Goal: Task Accomplishment & Management: Manage account settings

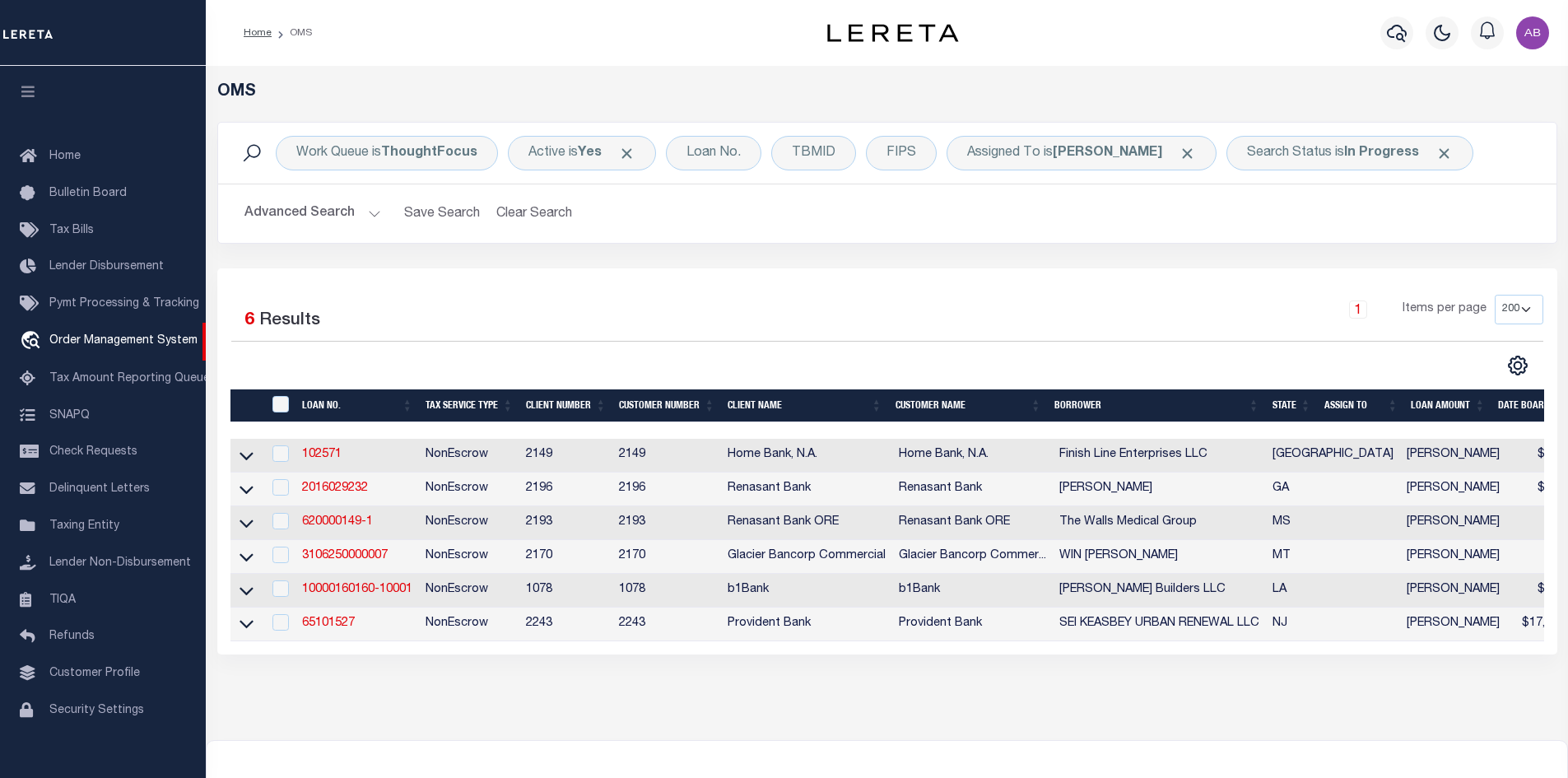
select select "200"
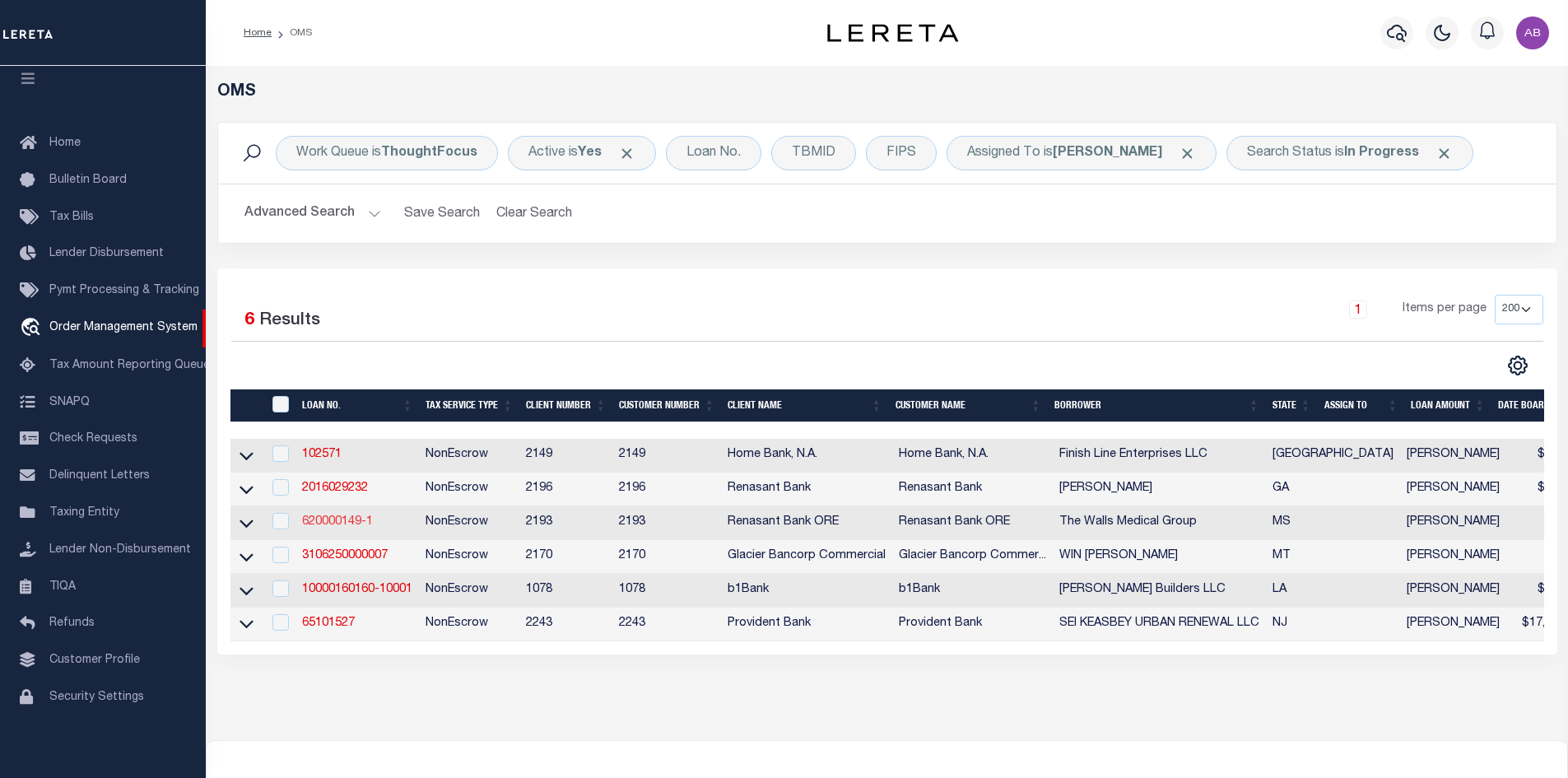
click at [339, 520] on link "620000149-1" at bounding box center [337, 522] width 71 height 12
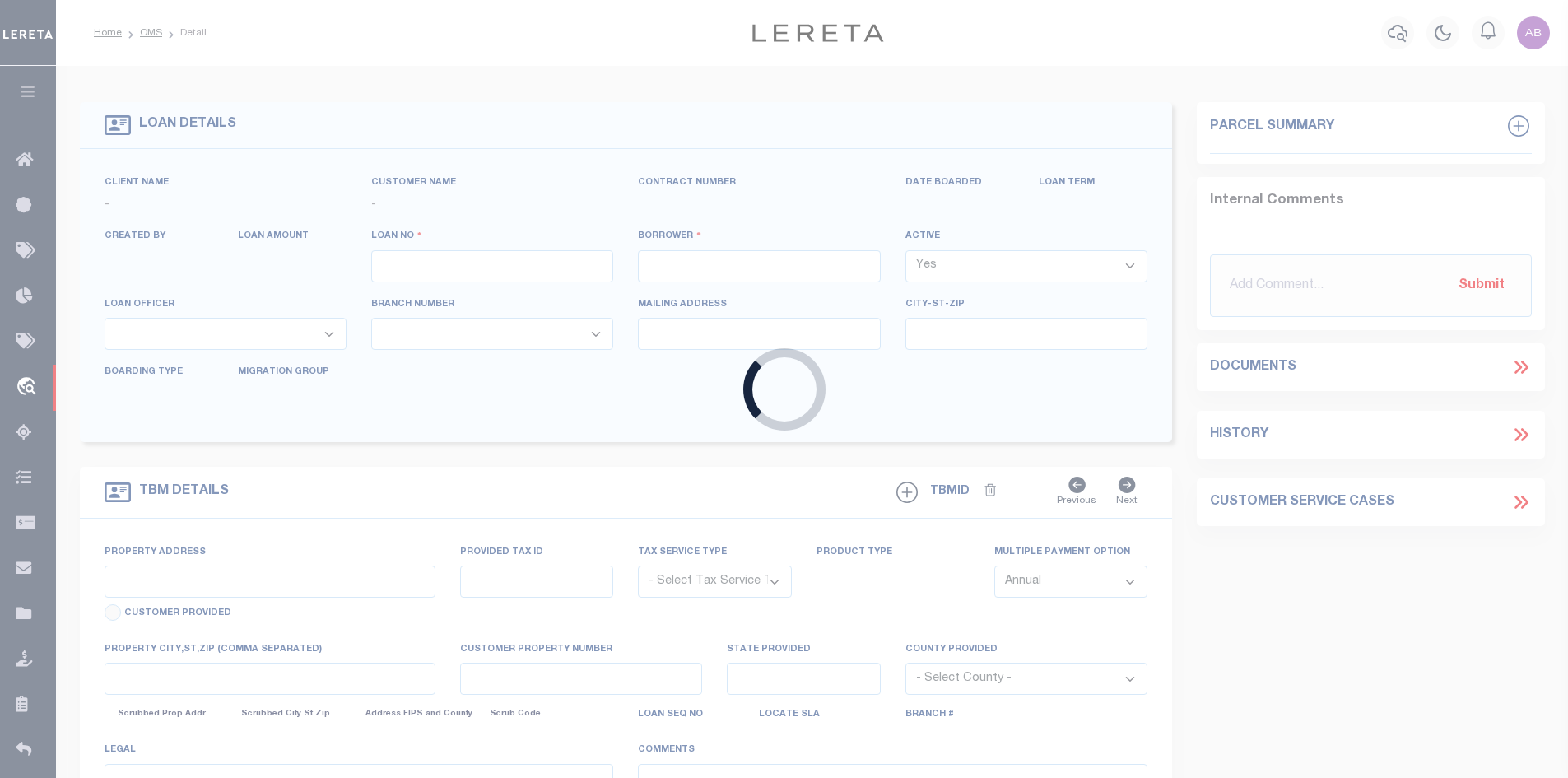
type input "620000149-1"
type input "The Walls Medical Group"
select select
type input "[DATE]"
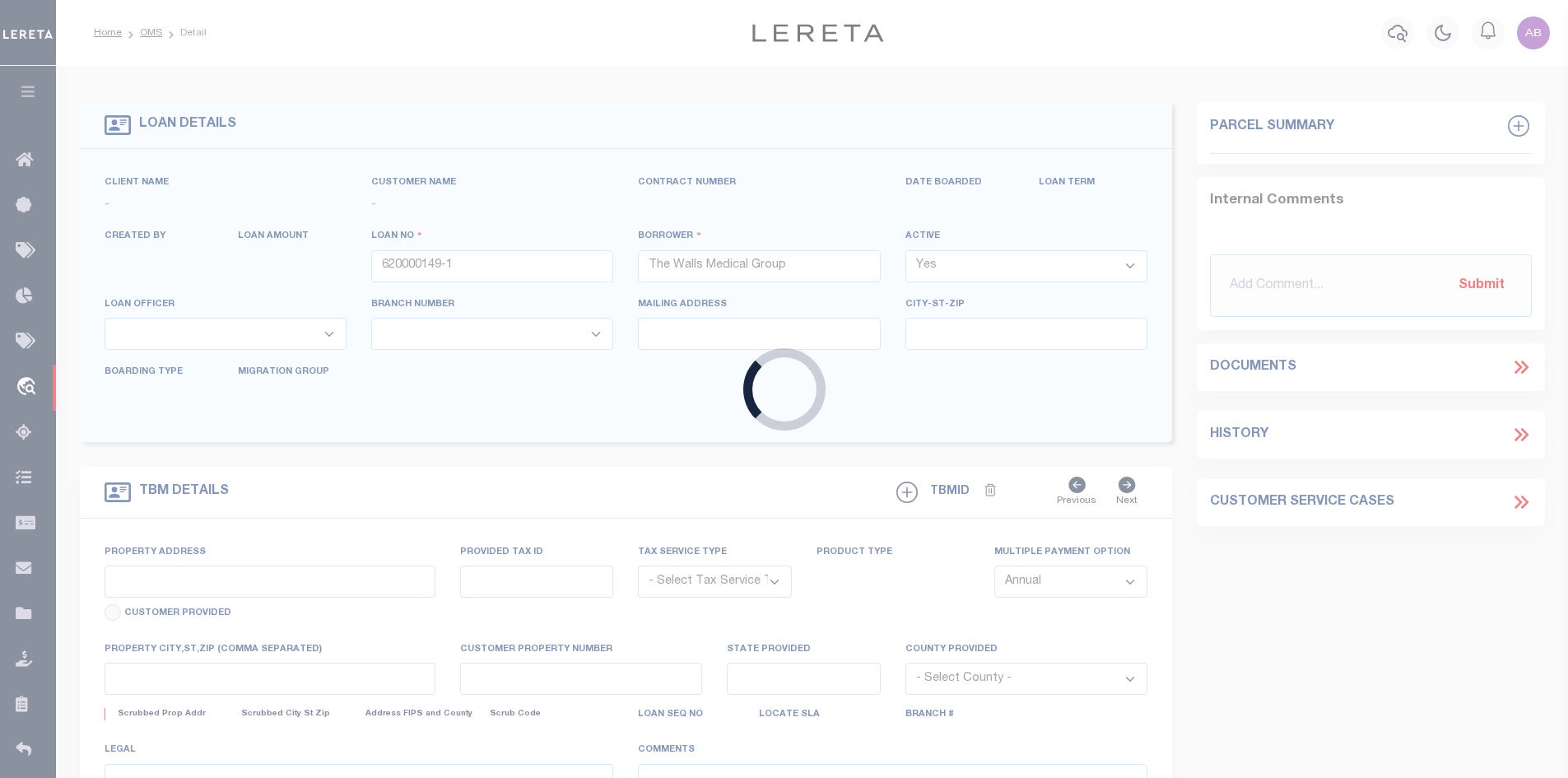
select select "800"
select select "10"
select select "NonEscrow"
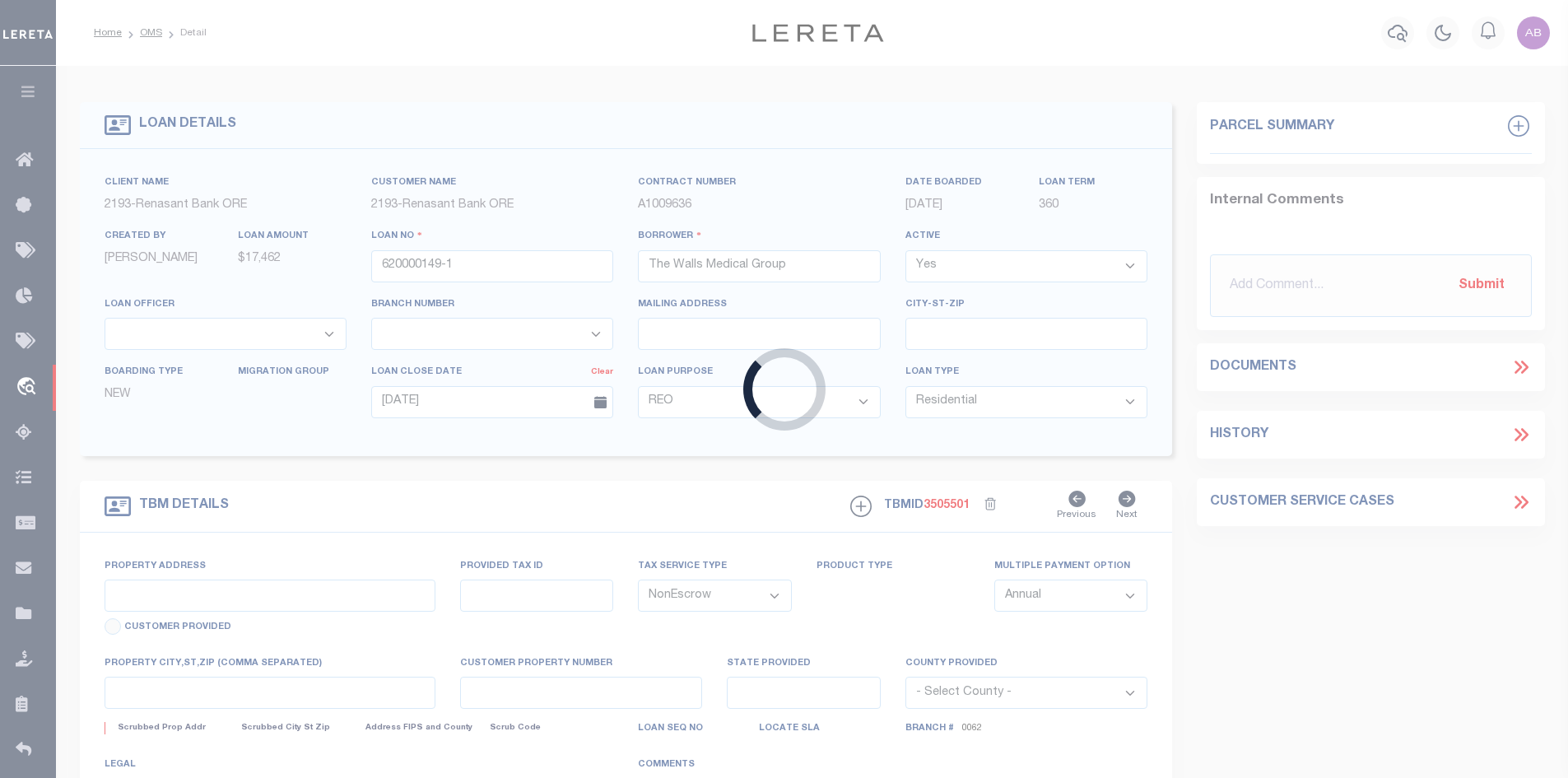
type input "789 HIGHWAY 43"
type input "045300003"
select select
type input "CARTHAGE MS 39051-8363"
type input "045300003"
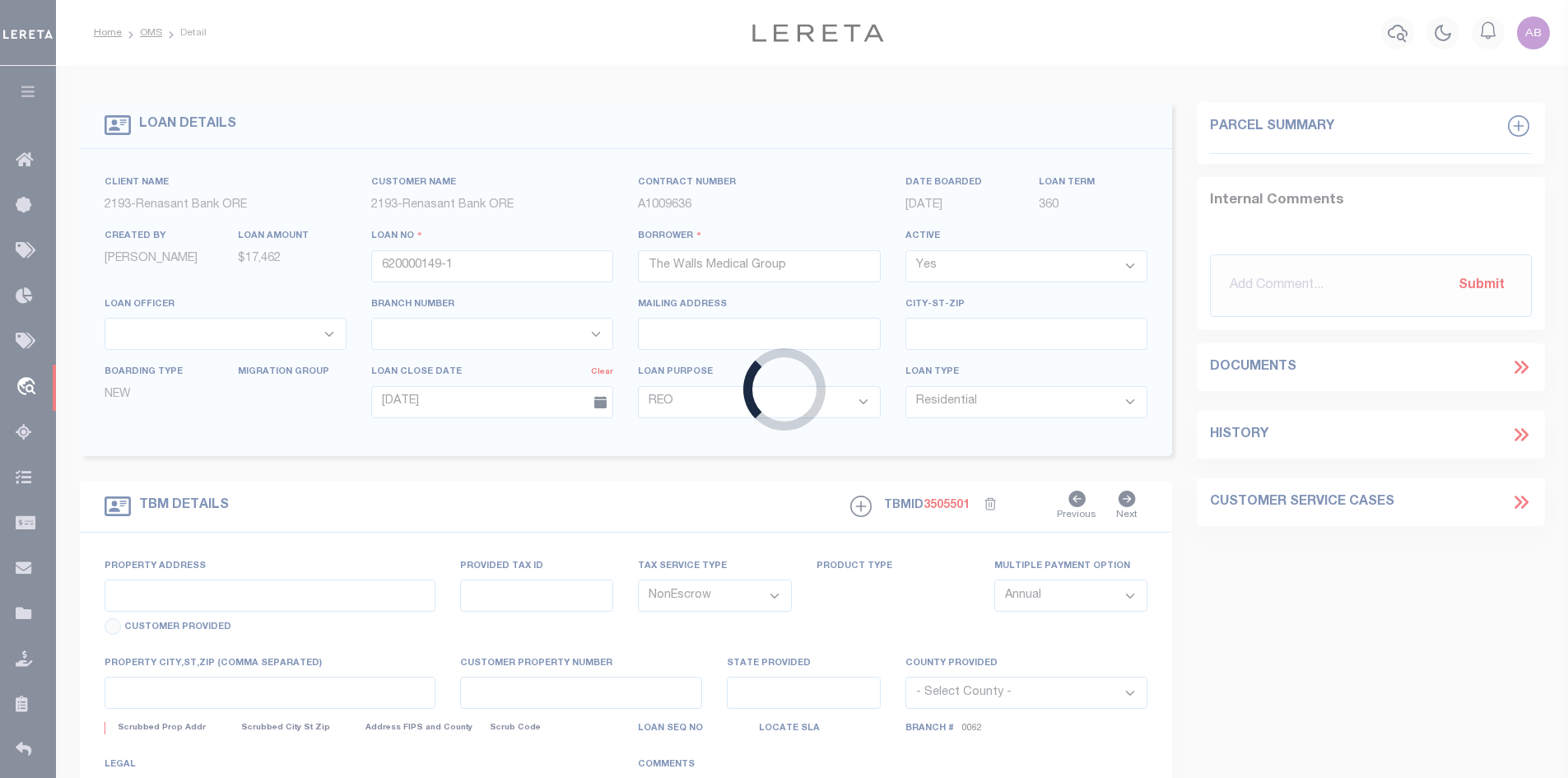
type input "MS"
type textarea "see attached foreclosure deed."
select select "26318"
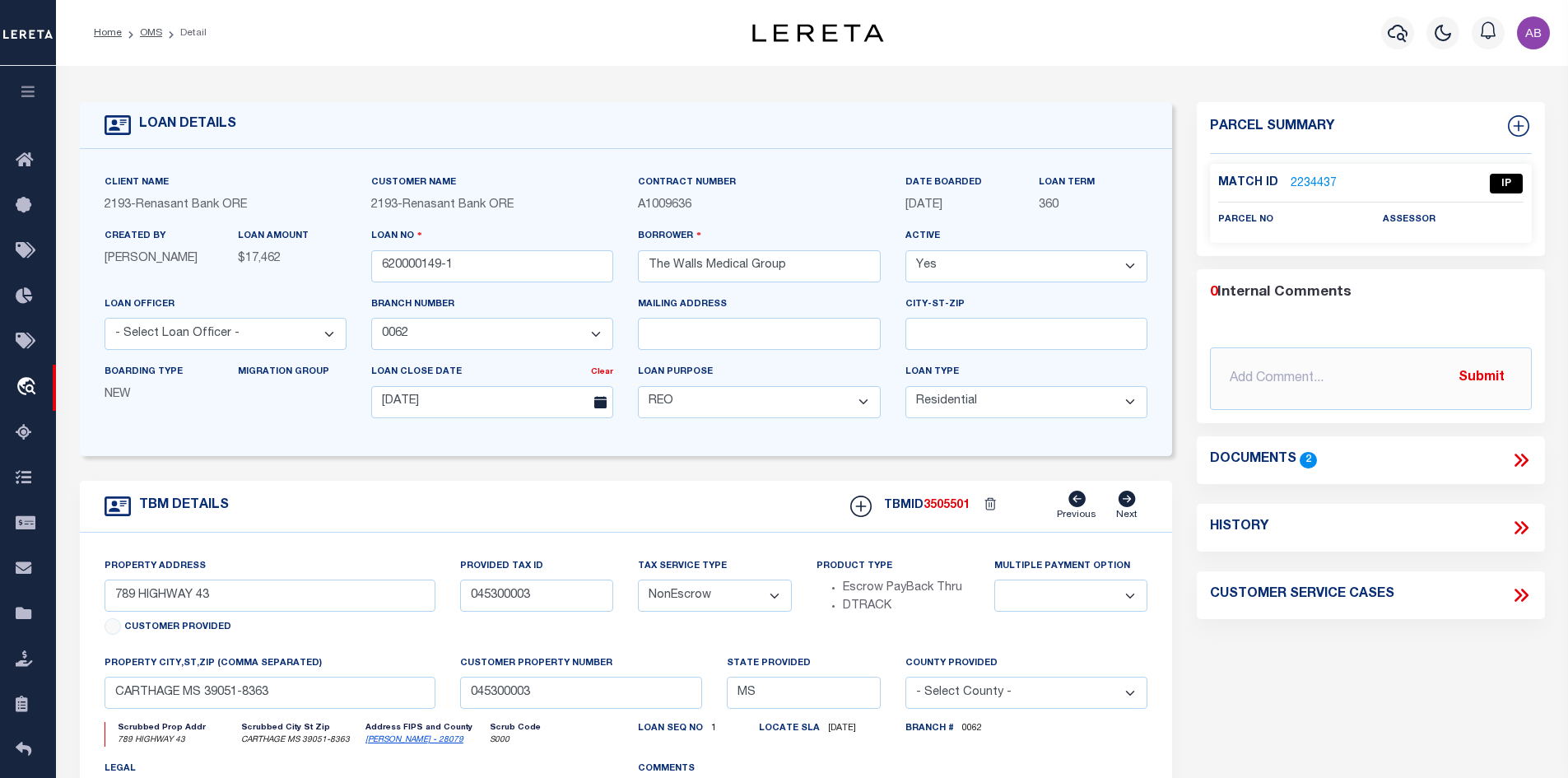
click at [1525, 461] on icon at bounding box center [1524, 460] width 7 height 14
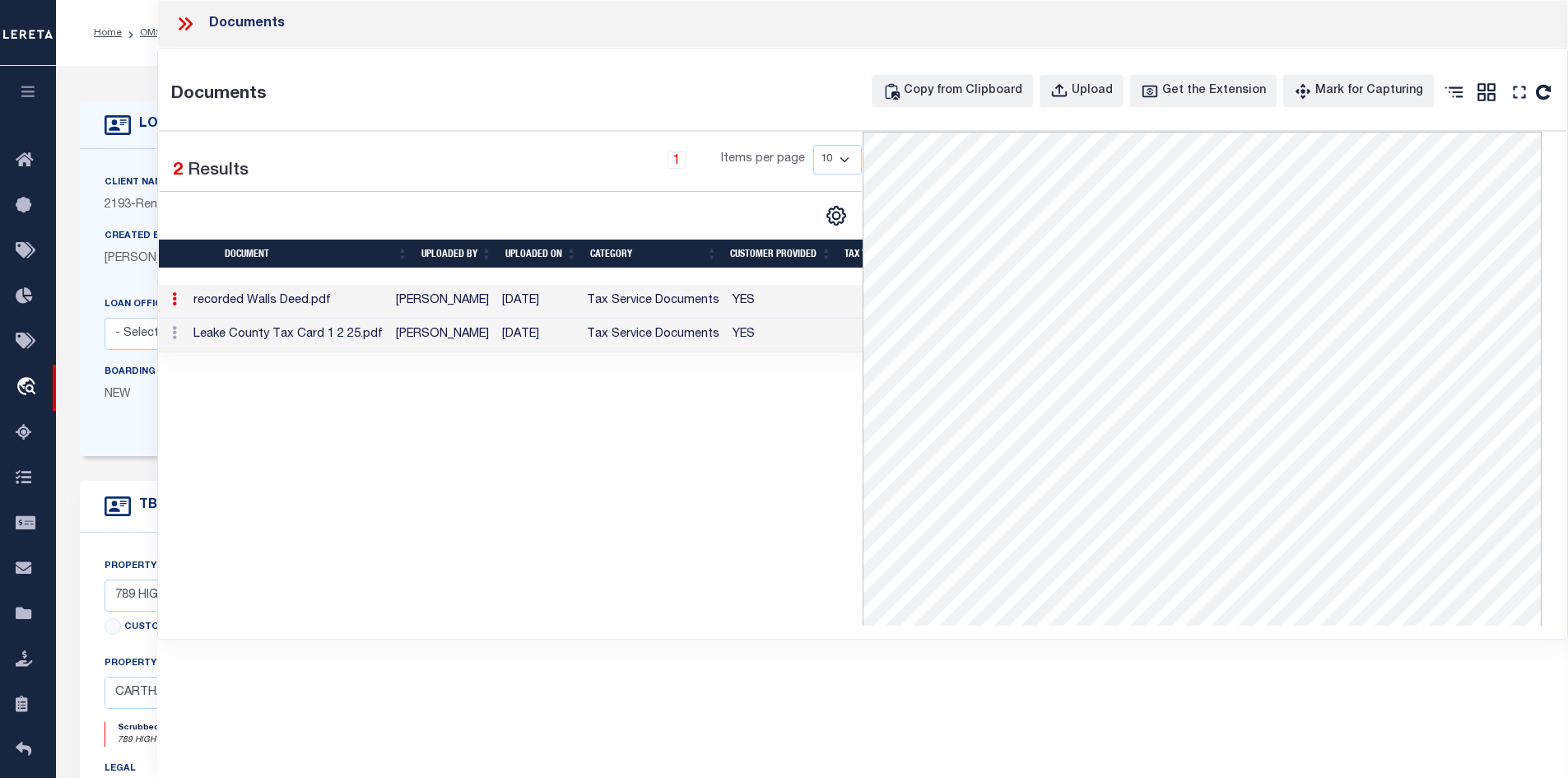
click at [346, 332] on td "Leake County Tax Card 1 2 25.pdf" at bounding box center [288, 335] width 203 height 33
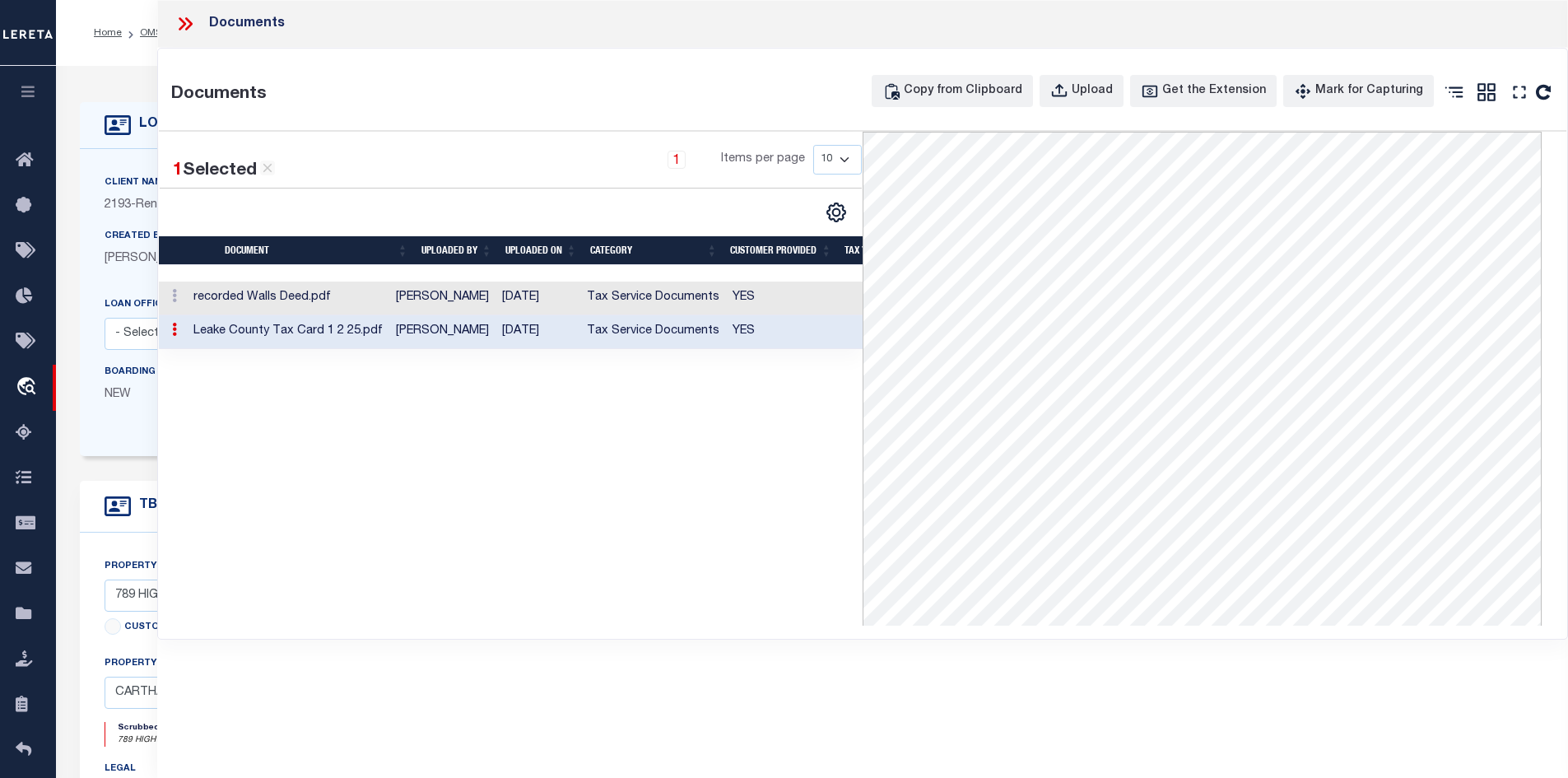
scroll to position [256, 0]
click at [1520, 100] on icon "" at bounding box center [1520, 92] width 22 height 22
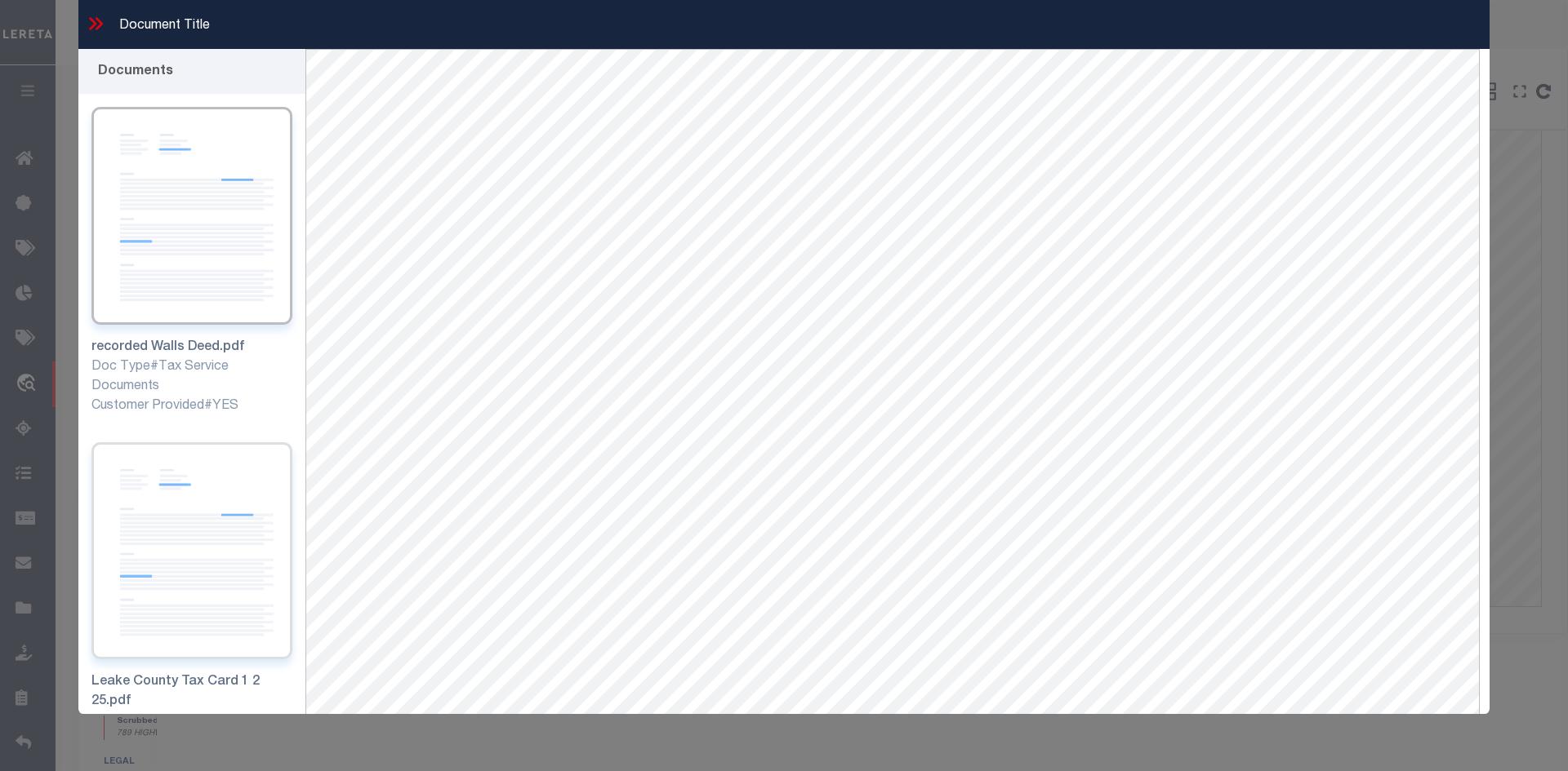
click at [167, 478] on img at bounding box center [192, 550] width 201 height 218
click at [95, 23] on icon at bounding box center [92, 23] width 7 height 13
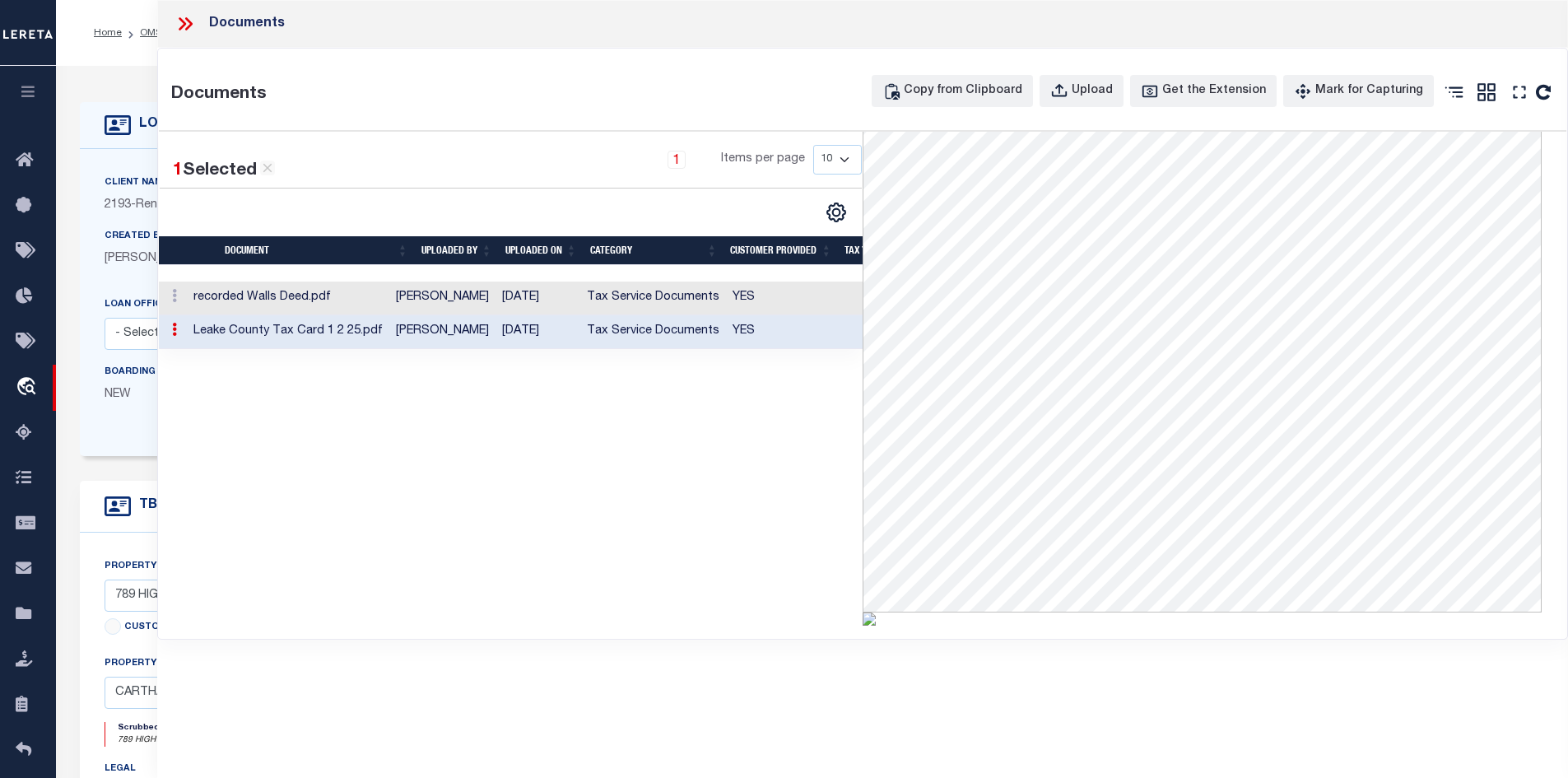
click at [187, 22] on icon at bounding box center [185, 24] width 22 height 22
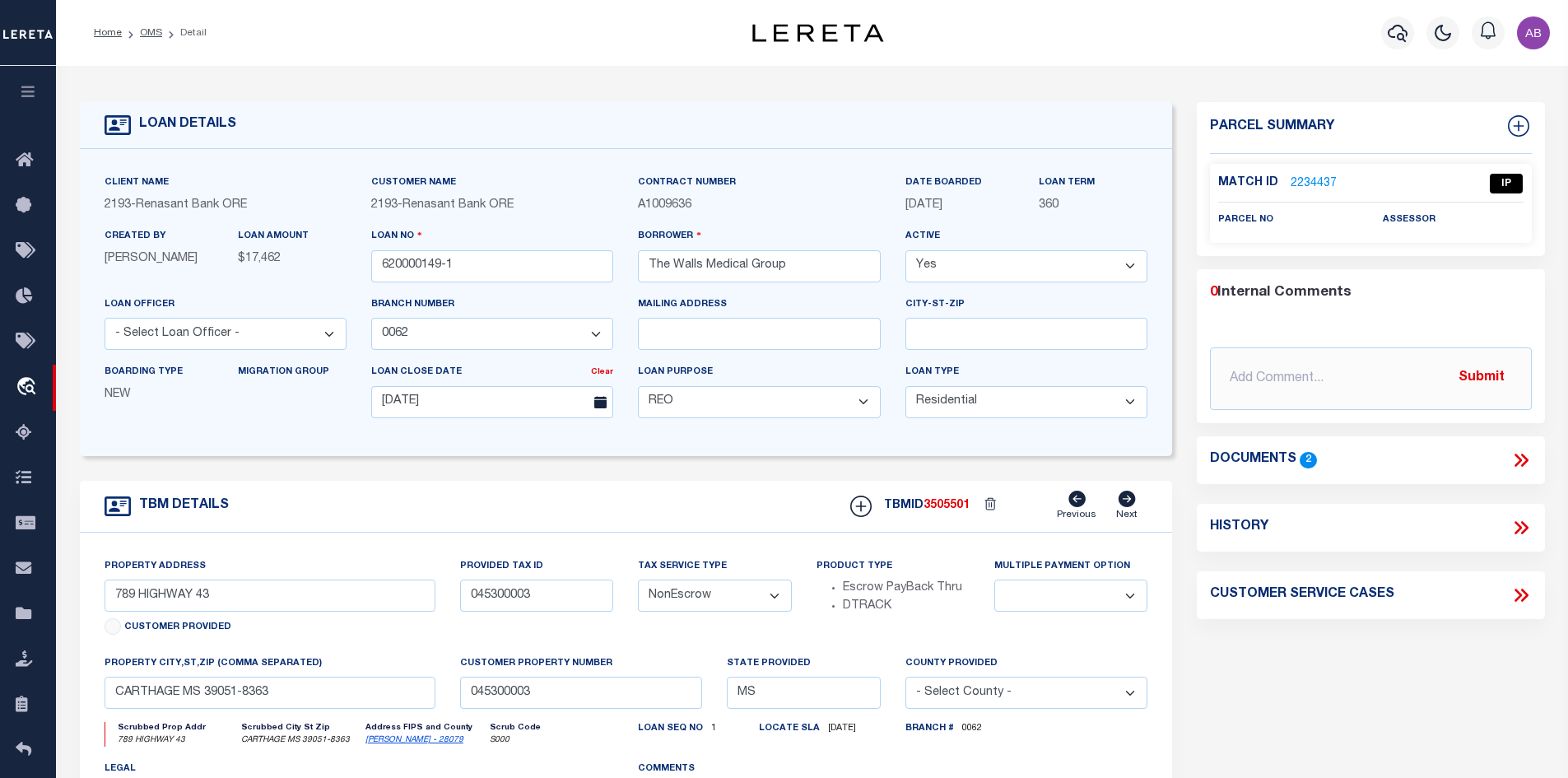
click at [1316, 180] on link "2234437" at bounding box center [1313, 184] width 46 height 17
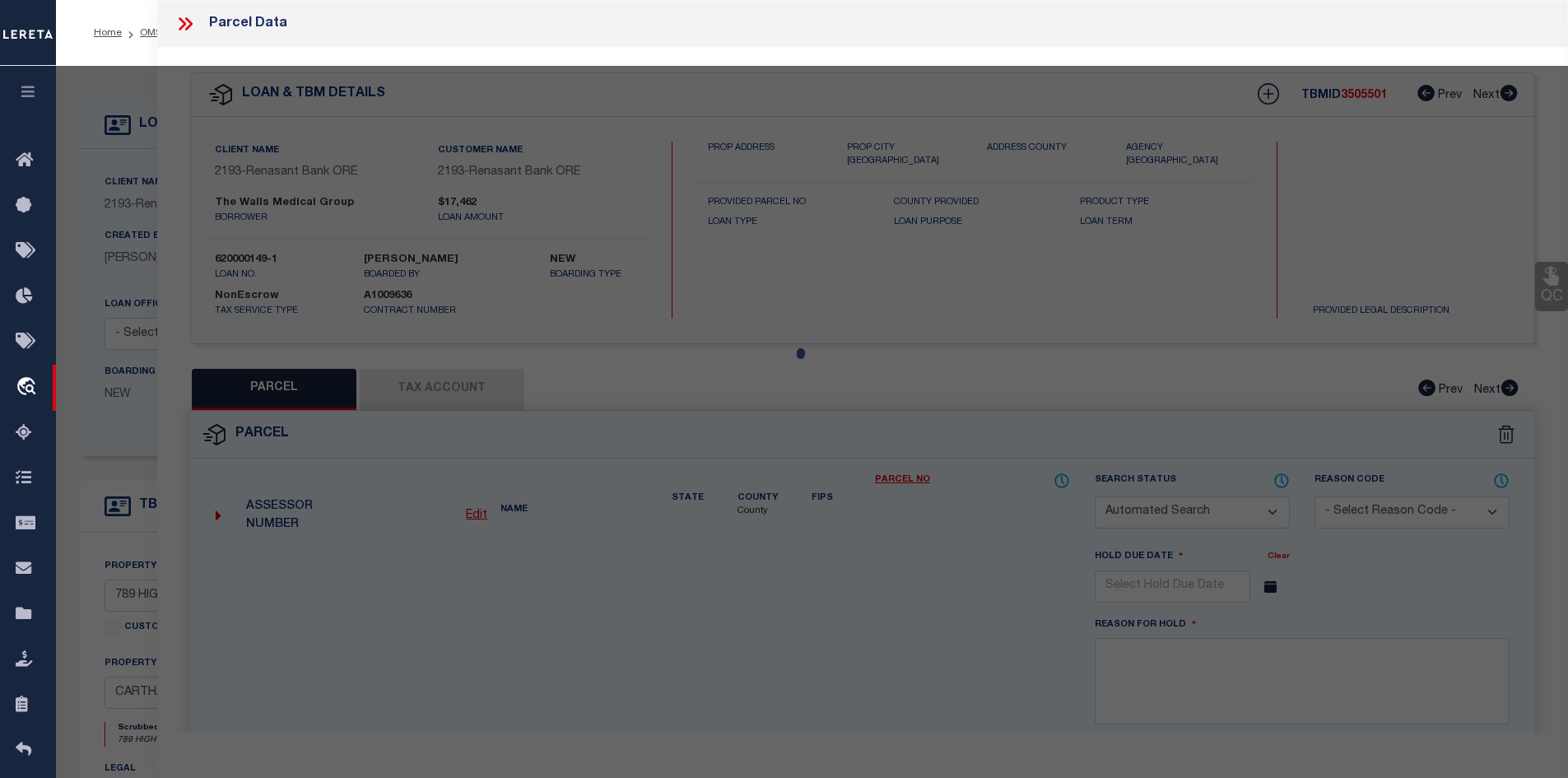
checkbox input "false"
select select "IP"
checkbox input "false"
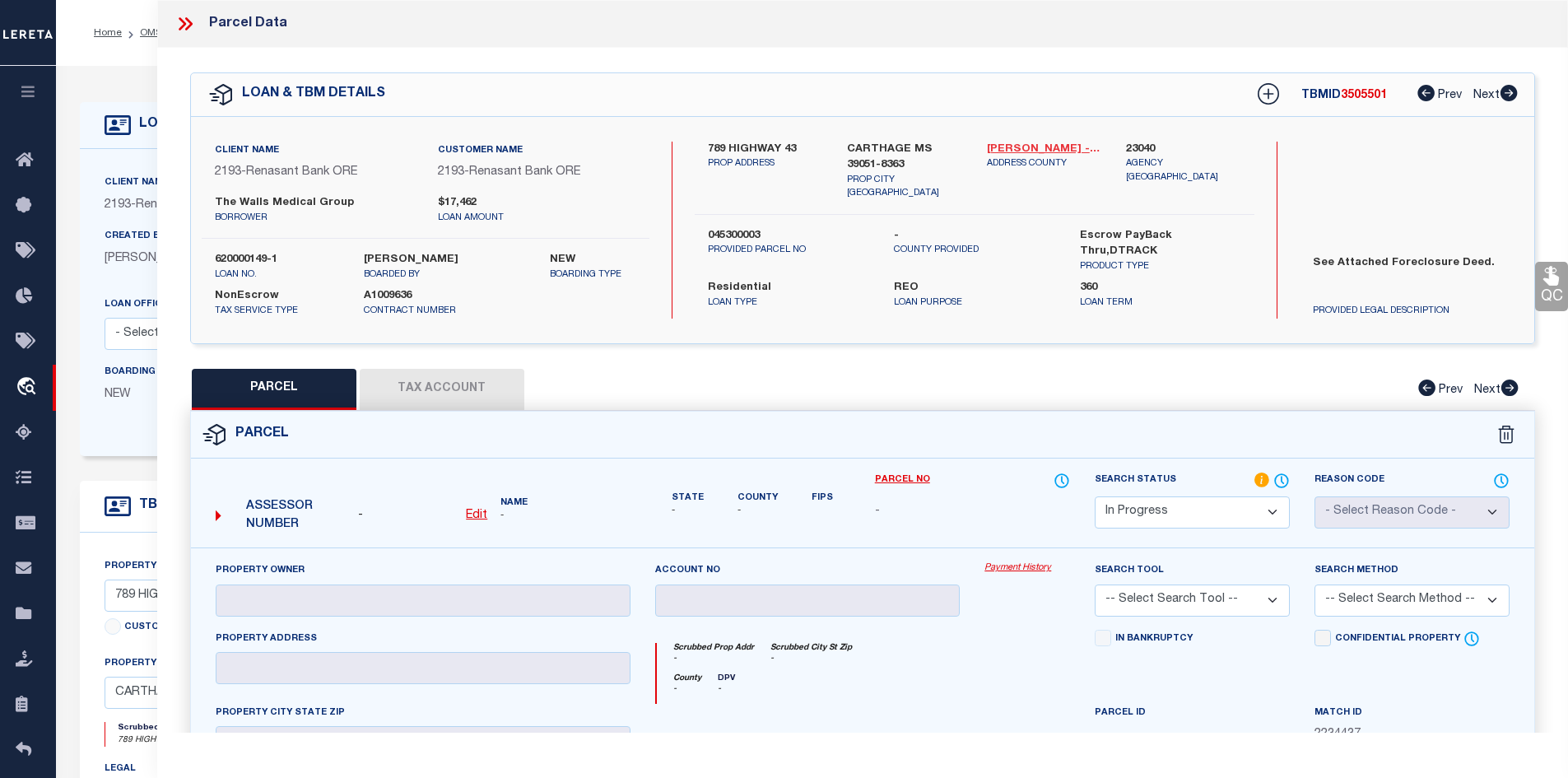
click at [1039, 142] on link "Leake - 28079" at bounding box center [1044, 150] width 115 height 16
click at [732, 149] on label "789 HIGHWAY 43" at bounding box center [765, 150] width 115 height 16
copy div "789 HIGHWAY 43"
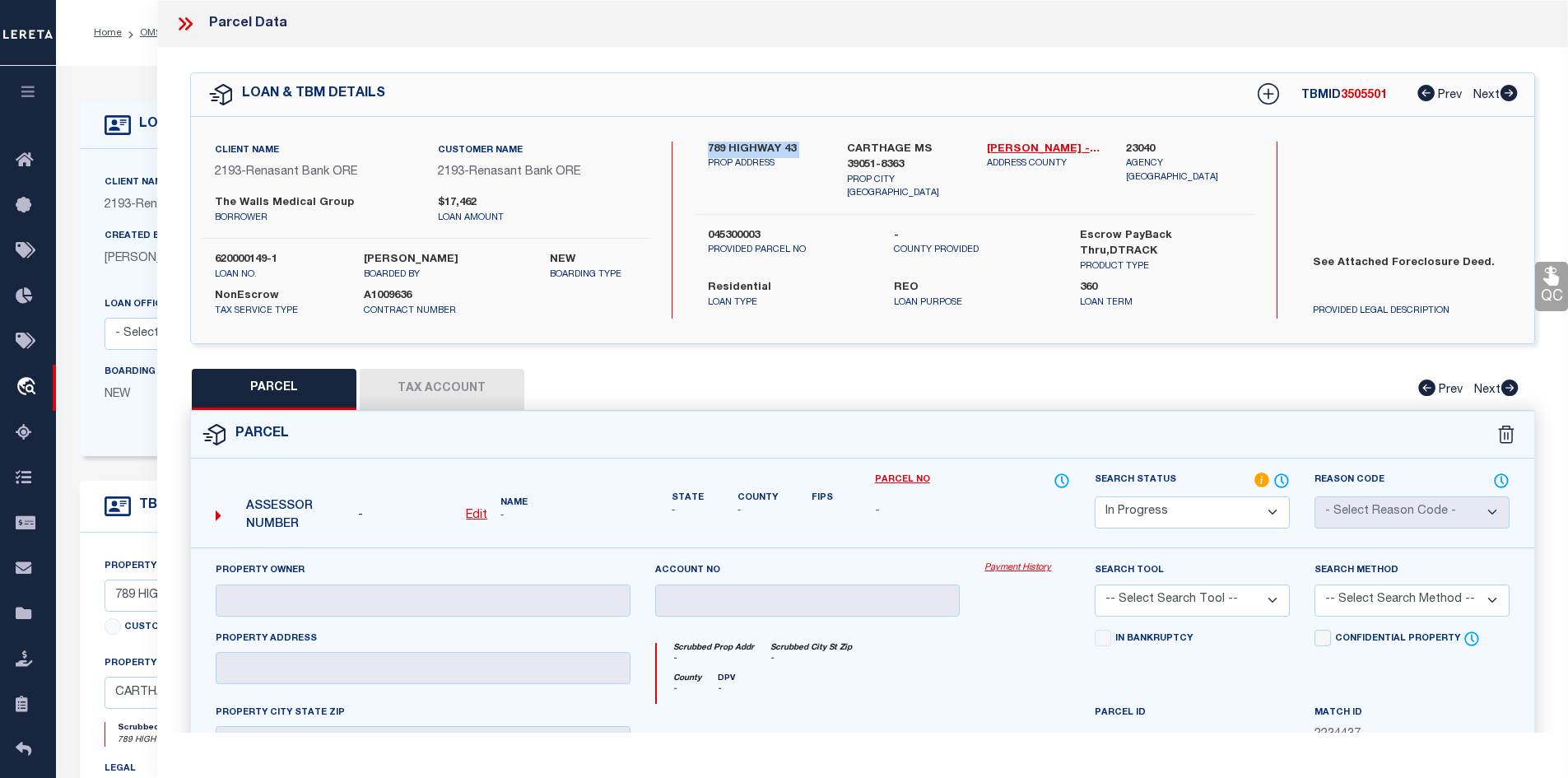
click at [733, 228] on label "045300003" at bounding box center [789, 236] width 161 height 16
copy div "045300003"
click at [476, 510] on u "Edit" at bounding box center [477, 516] width 22 height 12
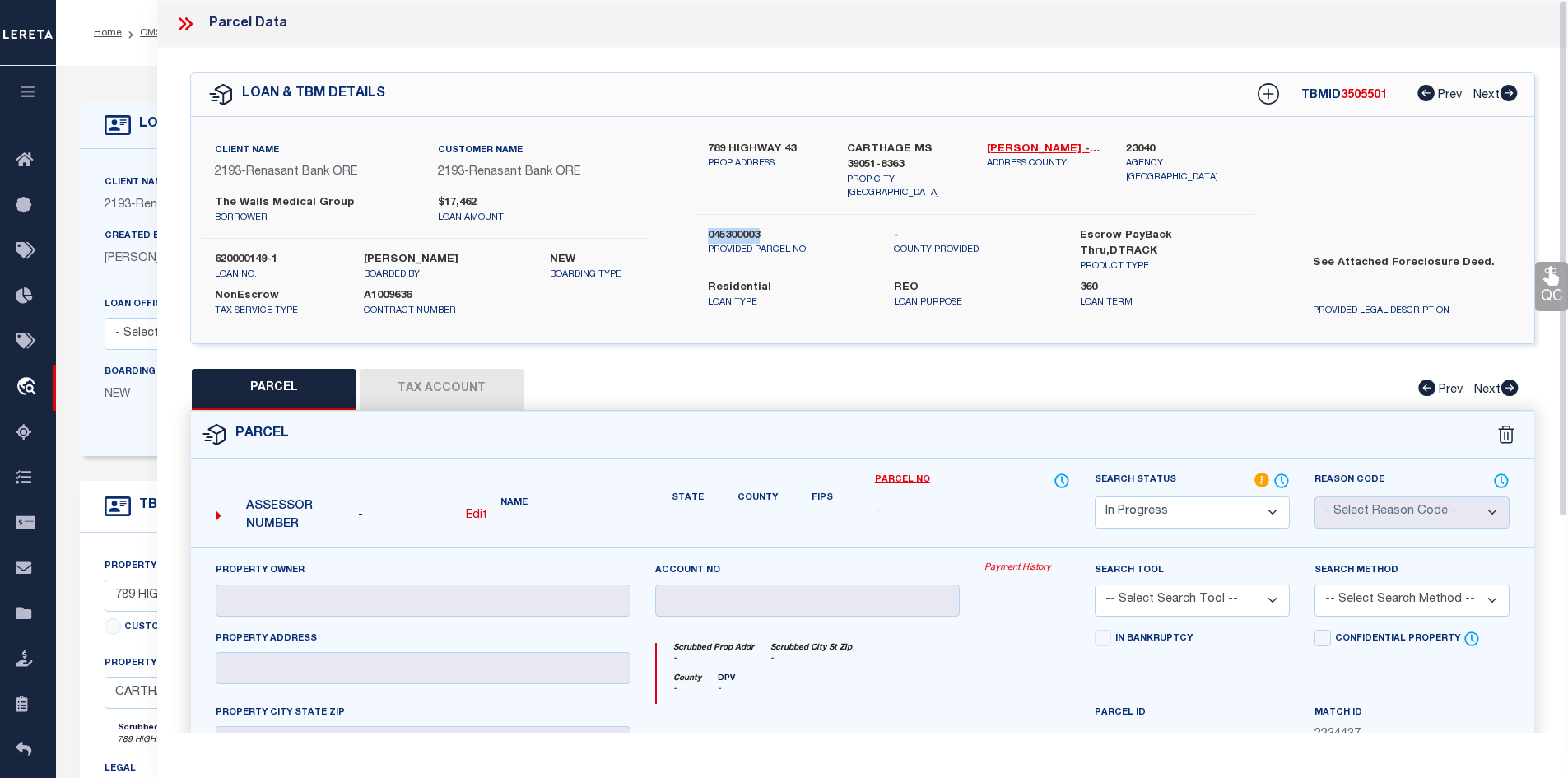
select select "IP"
type textarea "-"
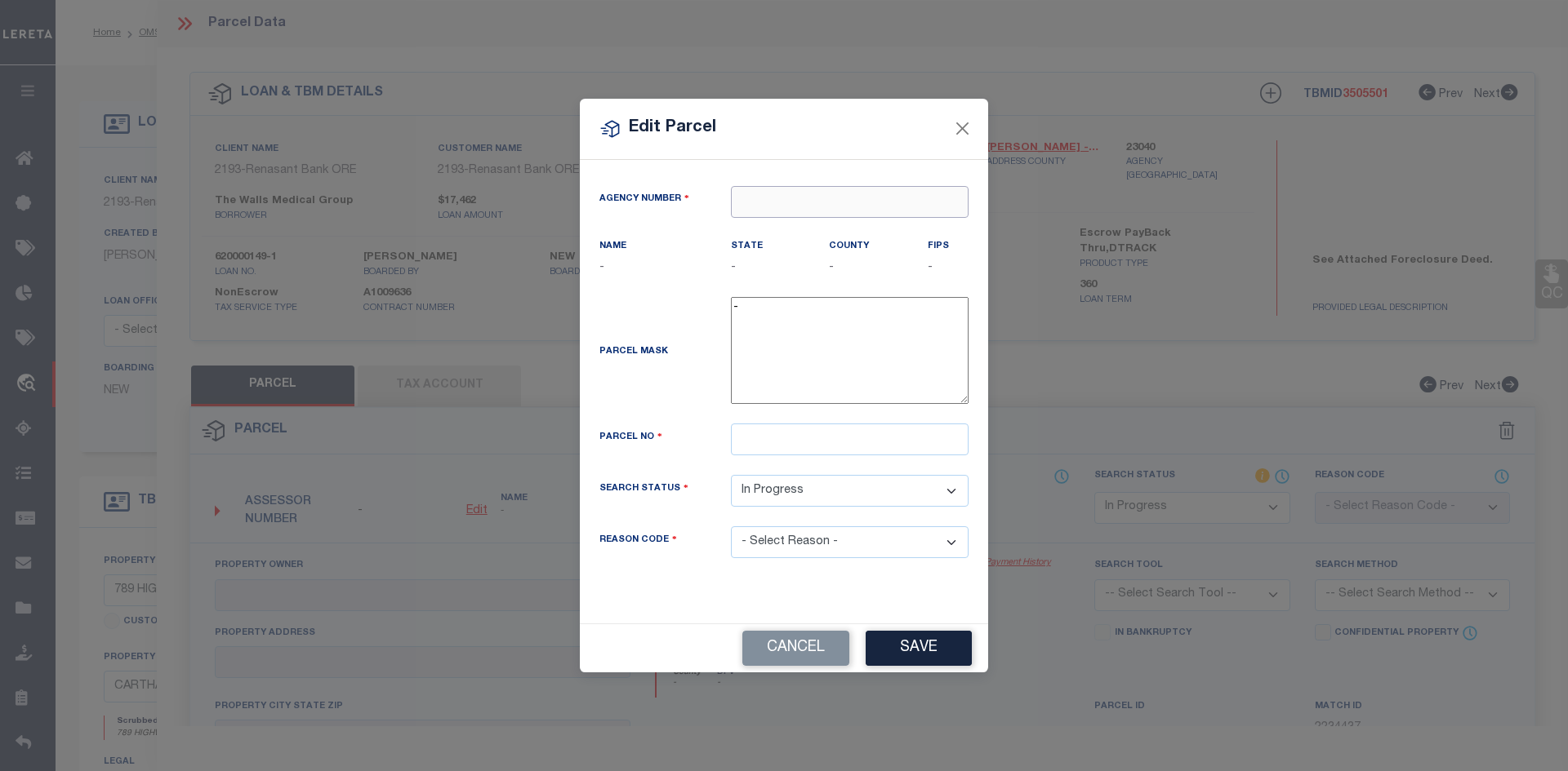
click at [793, 195] on input "text" at bounding box center [849, 203] width 238 height 32
click at [811, 238] on div "230400000 : LEAKE COUNTY" at bounding box center [849, 243] width 236 height 47
type input "230400000"
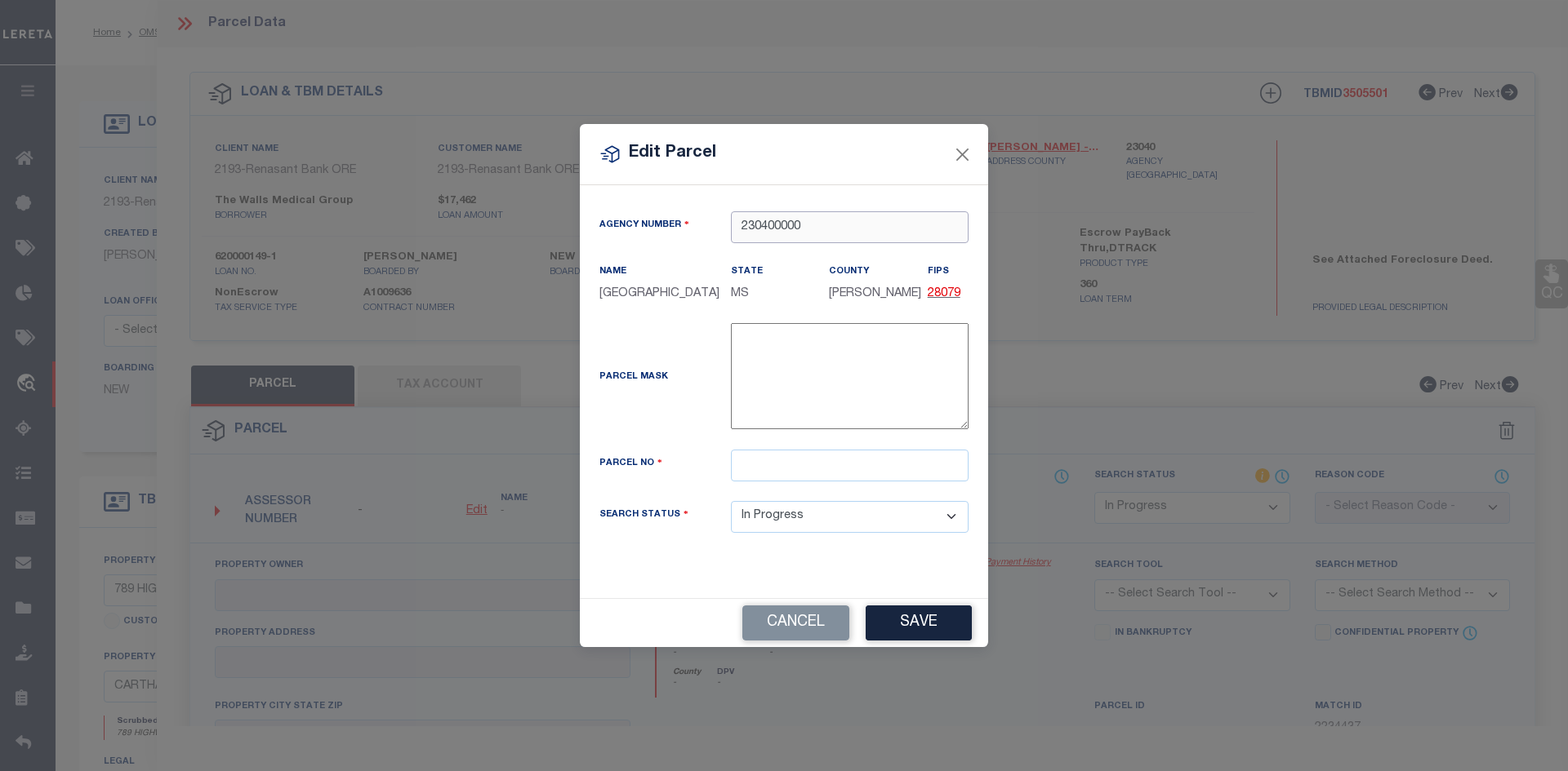
type input "230400000"
click at [805, 467] on input "text" at bounding box center [849, 466] width 238 height 32
paste input "045300003"
type input "045300003"
click at [807, 562] on div "Agency Number 230400000 Name LEAKE COUNTY State" at bounding box center [783, 392] width 408 height 413
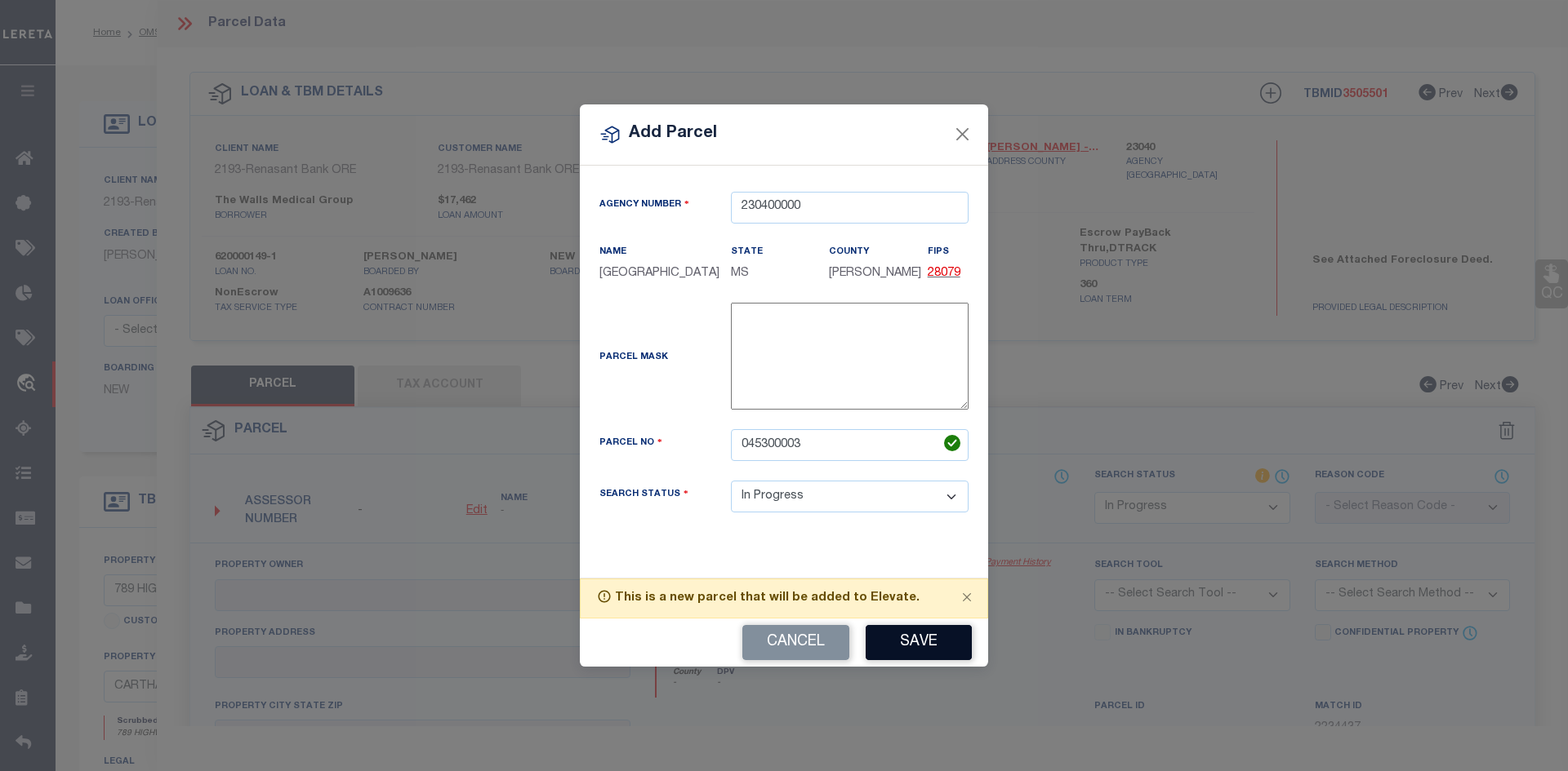
click at [925, 641] on button "Save" at bounding box center [919, 642] width 106 height 35
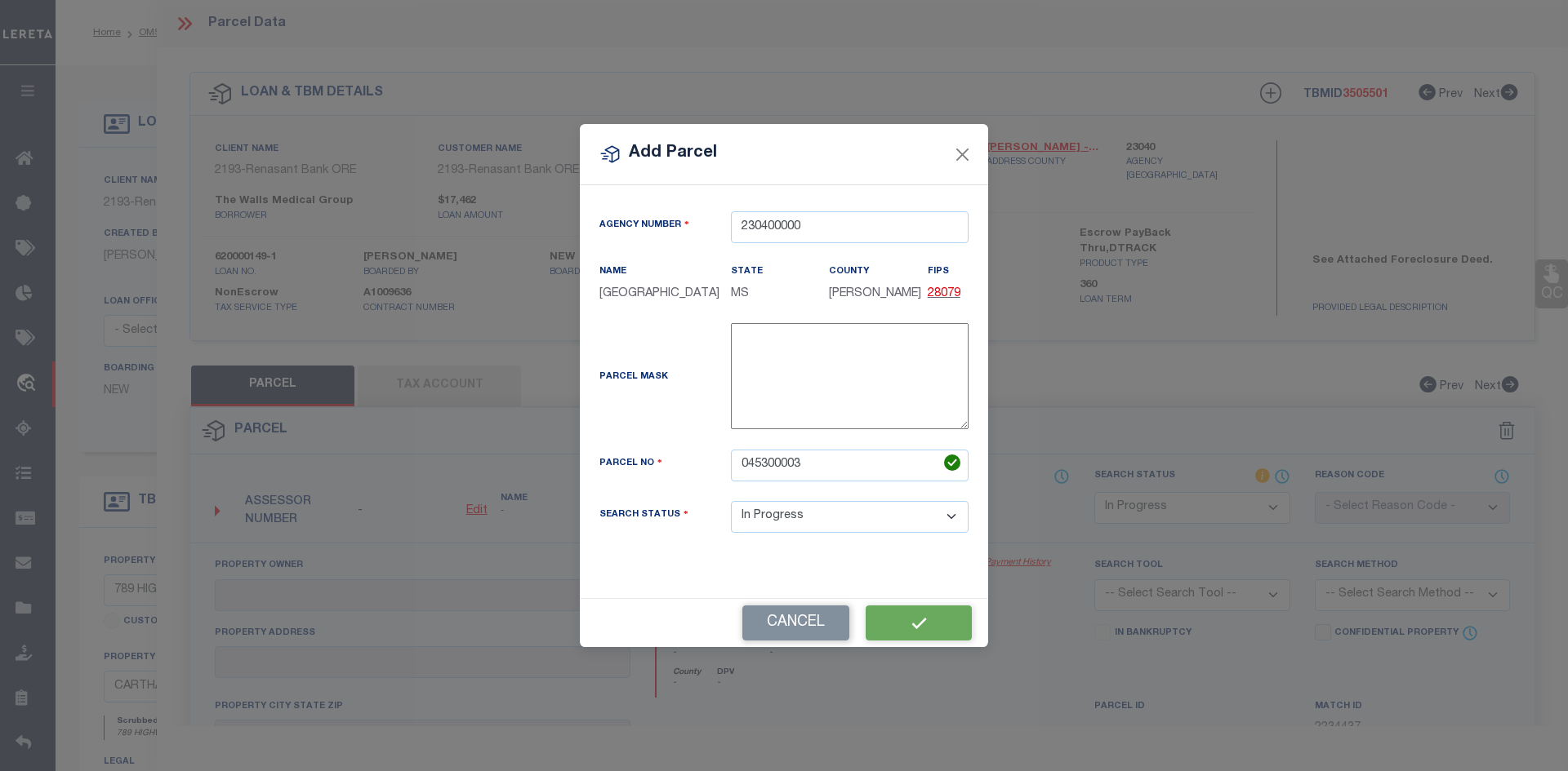
select select "IP"
checkbox input "false"
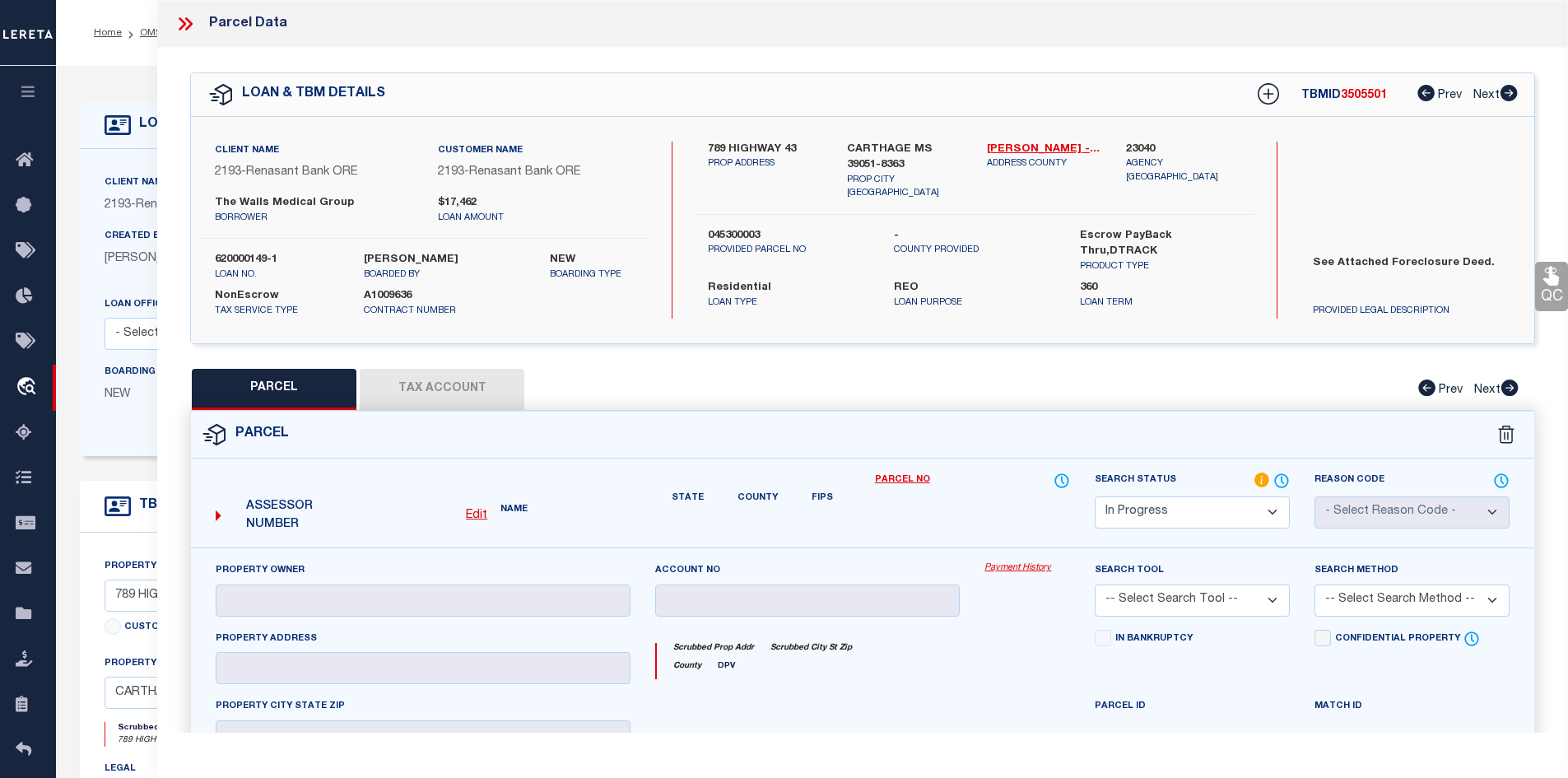
type input "WALLS BAXTER WRAY"
type input "789 HWY 43"
checkbox input "false"
type input "CARTHAGE MS 39051"
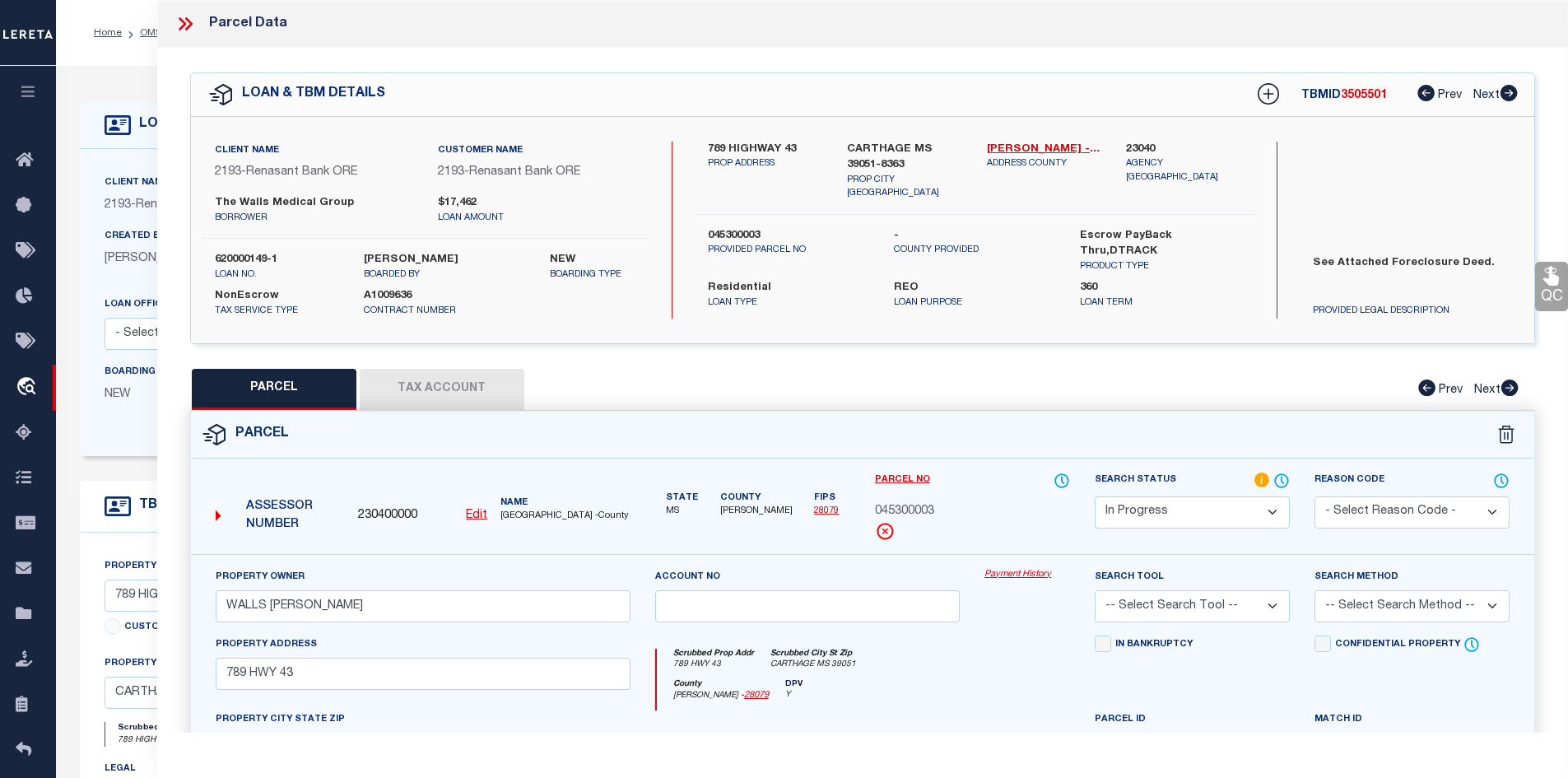
scroll to position [314, 0]
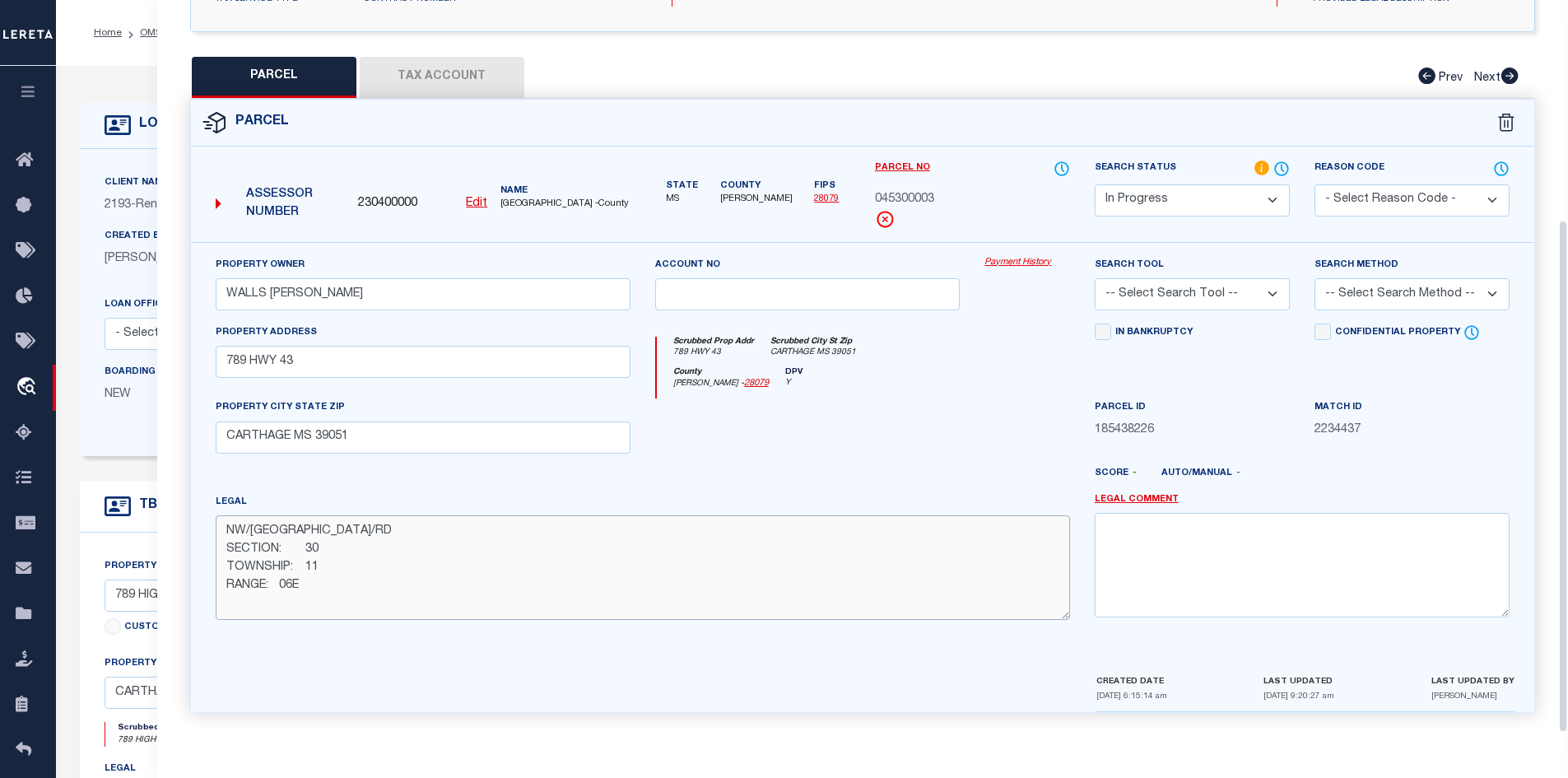
click at [321, 586] on textarea "NW/NE NW/RD SECTION: 30 TOWNSHIP: 11 RANGE: 06E" at bounding box center [643, 567] width 855 height 104
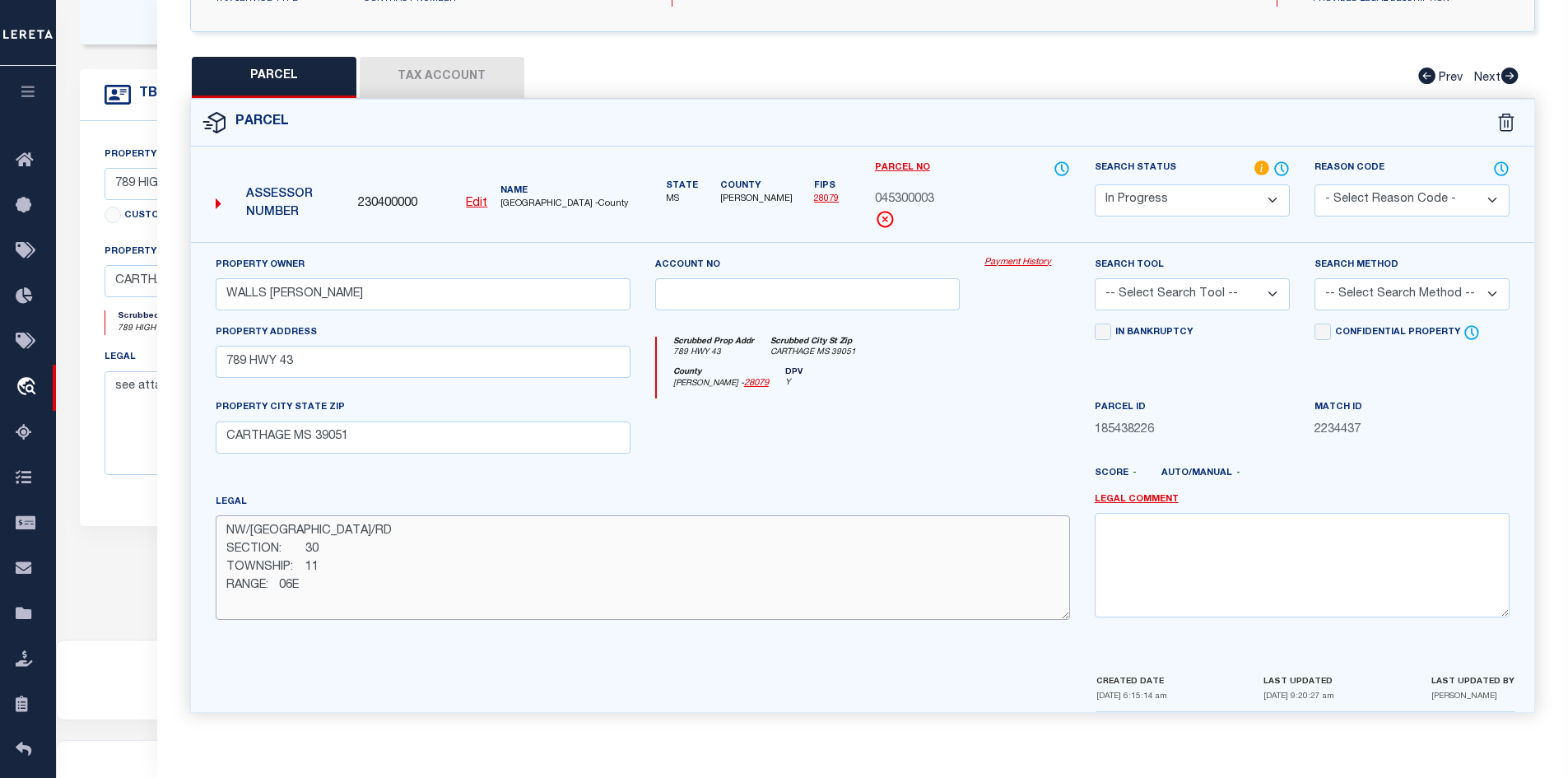
paste textarea "B 377 P 318 08/21/2019"
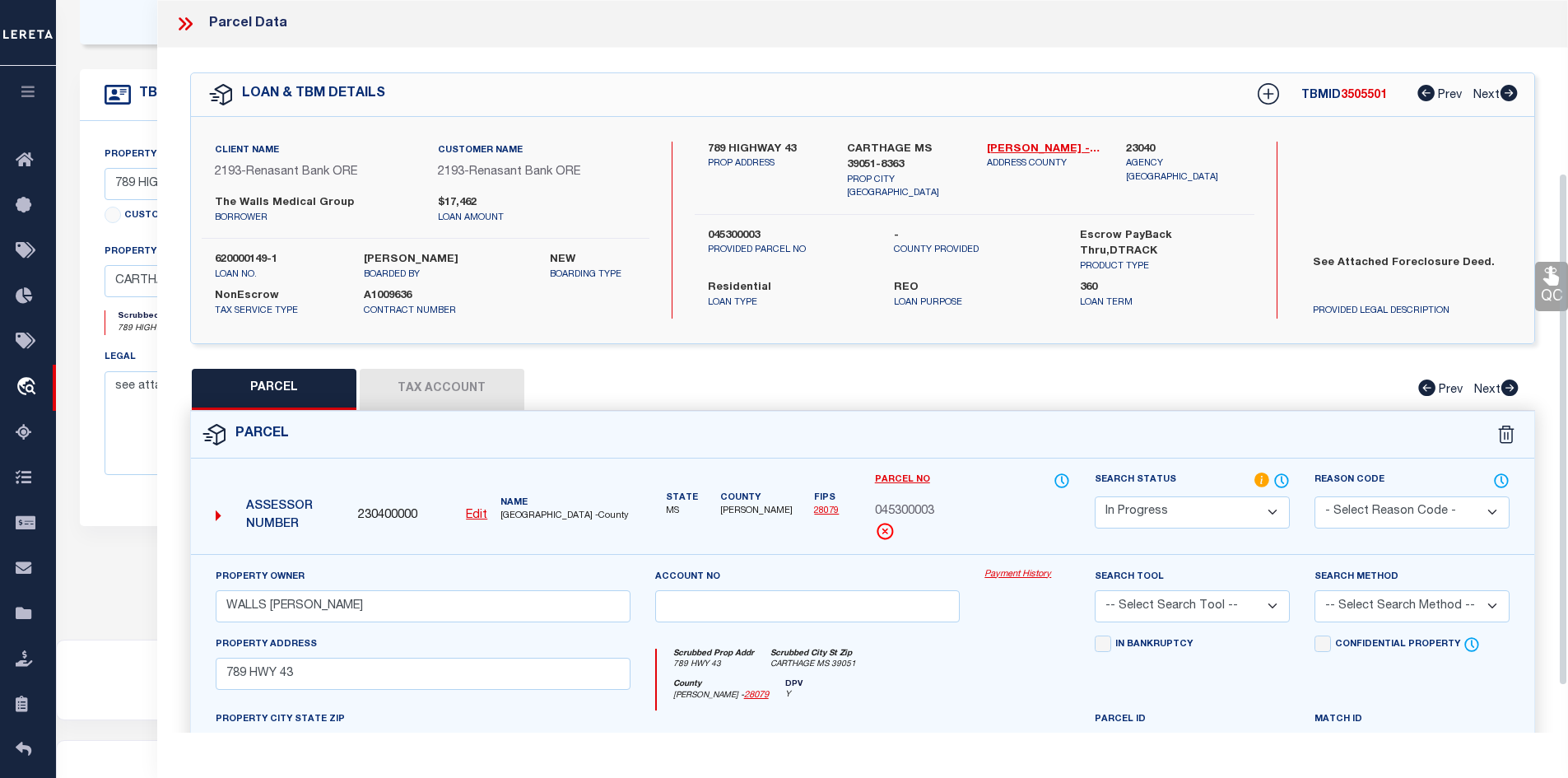
scroll to position [247, 0]
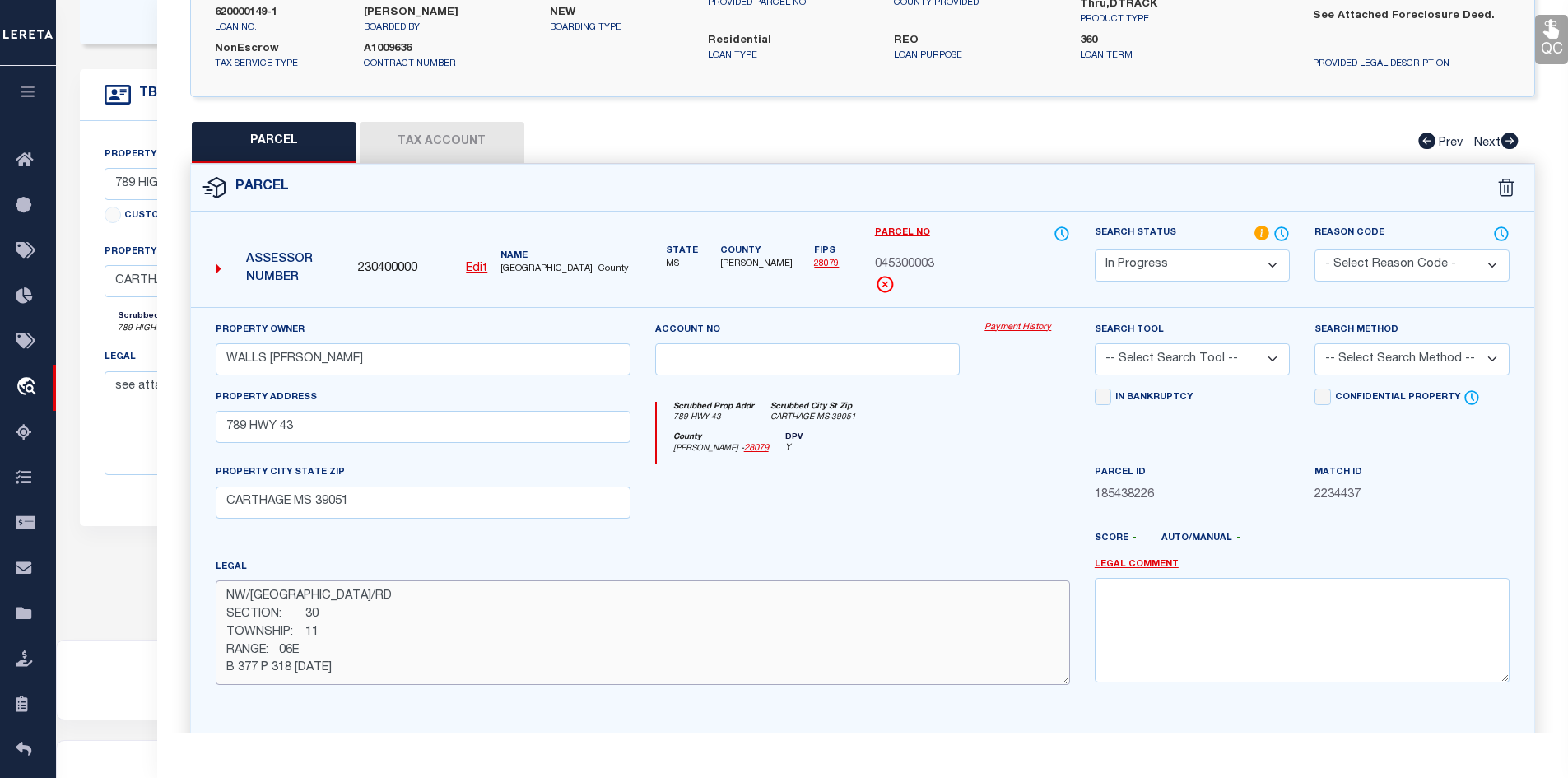
type textarea "NW/NE NW/RD SECTION: 30 TOWNSHIP: 11 RANGE: 06E B 377 P 318 08/21/2019"
click at [446, 127] on button "Tax Account" at bounding box center [442, 143] width 165 height 42
select select "100"
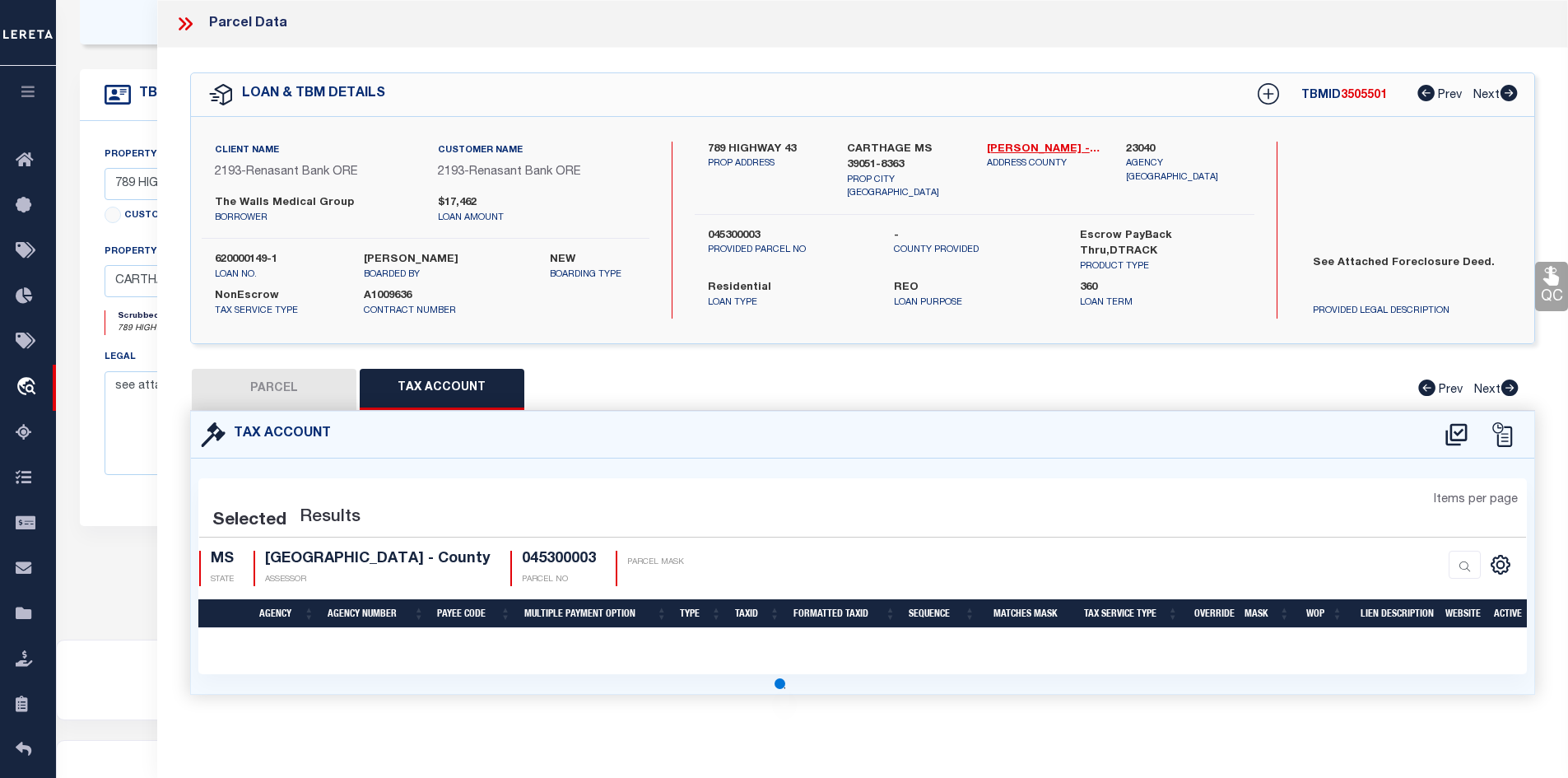
scroll to position [0, 0]
select select "100"
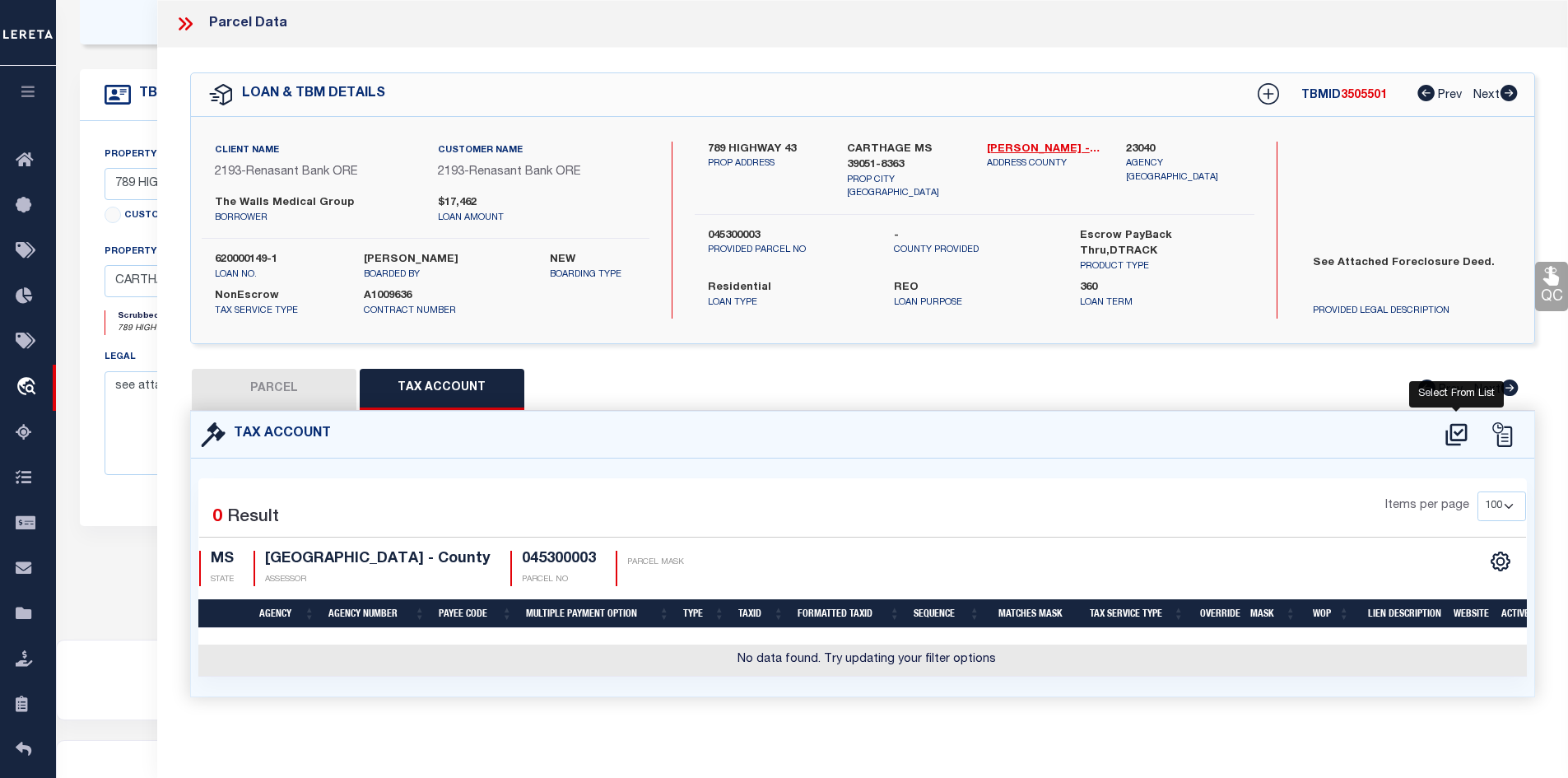
click at [1447, 431] on icon at bounding box center [1457, 434] width 22 height 23
select select "200"
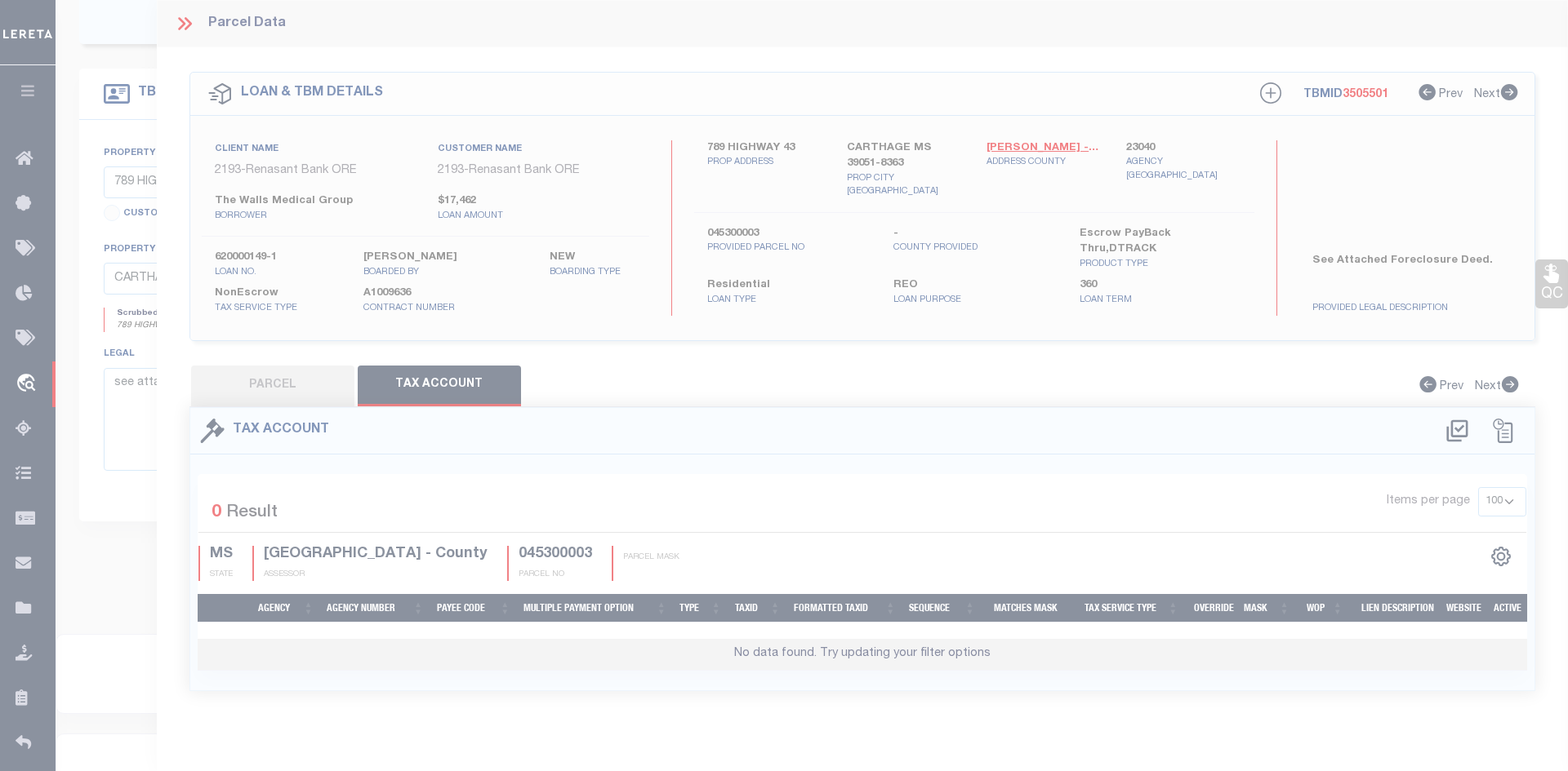
select select "200"
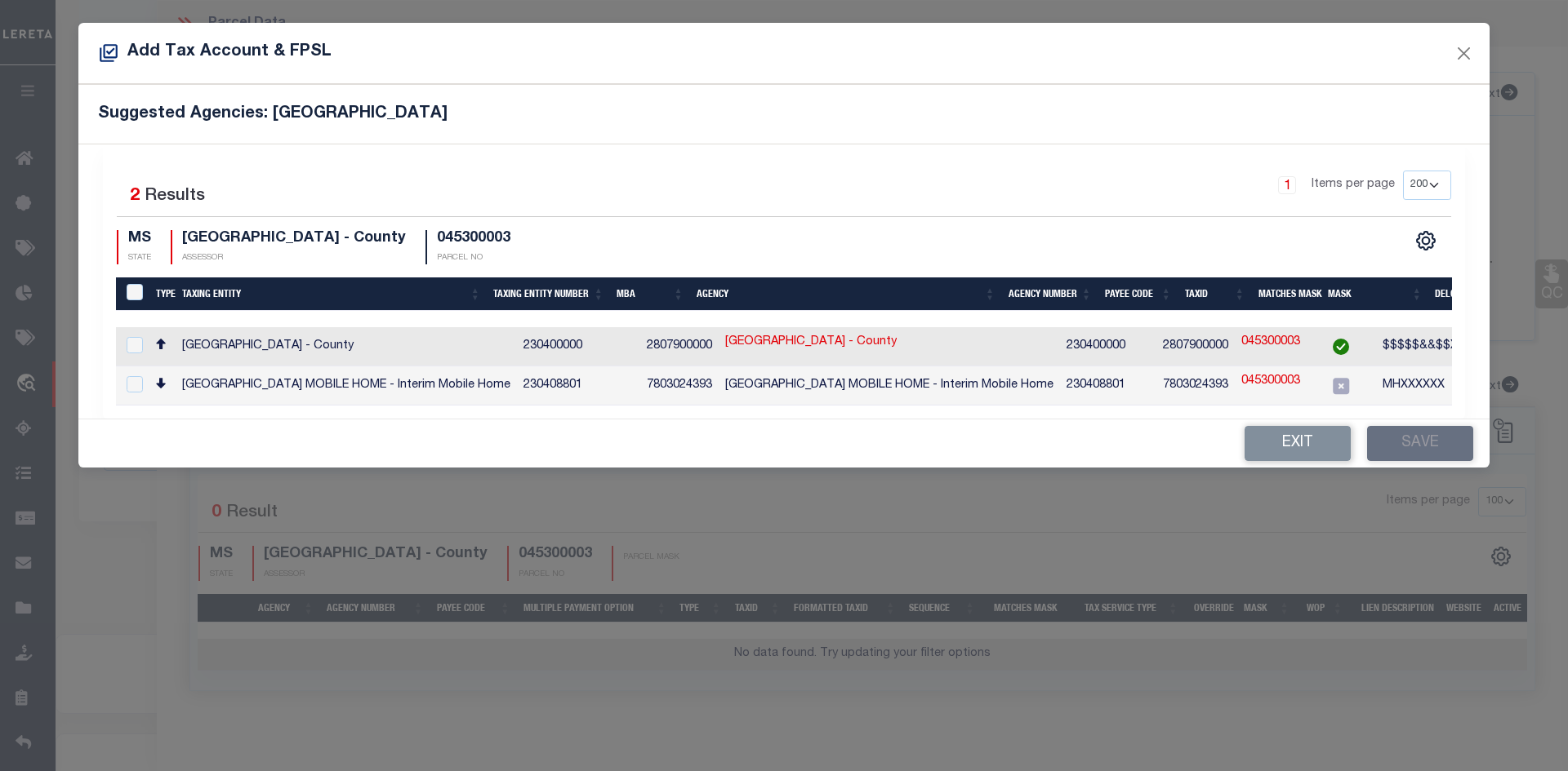
click at [522, 347] on td "230400000" at bounding box center [578, 347] width 123 height 39
checkbox input "true"
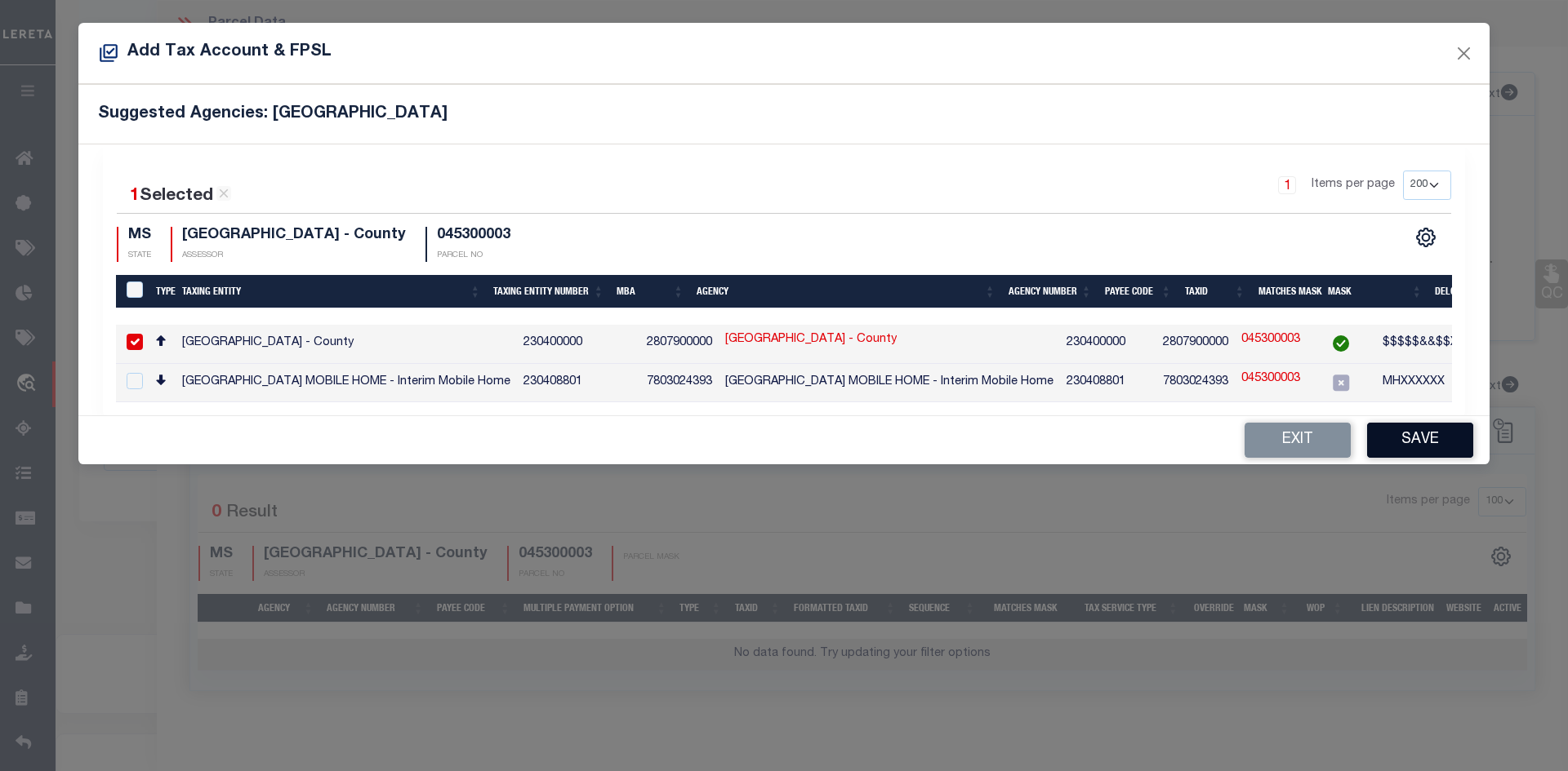
click at [1416, 453] on button "Save" at bounding box center [1420, 440] width 106 height 35
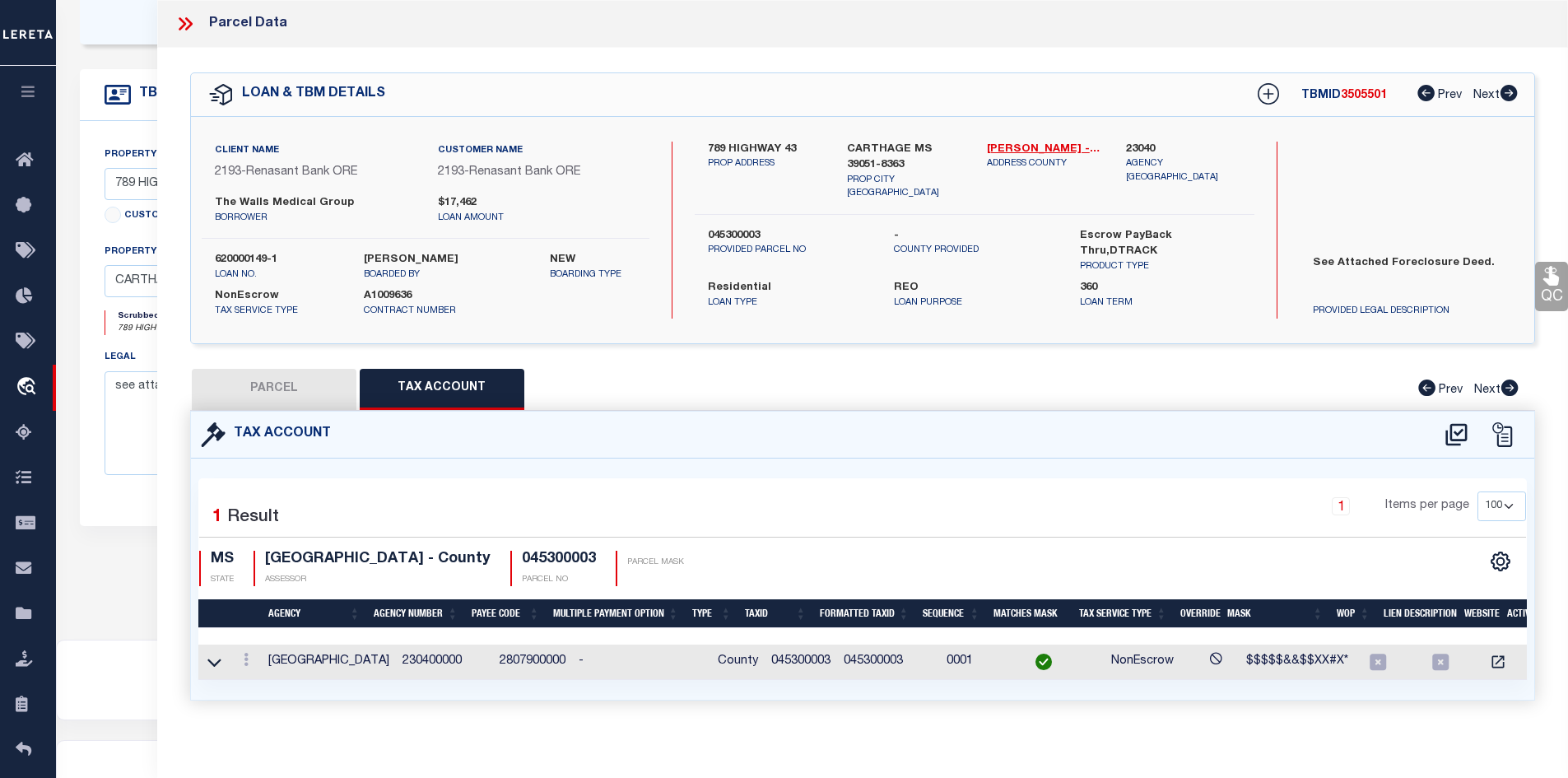
click at [316, 401] on button "PARCEL" at bounding box center [274, 390] width 165 height 42
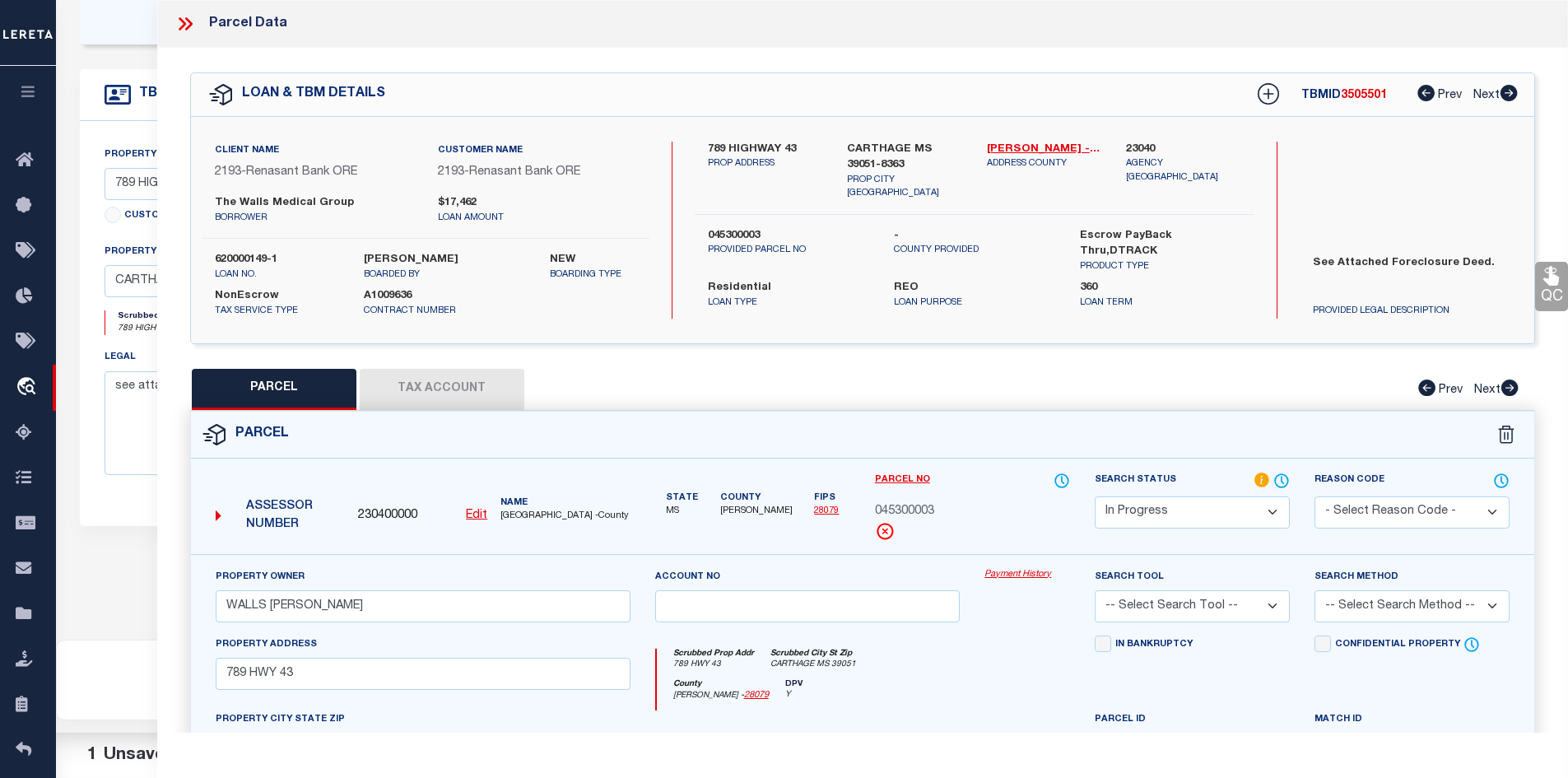
click at [1198, 509] on select "Automated Search Bad Parcel Complete Duplicate Parcel High Dollar Reporting In …" at bounding box center [1193, 513] width 195 height 33
select select "PC"
click at [1095, 497] on select "Automated Search Bad Parcel Complete Duplicate Parcel High Dollar Reporting In …" at bounding box center [1193, 513] width 195 height 33
click at [1198, 602] on select "-- Select Search Tool -- 3rd Party Website Agency File Agency Website ATLS CNV-…" at bounding box center [1193, 607] width 195 height 33
select select "AGW"
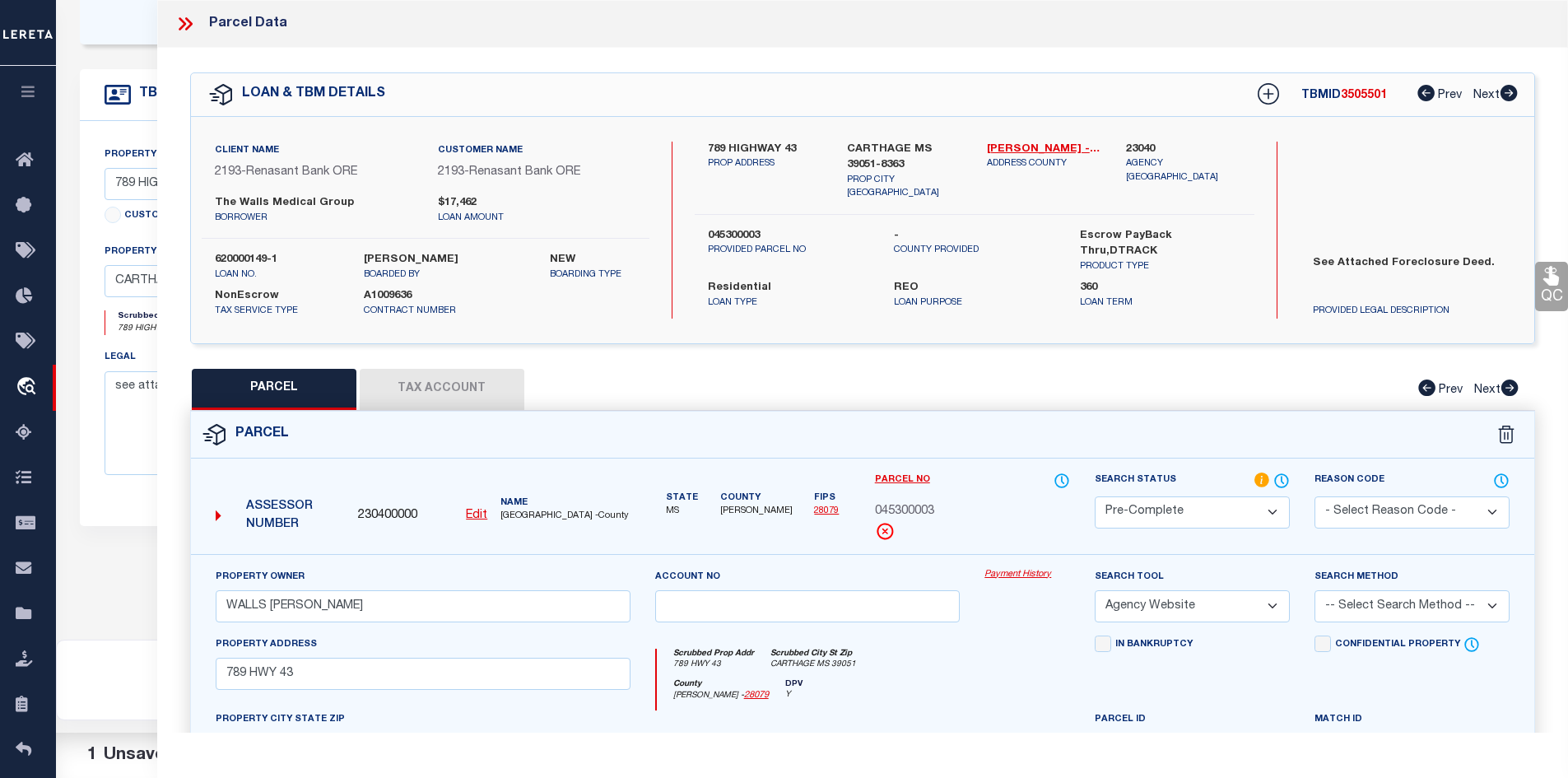
click at [1095, 591] on select "-- Select Search Tool -- 3rd Party Website Agency File Agency Website ATLS CNV-…" at bounding box center [1193, 607] width 195 height 33
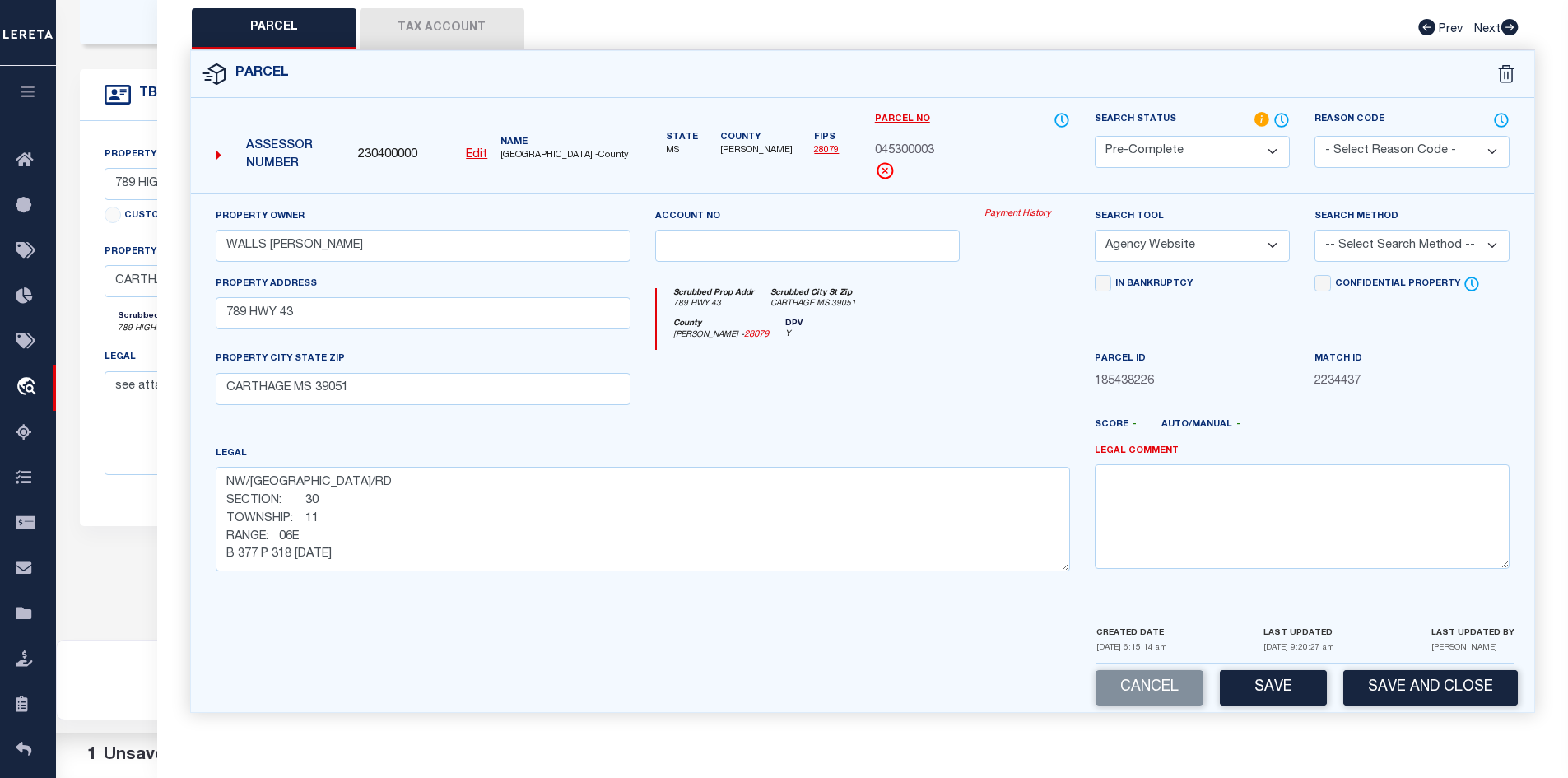
click at [1375, 254] on select "-- Select Search Method -- Property Address Legal Liability Info Provided" at bounding box center [1412, 246] width 195 height 33
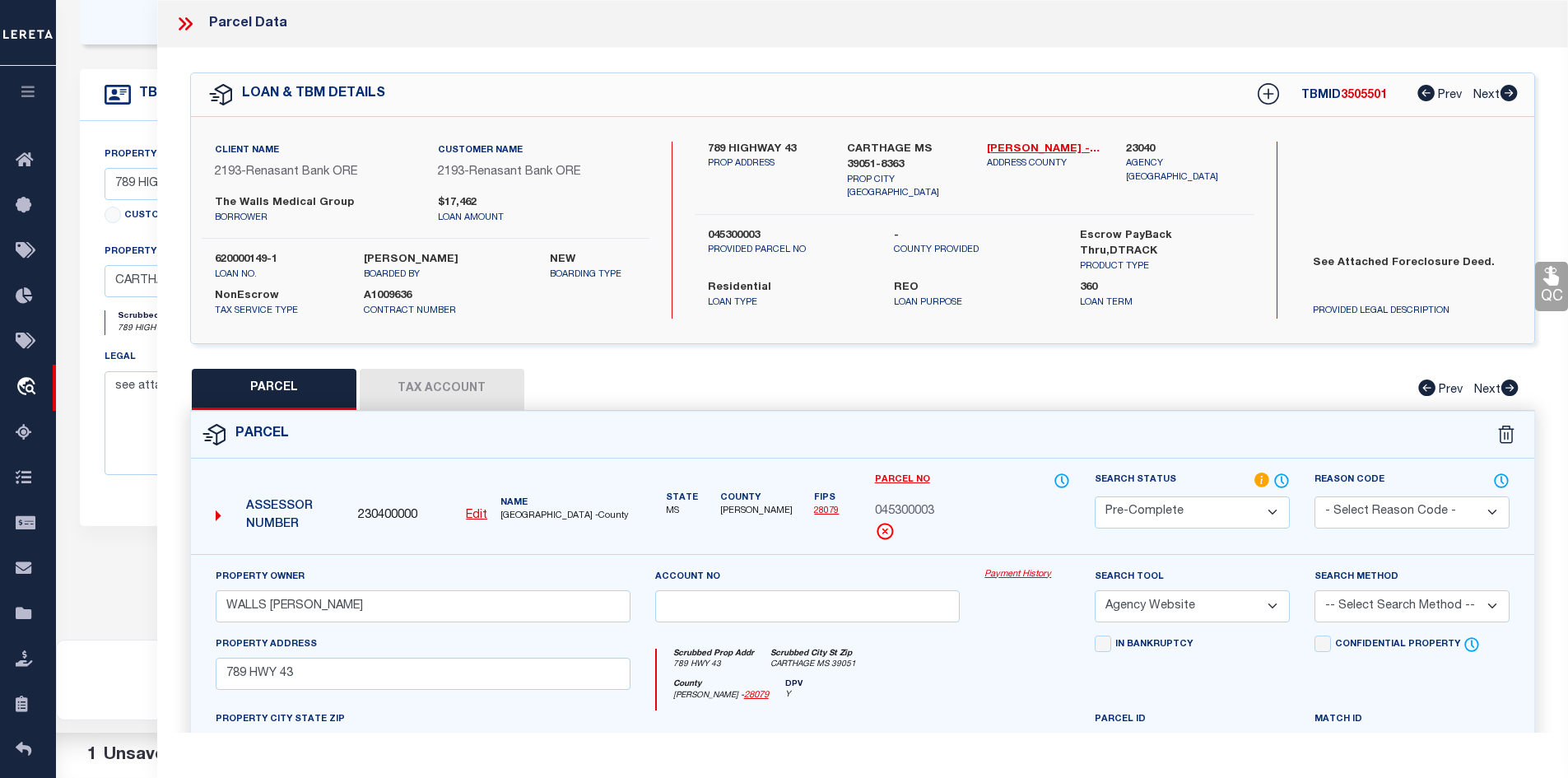
click at [1367, 602] on select "-- Select Search Method -- Property Address Legal Liability Info Provided" at bounding box center [1412, 607] width 195 height 33
select select "LEG"
click at [1315, 591] on select "-- Select Search Method -- Property Address Legal Liability Info Provided" at bounding box center [1412, 607] width 195 height 33
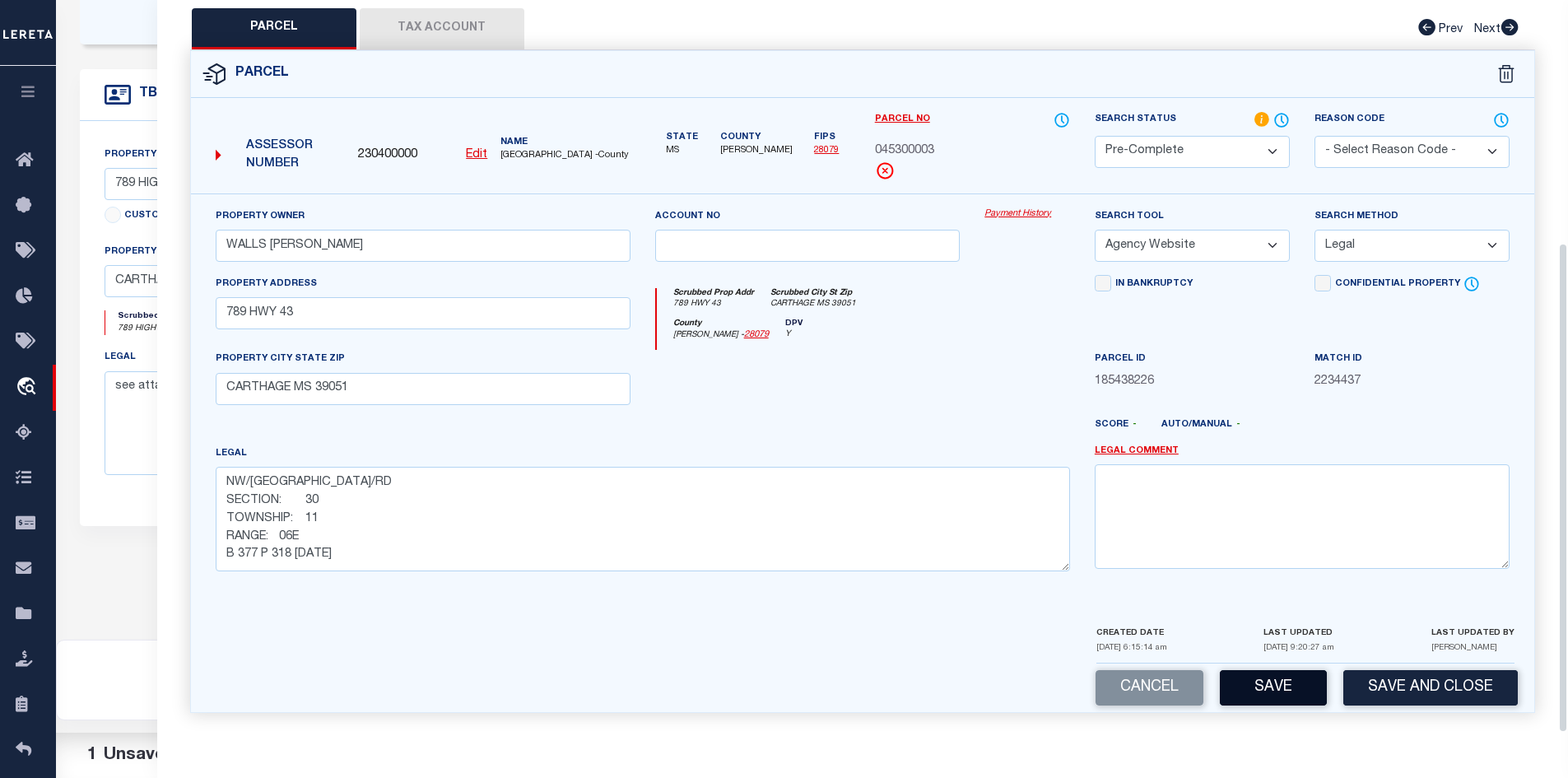
click at [1280, 690] on button "Save" at bounding box center [1273, 688] width 107 height 35
select select "AS"
select select
checkbox input "false"
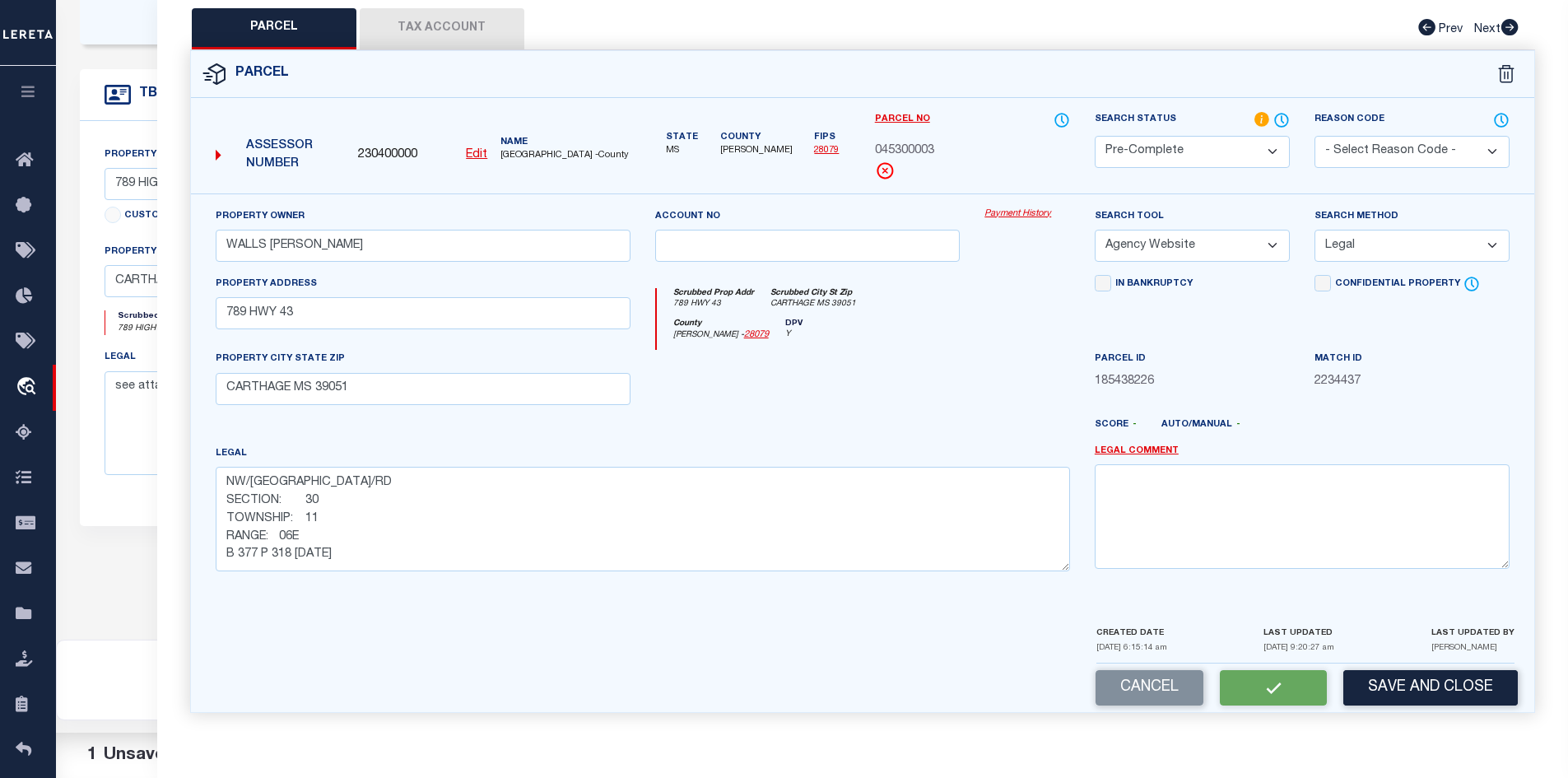
checkbox input "false"
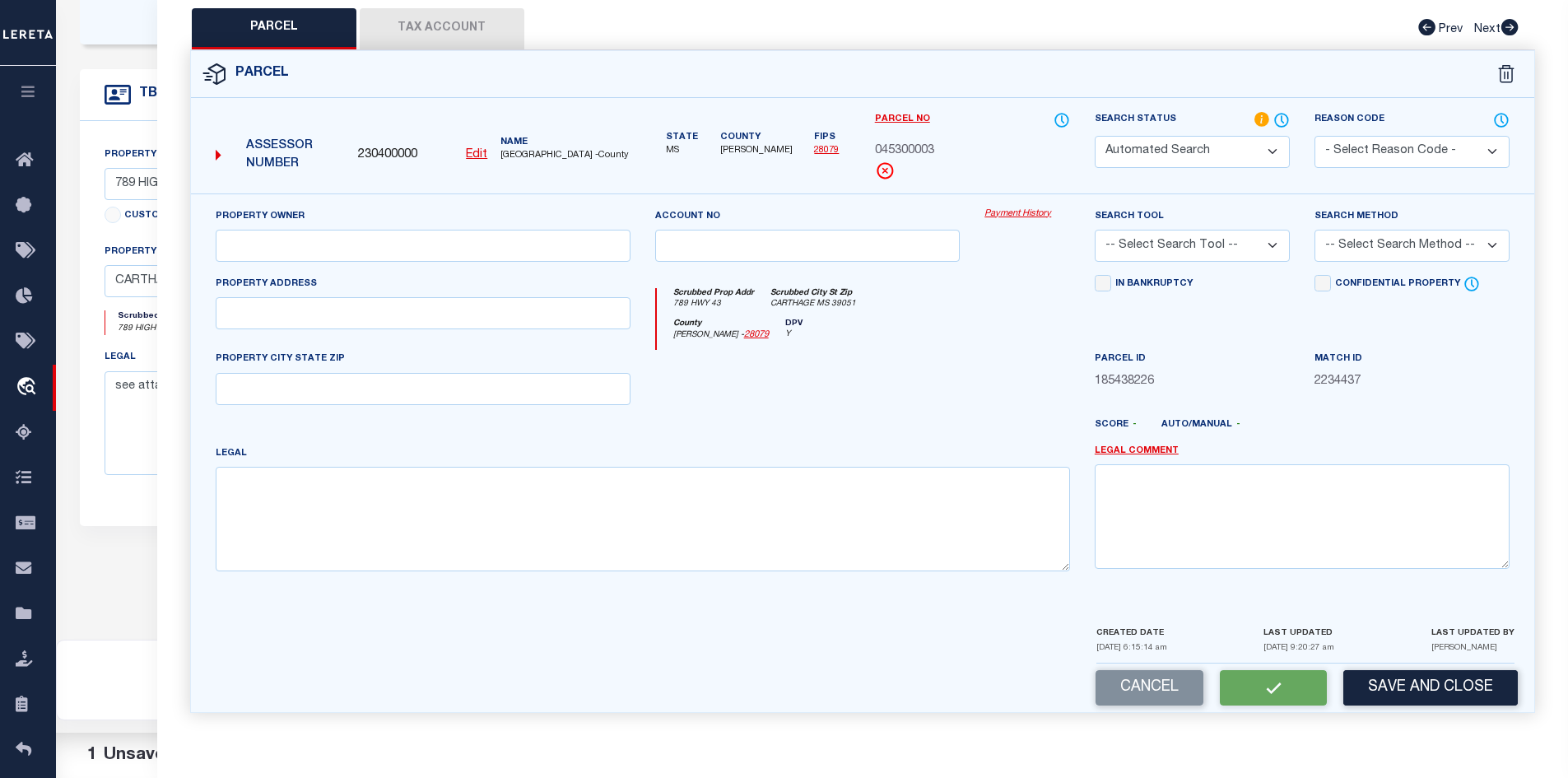
select select "PC"
type input "WALLS BAXTER WRAY"
select select "AGW"
select select "LEG"
type input "789 HWY 43"
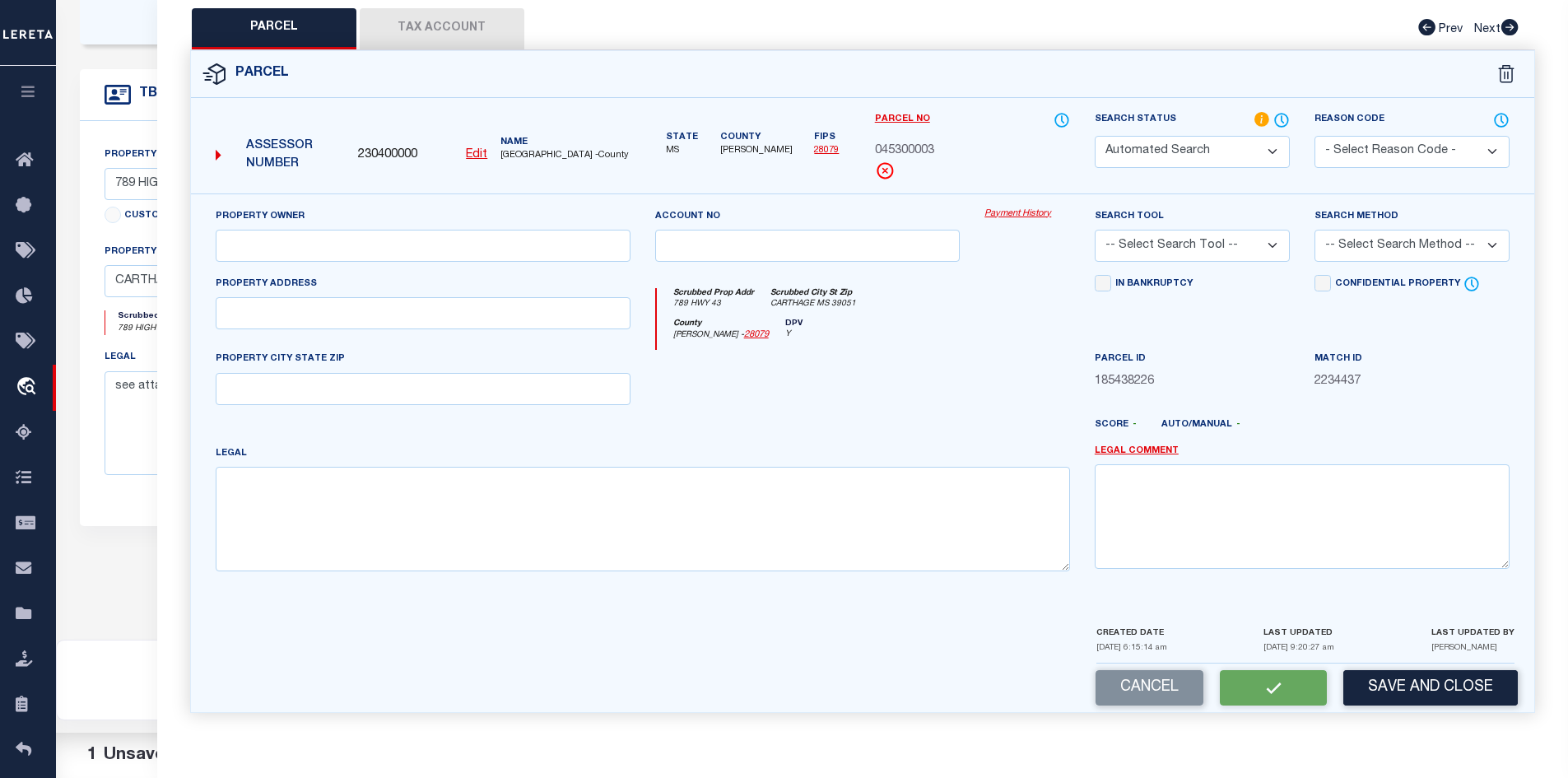
type input "CARTHAGE MS 39051"
type textarea "NW/NE NW/RD SECTION: 30 TOWNSHIP: 11 RANGE: 06E B 377 P 318 08/21/2019"
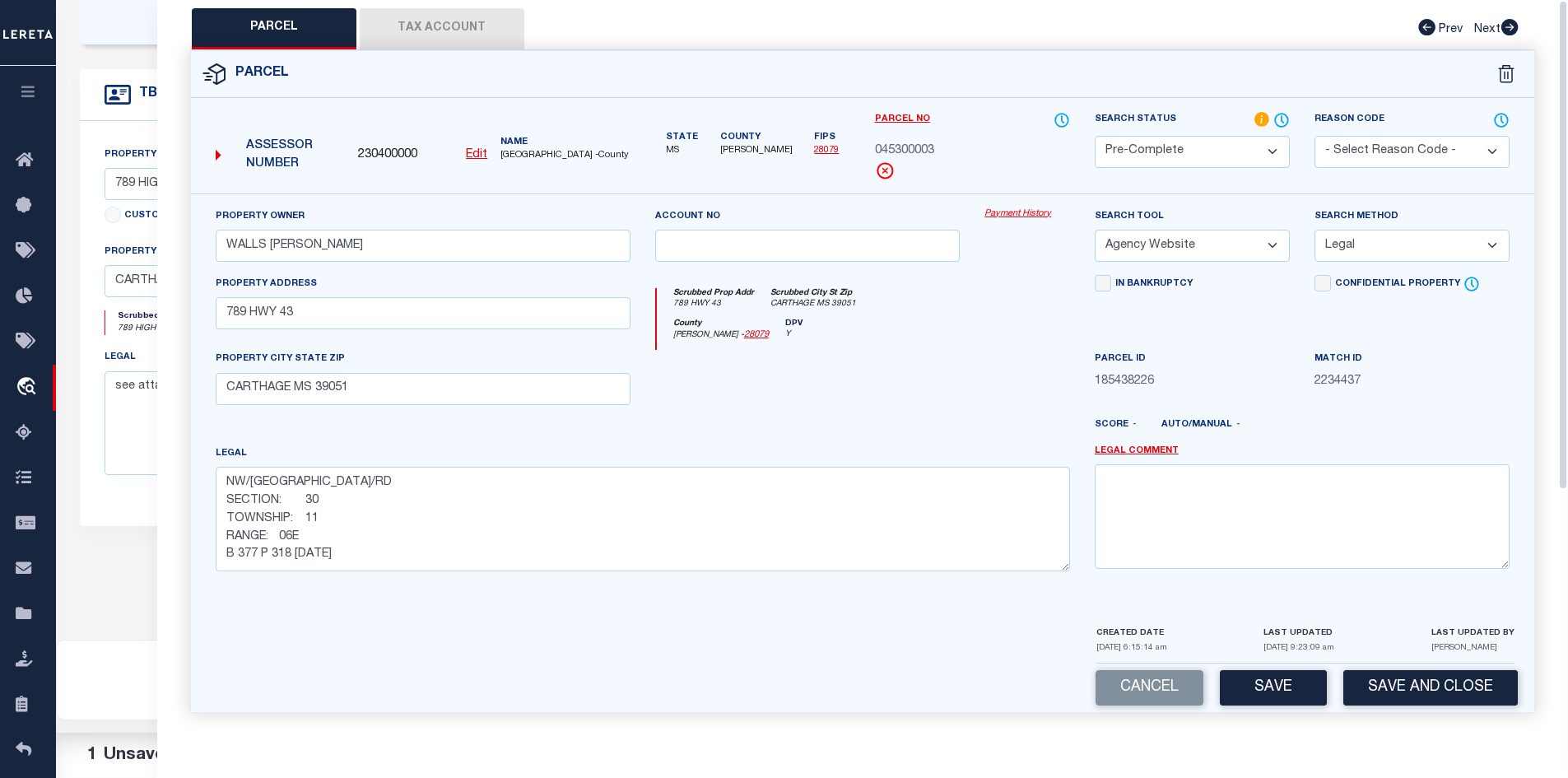
scroll to position [0, 0]
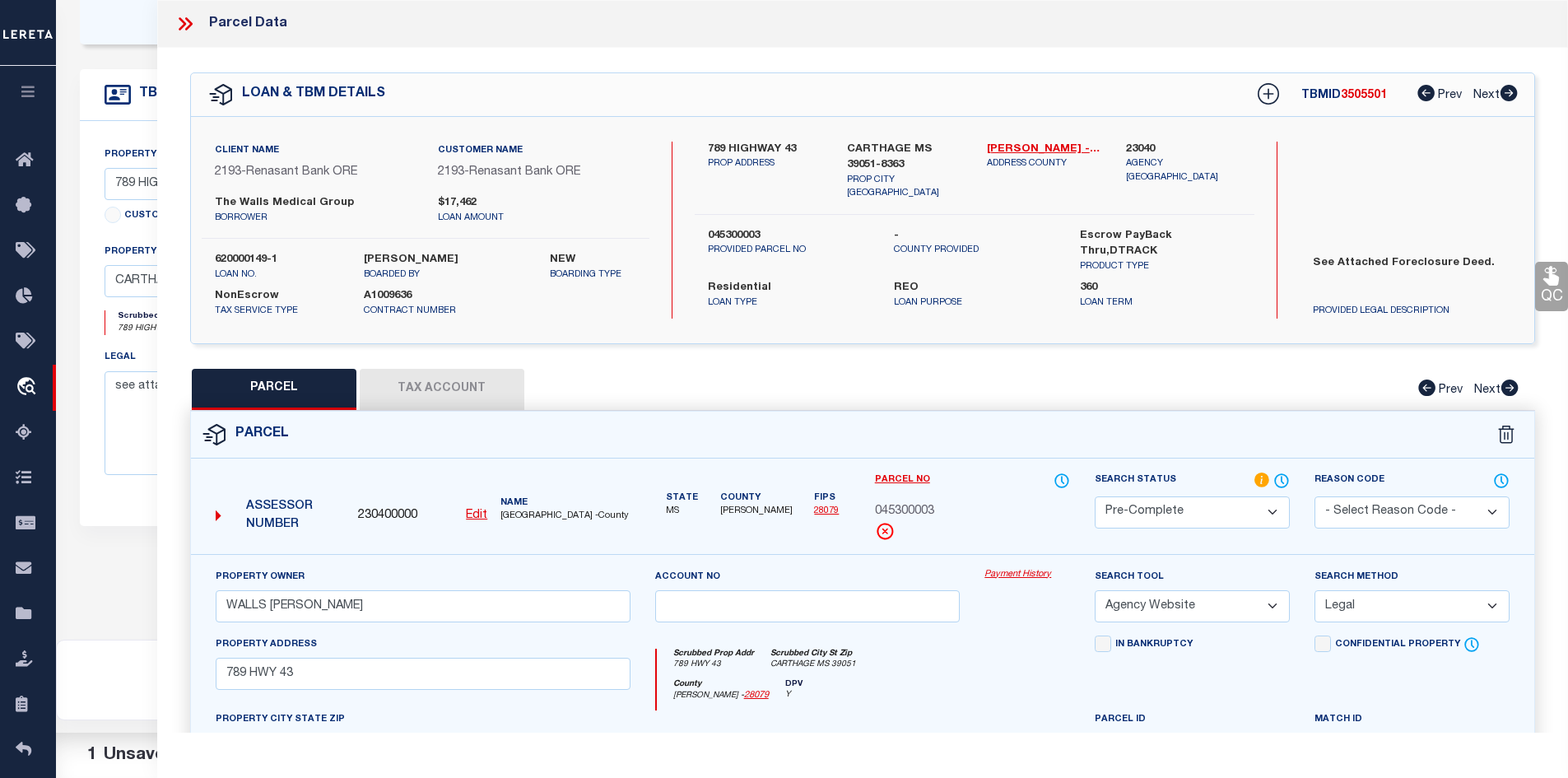
click at [1349, 99] on span "3505501" at bounding box center [1364, 95] width 46 height 12
copy span "3505501"
click at [902, 515] on span "045300003" at bounding box center [905, 512] width 60 height 18
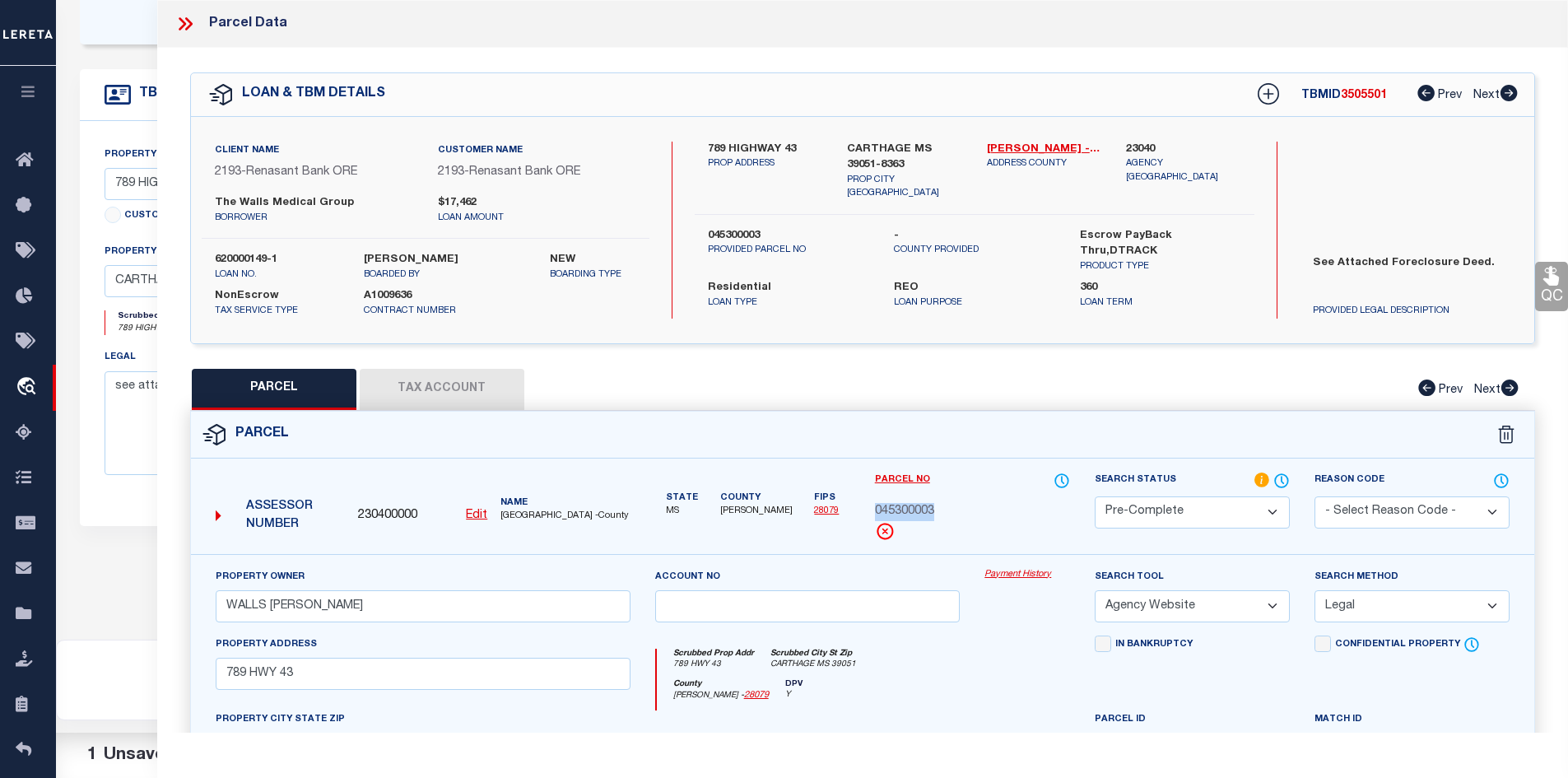
copy span "045300003"
click at [745, 516] on span "[PERSON_NAME]" at bounding box center [757, 511] width 72 height 14
copy div "[PERSON_NAME]"
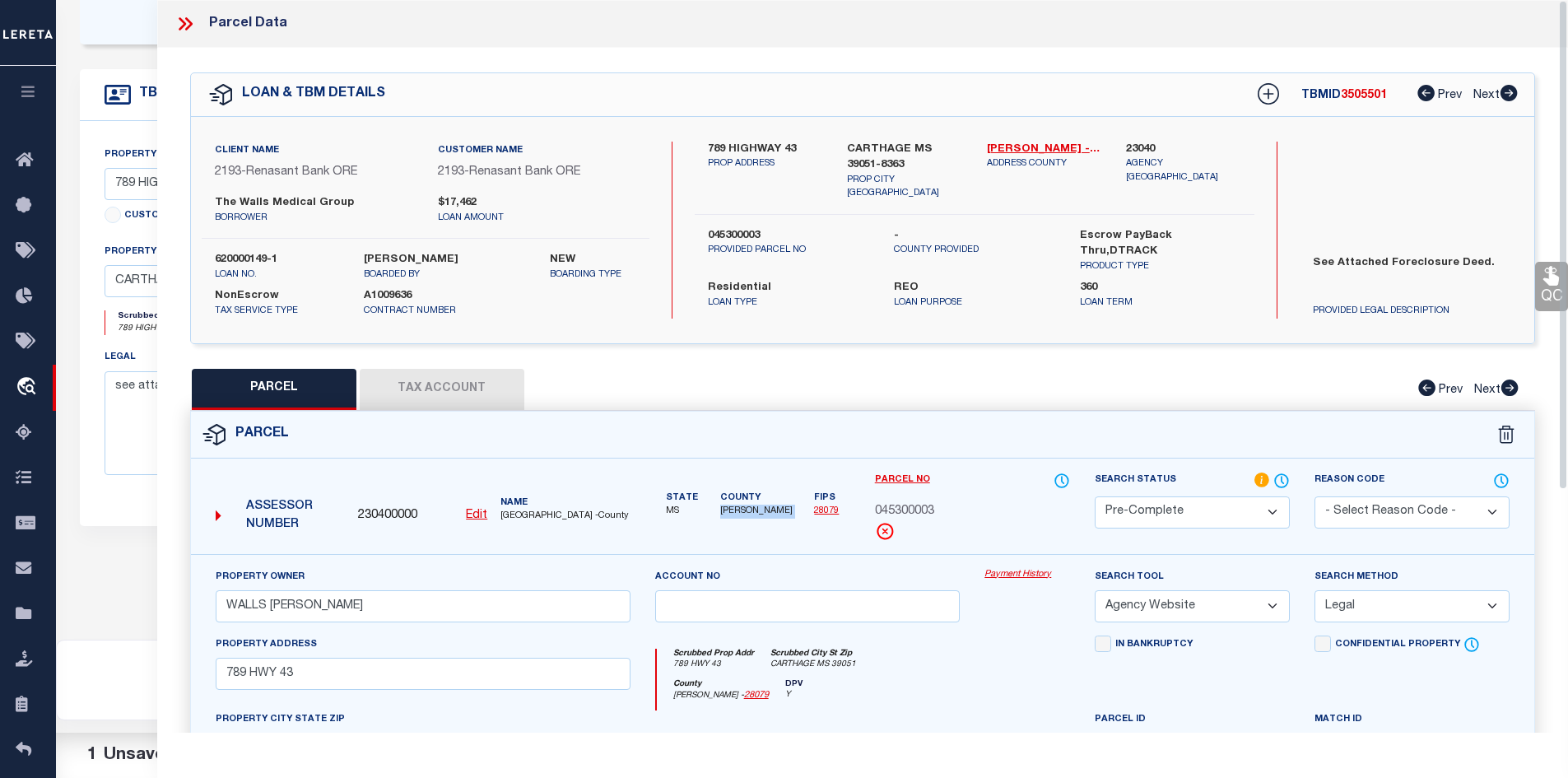
click at [187, 18] on icon at bounding box center [188, 24] width 7 height 14
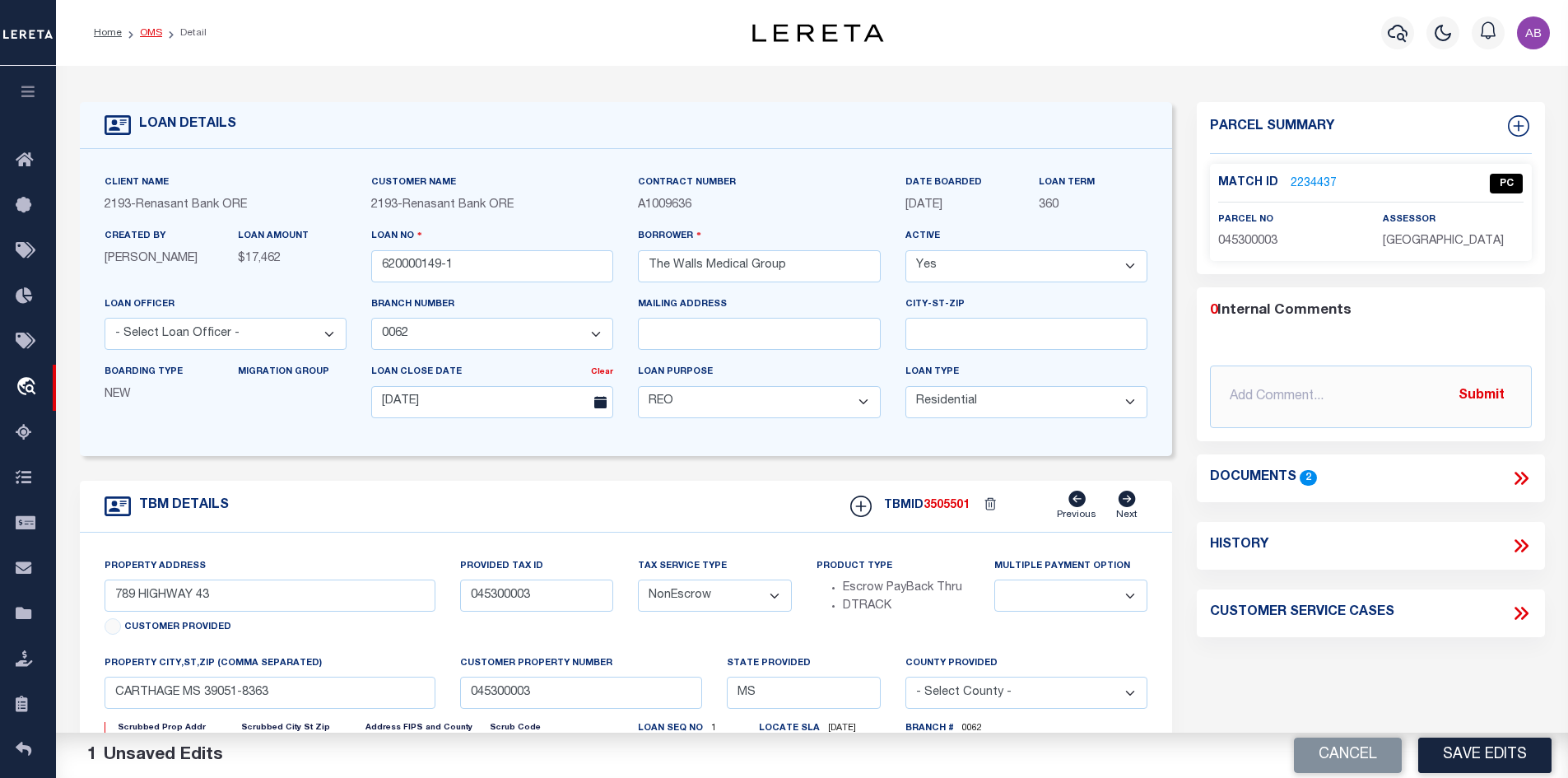
click at [149, 37] on link "OMS" at bounding box center [151, 33] width 23 height 10
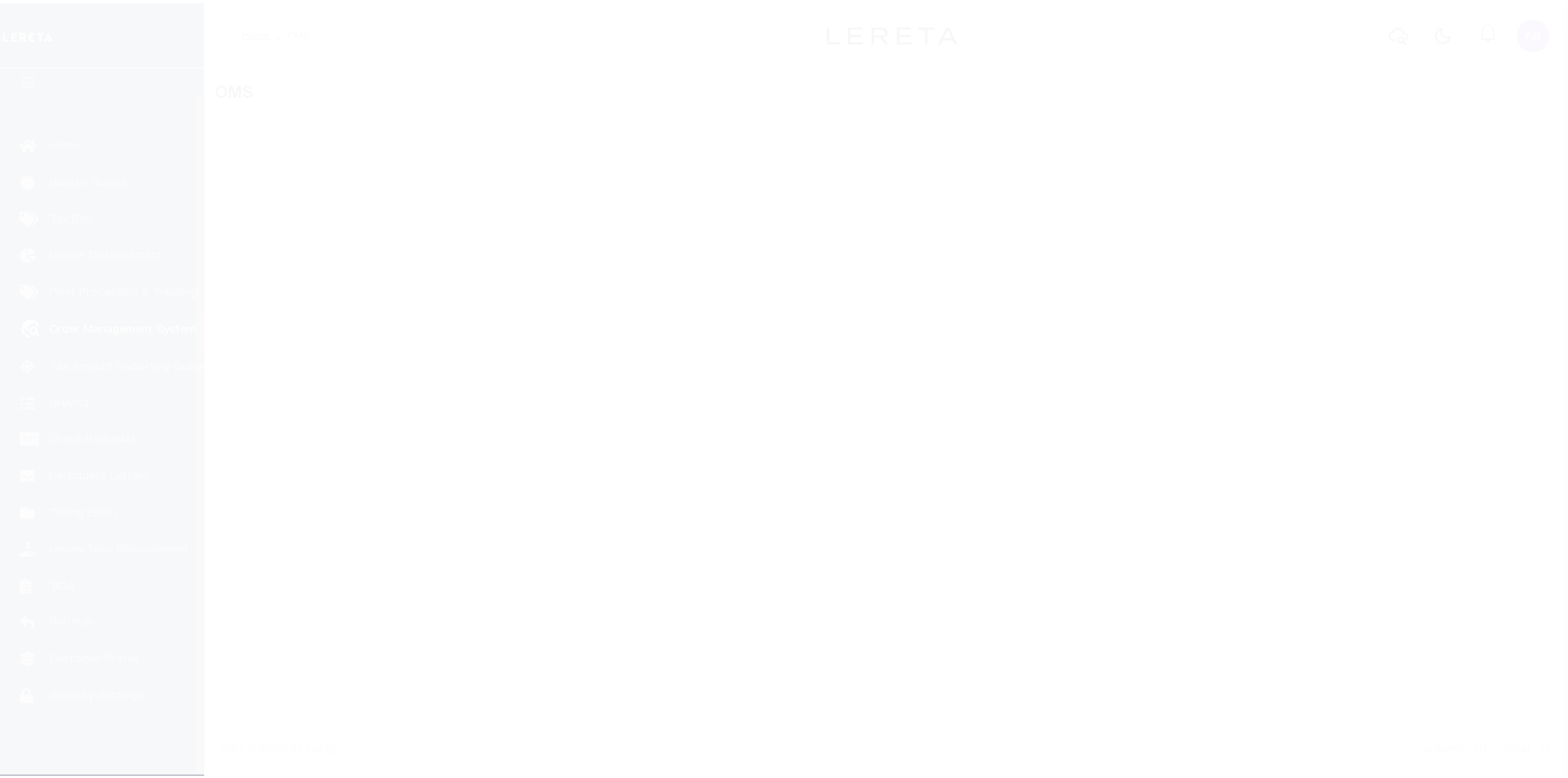
scroll to position [24, 0]
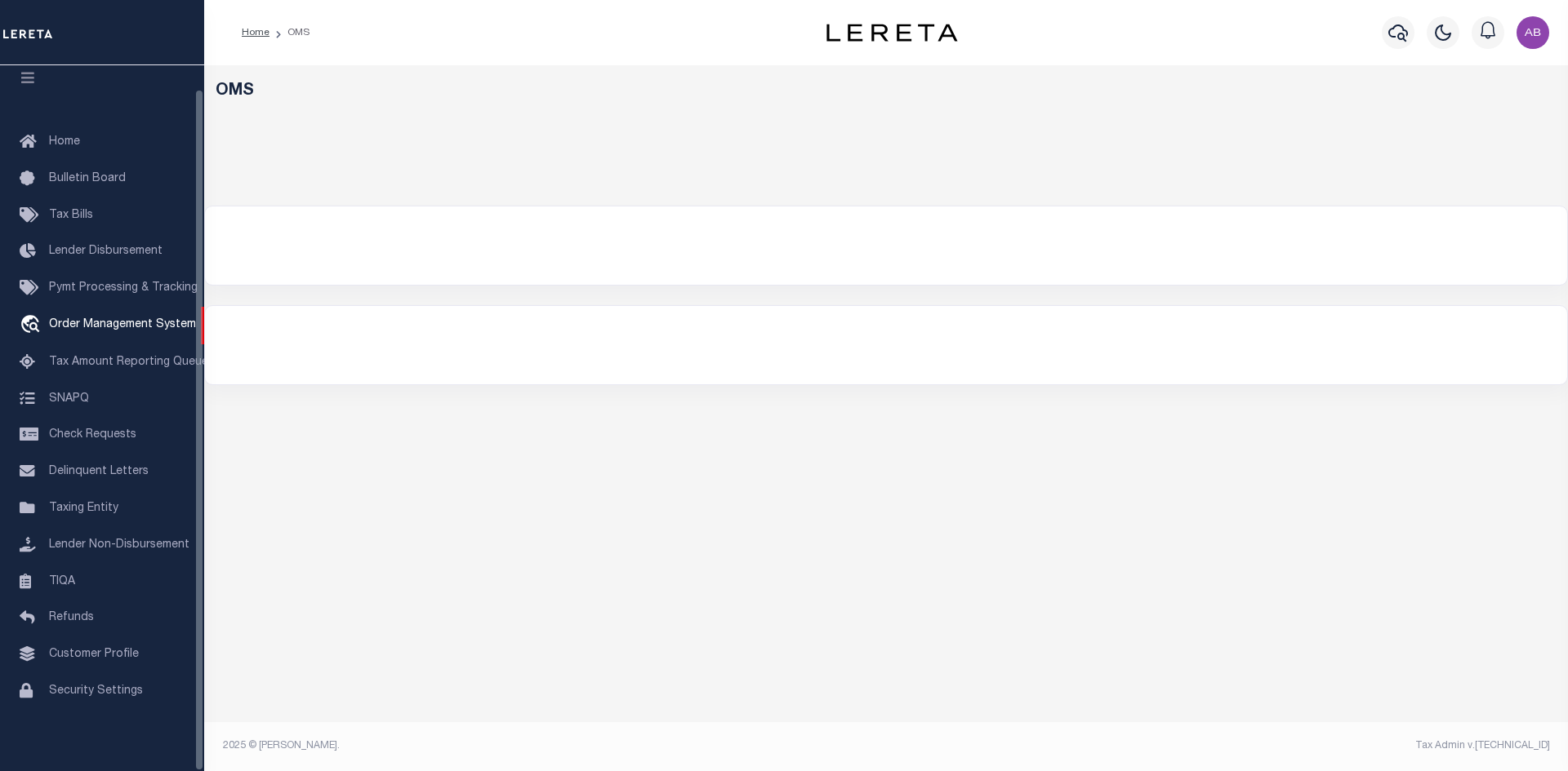
select select "200"
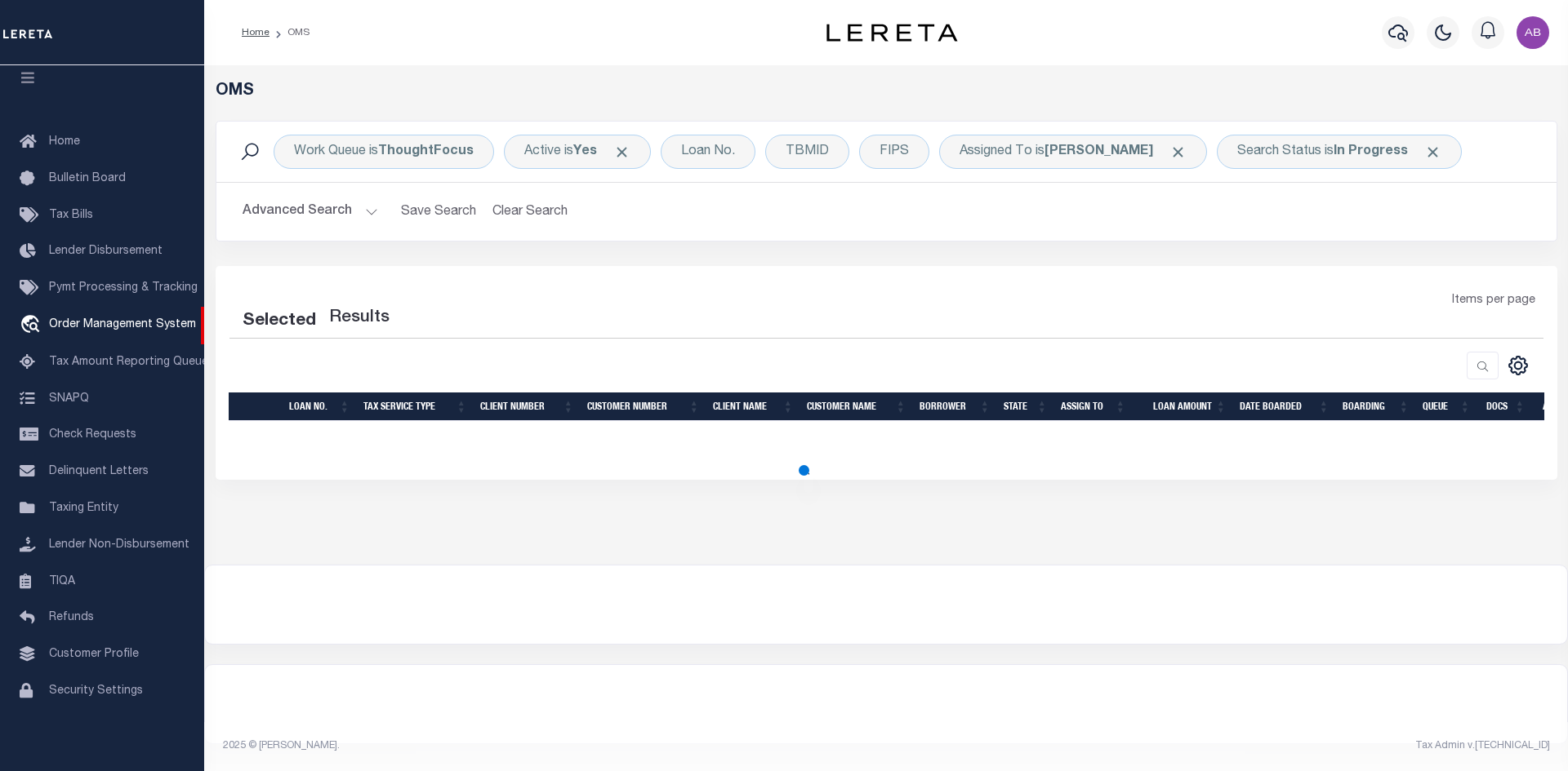
select select "200"
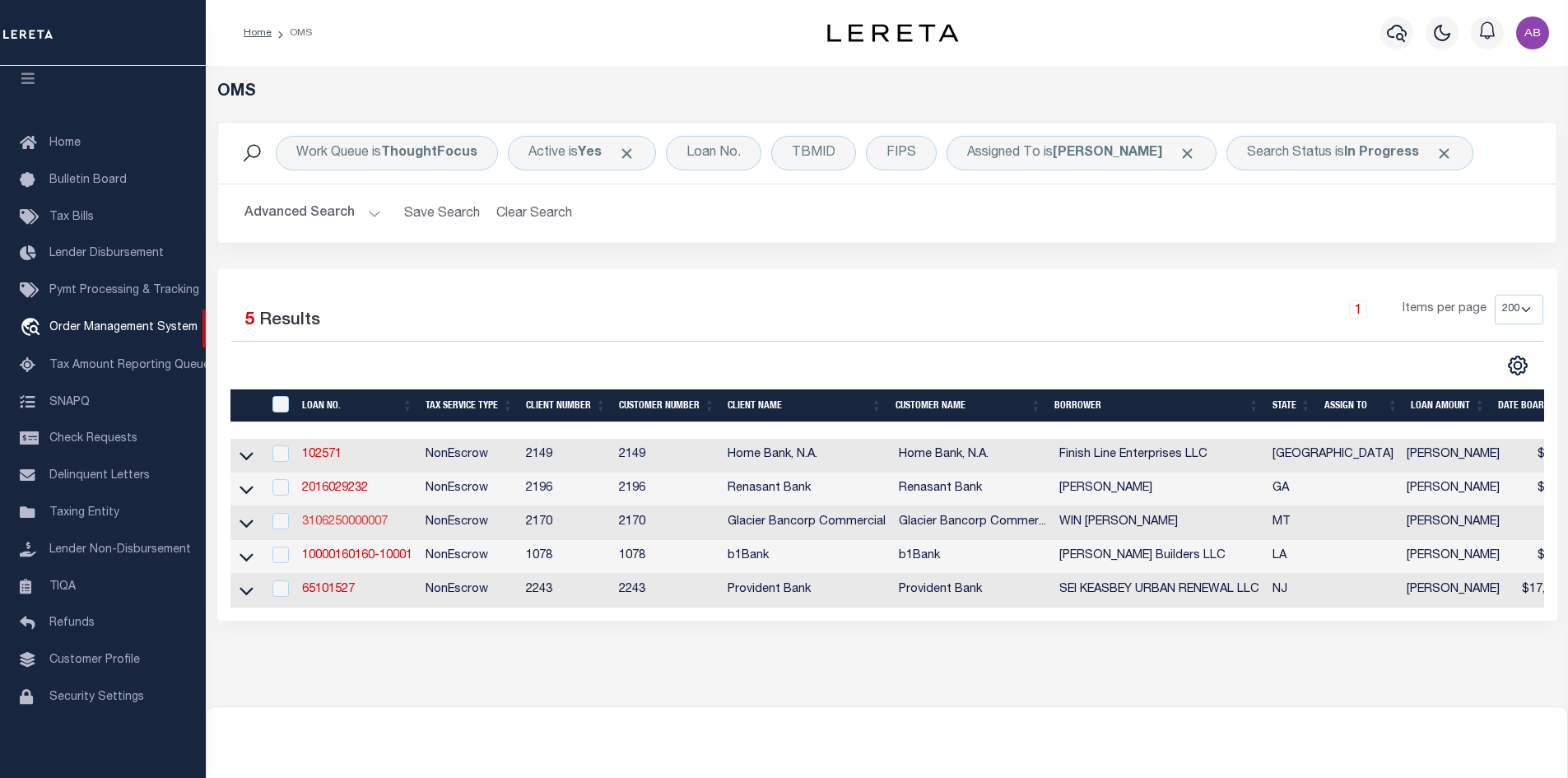
click at [345, 528] on link "3106250000007" at bounding box center [345, 522] width 86 height 12
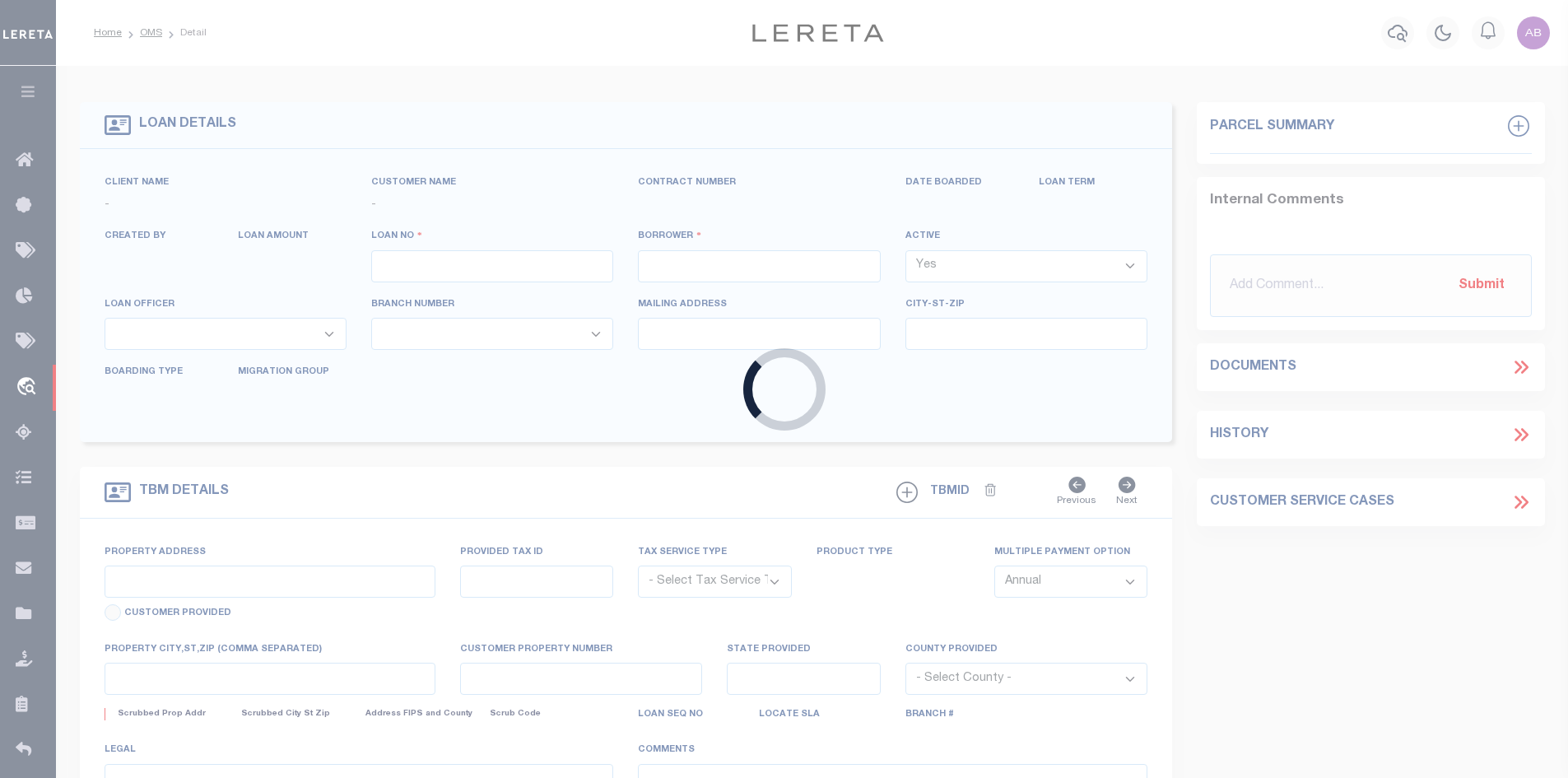
type input "3106250000007"
type input "WIN [PERSON_NAME]"
select select
type input "PO BOX 2155"
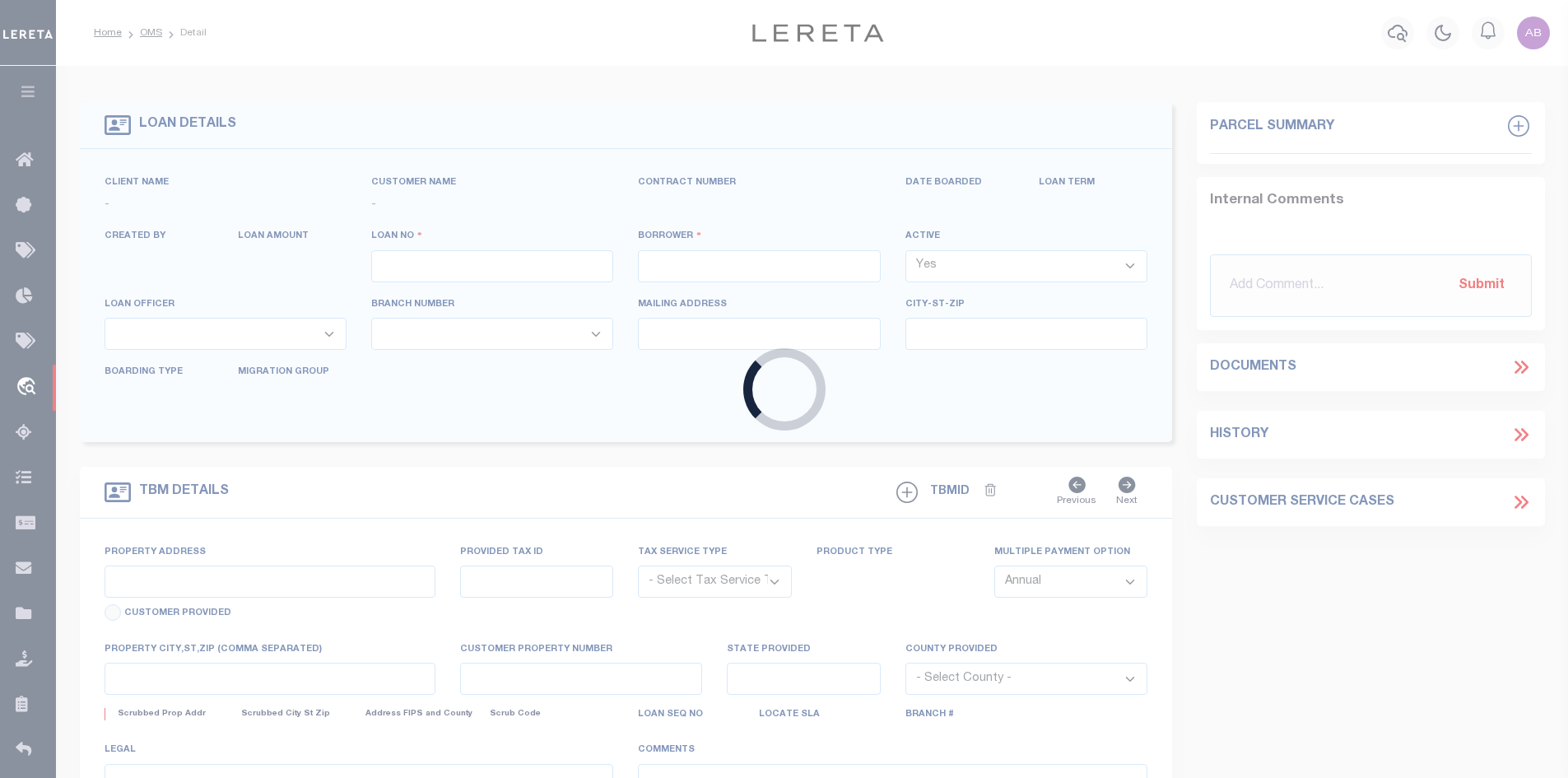
type input "EUREKA MT 59917-2155"
type input "[DATE]"
select select "200"
select select "10"
select select "NonEscrow"
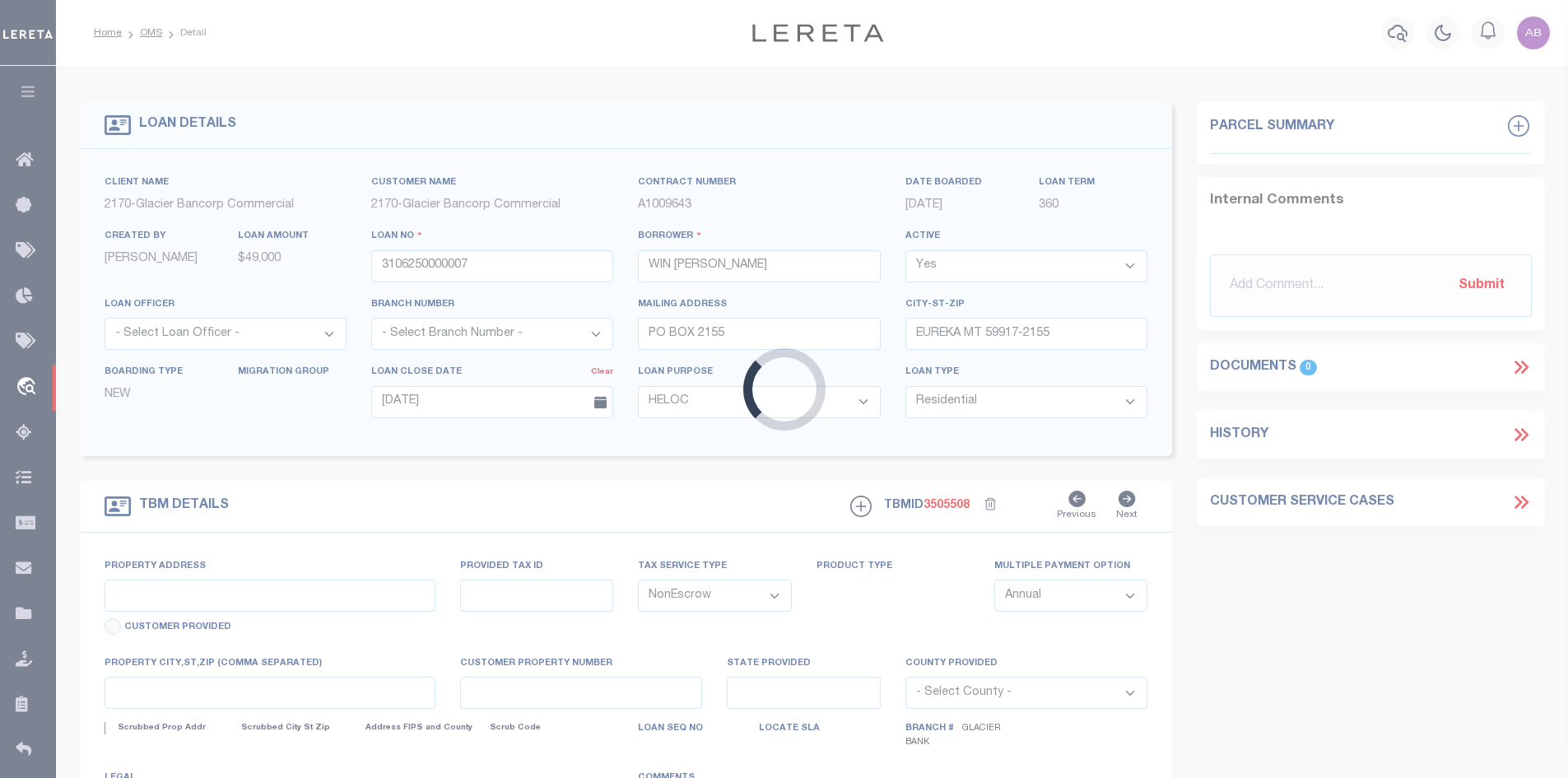
select select "4569"
type input "[STREET_ADDRESS]"
select select
type input "EUREKA MT 59917"
type input "MT"
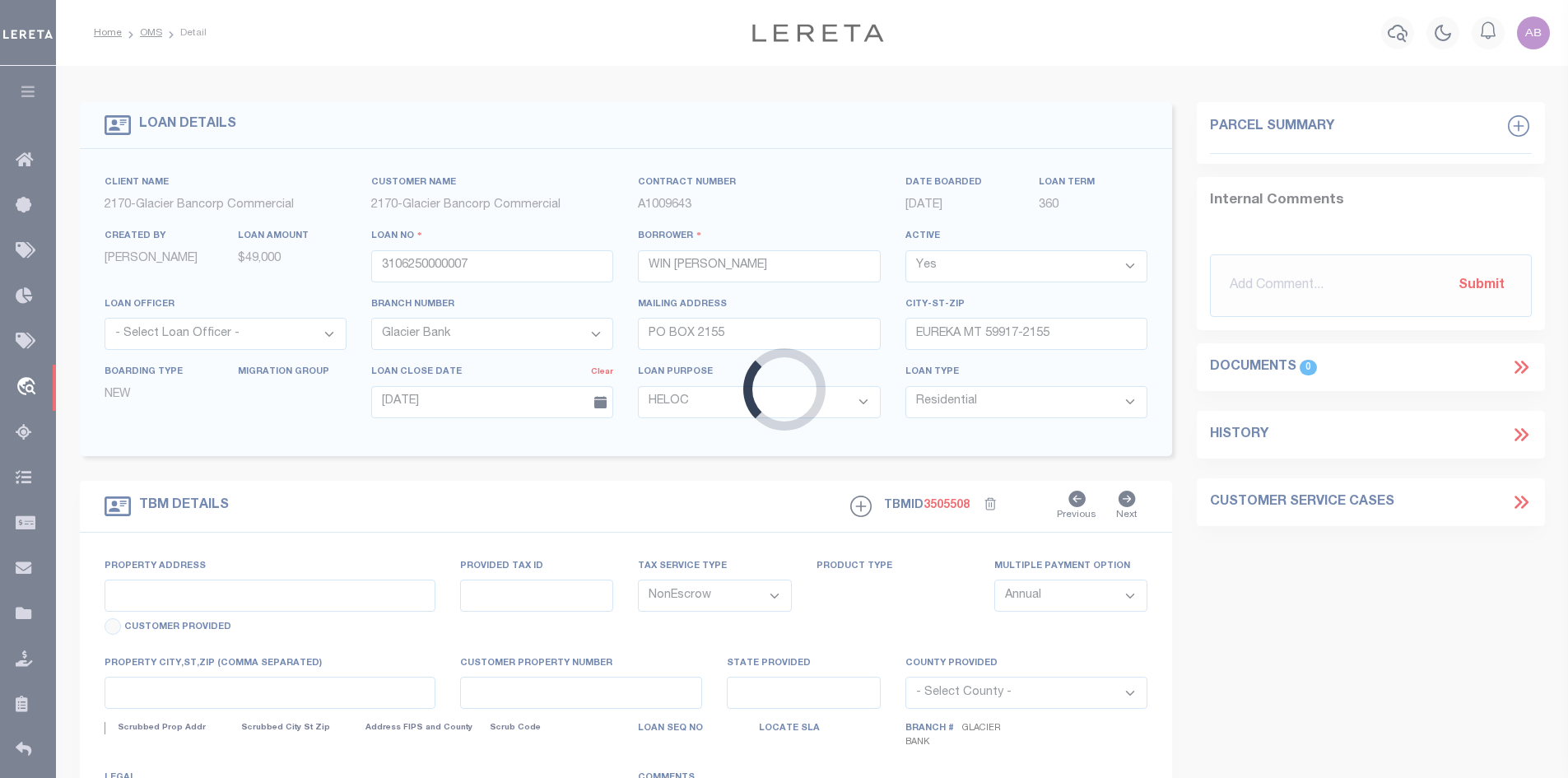
type textarea "Lots 1, 2 and 3 of Block 8, [PERSON_NAME] Second Addition to [GEOGRAPHIC_DATA],…"
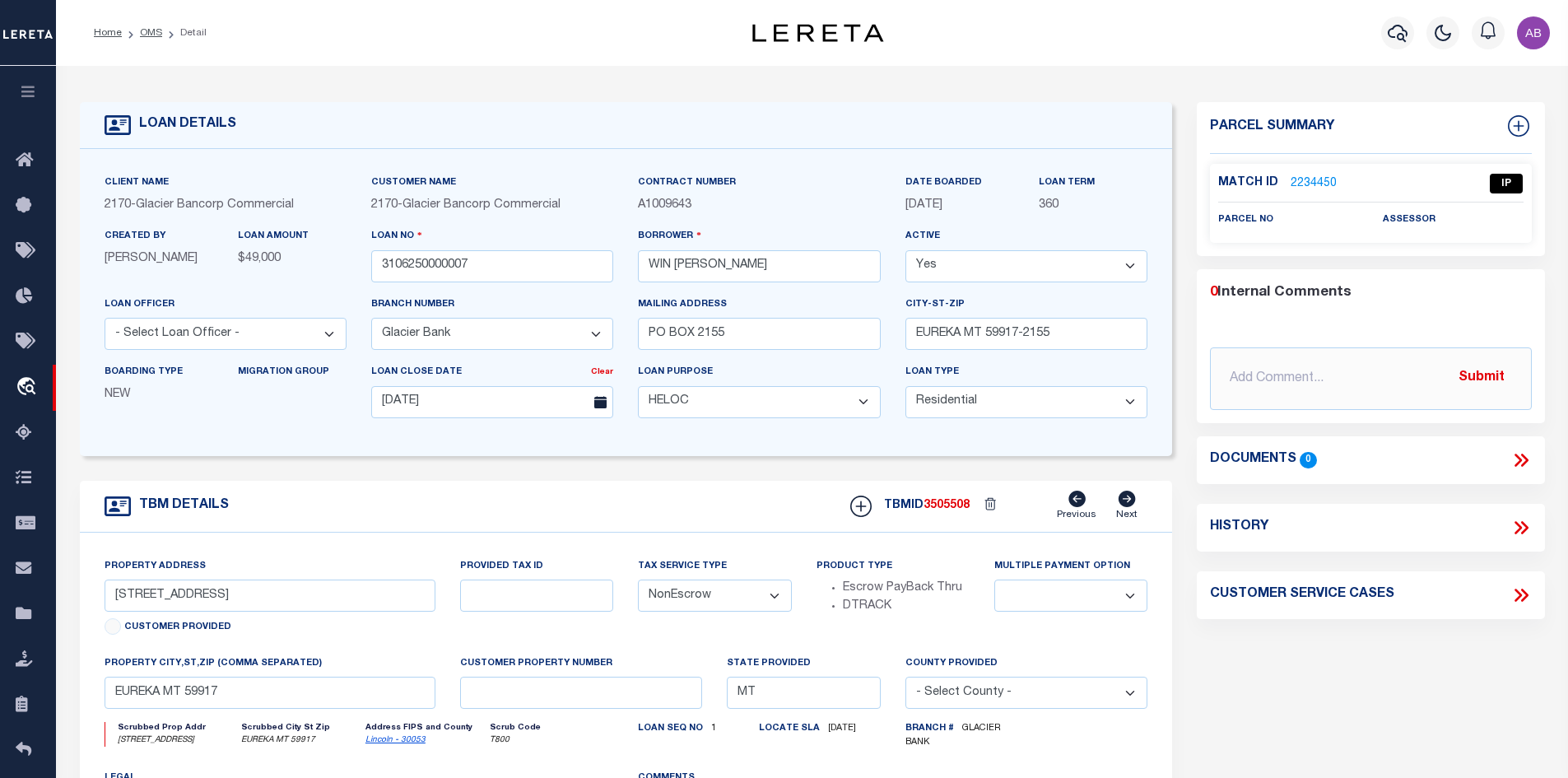
click at [1299, 176] on link "2234450" at bounding box center [1313, 184] width 46 height 17
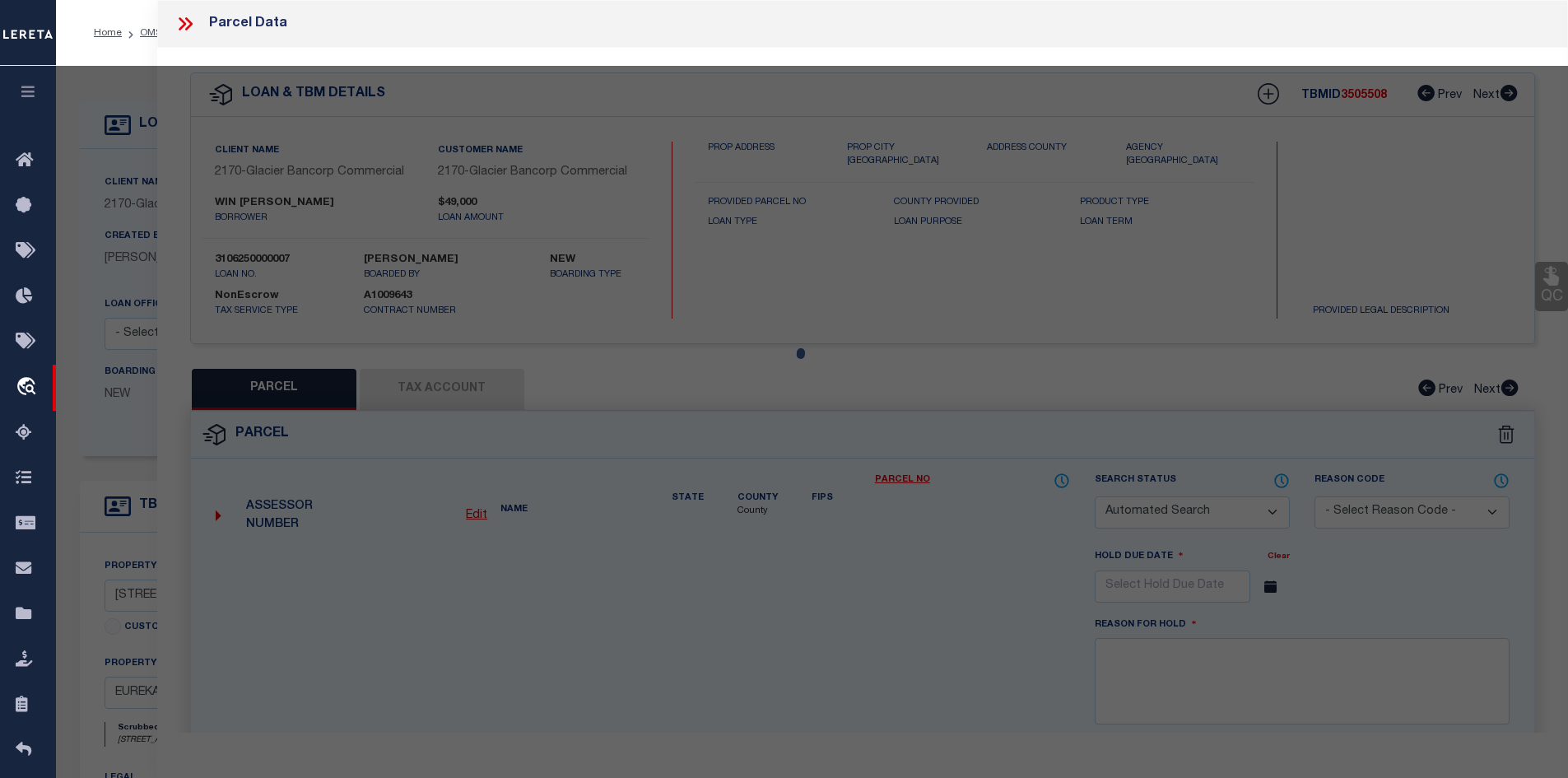
checkbox input "false"
select select "IP"
checkbox input "false"
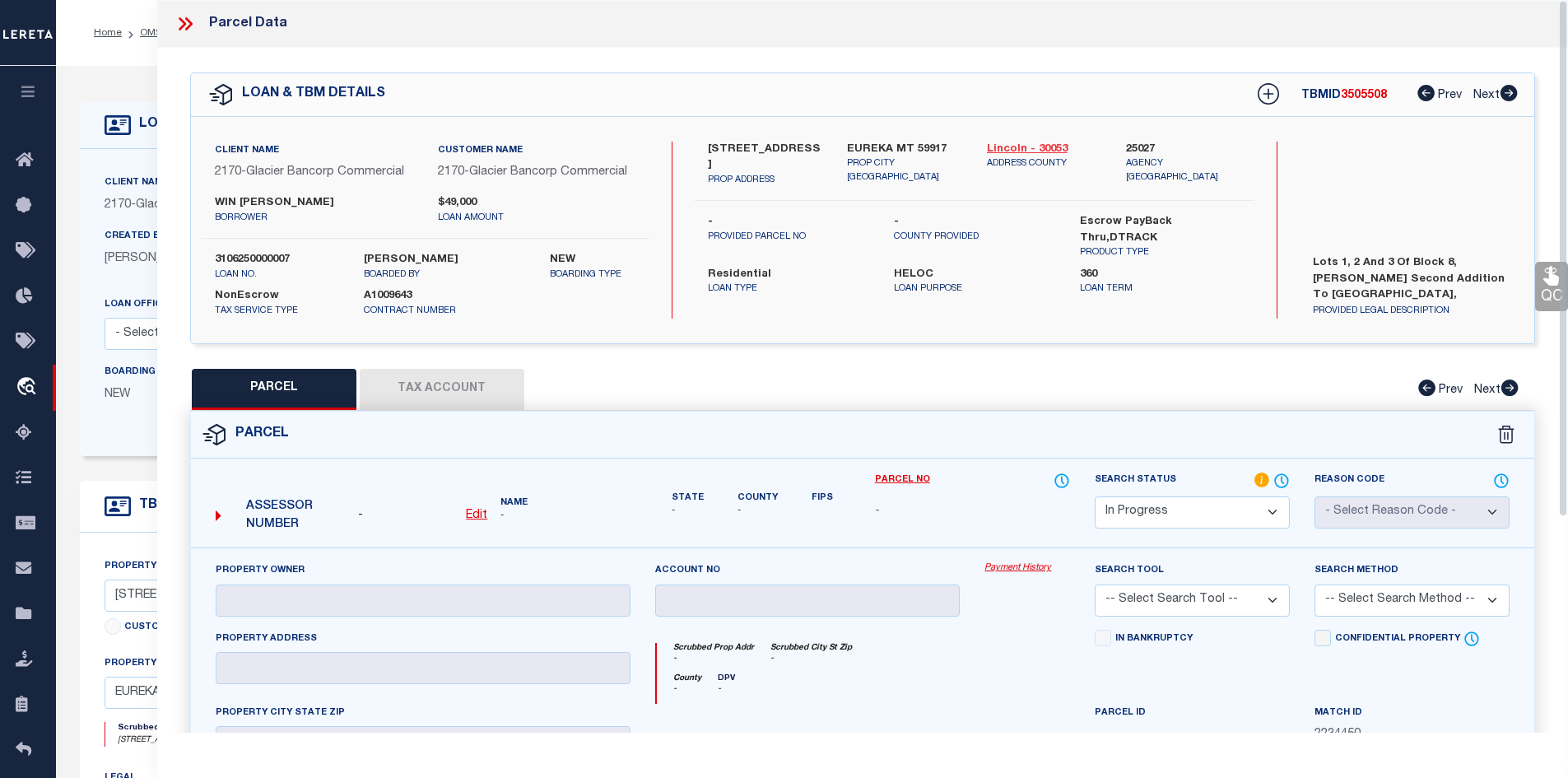
click at [1027, 151] on link "Lincoln - 30053" at bounding box center [1044, 150] width 115 height 16
click at [722, 134] on div "Client Name 2170 - Glacier Bancorp Commercial Customer Name 2170 - Glacier Banc…" at bounding box center [863, 230] width 1345 height 226
copy div "[STREET_ADDRESS]"
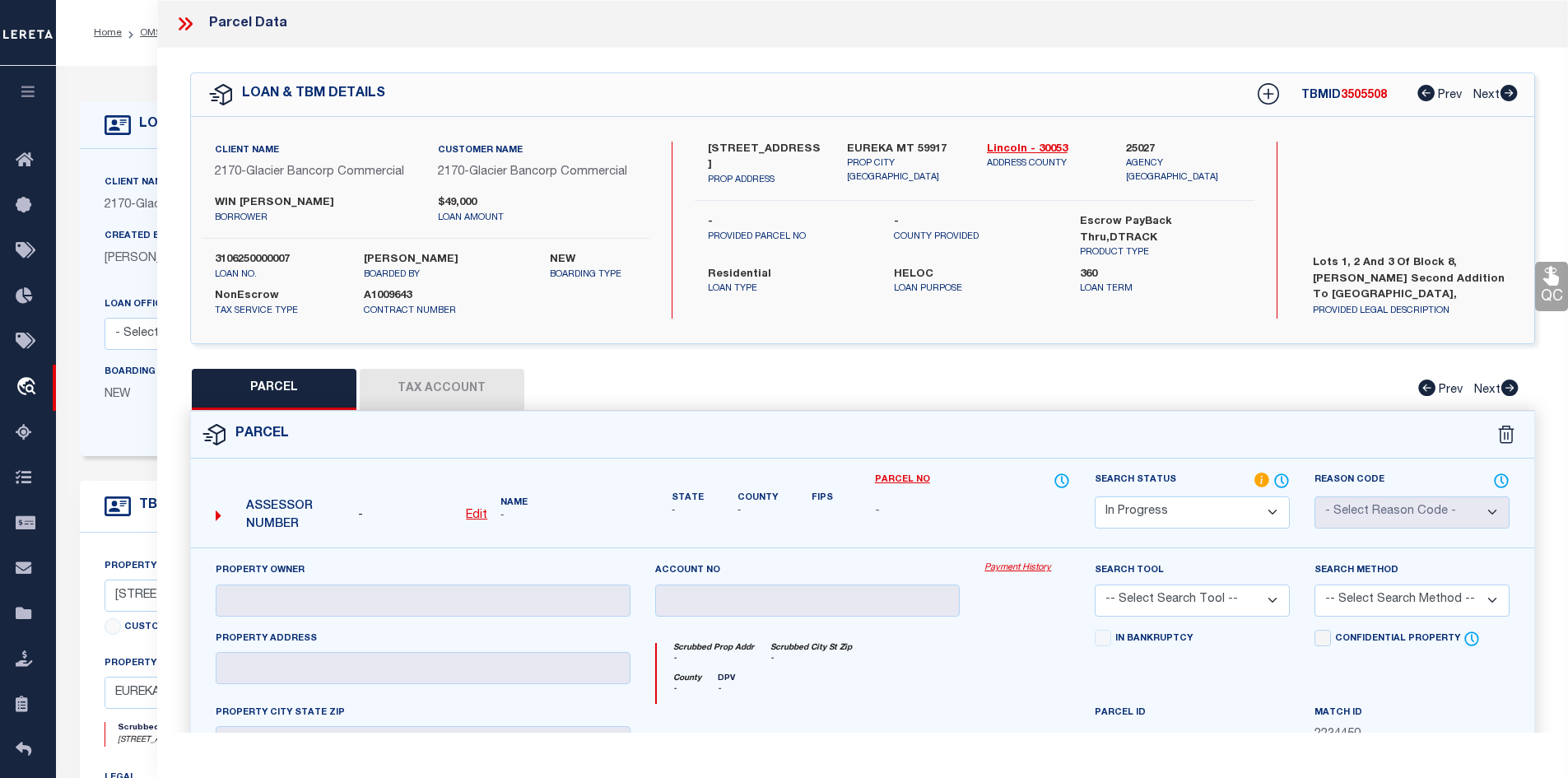
click at [247, 212] on p "borrower" at bounding box center [314, 218] width 198 height 14
click at [257, 196] on label "WIN [PERSON_NAME]" at bounding box center [314, 204] width 198 height 16
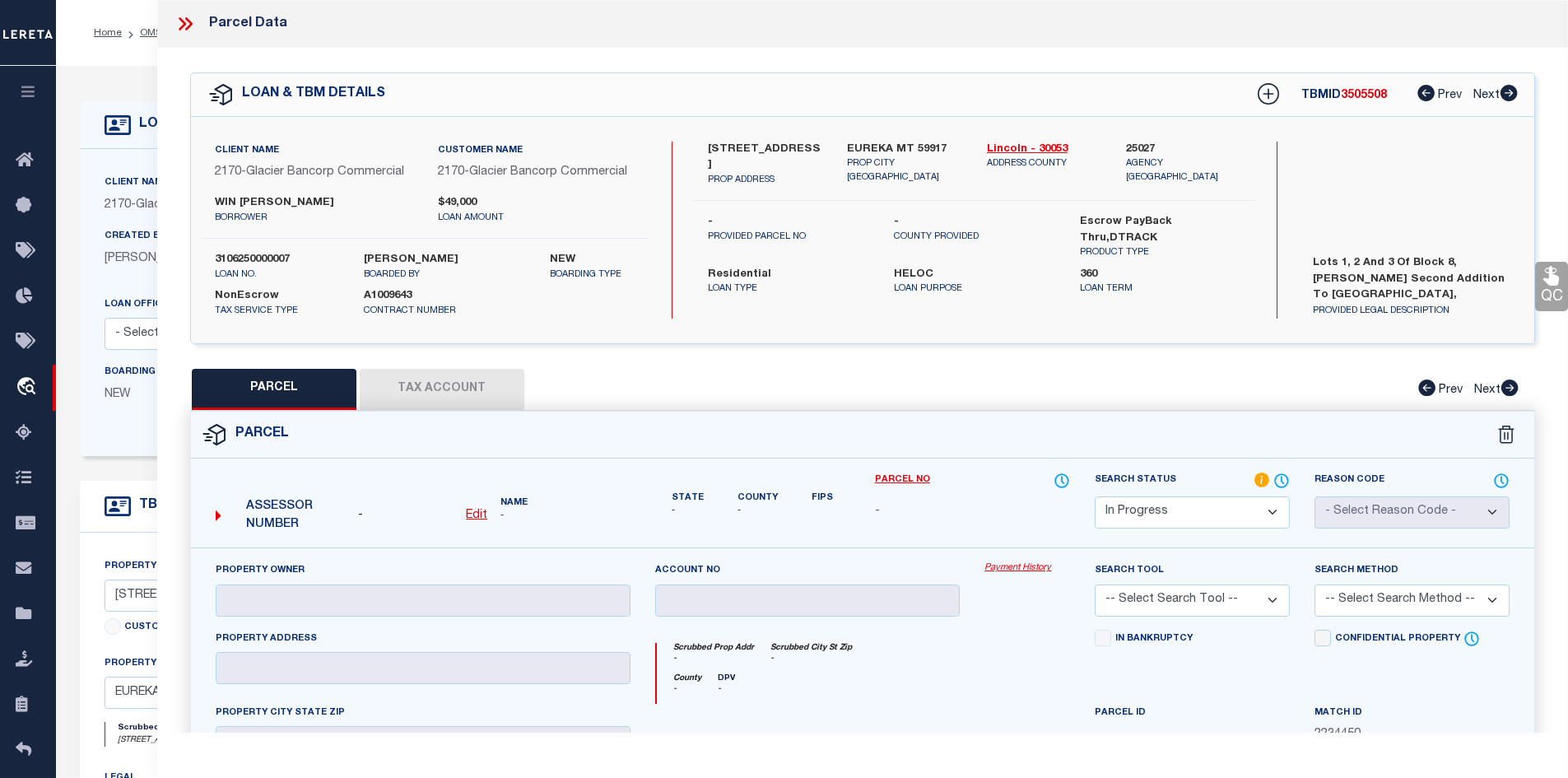
click at [257, 196] on label "WIN [PERSON_NAME]" at bounding box center [314, 204] width 198 height 16
copy div "WIN [PERSON_NAME]"
click at [182, 22] on icon at bounding box center [183, 24] width 7 height 14
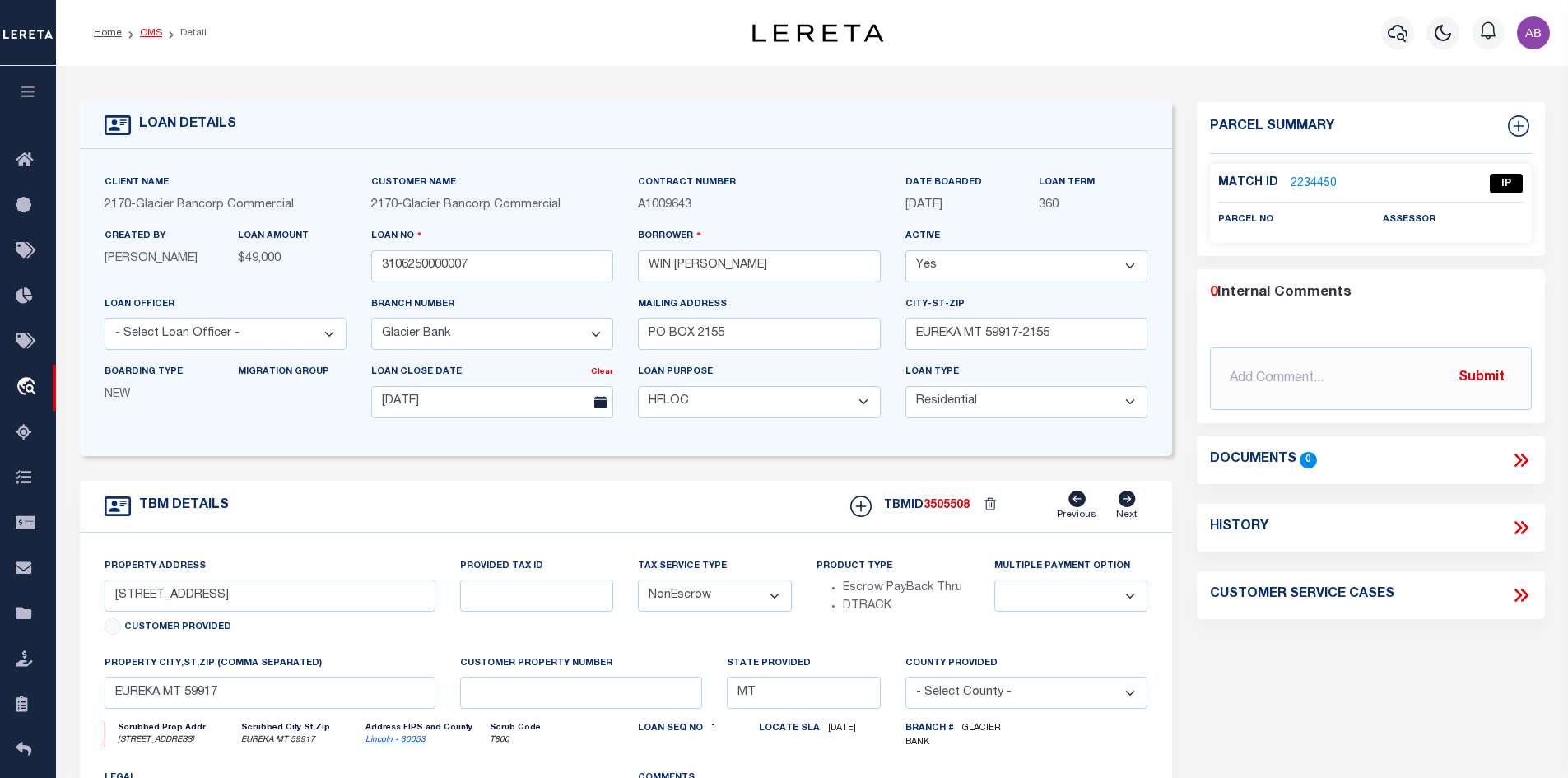
click at [145, 29] on link "OMS" at bounding box center [151, 33] width 23 height 10
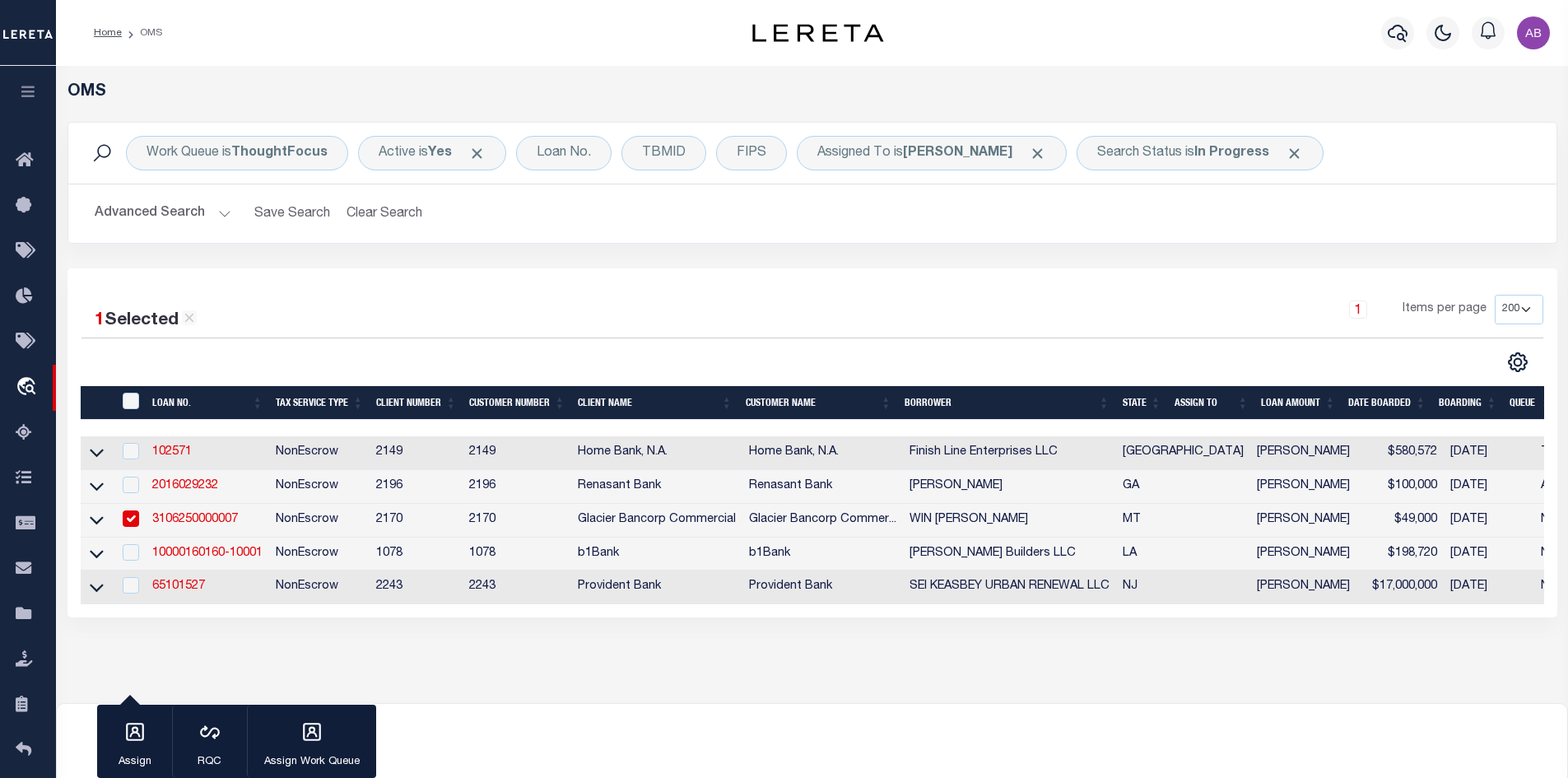
click at [125, 522] on input "checkbox" at bounding box center [131, 518] width 16 height 16
checkbox input "false"
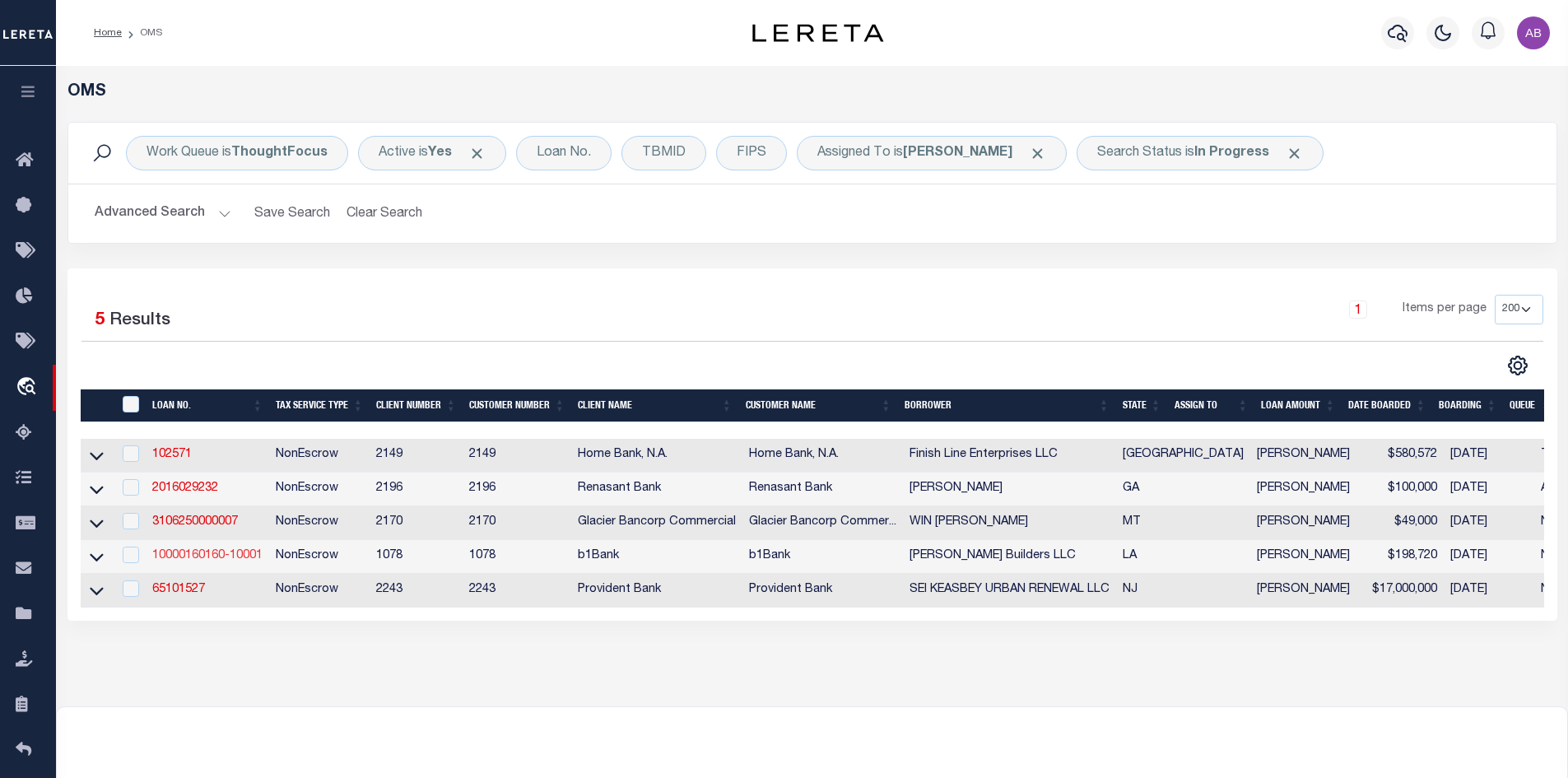
click at [184, 560] on link "10000160160-10001" at bounding box center [207, 555] width 110 height 12
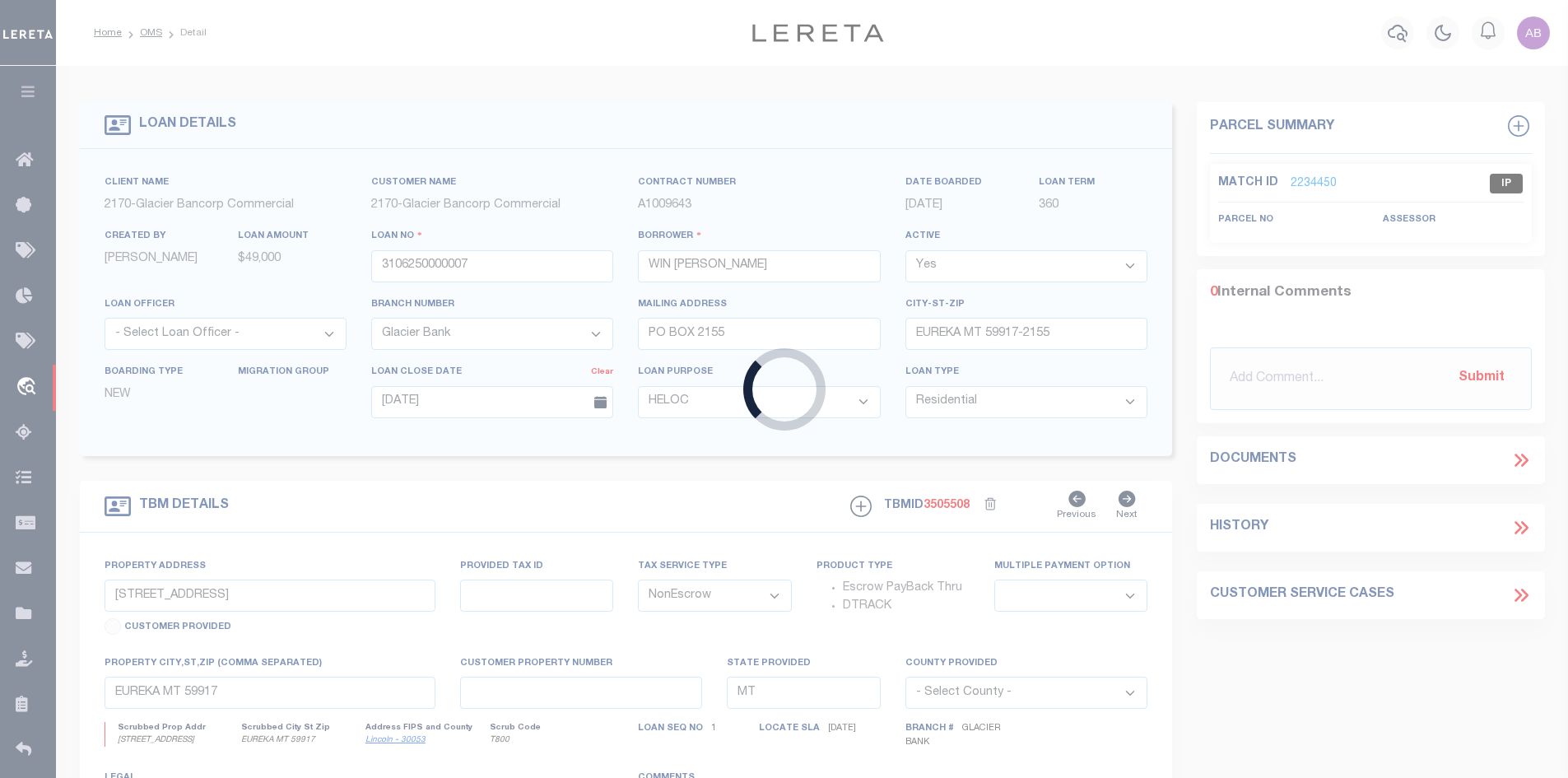
type input "10000160160-10001"
type input "[PERSON_NAME] Builders LLC"
select select
type input "[DATE]"
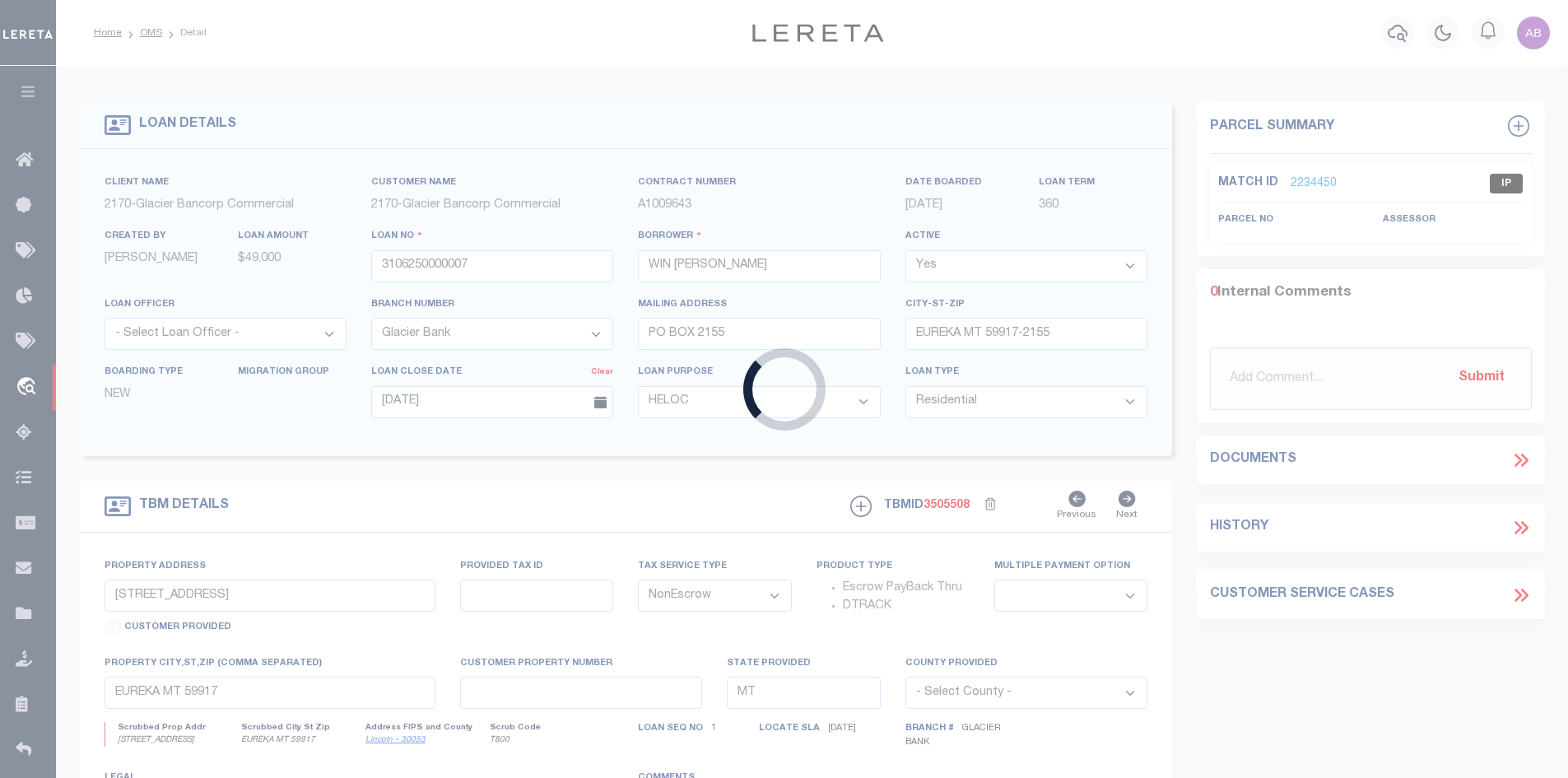
select select
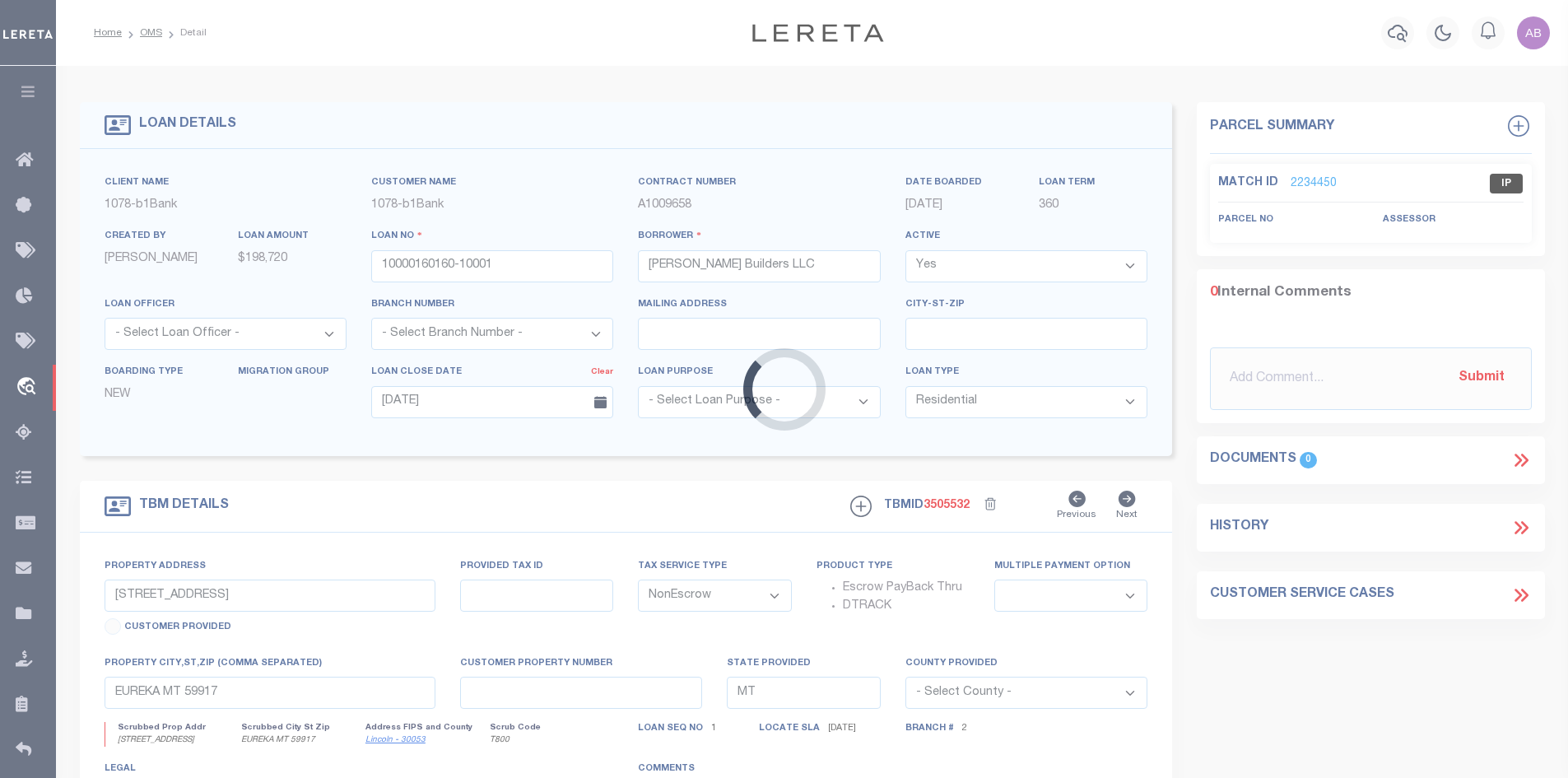
select select "14124"
type input "[STREET_ADDRESS][PERSON_NAME],"
select select
type input "[PERSON_NAME] LA 71040"
type input "0700075175"
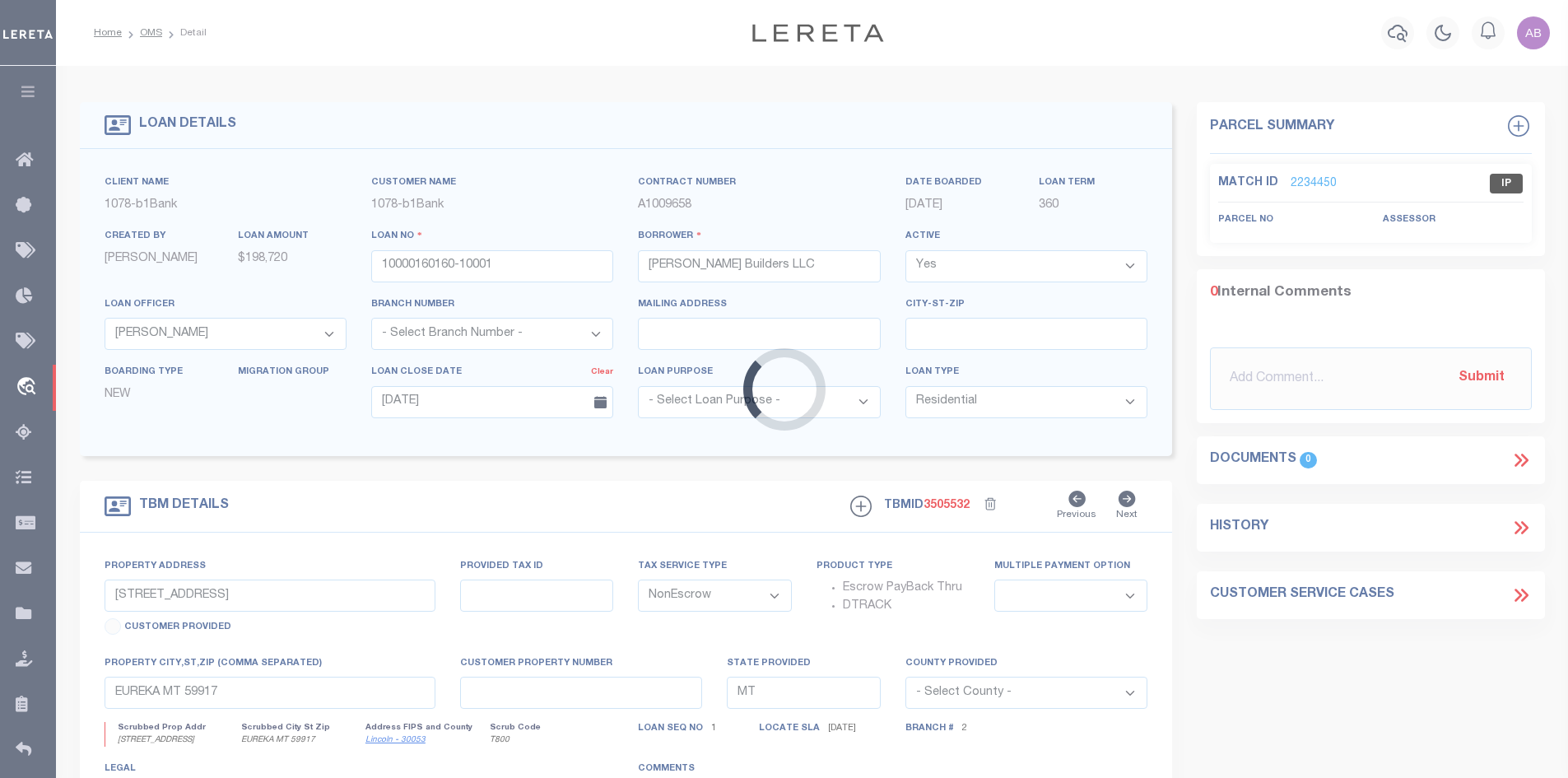
type input "LA"
type textarea "Lots #1 [GEOGRAPHIC_DATA]"
select select "468"
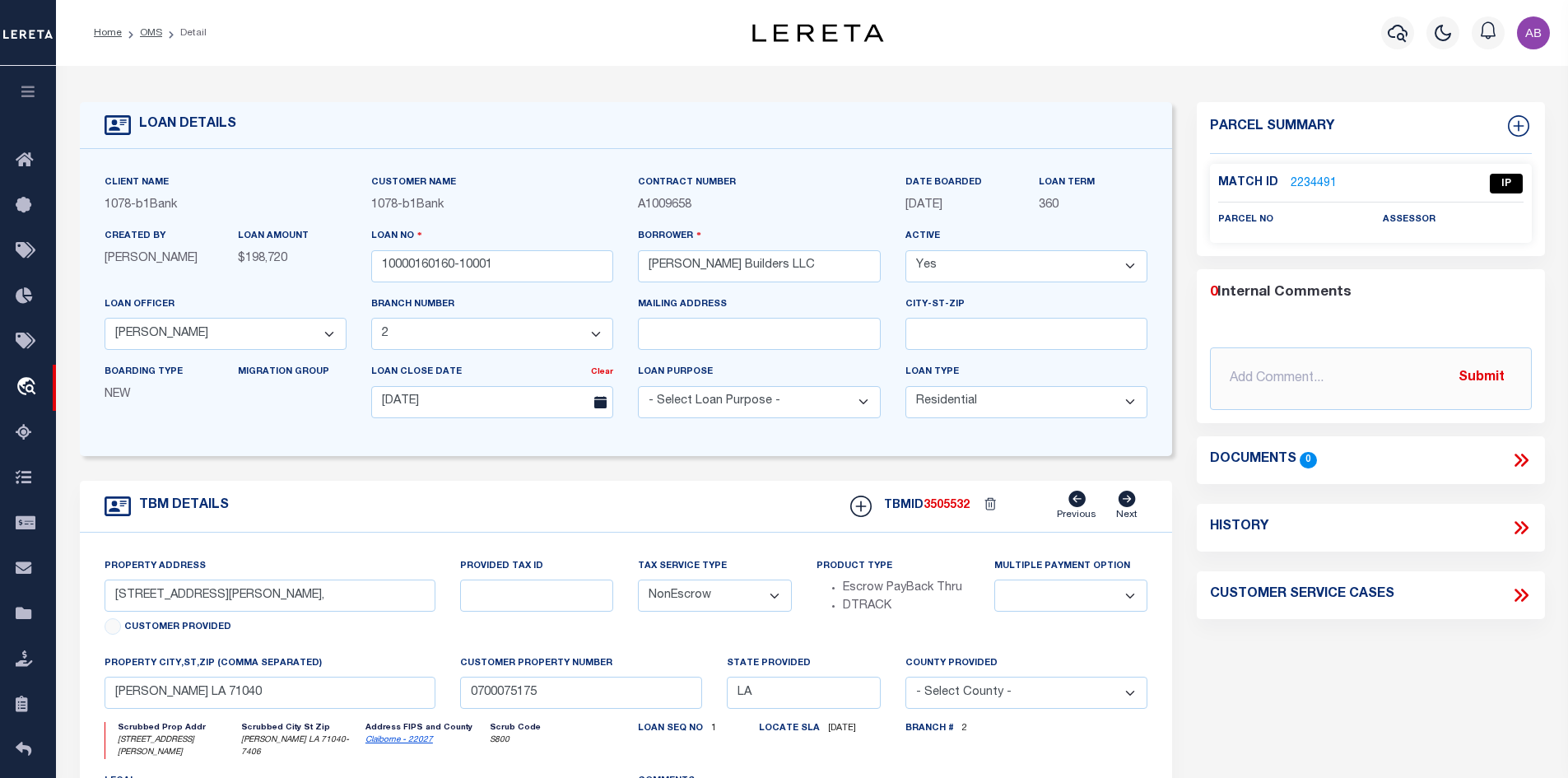
click at [1335, 177] on div "Match ID 2234491" at bounding box center [1288, 184] width 140 height 18
click at [1327, 181] on link "2234491" at bounding box center [1313, 184] width 46 height 17
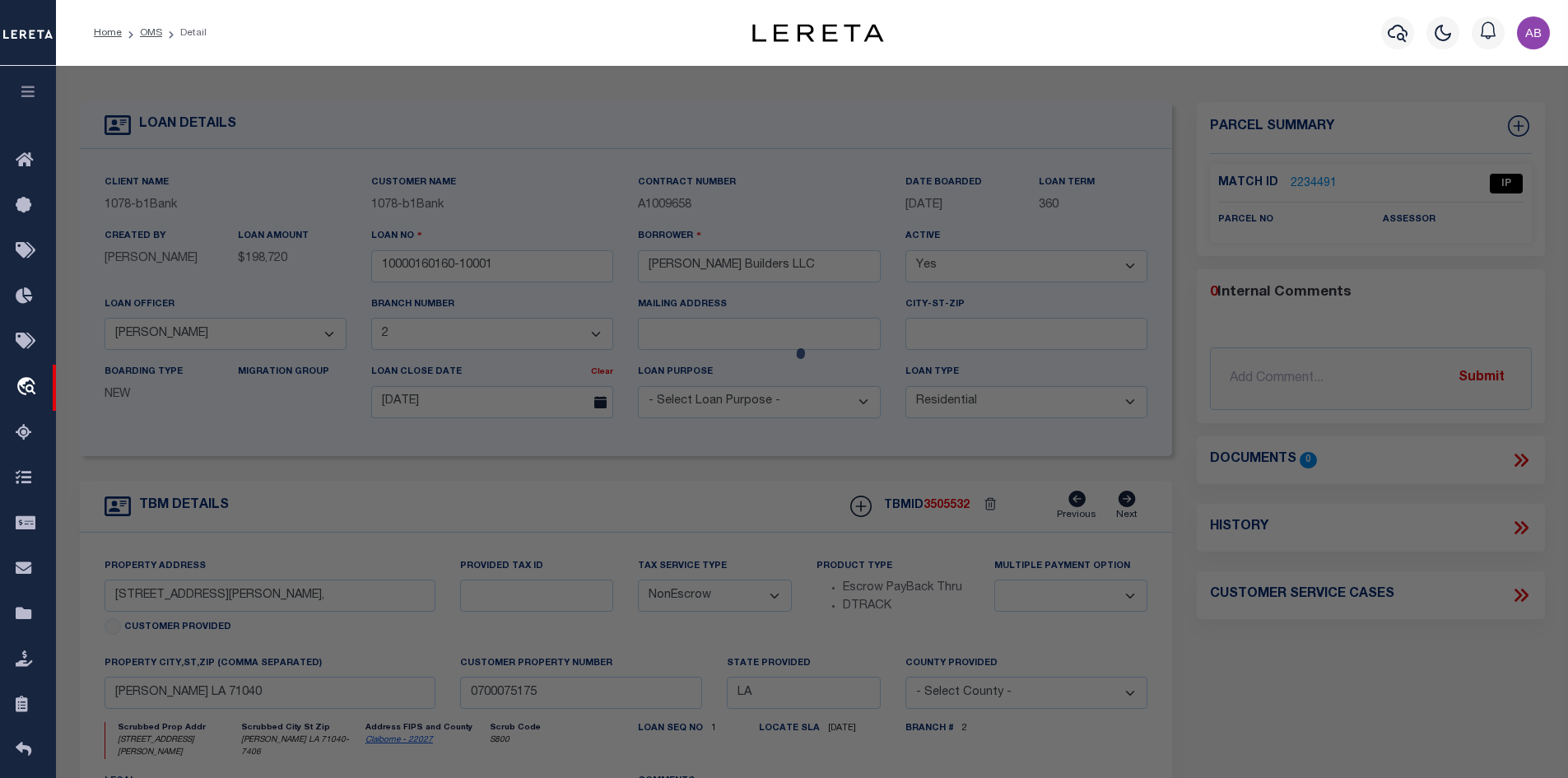
select select "AS"
checkbox input "false"
select select "IP"
checkbox input "false"
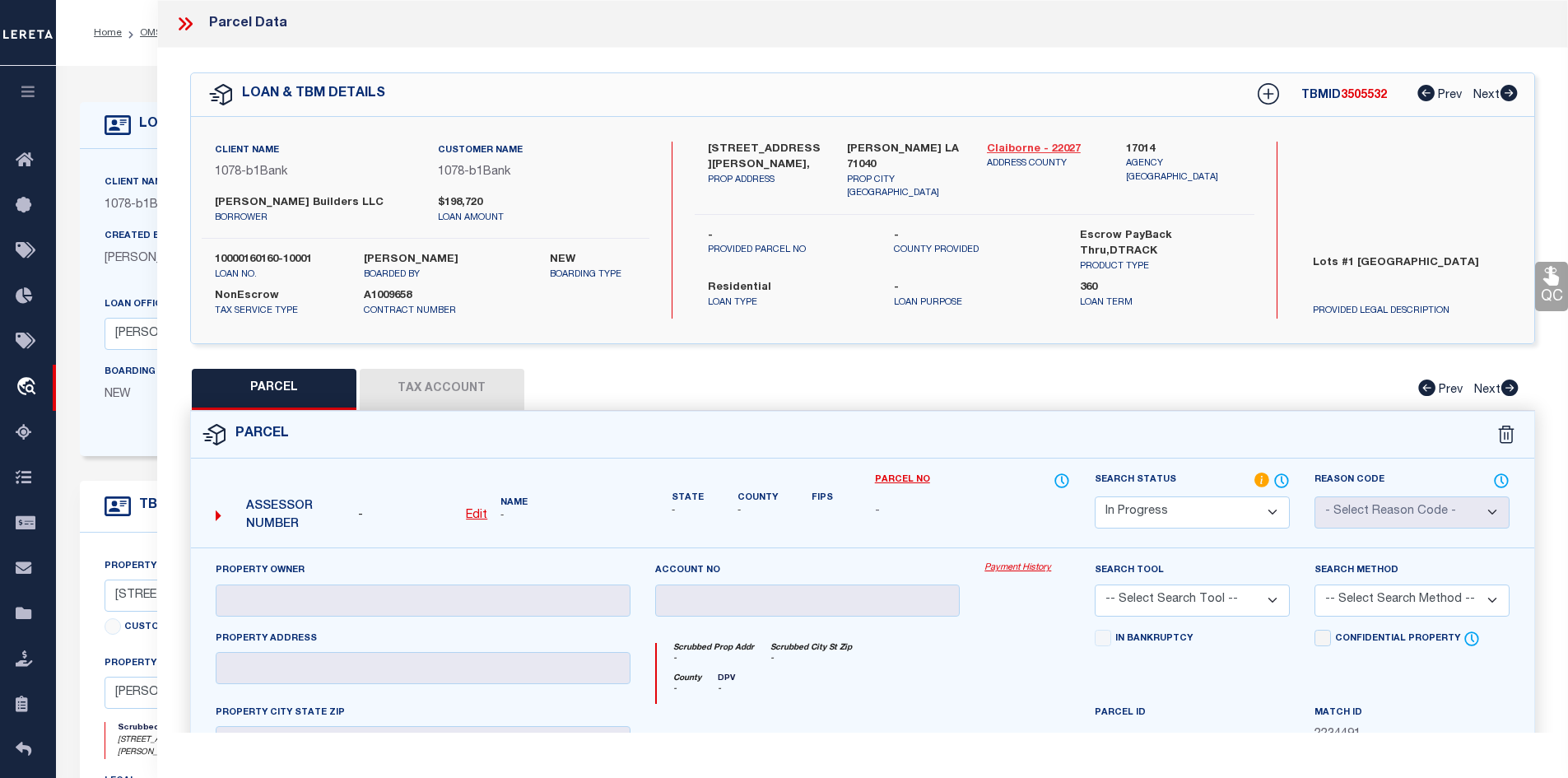
click at [1013, 145] on link "Claiborne - 22027" at bounding box center [1044, 150] width 115 height 16
click at [715, 145] on label "[STREET_ADDRESS][PERSON_NAME]," at bounding box center [765, 158] width 115 height 33
copy label "468"
drag, startPoint x: 770, startPoint y: 159, endPoint x: 758, endPoint y: 158, distance: 12.0
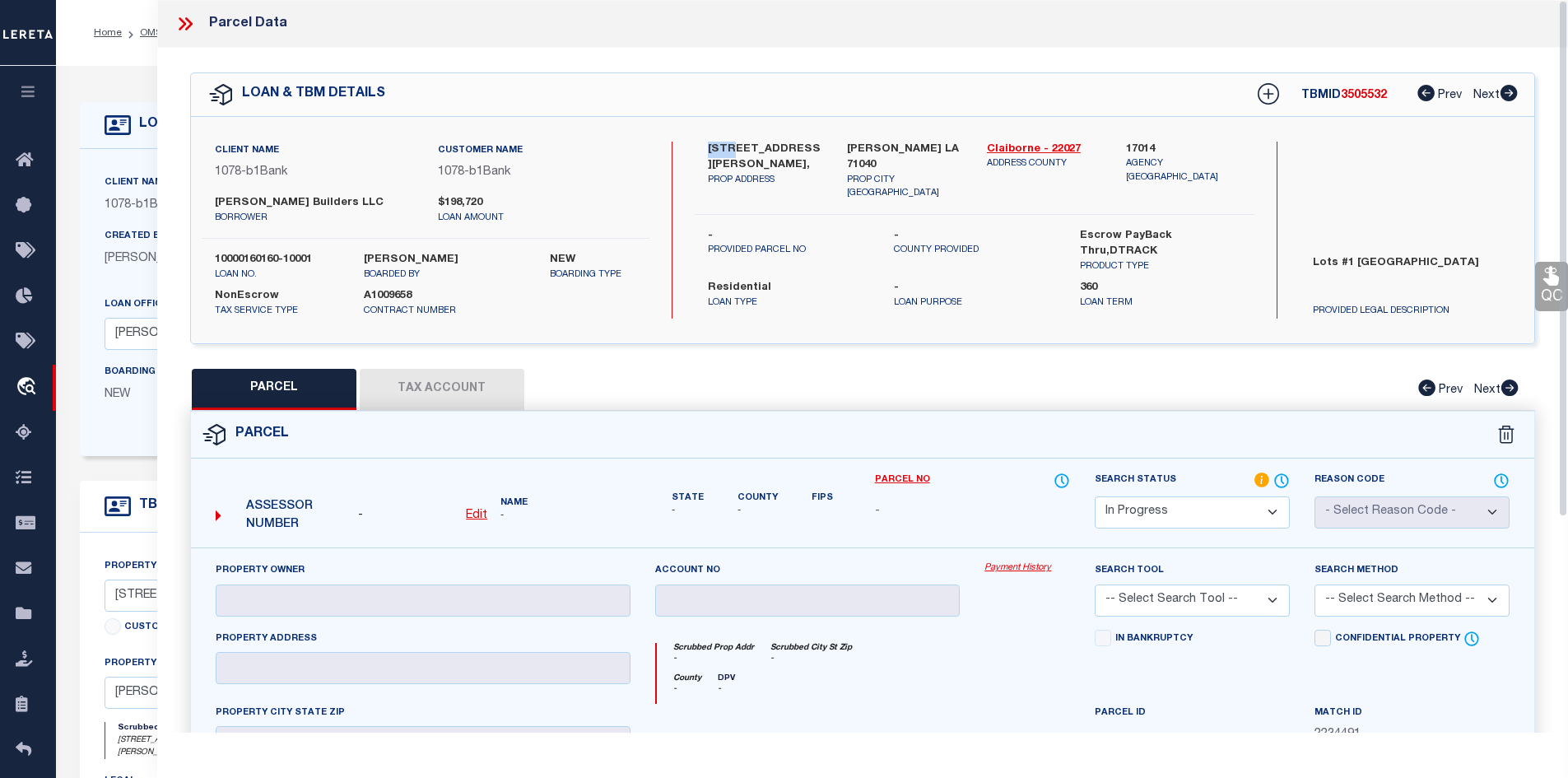
click at [770, 159] on label "[STREET_ADDRESS][PERSON_NAME]," at bounding box center [765, 158] width 115 height 33
drag, startPoint x: 730, startPoint y: 147, endPoint x: 801, endPoint y: 151, distance: 71.1
click at [801, 151] on label "[STREET_ADDRESS][PERSON_NAME]," at bounding box center [765, 158] width 115 height 33
copy label "[PERSON_NAME]"
click at [753, 142] on label "[STREET_ADDRESS][PERSON_NAME]," at bounding box center [765, 158] width 115 height 33
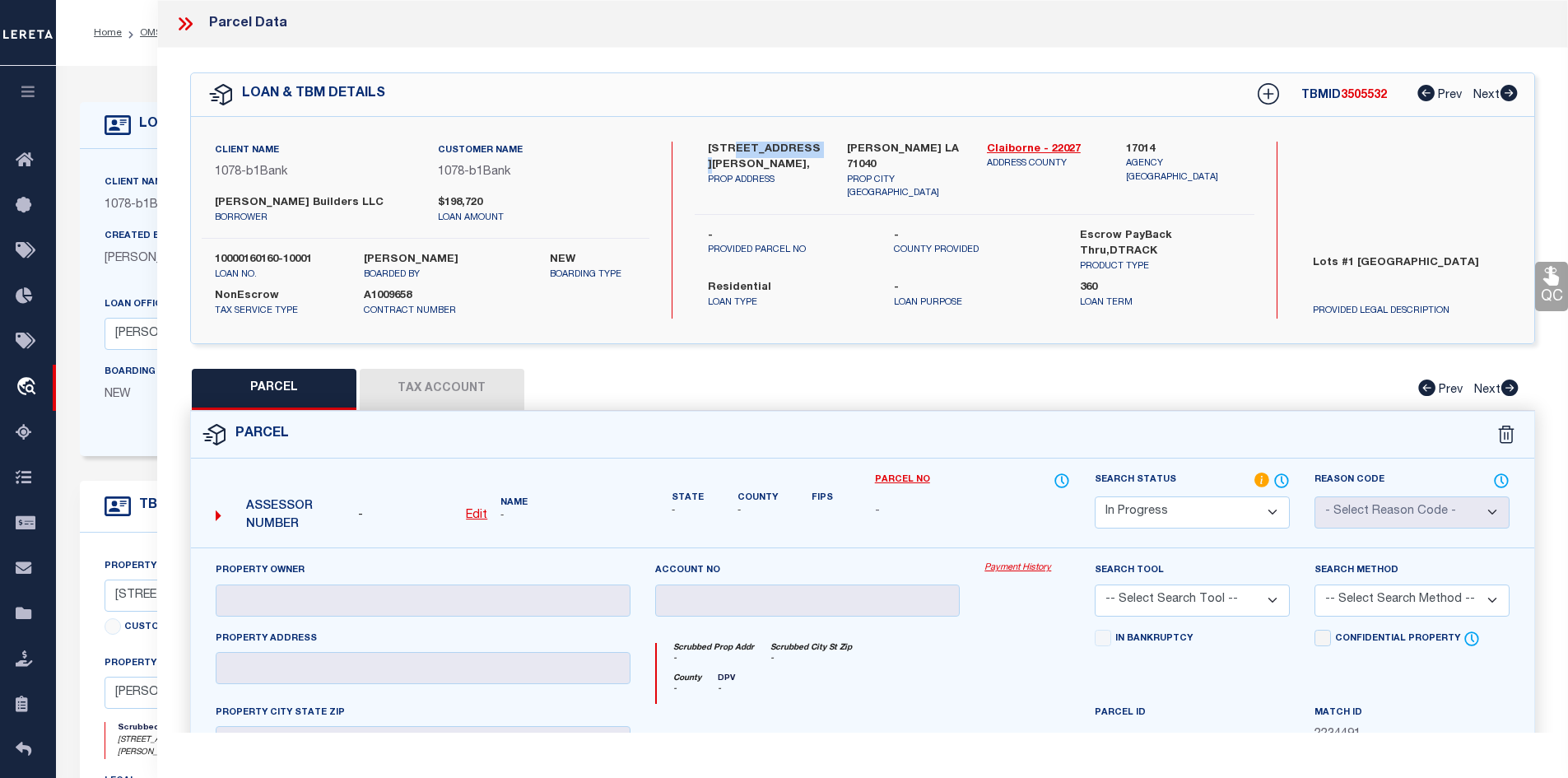
drag, startPoint x: 730, startPoint y: 146, endPoint x: 804, endPoint y: 149, distance: 74.1
click at [804, 149] on label "[STREET_ADDRESS][PERSON_NAME]," at bounding box center [765, 158] width 115 height 33
copy label "[PERSON_NAME]"
click at [180, 24] on icon at bounding box center [185, 24] width 22 height 22
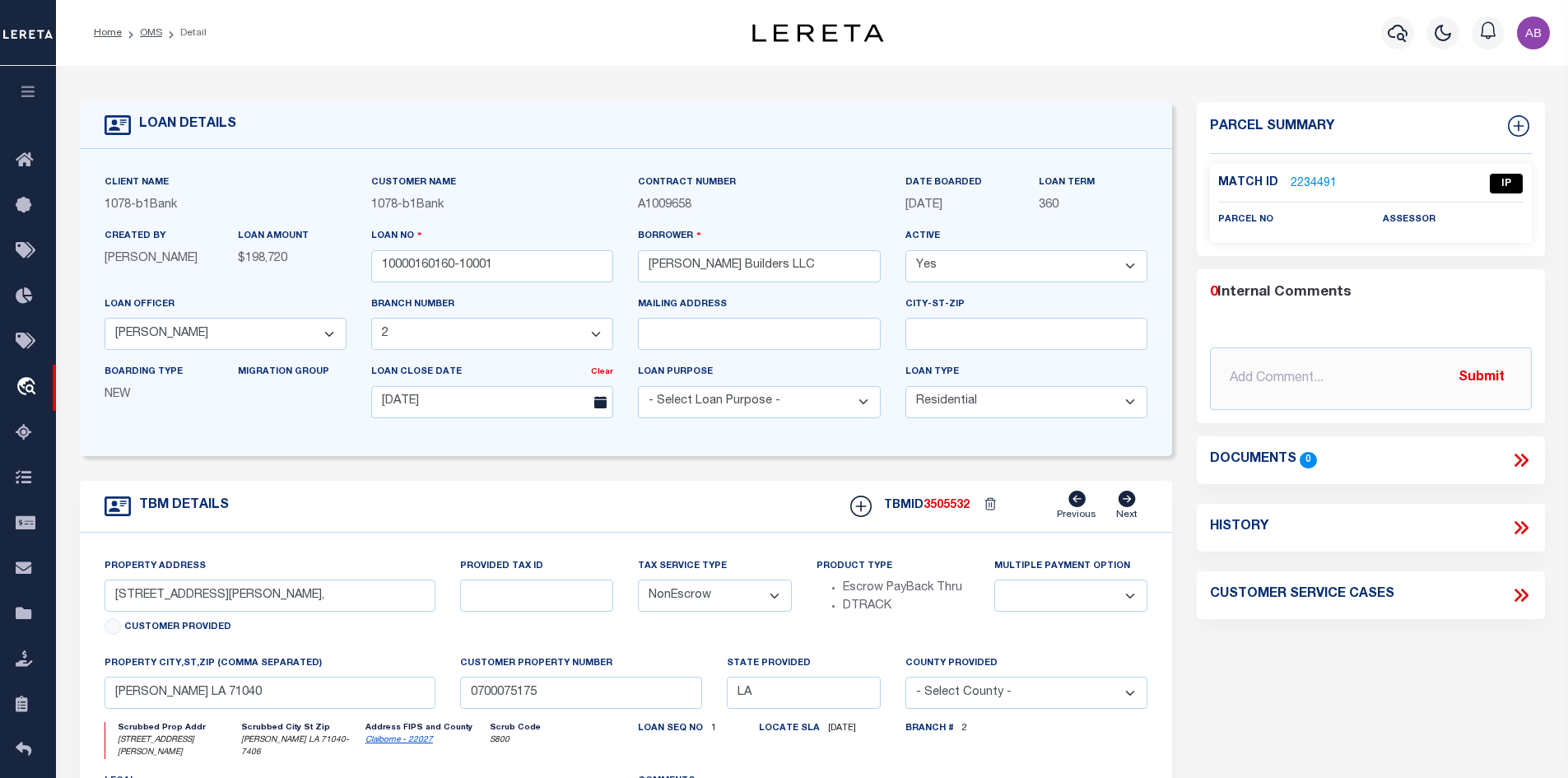
click at [1316, 176] on link "2234491" at bounding box center [1313, 184] width 46 height 17
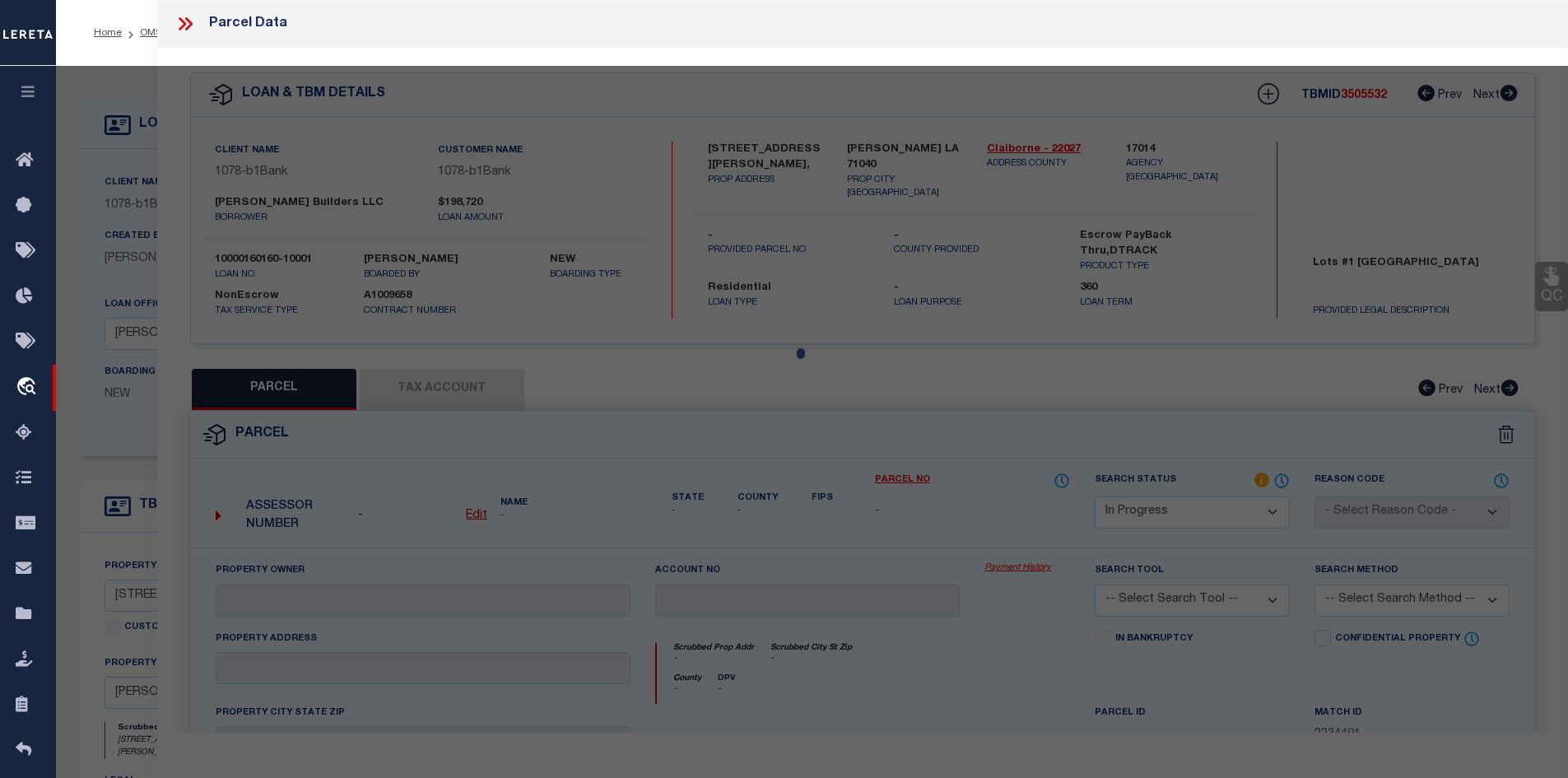
select select "AS"
checkbox input "false"
select select "IP"
checkbox input "false"
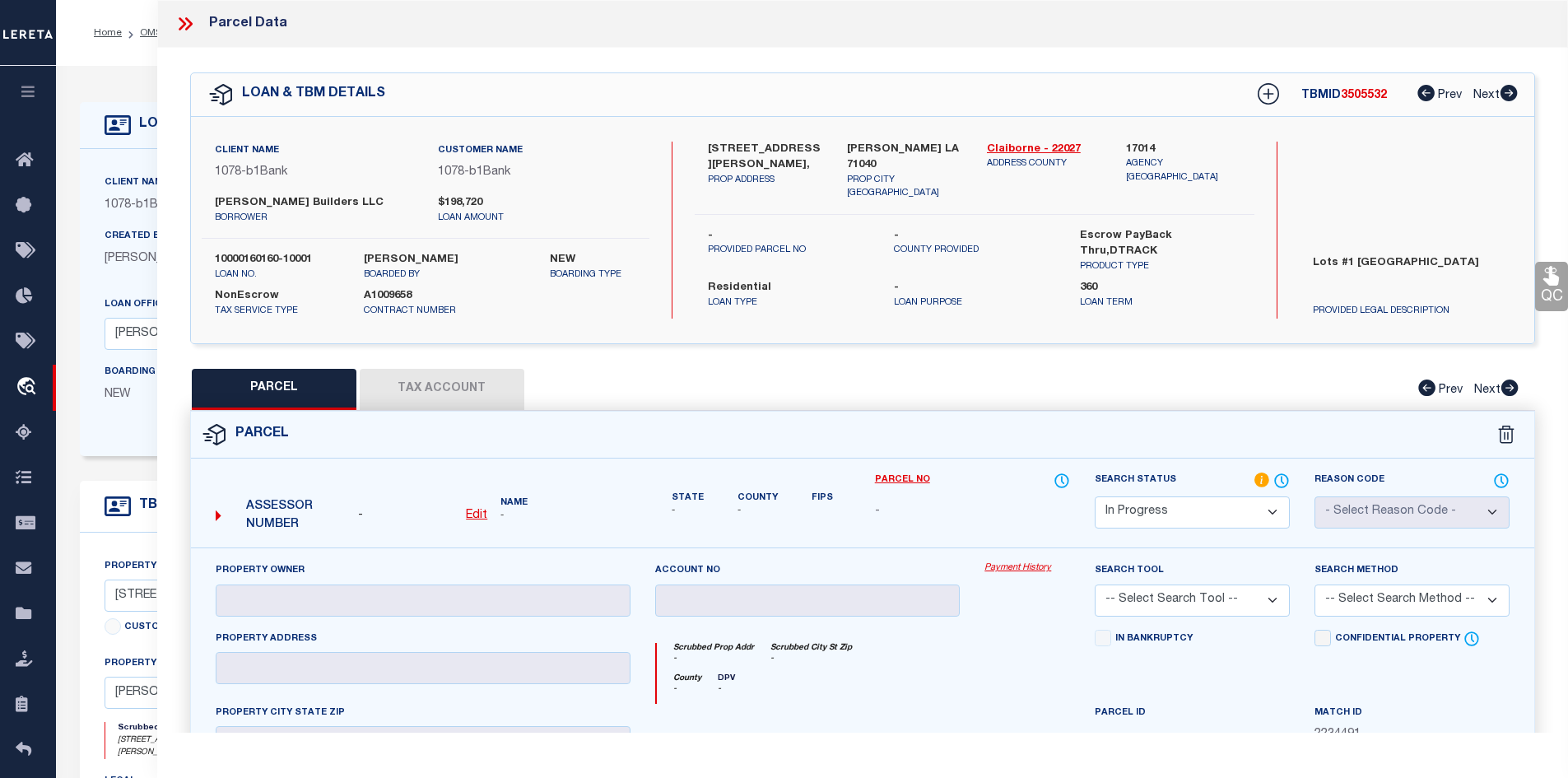
click at [483, 517] on u "Edit" at bounding box center [477, 516] width 22 height 12
select select "IP"
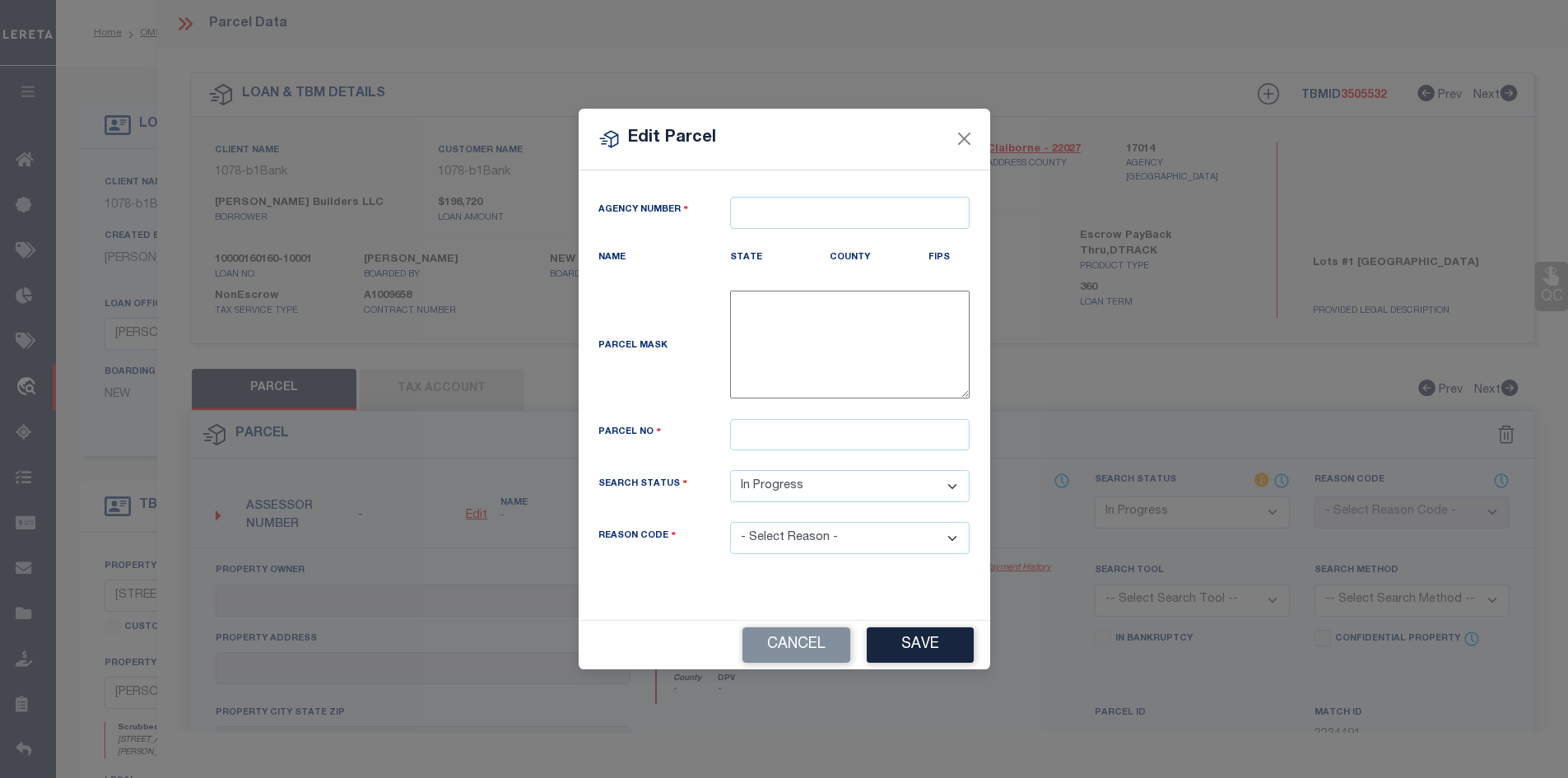
type textarea "-"
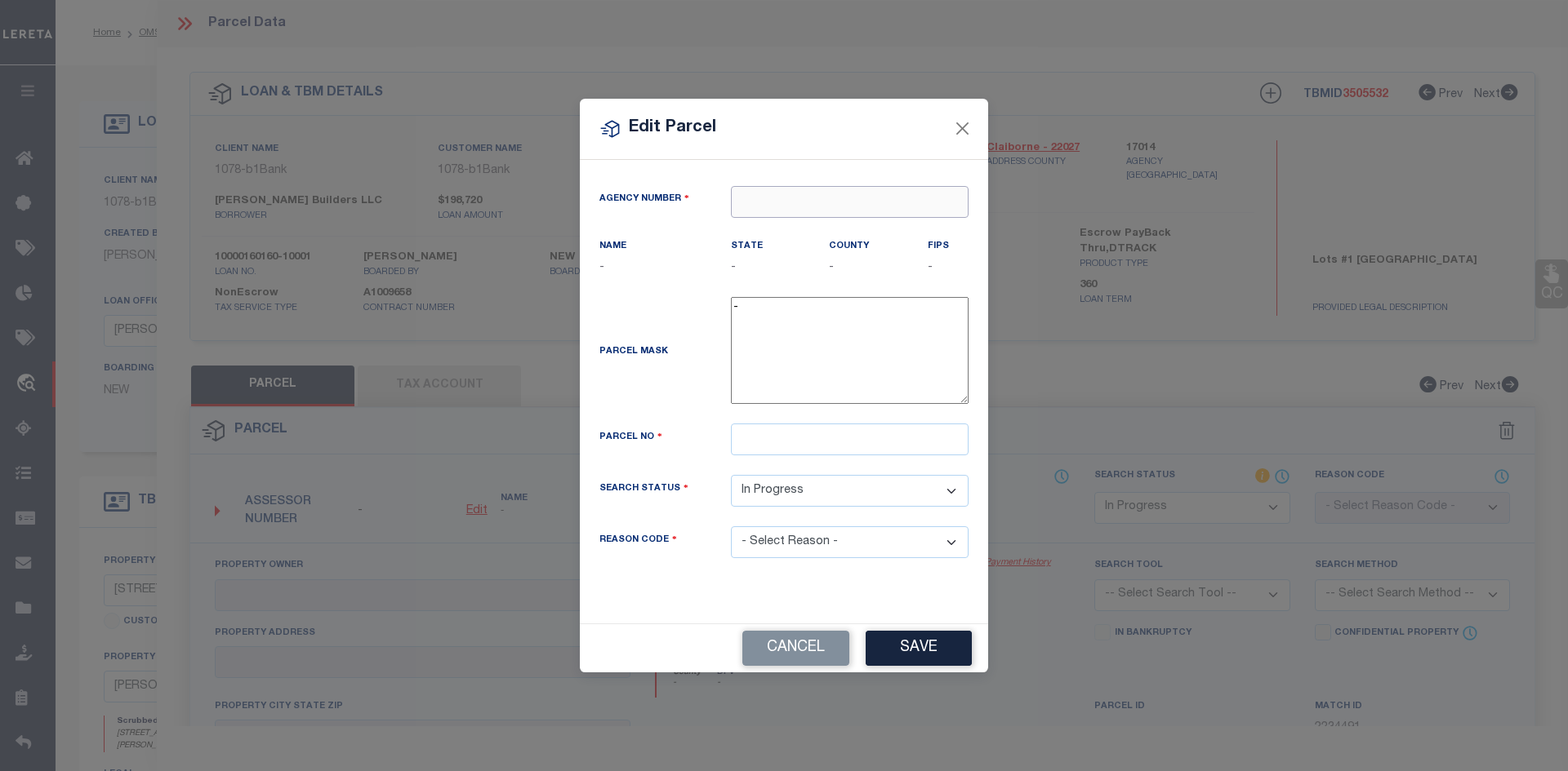
click at [761, 195] on input "text" at bounding box center [849, 203] width 238 height 32
click at [777, 236] on div "170140000 : CLAIBORNE PARISH" at bounding box center [849, 243] width 236 height 47
type input "170140000"
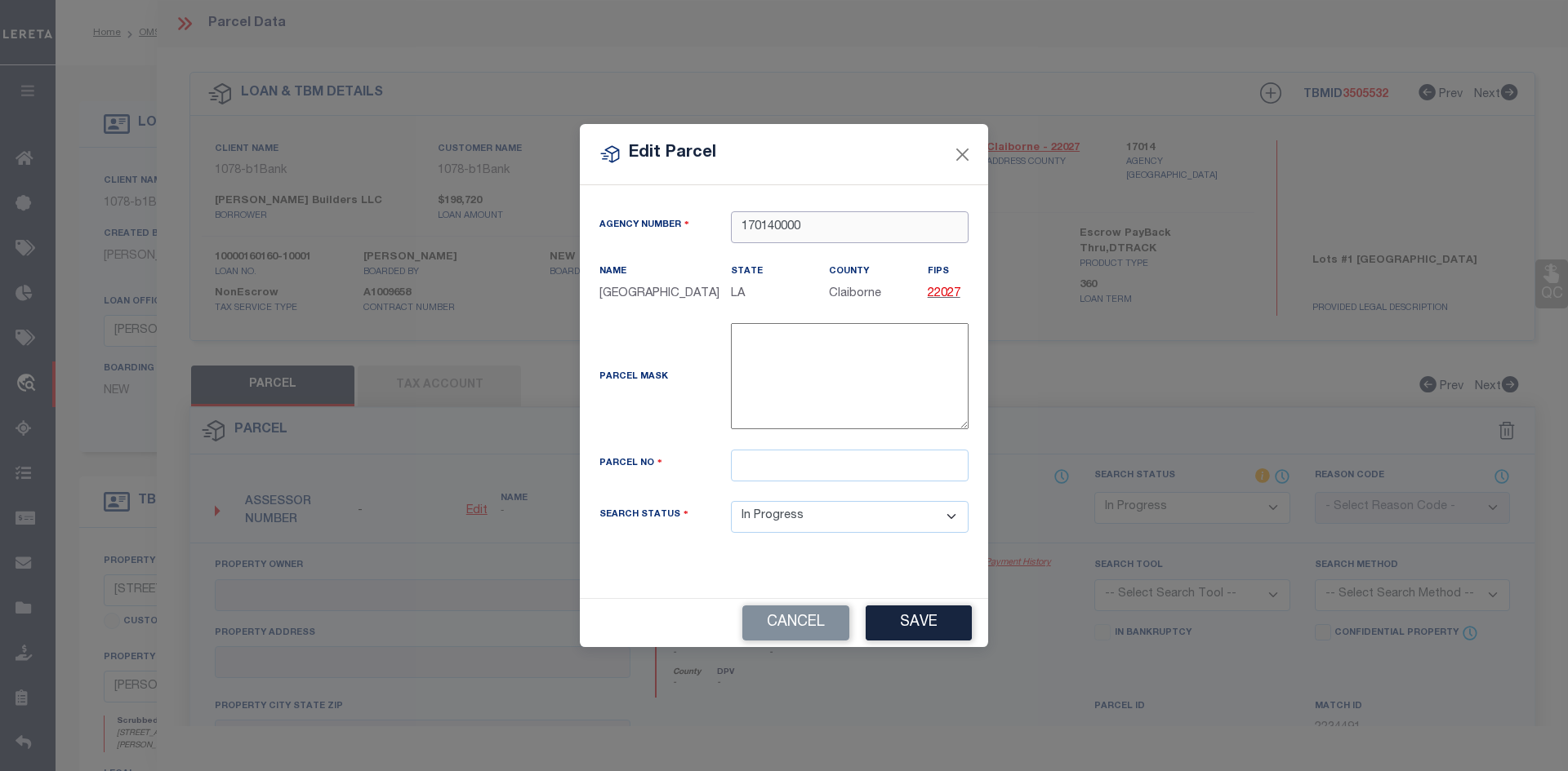
type input "170140000"
click at [759, 460] on input "text" at bounding box center [849, 466] width 238 height 32
click at [772, 470] on input "text" at bounding box center [849, 466] width 238 height 32
paste input "0700075175"
type input "0700075175"
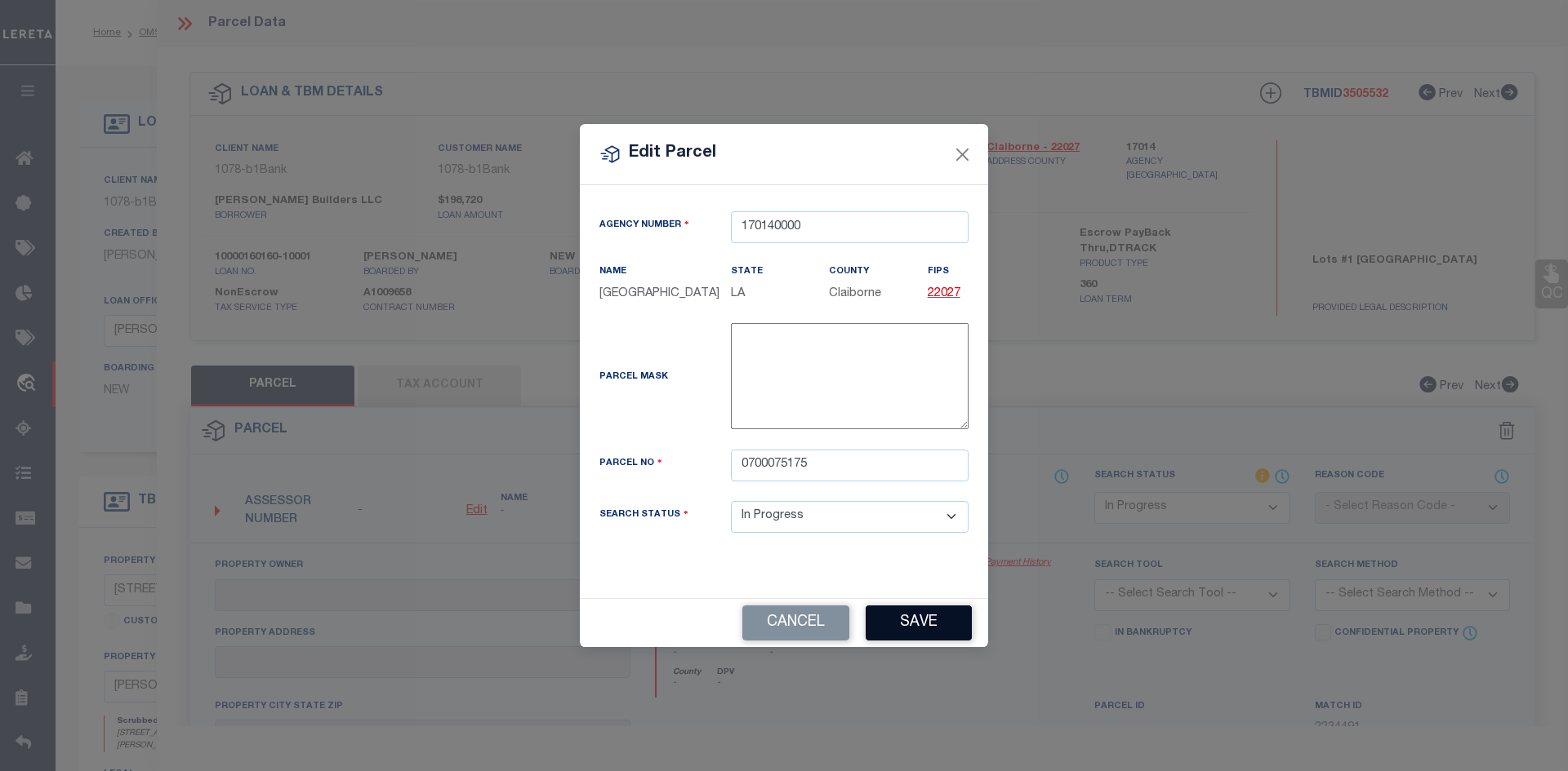
click at [903, 619] on button "Save" at bounding box center [919, 622] width 106 height 35
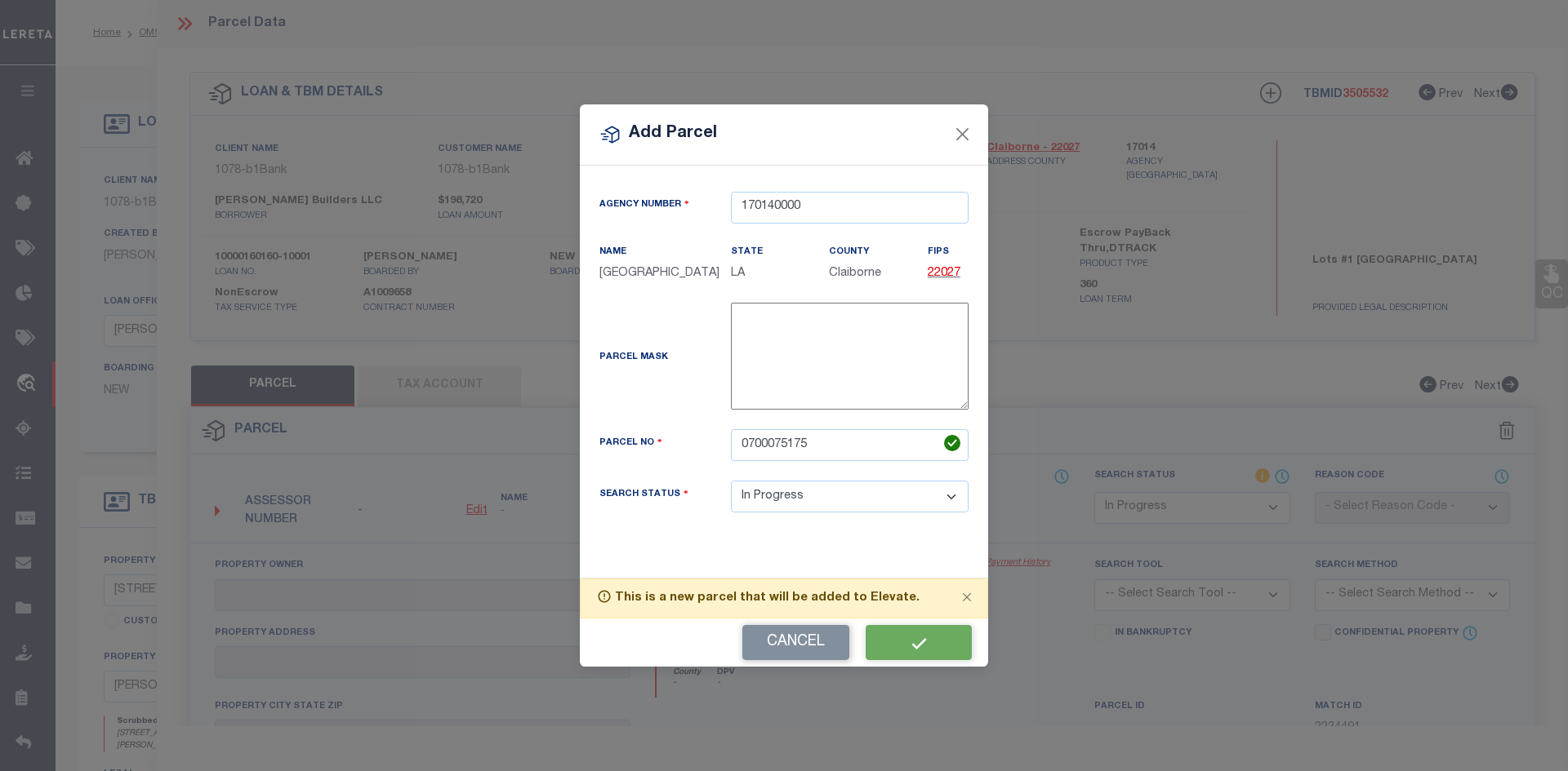
select select "IP"
checkbox input "false"
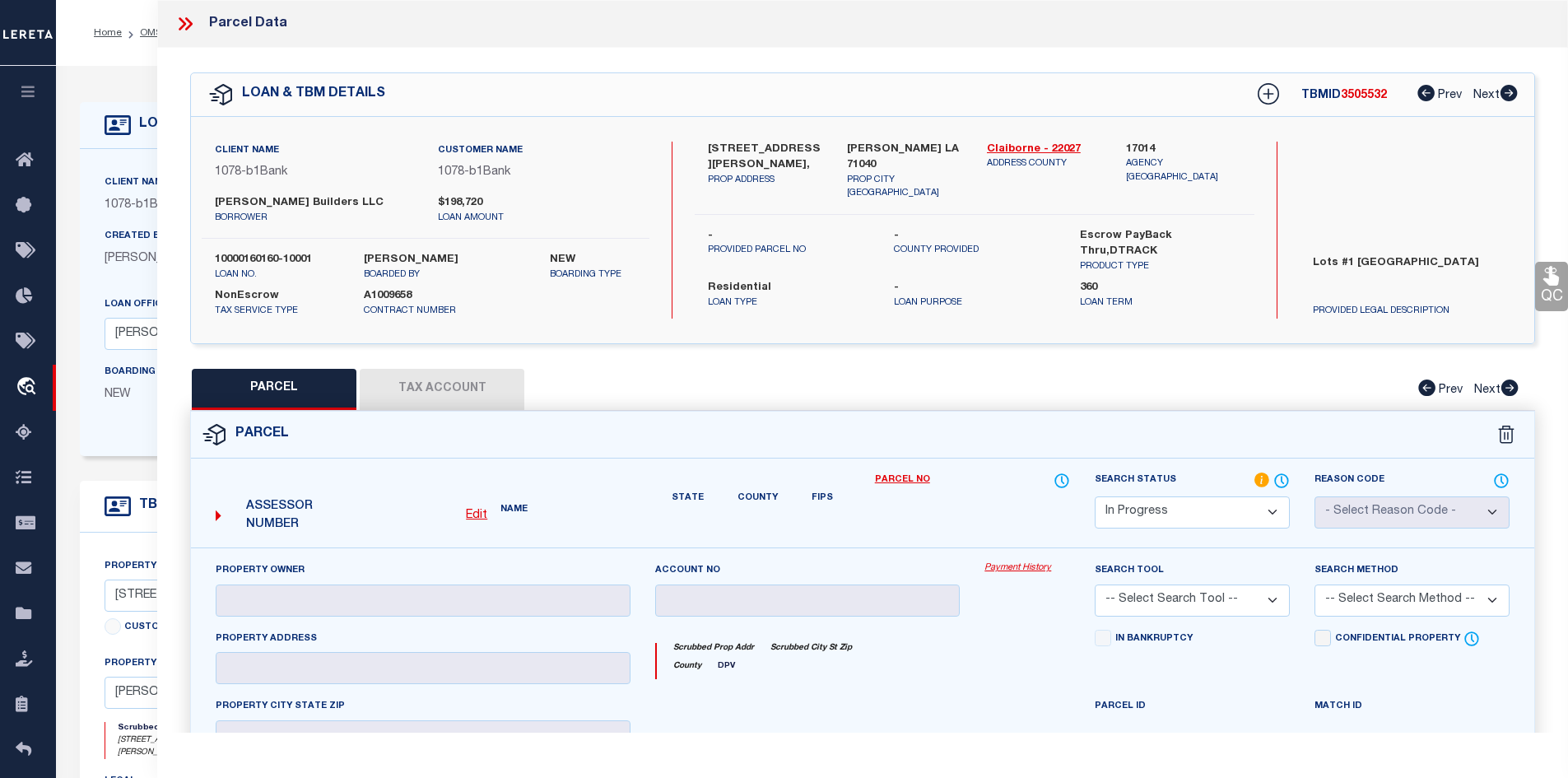
type input "MARK DUNN BUILDERS, LLC"
type input "462 TOM ROBINSON ROAD"
type input "Homer LA 71040"
type textarea "LOT #1, #2, #3, #4 & #13, CLAIBORNE HILLS SUBDIV. SIT. IN SW/4 NW/4, SEC. 1/20/…"
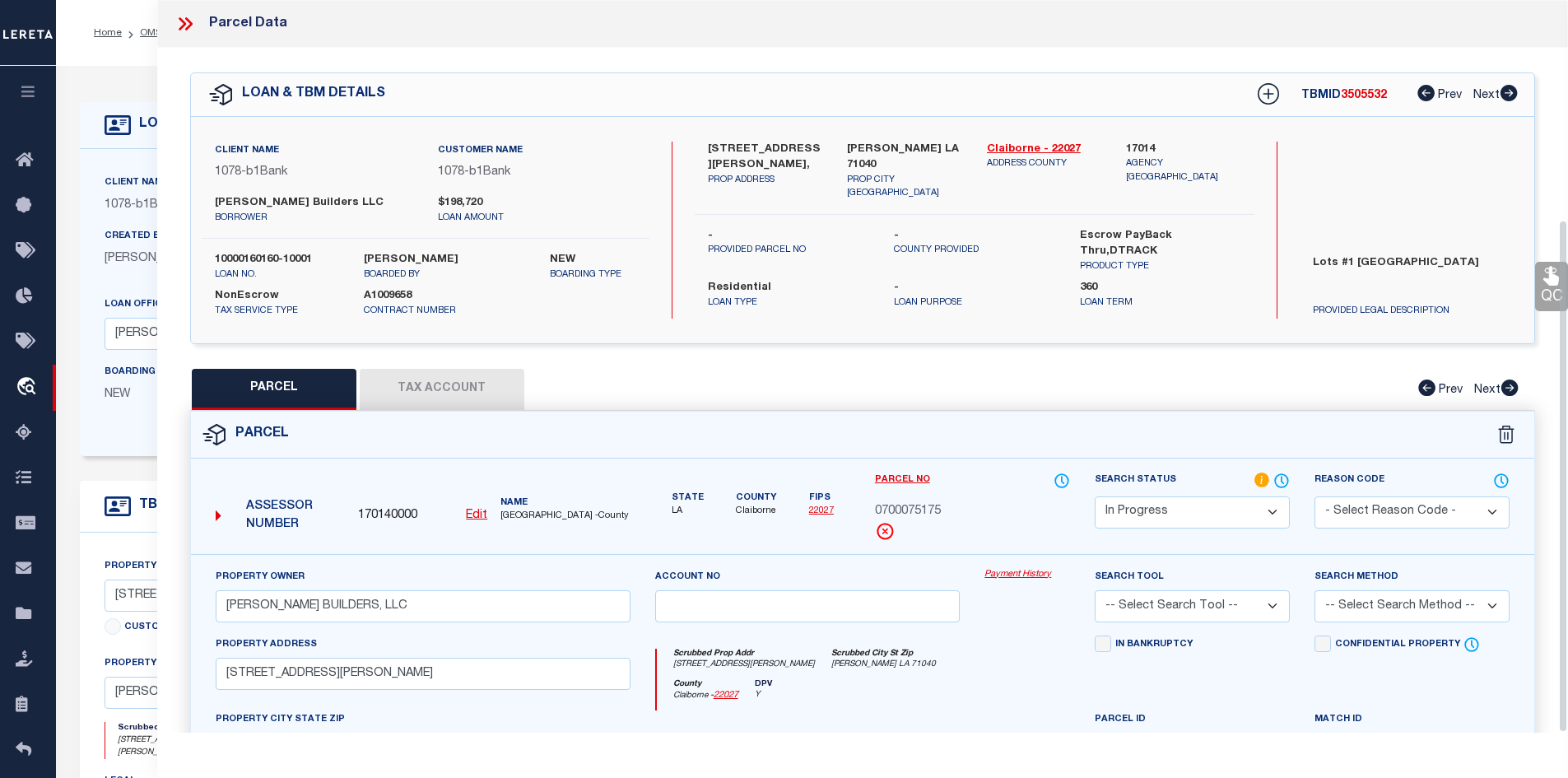
scroll to position [314, 0]
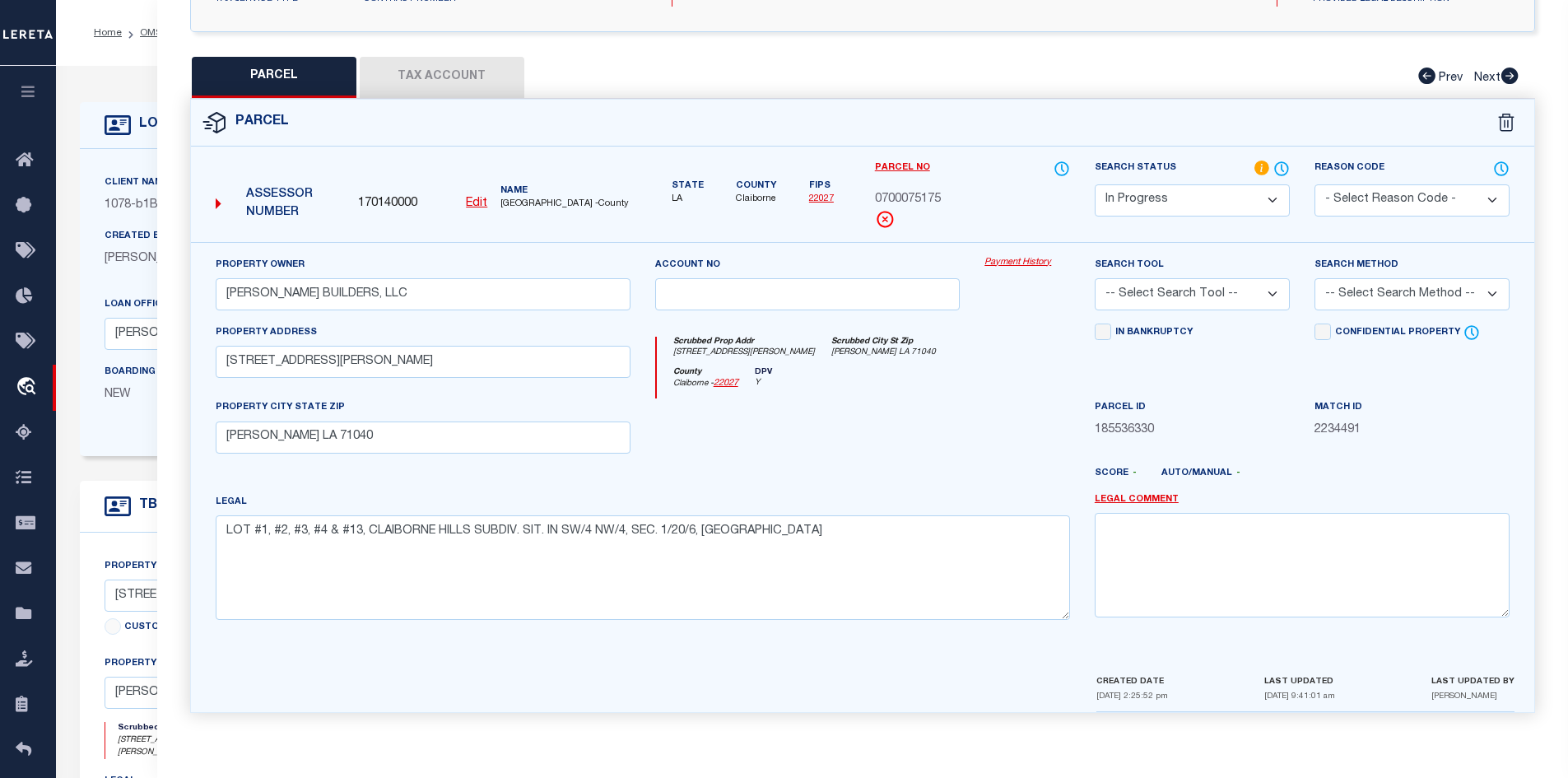
click at [464, 84] on button "Tax Account" at bounding box center [442, 78] width 165 height 42
select select "100"
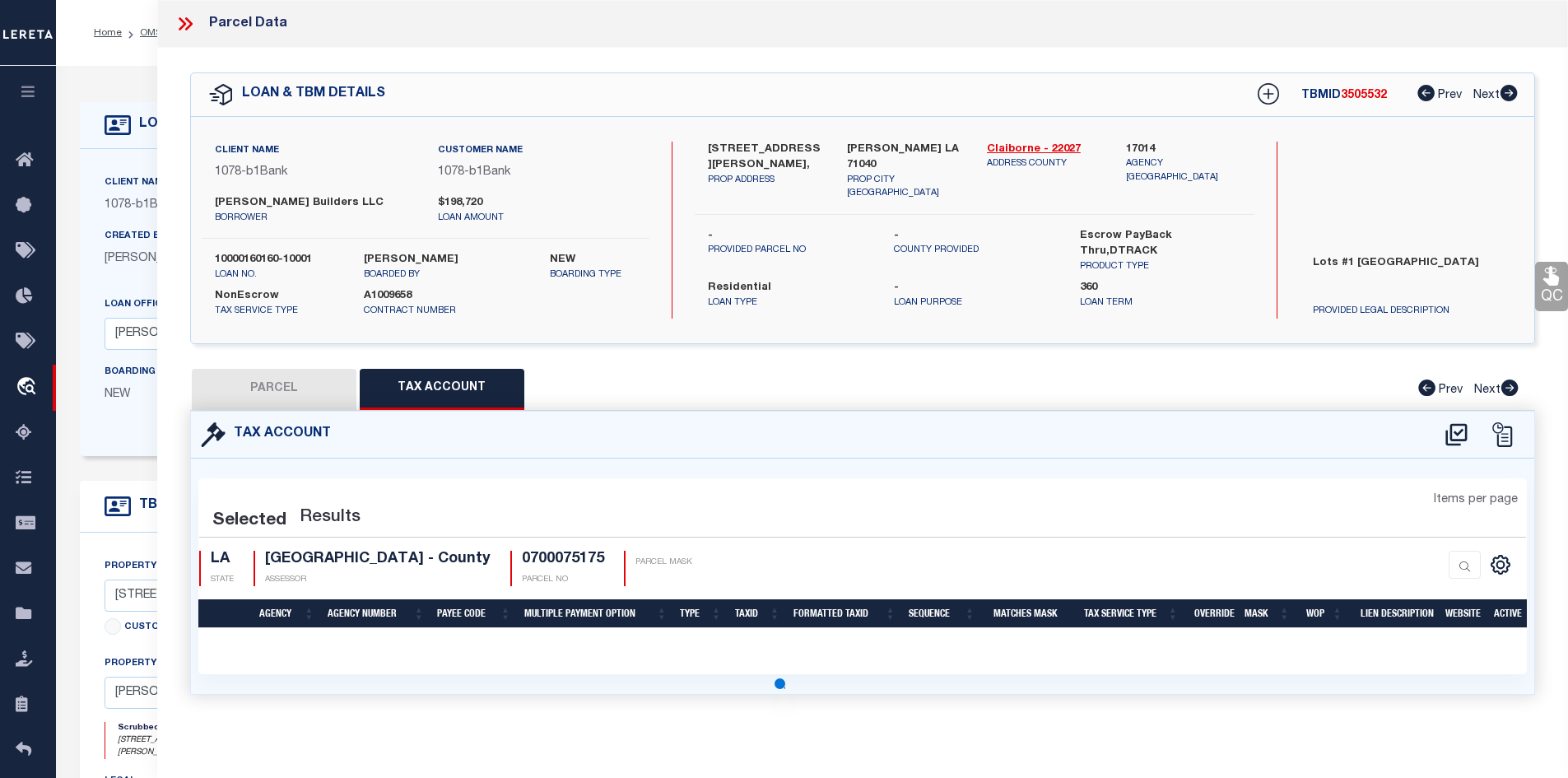
scroll to position [0, 0]
select select "100"
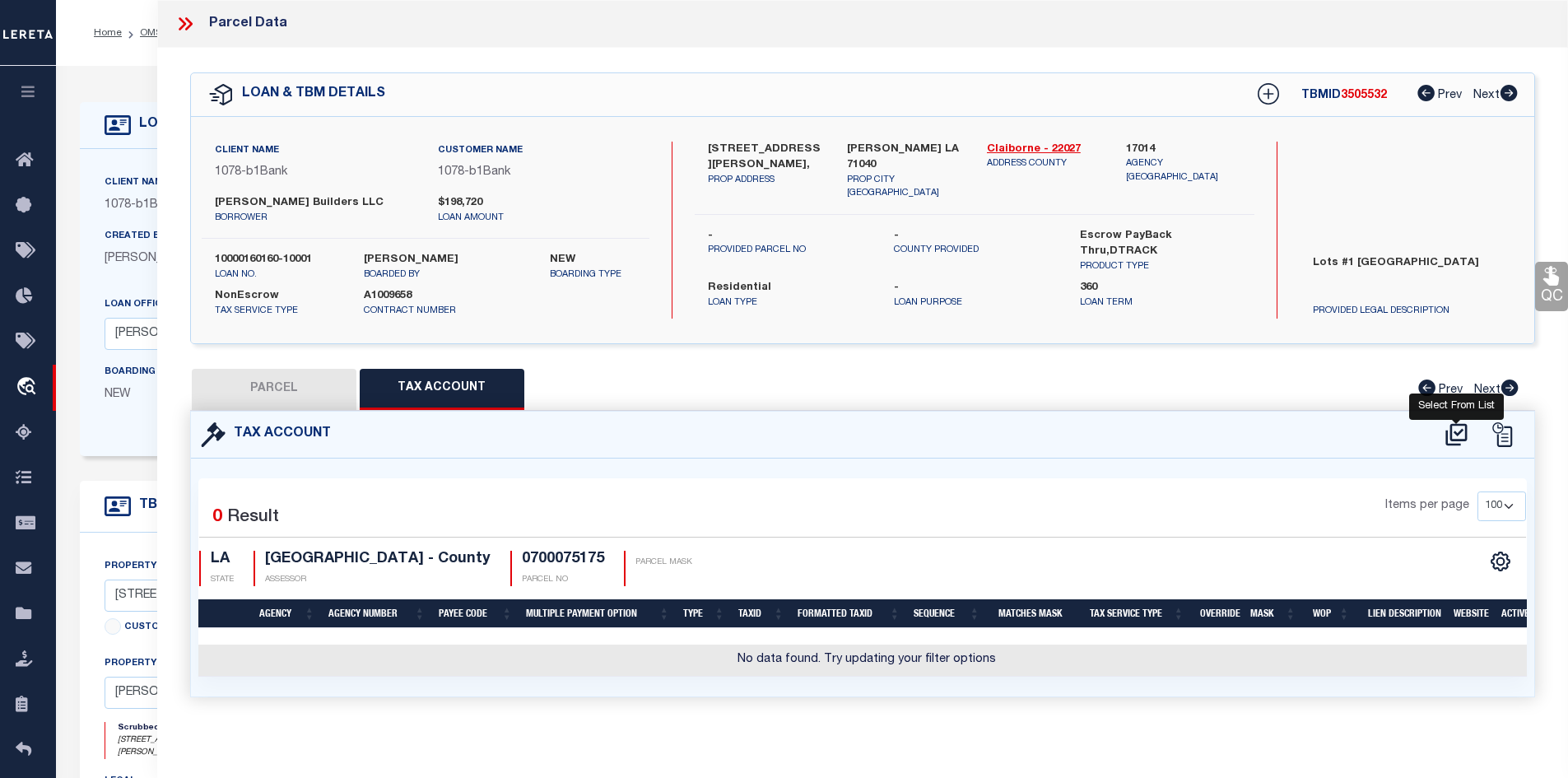
click at [1464, 427] on icon at bounding box center [1457, 434] width 27 height 26
select select "200"
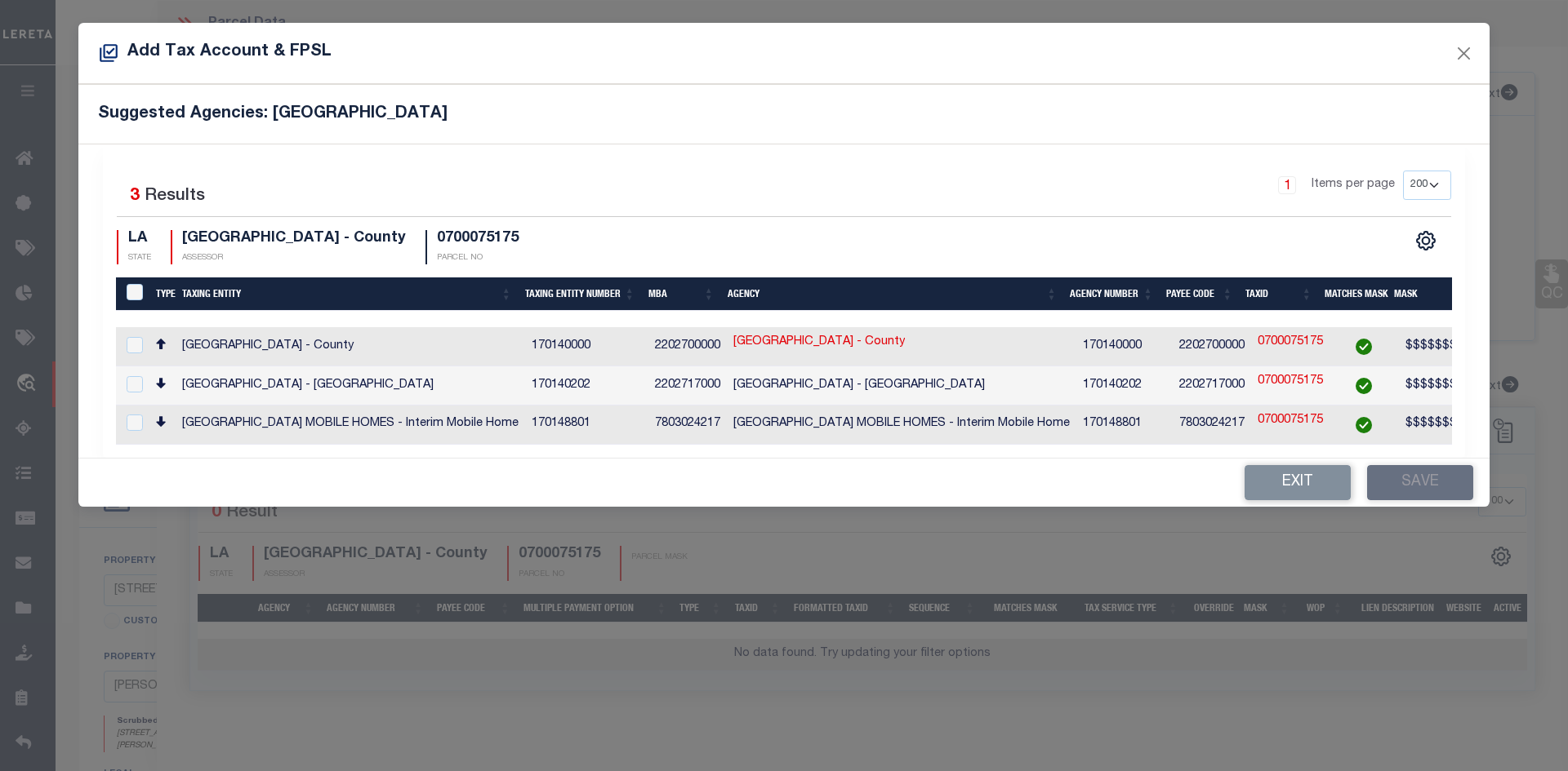
click at [408, 344] on td "CLAIBORNE PARISH - County" at bounding box center [351, 347] width 350 height 39
checkbox input "true"
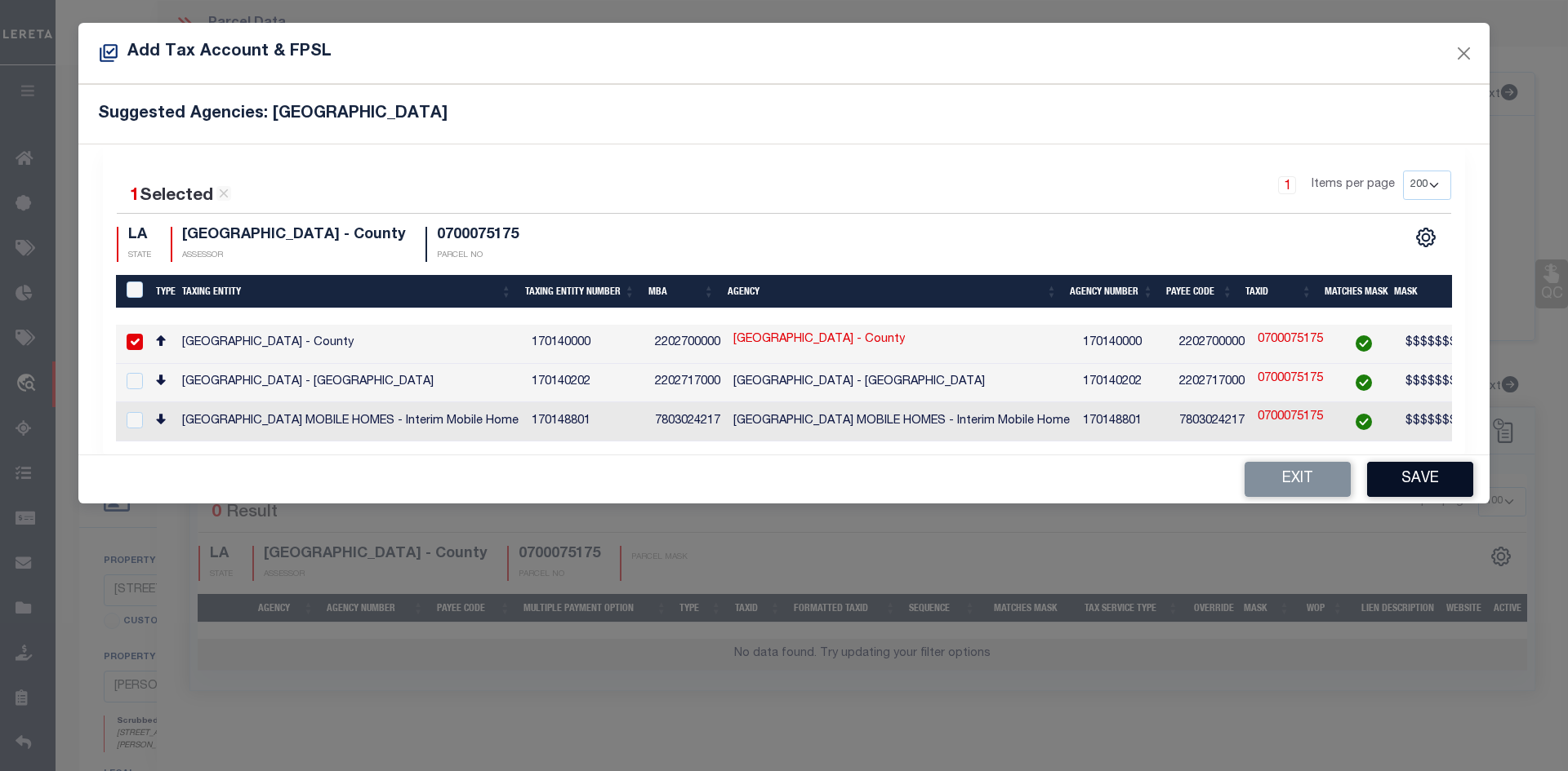
click at [1412, 488] on button "Save" at bounding box center [1420, 479] width 106 height 35
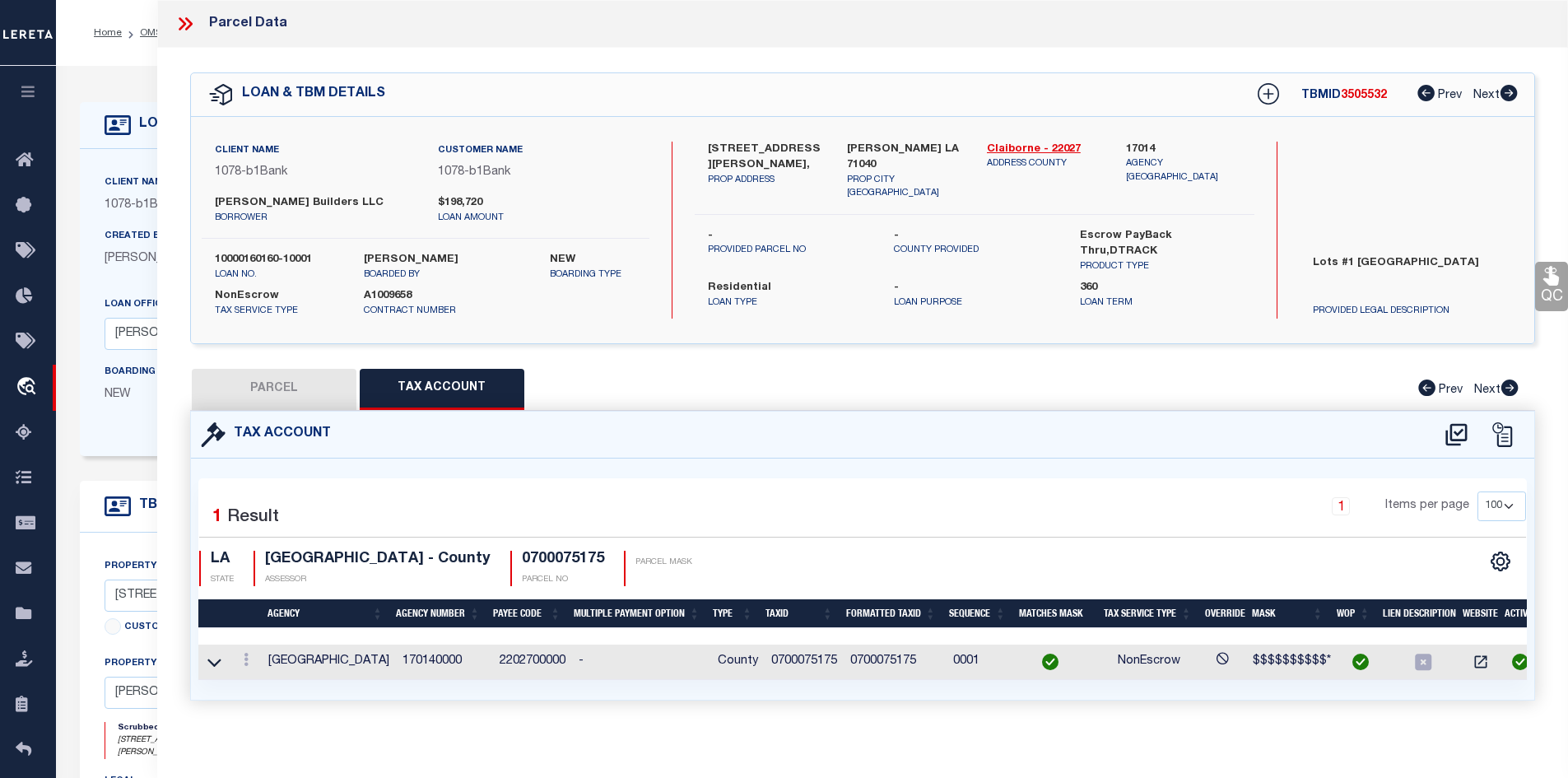
click at [373, 379] on button "Tax Account" at bounding box center [442, 390] width 165 height 42
select select "100"
click at [311, 376] on button "PARCEL" at bounding box center [274, 390] width 165 height 42
select select "AS"
checkbox input "false"
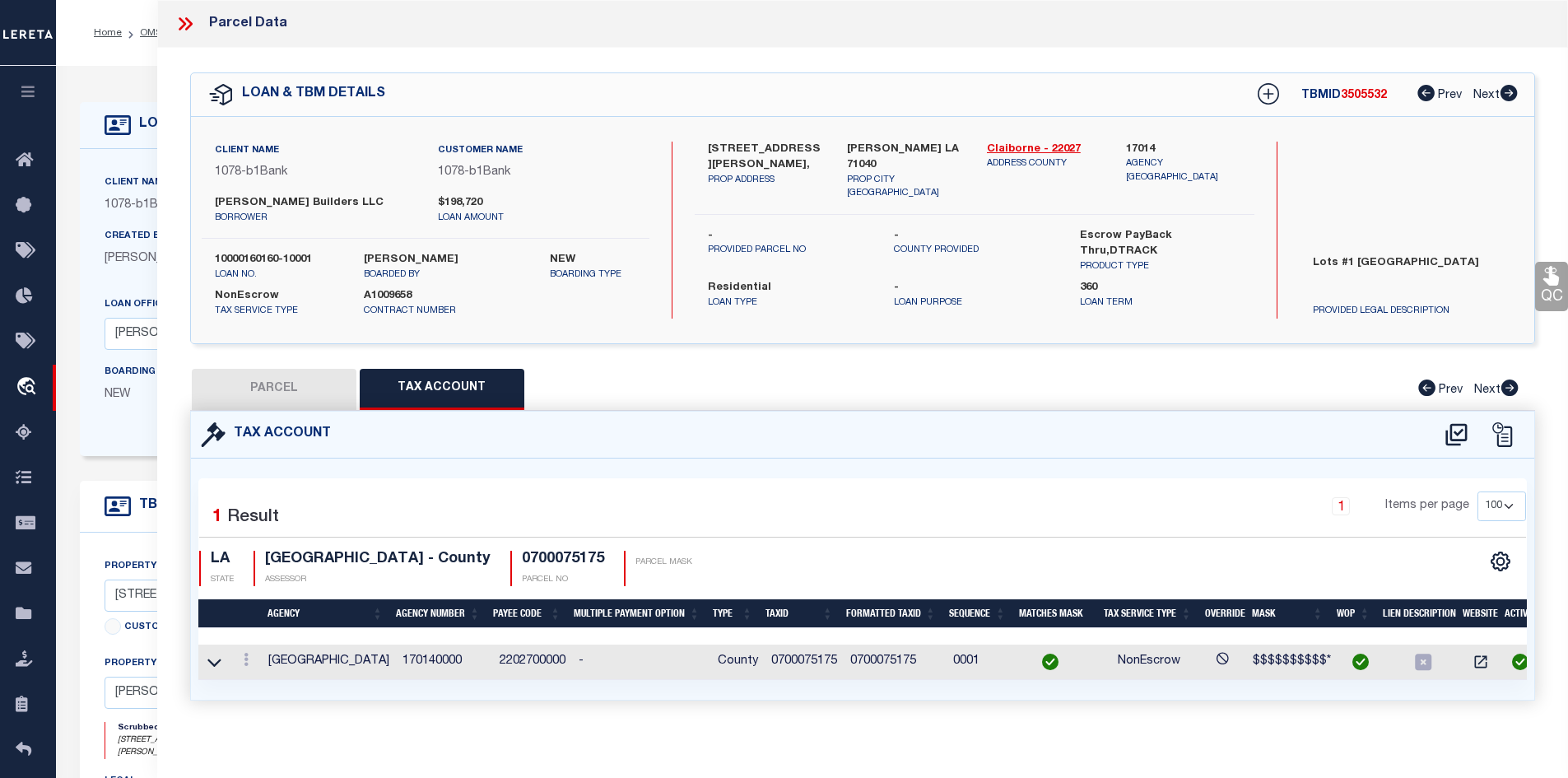
checkbox input "false"
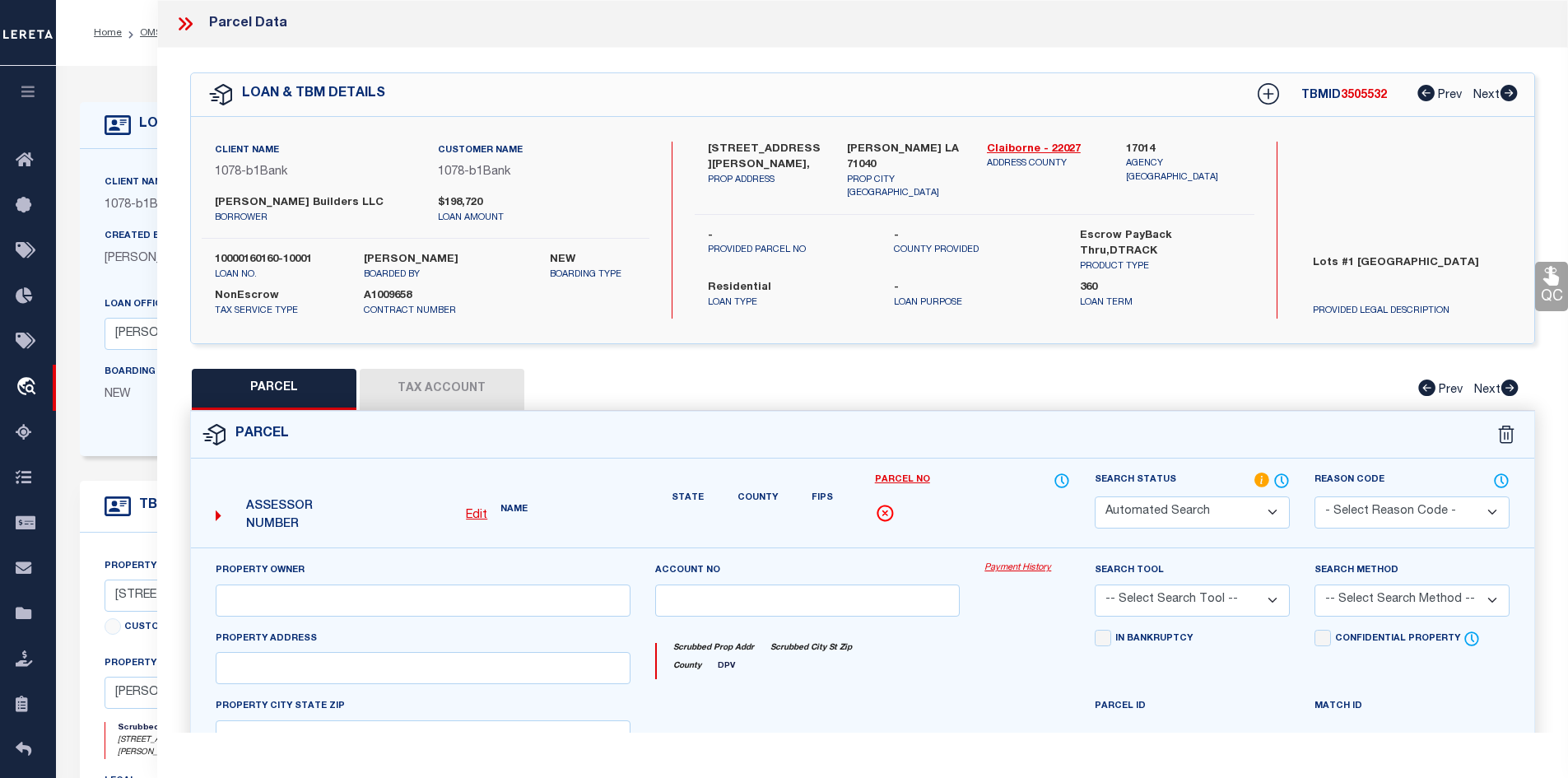
select select "IP"
type input "MARK DUNN BUILDERS, LLC"
type input "462 TOM ROBINSON ROAD"
type input "Homer LA 71040"
type textarea "LOT #1, #2, #3, #4 & #13, CLAIBORNE HILLS SUBDIV. SIT. IN SW/4 NW/4, SEC. 1/20/…"
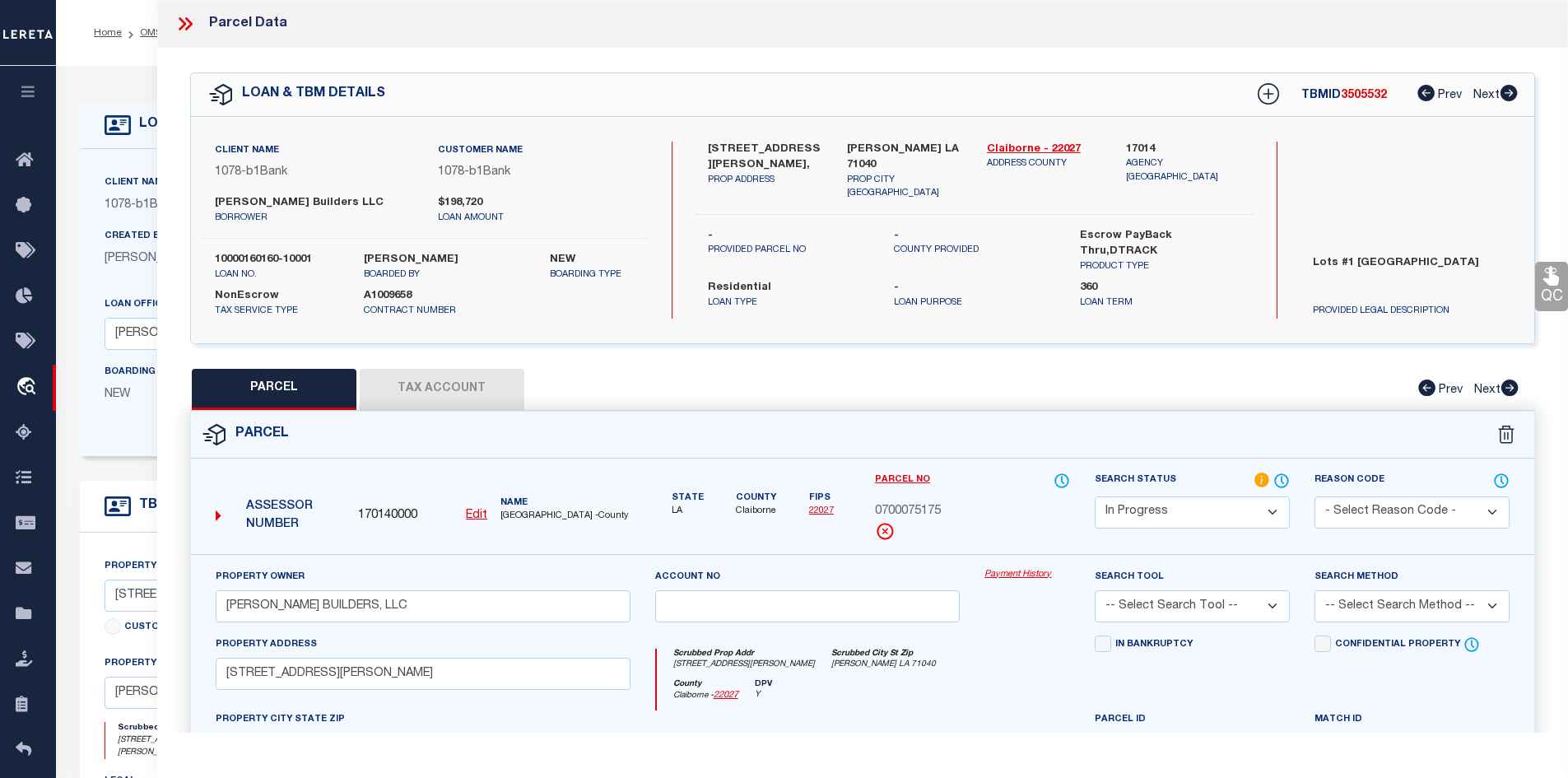
scroll to position [165, 0]
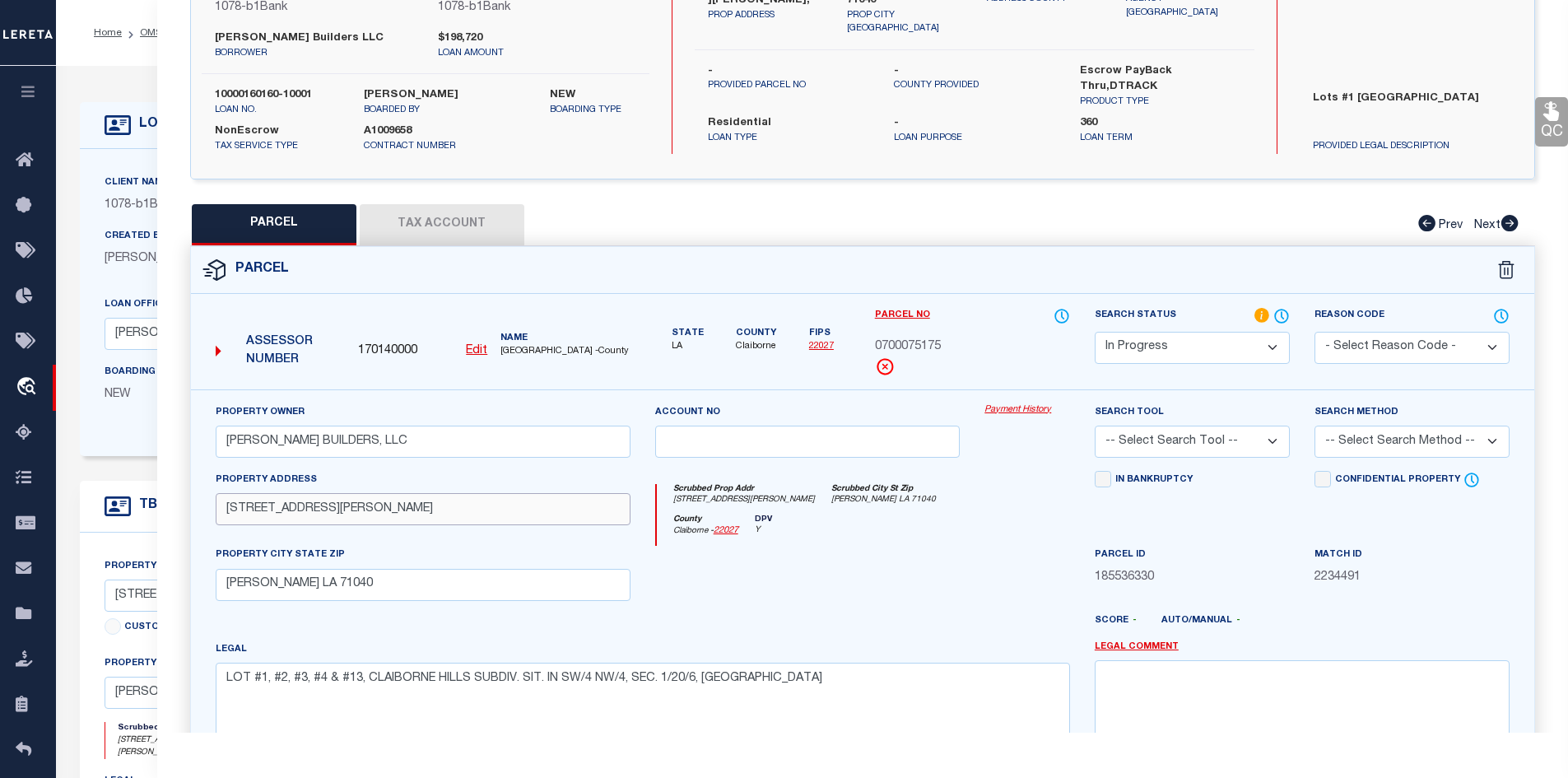
click at [444, 501] on input "462 TOM ROBINSON ROAD" at bounding box center [423, 509] width 415 height 33
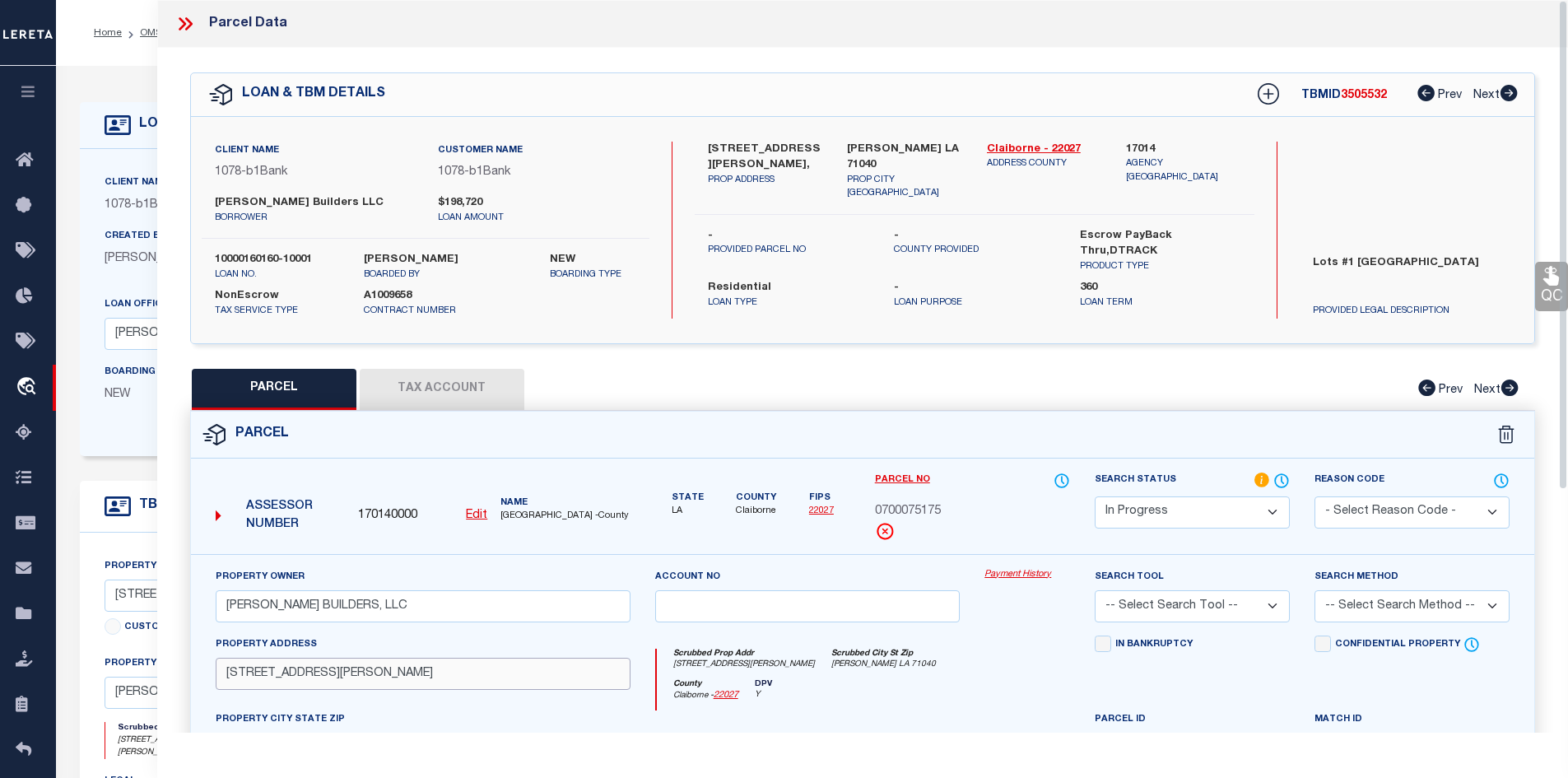
click at [429, 670] on input "462 TOM ROBINSON ROAD" at bounding box center [423, 674] width 415 height 33
paste input "8 TOM ROBINSON ROAD"
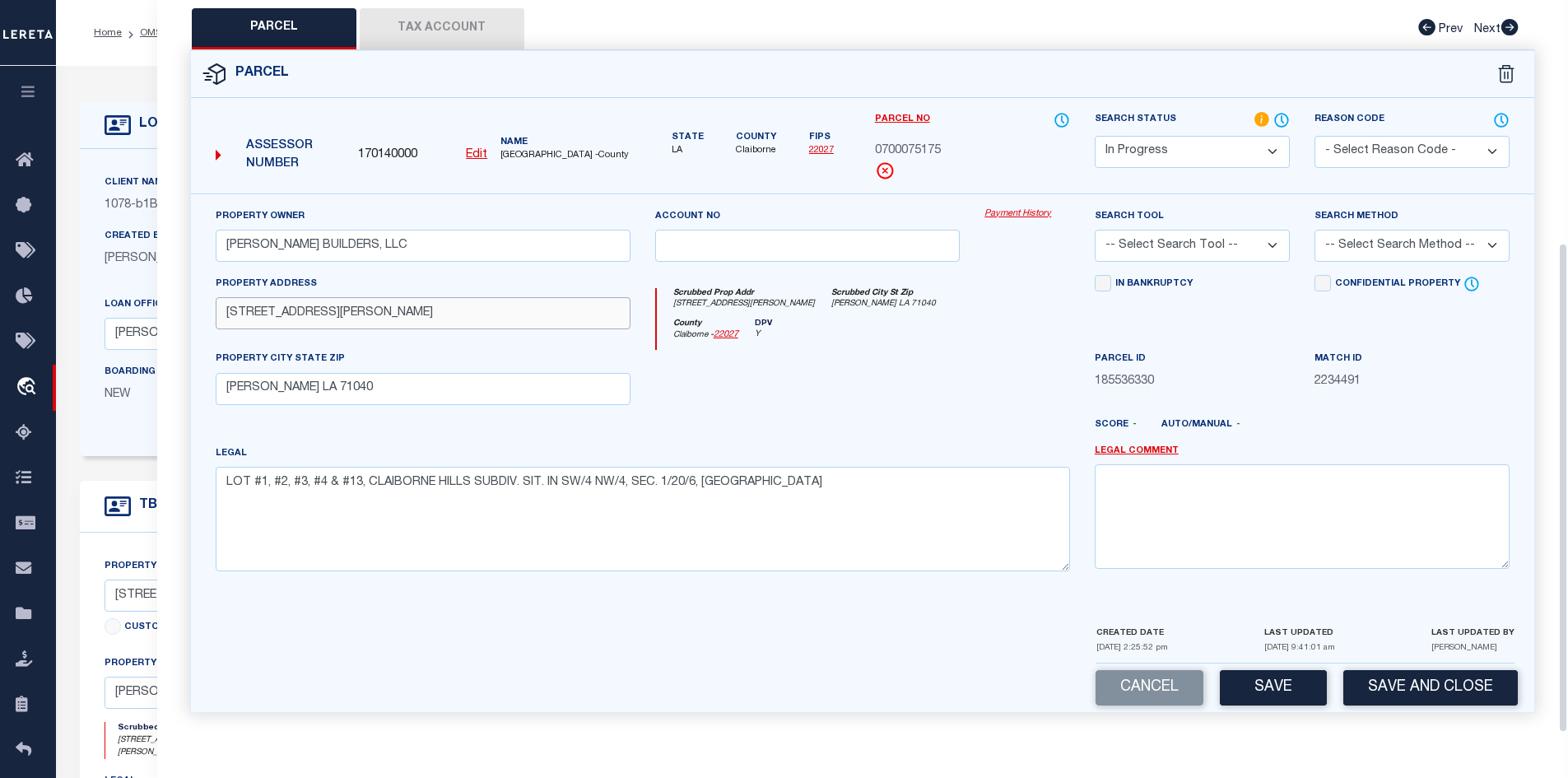
scroll to position [33, 0]
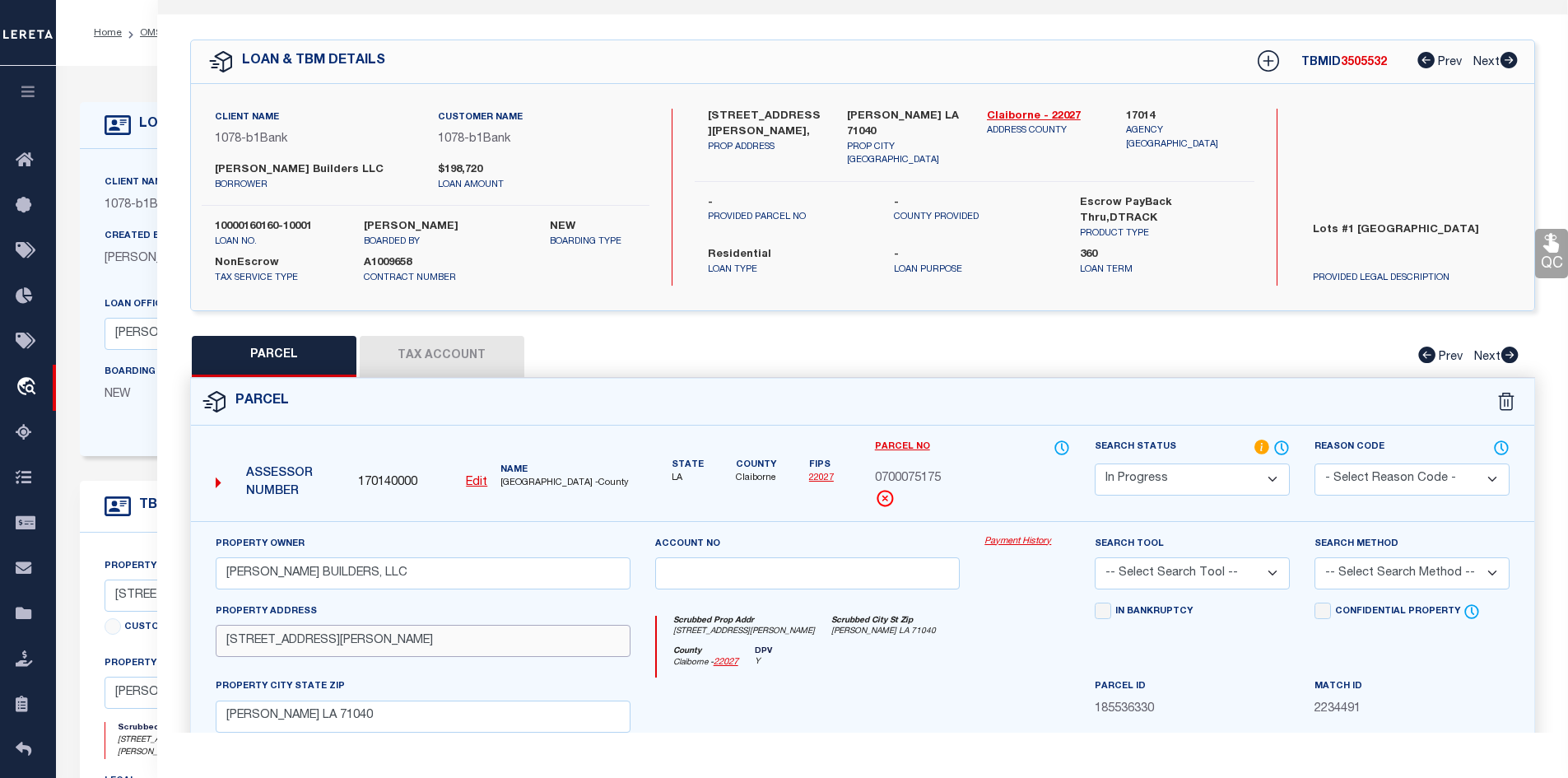
type input "468 TOM ROBINSON ROAD"
click at [452, 364] on button "Tax Account" at bounding box center [442, 356] width 165 height 42
select select "100"
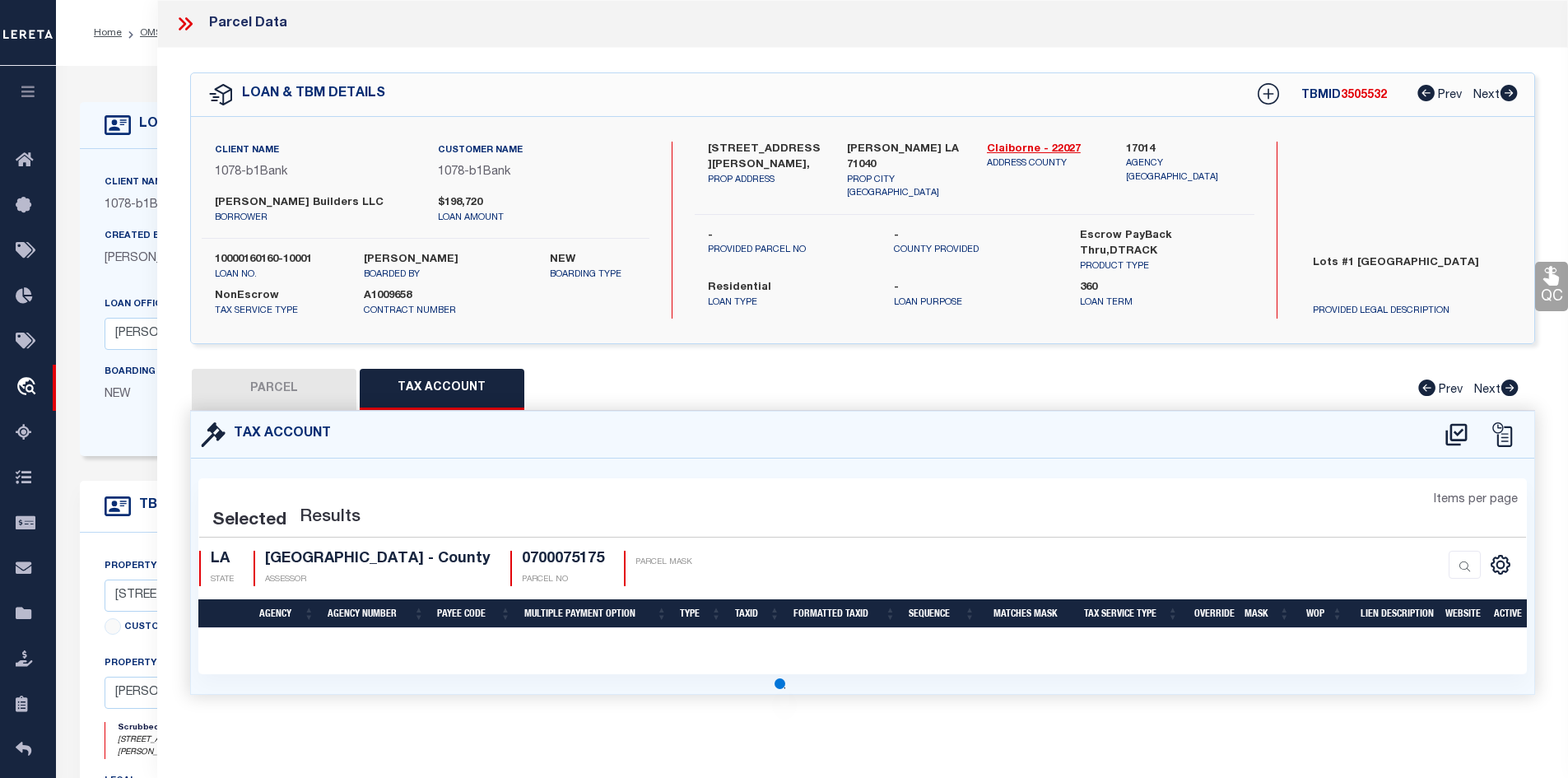
select select "100"
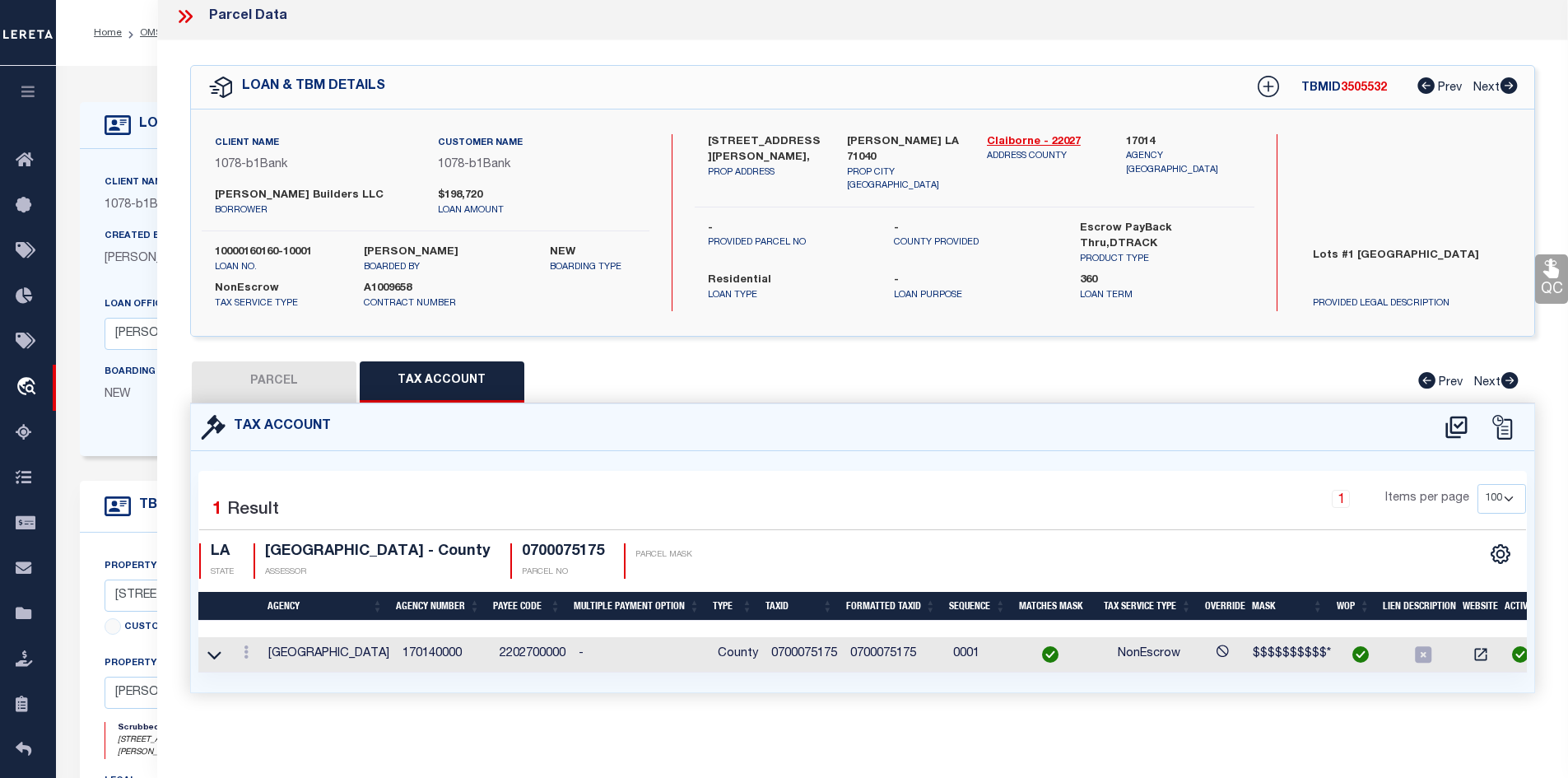
scroll to position [0, 0]
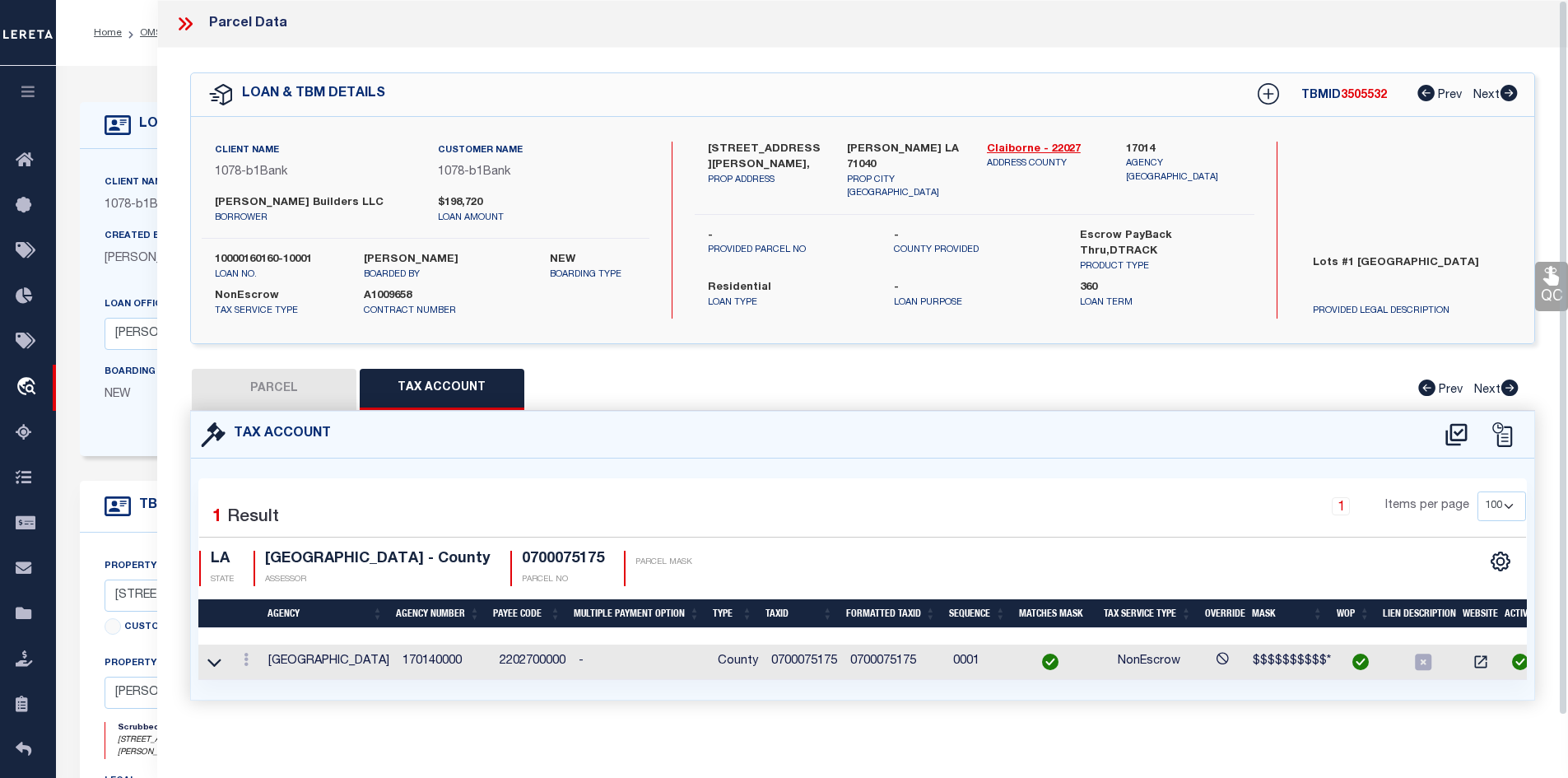
click at [310, 396] on button "PARCEL" at bounding box center [274, 390] width 165 height 42
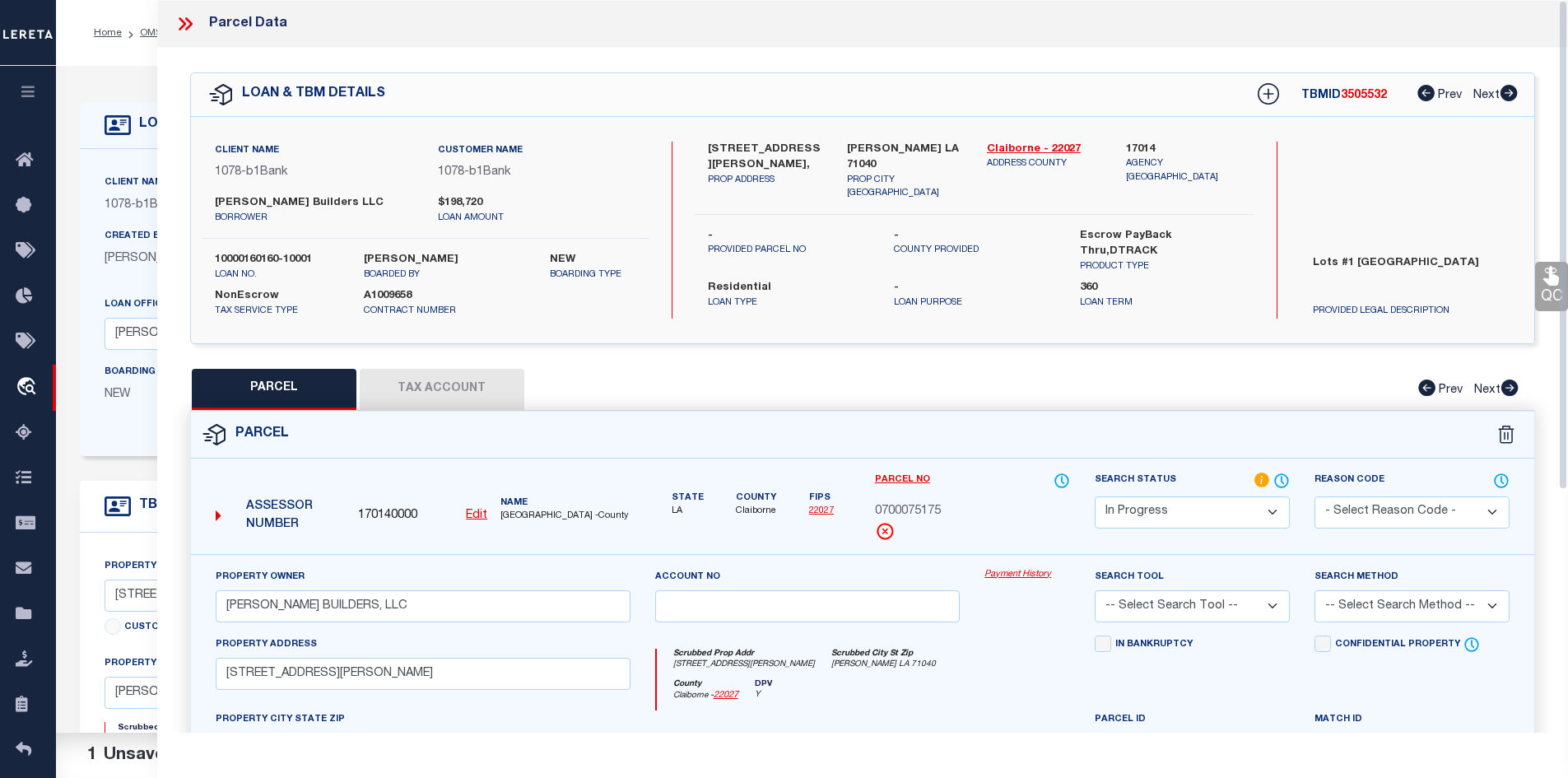
click at [418, 694] on div "Property Address 468 TOM ROBINSON ROAD" at bounding box center [423, 674] width 439 height 76
click at [412, 683] on input "468 TOM ROBINSON ROAD" at bounding box center [423, 674] width 415 height 33
click at [437, 643] on div "Property Address 468 TOM ROBINSON ROAD" at bounding box center [423, 663] width 415 height 54
drag, startPoint x: 1310, startPoint y: 264, endPoint x: 1495, endPoint y: 276, distance: 185.4
click at [1495, 276] on label "Lots #1 Claiborne Hills Subdivision" at bounding box center [1412, 280] width 222 height 50
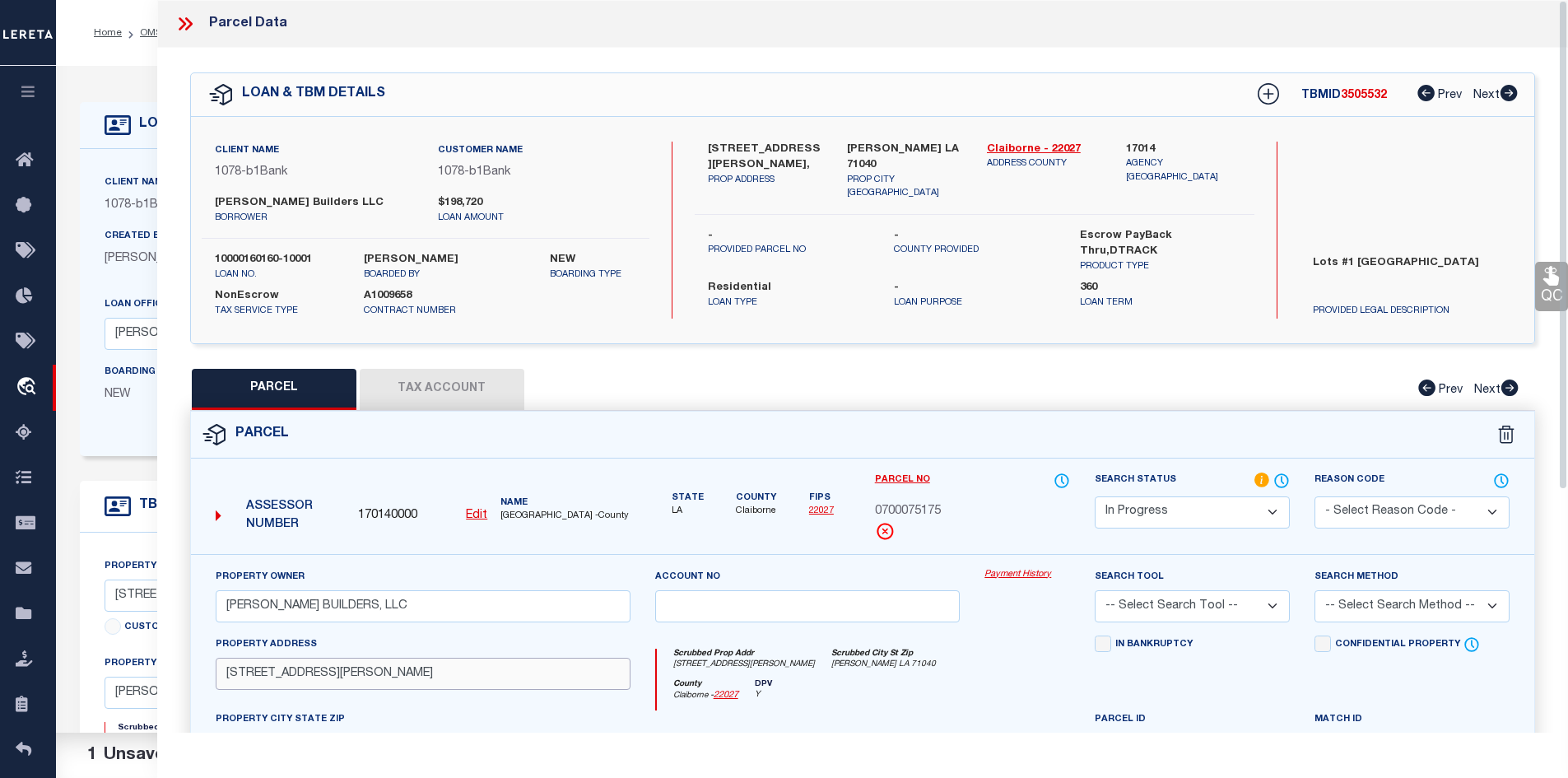
click at [310, 669] on input "468 TOM ROBINSON ROAD" at bounding box center [423, 674] width 415 height 33
click at [417, 397] on button "Tax Account" at bounding box center [442, 390] width 165 height 42
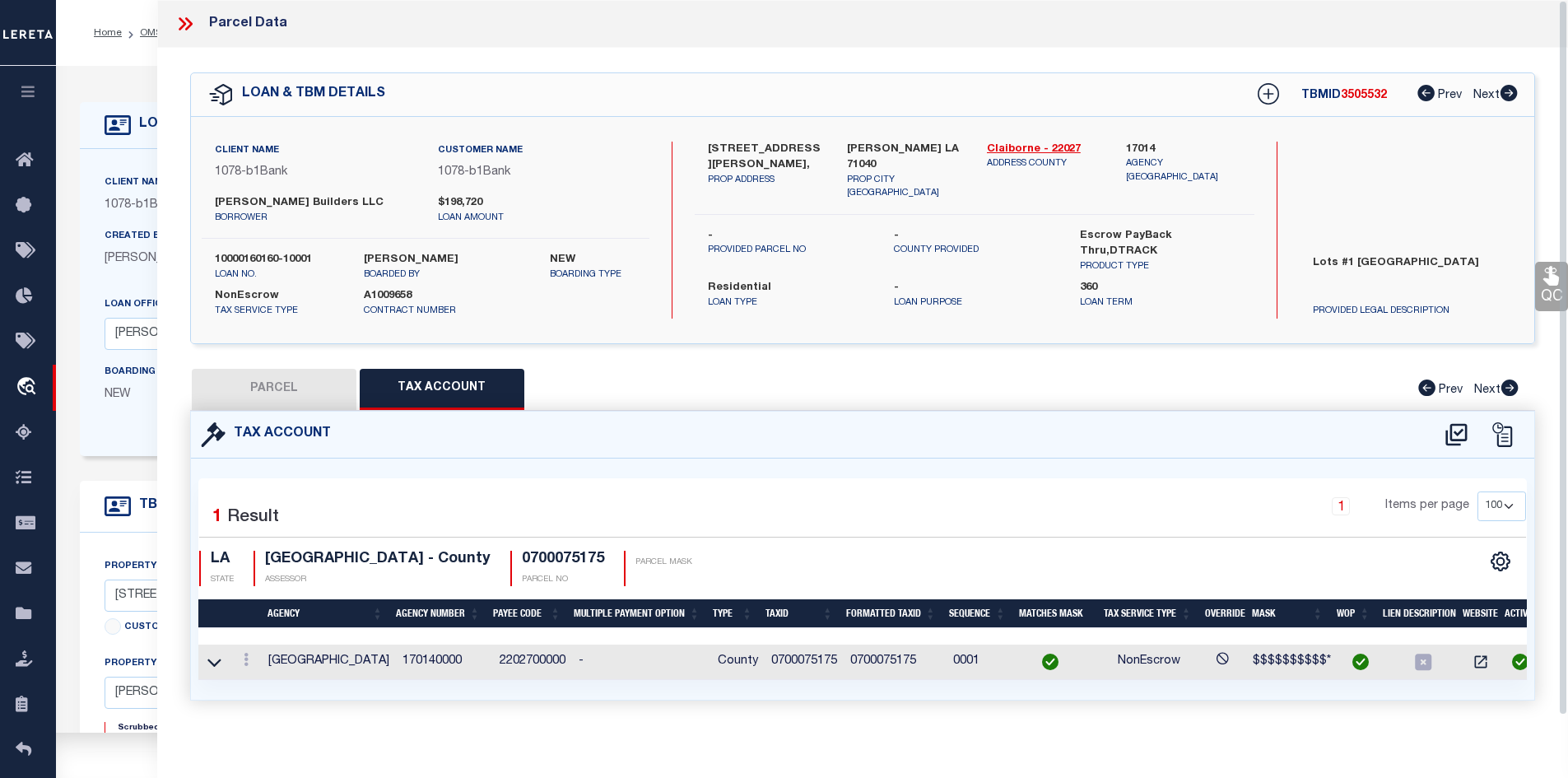
select select "100"
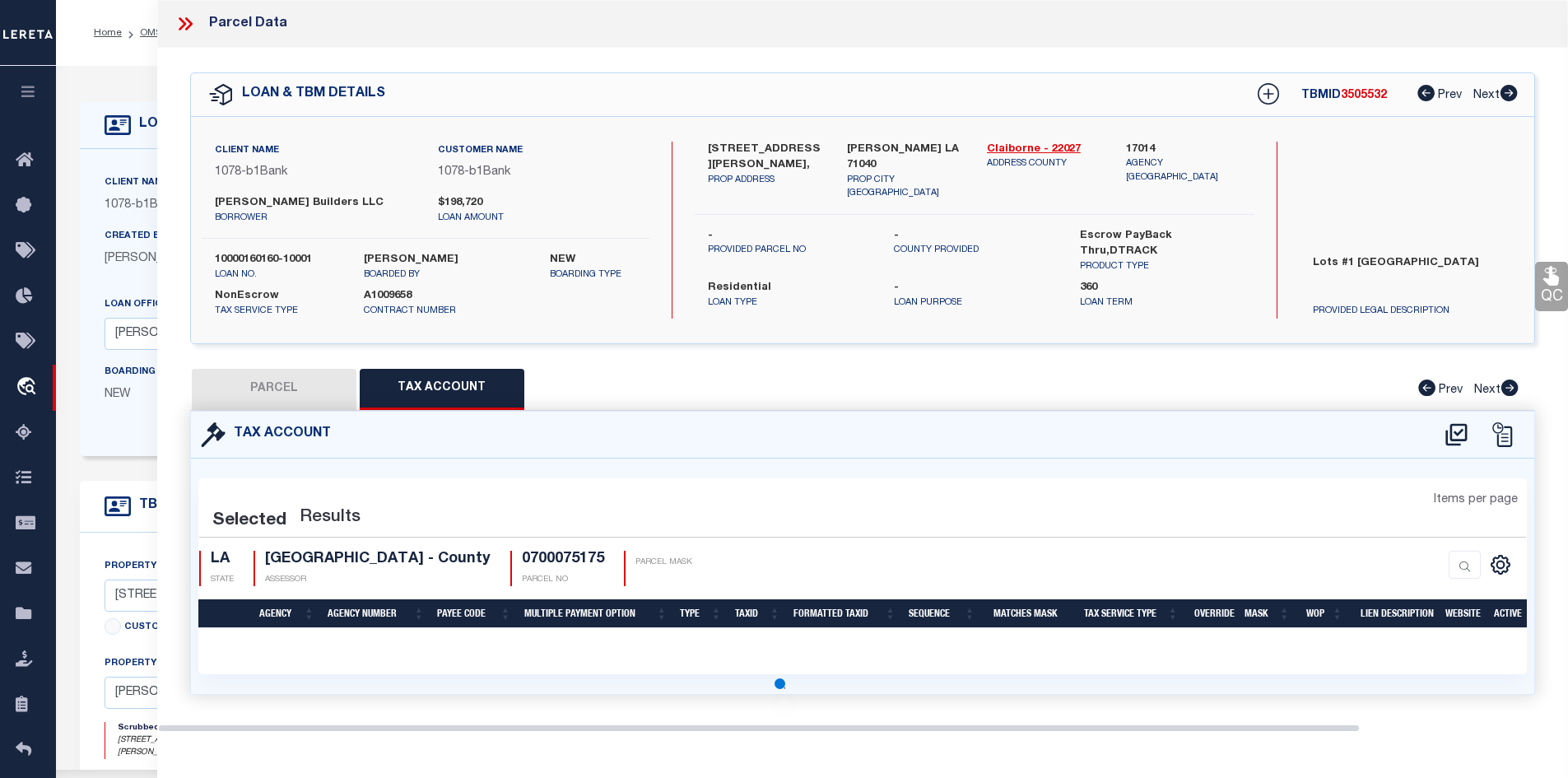
select select "100"
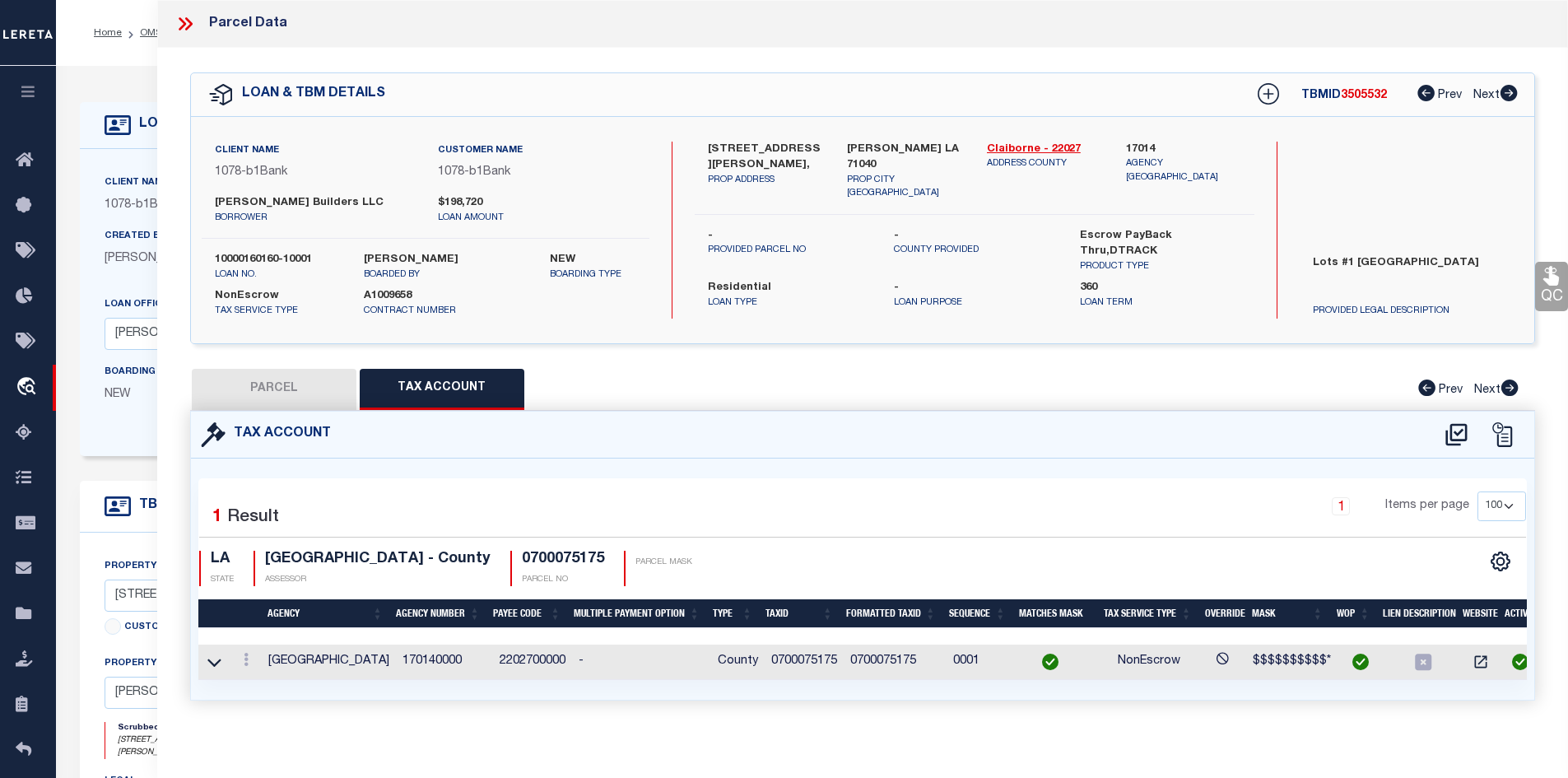
click at [292, 395] on button "PARCEL" at bounding box center [274, 390] width 165 height 42
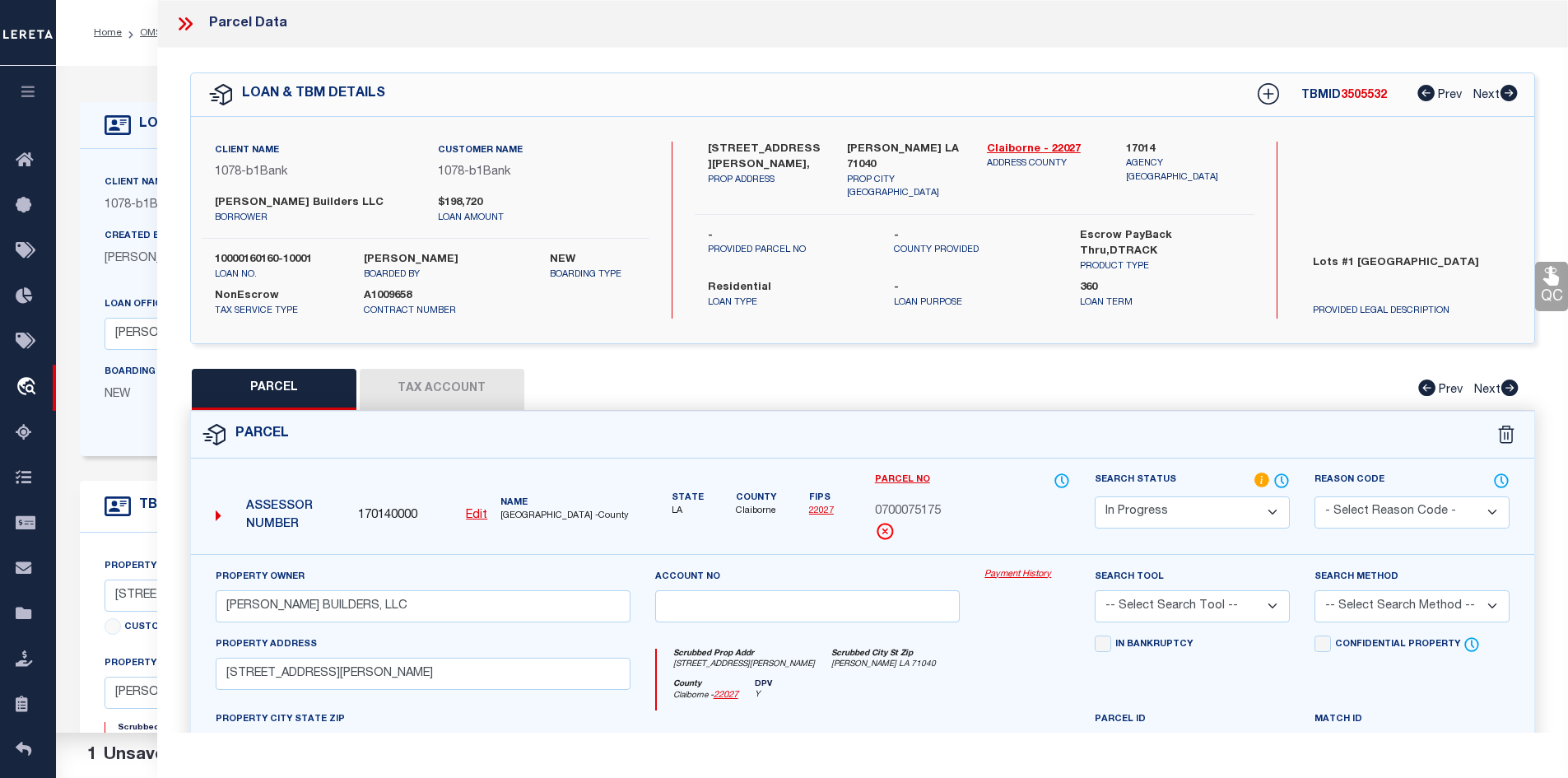
click at [1122, 511] on select "Automated Search Bad Parcel Complete Duplicate Parcel High Dollar Reporting In …" at bounding box center [1193, 513] width 195 height 33
click at [1095, 497] on select "Automated Search Bad Parcel Complete Duplicate Parcel High Dollar Reporting In …" at bounding box center [1193, 513] width 195 height 33
click at [1129, 499] on select "Automated Search Bad Parcel Complete Duplicate Parcel High Dollar Reporting In …" at bounding box center [1193, 513] width 195 height 33
select select "QC"
click at [1095, 497] on select "Automated Search Bad Parcel Complete Duplicate Parcel High Dollar Reporting In …" at bounding box center [1193, 513] width 195 height 33
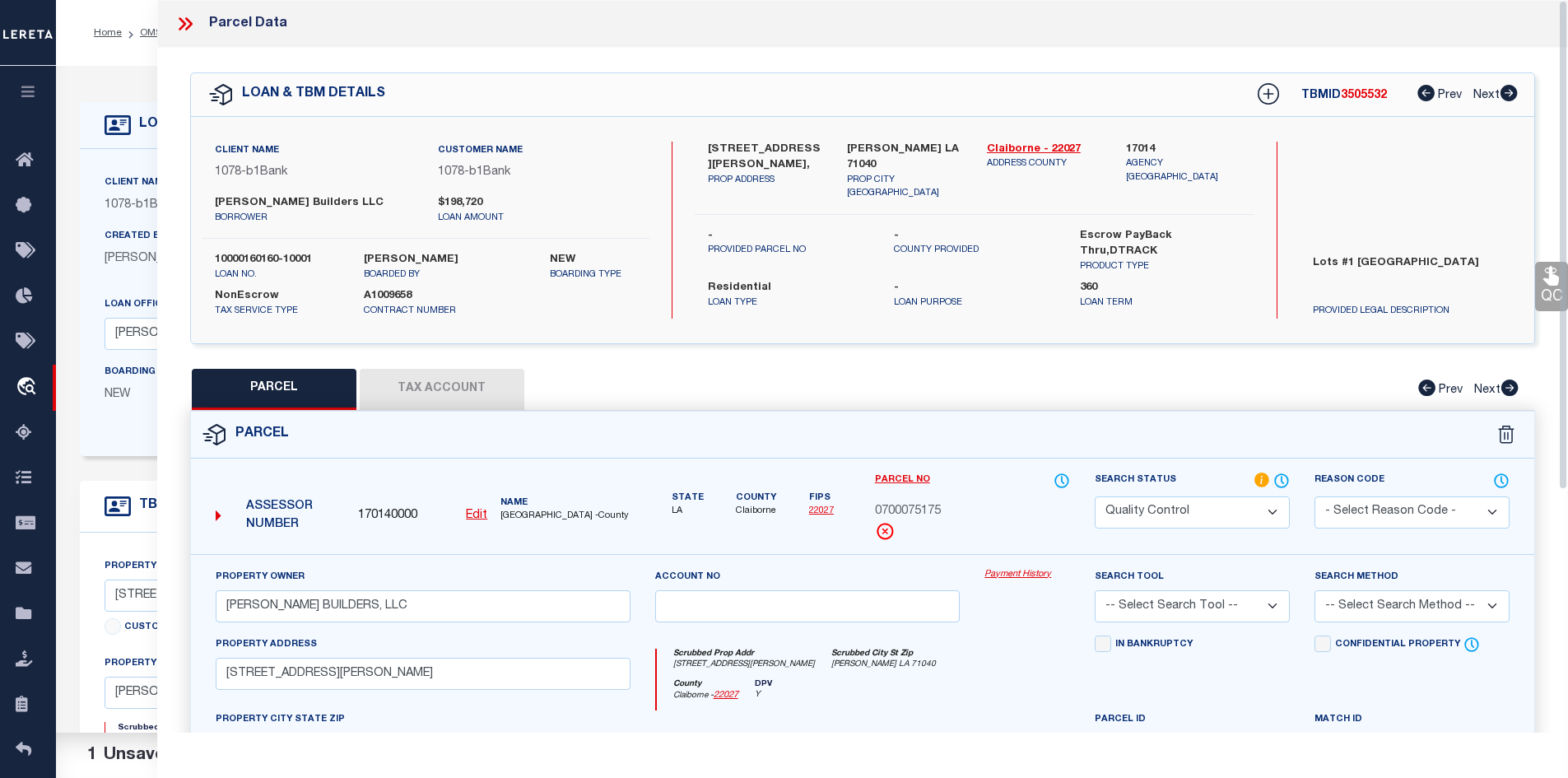
click at [456, 398] on button "Tax Account" at bounding box center [442, 390] width 165 height 42
select select "100"
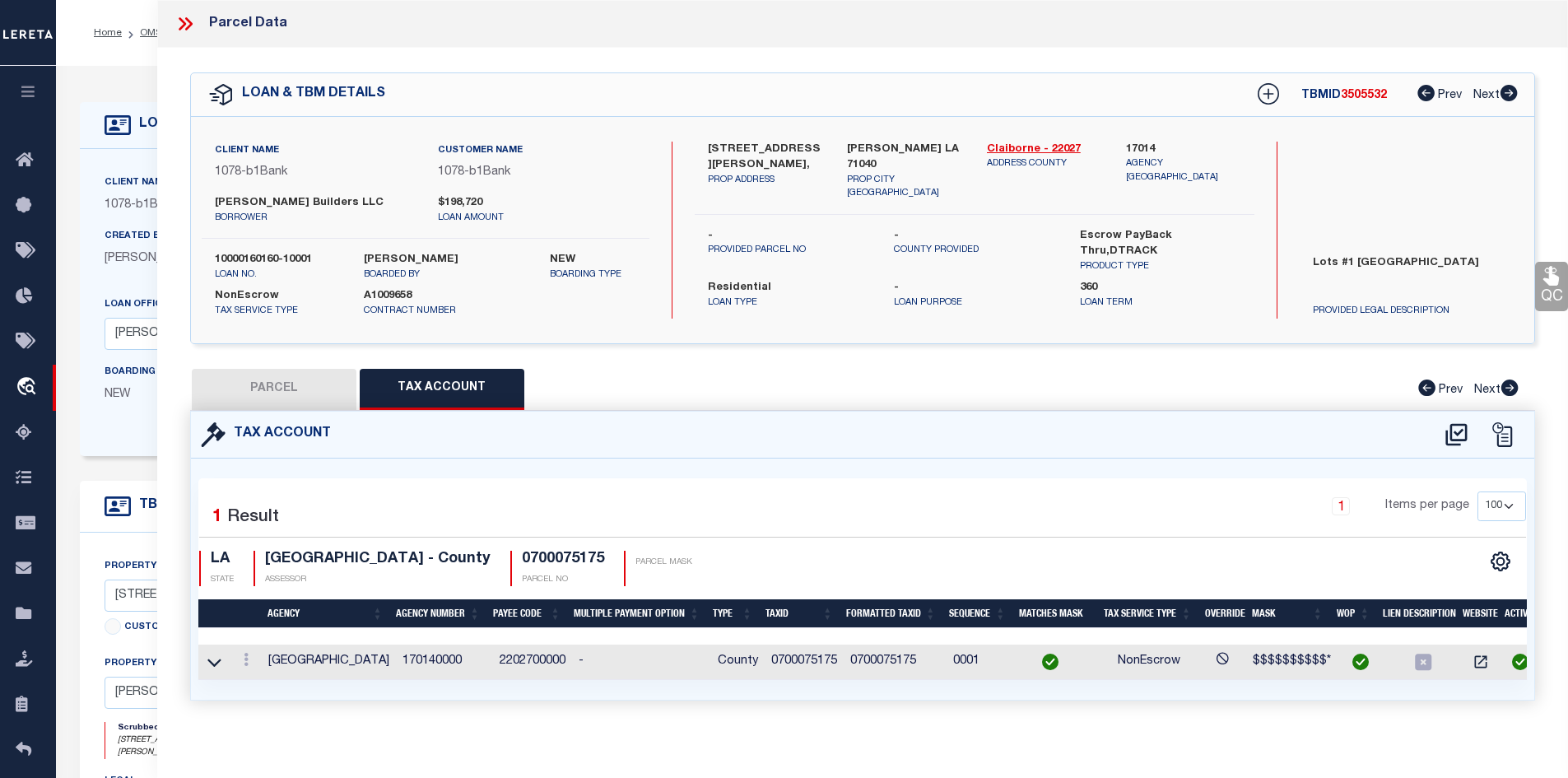
click at [289, 402] on button "PARCEL" at bounding box center [274, 390] width 165 height 42
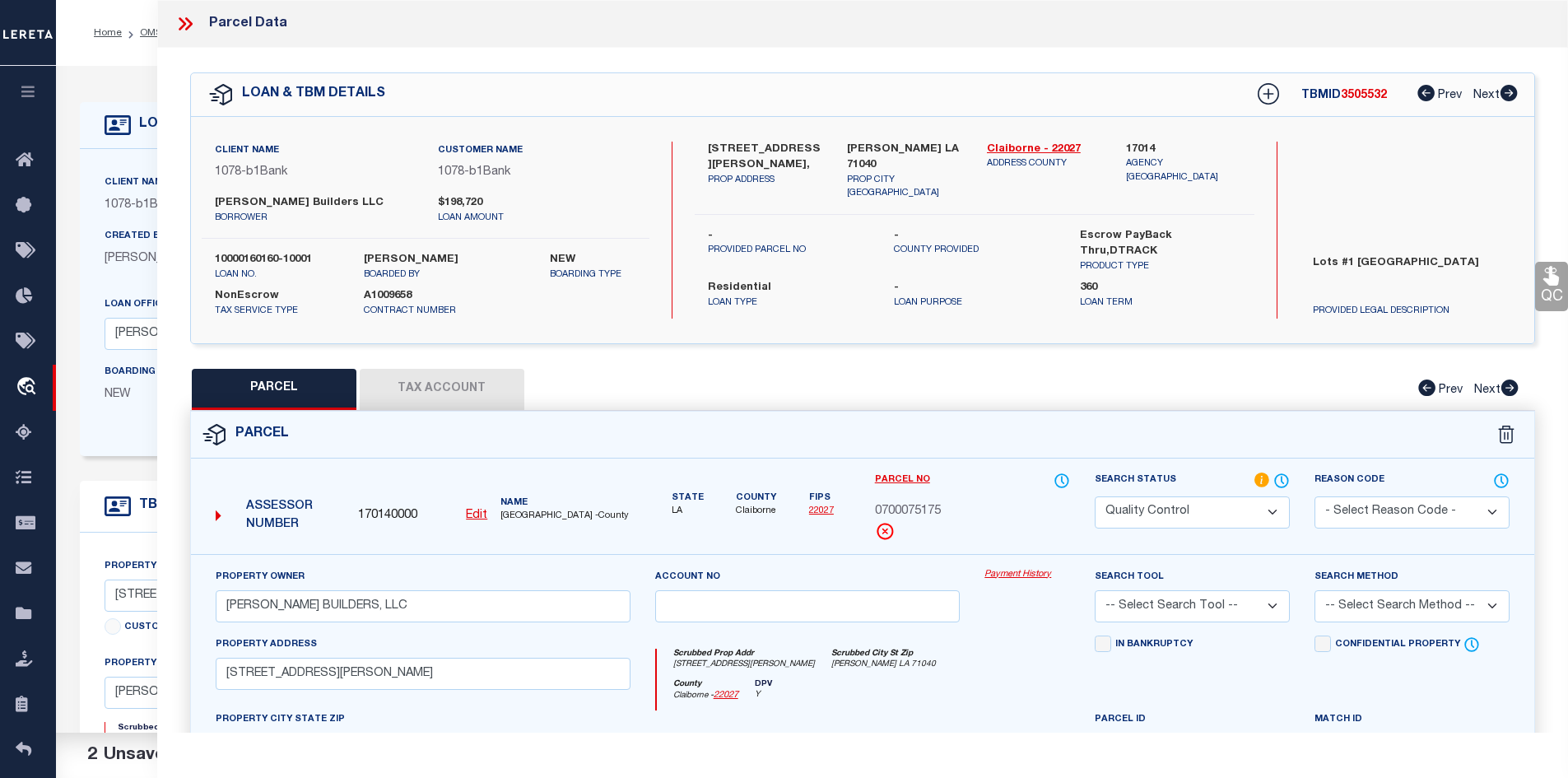
click at [1147, 606] on select "-- Select Search Tool -- 3rd Party Website Agency File Agency Website ATLS CNV-…" at bounding box center [1193, 607] width 195 height 33
select select "AGW"
click at [1095, 591] on select "-- Select Search Tool -- 3rd Party Website Agency File Agency Website ATLS CNV-…" at bounding box center [1193, 607] width 195 height 33
click at [1337, 585] on div "Search Method -- Select Search Method -- Property Address Legal Liability Info …" at bounding box center [1412, 595] width 195 height 54
click at [1337, 606] on select "-- Select Search Method -- Property Address Legal Liability Info Provided" at bounding box center [1412, 607] width 195 height 33
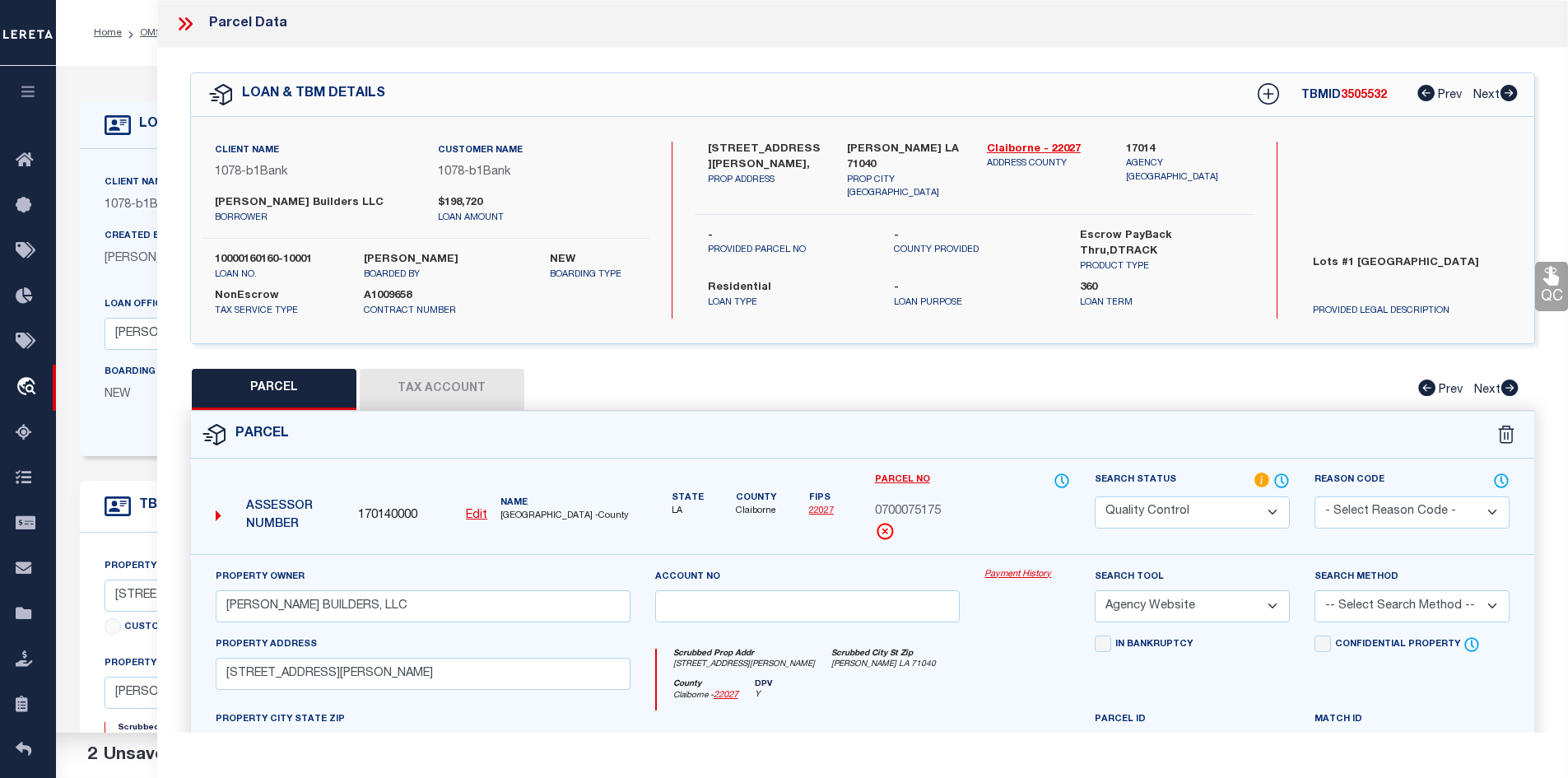
select select "LEG"
click at [1315, 591] on select "-- Select Search Method -- Property Address Legal Liability Info Provided" at bounding box center [1412, 607] width 195 height 33
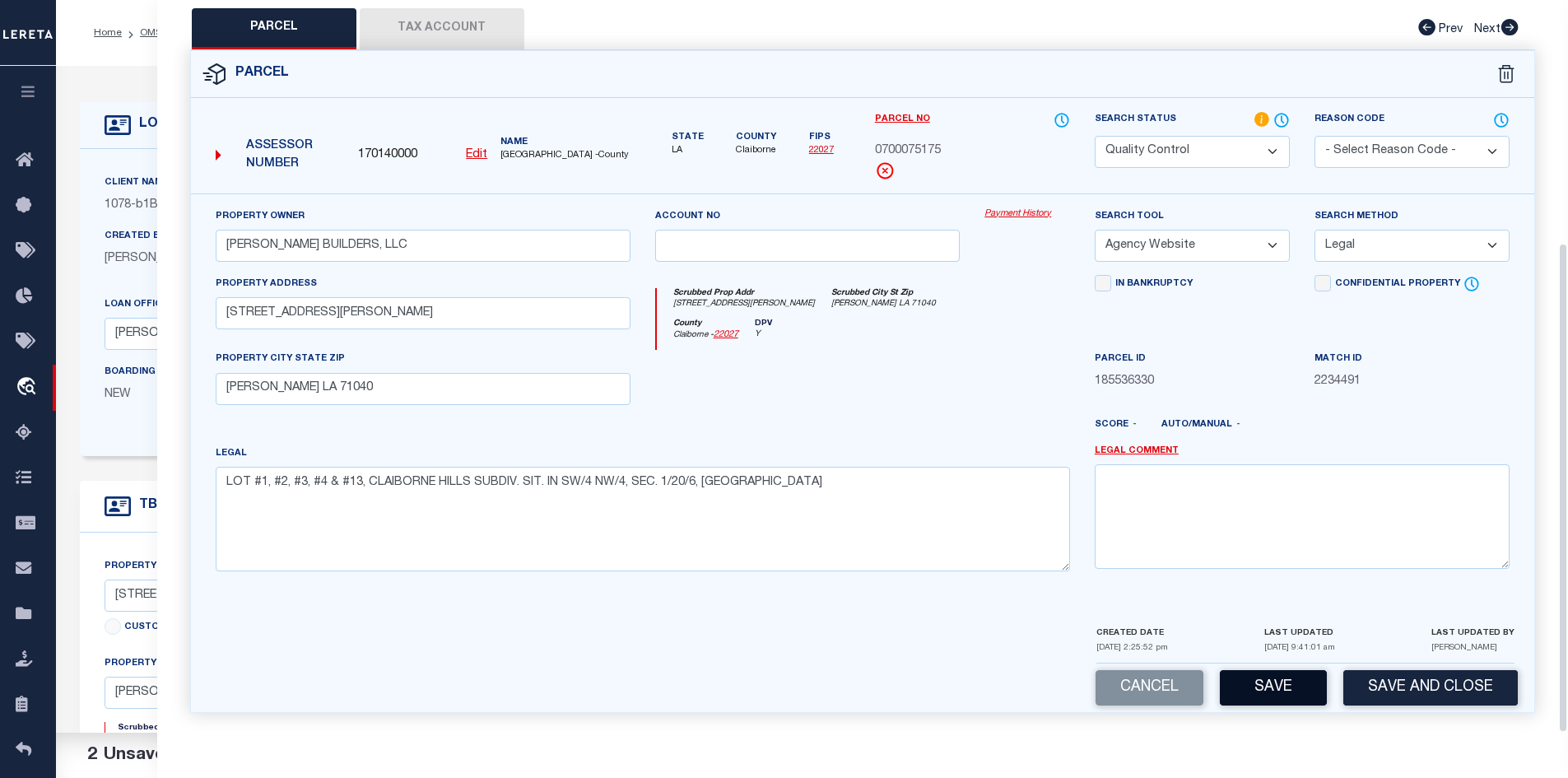
click at [1237, 684] on button "Save" at bounding box center [1273, 688] width 107 height 35
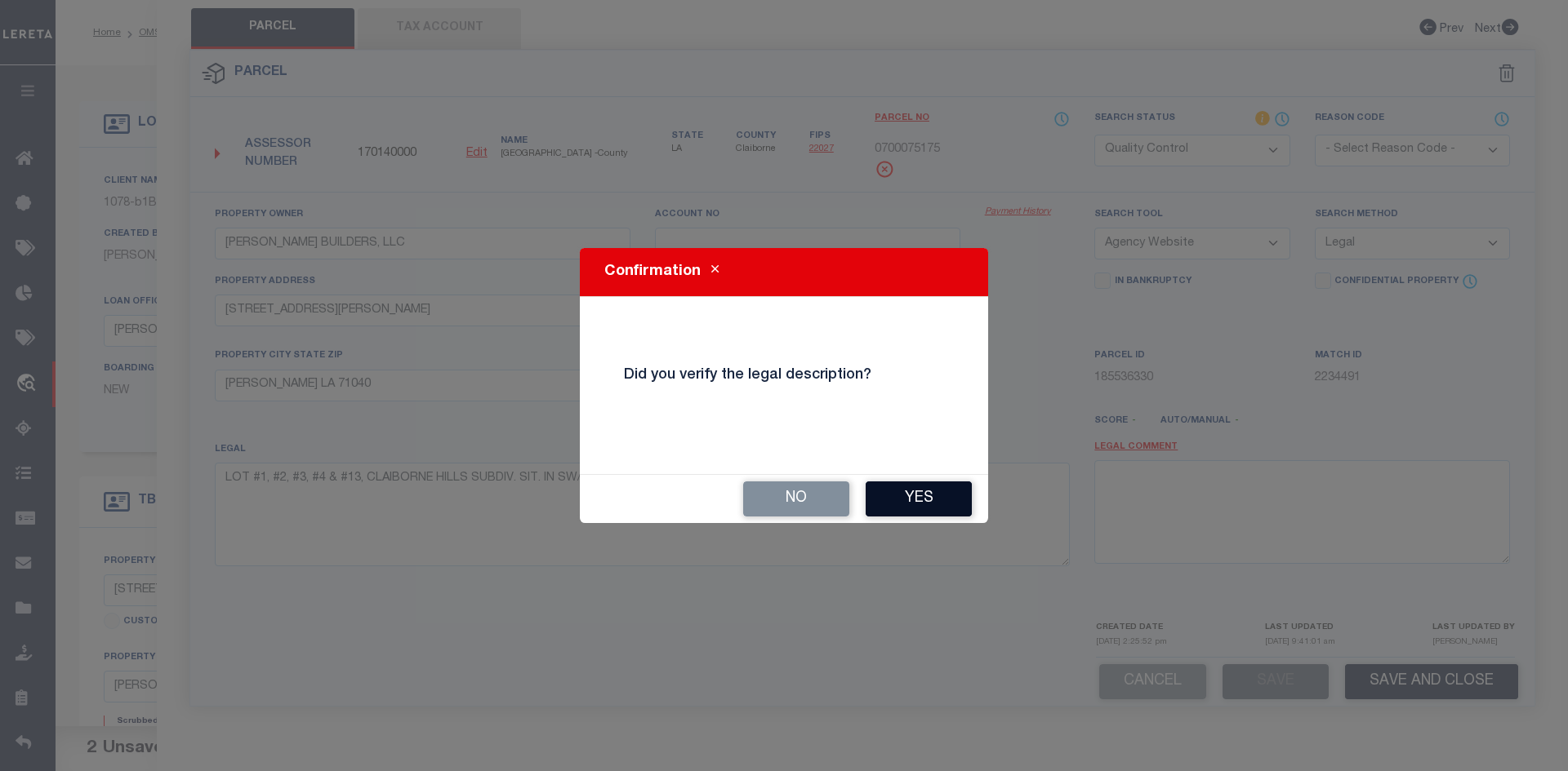
click at [919, 506] on button "Yes" at bounding box center [919, 498] width 106 height 35
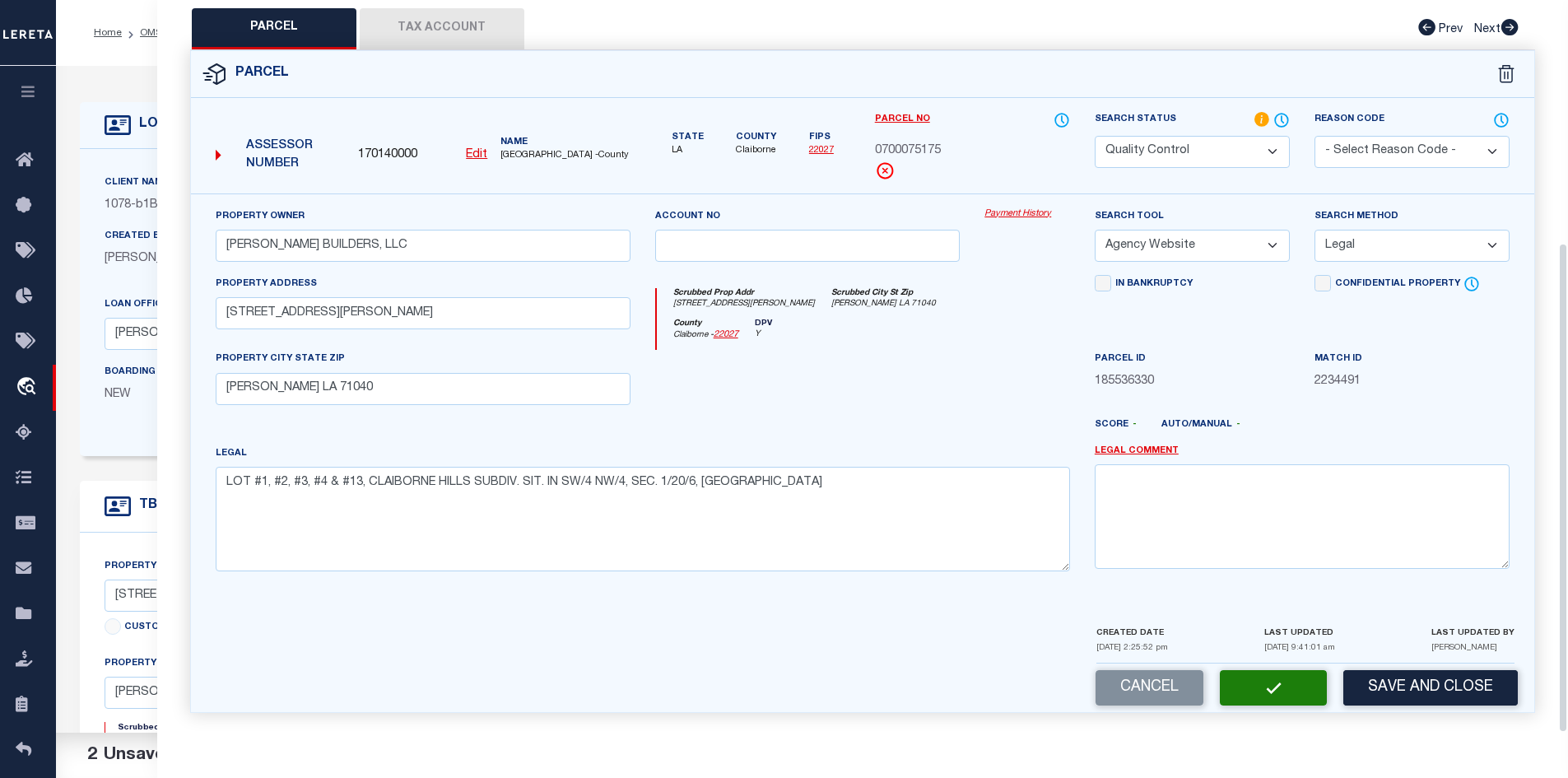
select select "AS"
select select
checkbox input "false"
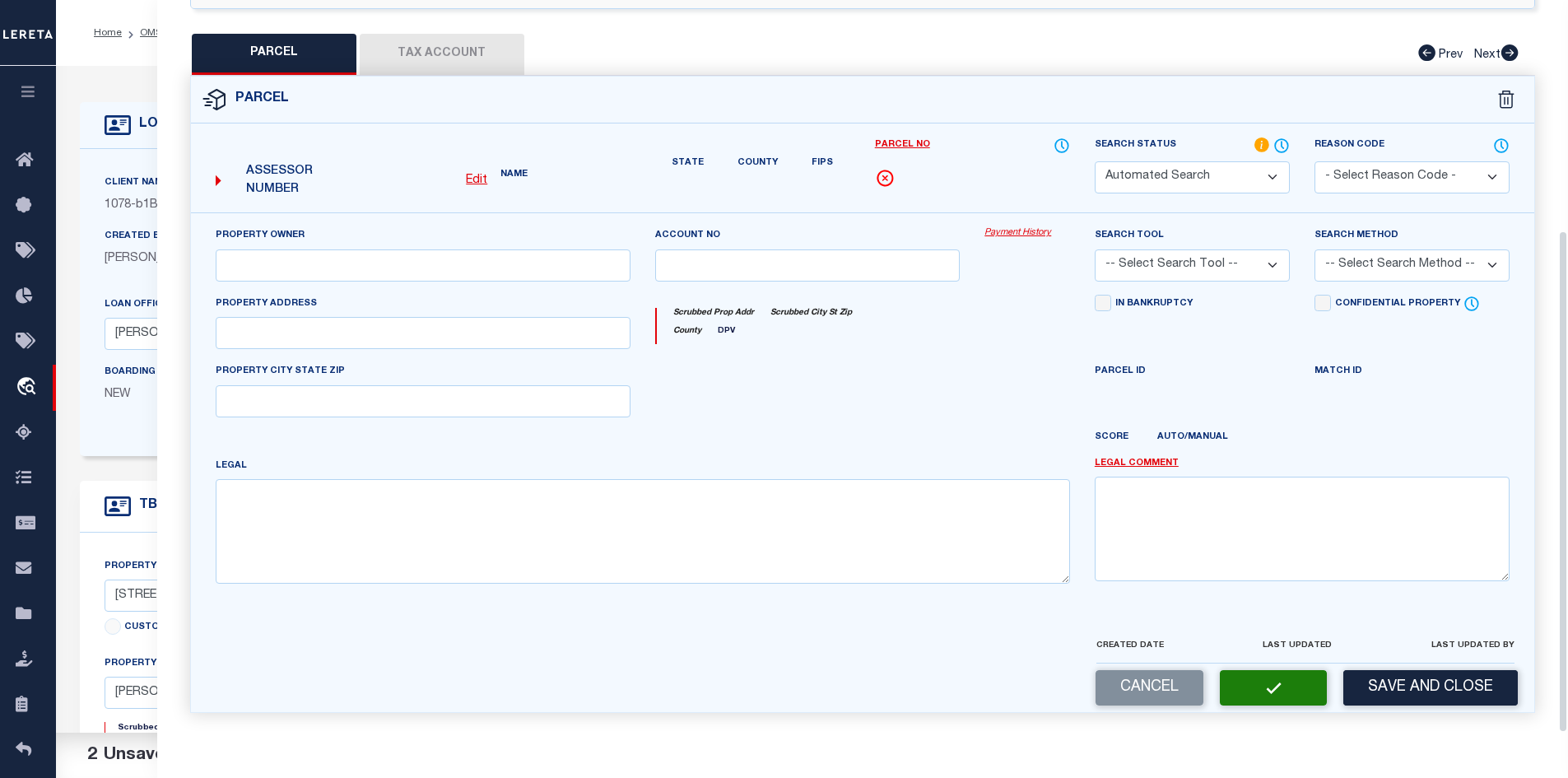
select select "QC"
type input "MARK DUNN BUILDERS, LLC"
select select "AGW"
select select "LEG"
type input "468 TOM ROBINSON ROAD"
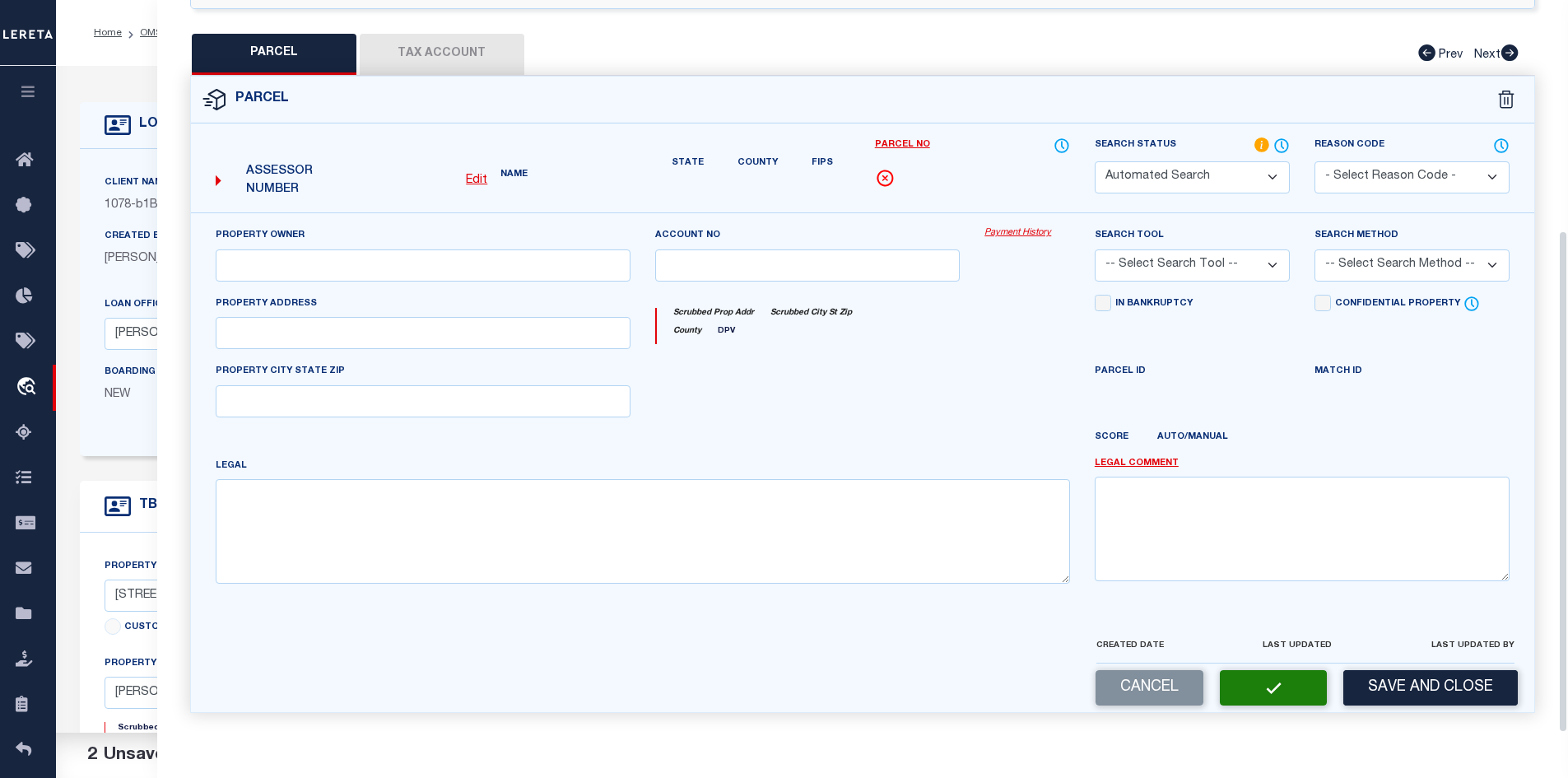
type input "Homer LA 71040"
type textarea "LOT #1, #2, #3, #4 & #13, CLAIBORNE HILLS SUBDIV. SIT. IN SW/4 NW/4, SEC. 1/20/…"
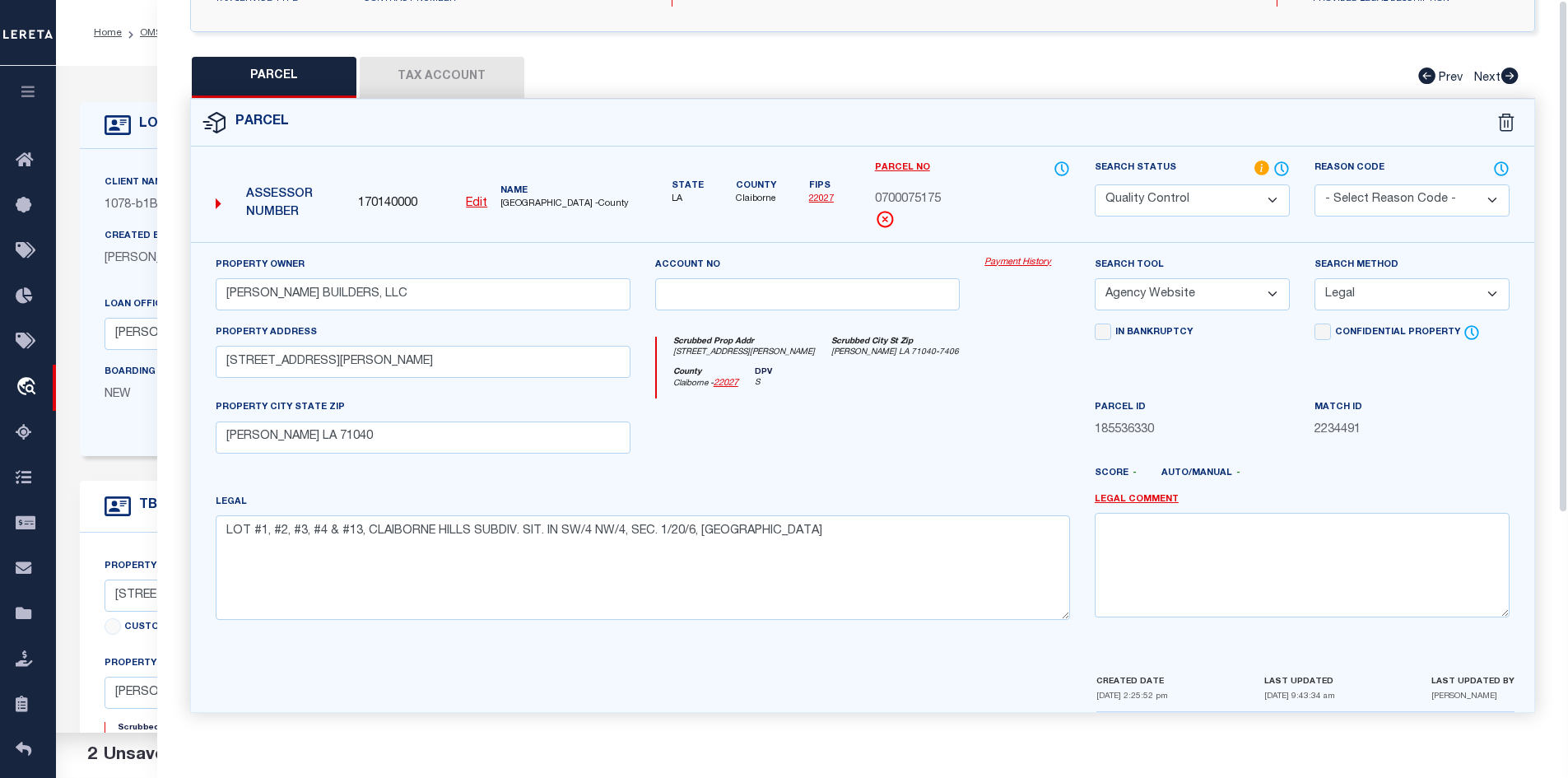
scroll to position [0, 0]
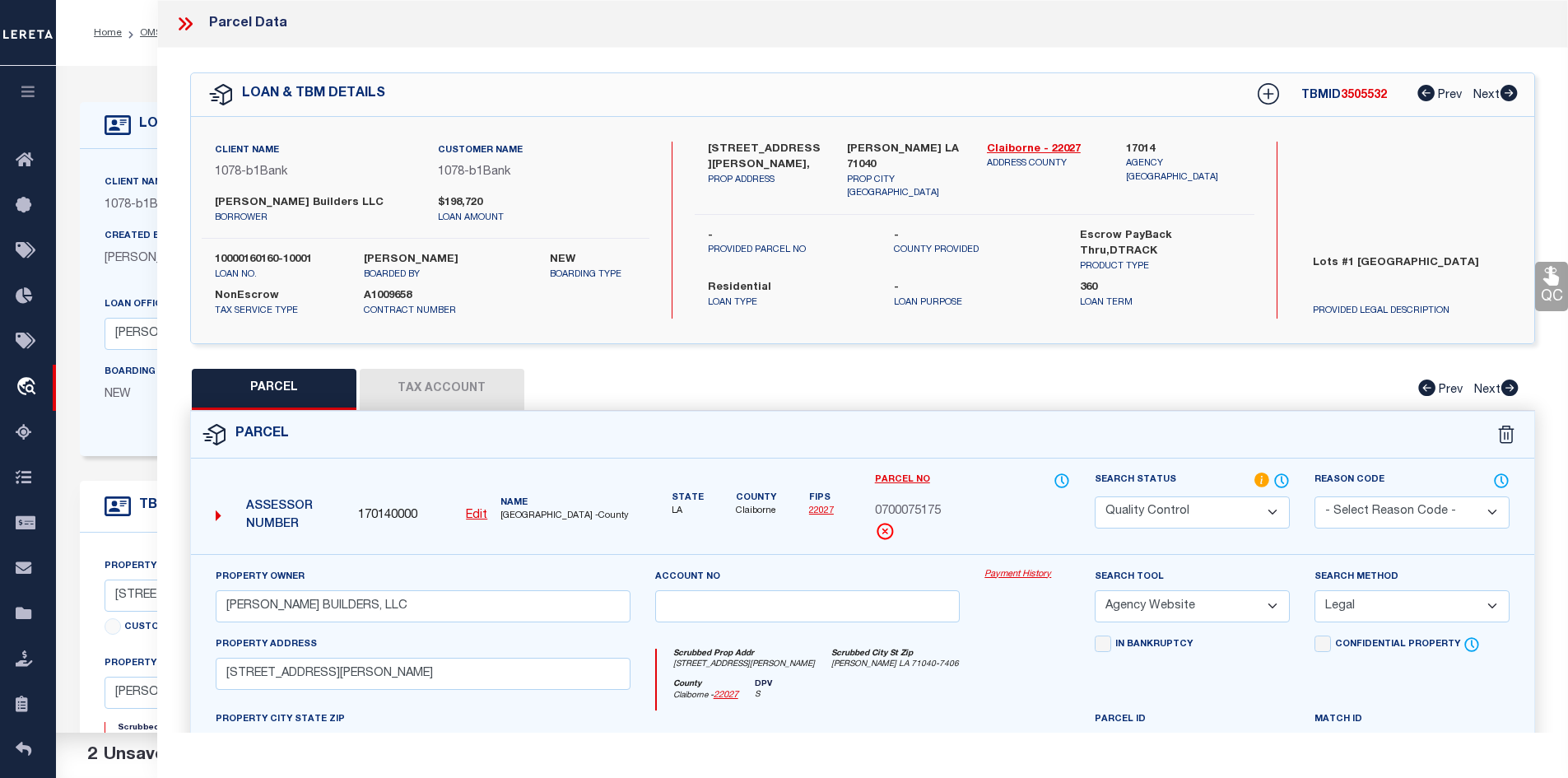
click at [1356, 98] on span "3505532" at bounding box center [1364, 95] width 46 height 12
copy span "3505532"
click at [902, 508] on span "0700075175" at bounding box center [908, 512] width 66 height 18
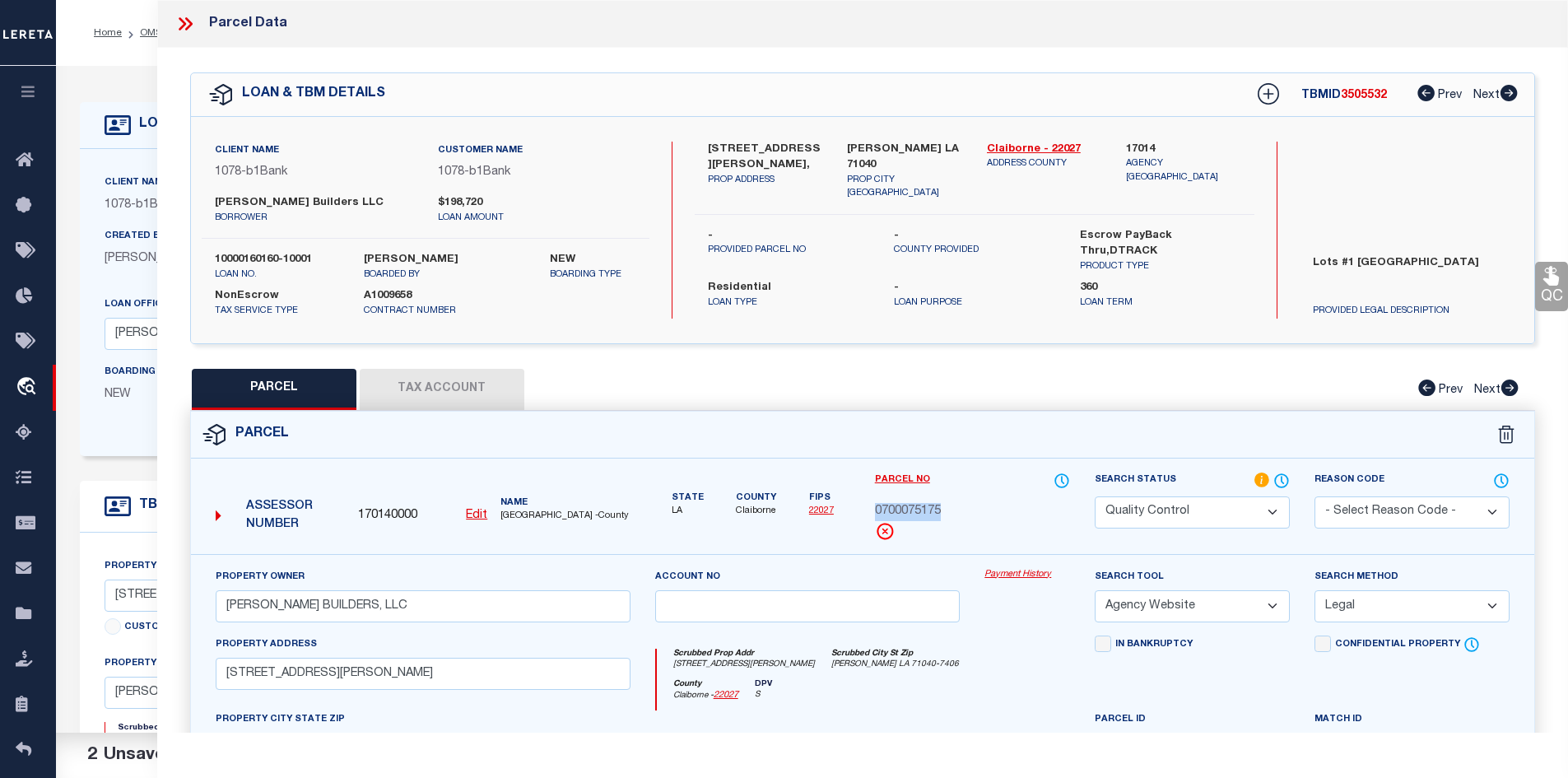
copy span "0700075175"
click at [526, 514] on span "CLAIBORNE PARISH -County" at bounding box center [565, 517] width 129 height 14
copy span "CLAIBORNE"
click at [184, 24] on icon at bounding box center [183, 24] width 7 height 14
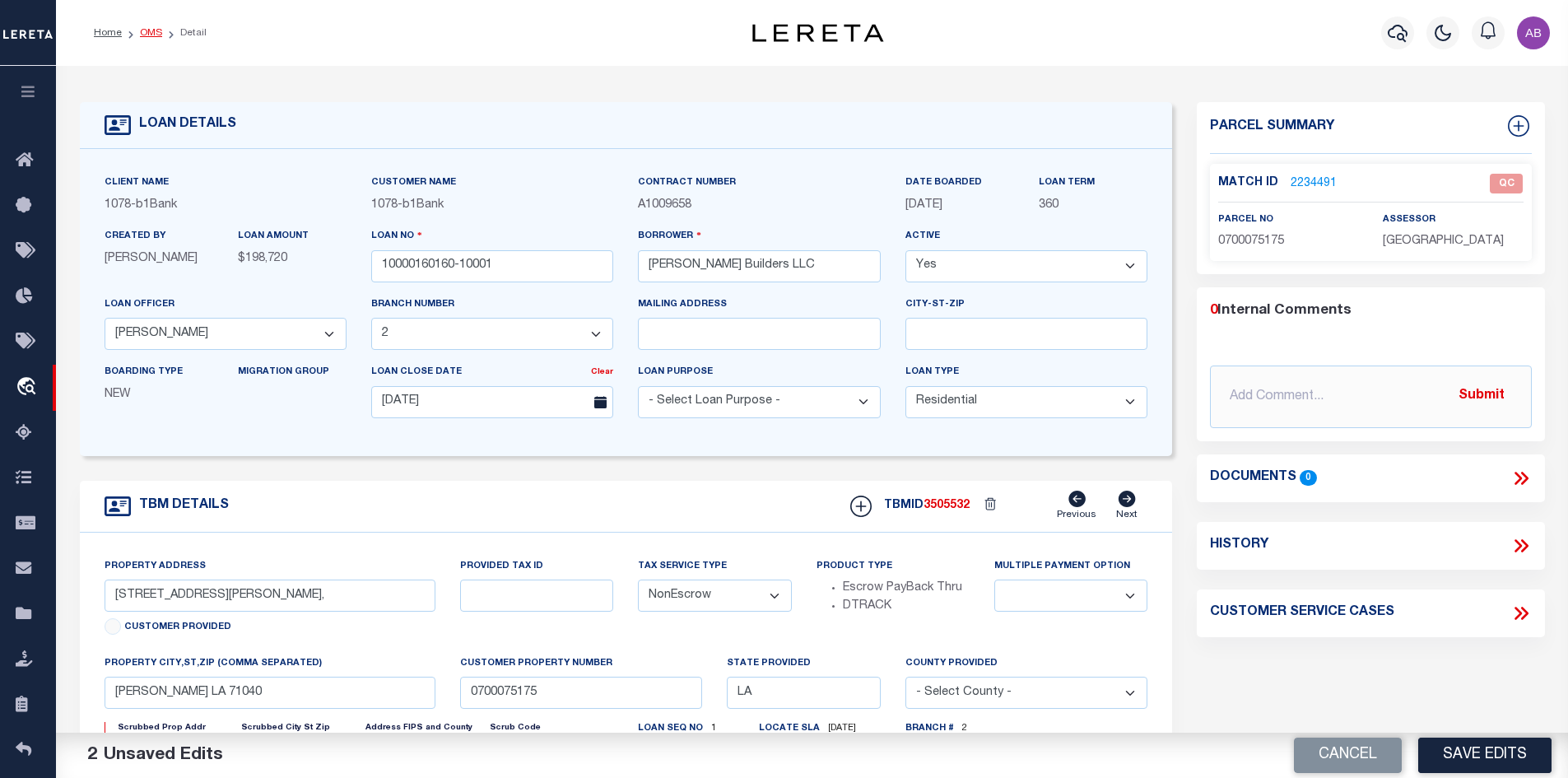
click at [146, 33] on link "OMS" at bounding box center [151, 33] width 23 height 10
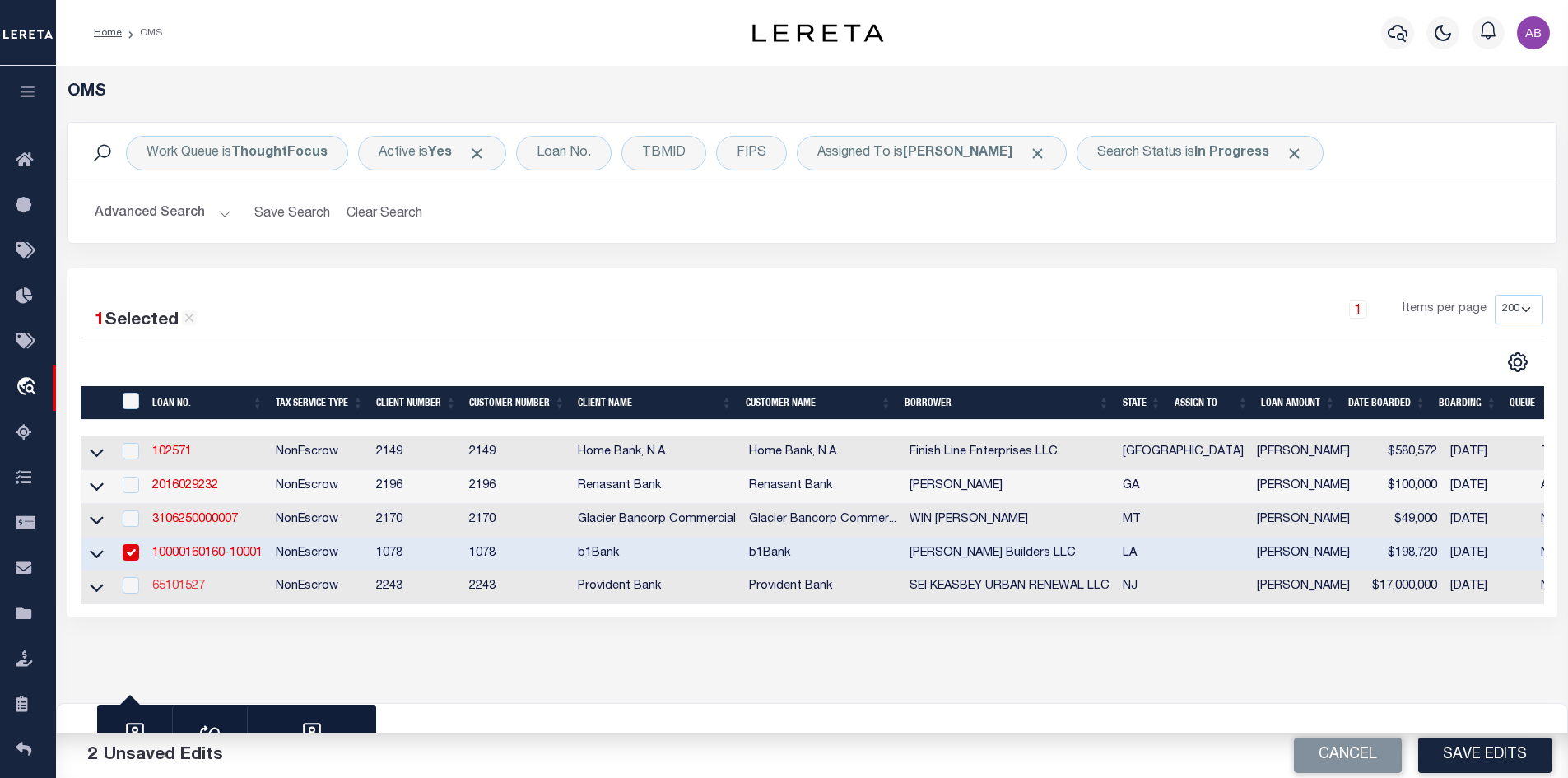
click at [166, 592] on link "65101527" at bounding box center [178, 586] width 52 height 12
type input "65101527"
type input "SEI KEASBEY URBAN RENEWAL LLC"
select select
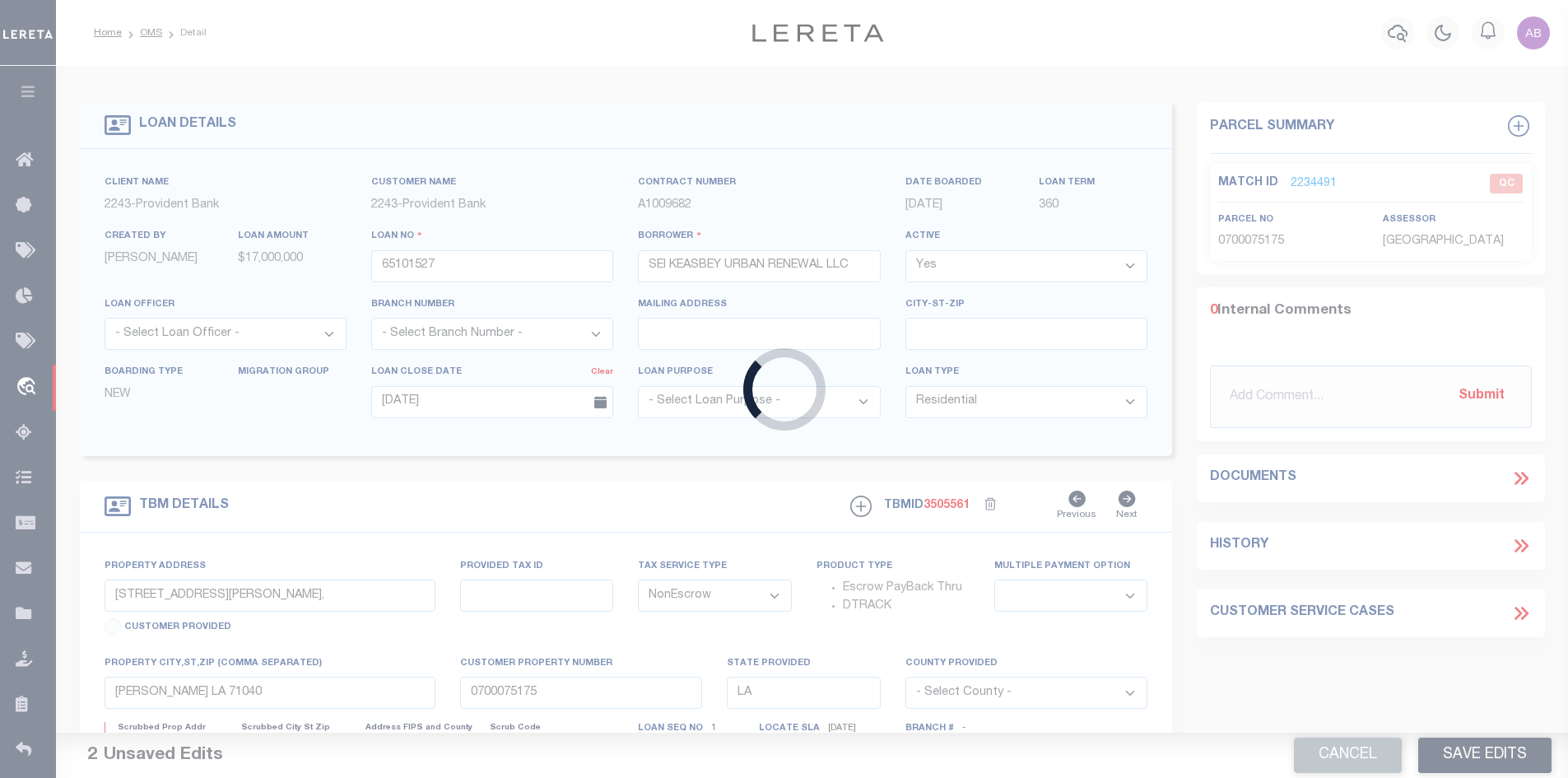
type input "398 SMITH ST"
select select
type input "KEASBEY NJ 08832-1017"
type input "NJ"
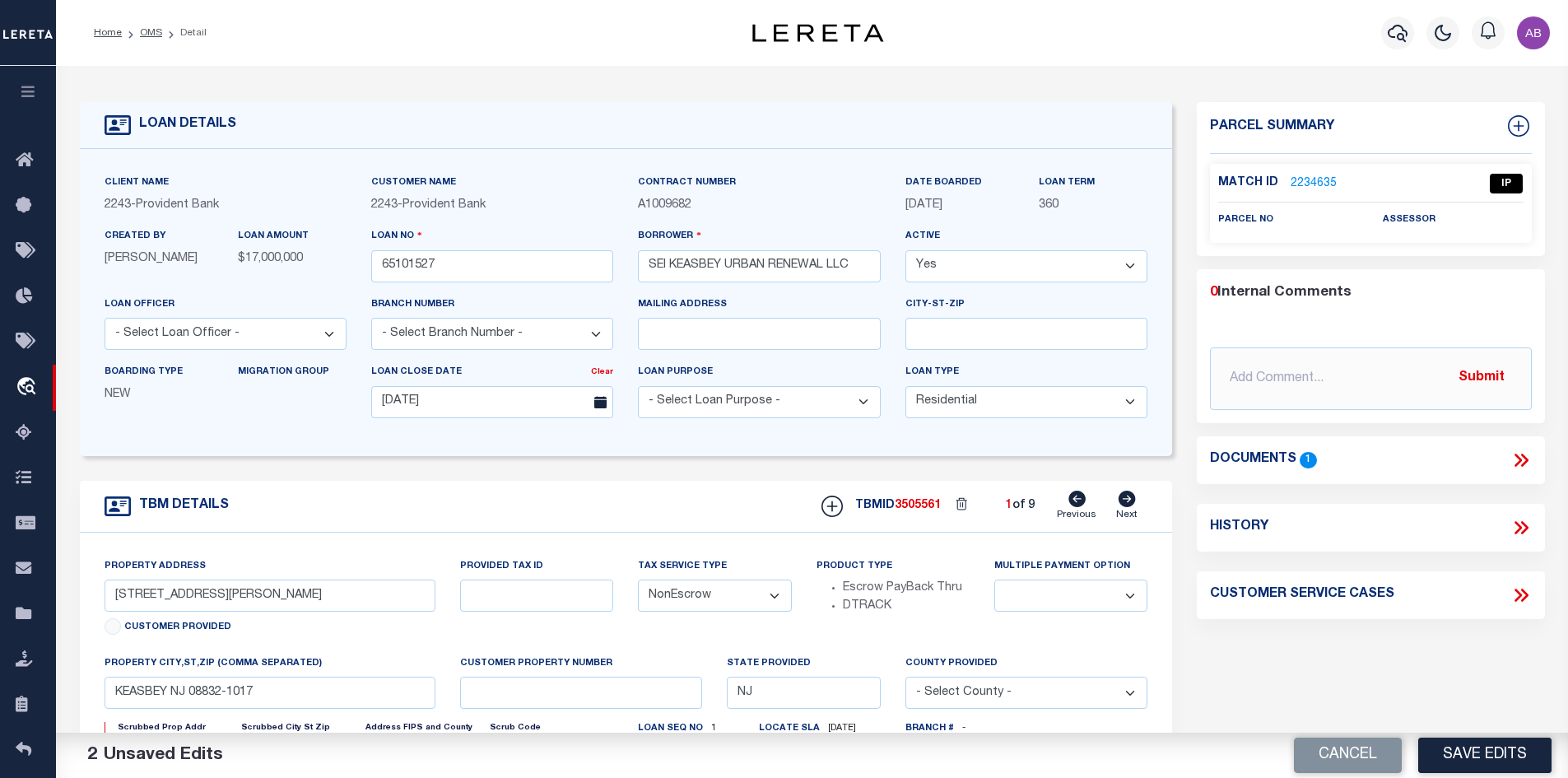
click at [1520, 456] on icon at bounding box center [1518, 460] width 7 height 14
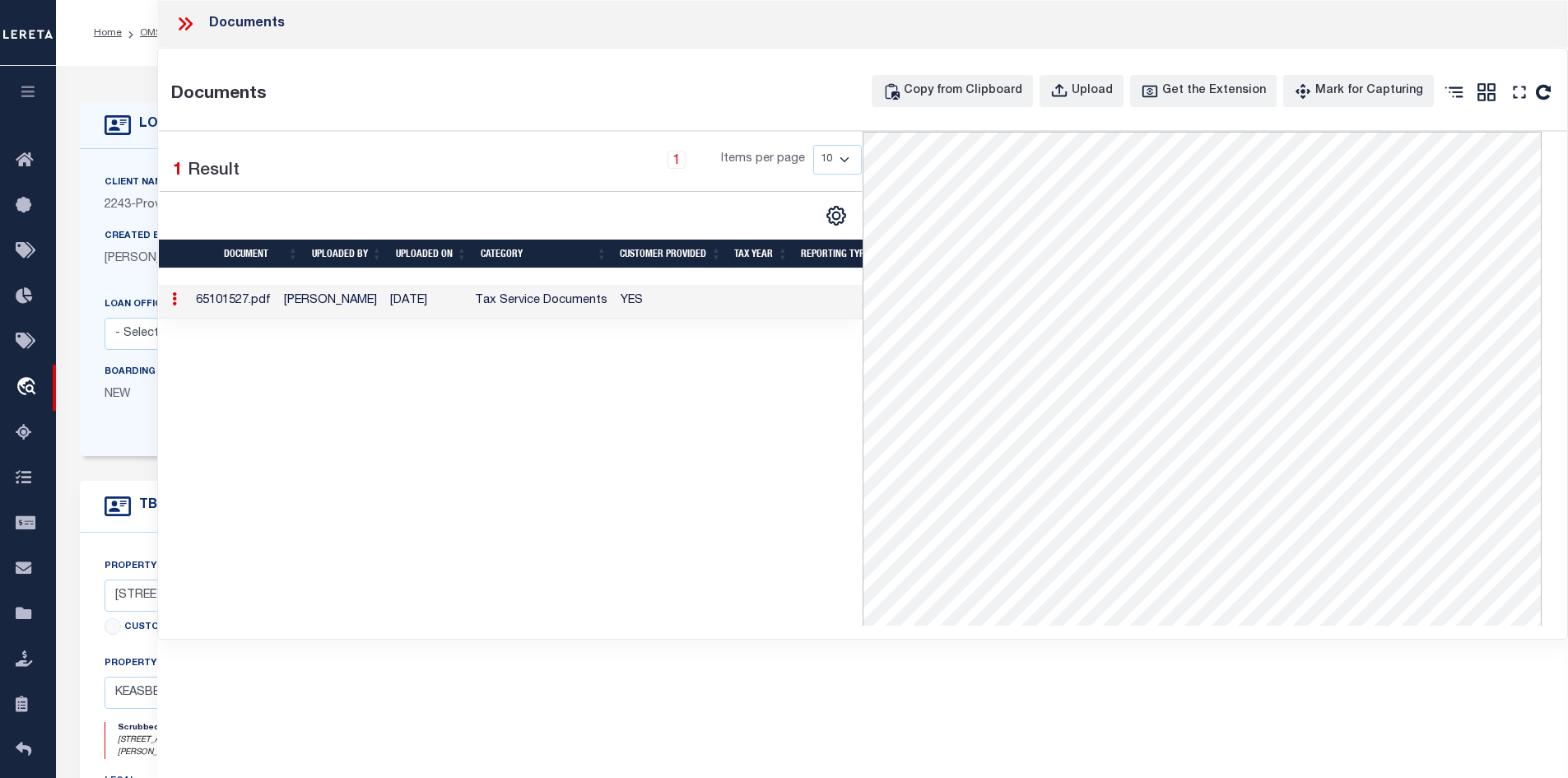
click at [178, 21] on icon at bounding box center [185, 24] width 22 height 22
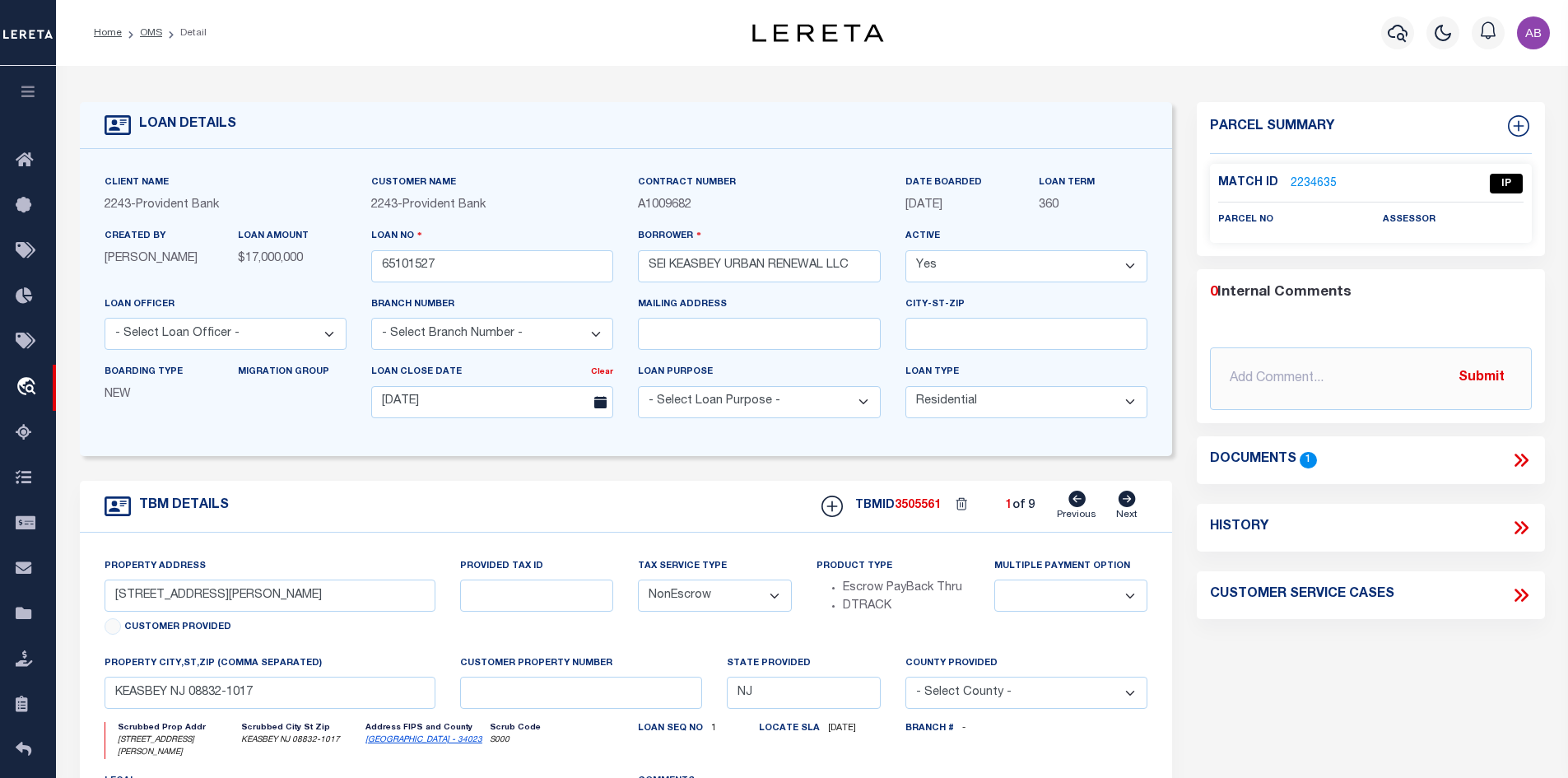
click at [1125, 498] on icon at bounding box center [1127, 499] width 17 height 16
type input "401 SMITH ST # 405"
select select
type input "KEASBEY NJ 08832-1016"
click at [1125, 498] on icon at bounding box center [1127, 499] width 17 height 16
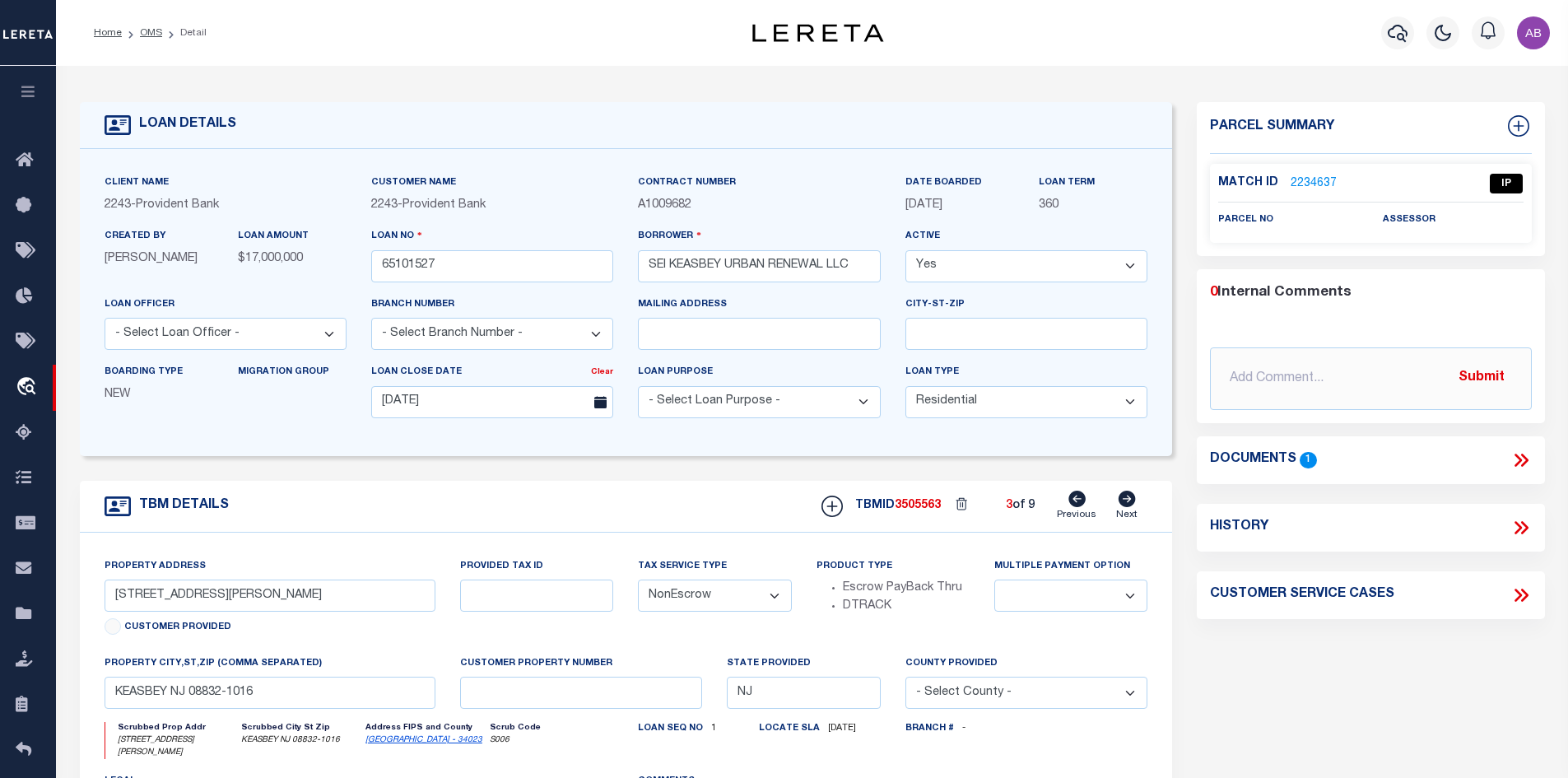
type input "402 SMITH ST # 404"
select select
type input "KEASBEY NJ 08832-1019"
click at [1125, 498] on icon at bounding box center [1127, 499] width 17 height 16
type input "402 SMITH ST # 412"
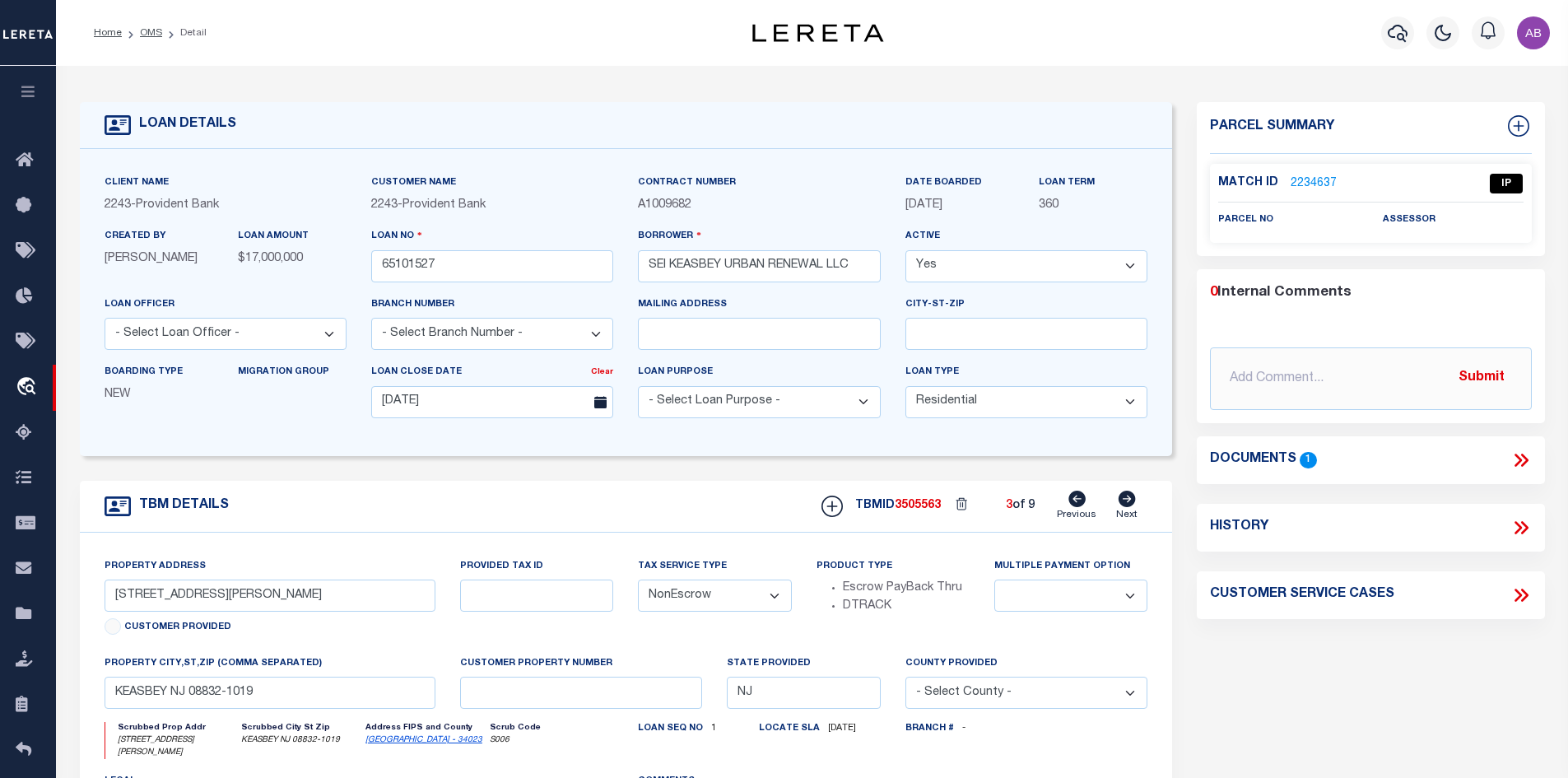
select select
click at [1125, 498] on icon at bounding box center [1127, 499] width 17 height 16
type input "409 SMITH ST"
select select
type input "KEASBEY NJ 08832-1016"
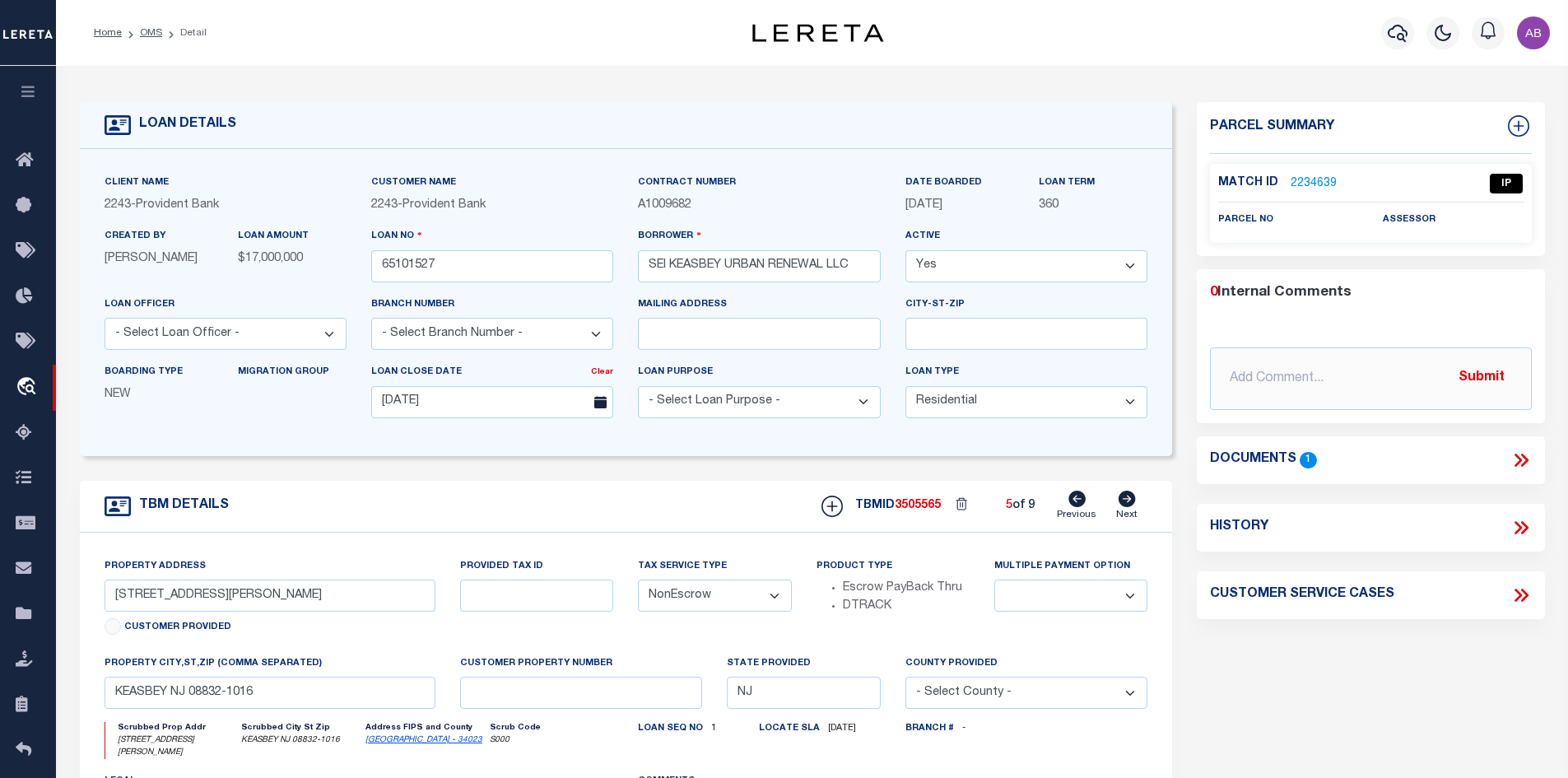
click at [1125, 498] on icon at bounding box center [1127, 499] width 17 height 16
type input "413 SMITH ST"
select select
click at [1125, 498] on icon at bounding box center [1127, 499] width 17 height 16
type input "423 SMITH ST # 425"
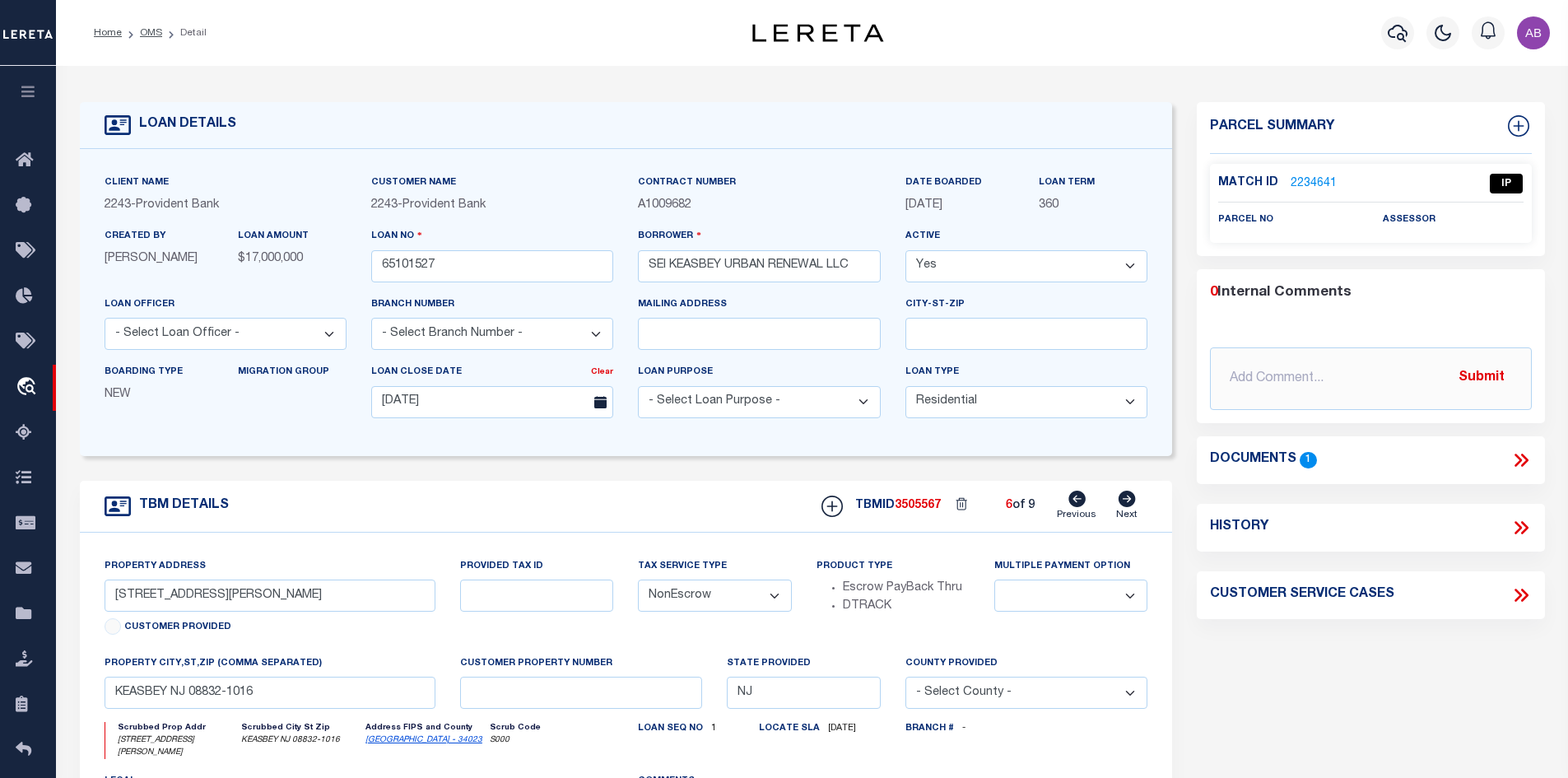
select select
click at [1125, 498] on icon at bounding box center [1127, 499] width 17 height 16
type input "431 SMITH ST"
select select
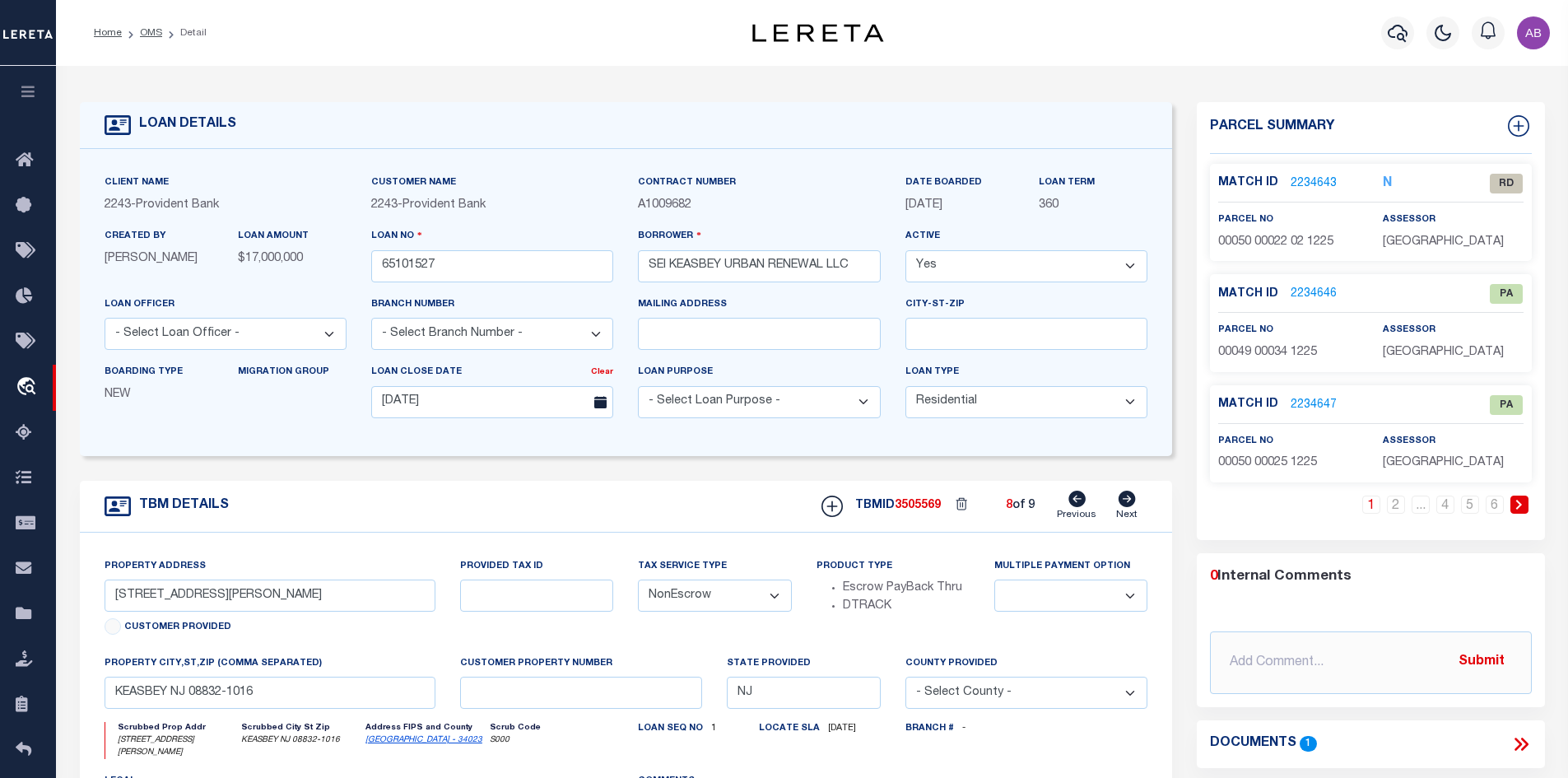
click at [1125, 498] on icon at bounding box center [1127, 499] width 17 height 16
type input "CROWS MILL ROAD"
select select
type input "WOODBRIDGE NJ 08832"
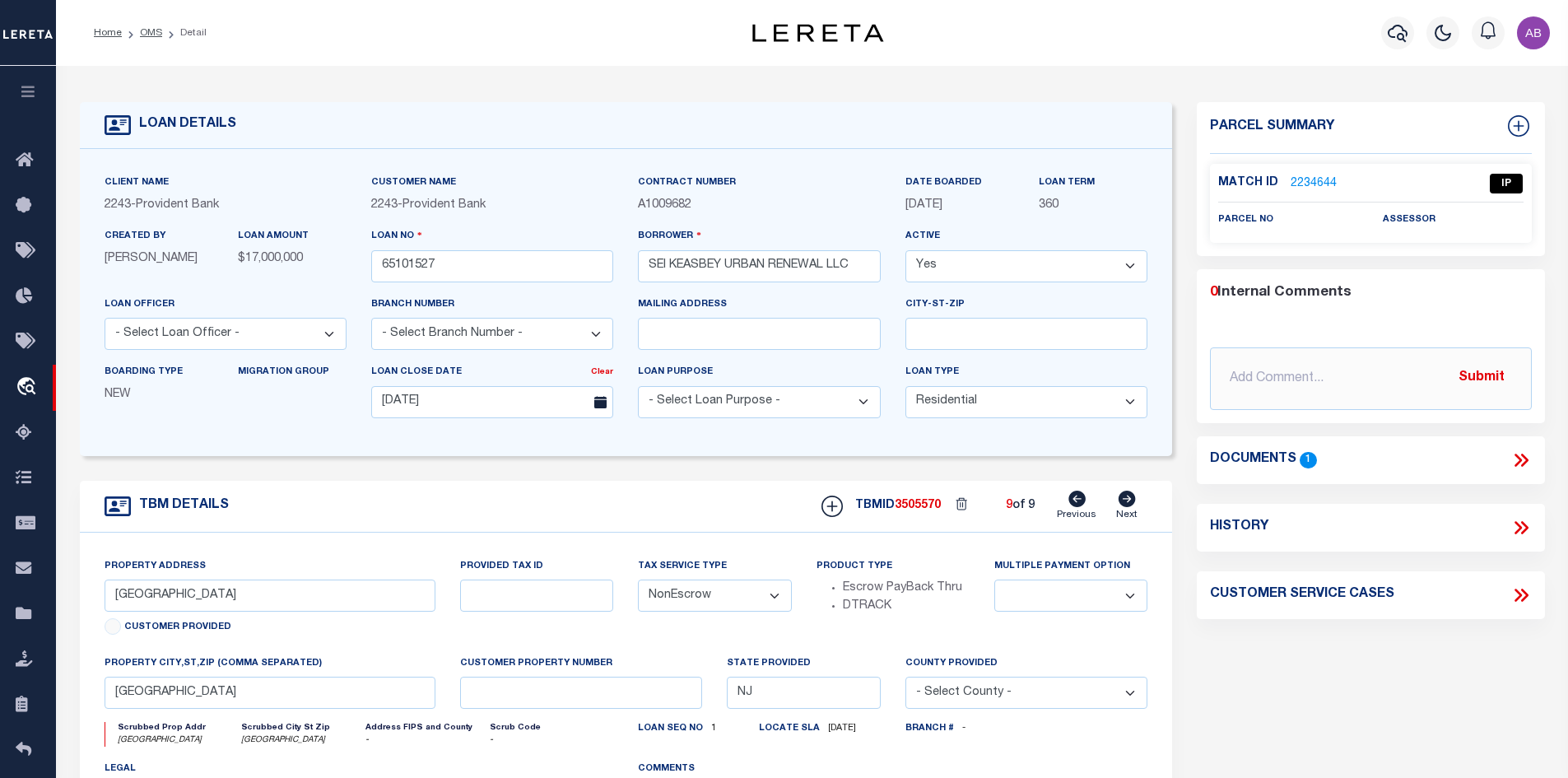
click at [1069, 505] on link "Previous" at bounding box center [1077, 507] width 40 height 32
type input "431 SMITH ST"
select select
type input "KEASBEY NJ 08832-1016"
select select
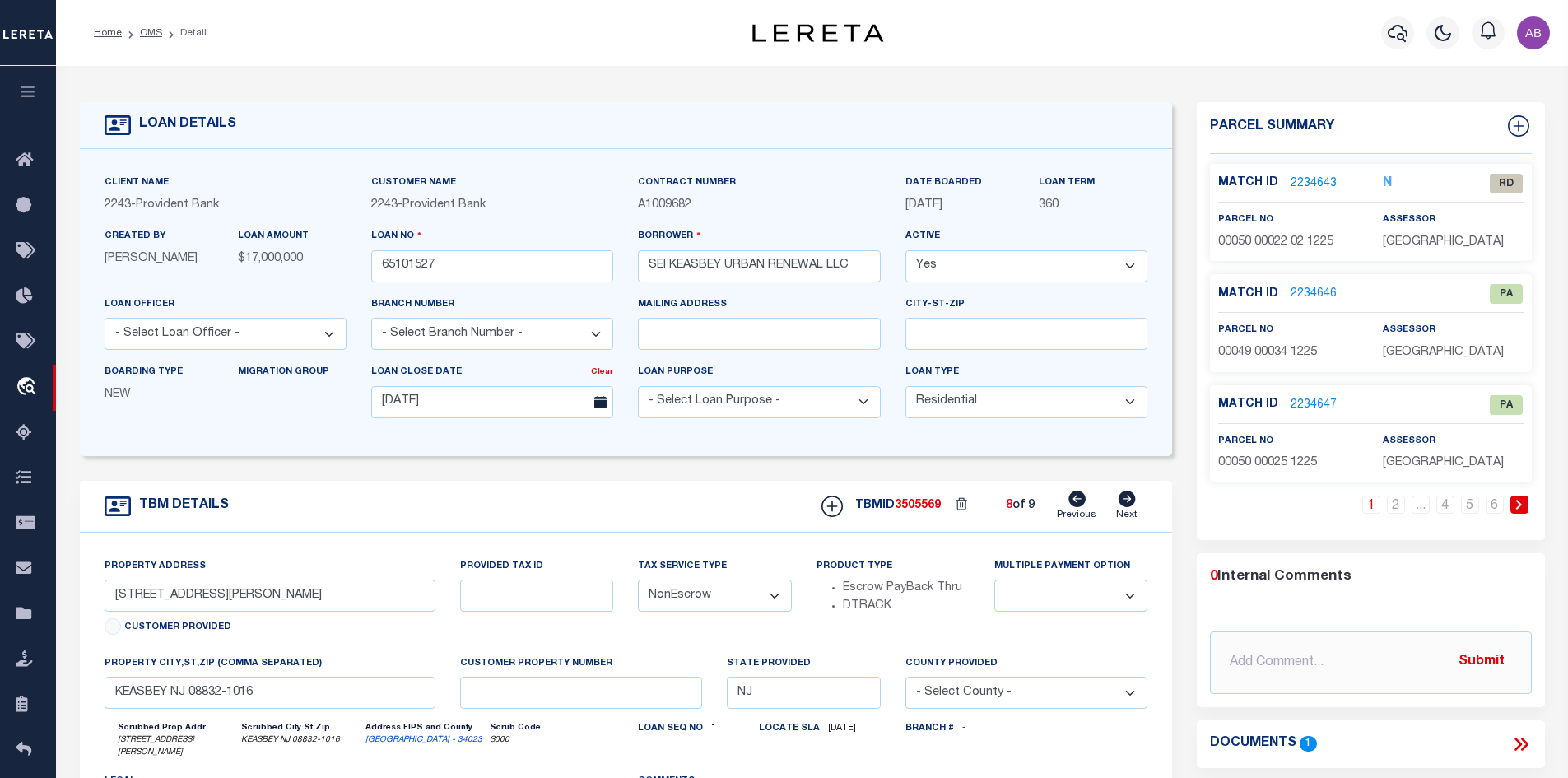
click at [1070, 505] on icon at bounding box center [1077, 499] width 17 height 16
type input "423 SMITH ST # 425"
select select
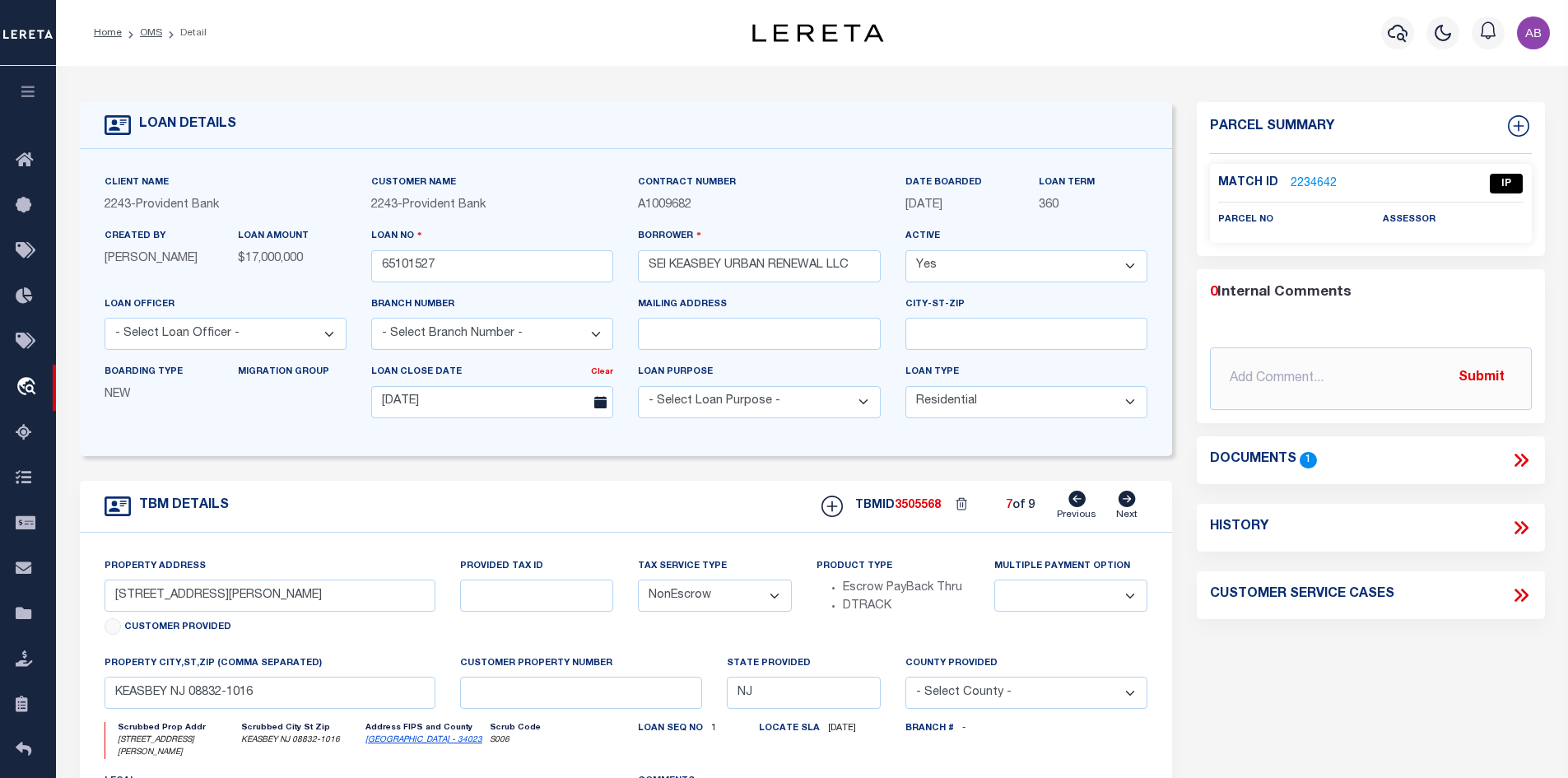
click at [1070, 505] on icon at bounding box center [1077, 499] width 17 height 16
type input "413 SMITH ST"
select select
click at [1070, 505] on icon at bounding box center [1077, 499] width 17 height 16
type input "409 SMITH ST"
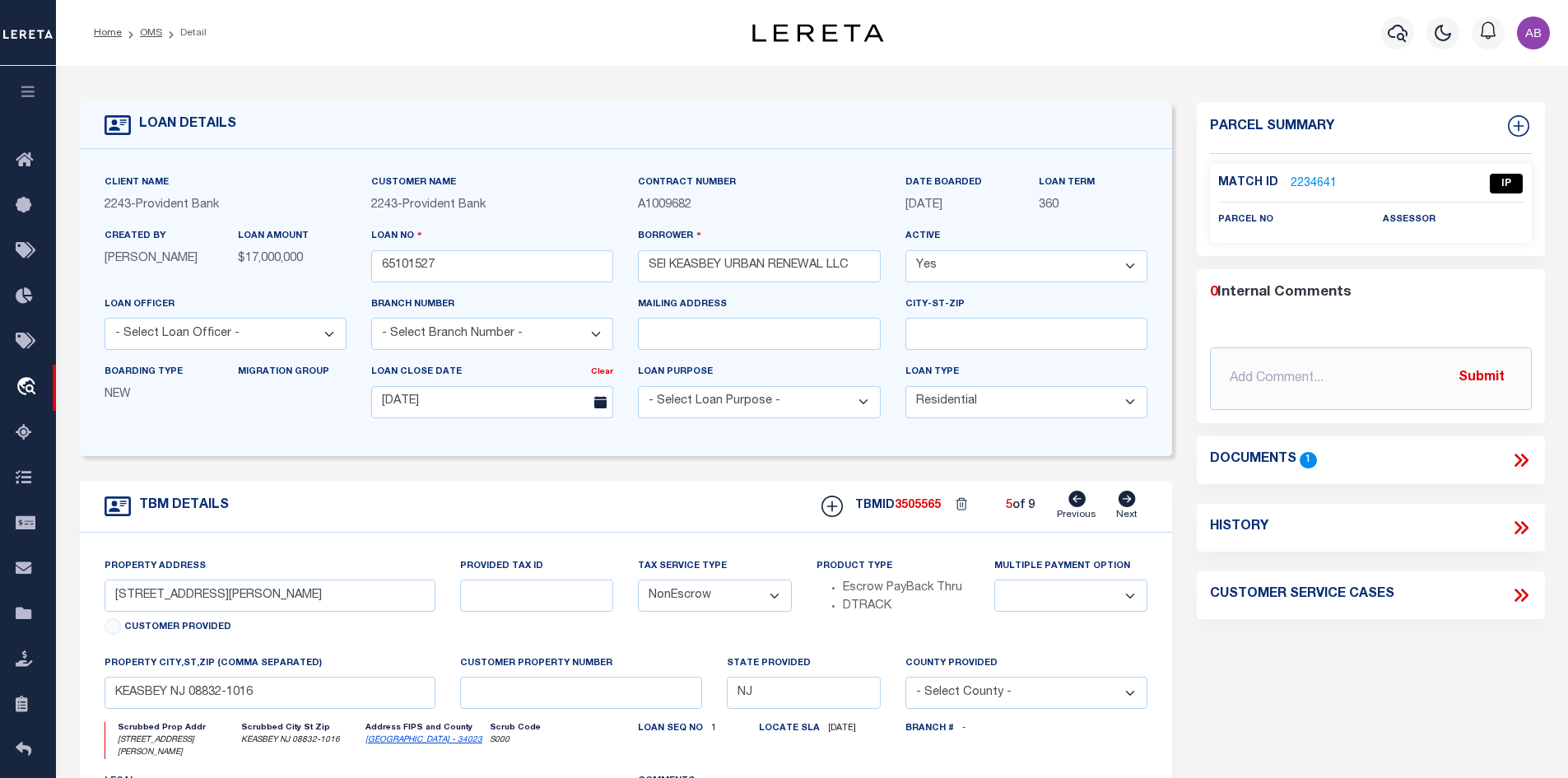
select select
click at [1070, 505] on icon at bounding box center [1077, 499] width 17 height 16
type input "402 SMITH ST # 412"
select select
type input "KEASBEY NJ 08832-1019"
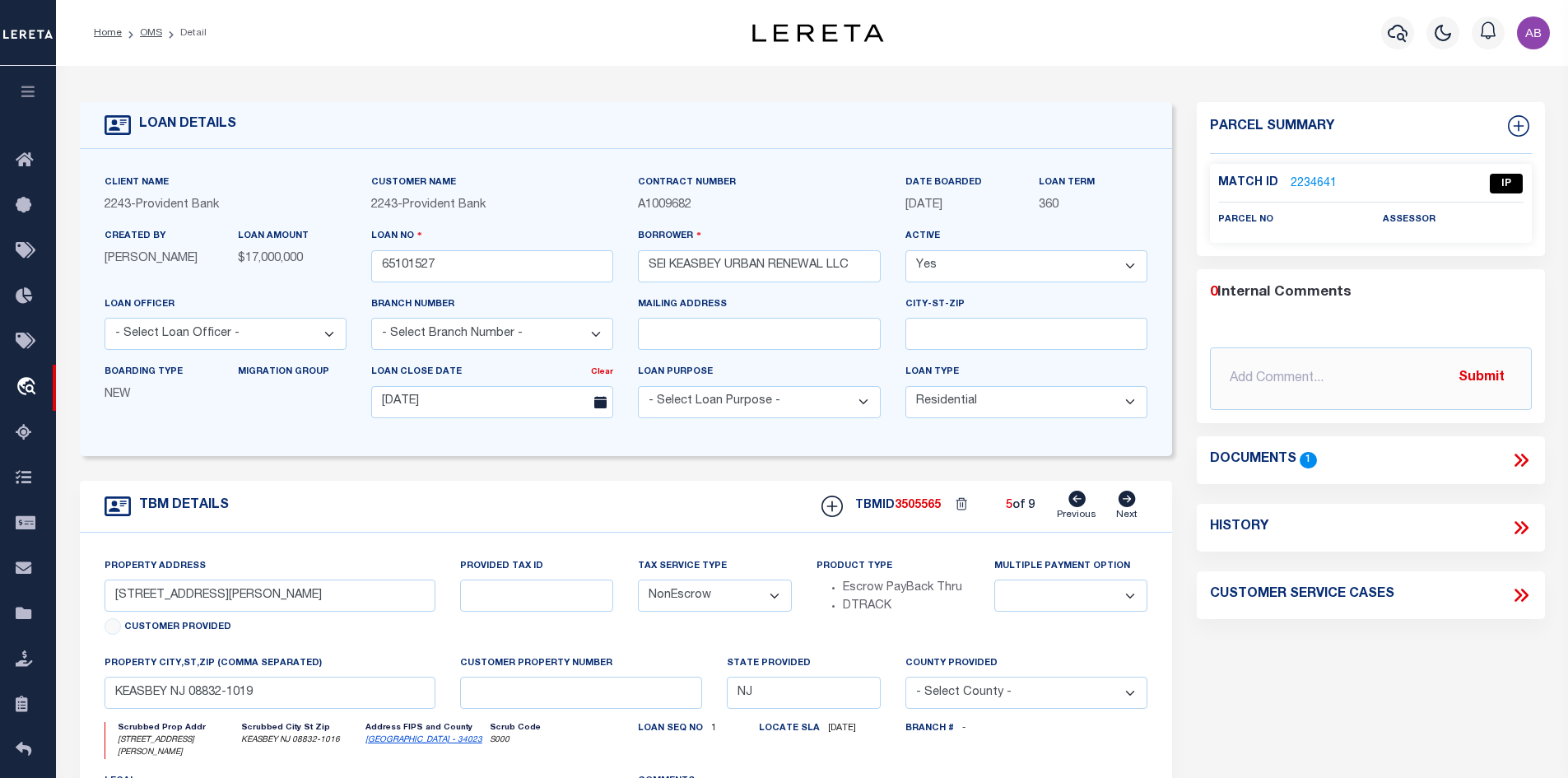
click at [1070, 505] on icon at bounding box center [1077, 499] width 17 height 16
type input "402 SMITH ST # 404"
select select
click at [1070, 505] on icon at bounding box center [1077, 499] width 17 height 16
type input "401 SMITH ST # 405"
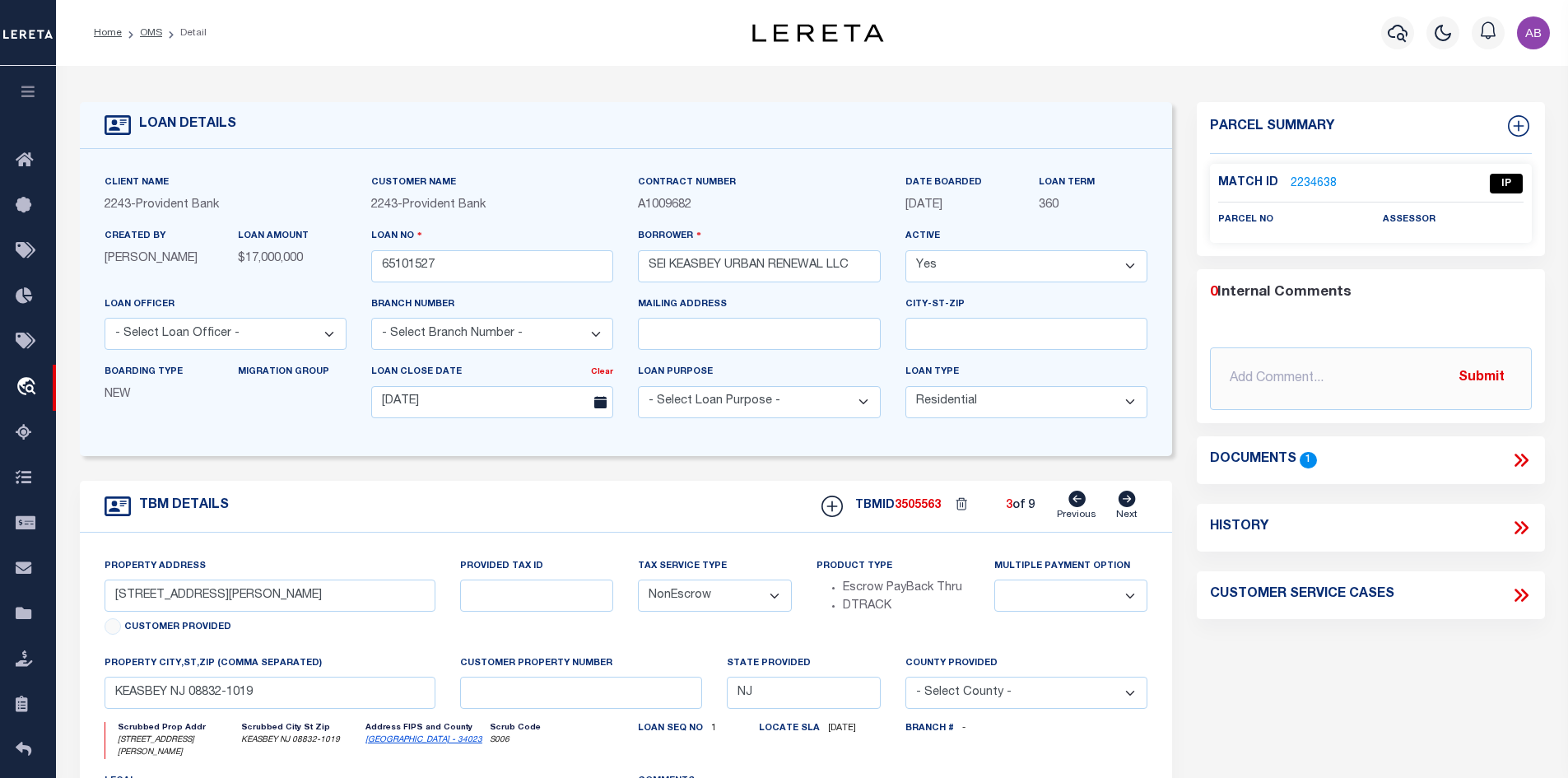
select select
type input "KEASBEY NJ 08832-1016"
click at [1070, 505] on icon at bounding box center [1077, 499] width 17 height 16
type input "398 SMITH ST"
select select
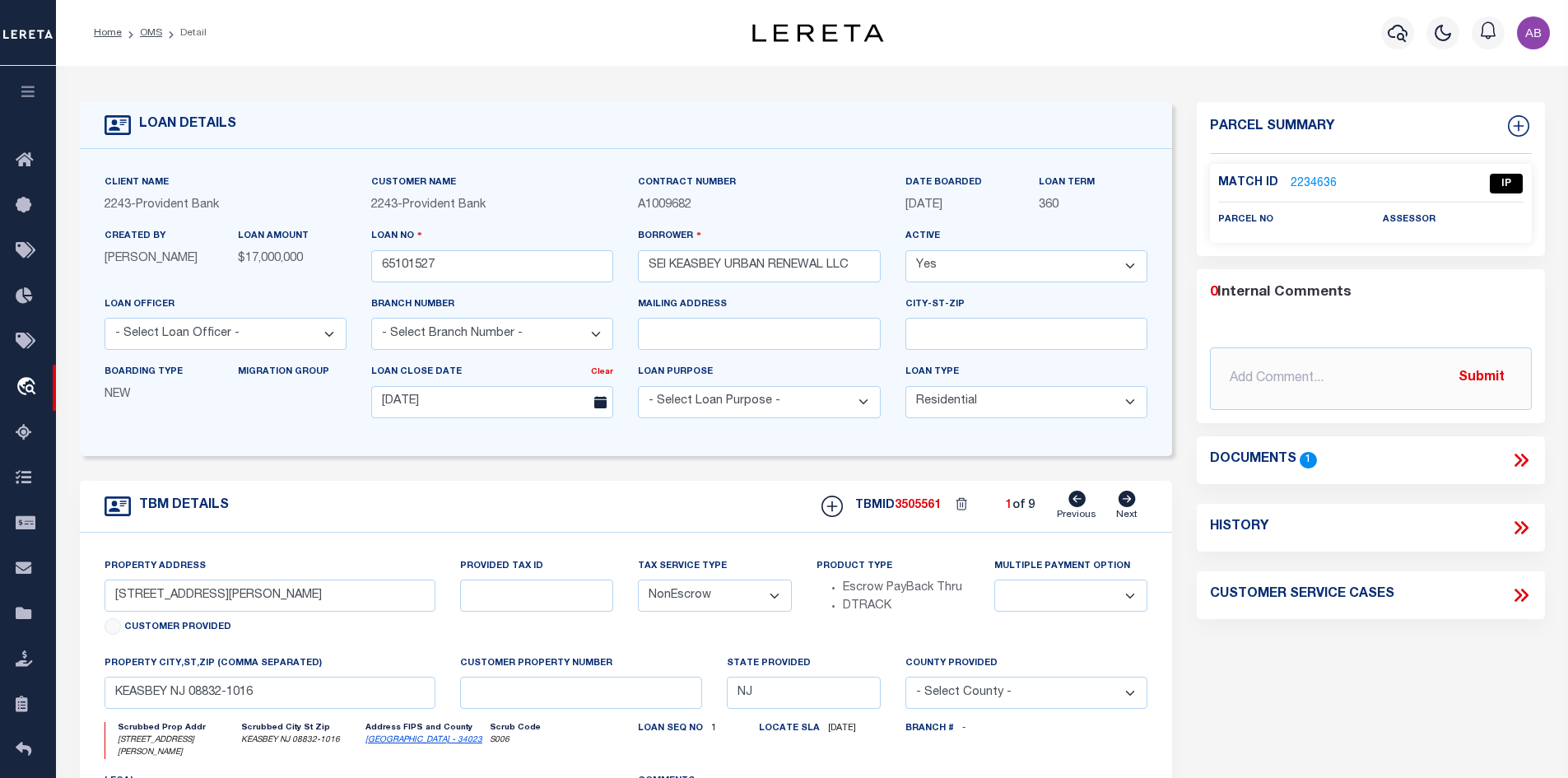
type input "KEASBEY NJ 08832-1017"
click at [1070, 505] on icon at bounding box center [1077, 499] width 17 height 16
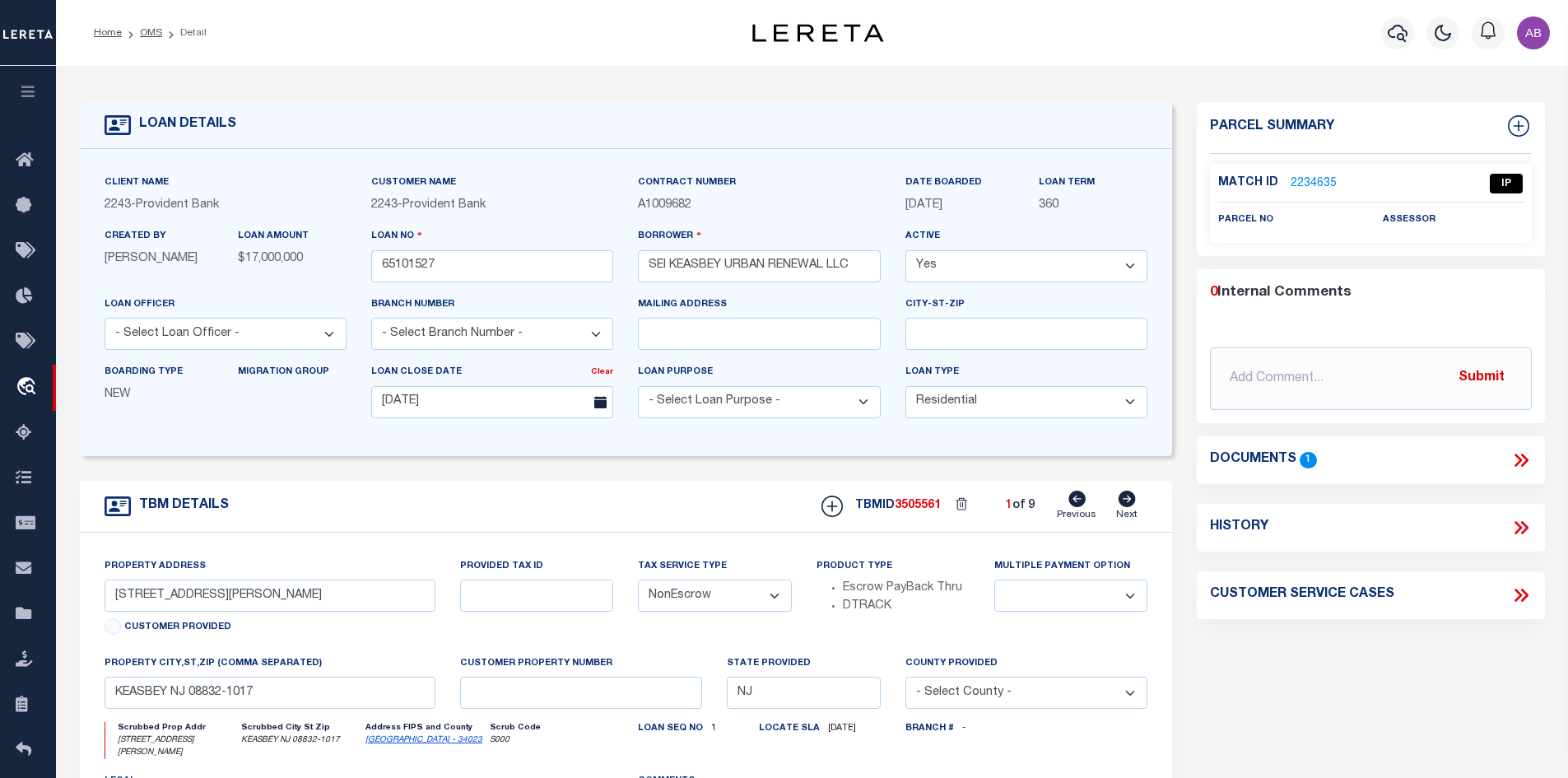
click at [1070, 505] on icon at bounding box center [1077, 499] width 17 height 16
click at [1297, 178] on link "2234635" at bounding box center [1313, 184] width 46 height 17
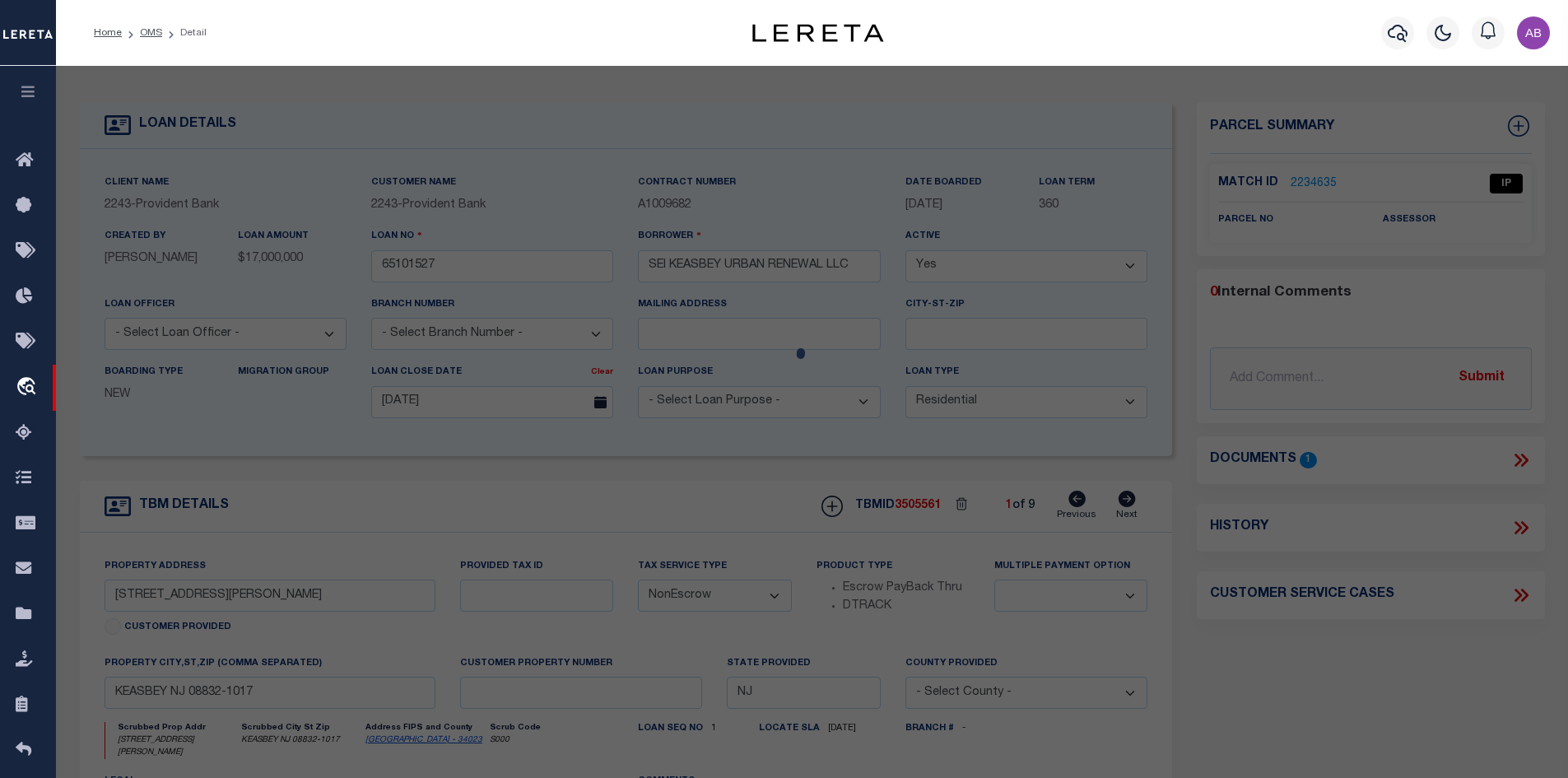
select select "AS"
select select
checkbox input "false"
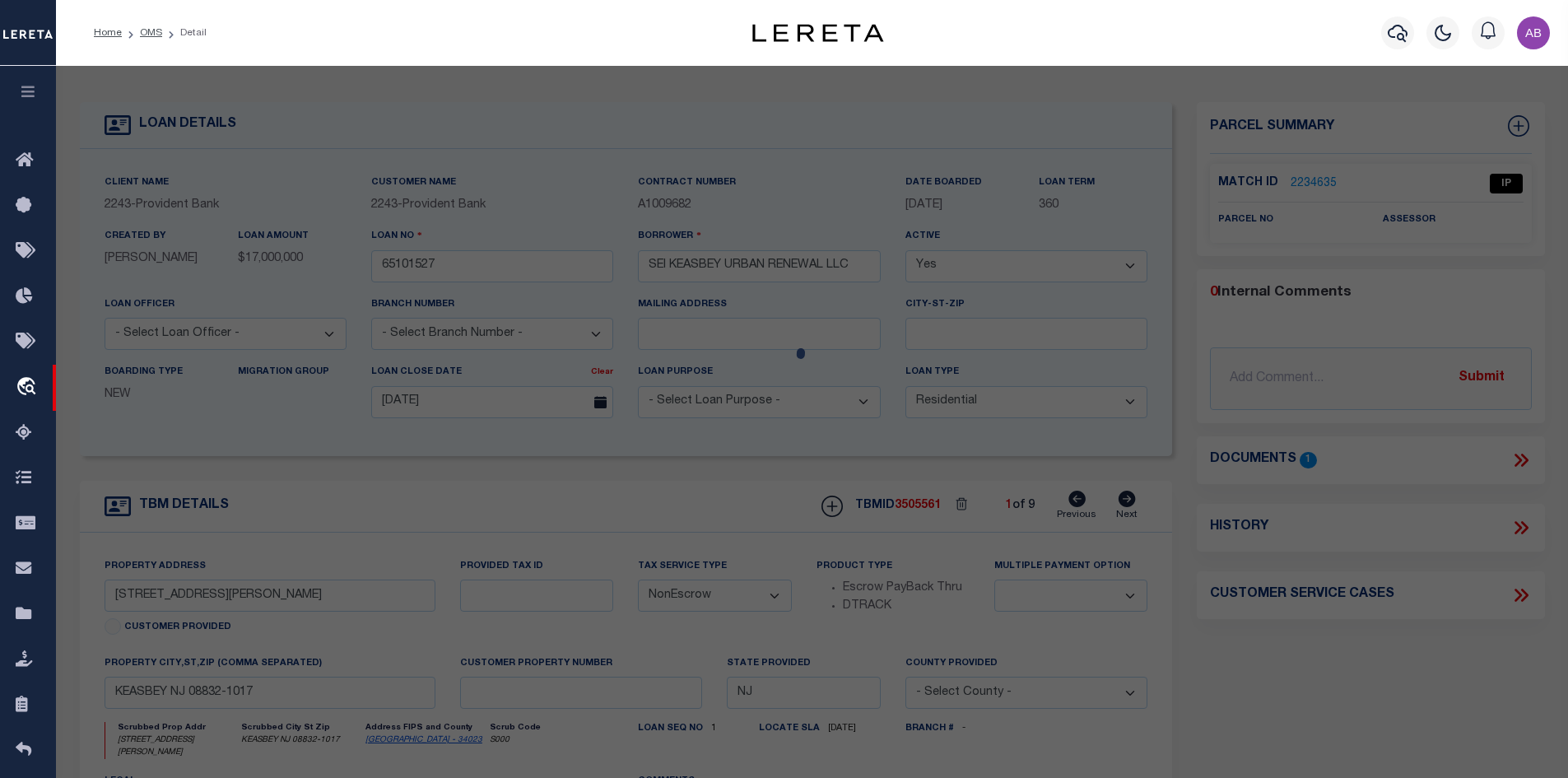
select select "IP"
checkbox input "false"
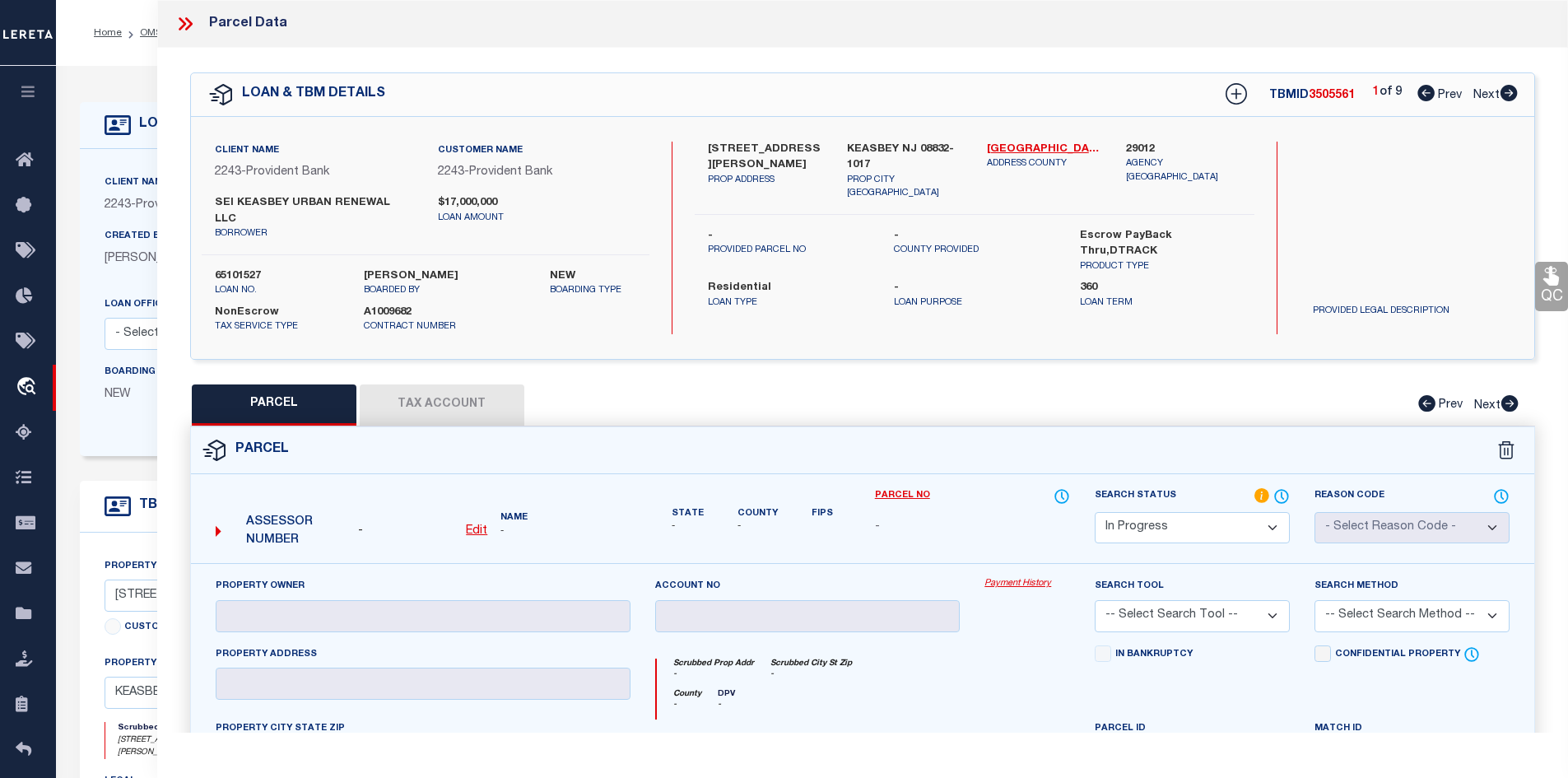
click at [1505, 89] on icon at bounding box center [1509, 93] width 17 height 16
select select "AS"
checkbox input "false"
select select "IP"
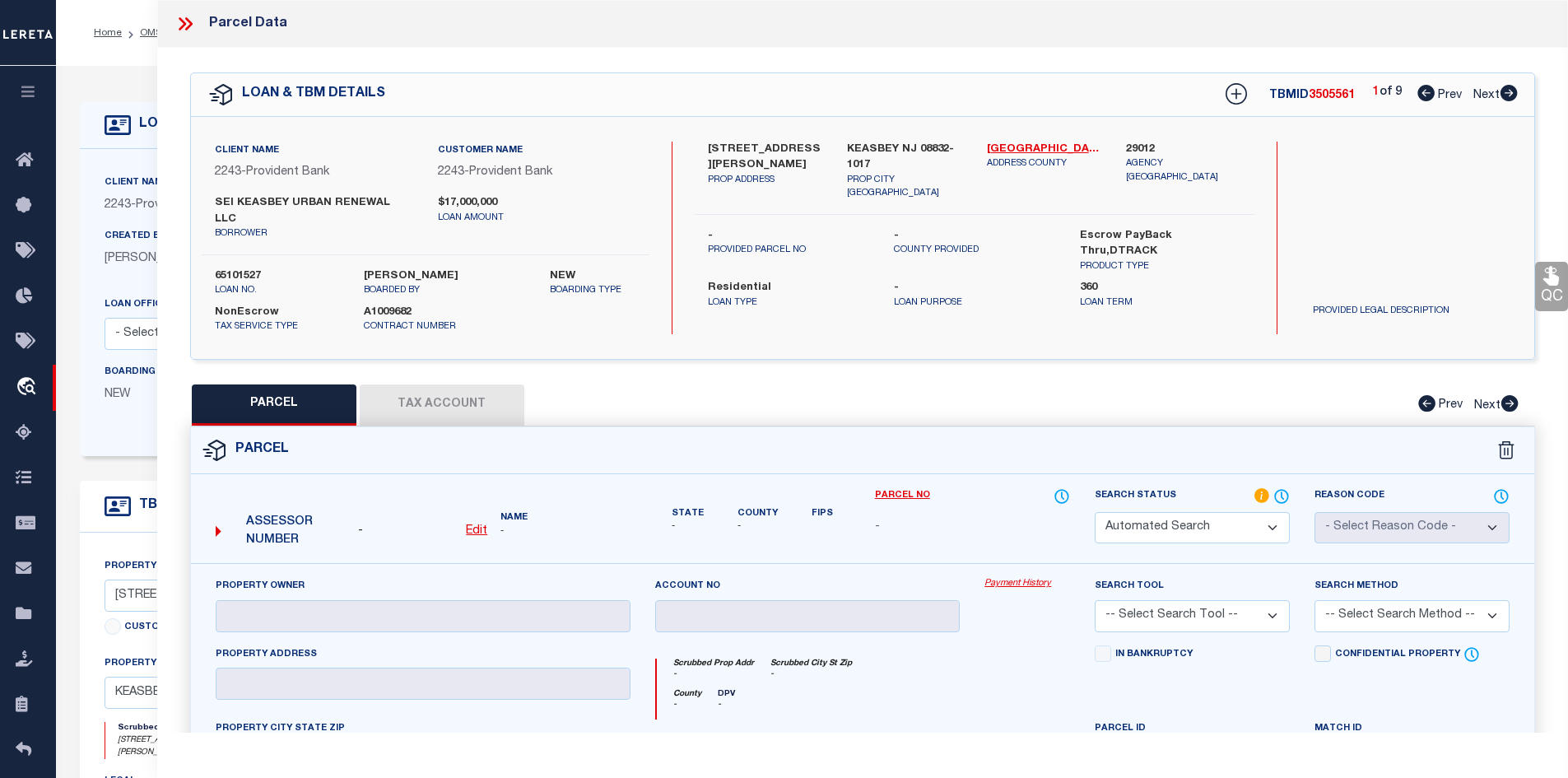
checkbox input "false"
click at [1421, 91] on icon at bounding box center [1426, 93] width 17 height 16
select select "AS"
checkbox input "false"
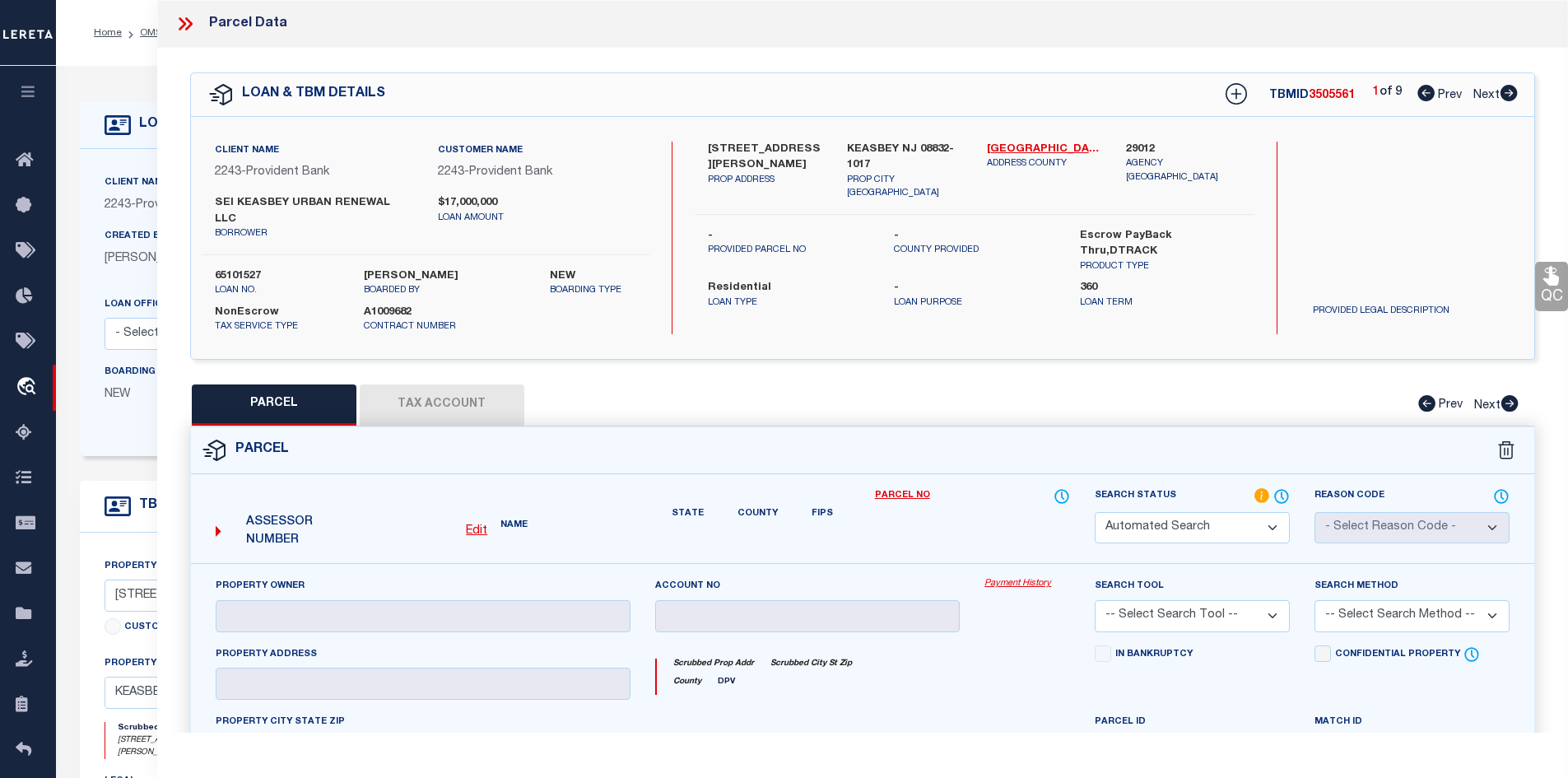
select select "IP"
checkbox input "false"
click at [1509, 89] on icon at bounding box center [1509, 93] width 17 height 16
select select "AS"
checkbox input "false"
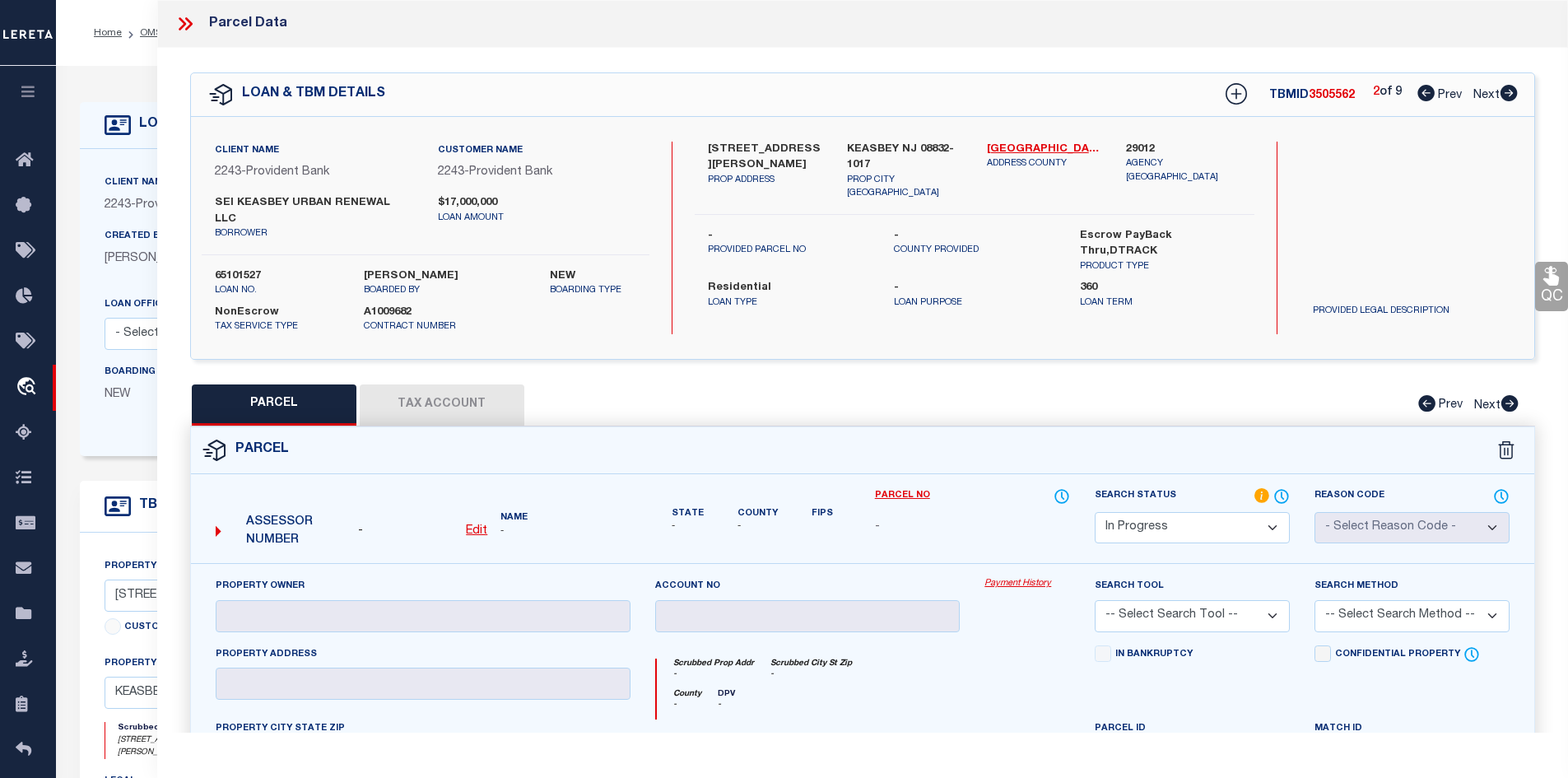
checkbox input "false"
select select "IP"
checkbox input "false"
click at [1509, 89] on icon at bounding box center [1509, 93] width 17 height 16
select select "AS"
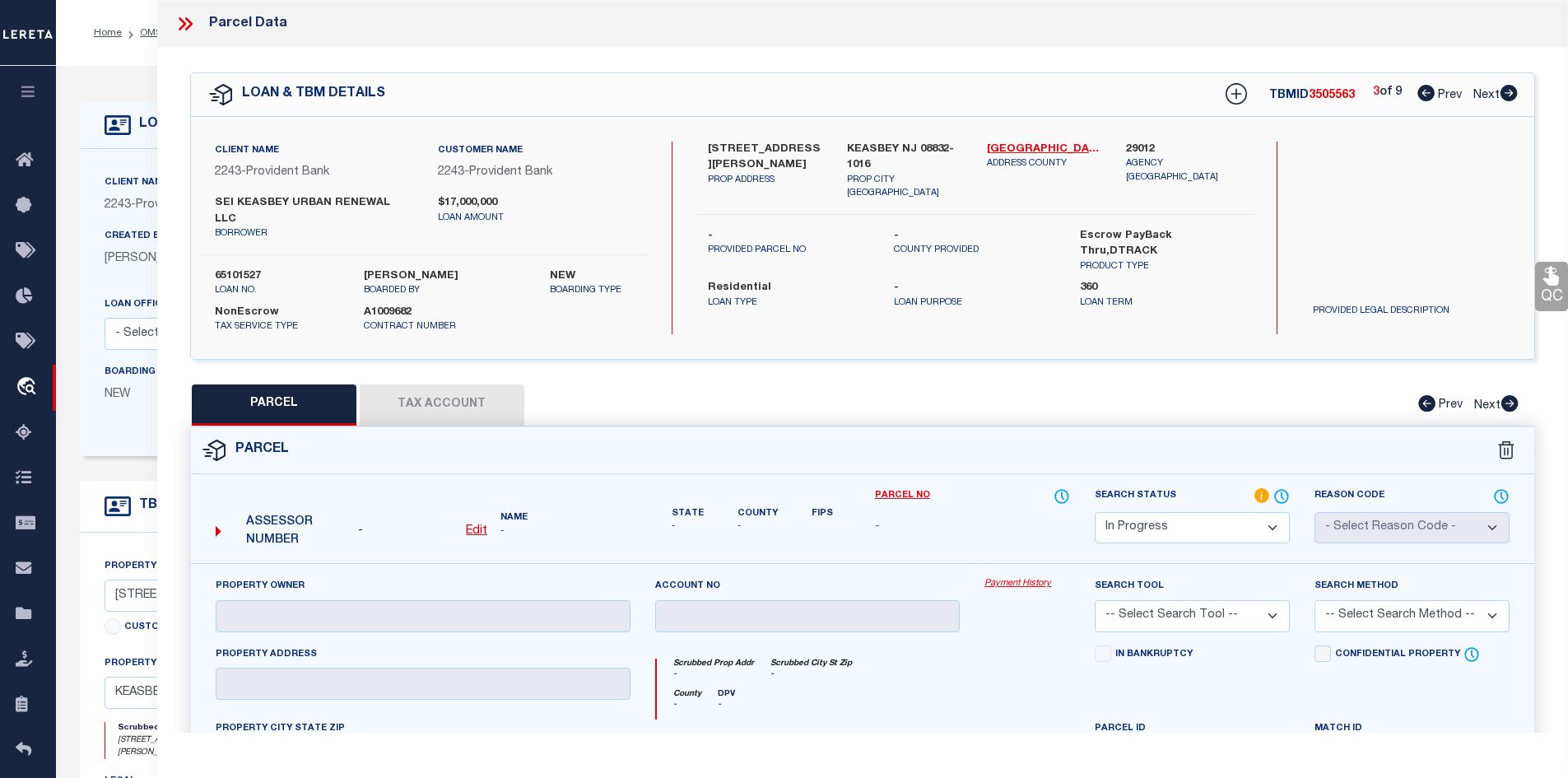
checkbox input "false"
select select "IP"
checkbox input "false"
click at [1509, 89] on icon at bounding box center [1509, 93] width 17 height 16
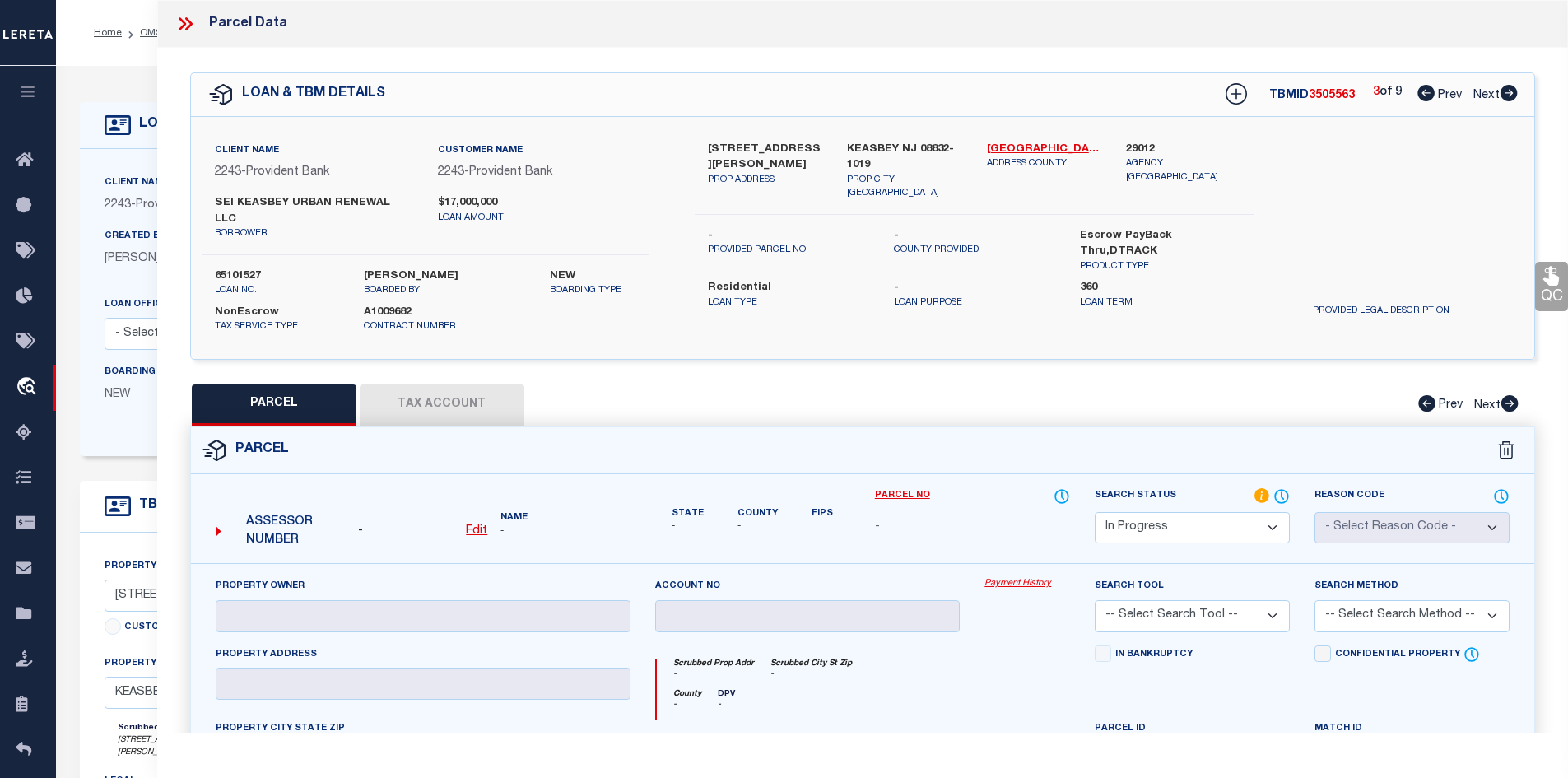
select select "AS"
checkbox input "false"
select select "IP"
checkbox input "false"
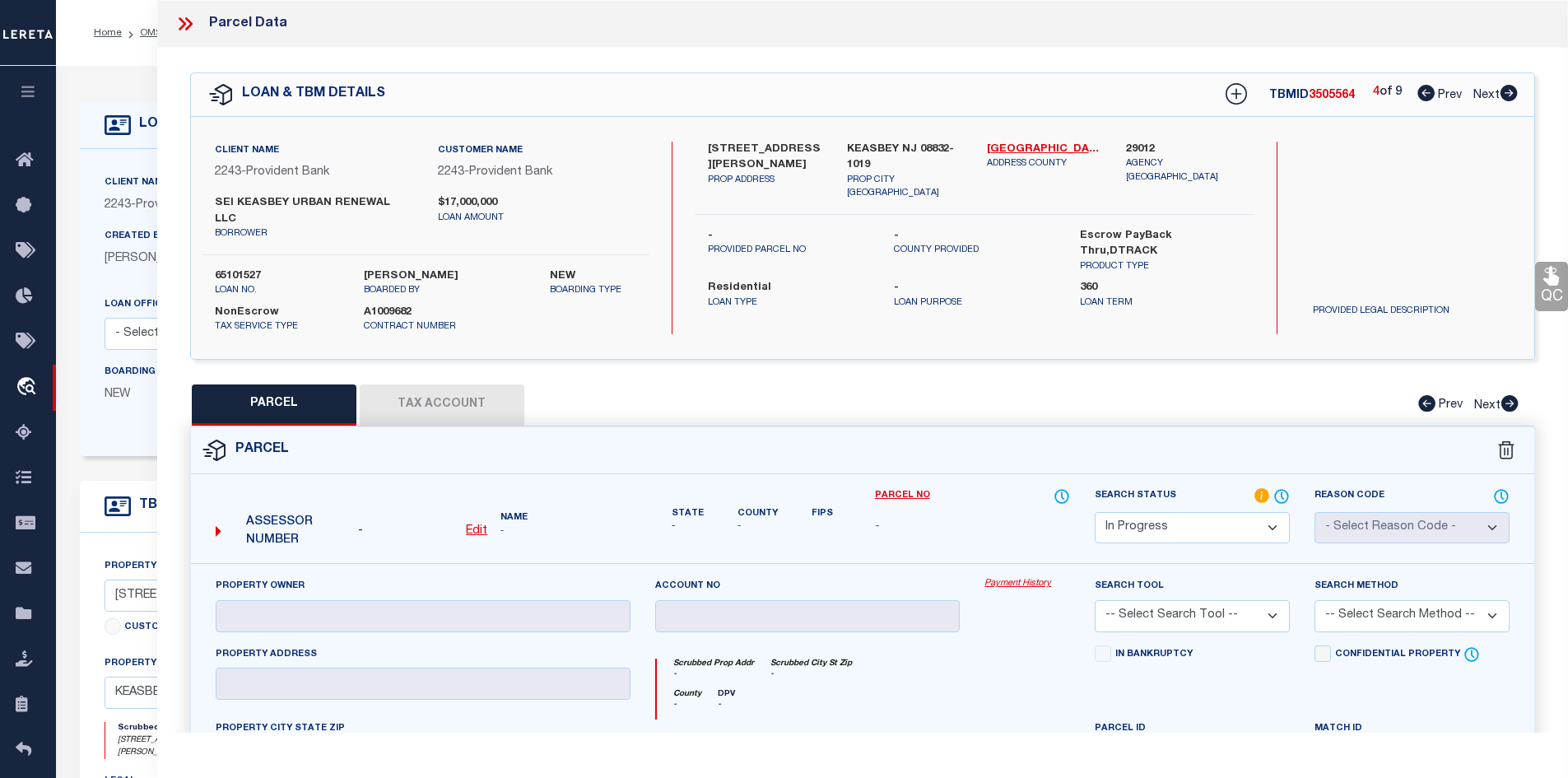
click at [1509, 89] on icon at bounding box center [1509, 93] width 17 height 16
select select "AS"
checkbox input "false"
select select "IP"
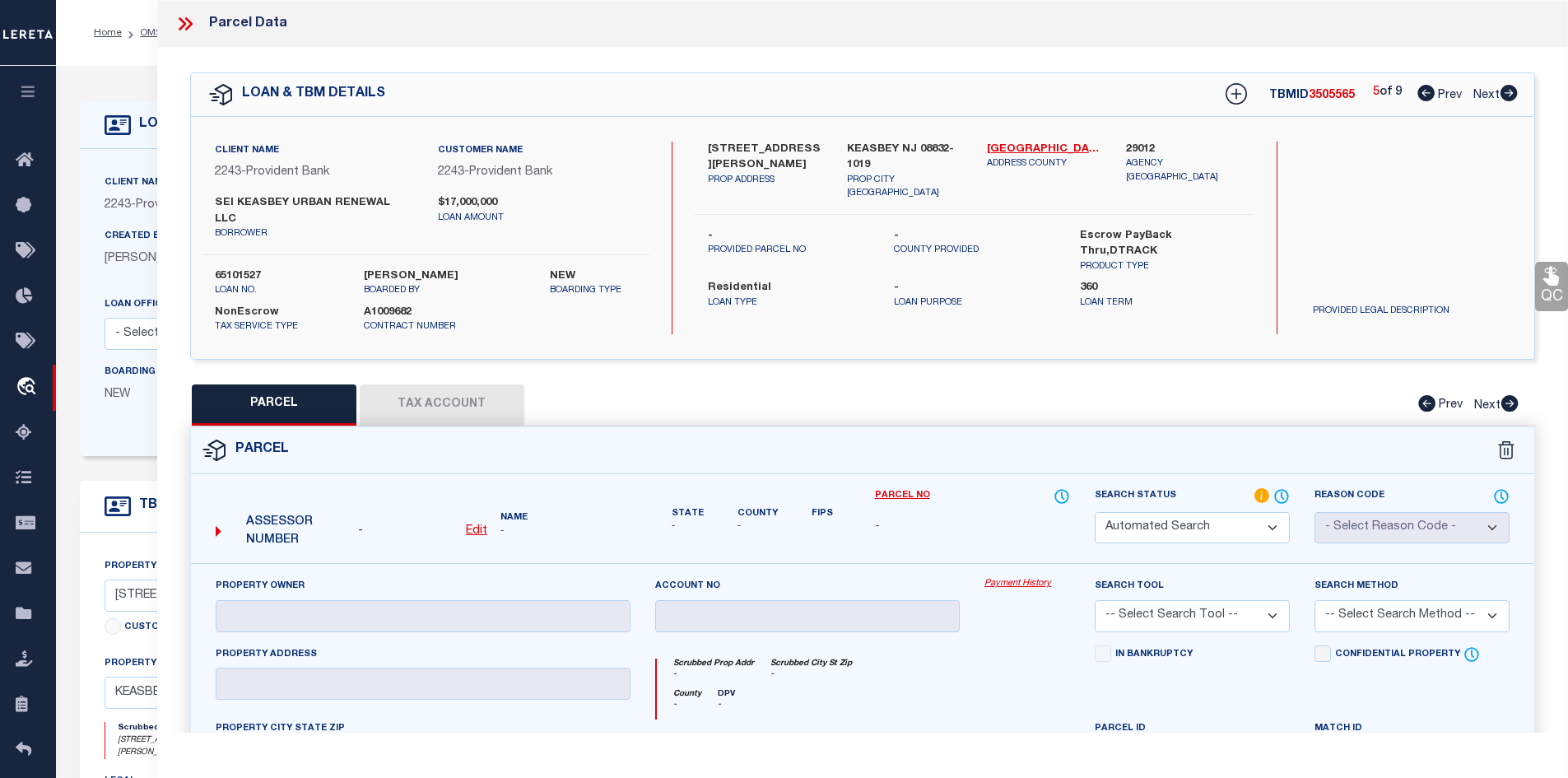
checkbox input "false"
click at [1509, 89] on icon at bounding box center [1509, 93] width 17 height 16
select select "AS"
checkbox input "false"
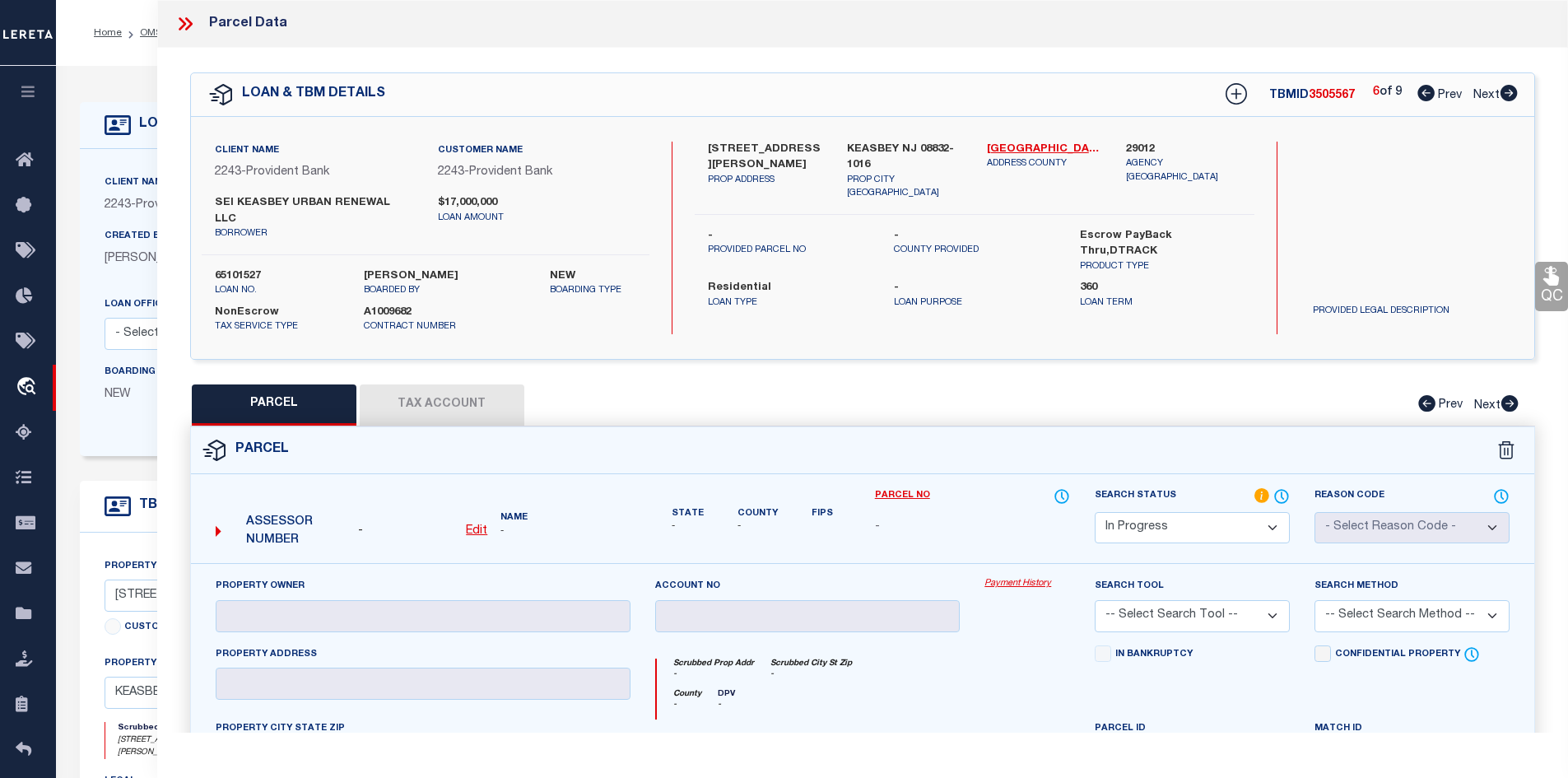
click at [1509, 89] on icon at bounding box center [1509, 93] width 17 height 16
click at [1418, 97] on icon at bounding box center [1426, 93] width 17 height 16
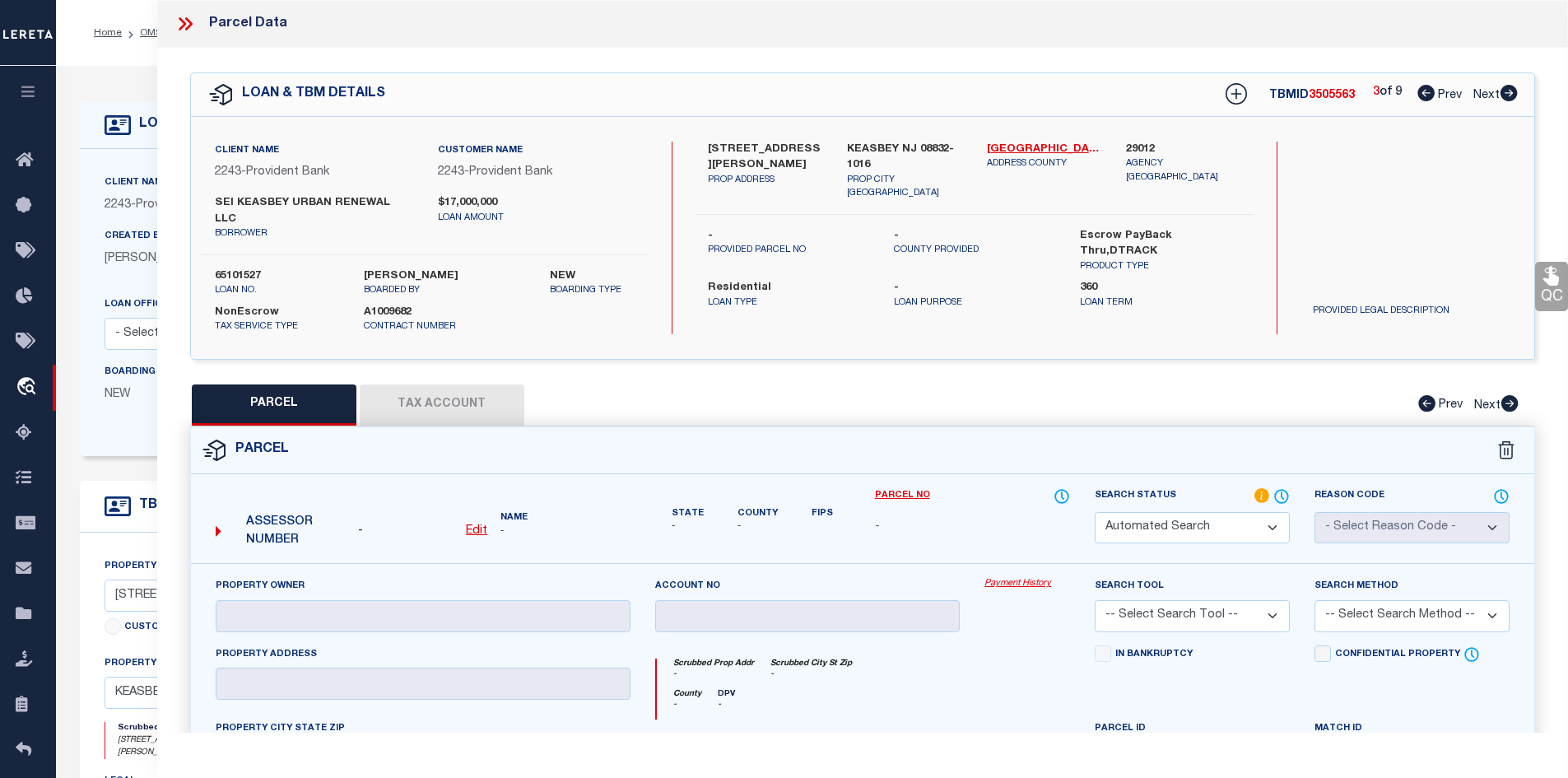
click at [1418, 97] on icon at bounding box center [1426, 93] width 17 height 16
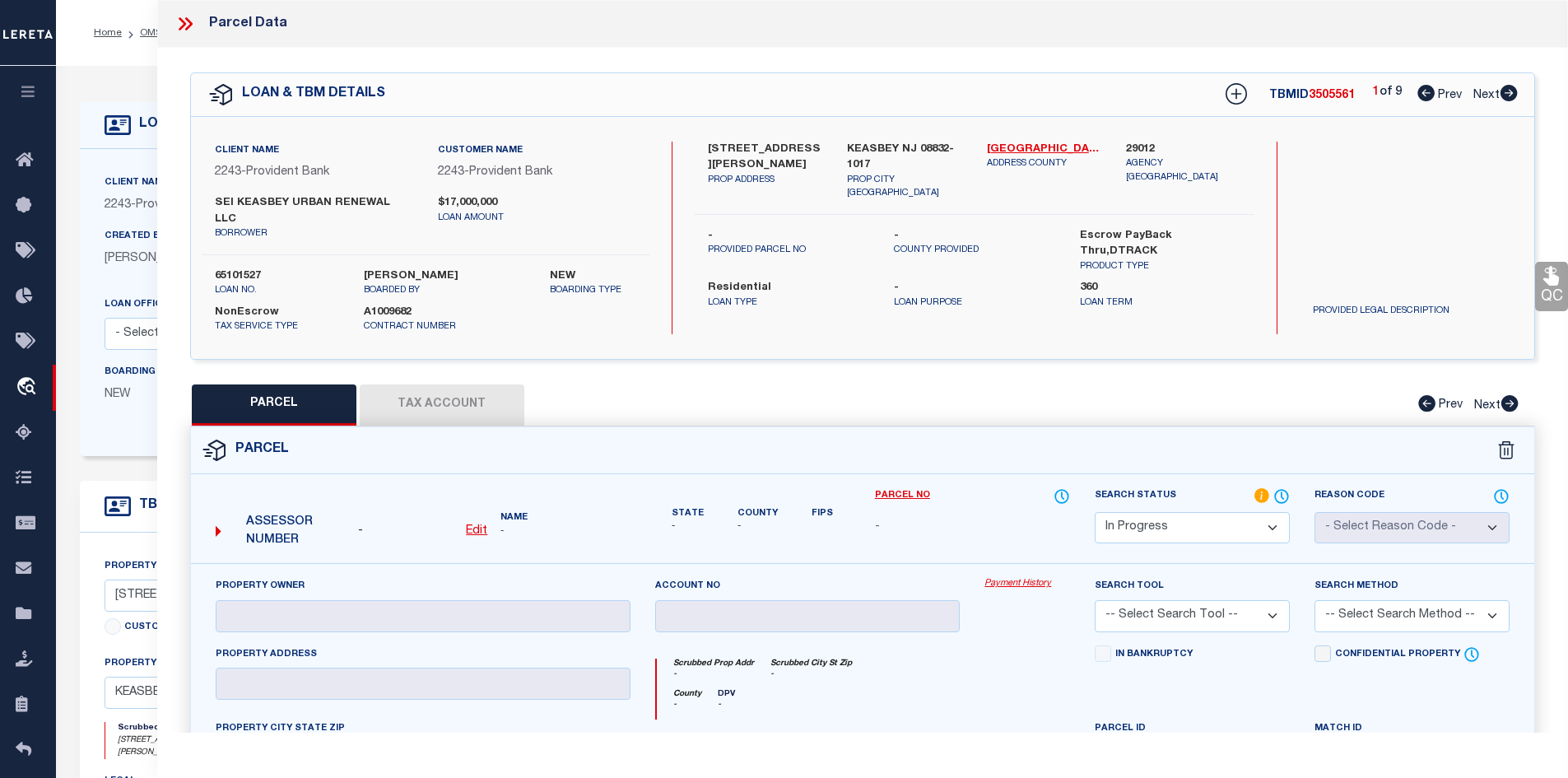
click at [1418, 97] on icon at bounding box center [1426, 93] width 17 height 16
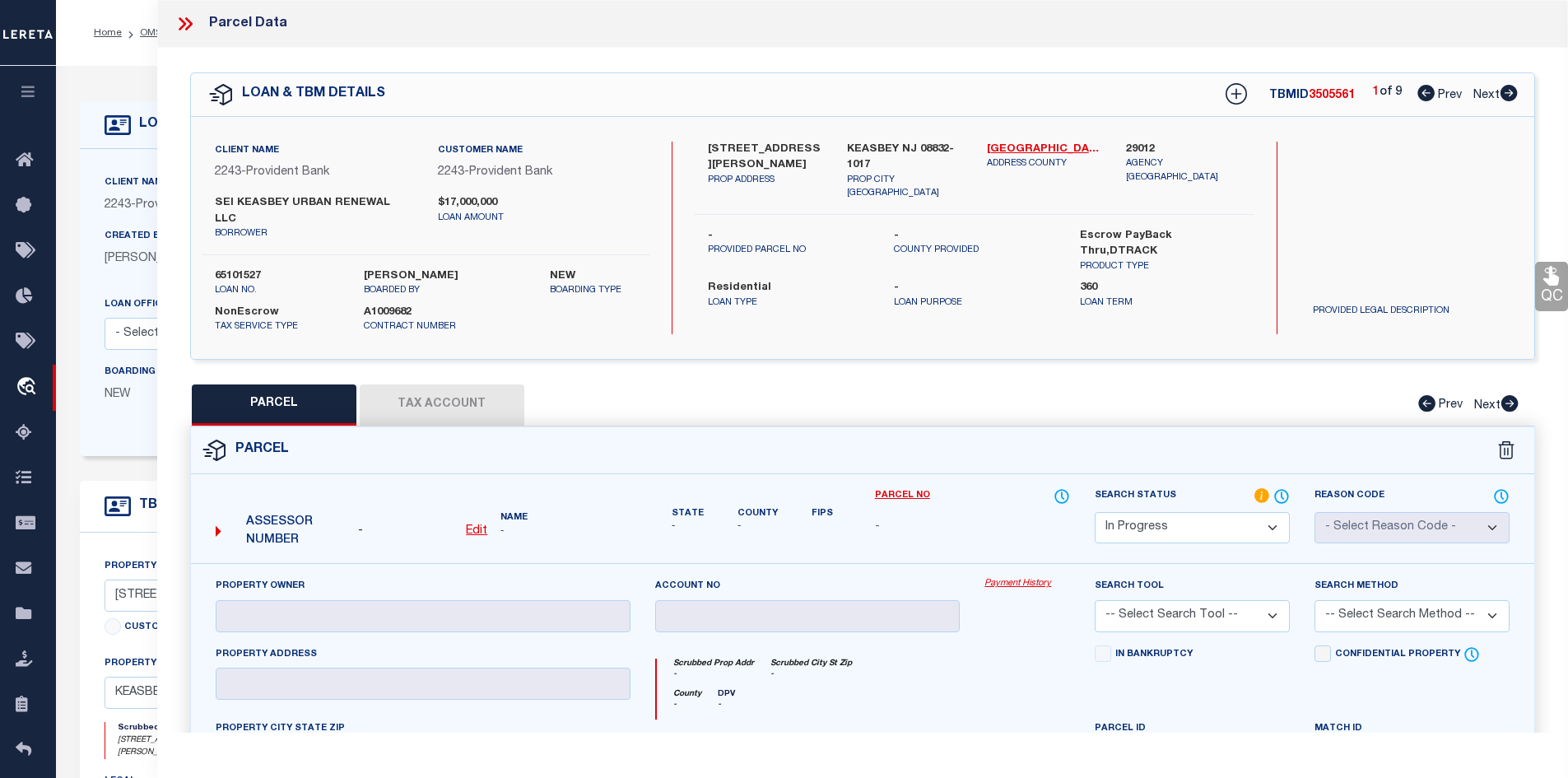
click at [1418, 97] on icon at bounding box center [1426, 93] width 17 height 16
click at [721, 138] on div "Client Name 2243 - Provident Bank Customer Name 2243 - Provident Bank SEI KEASB…" at bounding box center [863, 238] width 1345 height 242
copy div "398 SMITH ST"
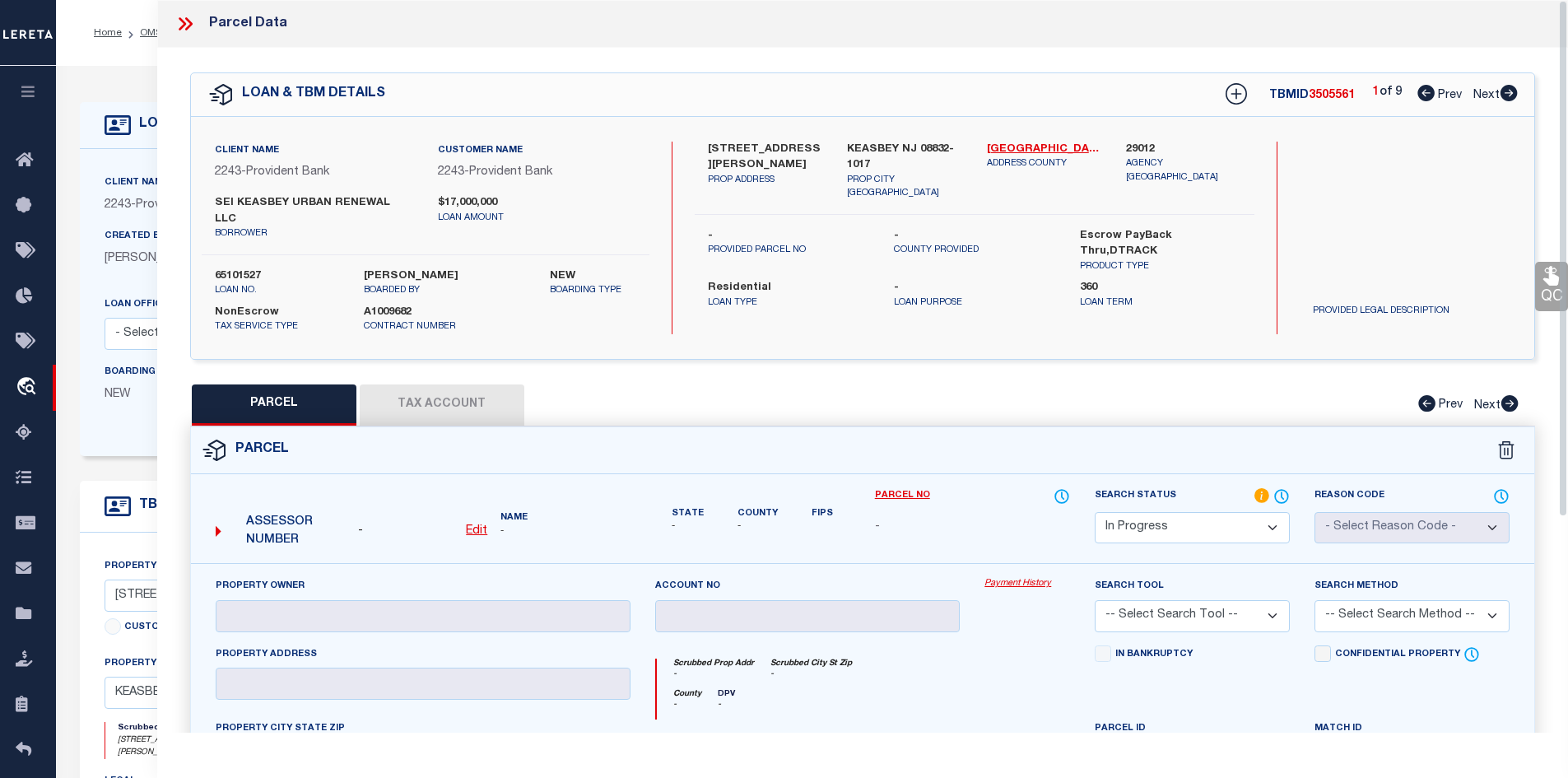
click at [338, 198] on label "SEI KEASBEY URBAN RENEWAL LLC" at bounding box center [314, 212] width 198 height 33
copy div "SEI KEASBEY URBAN RENEWAL LLC"
click at [747, 142] on label "398 SMITH ST" at bounding box center [765, 158] width 115 height 33
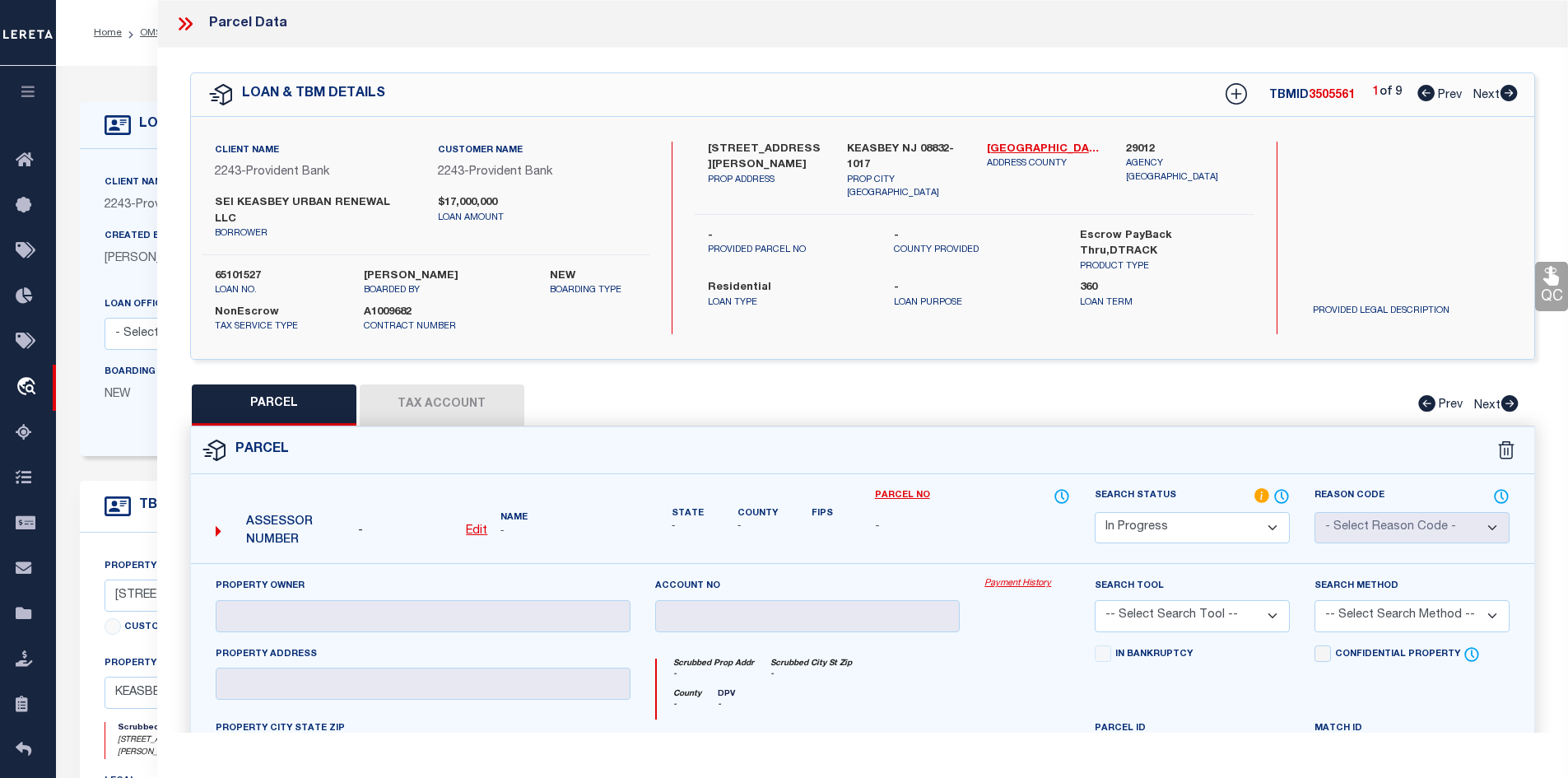
click at [747, 142] on label "398 SMITH ST" at bounding box center [765, 158] width 115 height 33
click at [351, 199] on label "SEI KEASBEY URBAN RENEWAL LLC" at bounding box center [314, 212] width 198 height 33
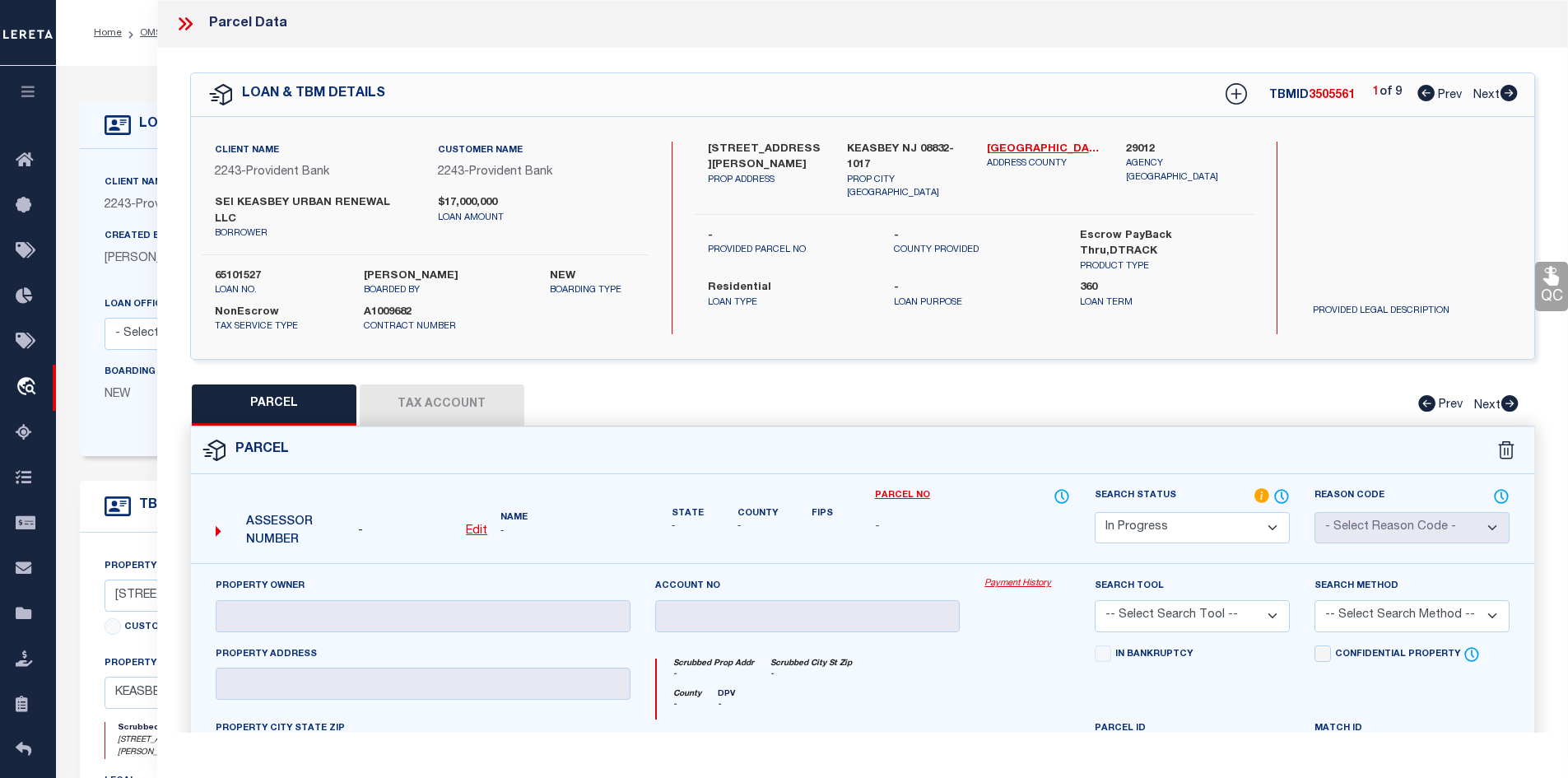
click at [939, 285] on div "398 SMITH ST PROP ADDRESS KEASBEY NJ 08832-1017 PROP CITY ST ZIP Middlesex - 34…" at bounding box center [974, 238] width 560 height 193
click at [1511, 100] on icon at bounding box center [1509, 93] width 17 height 16
click at [1422, 87] on icon at bounding box center [1426, 93] width 17 height 16
click at [468, 526] on u "Edit" at bounding box center [477, 531] width 22 height 12
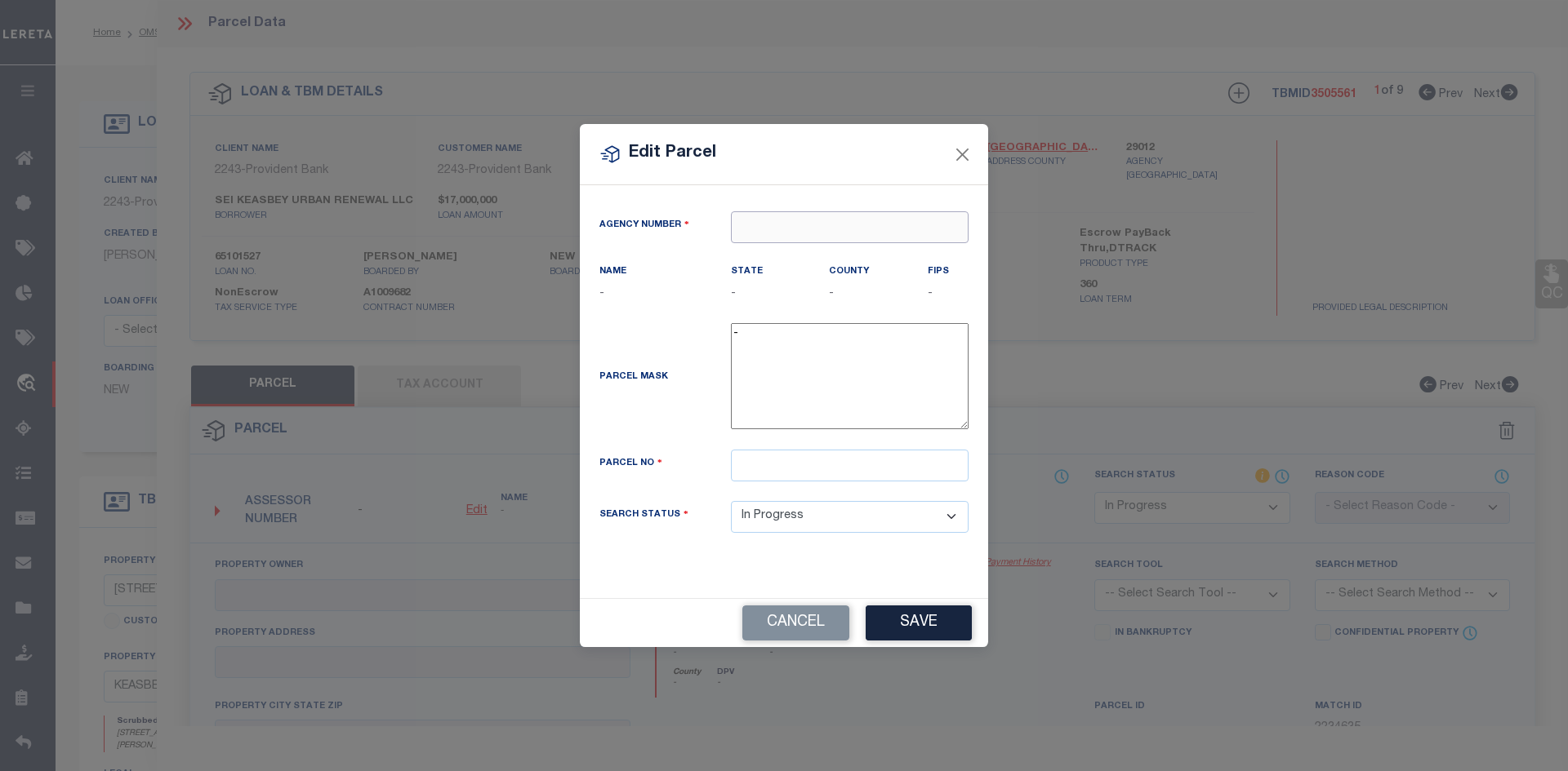
click at [770, 227] on input "text" at bounding box center [849, 228] width 238 height 32
click at [853, 257] on div "290120000 : MIDDLESEX COUNTY" at bounding box center [854, 268] width 244 height 47
click at [788, 466] on input "text" at bounding box center [849, 466] width 238 height 32
click at [813, 479] on input "text" at bounding box center [849, 466] width 238 height 32
paste input "1.011"
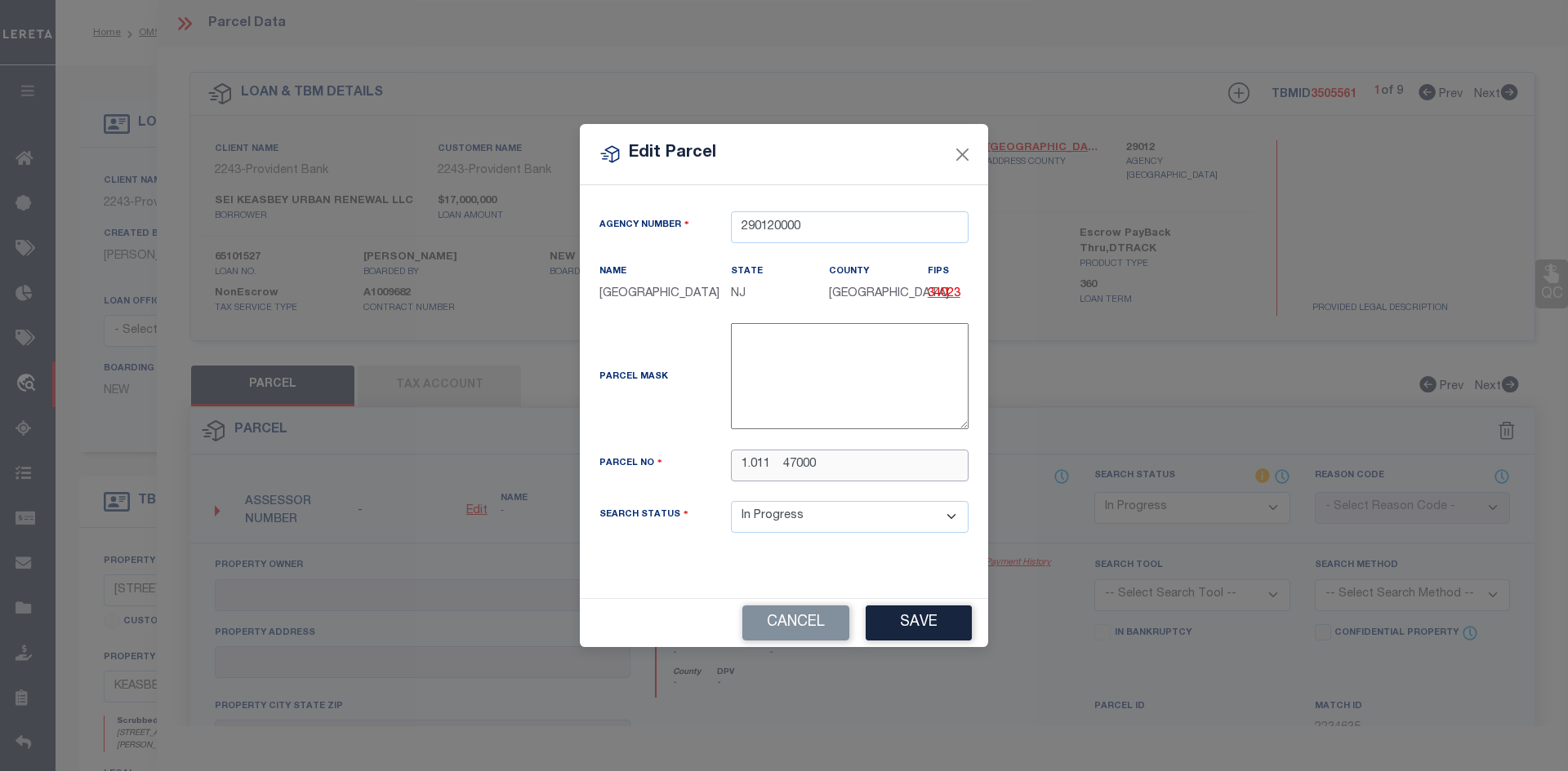
click at [743, 472] on input "1.011 47000" at bounding box center [849, 466] width 238 height 32
click at [795, 472] on input "1.011 47000" at bounding box center [849, 466] width 238 height 32
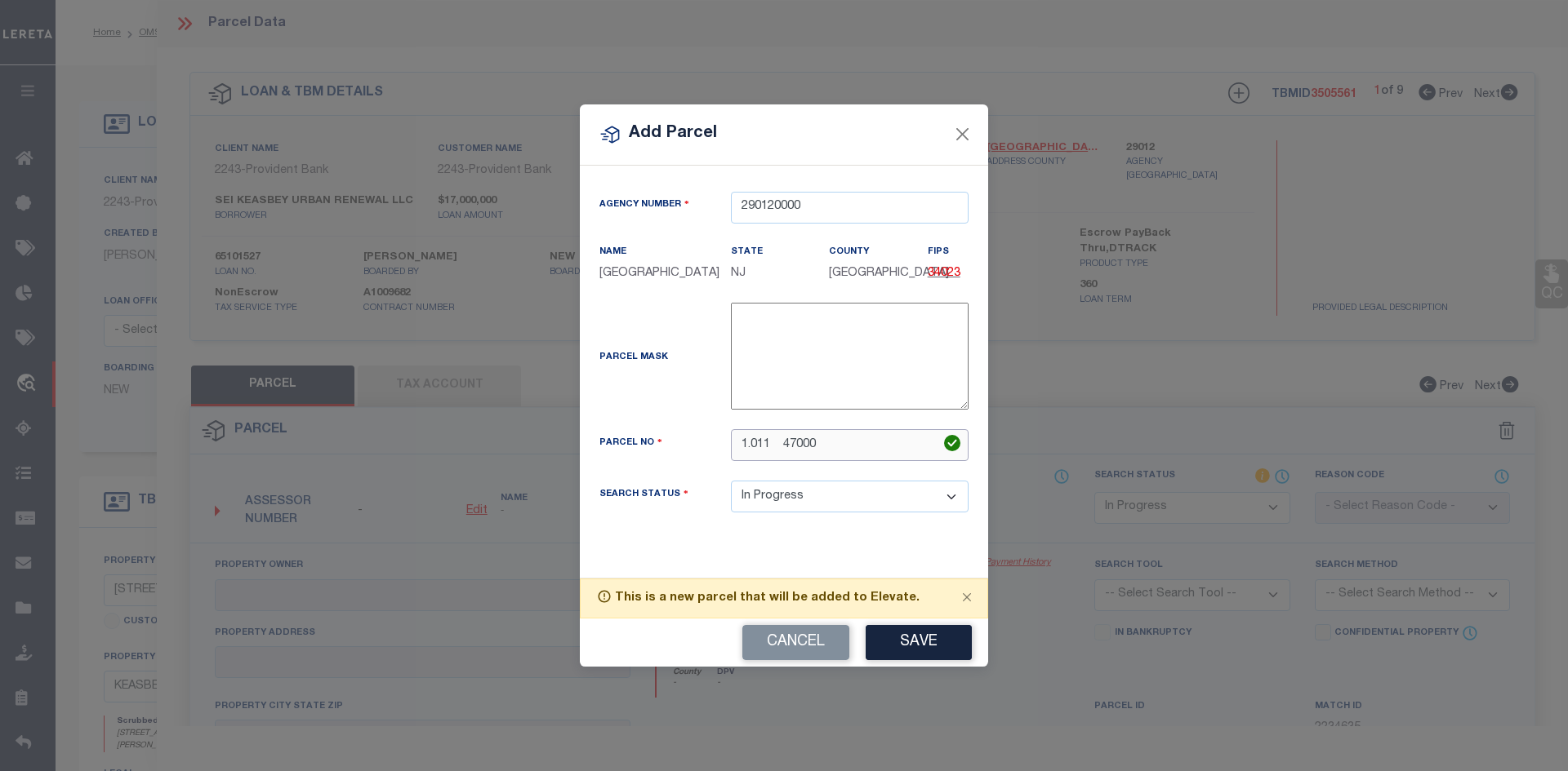
click at [813, 453] on input "1.011 47000" at bounding box center [849, 446] width 238 height 32
click at [755, 460] on input "1.011 47000" at bounding box center [849, 446] width 238 height 32
drag, startPoint x: 837, startPoint y: 449, endPoint x: 689, endPoint y: 457, distance: 148.2
click at [689, 457] on div "Parcel No 1.011 47000" at bounding box center [784, 446] width 394 height 32
click at [785, 540] on div "Agency Number 290120000 Name MIDDLESEX COUNTY State NJ County FIPS 34023" at bounding box center [784, 366] width 394 height 348
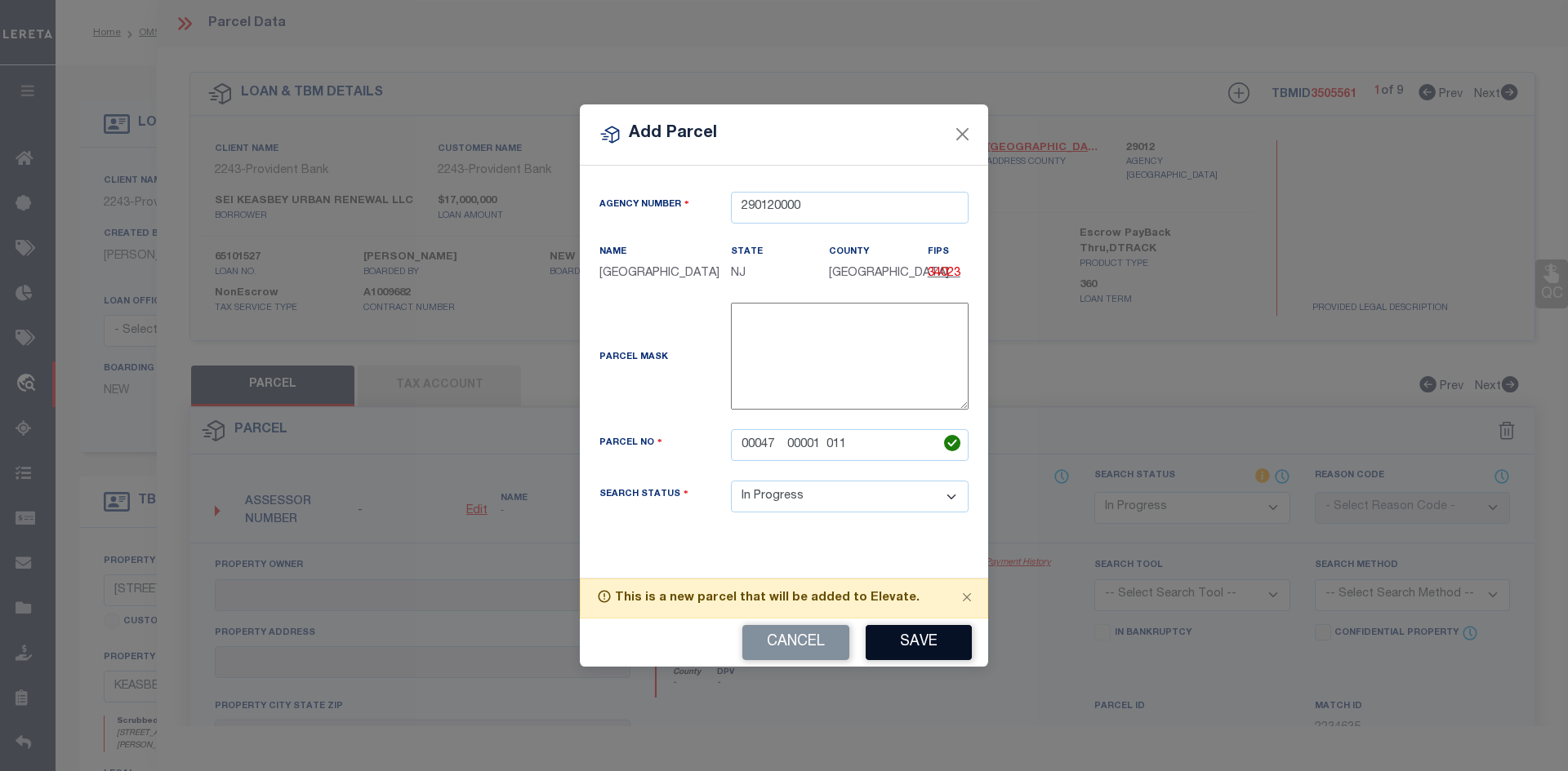
click at [912, 655] on button "Save" at bounding box center [919, 642] width 106 height 35
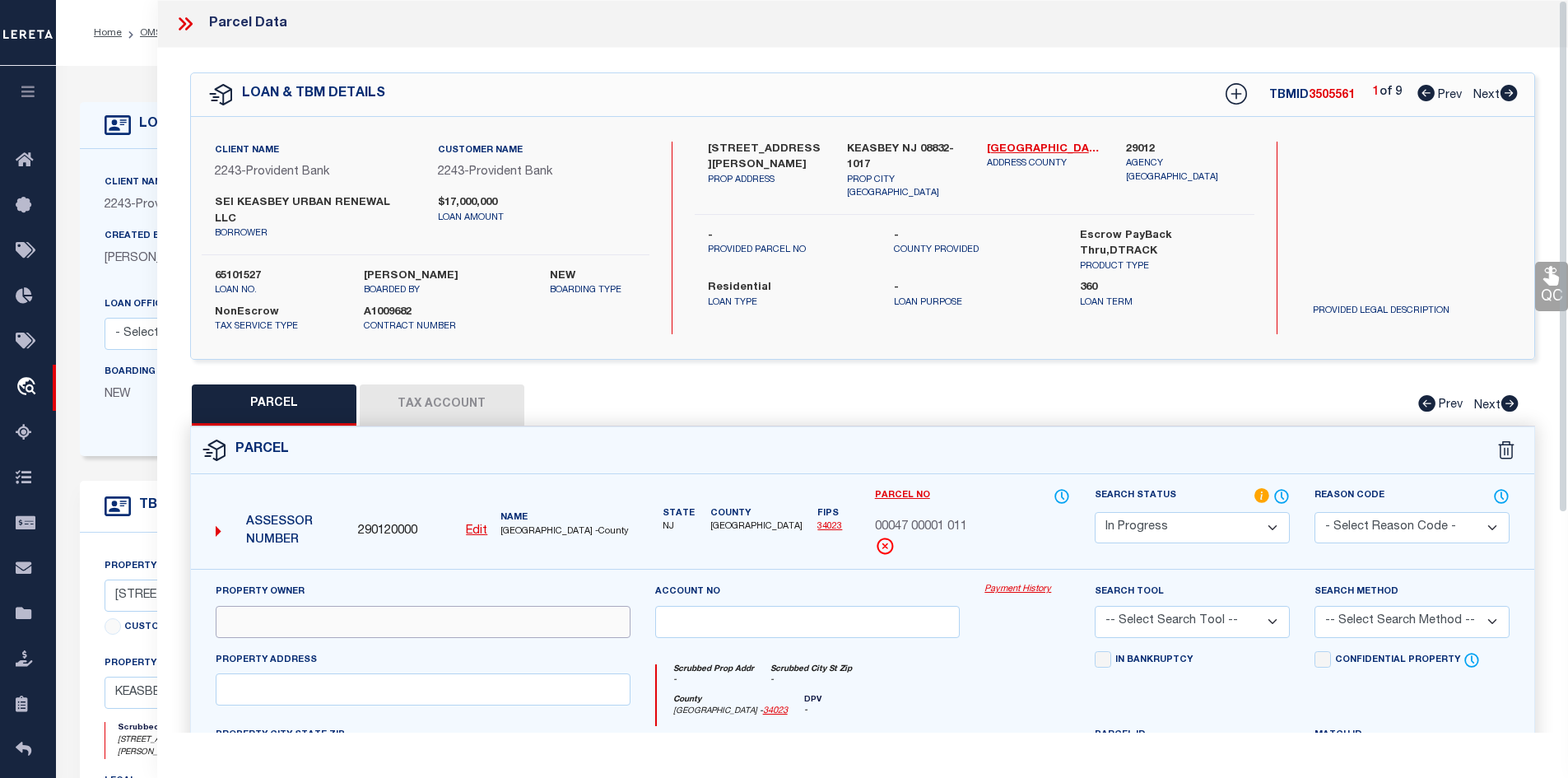
click at [239, 613] on input "text" at bounding box center [423, 622] width 415 height 33
paste input "Sei Keasbey Urban Renewal Llc"
click at [240, 675] on input "text" at bounding box center [423, 690] width 415 height 33
click at [480, 685] on input "text" at bounding box center [423, 690] width 415 height 33
paste input "398 Smith St"
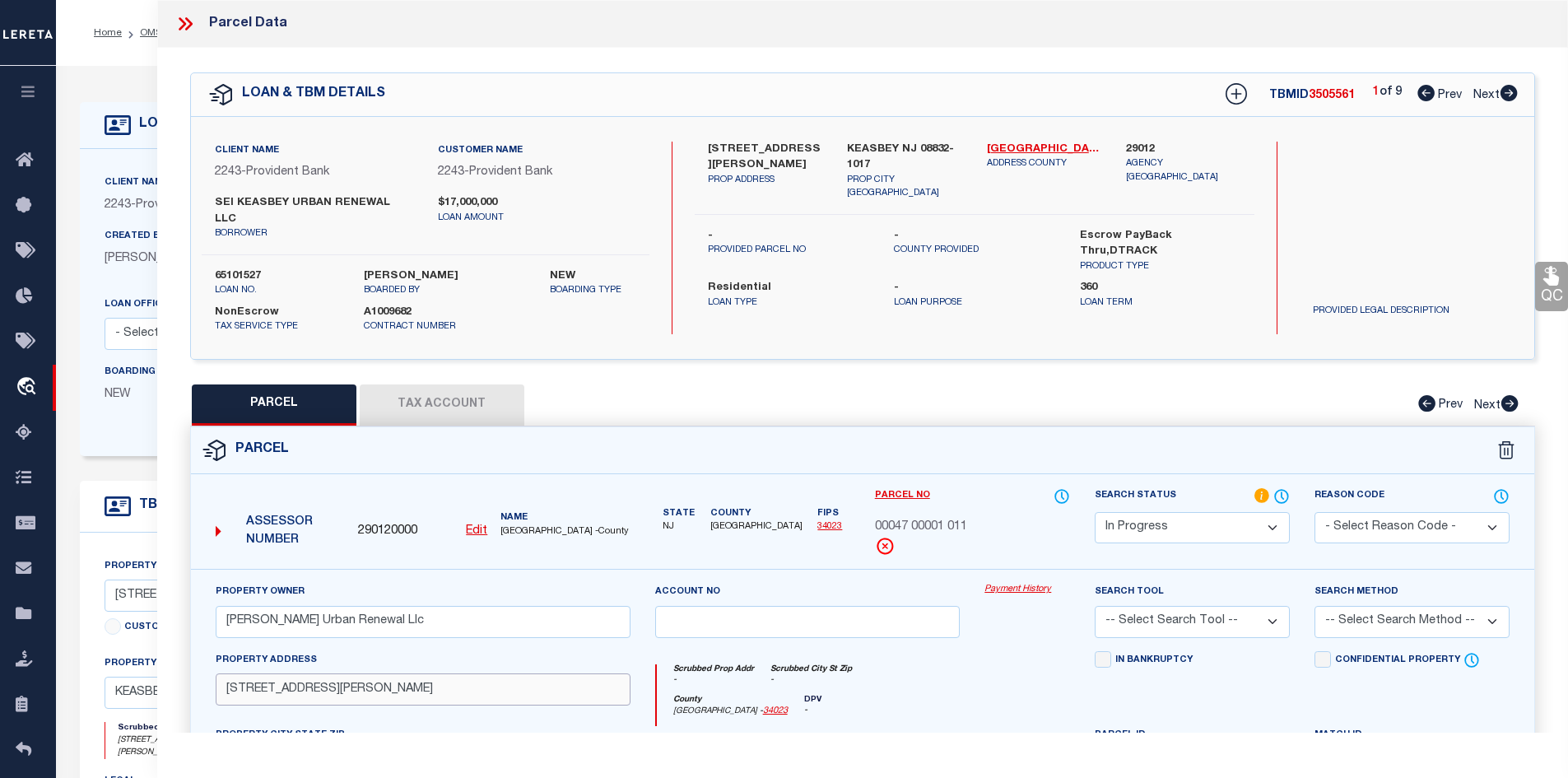
scroll to position [329, 0]
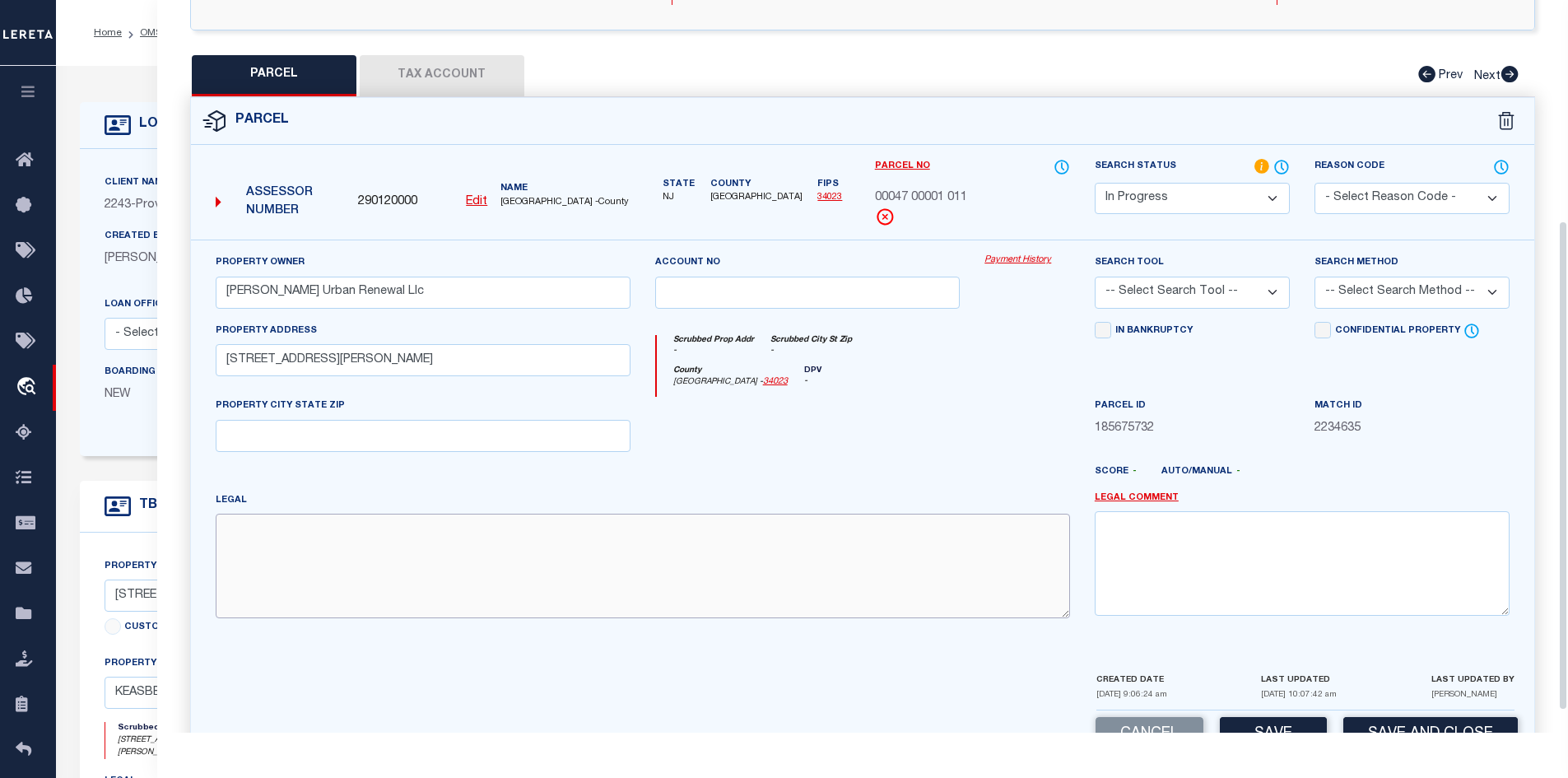
click at [388, 544] on textarea at bounding box center [643, 565] width 855 height 104
click at [582, 560] on textarea at bounding box center [643, 565] width 855 height 104
paste textarea "Block: 47 Lot: 1.011"
click at [402, 55] on button "Tax Account" at bounding box center [442, 76] width 165 height 42
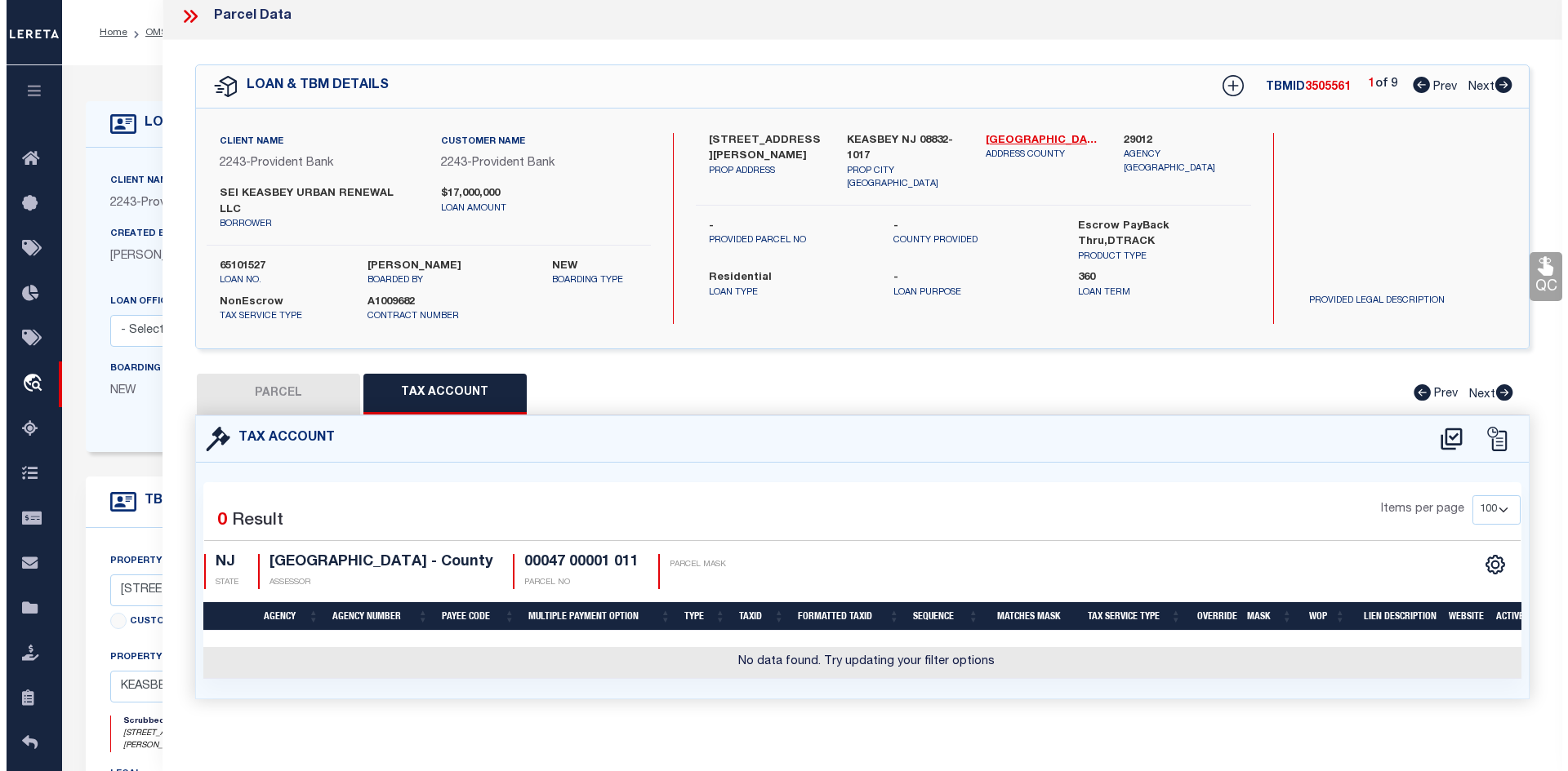
scroll to position [0, 0]
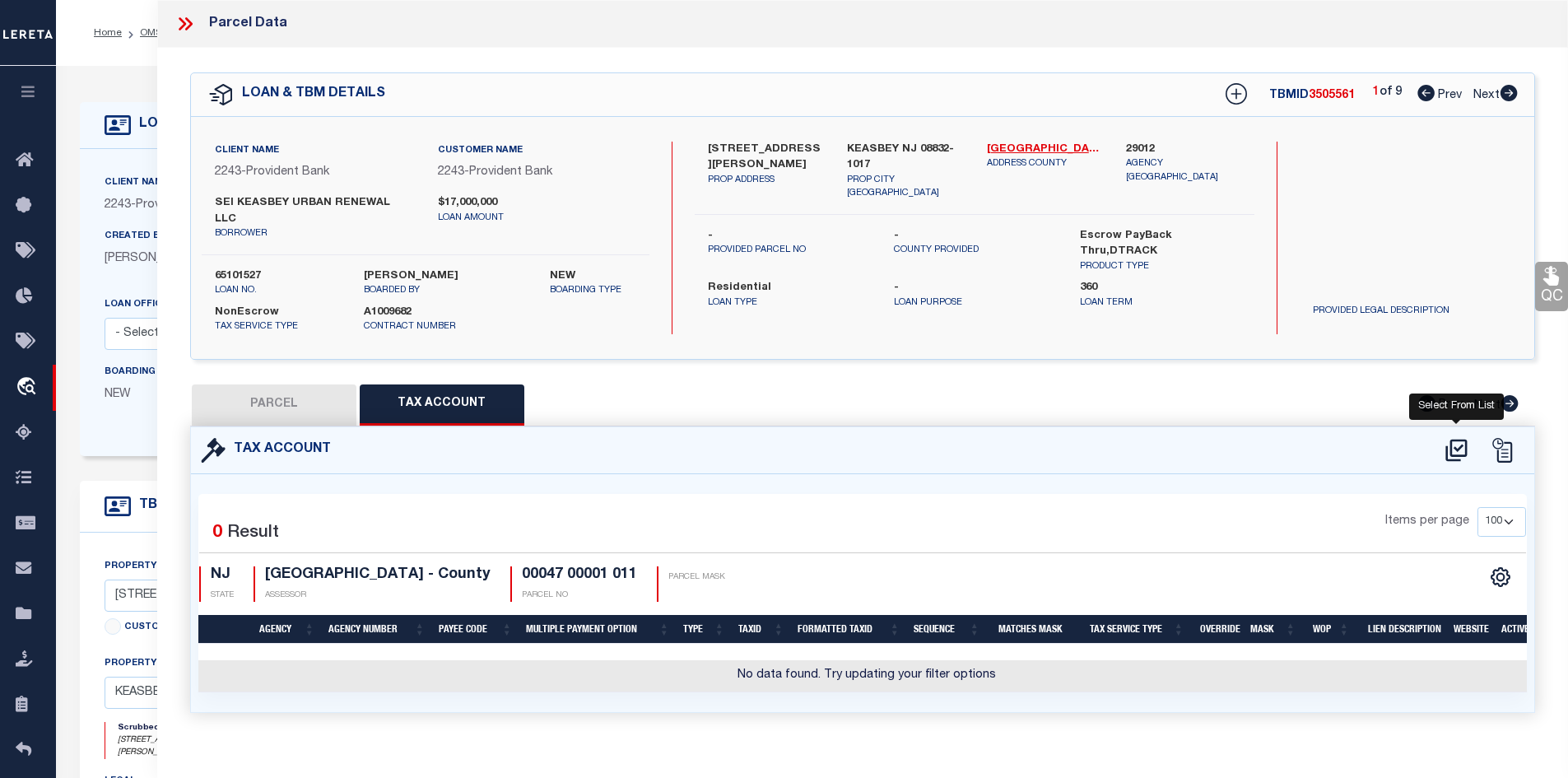
click at [1450, 437] on icon at bounding box center [1457, 450] width 27 height 26
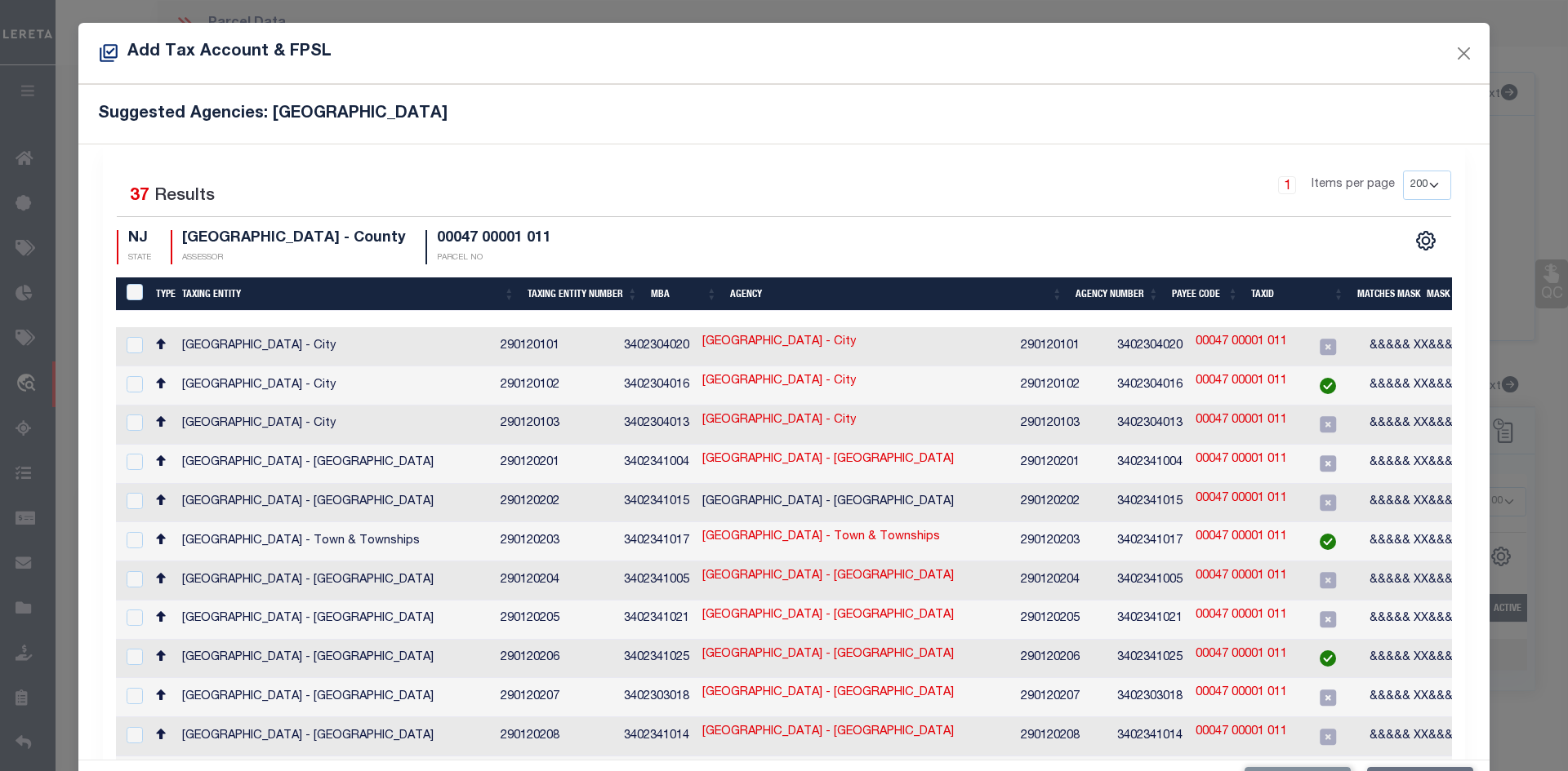
click at [299, 640] on td "WOODBRIDGE TOWNSHIP - Town & Townships" at bounding box center [335, 660] width 318 height 39
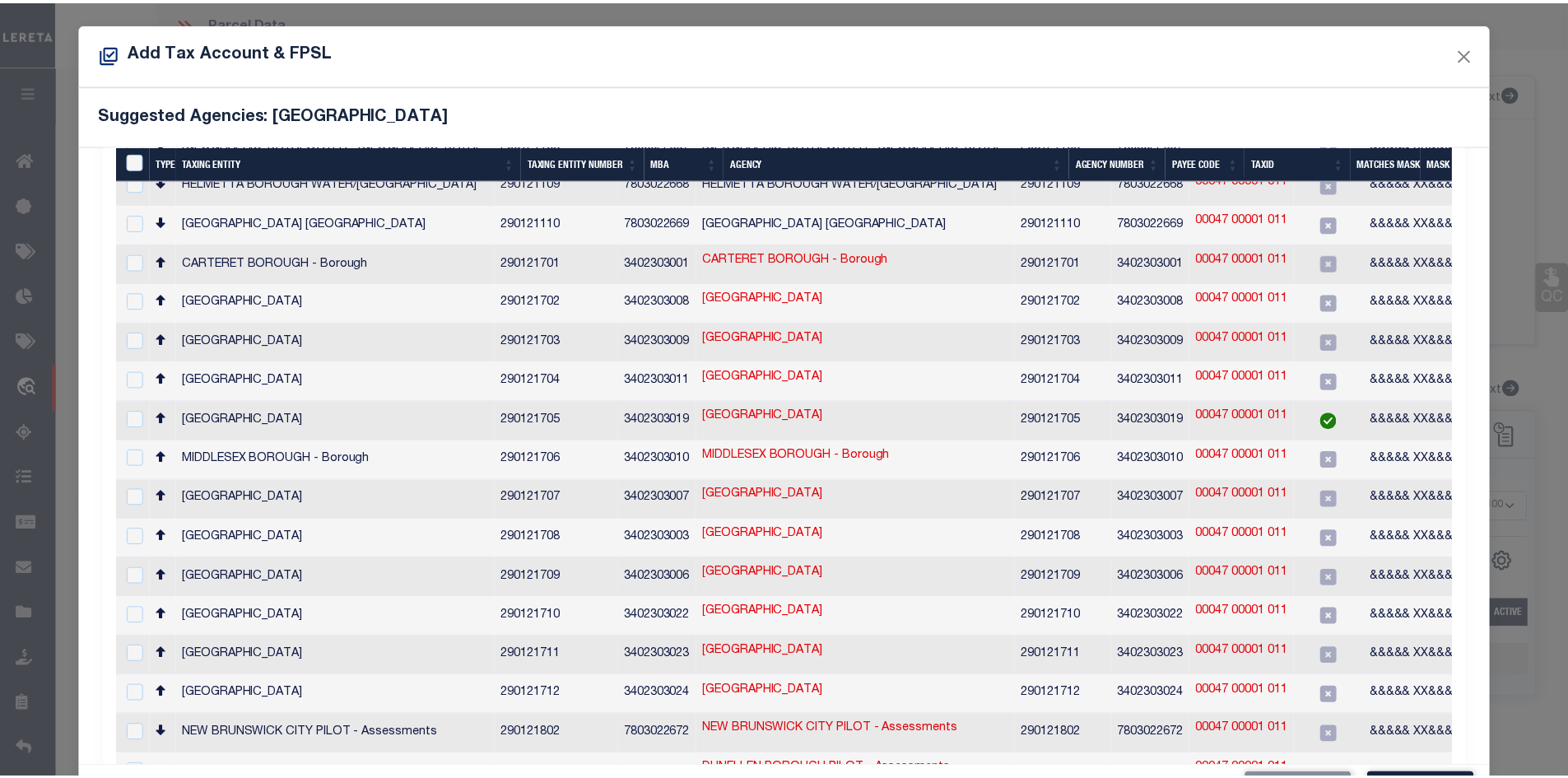
scroll to position [61, 0]
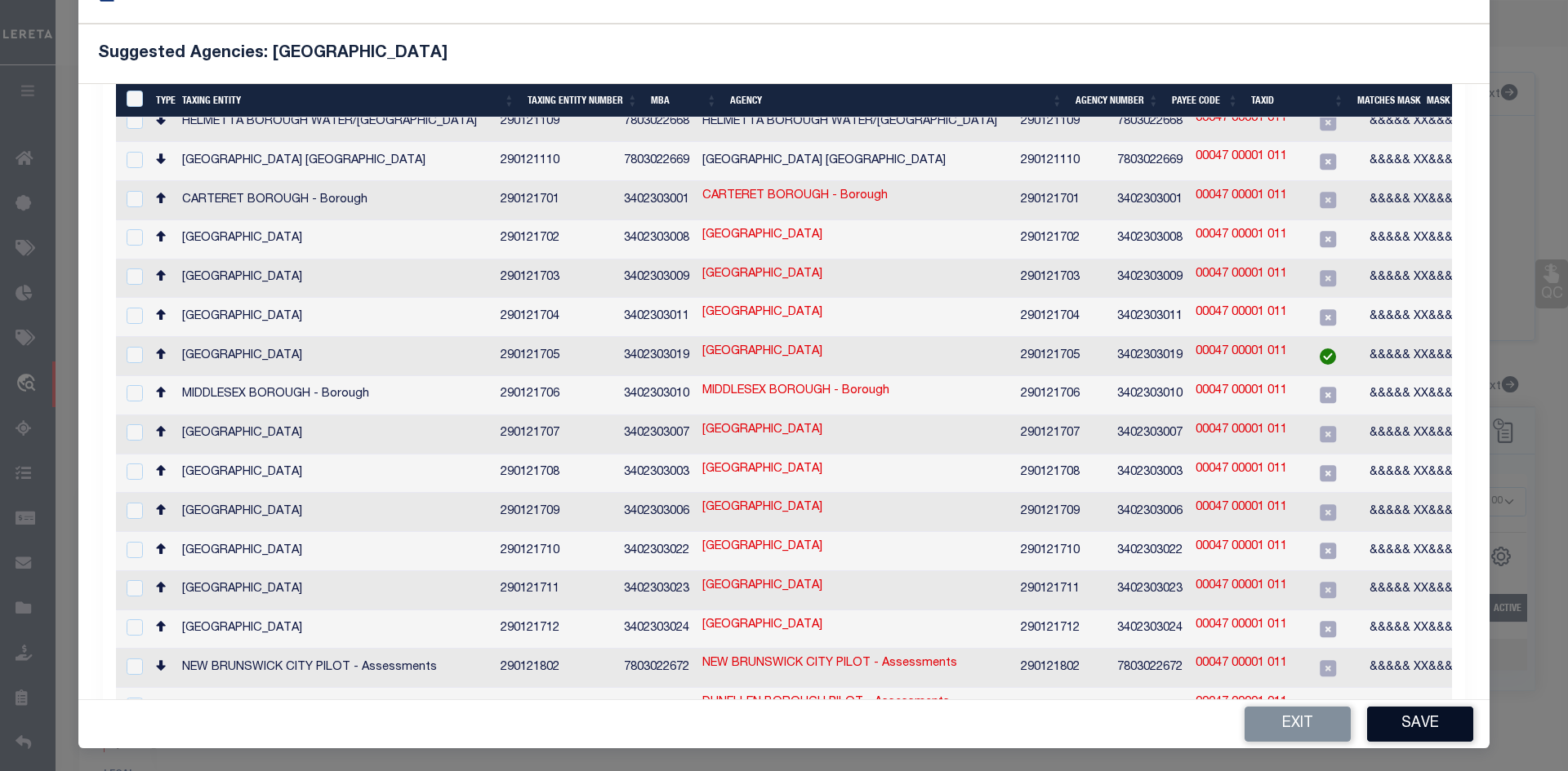
click at [1430, 715] on button "Save" at bounding box center [1420, 723] width 106 height 35
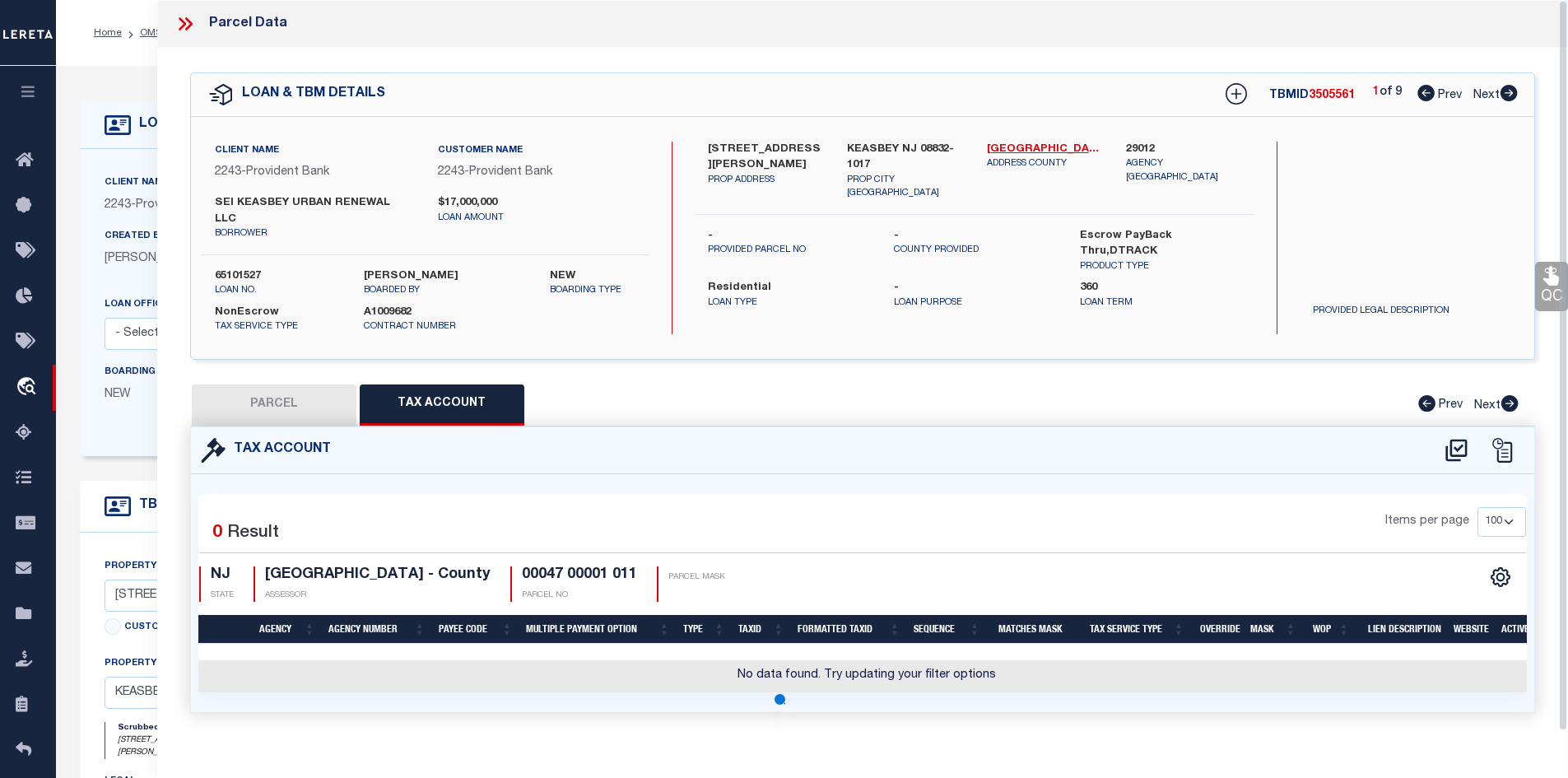
scroll to position [0, 0]
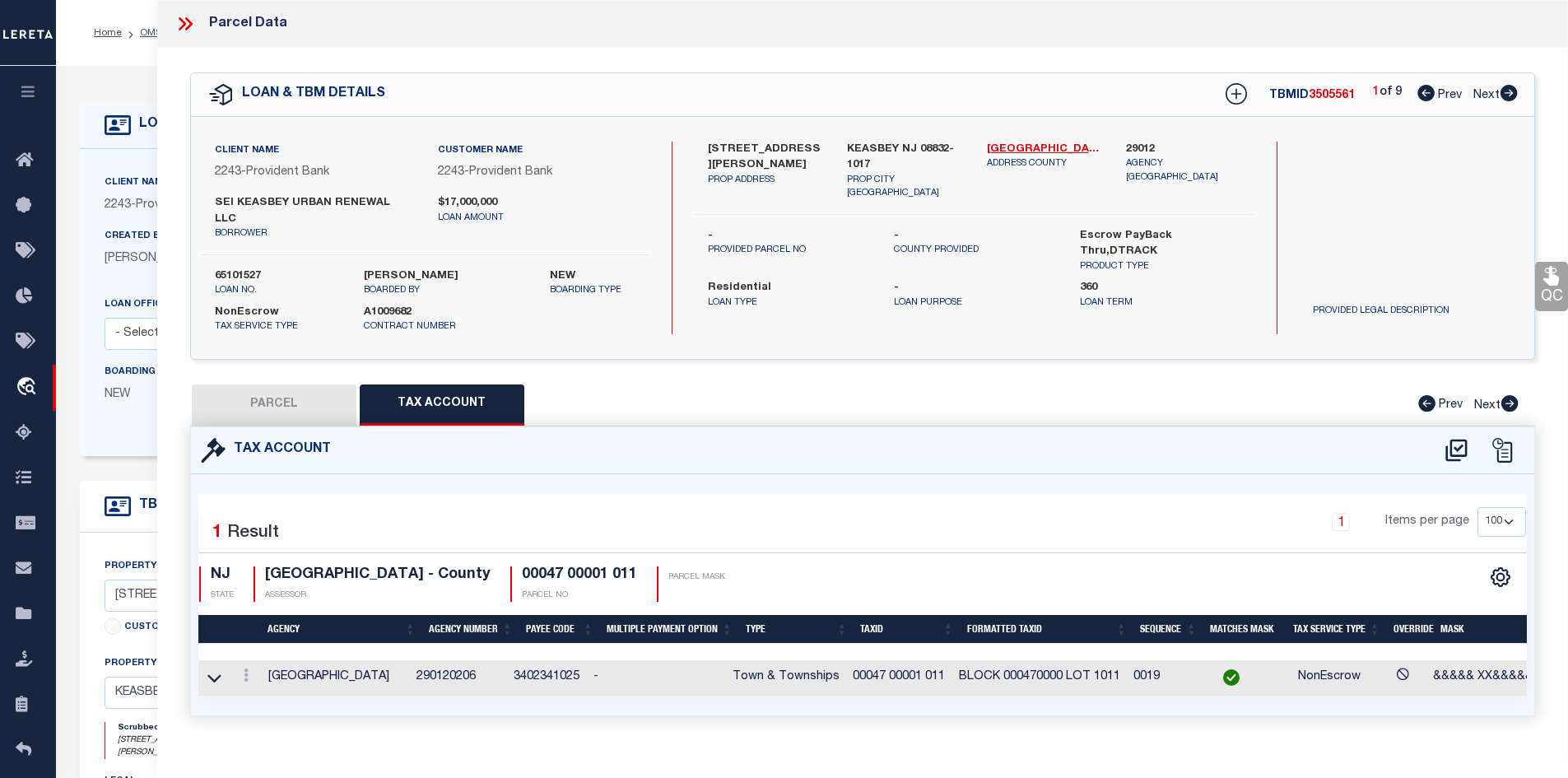
click at [311, 427] on div "Tax Account" at bounding box center [863, 451] width 1345 height 47
click at [221, 384] on button "PARCEL" at bounding box center [274, 405] width 165 height 42
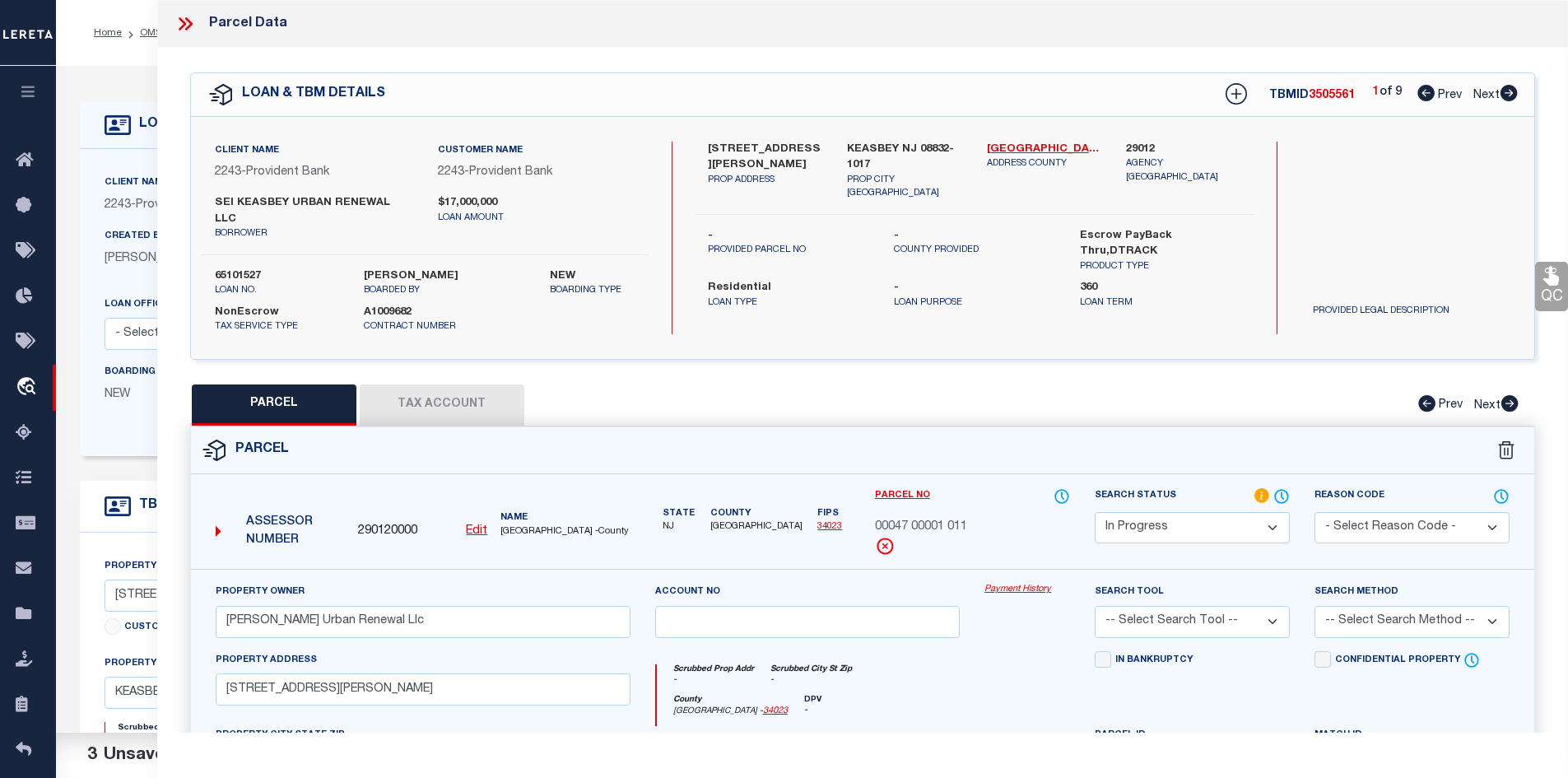
scroll to position [363, 0]
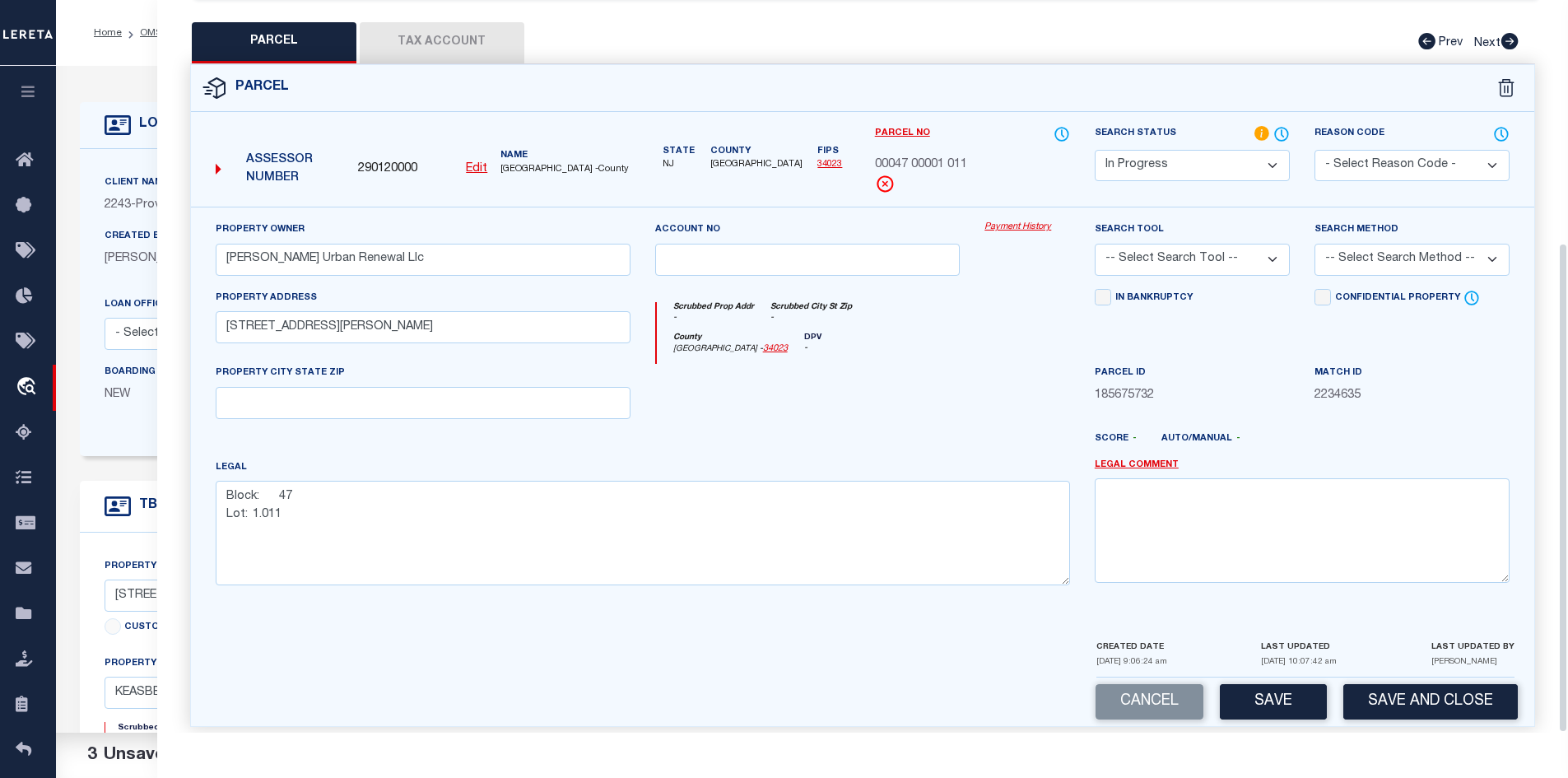
click at [1161, 155] on select "Automated Search Bad Parcel Complete Duplicate Parcel High Dollar Reporting In …" at bounding box center [1193, 166] width 195 height 33
click at [1095, 150] on select "Automated Search Bad Parcel Complete Duplicate Parcel High Dollar Reporting In …" at bounding box center [1193, 166] width 195 height 33
click at [1167, 150] on select "Automated Search Bad Parcel Complete Duplicate Parcel High Dollar Reporting In …" at bounding box center [1193, 166] width 195 height 33
click at [1095, 150] on select "Automated Search Bad Parcel Complete Duplicate Parcel High Dollar Reporting In …" at bounding box center [1193, 166] width 195 height 33
click at [1214, 243] on select "-- Select Search Tool -- 3rd Party Website Agency File Agency Website ATLS CNV-…" at bounding box center [1193, 260] width 195 height 33
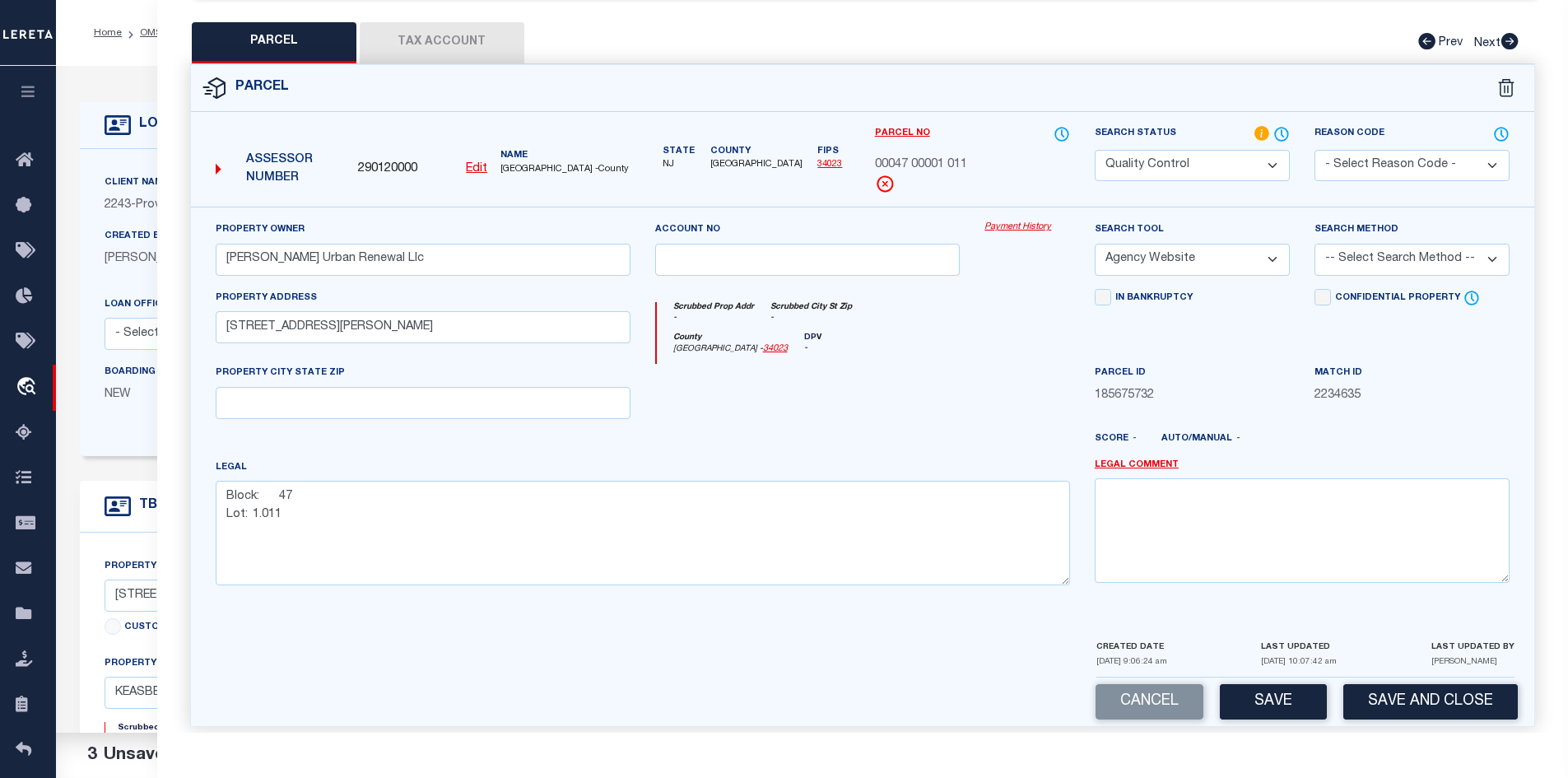
click at [1095, 243] on select "-- Select Search Tool -- 3rd Party Website Agency File Agency Website ATLS CNV-…" at bounding box center [1193, 260] width 195 height 33
click at [1378, 249] on select "-- Select Search Method -- Property Address Legal Liability Info Provided" at bounding box center [1412, 260] width 195 height 33
click at [1315, 243] on select "-- Select Search Method -- Property Address Legal Liability Info Provided" at bounding box center [1412, 260] width 195 height 33
click at [1255, 698] on button "Save" at bounding box center [1273, 702] width 107 height 35
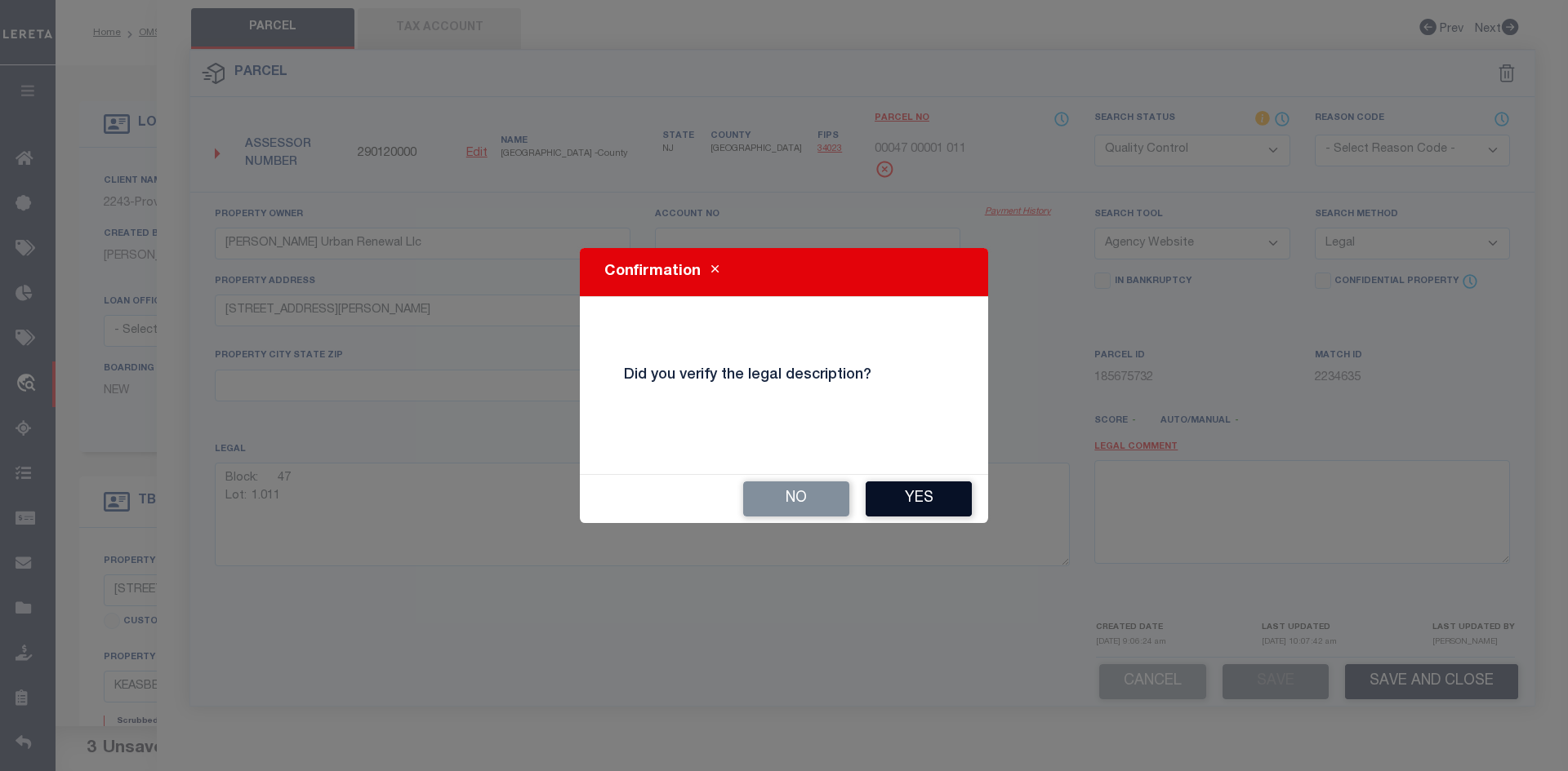
click at [918, 487] on button "Yes" at bounding box center [919, 498] width 106 height 35
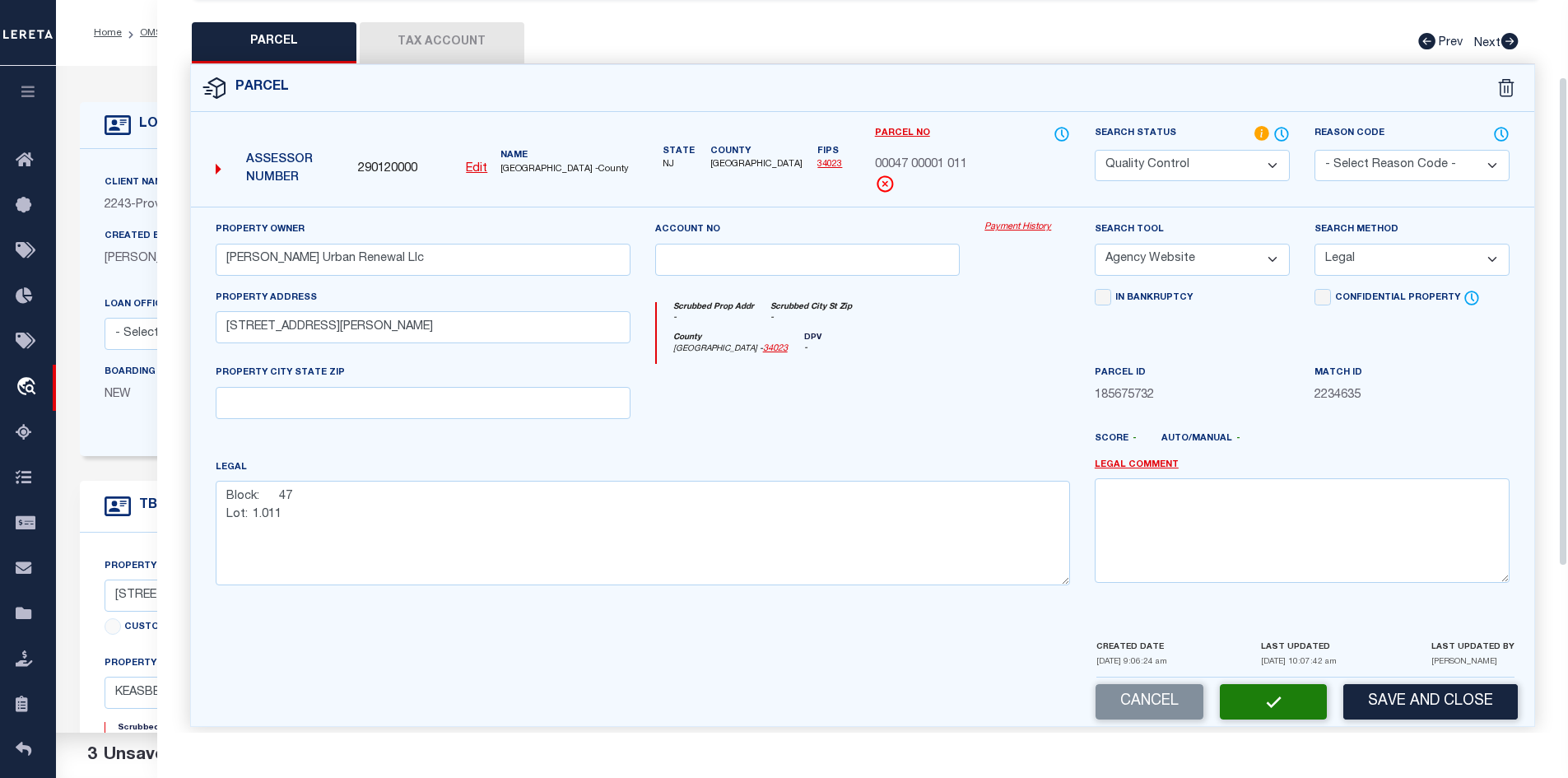
scroll to position [0, 0]
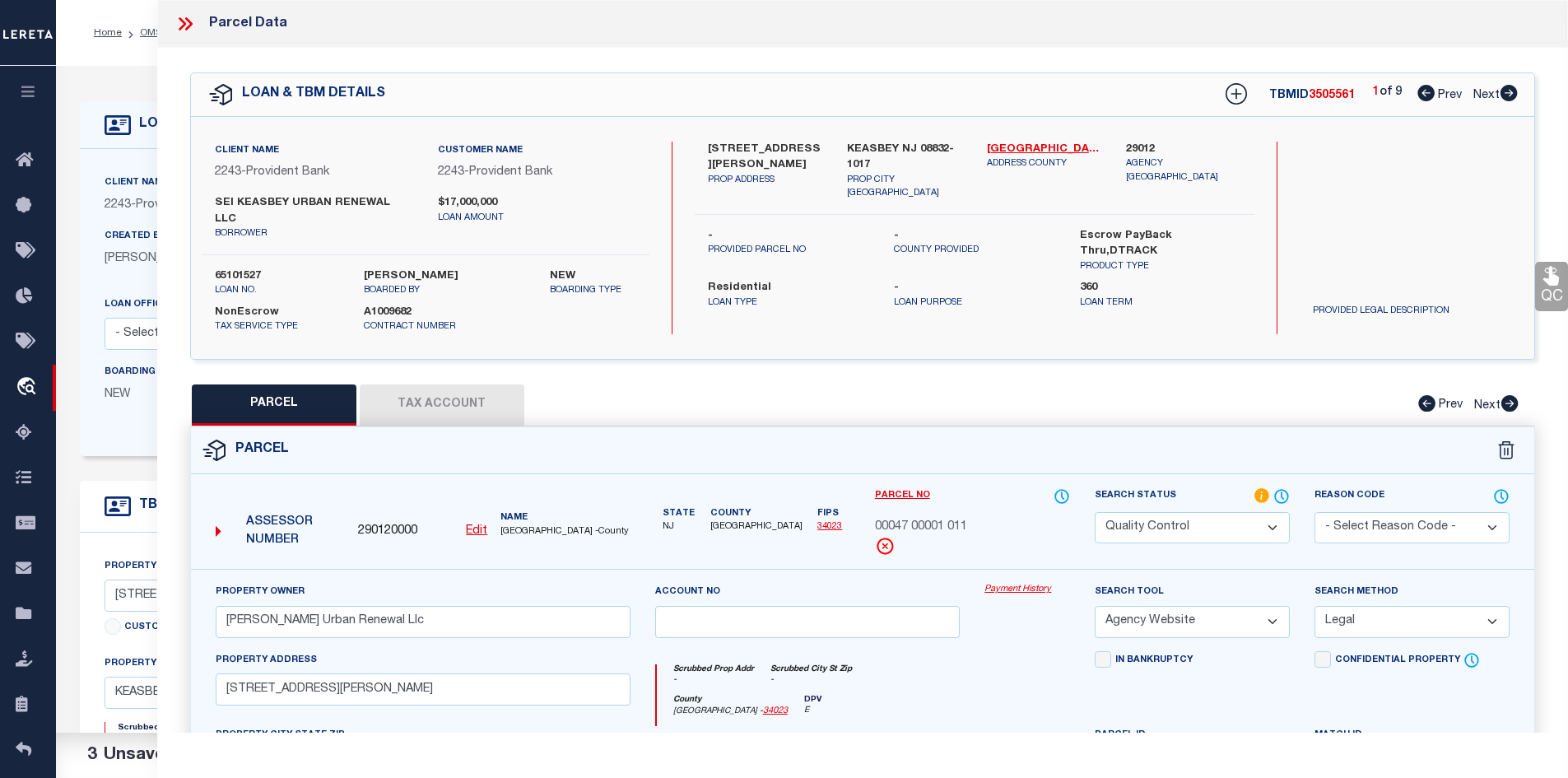
click at [1504, 89] on icon at bounding box center [1509, 93] width 17 height 16
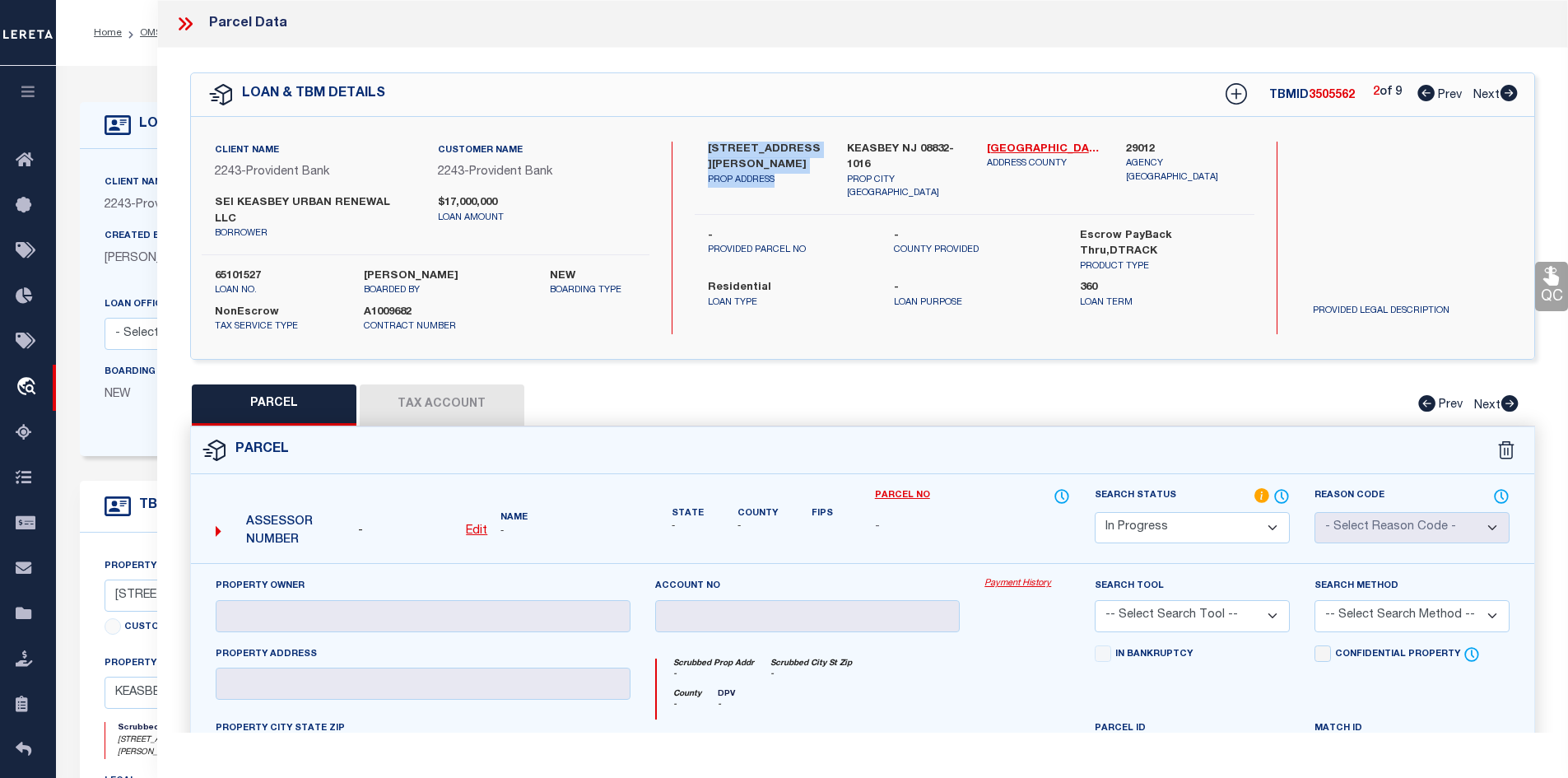
drag, startPoint x: 695, startPoint y: 154, endPoint x: 776, endPoint y: 160, distance: 81.2
click at [776, 160] on div "401 SMITH ST # 405 PROP ADDRESS" at bounding box center [765, 172] width 140 height 60
click at [1507, 88] on icon at bounding box center [1509, 93] width 17 height 16
click at [785, 228] on label "-" at bounding box center [789, 236] width 161 height 16
drag, startPoint x: 460, startPoint y: 200, endPoint x: 512, endPoint y: 197, distance: 52.1
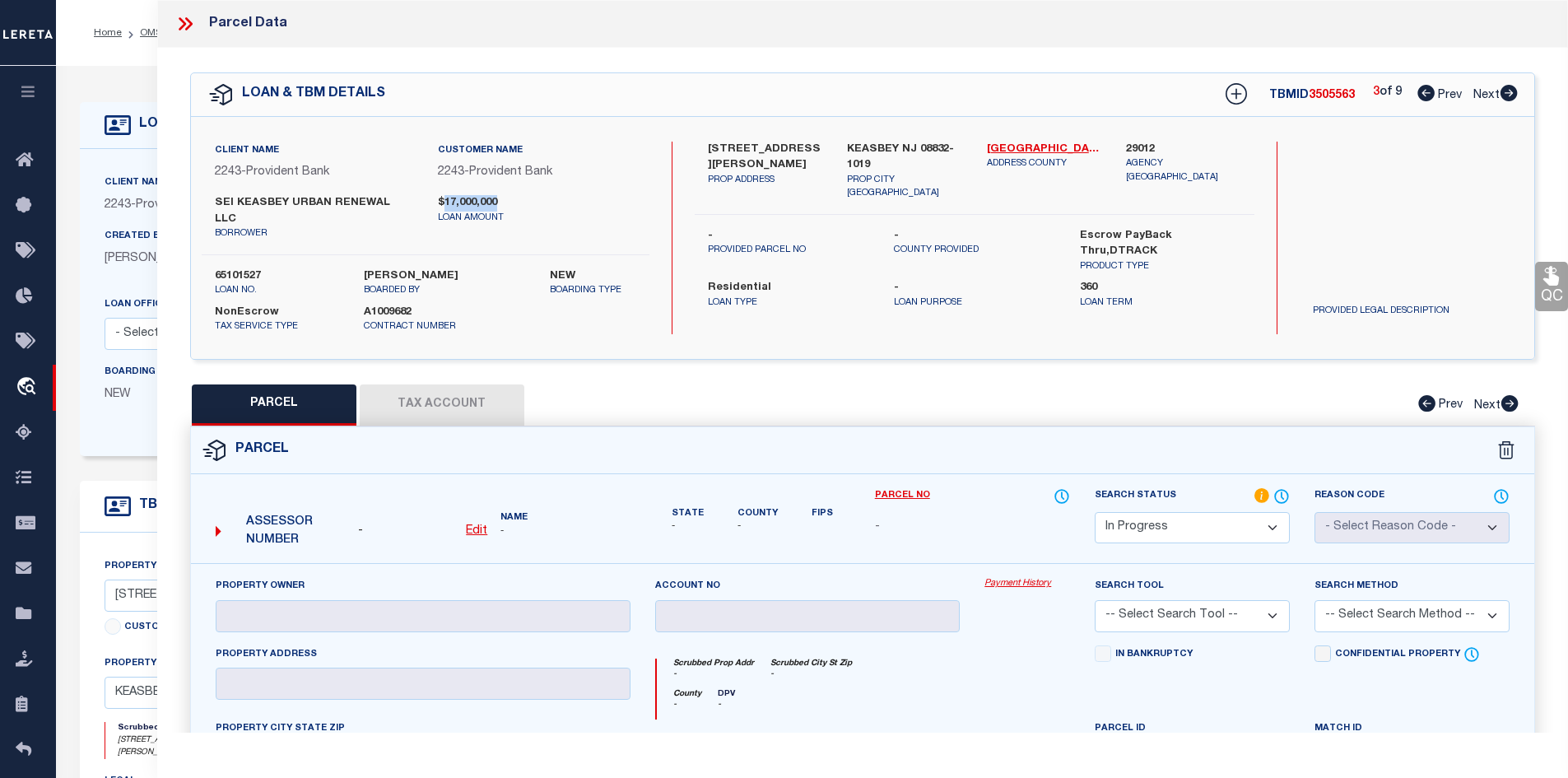
click at [512, 197] on label "$17,000,000" at bounding box center [536, 204] width 198 height 16
click at [1420, 92] on icon at bounding box center [1426, 93] width 17 height 16
click at [482, 526] on u "Edit" at bounding box center [477, 531] width 22 height 12
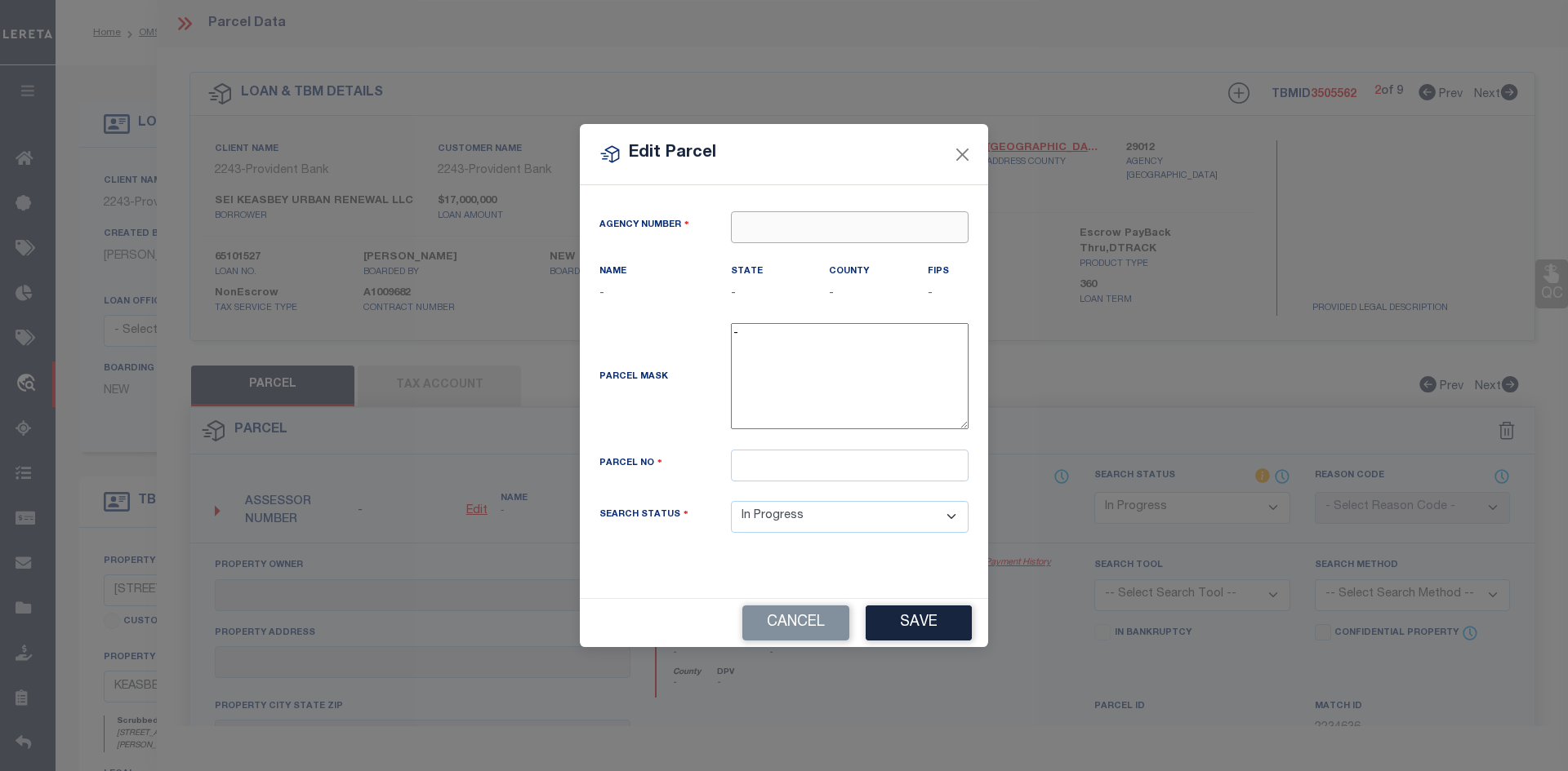
click at [792, 223] on input "text" at bounding box center [849, 228] width 238 height 32
click at [813, 259] on div "290120000 : MIDDLESEX COUNTY" at bounding box center [854, 268] width 244 height 47
click at [765, 481] on input "text" at bounding box center [849, 466] width 238 height 32
click at [869, 559] on div "Agency Number 290120000 Name MIDDLESEX COUNTY State NJ County FIPS 34023" at bounding box center [784, 386] width 394 height 348
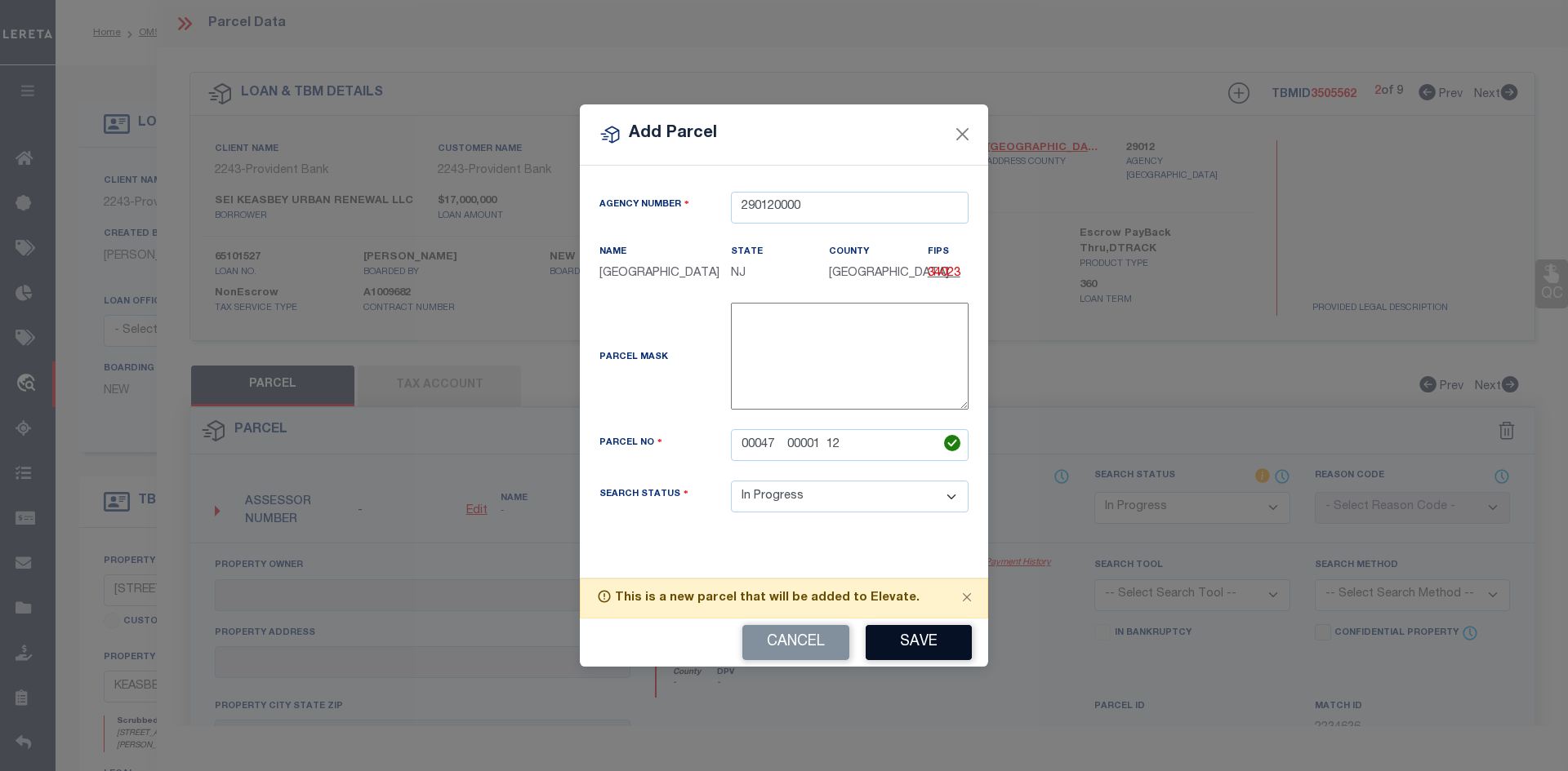
click at [907, 654] on button "Save" at bounding box center [919, 642] width 106 height 35
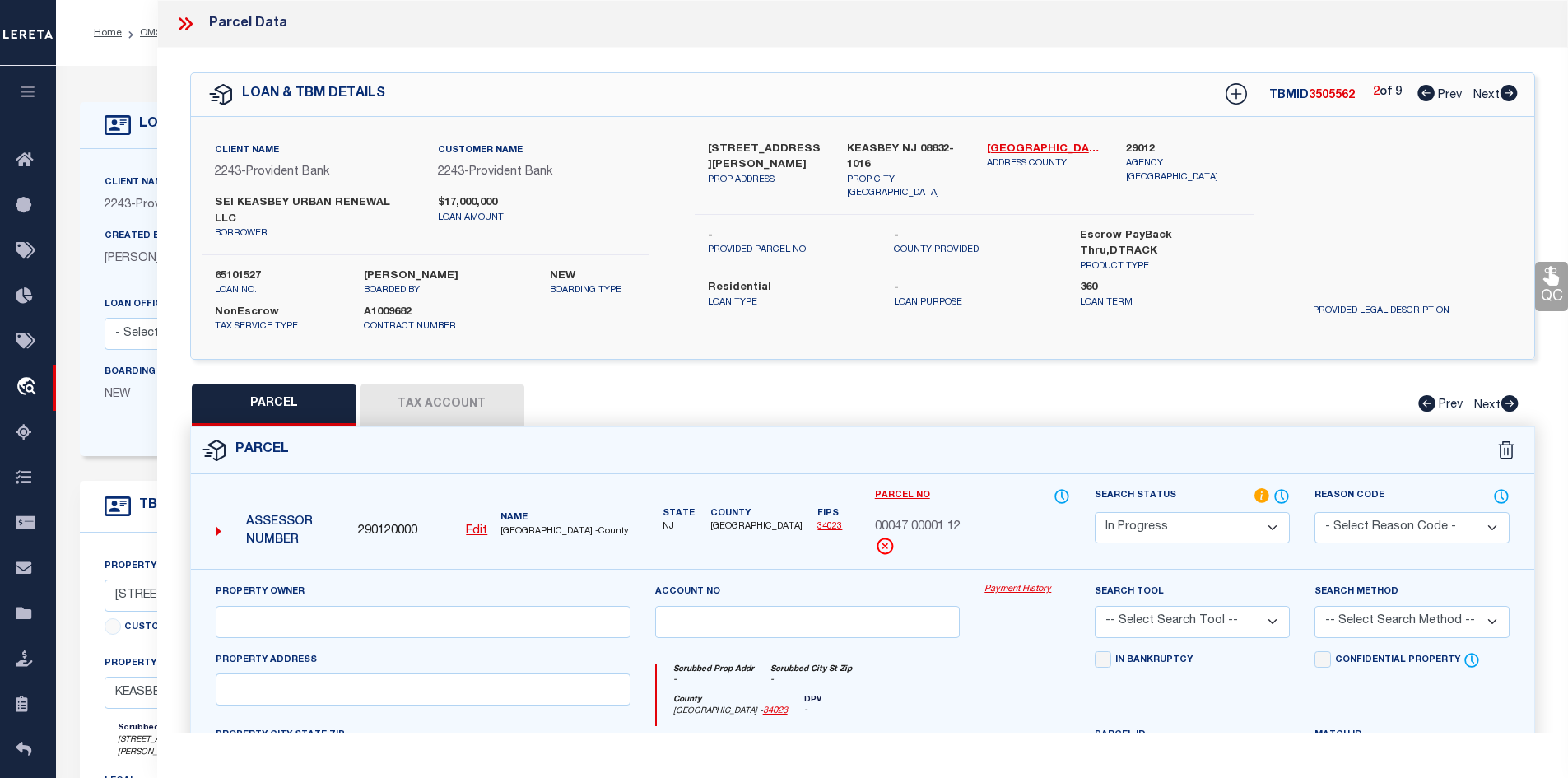
click at [1414, 90] on div "2 of 9 Prev Next" at bounding box center [1445, 95] width 145 height 22
click at [1424, 90] on icon at bounding box center [1426, 93] width 17 height 16
click at [1510, 97] on icon at bounding box center [1509, 93] width 17 height 16
click at [480, 526] on u "Edit" at bounding box center [477, 531] width 22 height 12
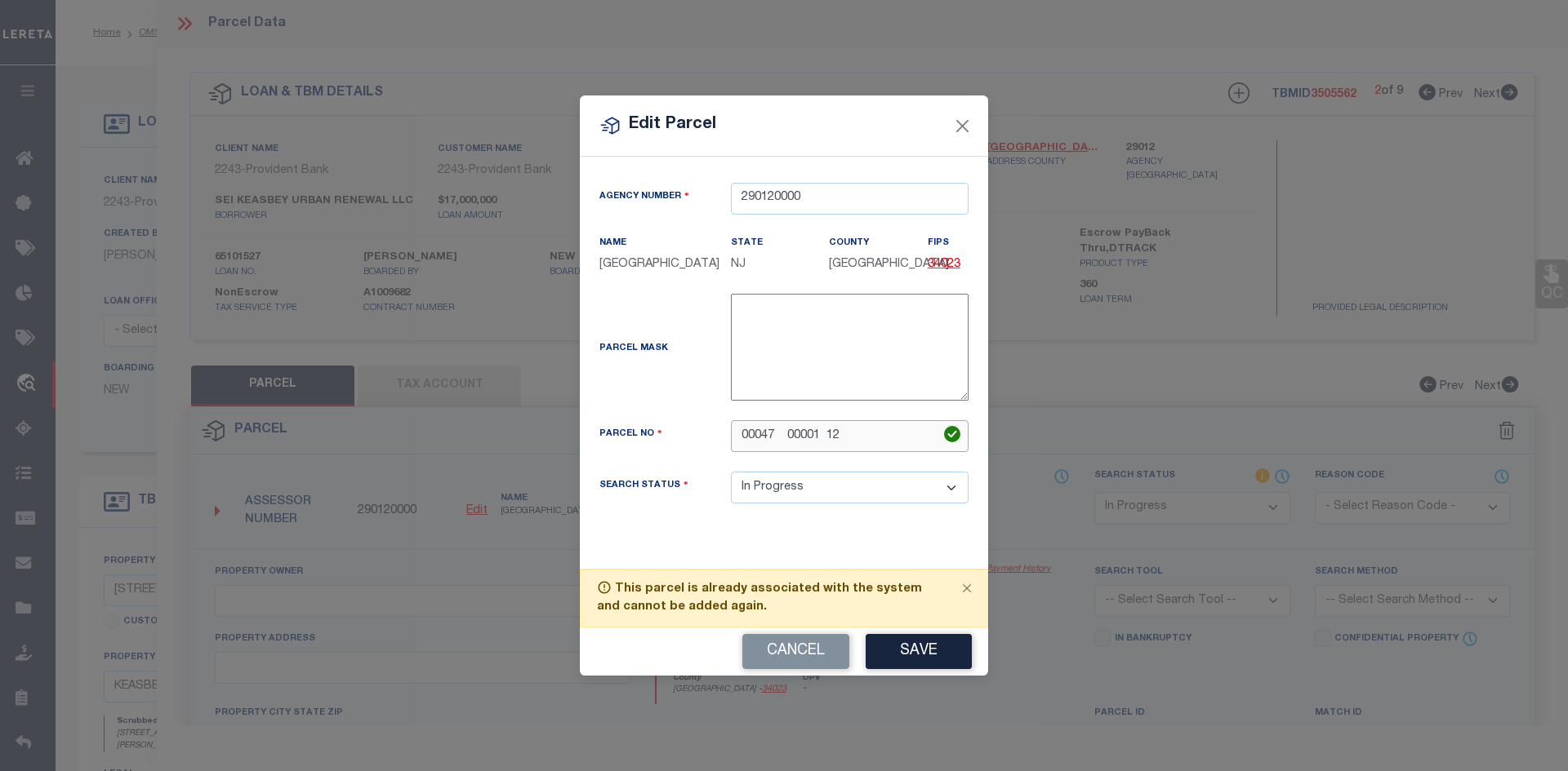
click at [826, 442] on input "00047 00001 12" at bounding box center [849, 437] width 238 height 32
click at [928, 659] on button "Save" at bounding box center [919, 651] width 106 height 35
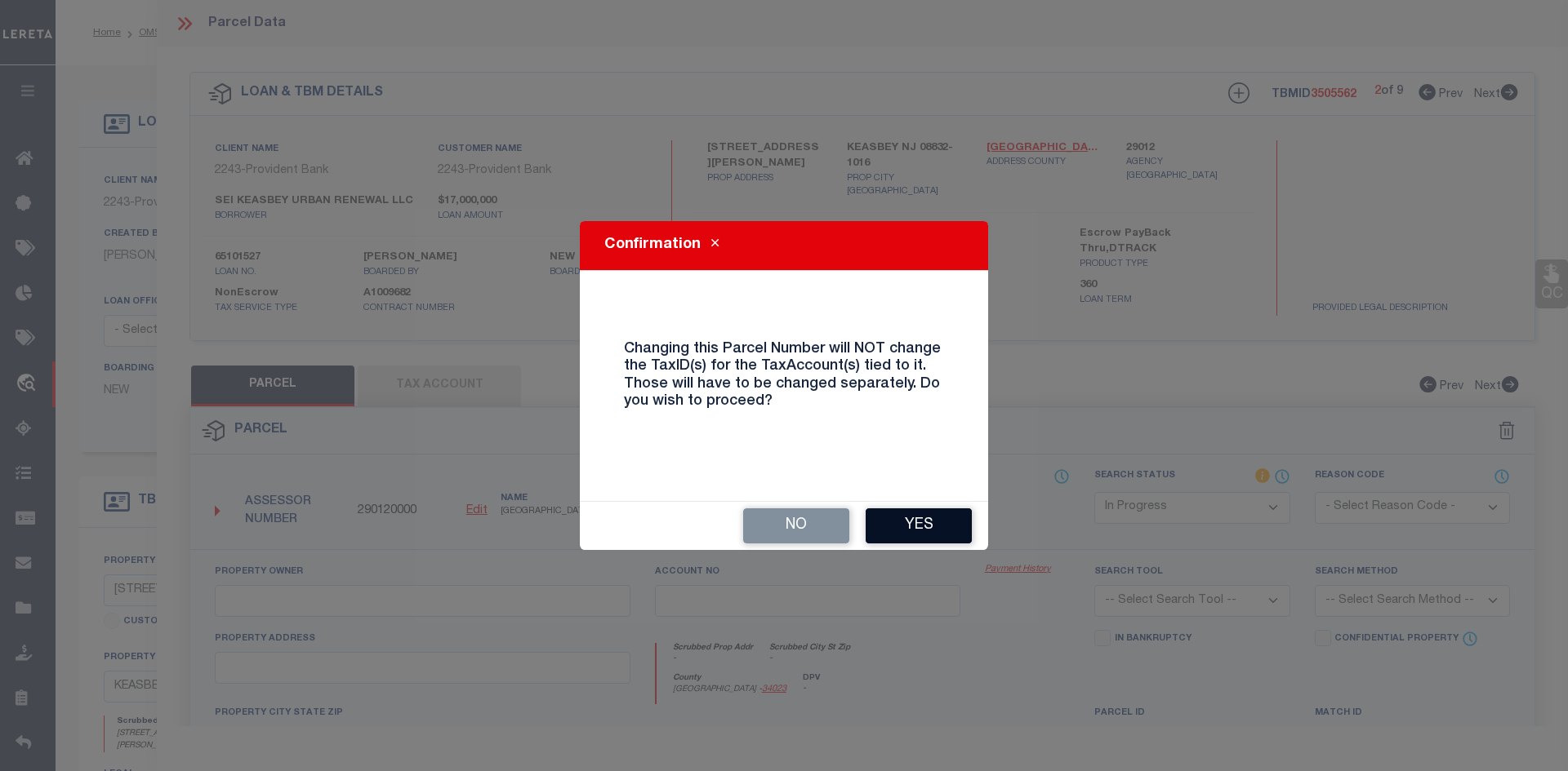
click at [901, 520] on button "Yes" at bounding box center [919, 525] width 106 height 35
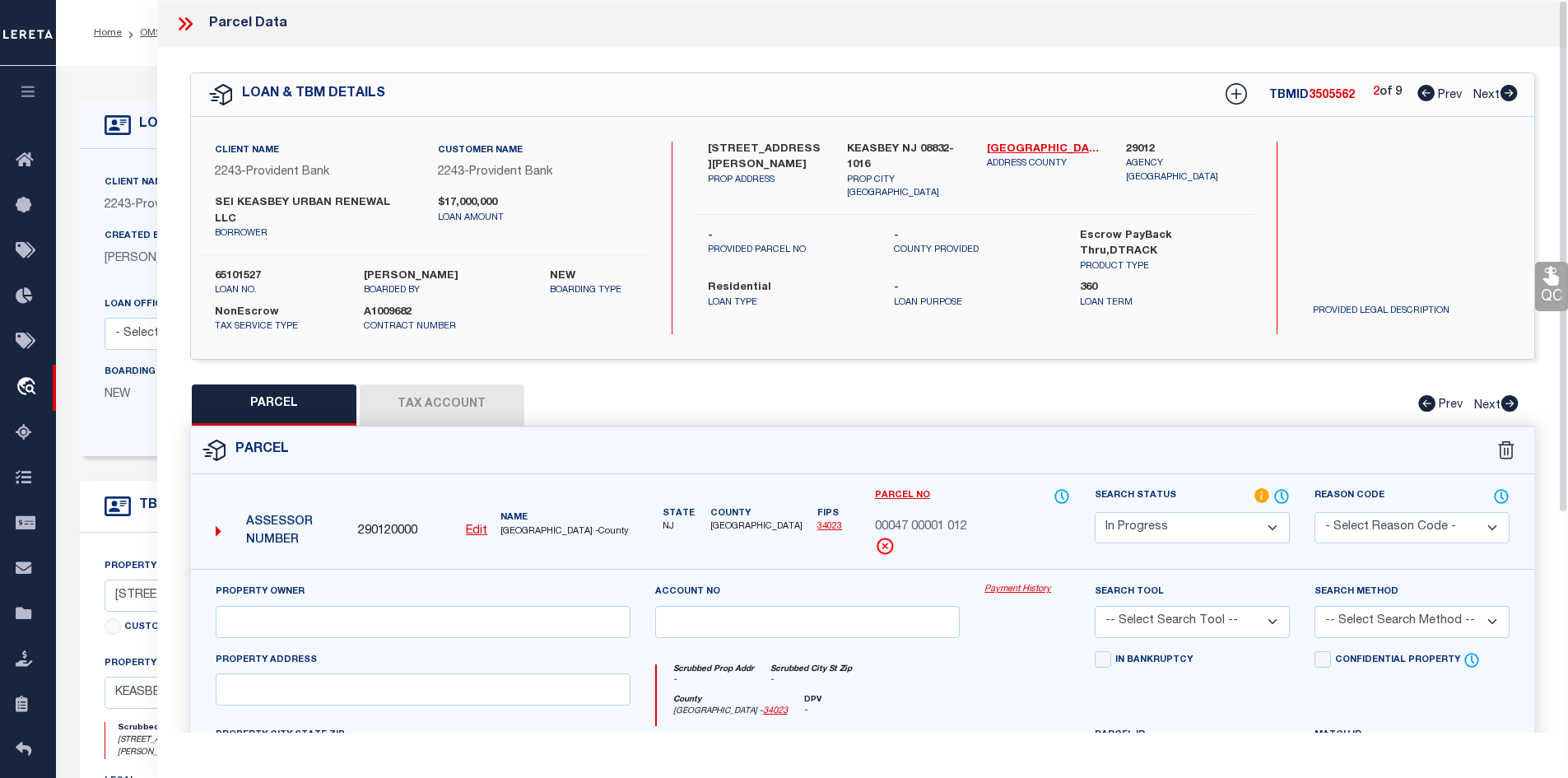
click at [1427, 87] on icon at bounding box center [1426, 93] width 17 height 16
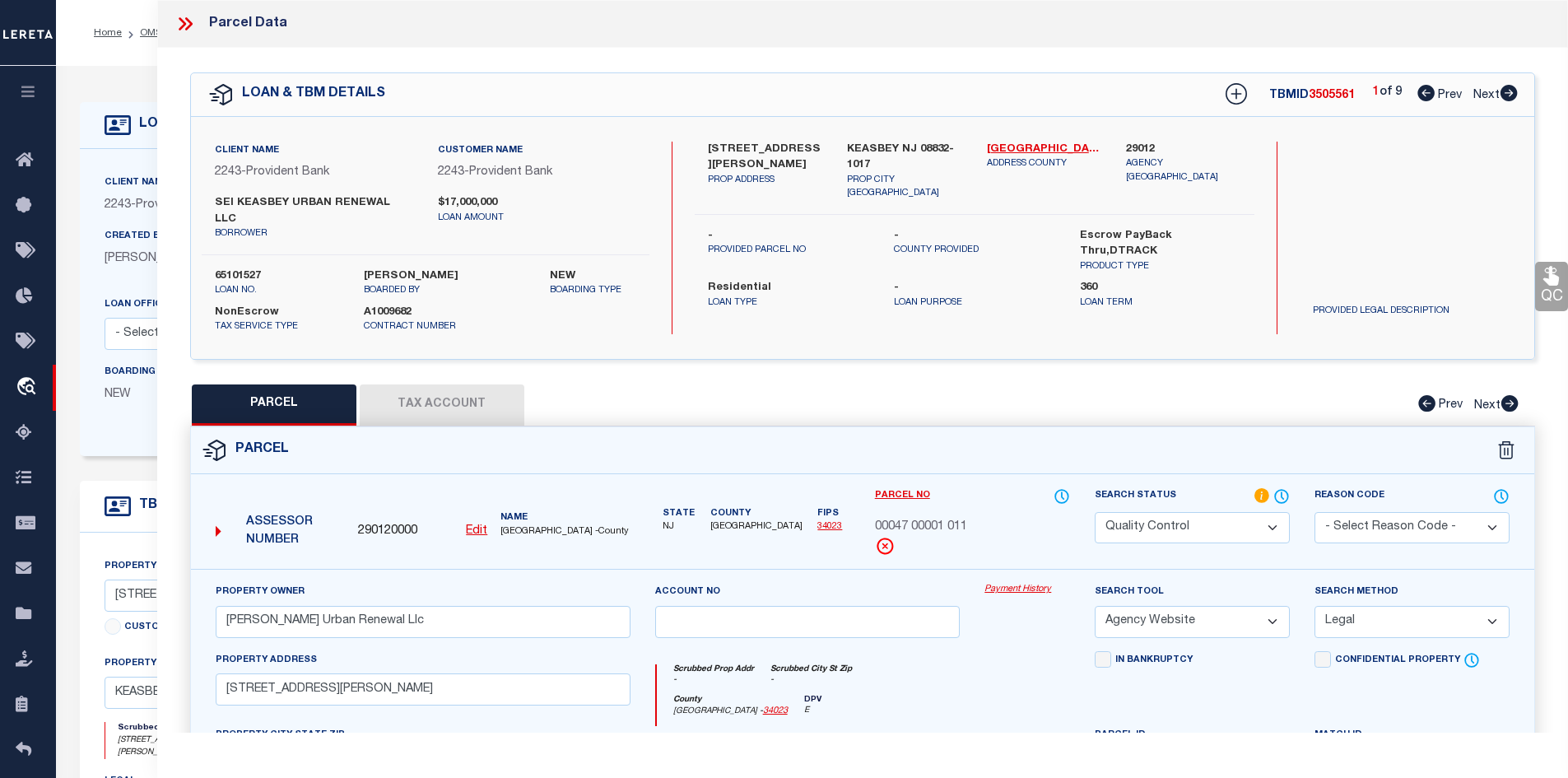
click at [1508, 91] on icon at bounding box center [1509, 93] width 17 height 16
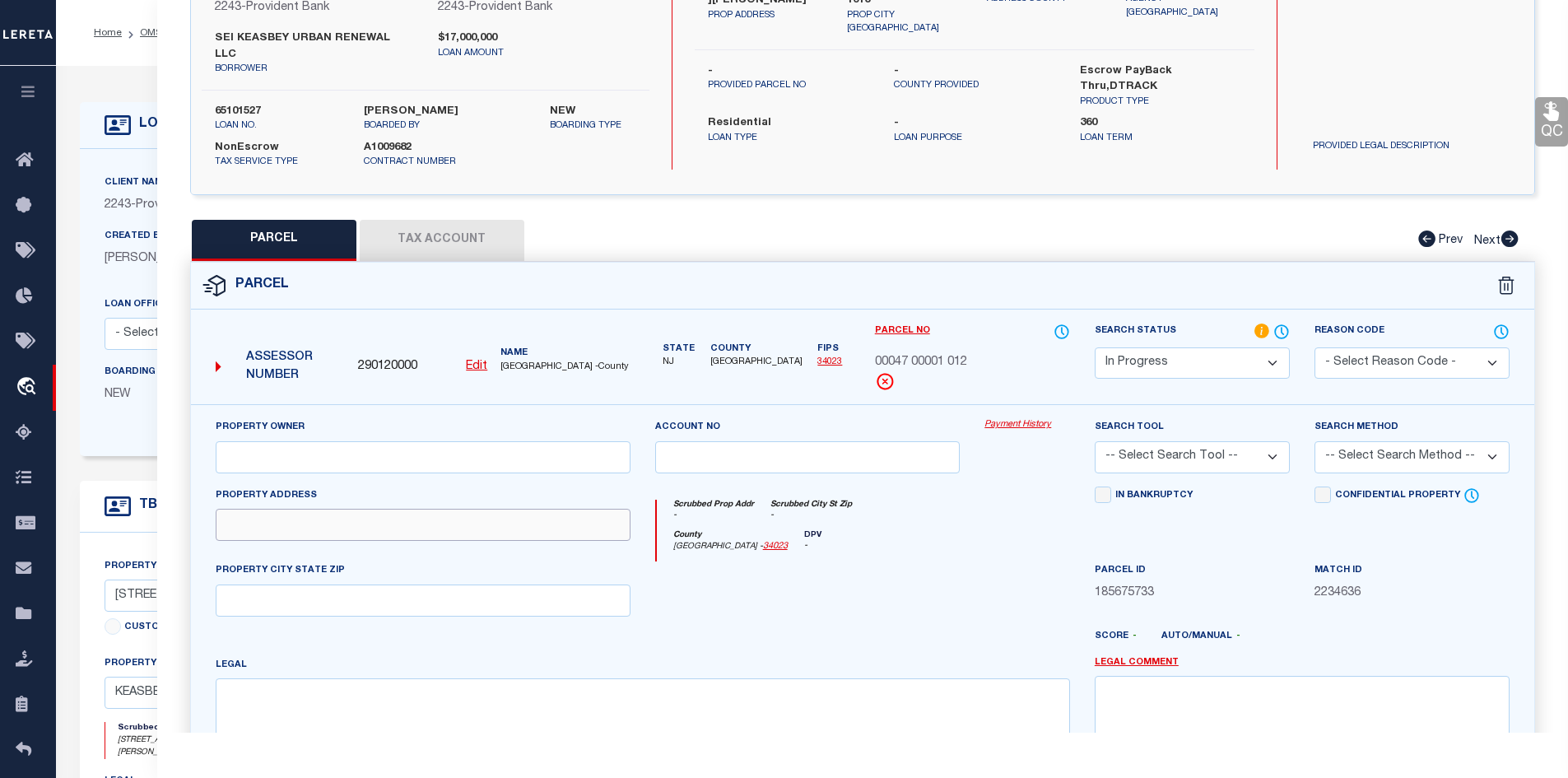
click at [302, 519] on input "text" at bounding box center [423, 526] width 415 height 33
paste input "Block: 47 Lot: 1.011"
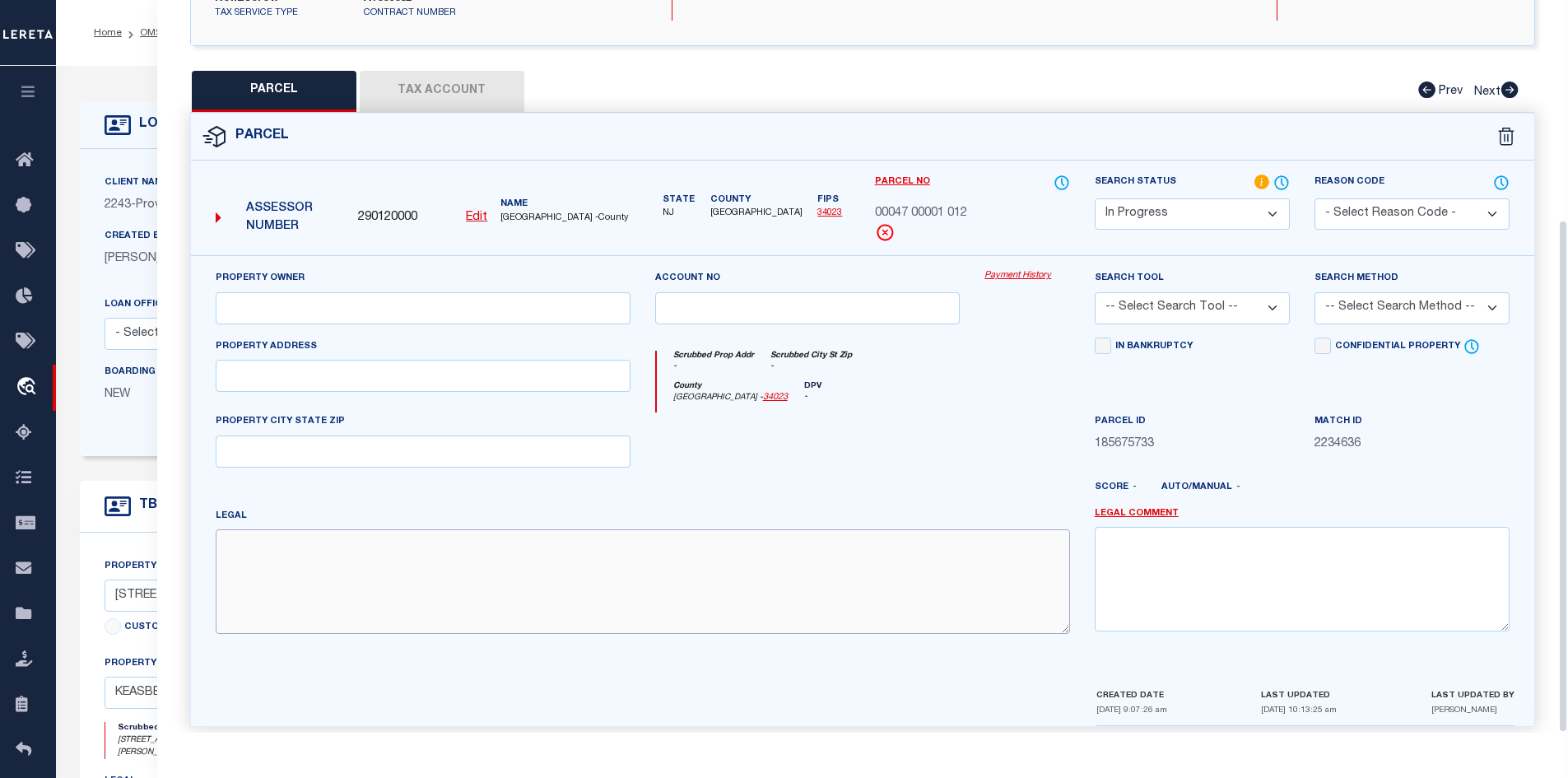
click at [417, 594] on textarea at bounding box center [643, 581] width 855 height 104
paste textarea "Block: 47 Lot: 1.012"
click at [326, 299] on input "text" at bounding box center [423, 308] width 415 height 33
paste input "Sei Keasbey Urban Renewal Llc"
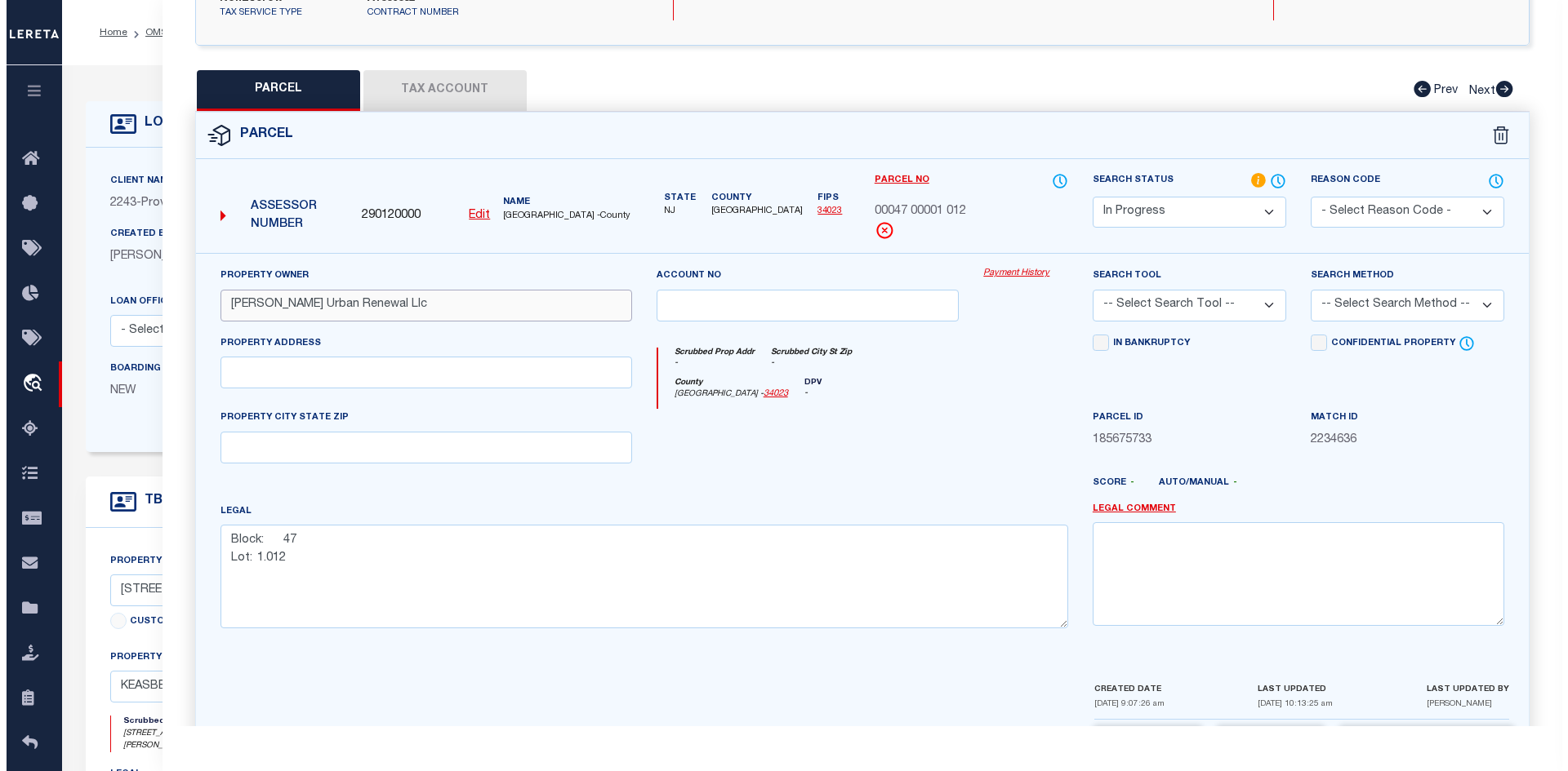
scroll to position [0, 0]
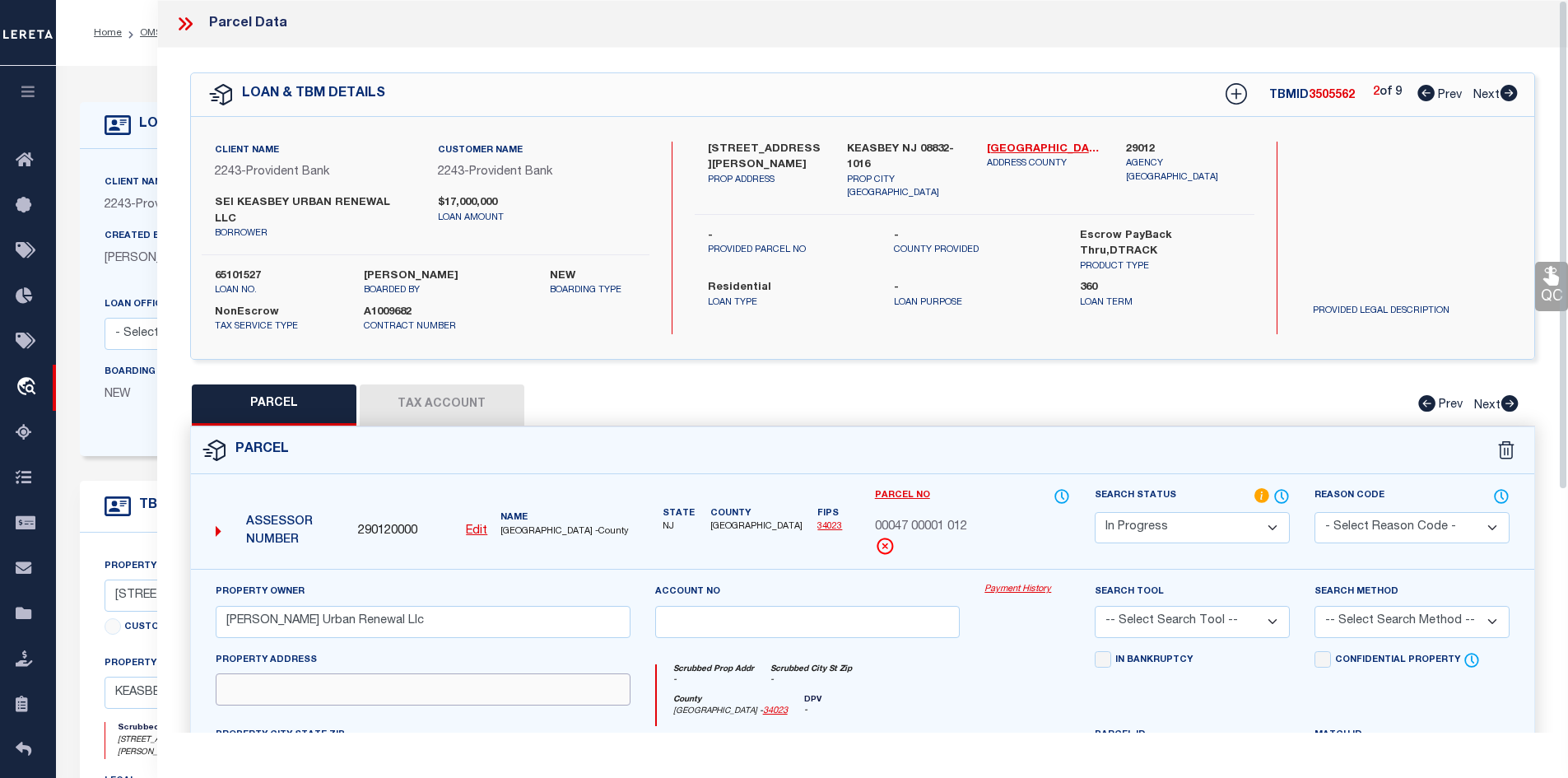
click at [430, 690] on input "text" at bounding box center [423, 690] width 415 height 33
paste input "Smith St (Interior)"
click at [425, 394] on button "Tax Account" at bounding box center [442, 405] width 165 height 42
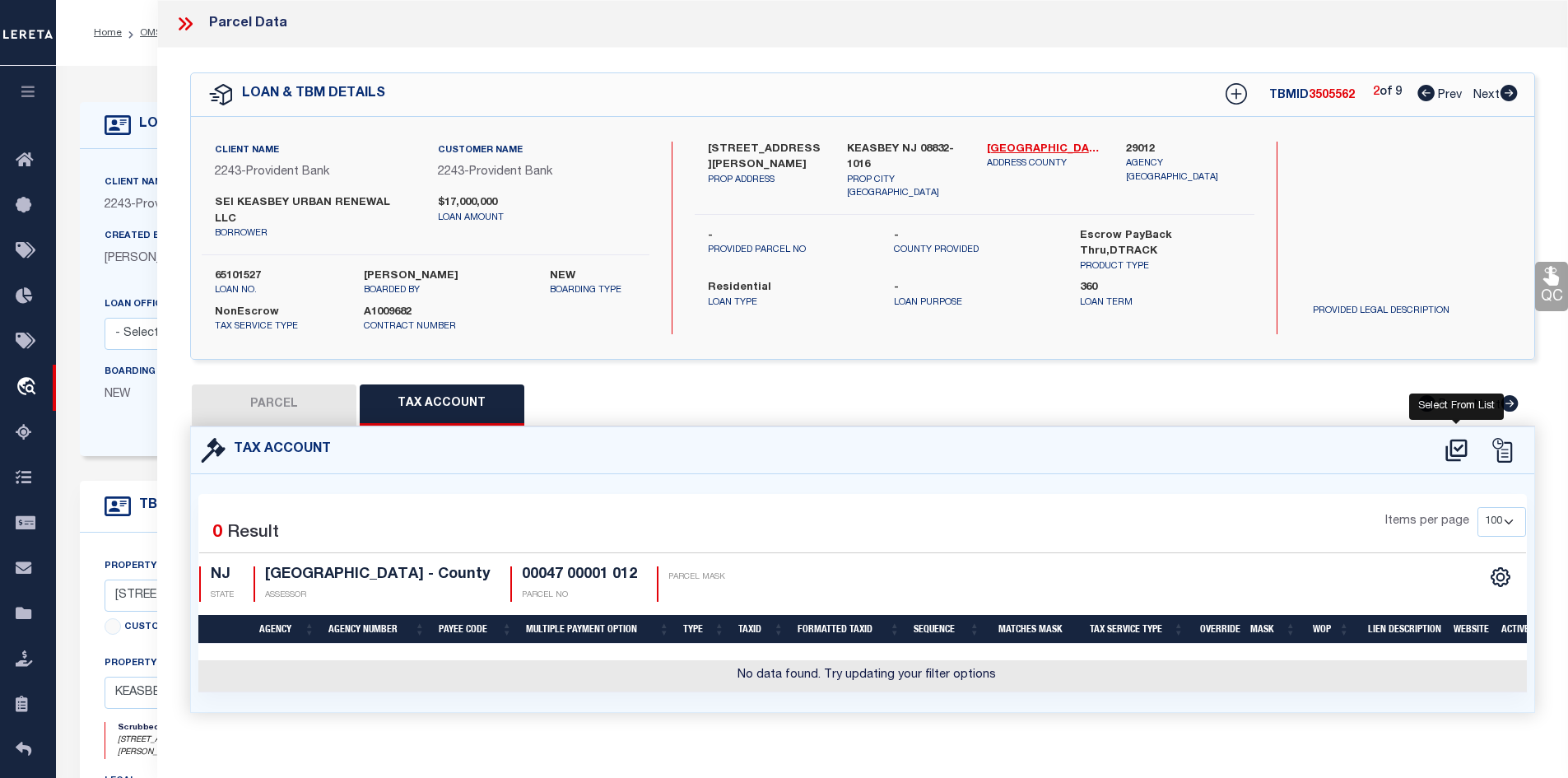
click at [1457, 437] on icon at bounding box center [1457, 450] width 27 height 26
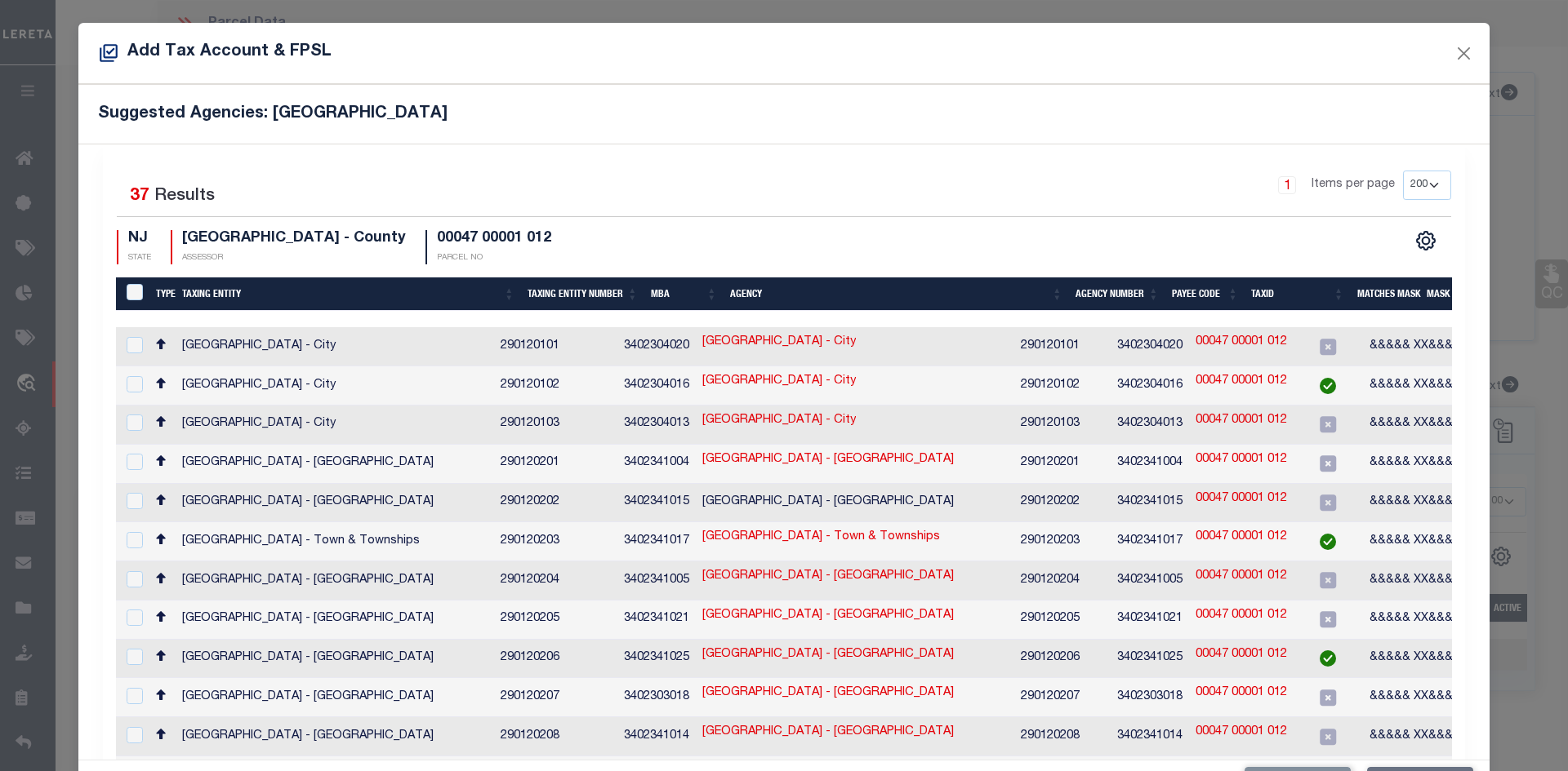
click at [305, 640] on td "WOODBRIDGE TOWNSHIP - Town & Townships" at bounding box center [335, 660] width 318 height 39
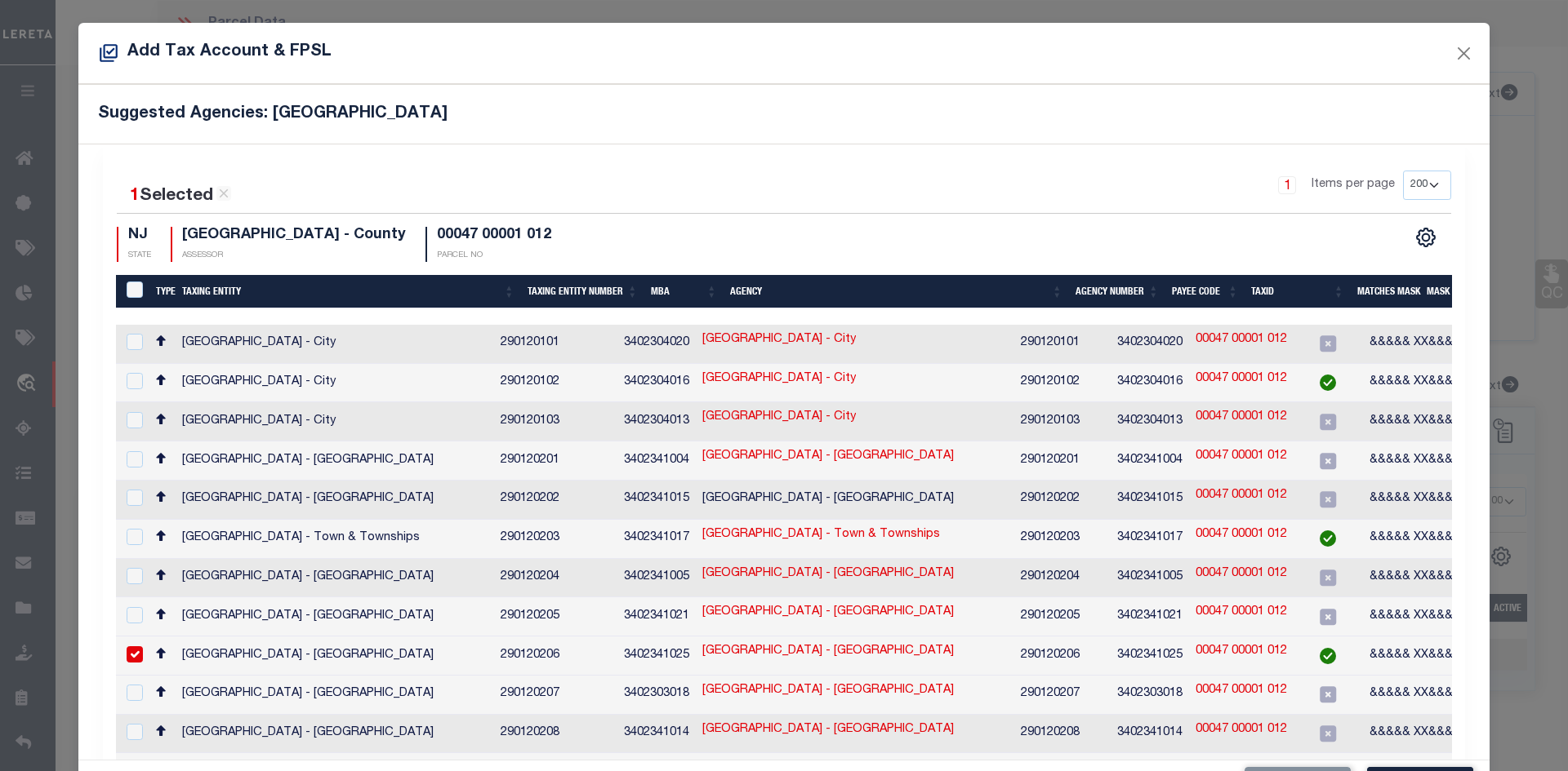
scroll to position [60, 0]
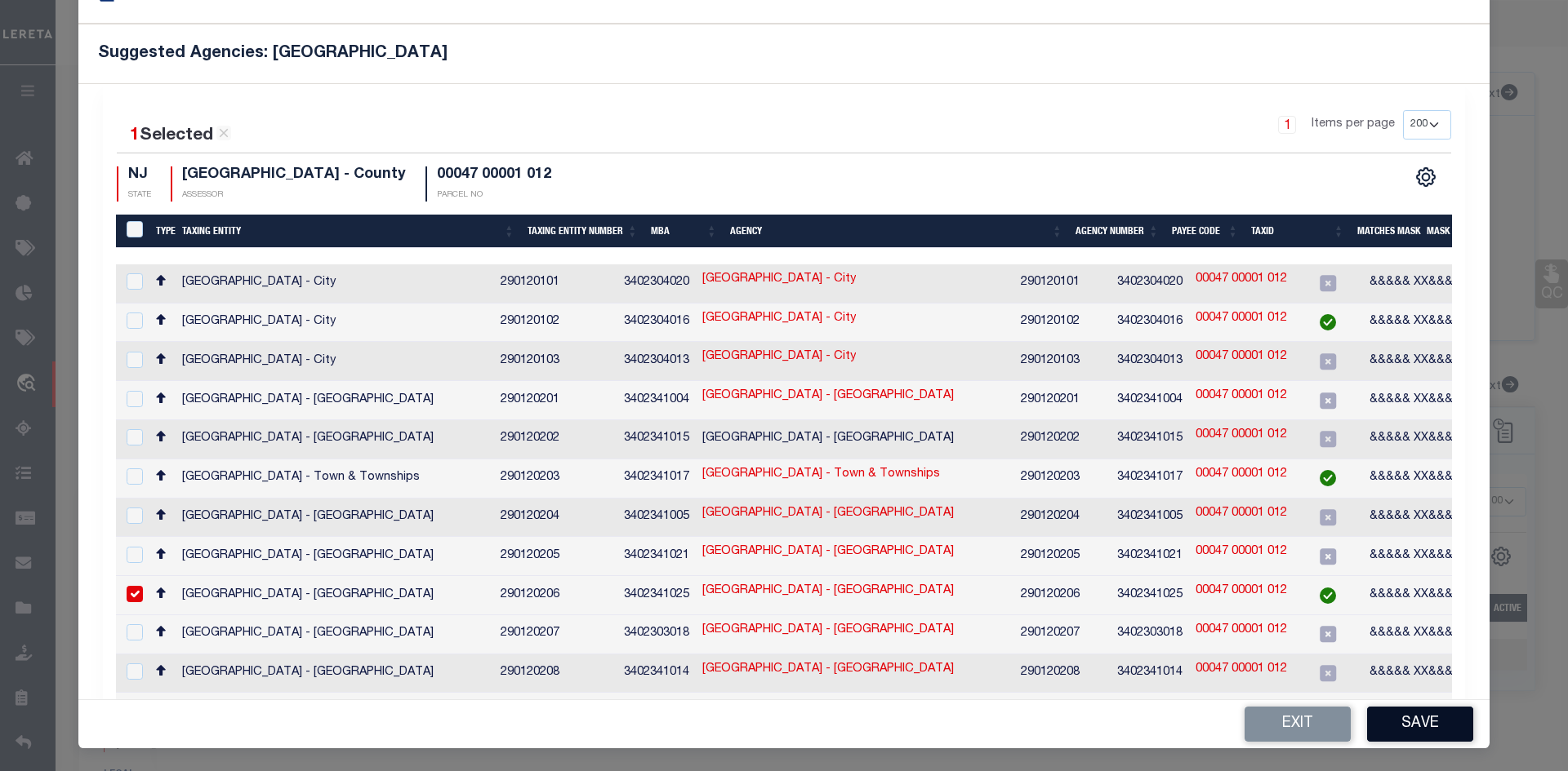
click at [1388, 723] on button "Save" at bounding box center [1420, 723] width 106 height 35
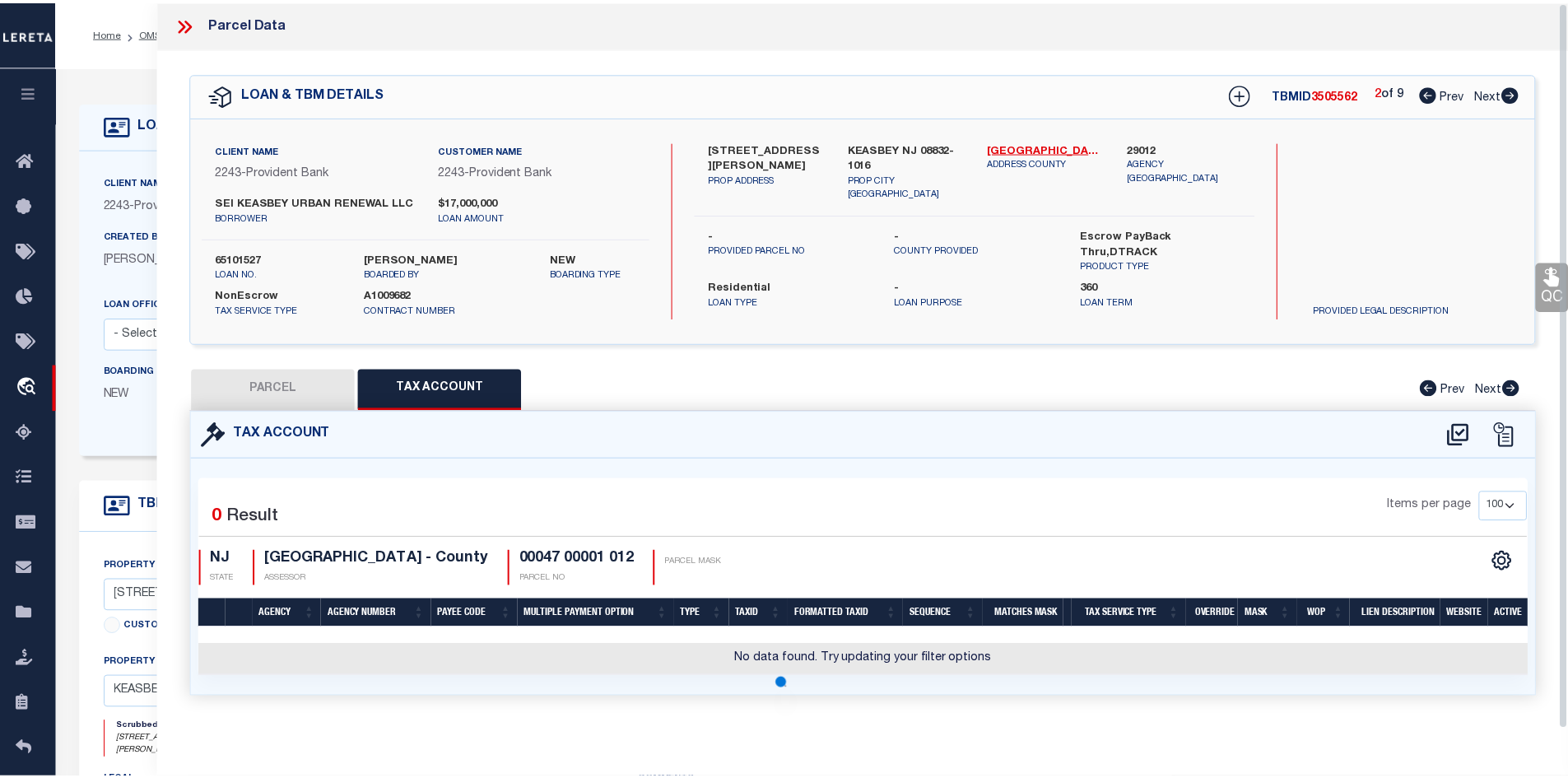
scroll to position [0, 0]
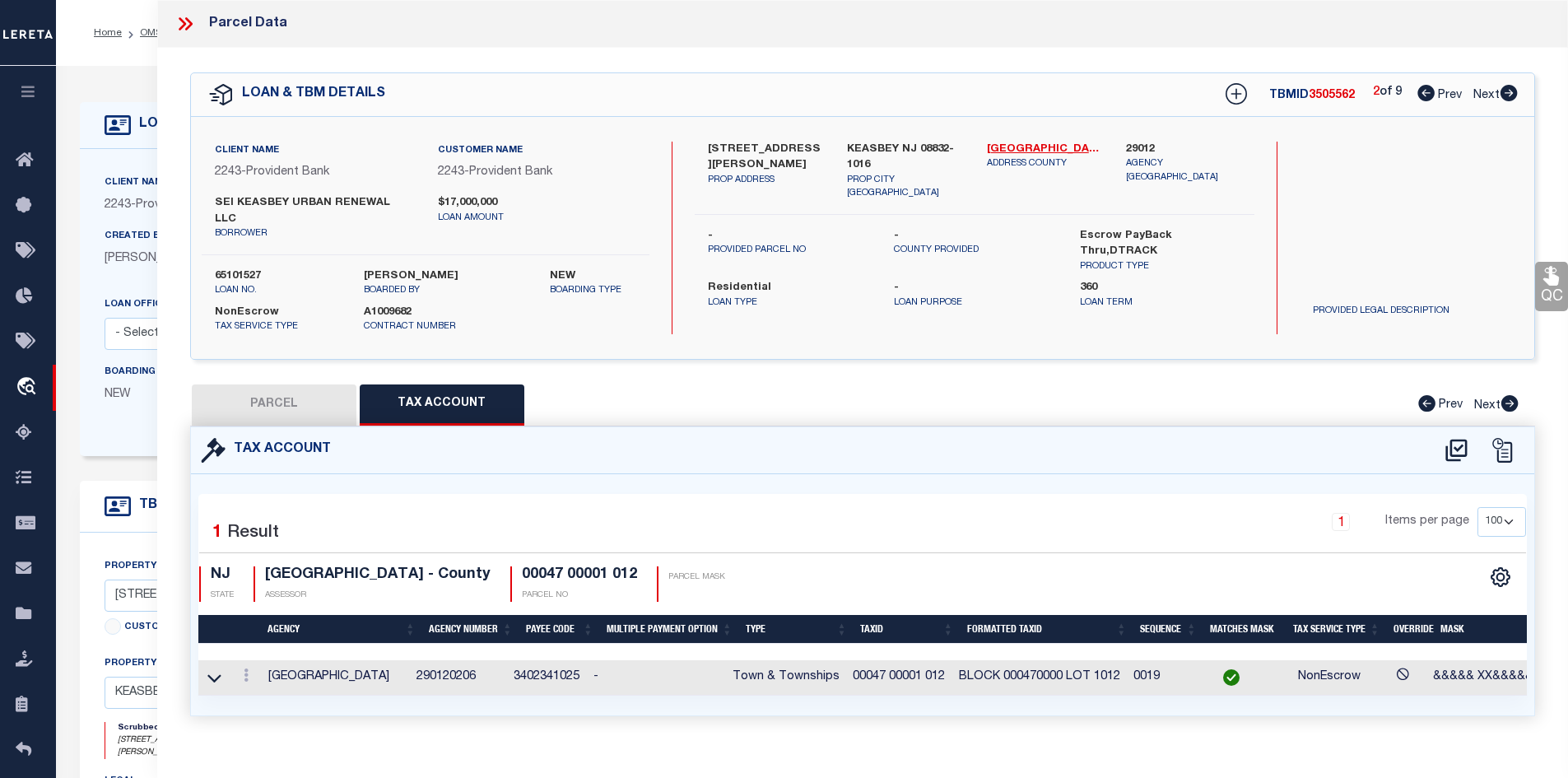
click at [308, 384] on button "PARCEL" at bounding box center [274, 405] width 165 height 42
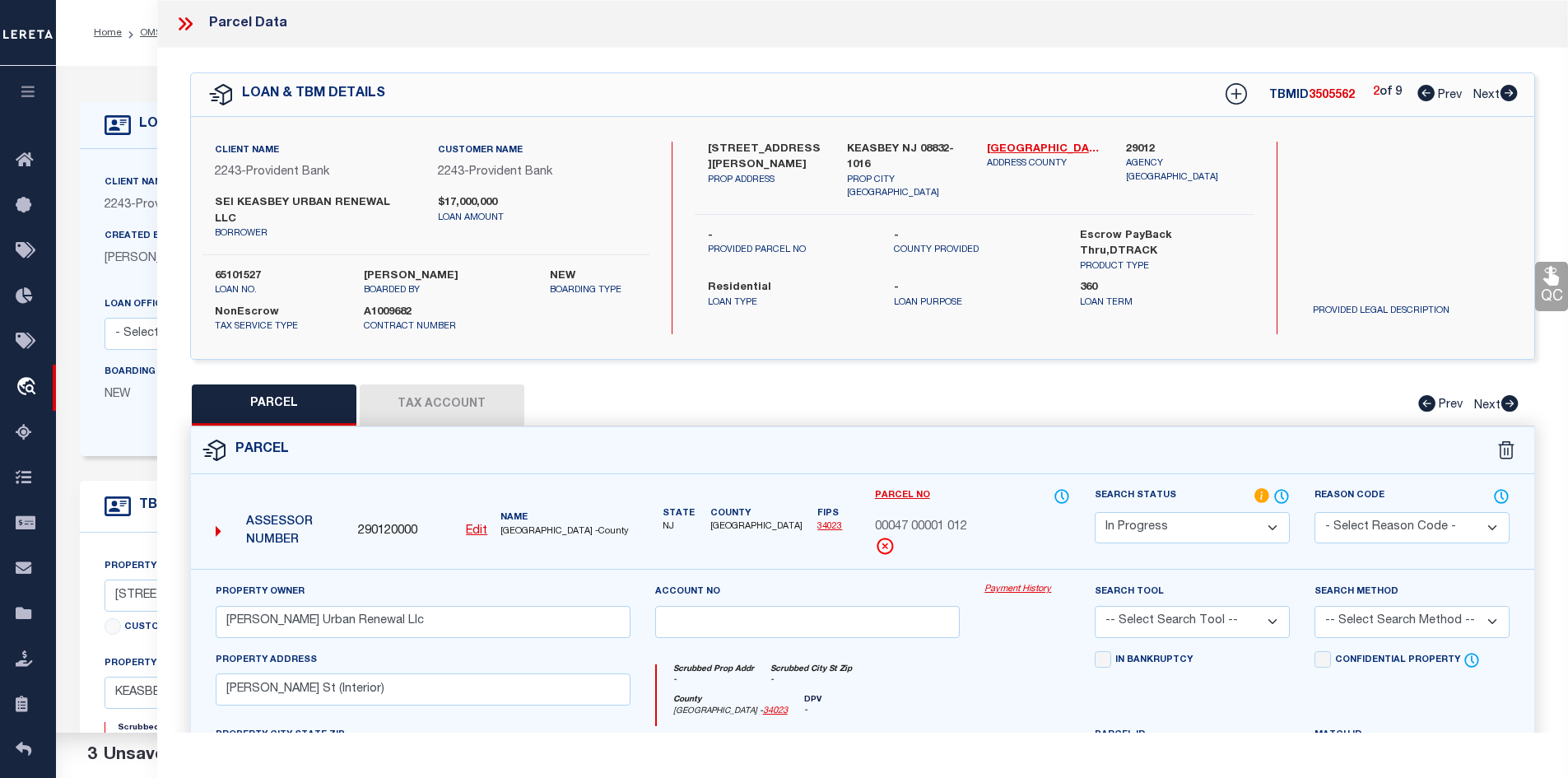
click at [1185, 512] on select "Automated Search Bad Parcel Complete Duplicate Parcel High Dollar Reporting In …" at bounding box center [1193, 528] width 195 height 33
click at [1095, 512] on select "Automated Search Bad Parcel Complete Duplicate Parcel High Dollar Reporting In …" at bounding box center [1193, 528] width 195 height 33
click at [1138, 606] on select "-- Select Search Tool -- 3rd Party Website Agency File Agency Website ATLS CNV-…" at bounding box center [1193, 622] width 195 height 33
click at [1095, 606] on select "-- Select Search Tool -- 3rd Party Website Agency File Agency Website ATLS CNV-…" at bounding box center [1193, 622] width 195 height 33
click at [1381, 612] on select "-- Select Search Method -- Property Address Legal Liability Info Provided" at bounding box center [1412, 622] width 195 height 33
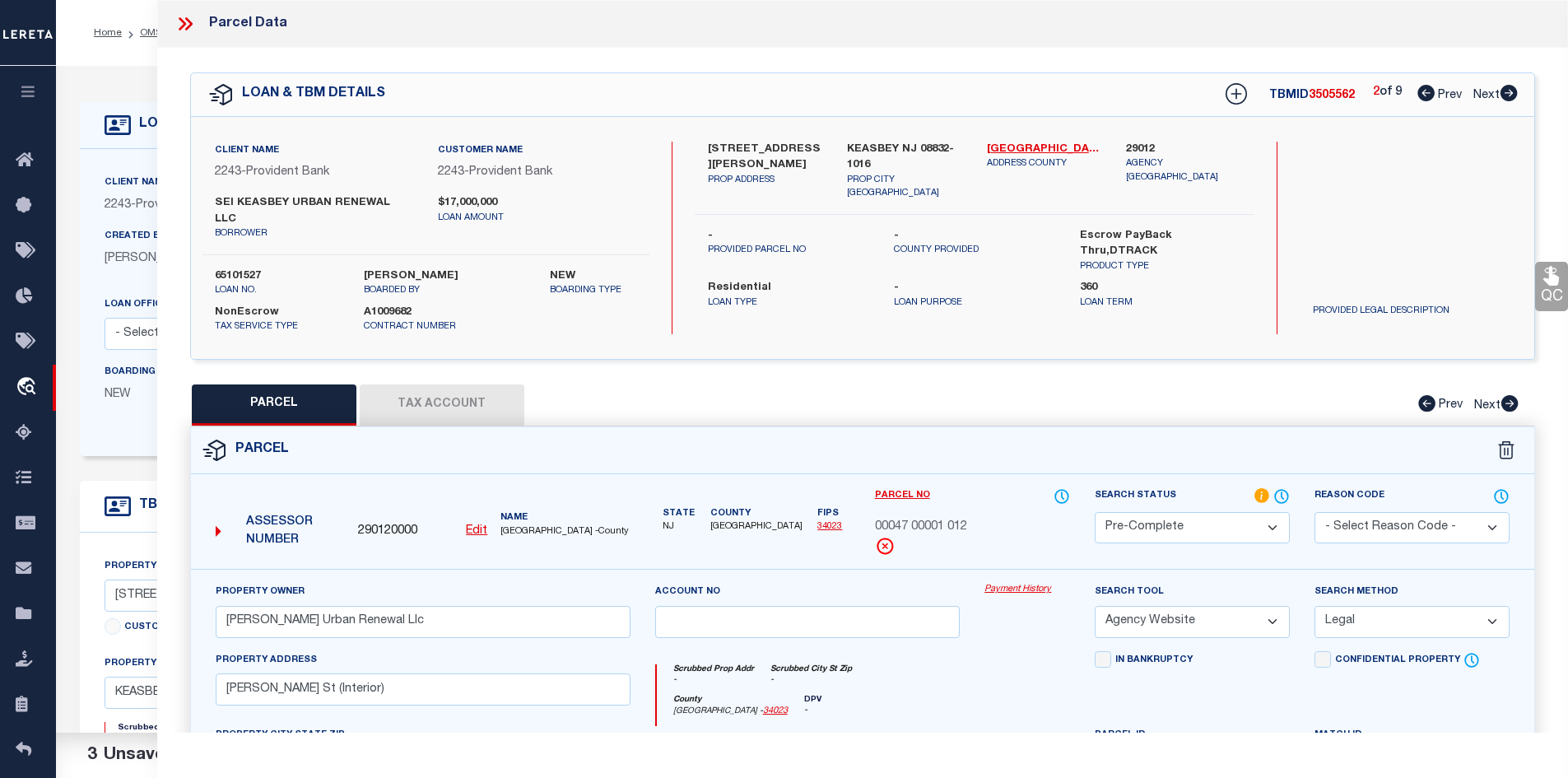
click at [1315, 606] on select "-- Select Search Method -- Property Address Legal Liability Info Provided" at bounding box center [1412, 622] width 195 height 33
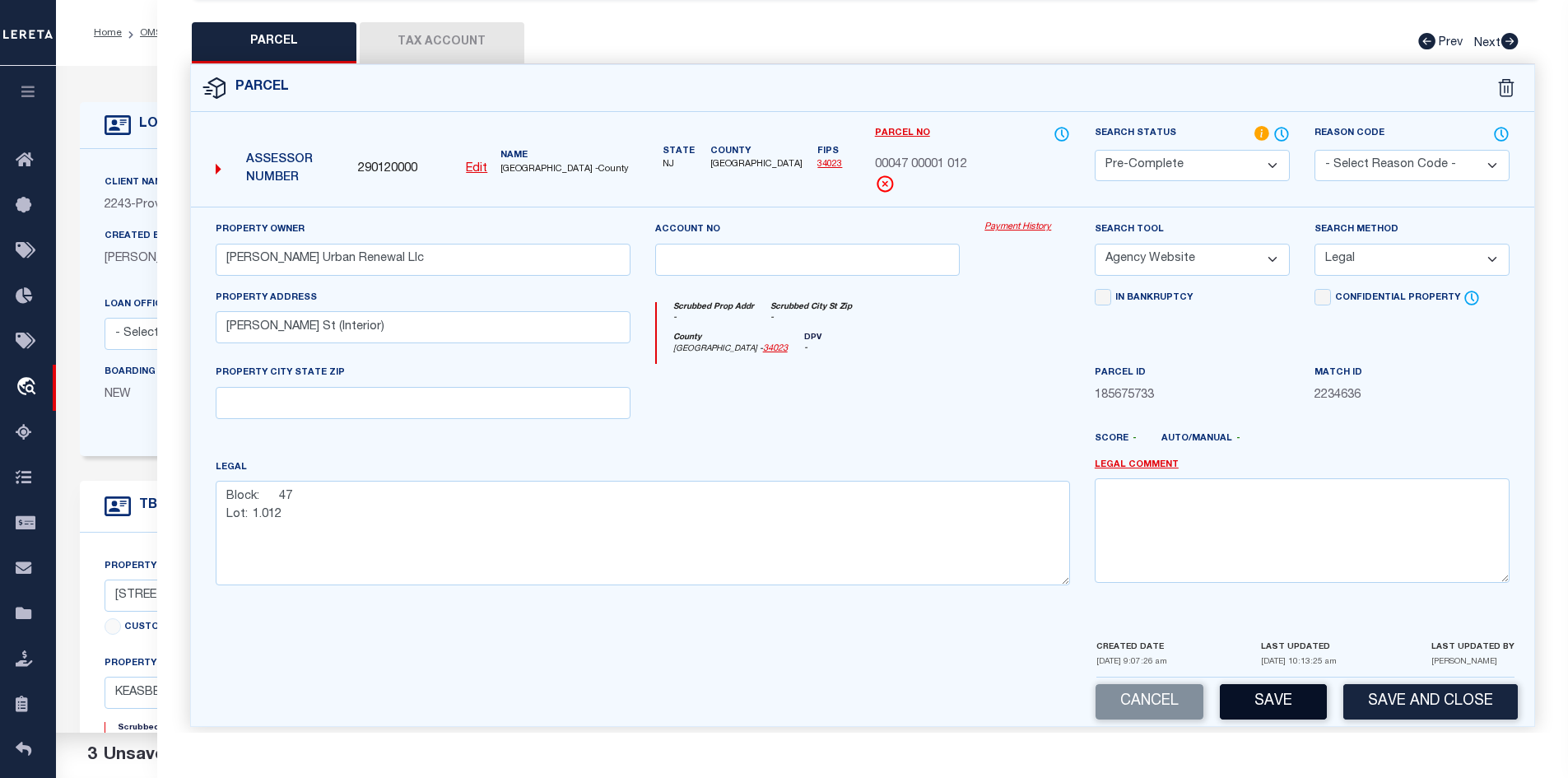
click at [1292, 696] on button "Save" at bounding box center [1273, 702] width 107 height 35
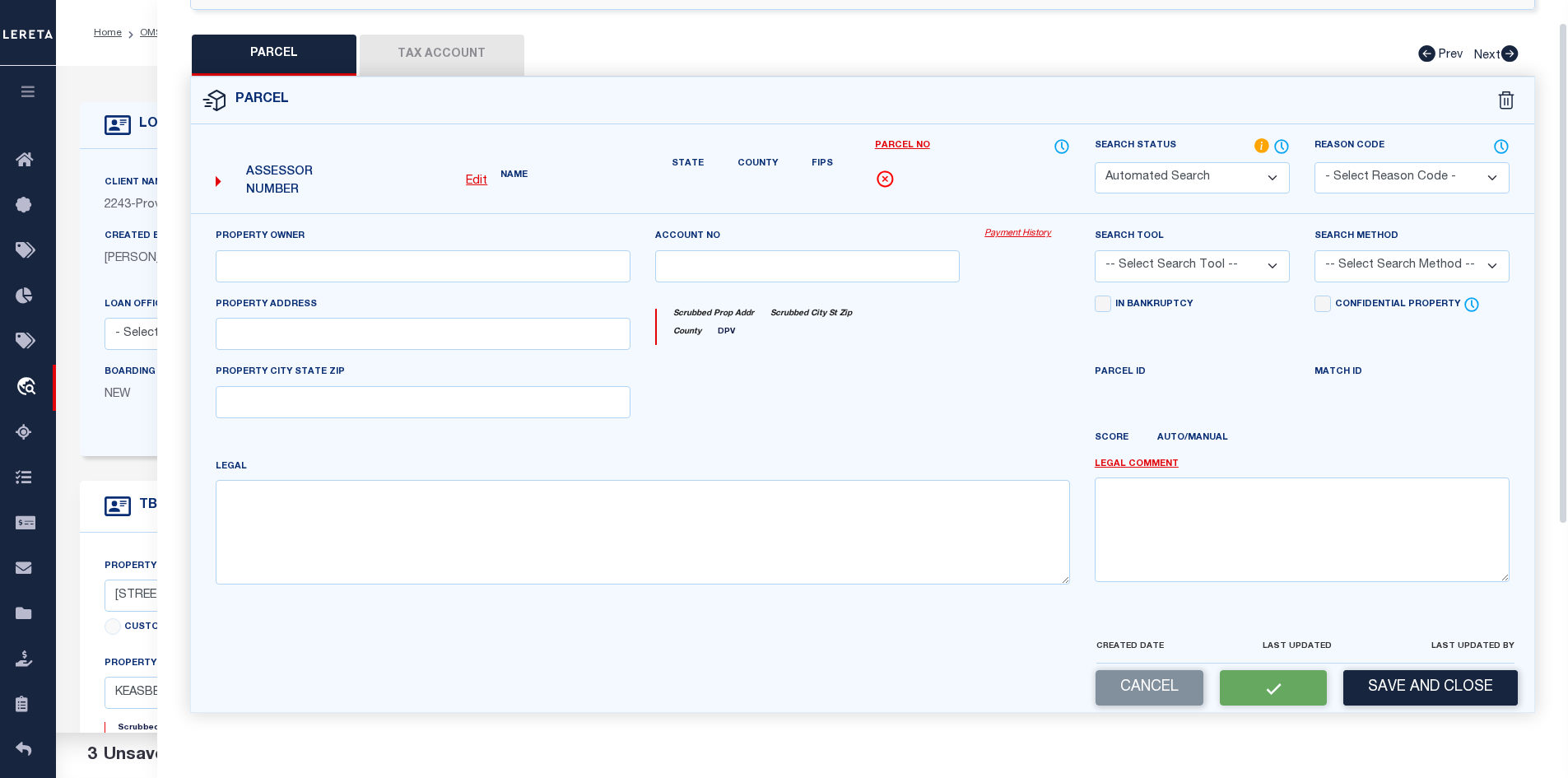
scroll to position [0, 0]
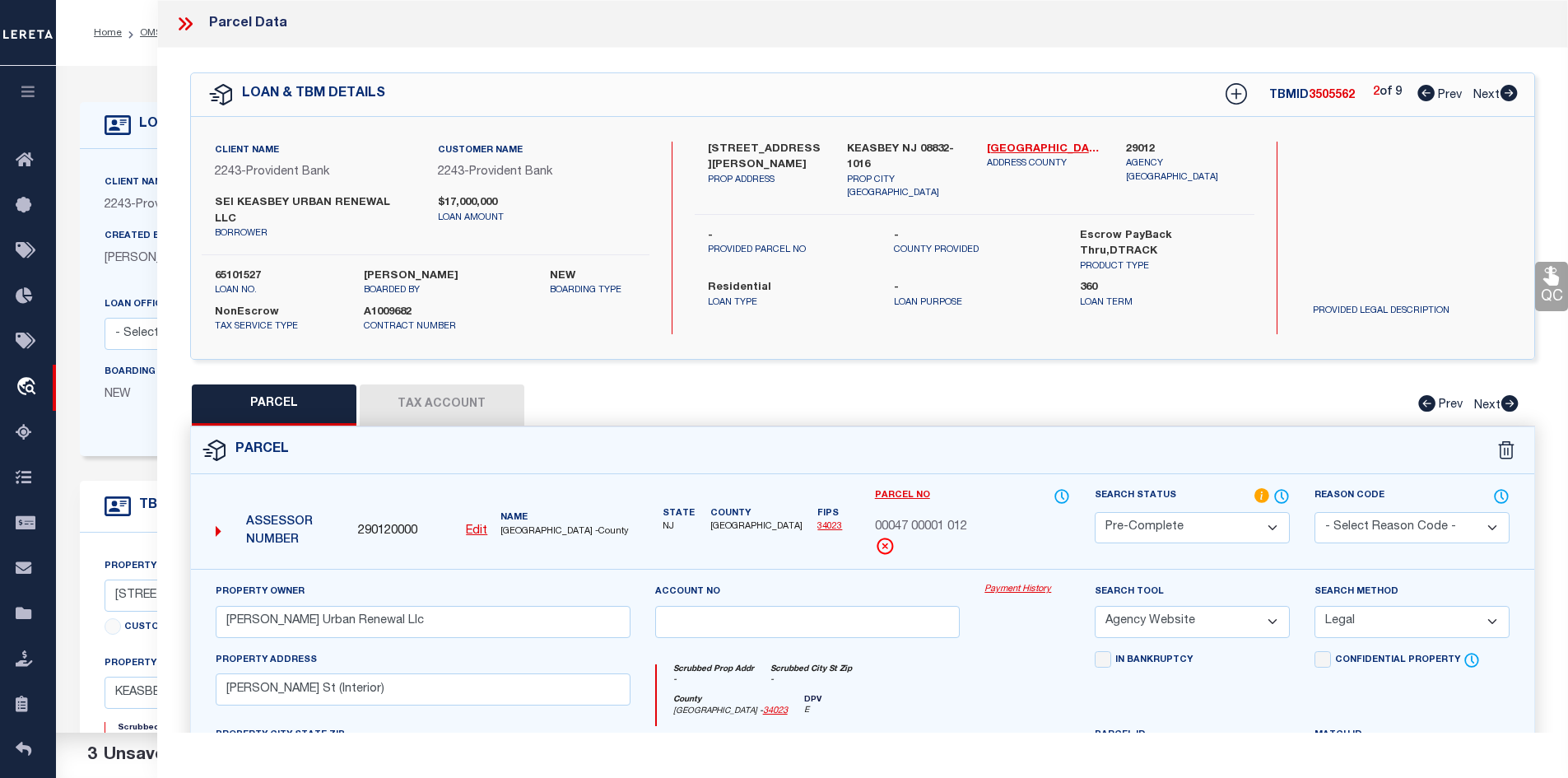
click at [1514, 95] on icon at bounding box center [1509, 93] width 17 height 16
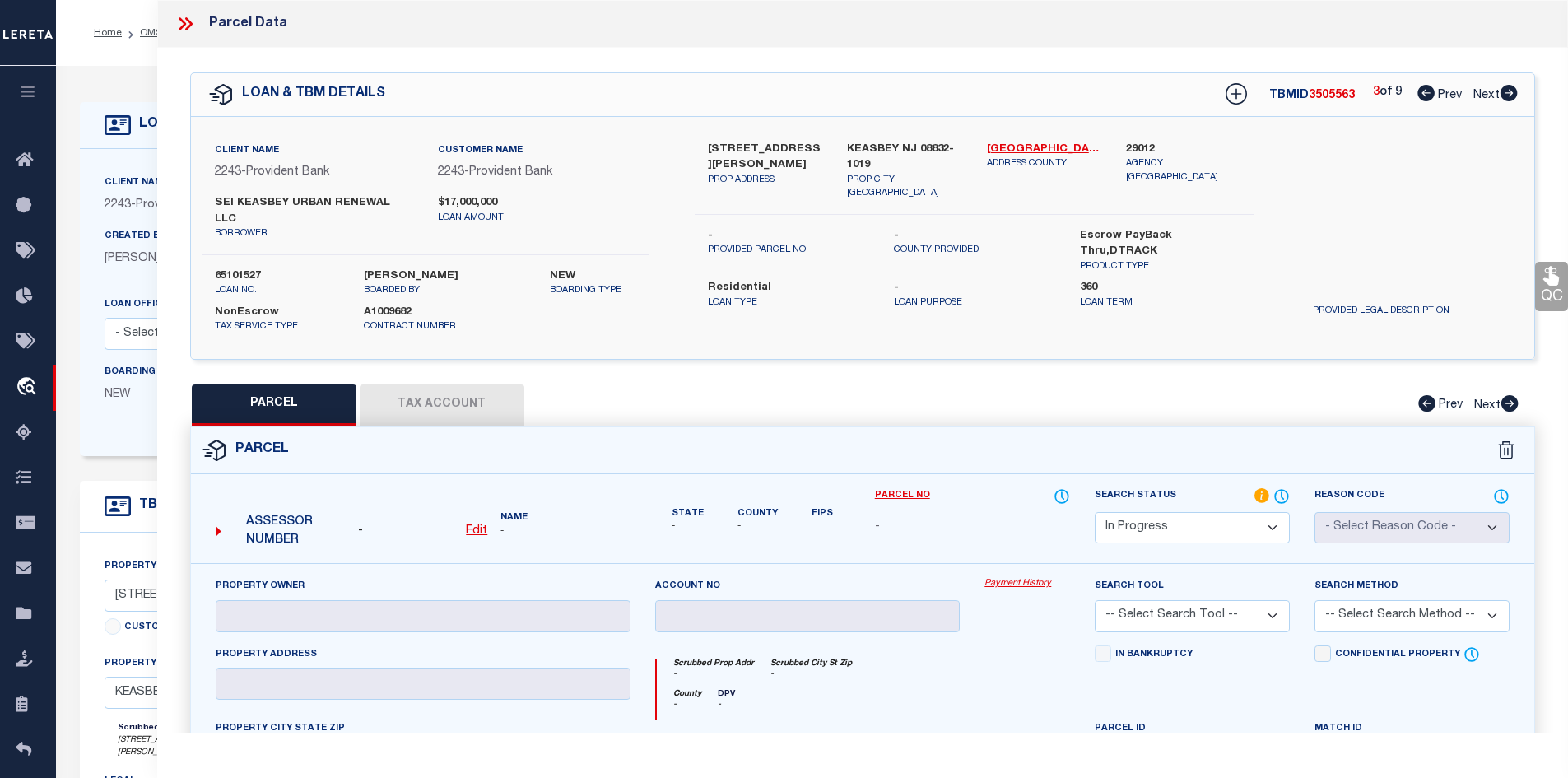
click at [1171, 512] on select "Automated Search Bad Parcel Complete Duplicate Parcel High Dollar Reporting In …" at bounding box center [1193, 528] width 195 height 33
click at [1095, 512] on select "Automated Search Bad Parcel Complete Duplicate Parcel High Dollar Reporting In …" at bounding box center [1193, 528] width 195 height 33
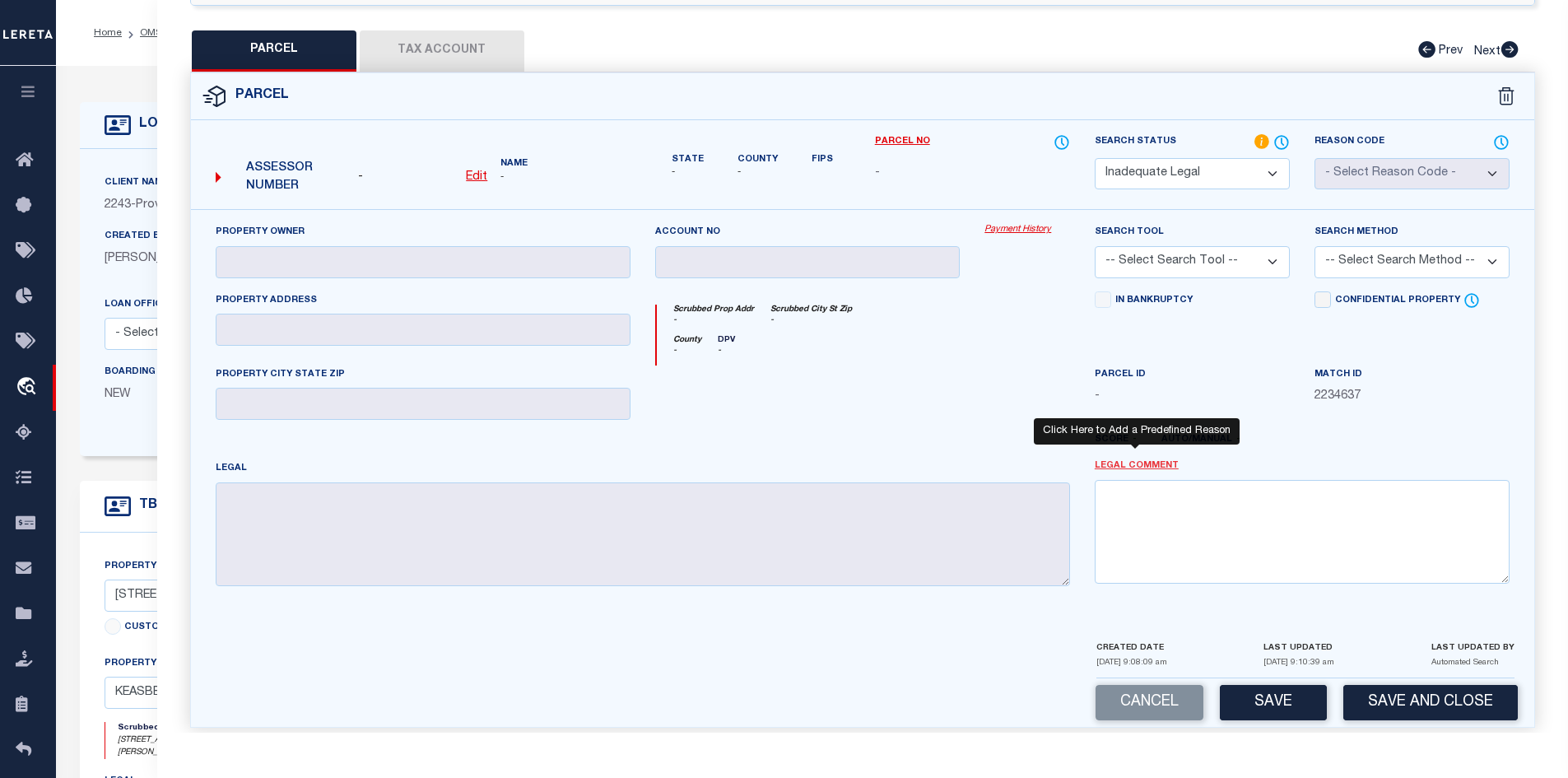
click at [1127, 460] on link "Legal Comment" at bounding box center [1137, 466] width 84 height 14
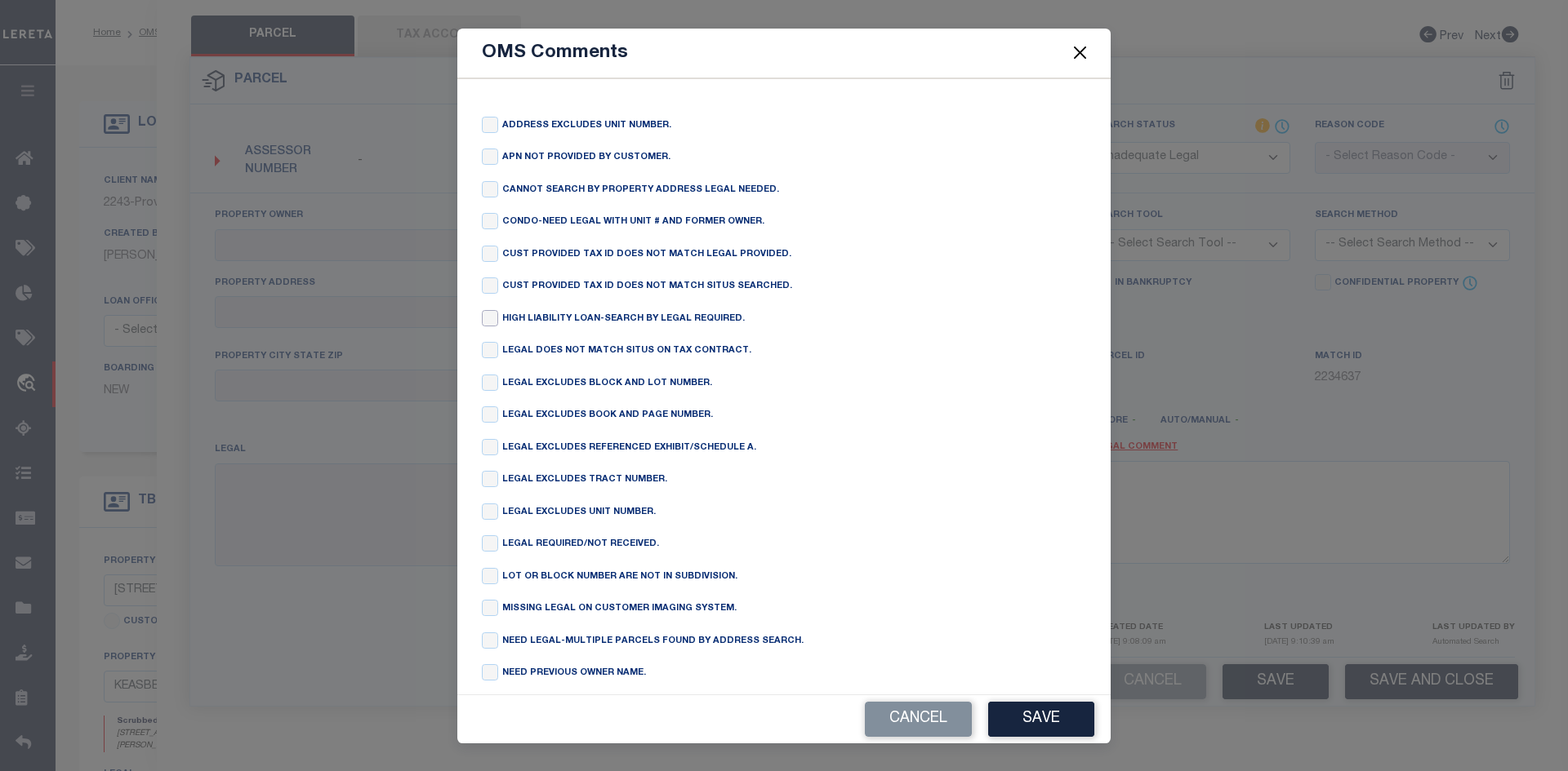
click at [496, 326] on input "checkbox" at bounding box center [490, 318] width 16 height 16
click at [1094, 739] on div "Cancel Save" at bounding box center [784, 720] width 653 height 48
click at [1047, 723] on button "Save" at bounding box center [1041, 719] width 106 height 35
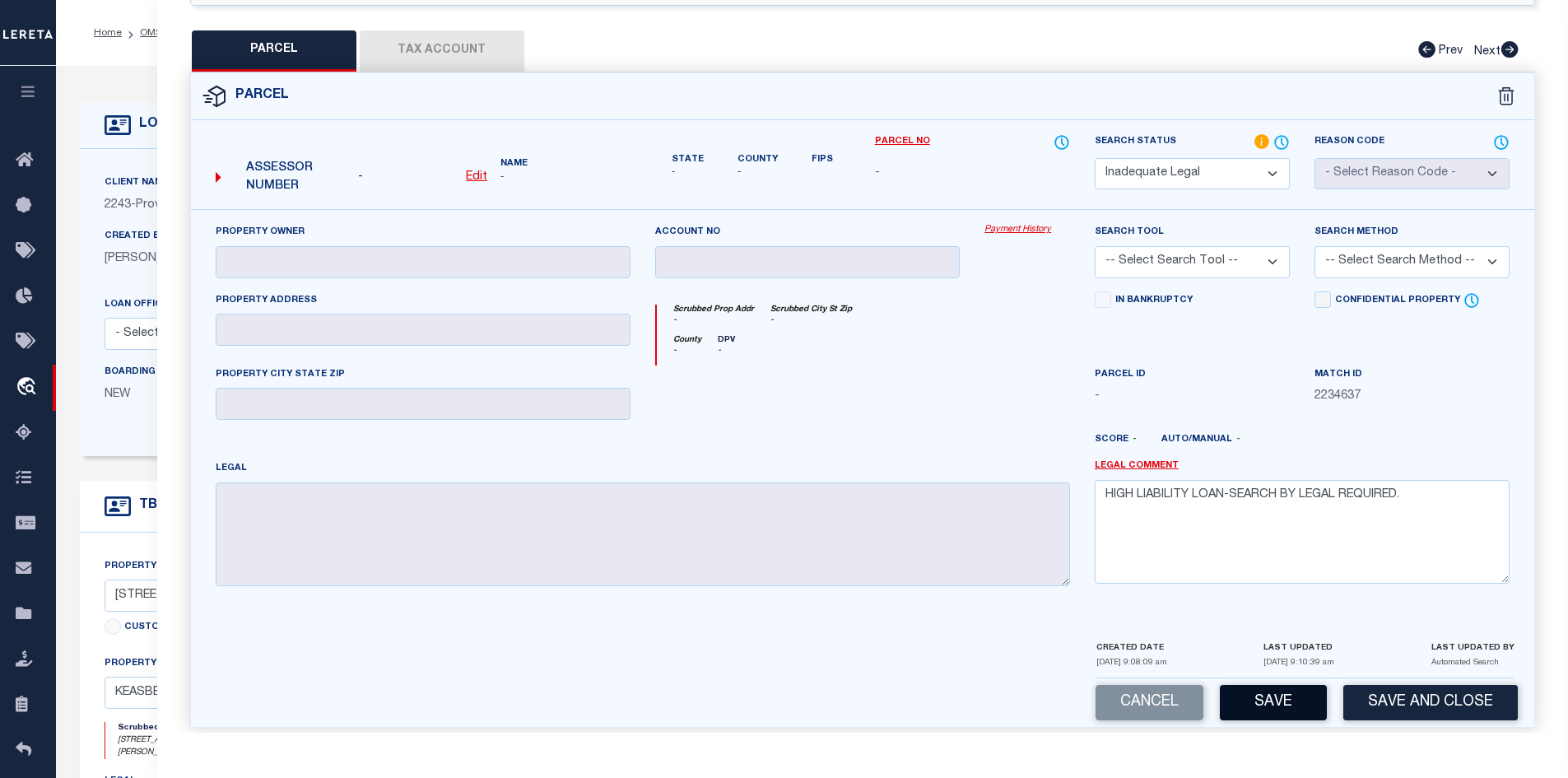
click at [1264, 691] on button "Save" at bounding box center [1273, 702] width 107 height 35
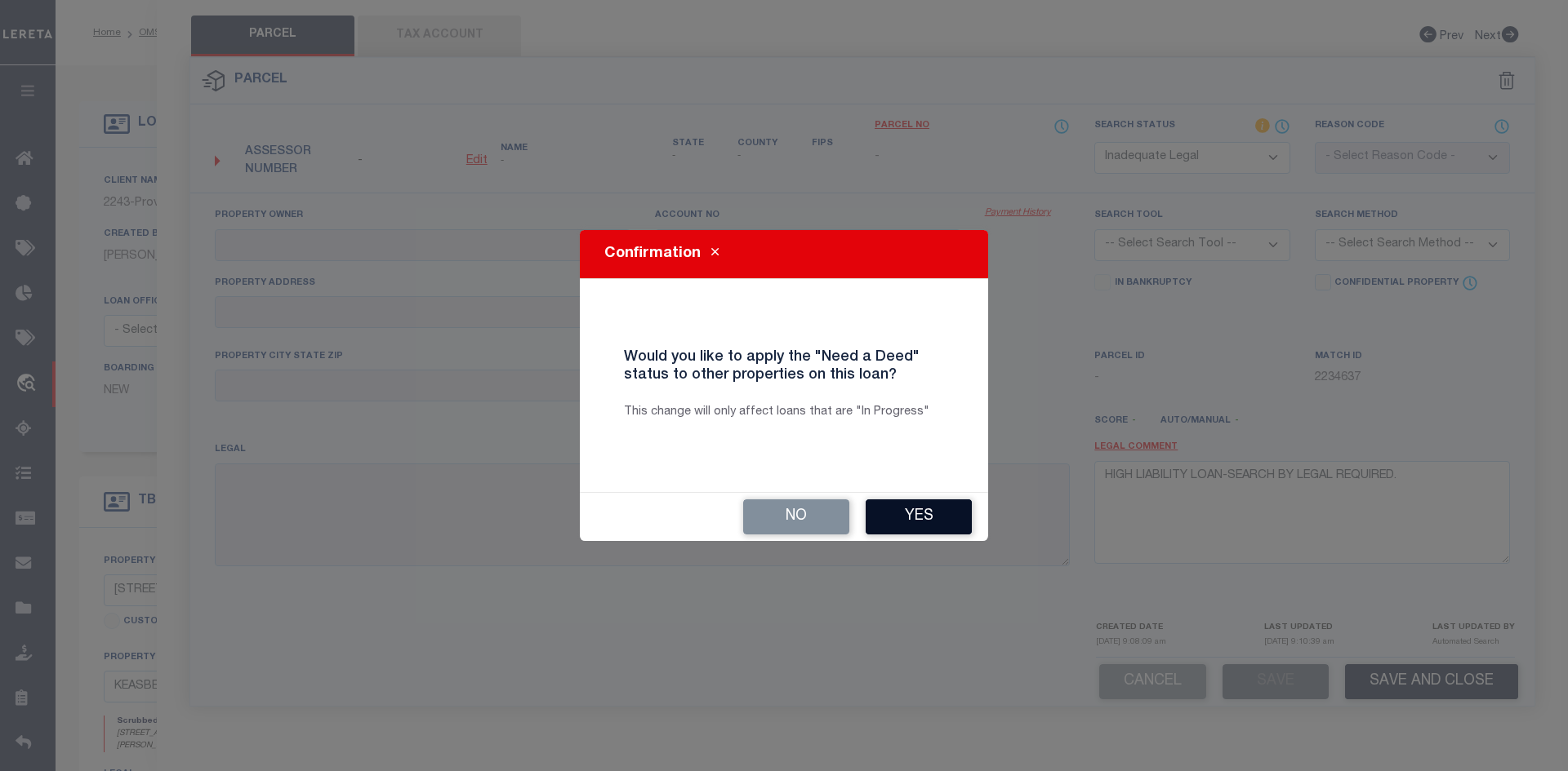
click at [936, 515] on button "Yes" at bounding box center [919, 516] width 106 height 35
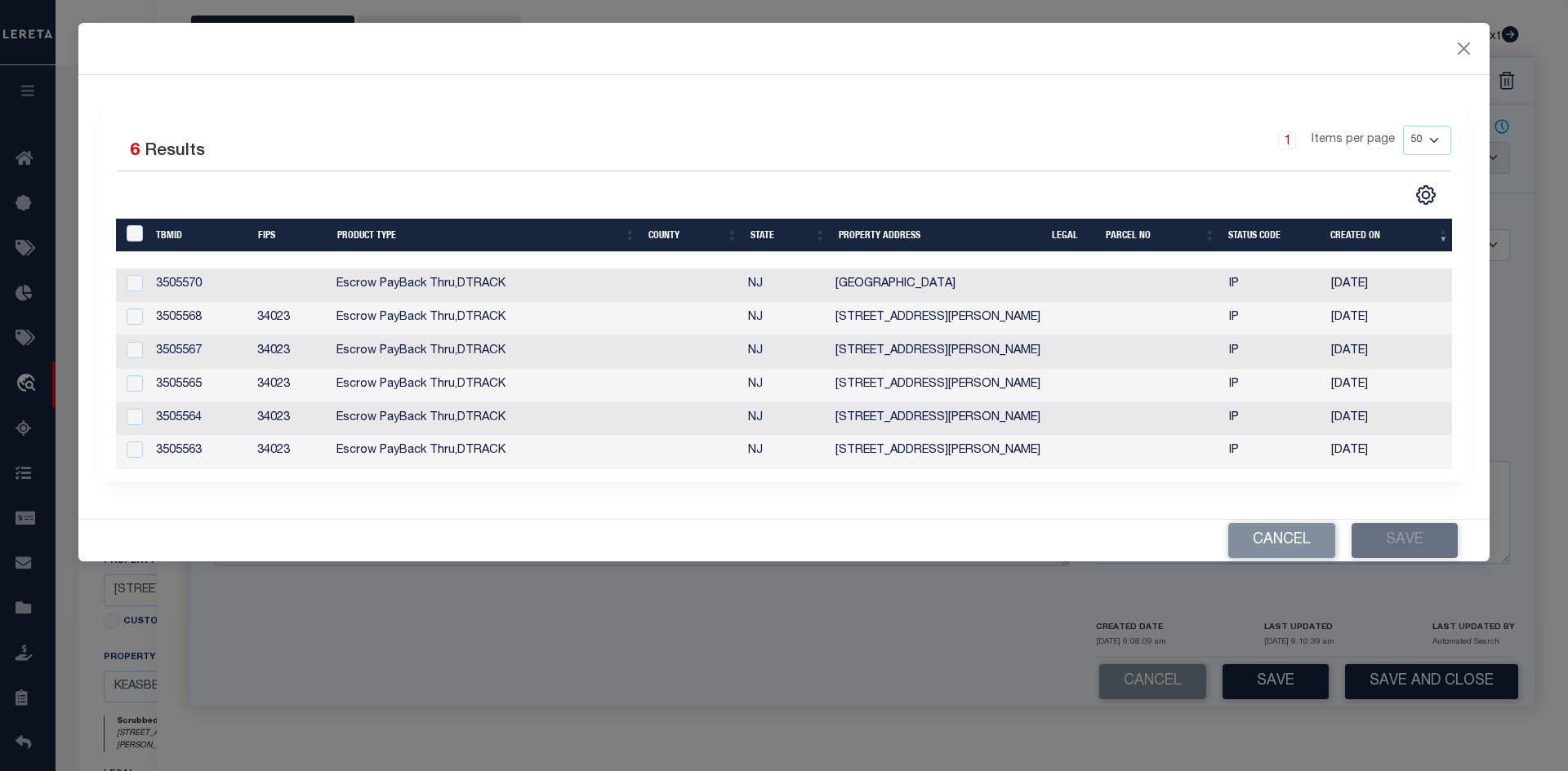
click at [271, 289] on td at bounding box center [290, 285] width 79 height 33
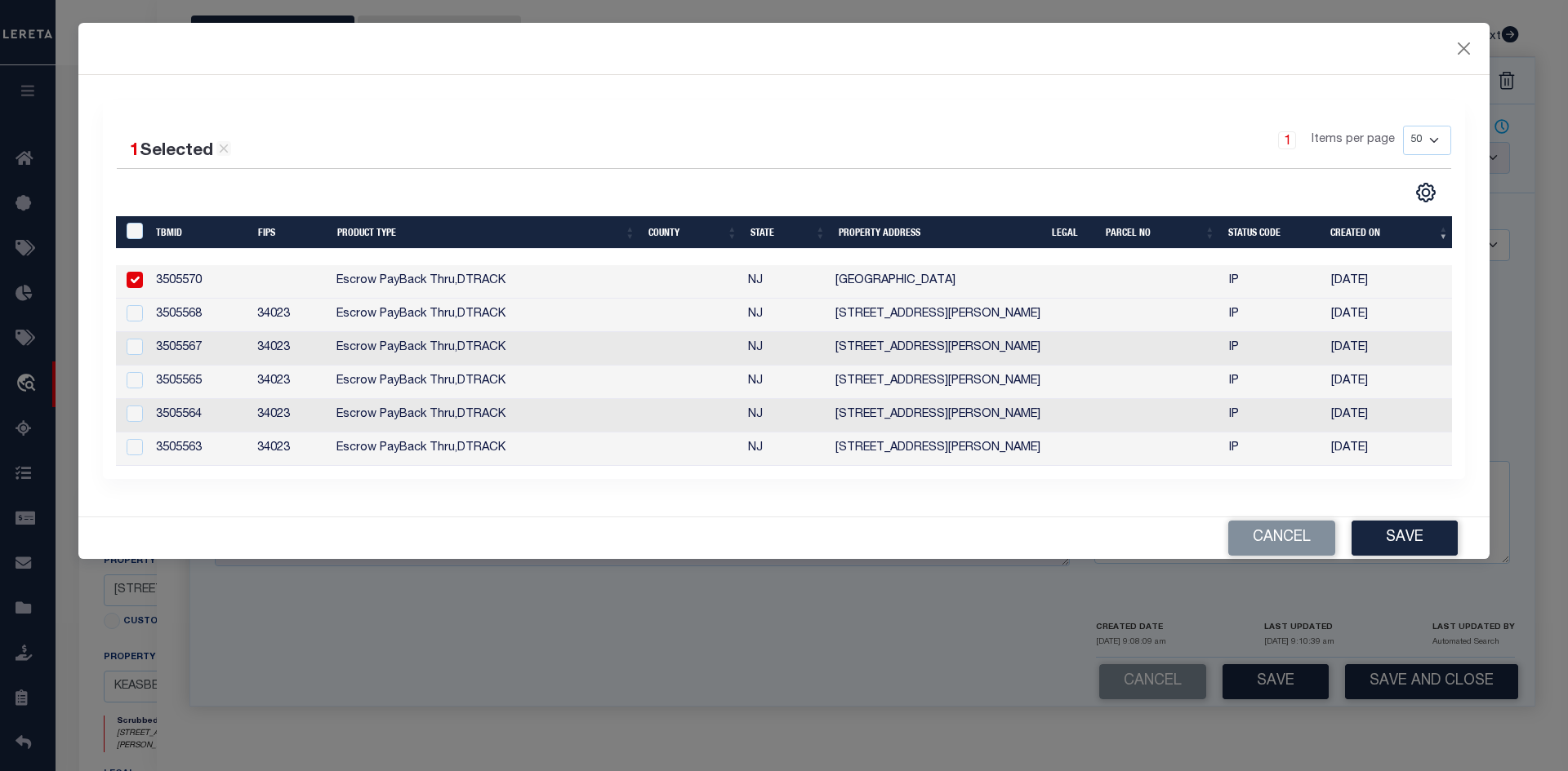
click at [232, 314] on td "3505568" at bounding box center [200, 315] width 101 height 33
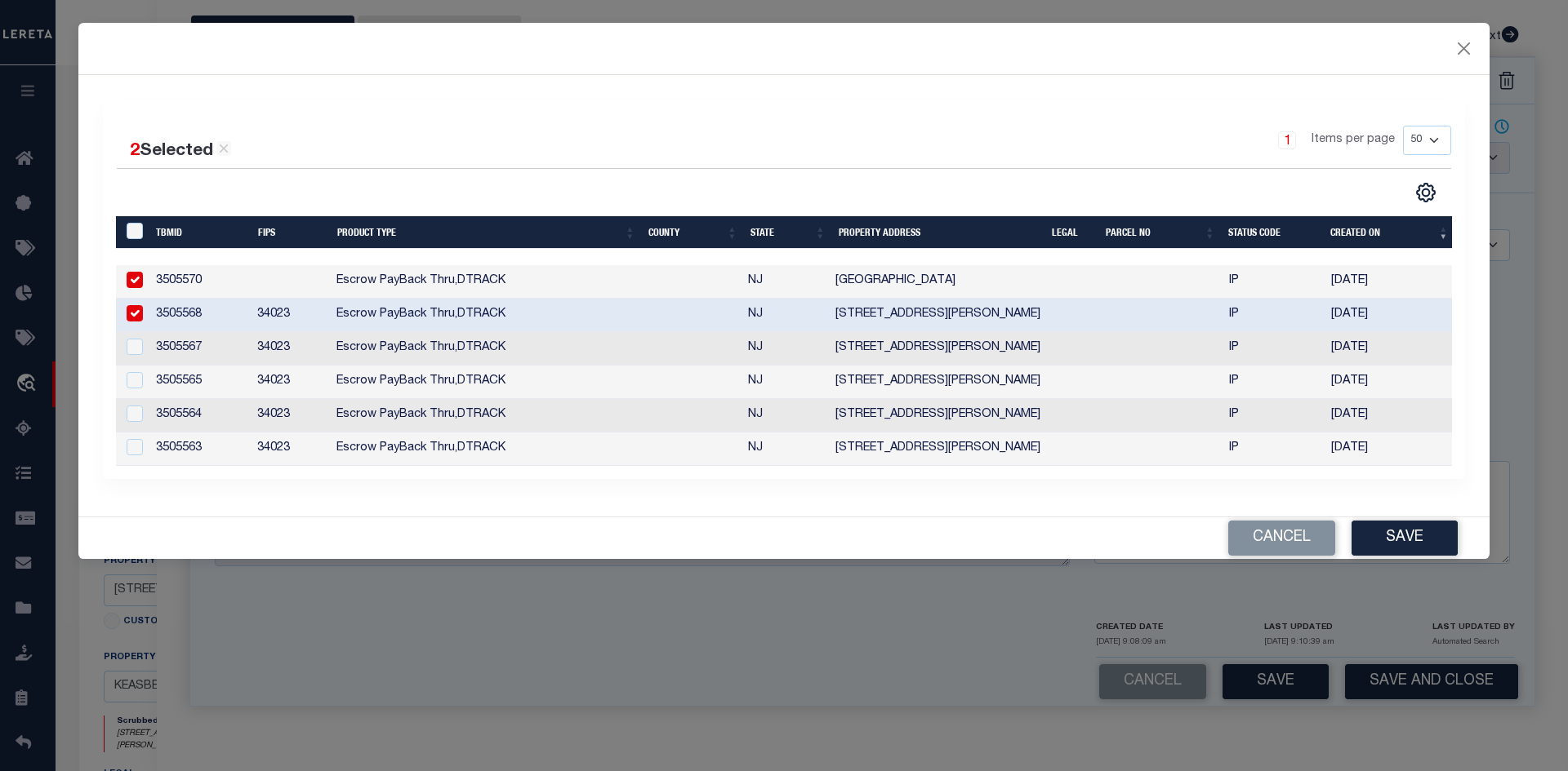
click at [217, 357] on td "3505567" at bounding box center [200, 349] width 101 height 33
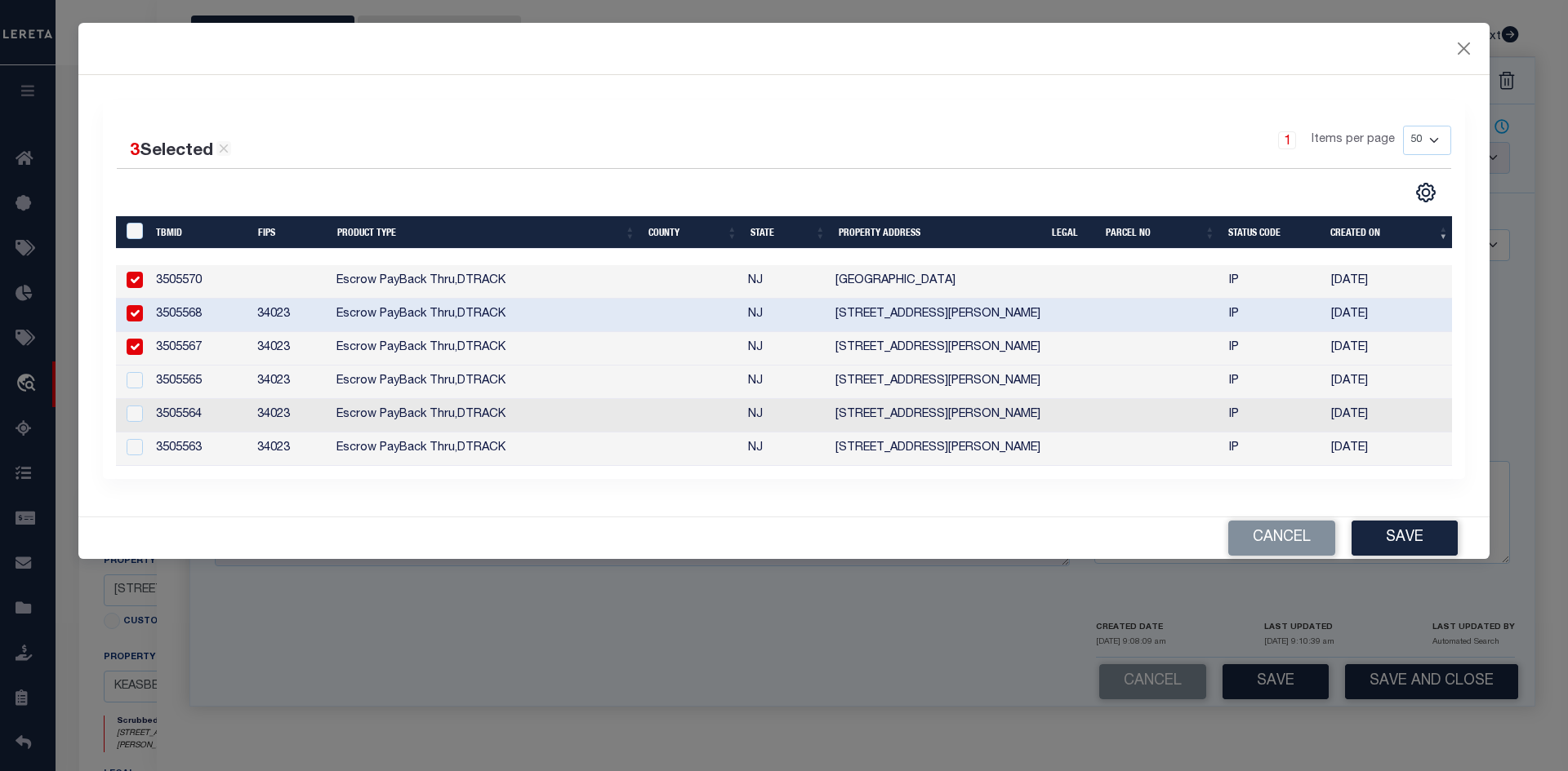
click at [222, 378] on td "3505565" at bounding box center [200, 382] width 101 height 33
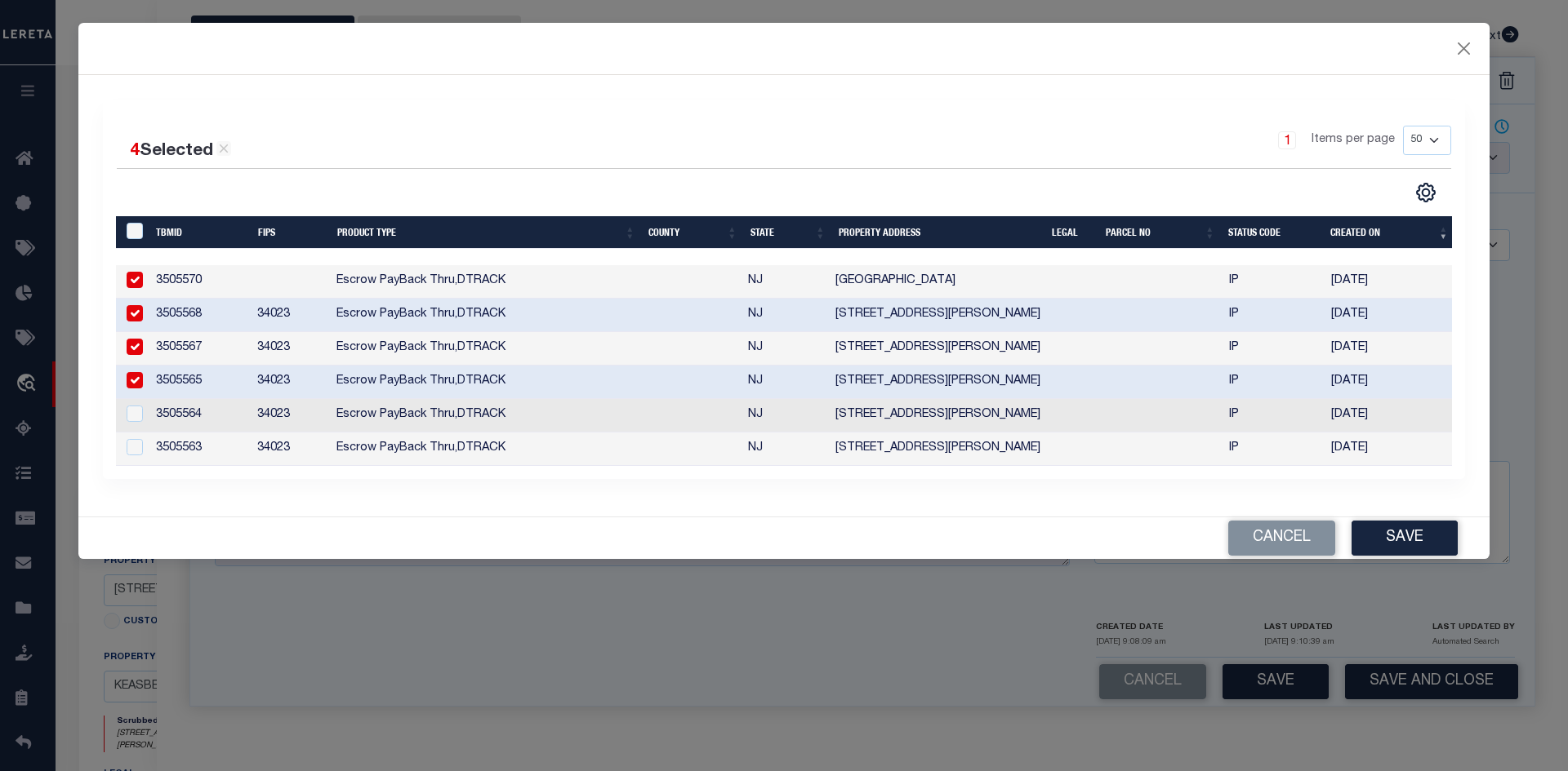
click at [210, 418] on td "3505564" at bounding box center [200, 415] width 101 height 33
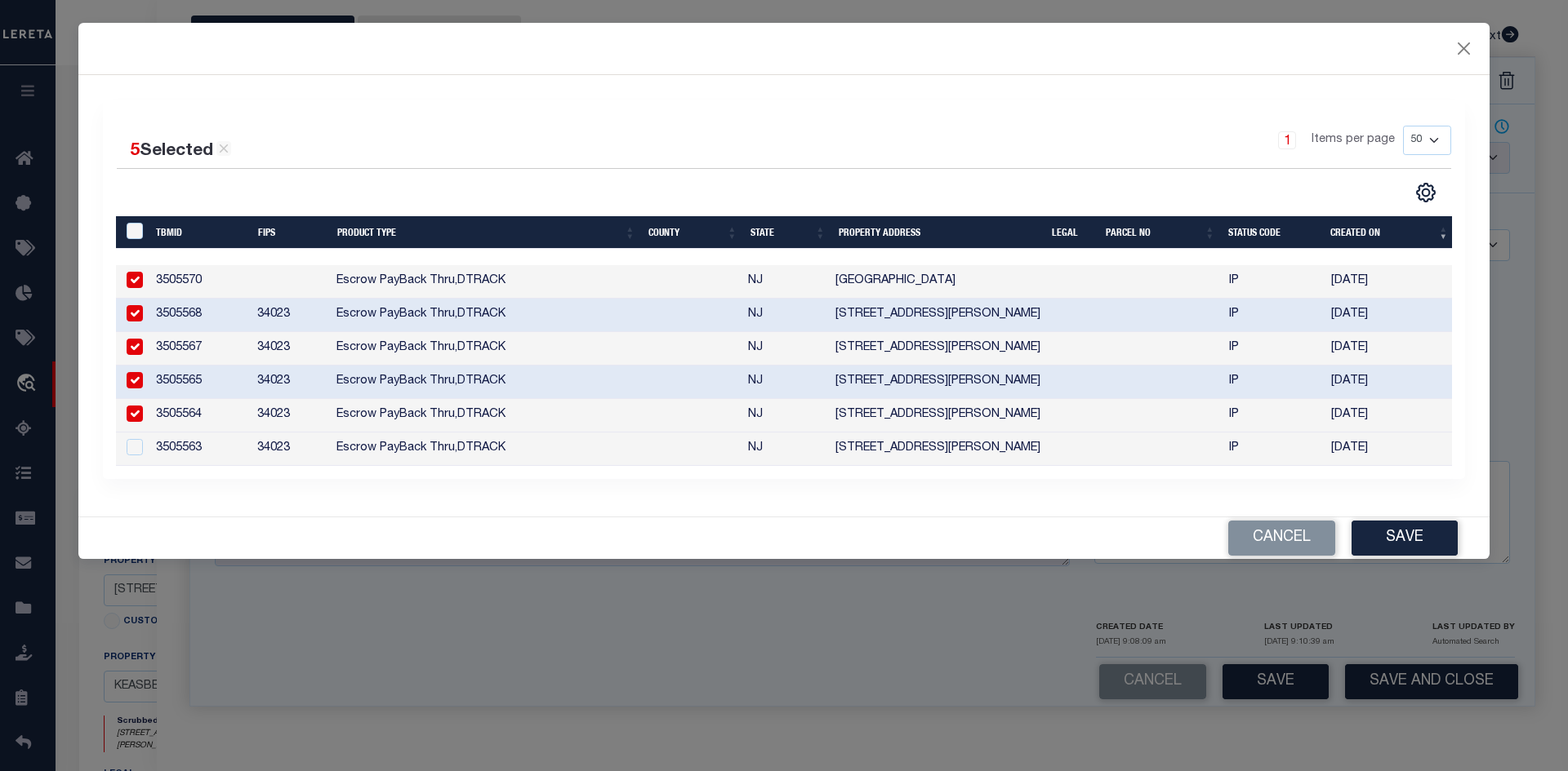
click at [207, 448] on td "3505563" at bounding box center [200, 448] width 101 height 33
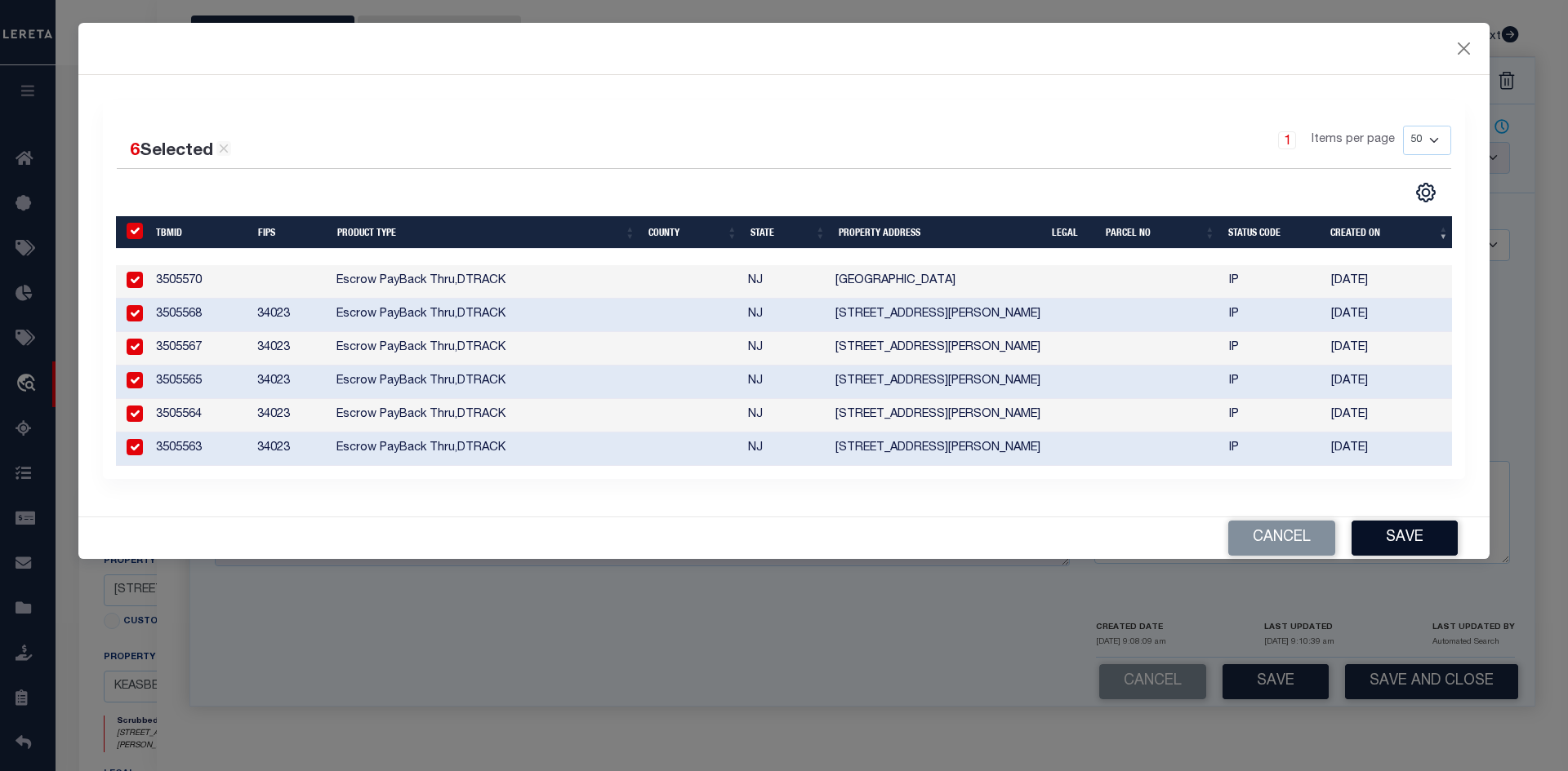
click at [1433, 556] on button "Save" at bounding box center [1405, 538] width 106 height 35
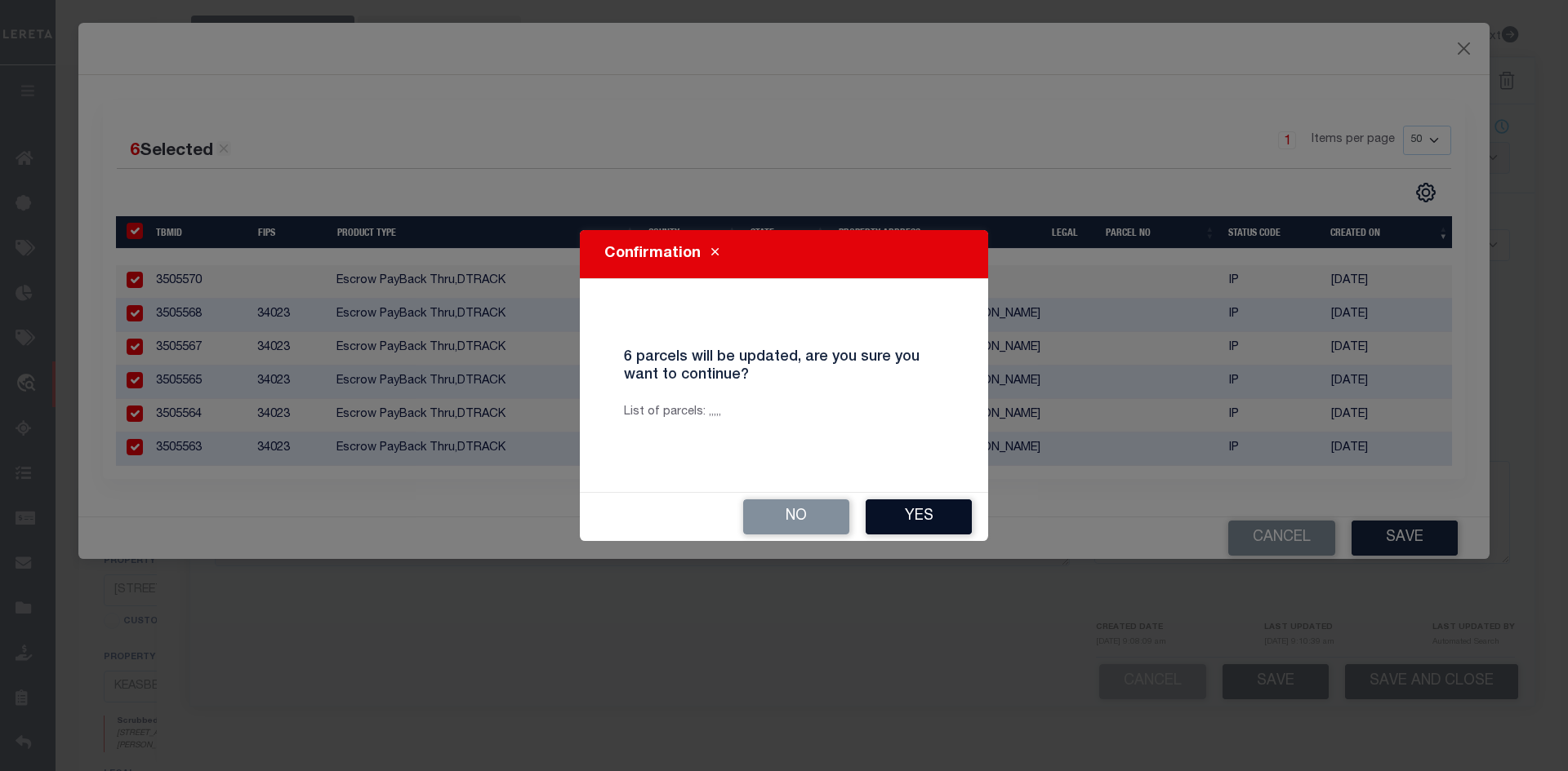
click at [934, 522] on button "Yes" at bounding box center [919, 516] width 106 height 35
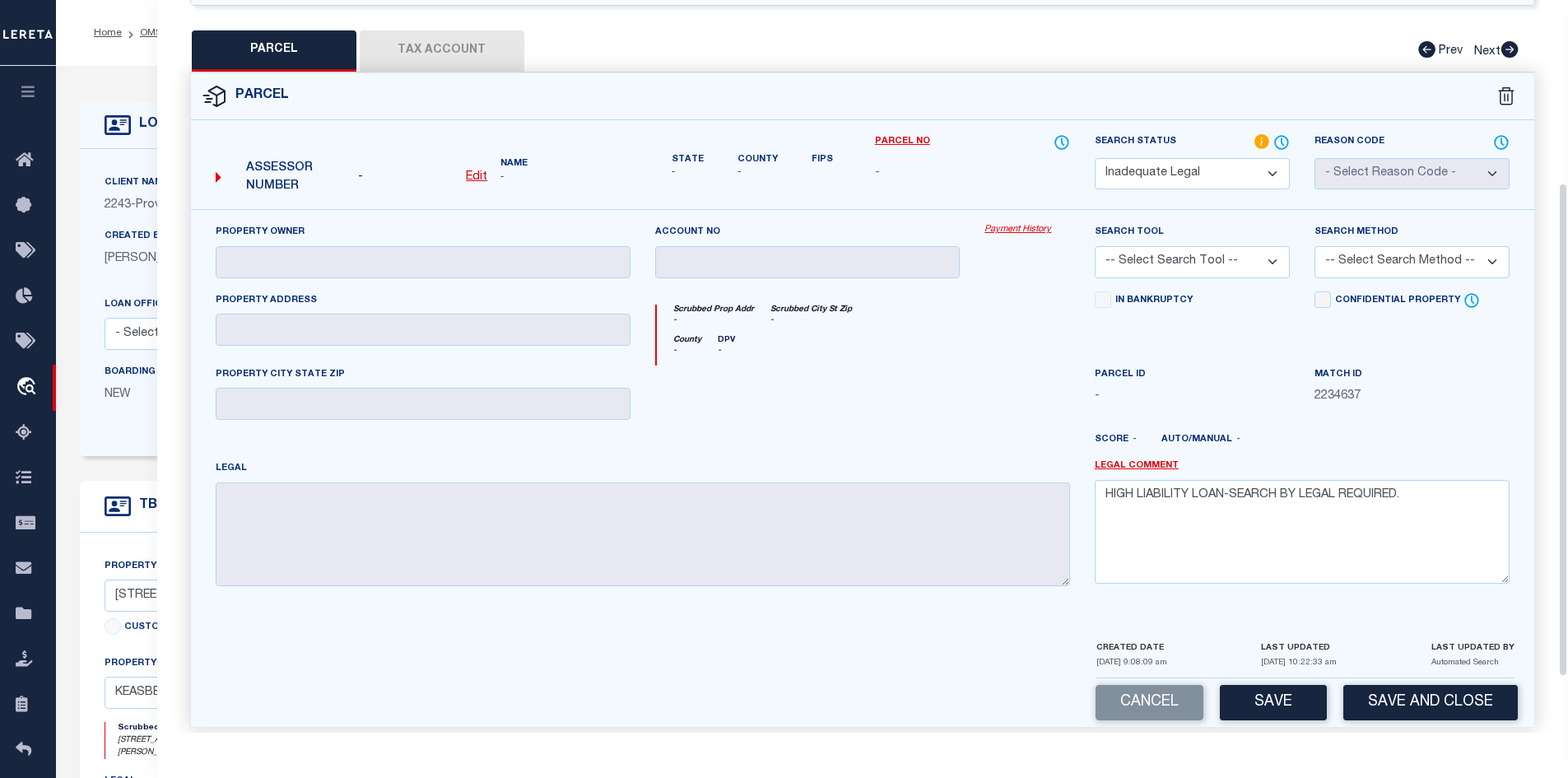
scroll to position [0, 0]
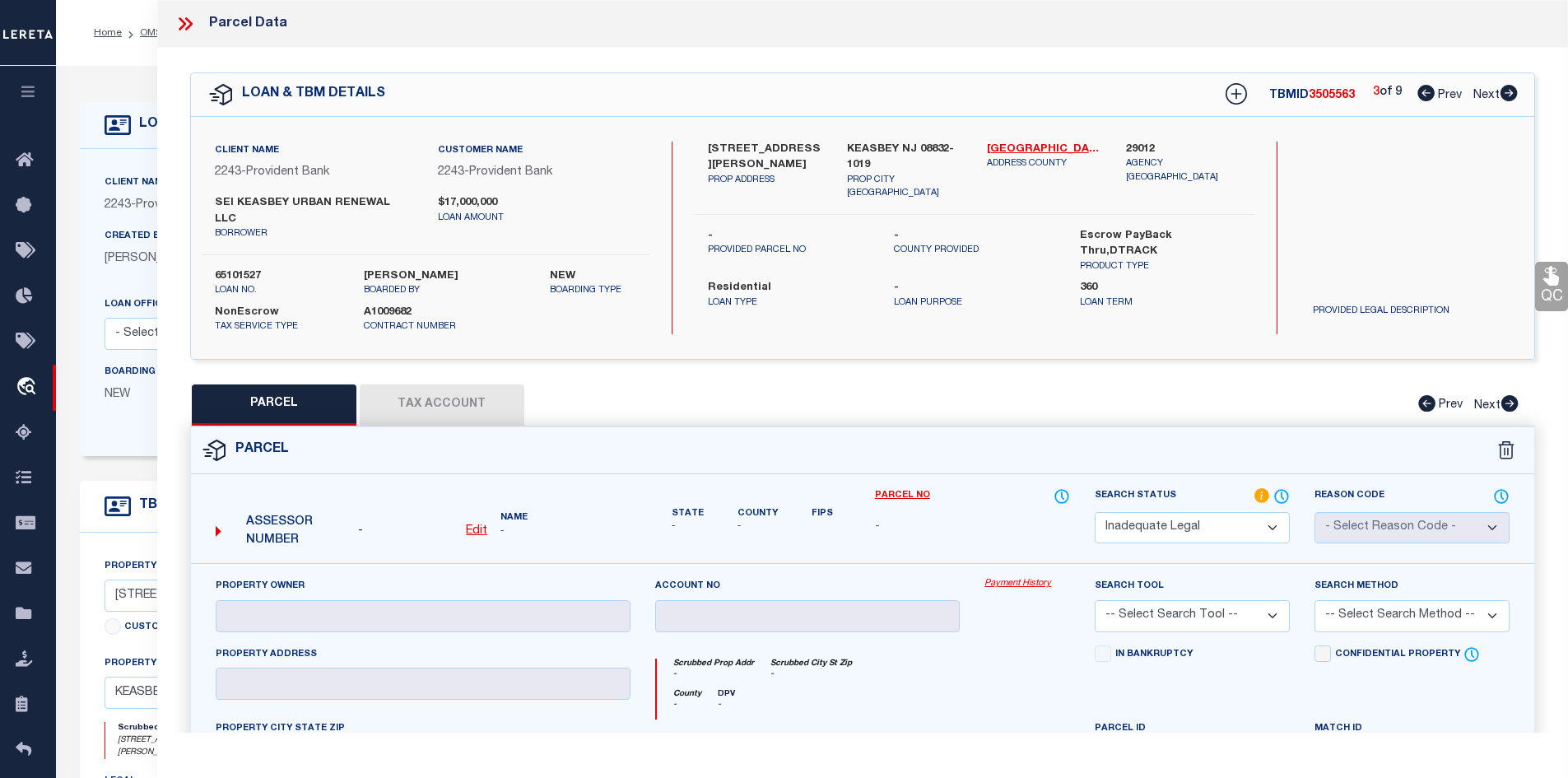
click at [1506, 90] on icon at bounding box center [1509, 93] width 17 height 16
click at [1509, 90] on icon at bounding box center [1509, 93] width 17 height 16
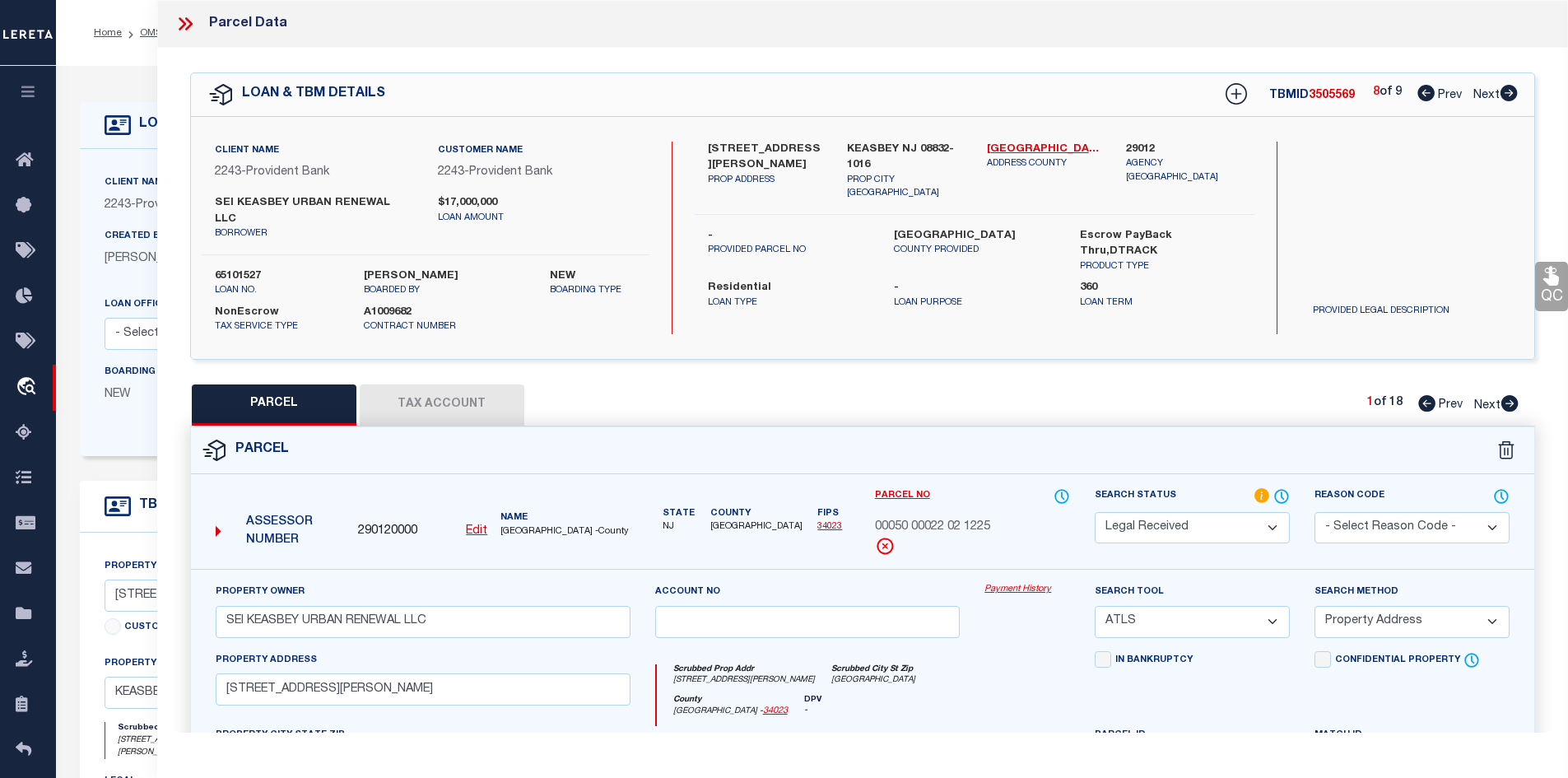
click at [1509, 90] on icon at bounding box center [1509, 93] width 17 height 16
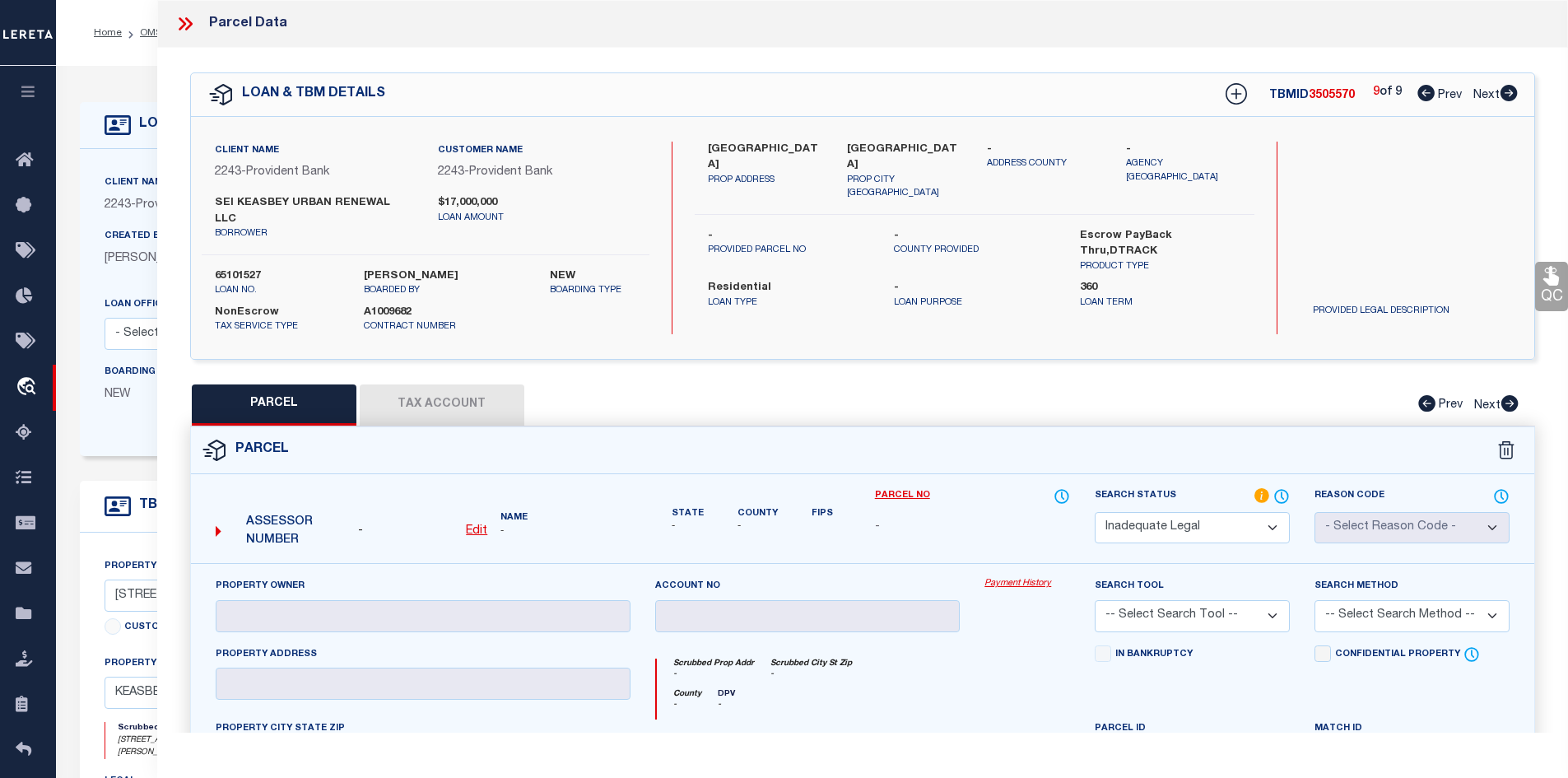
click at [1427, 99] on icon at bounding box center [1426, 93] width 17 height 16
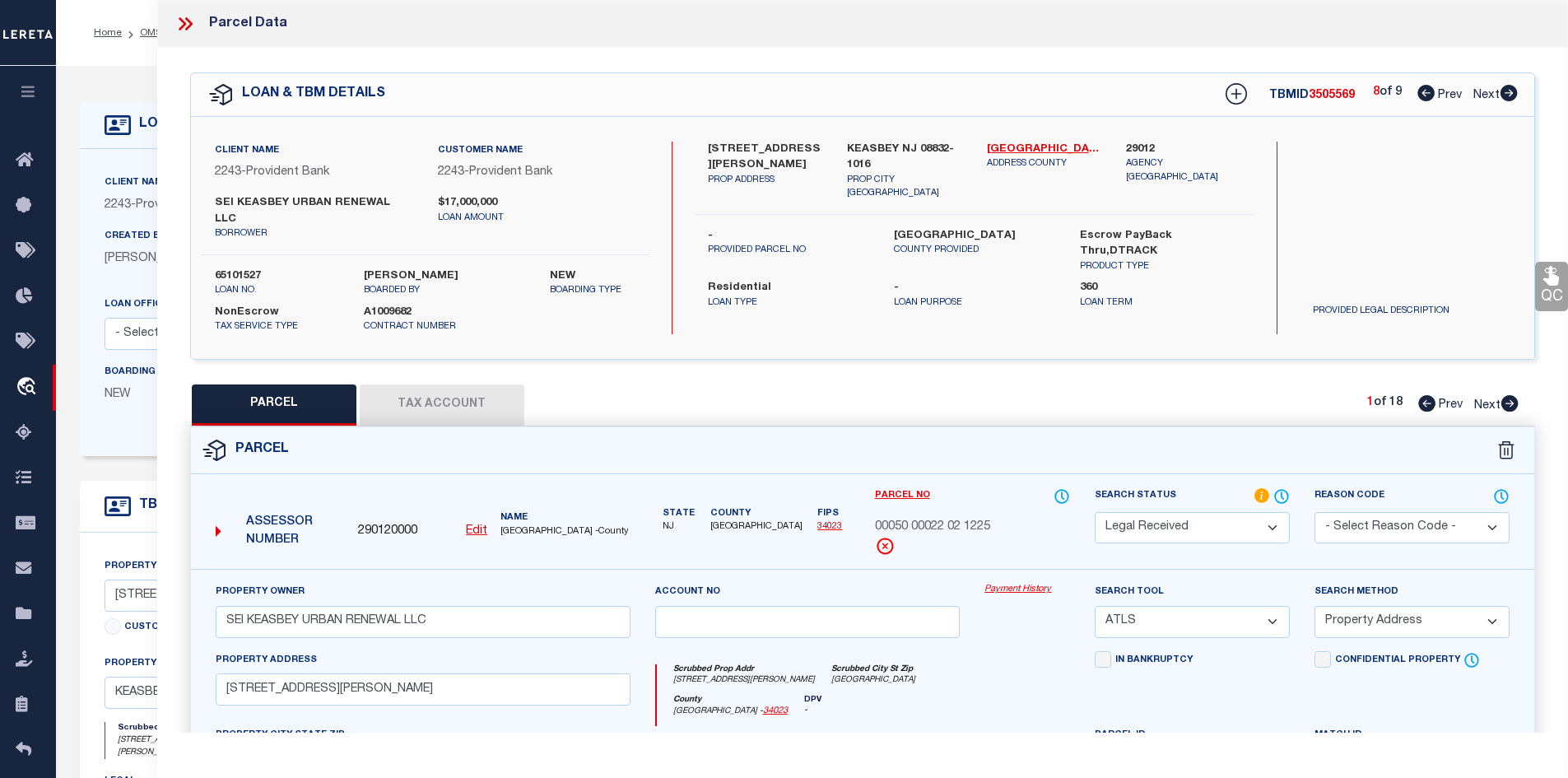
click at [1507, 395] on icon at bounding box center [1510, 403] width 17 height 16
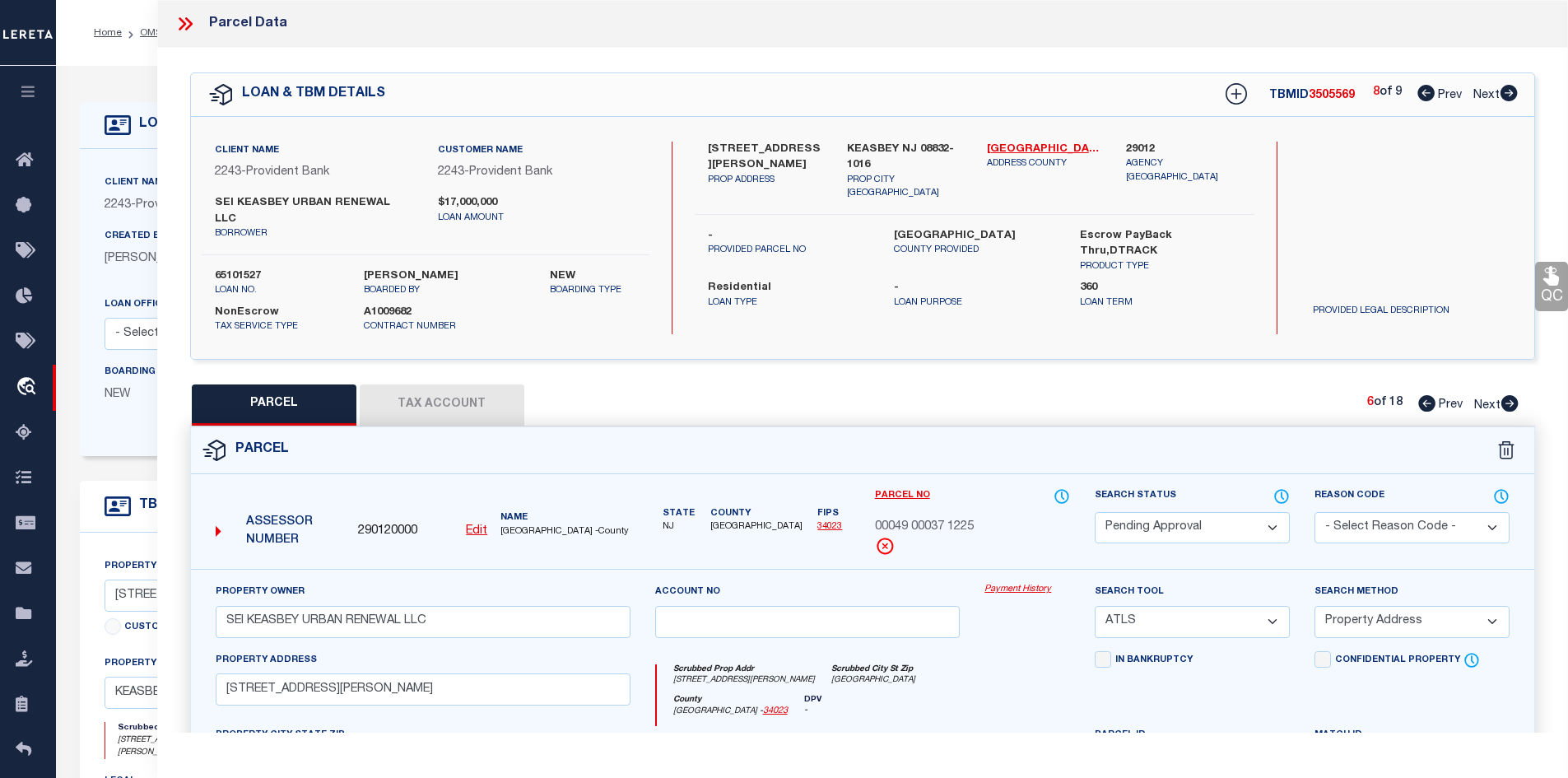
click at [1507, 395] on icon at bounding box center [1510, 403] width 17 height 16
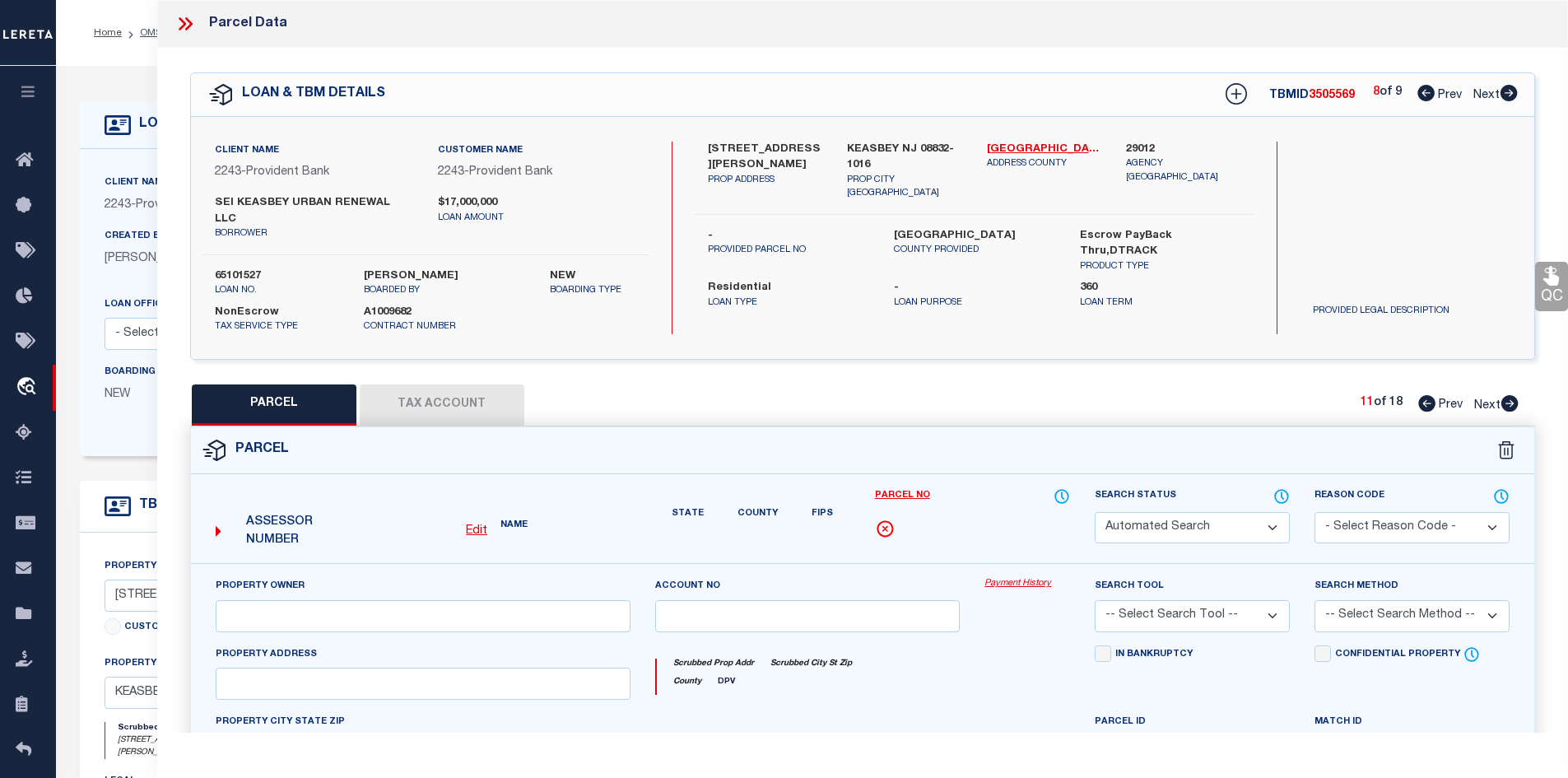
click at [1507, 395] on icon at bounding box center [1510, 403] width 17 height 16
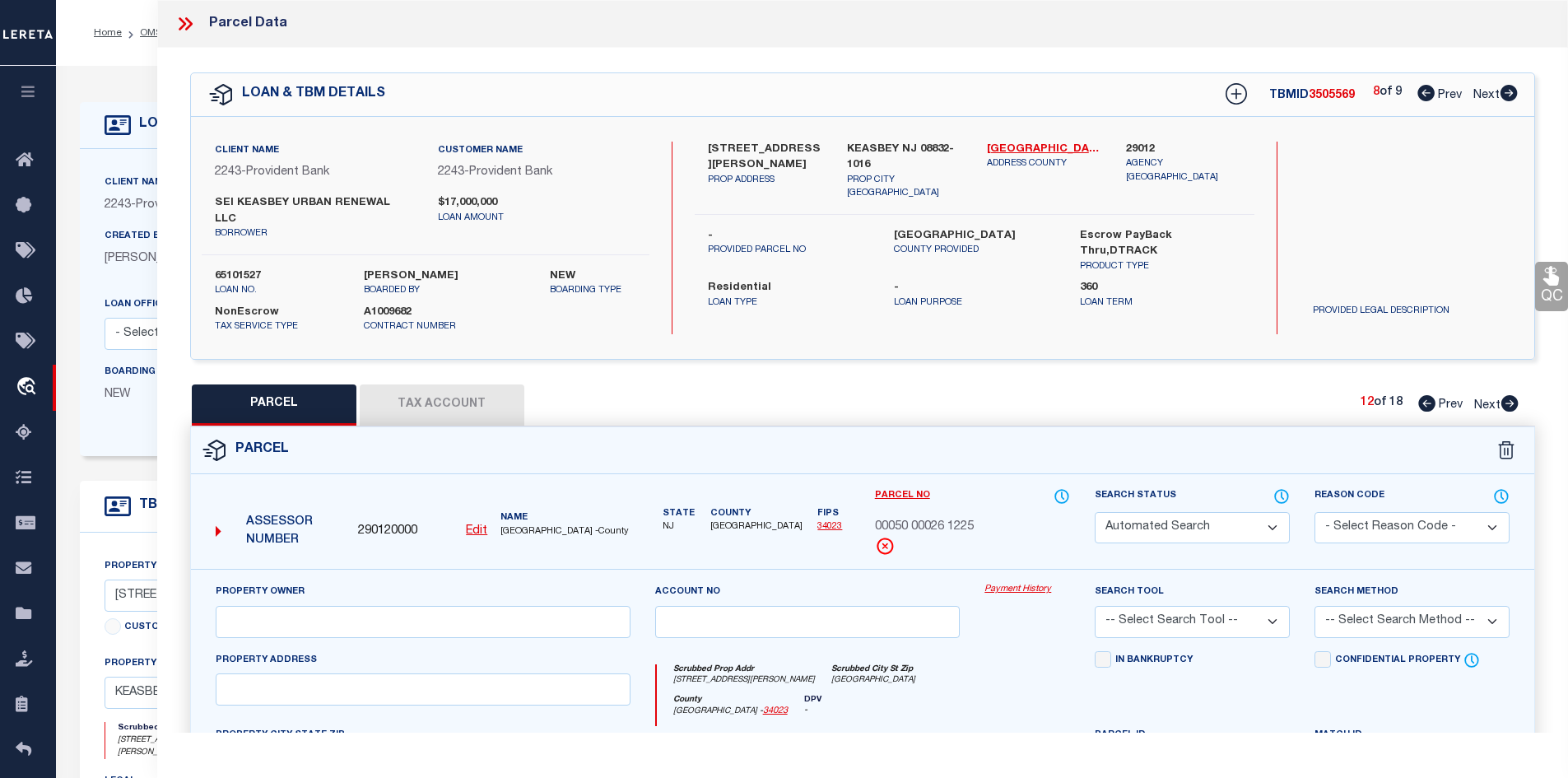
click at [1507, 395] on icon at bounding box center [1510, 403] width 17 height 16
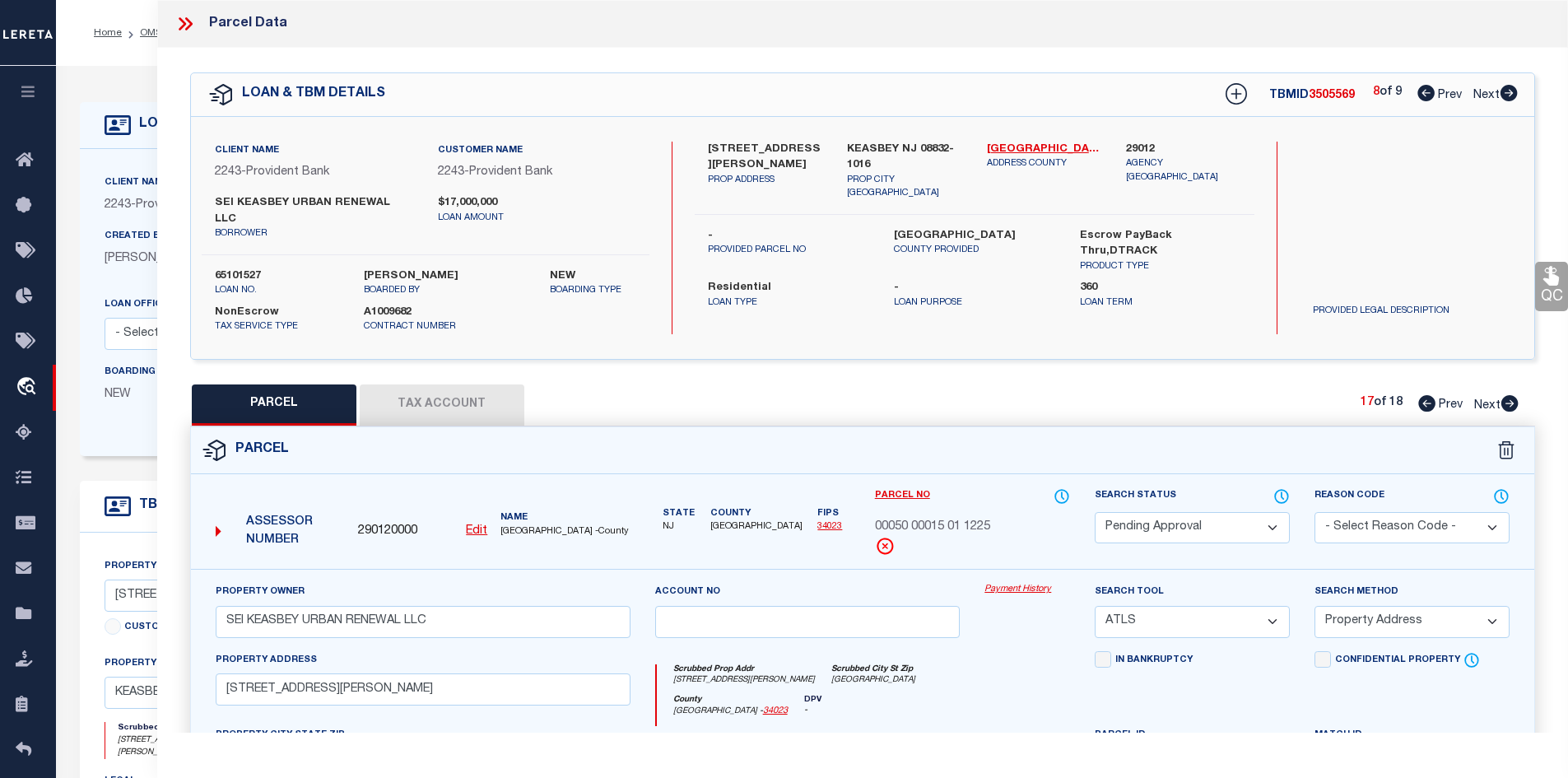
click at [1507, 395] on icon at bounding box center [1510, 403] width 17 height 16
click at [1431, 395] on icon at bounding box center [1427, 403] width 17 height 16
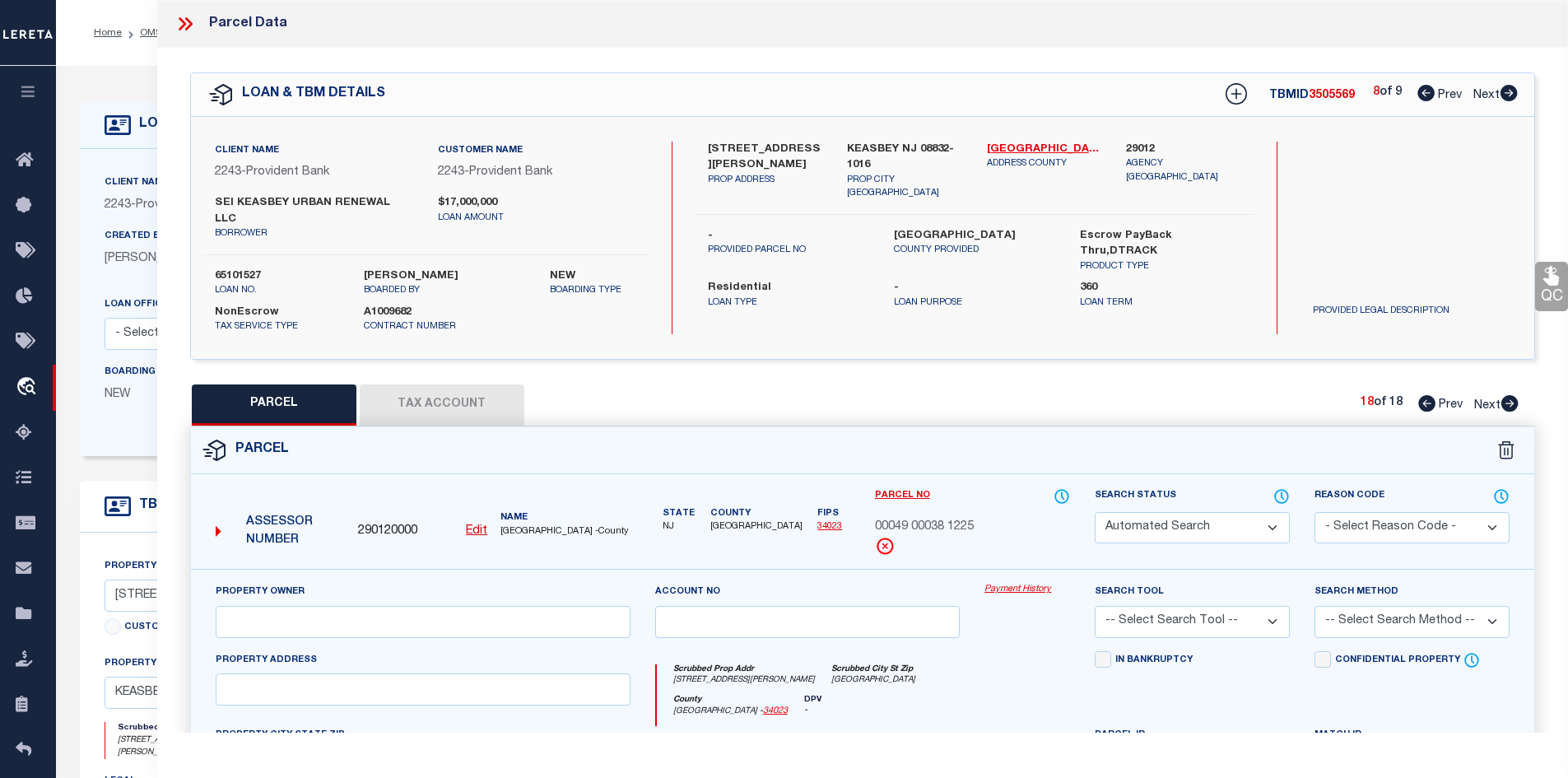
click at [1431, 395] on icon at bounding box center [1427, 403] width 17 height 16
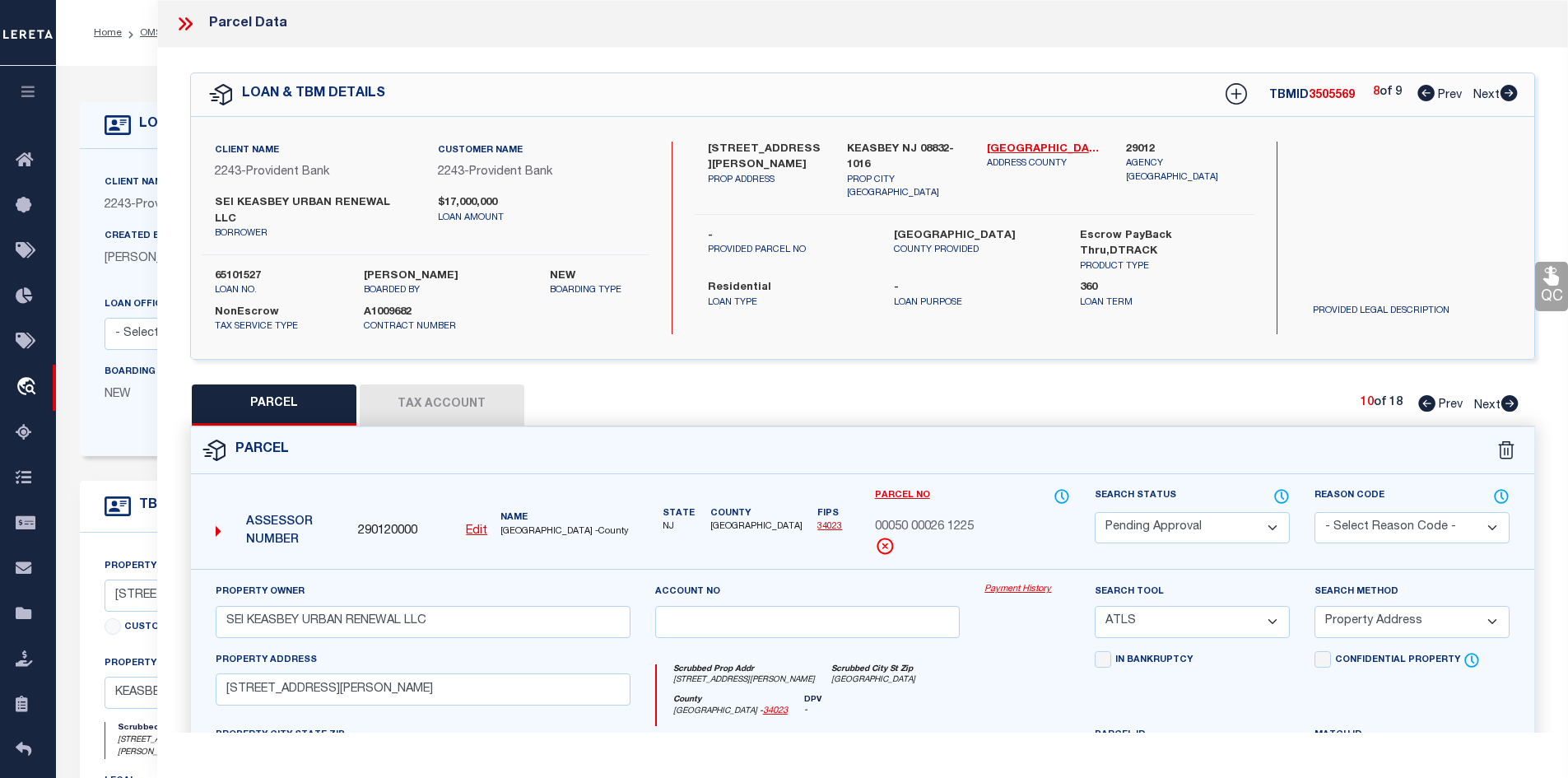
click at [1431, 395] on icon at bounding box center [1427, 403] width 17 height 16
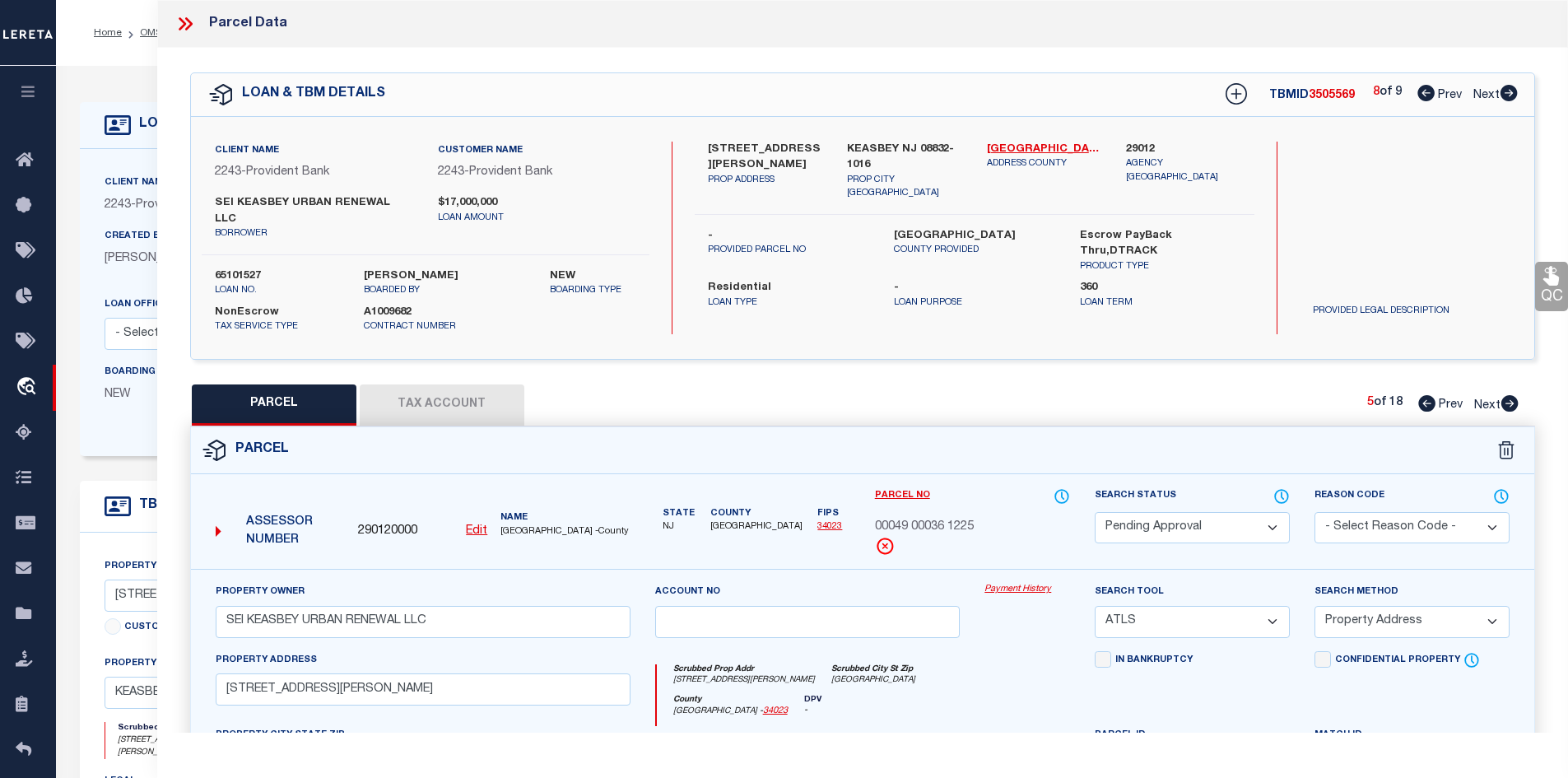
click at [1431, 395] on icon at bounding box center [1427, 403] width 17 height 16
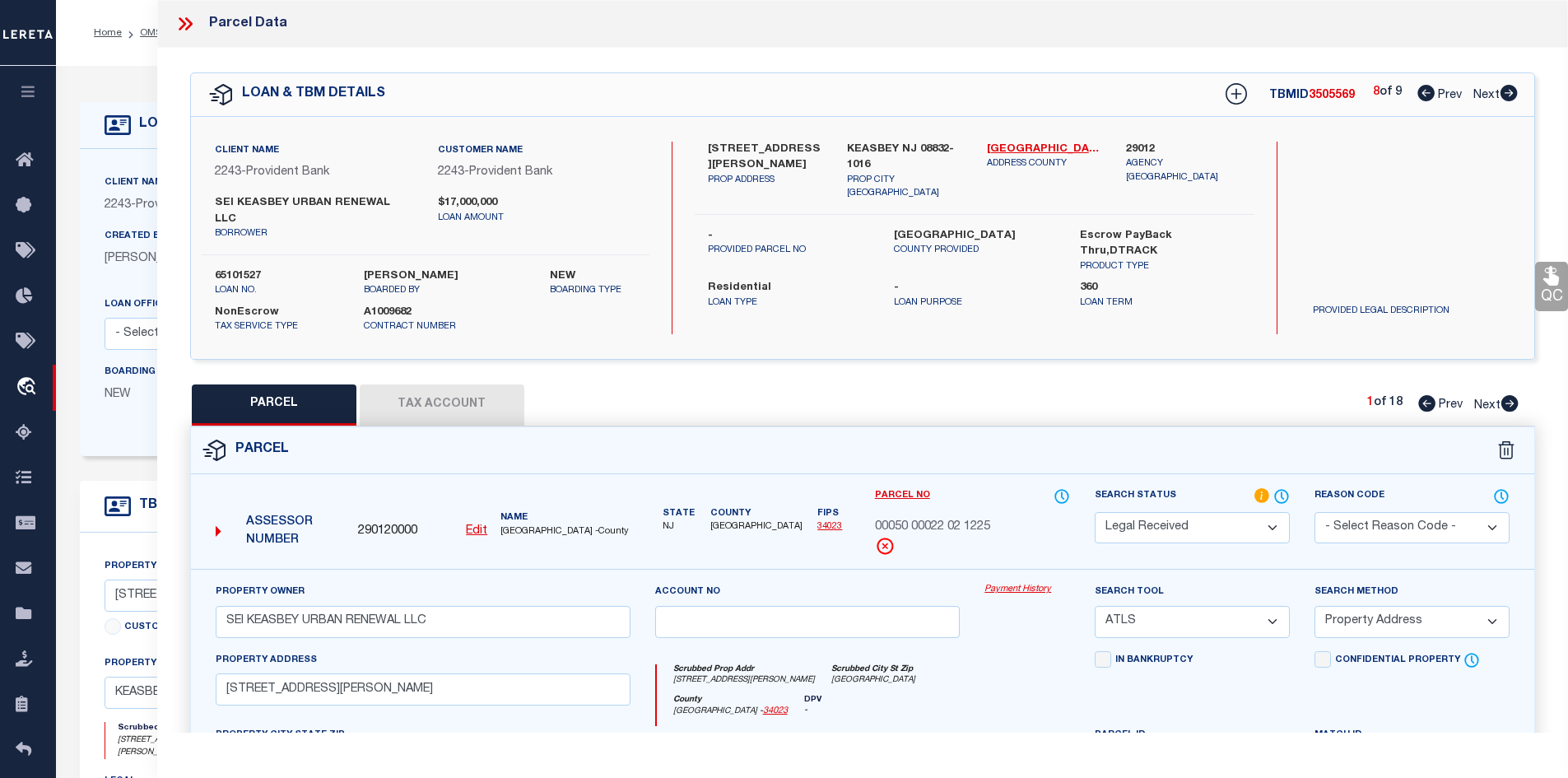
click at [1130, 512] on select "Automated Search Bad Parcel Complete Duplicate Parcel High Dollar Reporting In …" at bounding box center [1193, 528] width 195 height 33
click at [1095, 512] on select "Automated Search Bad Parcel Complete Duplicate Parcel High Dollar Reporting In …" at bounding box center [1193, 528] width 195 height 33
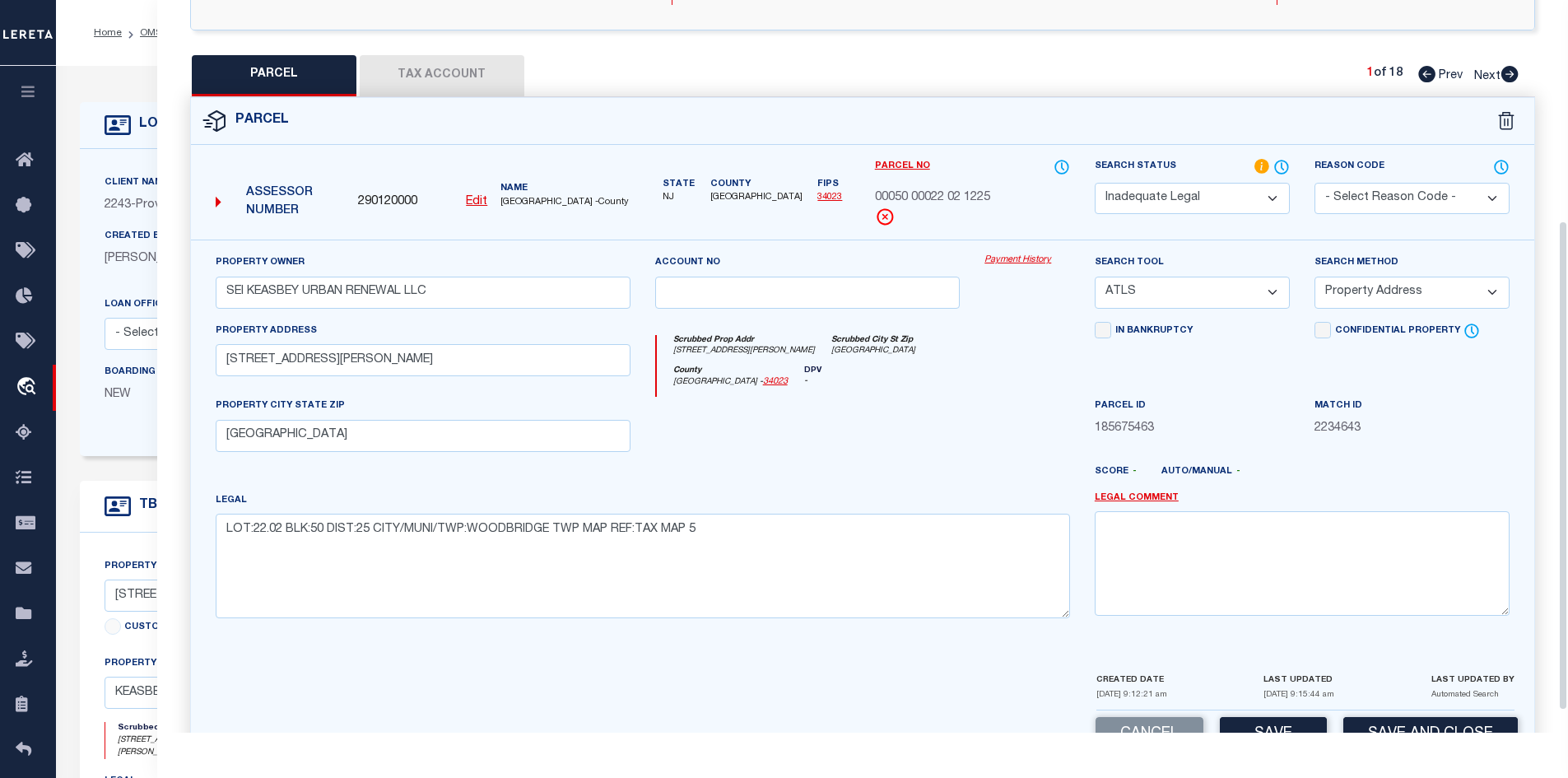
click at [1134, 476] on div "Score - Auto/Manual -" at bounding box center [1302, 478] width 439 height 26
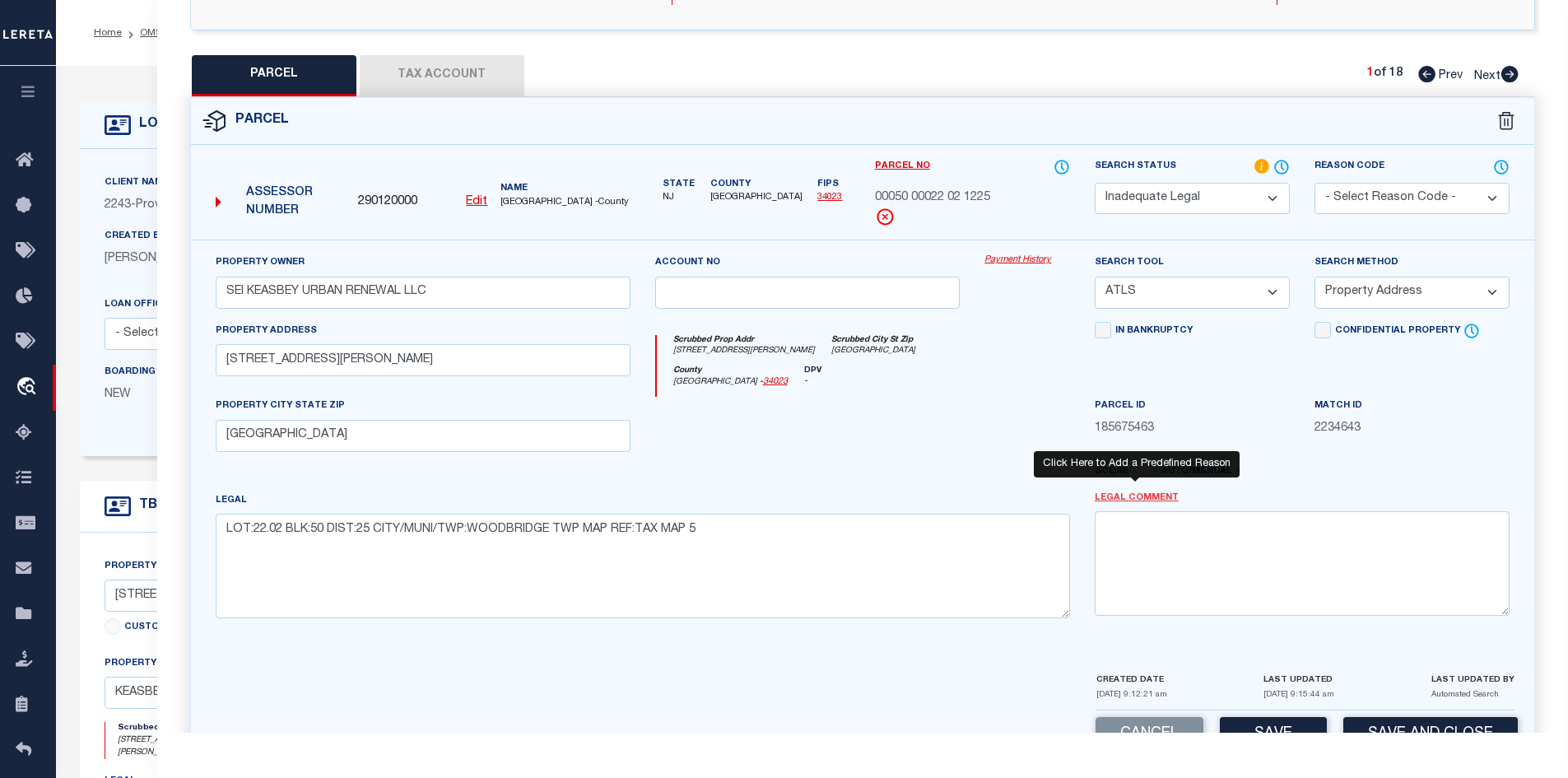
click at [1114, 491] on link "Legal Comment" at bounding box center [1137, 498] width 84 height 14
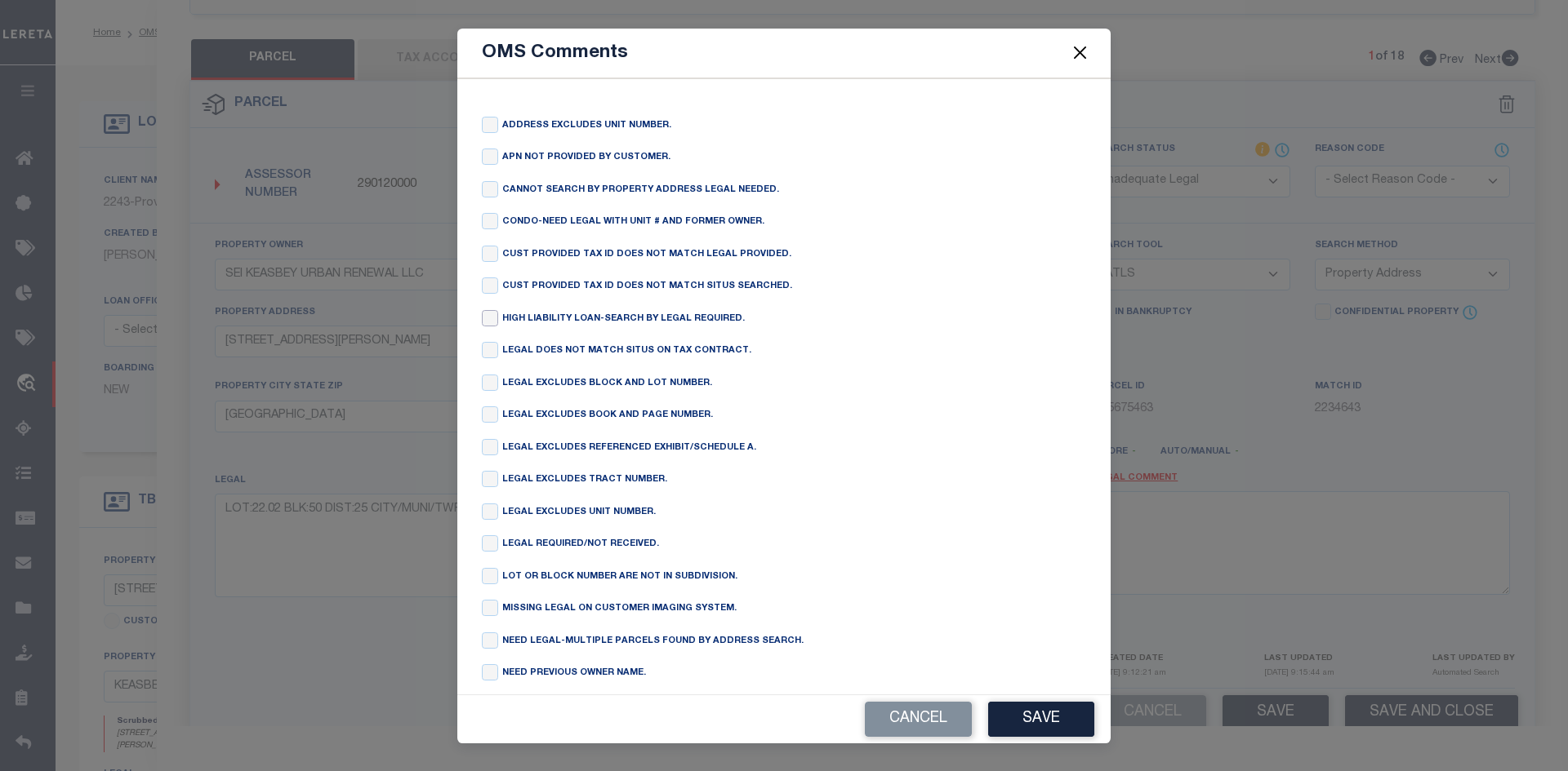
click at [495, 318] on input "checkbox" at bounding box center [490, 318] width 16 height 16
click at [1068, 706] on button "Save" at bounding box center [1041, 719] width 106 height 35
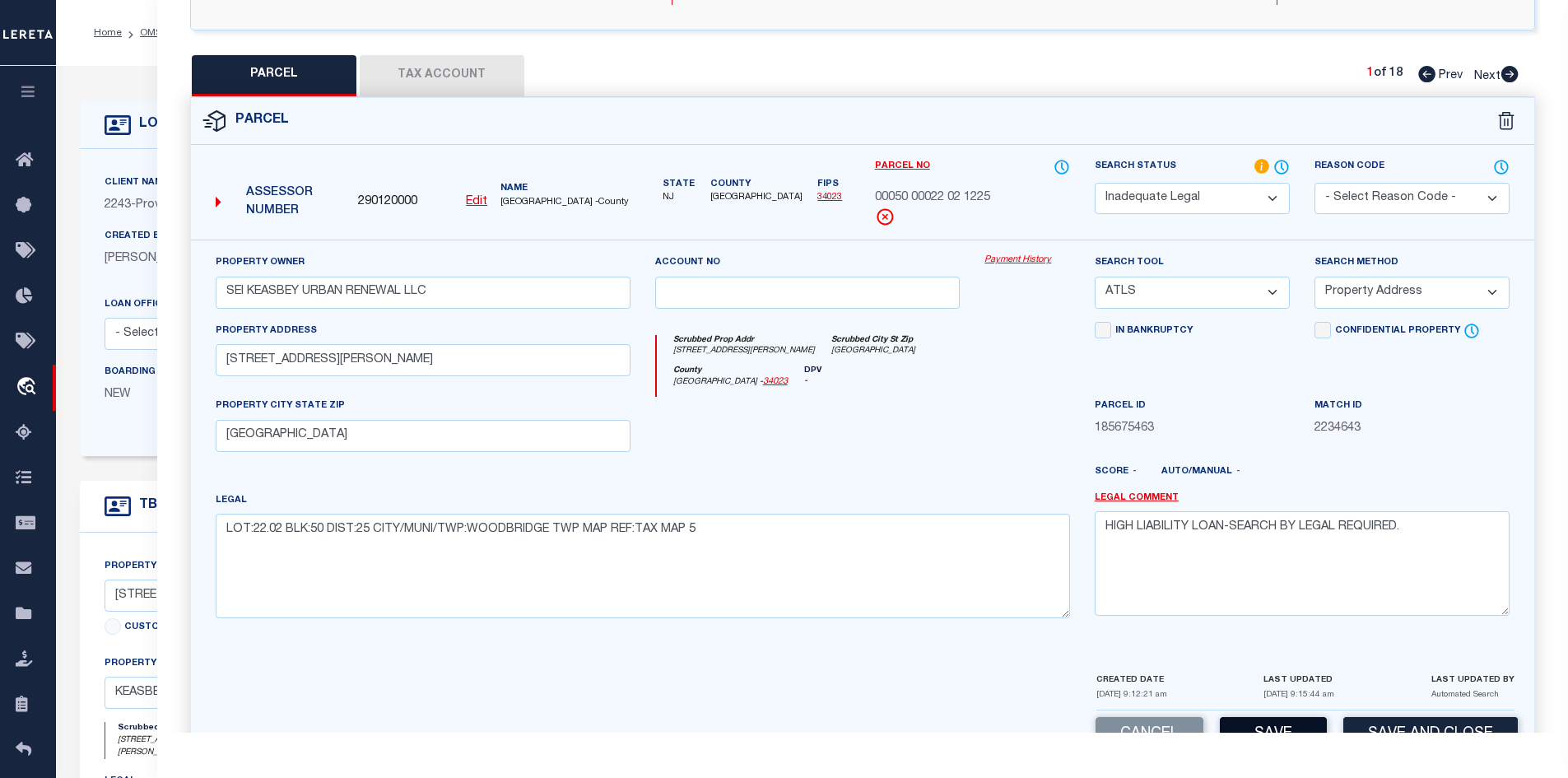
click at [1290, 717] on button "Save" at bounding box center [1273, 735] width 107 height 35
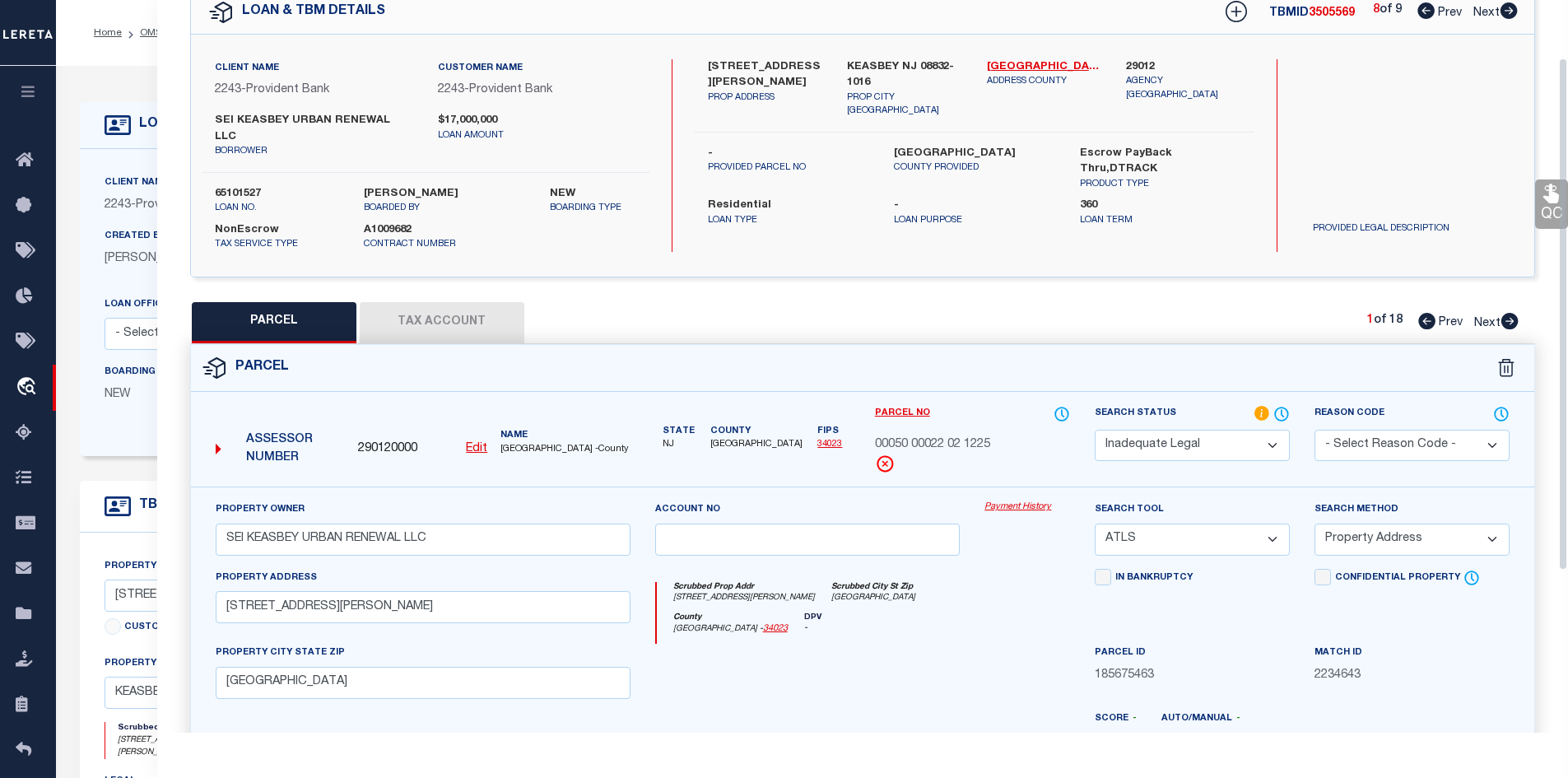
click at [1413, 8] on div "8 of 9 Prev Next" at bounding box center [1445, 13] width 145 height 22
click at [1425, 13] on icon at bounding box center [1426, 11] width 17 height 16
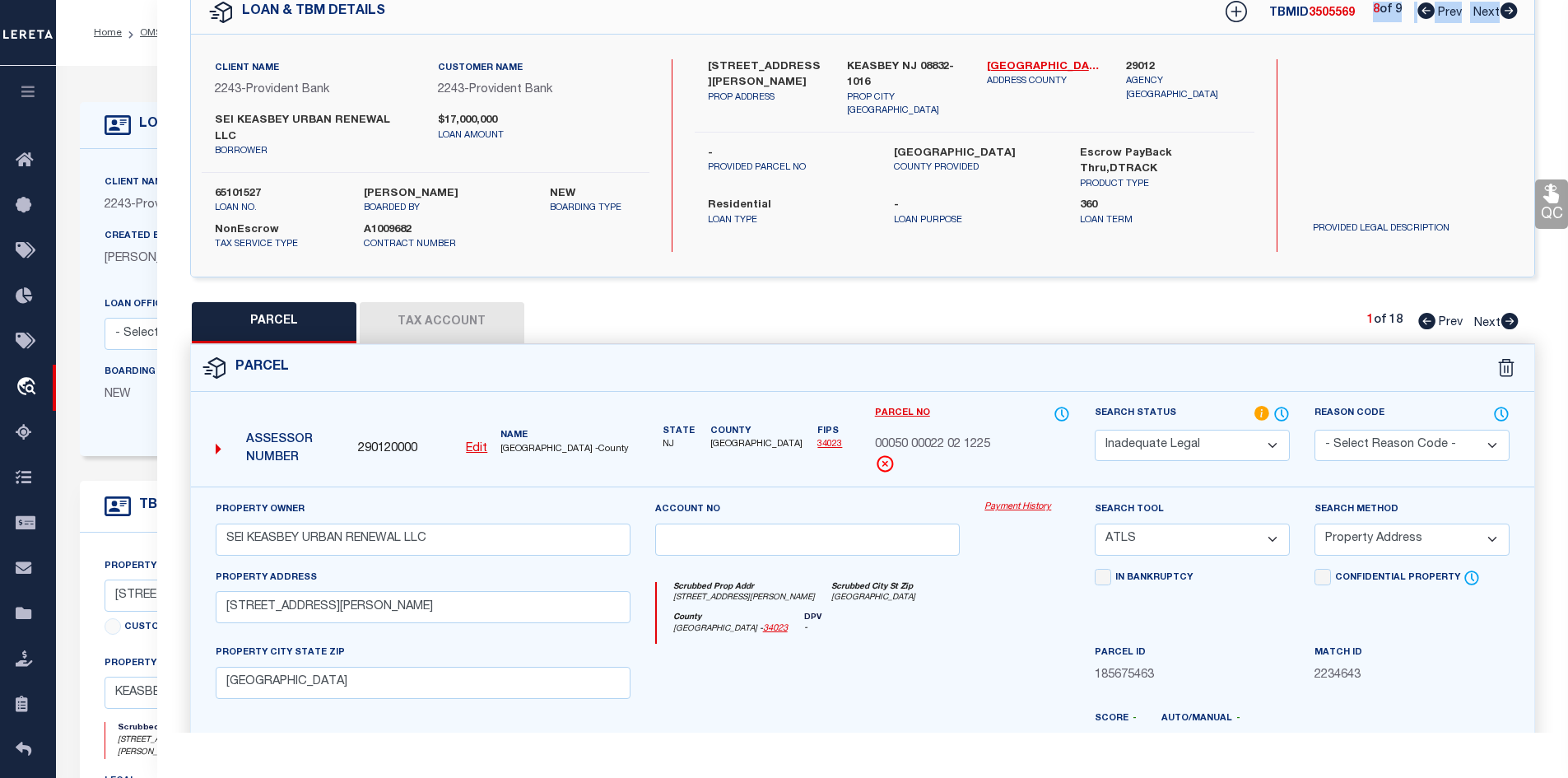
click at [1425, 13] on icon at bounding box center [1426, 11] width 17 height 16
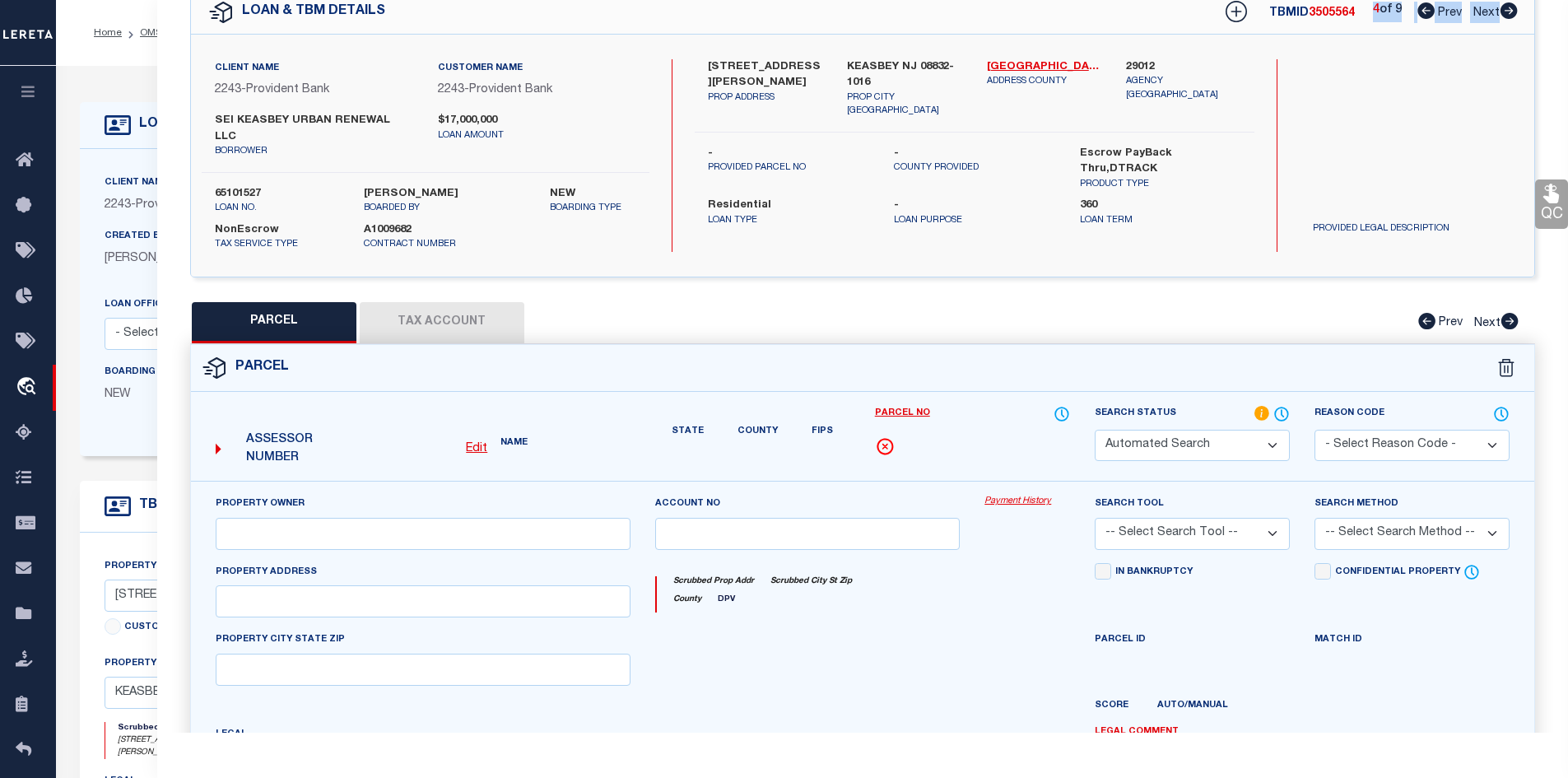
click at [1425, 13] on icon at bounding box center [1426, 11] width 17 height 16
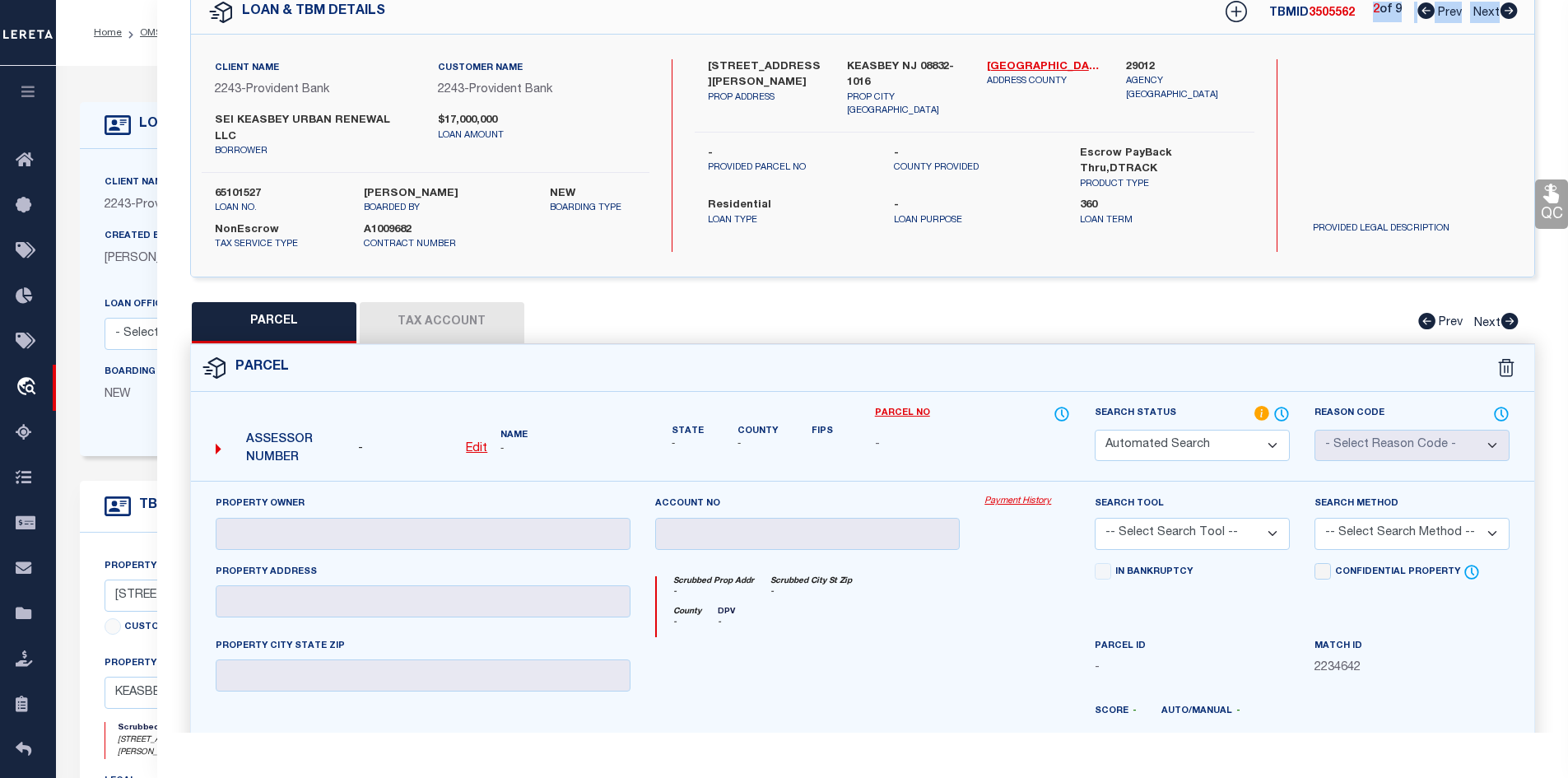
click at [1425, 13] on icon at bounding box center [1426, 11] width 17 height 16
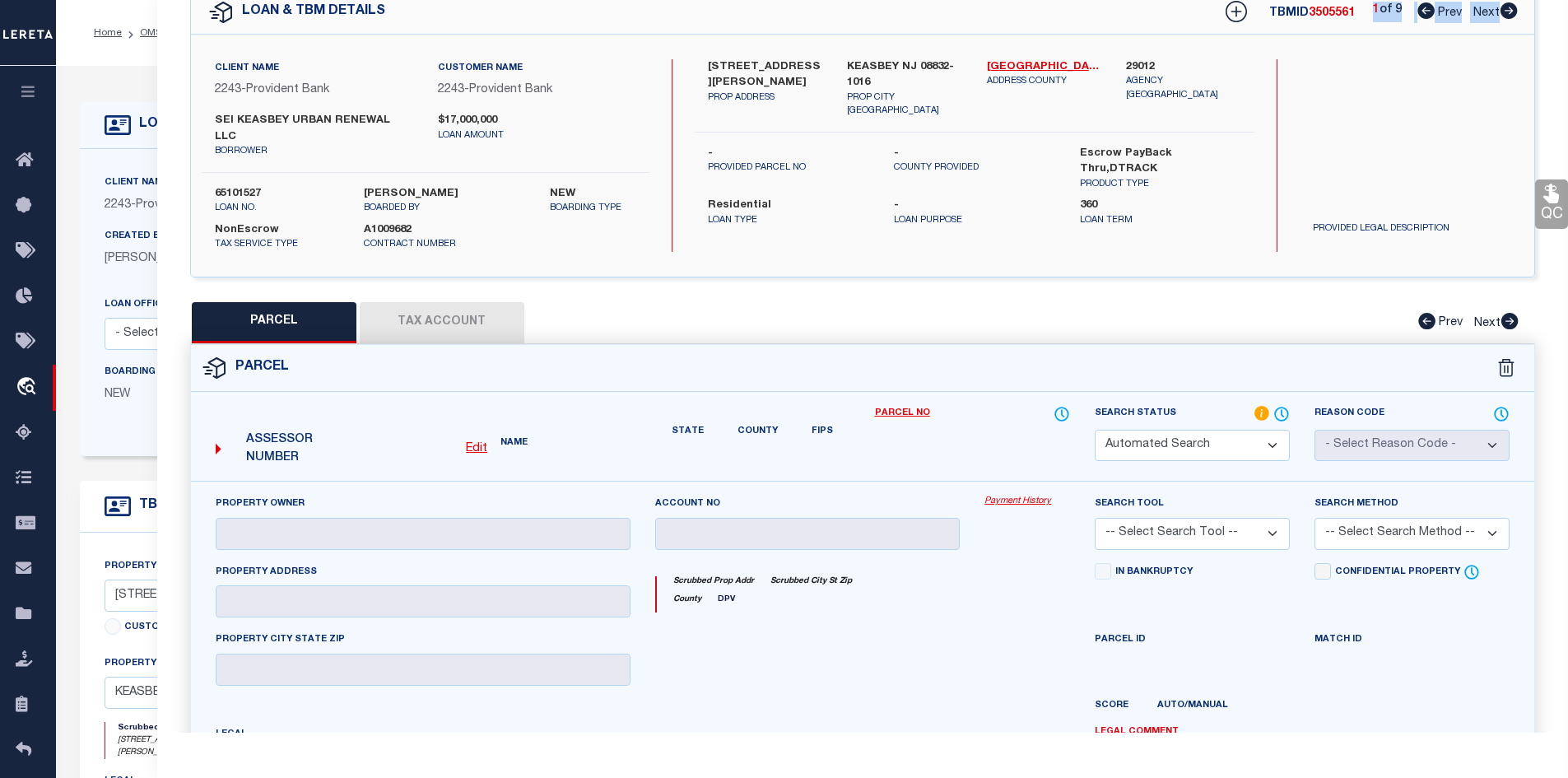
click at [1328, 94] on div "Search by Legal Customer" at bounding box center [1412, 113] width 224 height 108
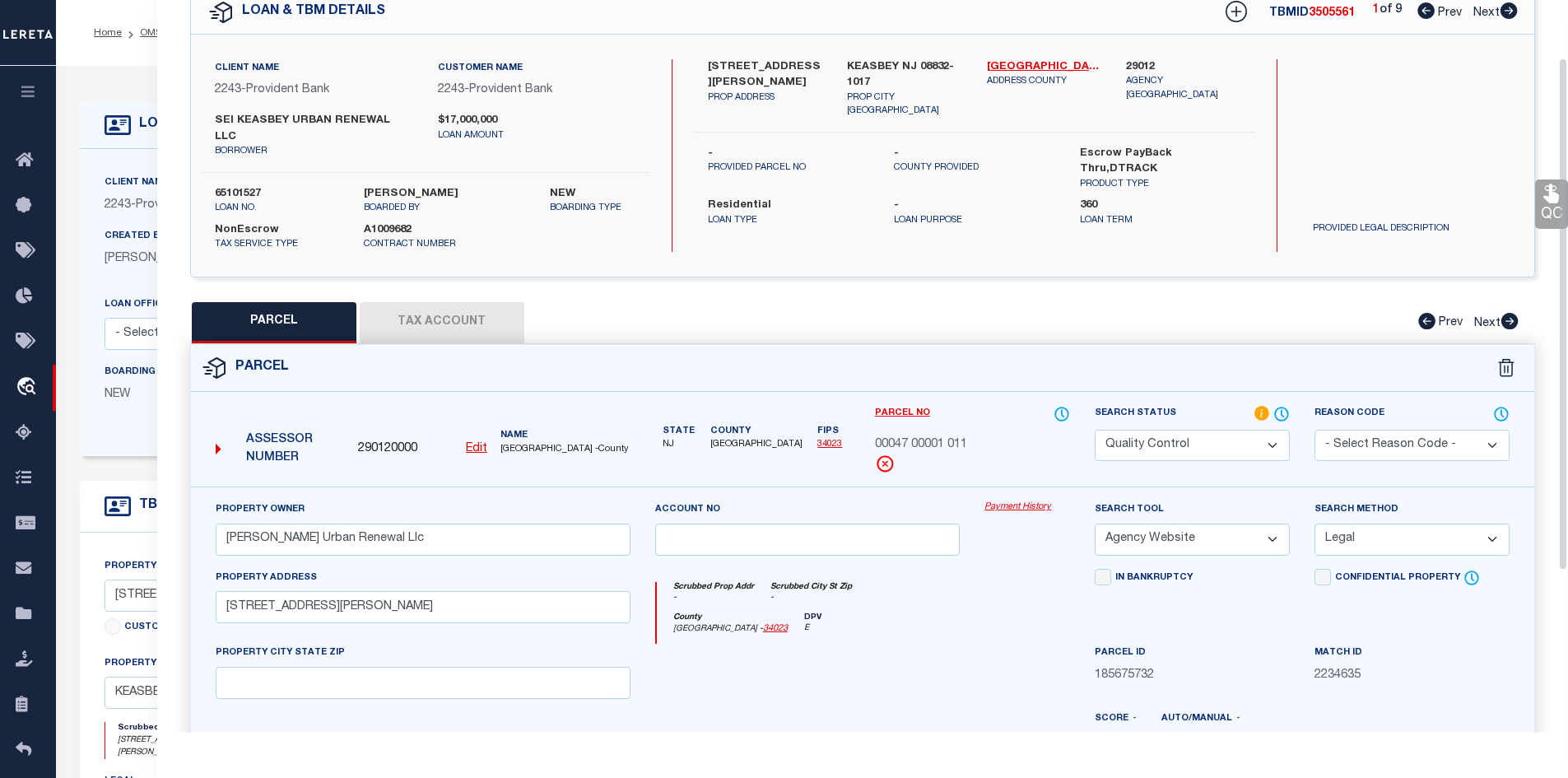
scroll to position [0, 0]
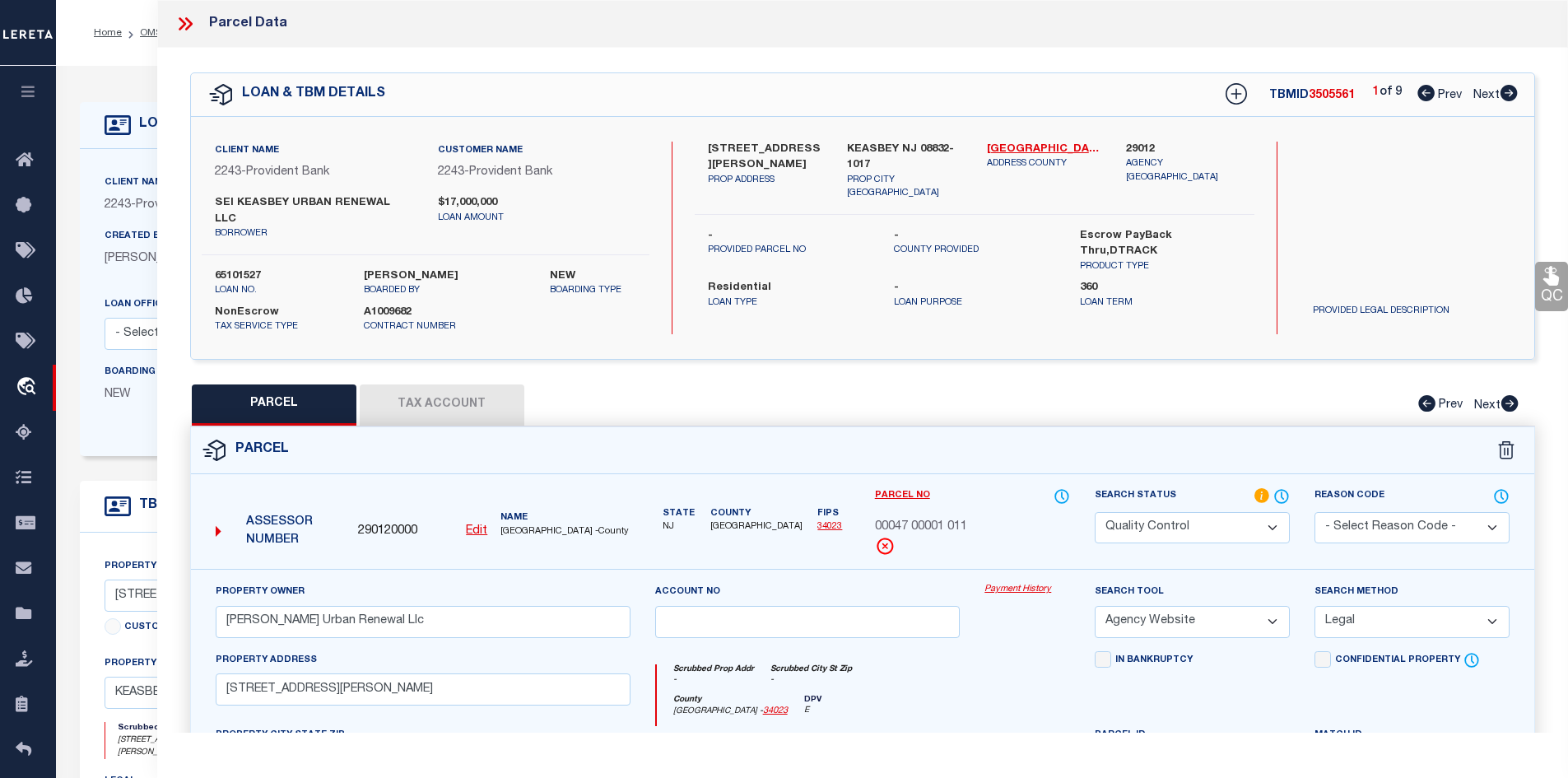
click at [941, 519] on span "00047 00001 011" at bounding box center [921, 528] width 92 height 18
click at [529, 526] on span "MIDDLESEX COUNTY -County" at bounding box center [565, 532] width 129 height 14
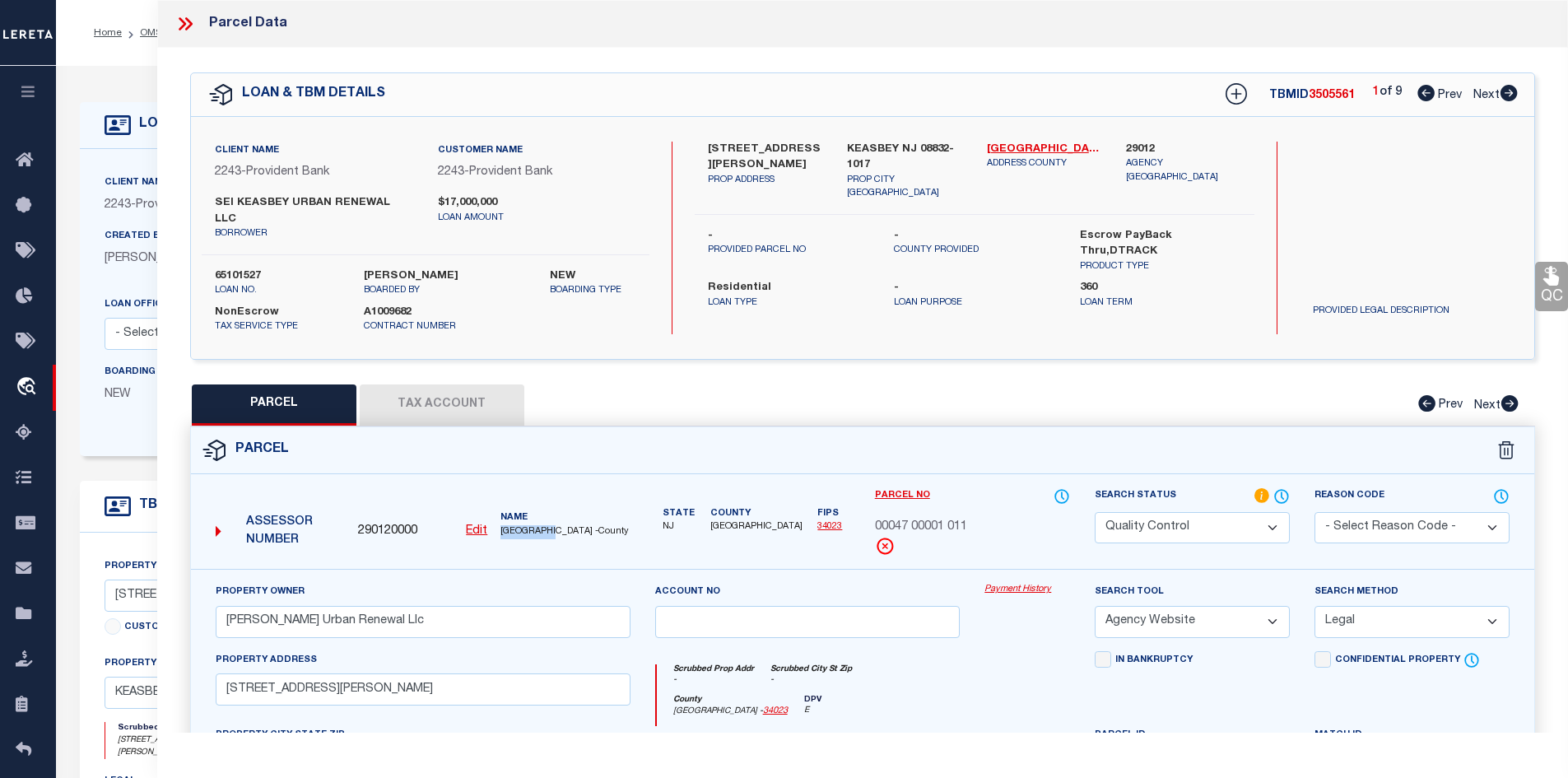
click at [1512, 92] on icon at bounding box center [1509, 93] width 17 height 16
click at [1196, 514] on select "Automated Search Bad Parcel Complete Duplicate Parcel High Dollar Reporting In …" at bounding box center [1193, 528] width 195 height 33
click at [1279, 488] on icon at bounding box center [1281, 497] width 16 height 18
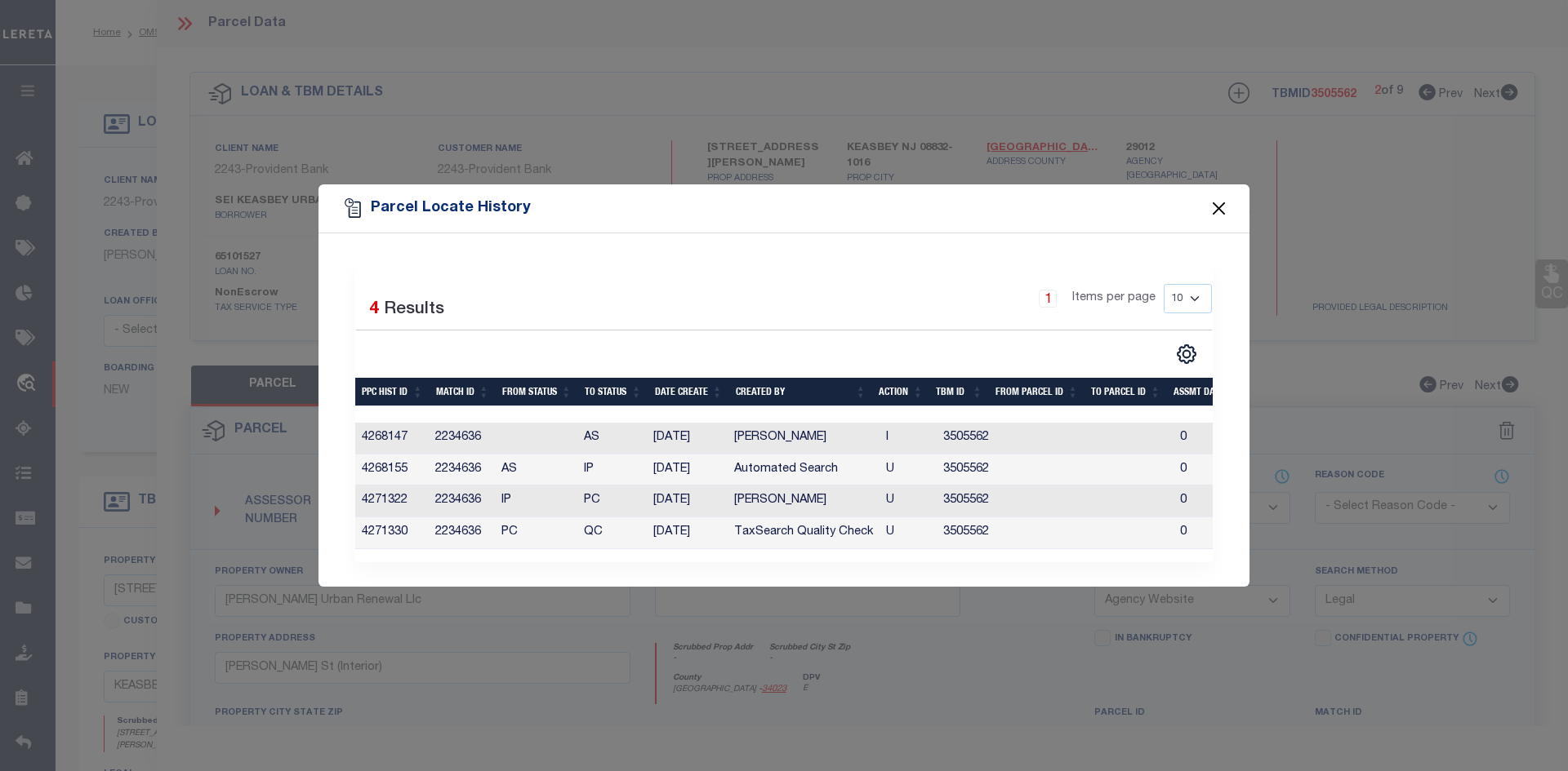
click at [1216, 202] on button "Close" at bounding box center [1219, 209] width 22 height 22
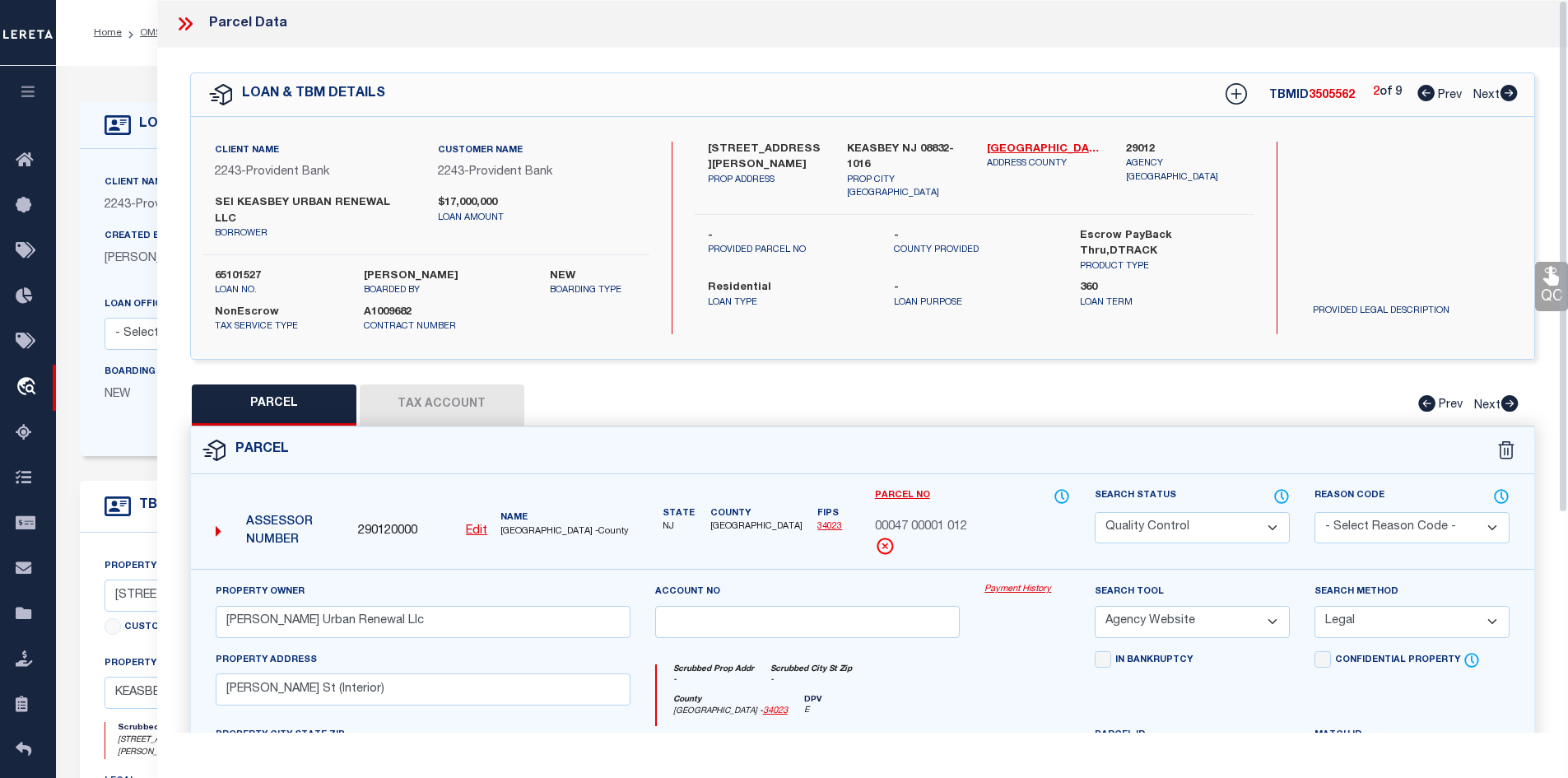
click at [1213, 512] on select "Automated Search Bad Parcel Complete Duplicate Parcel High Dollar Reporting In …" at bounding box center [1193, 528] width 195 height 33
click at [1095, 512] on select "Automated Search Bad Parcel Complete Duplicate Parcel High Dollar Reporting In …" at bounding box center [1193, 528] width 195 height 33
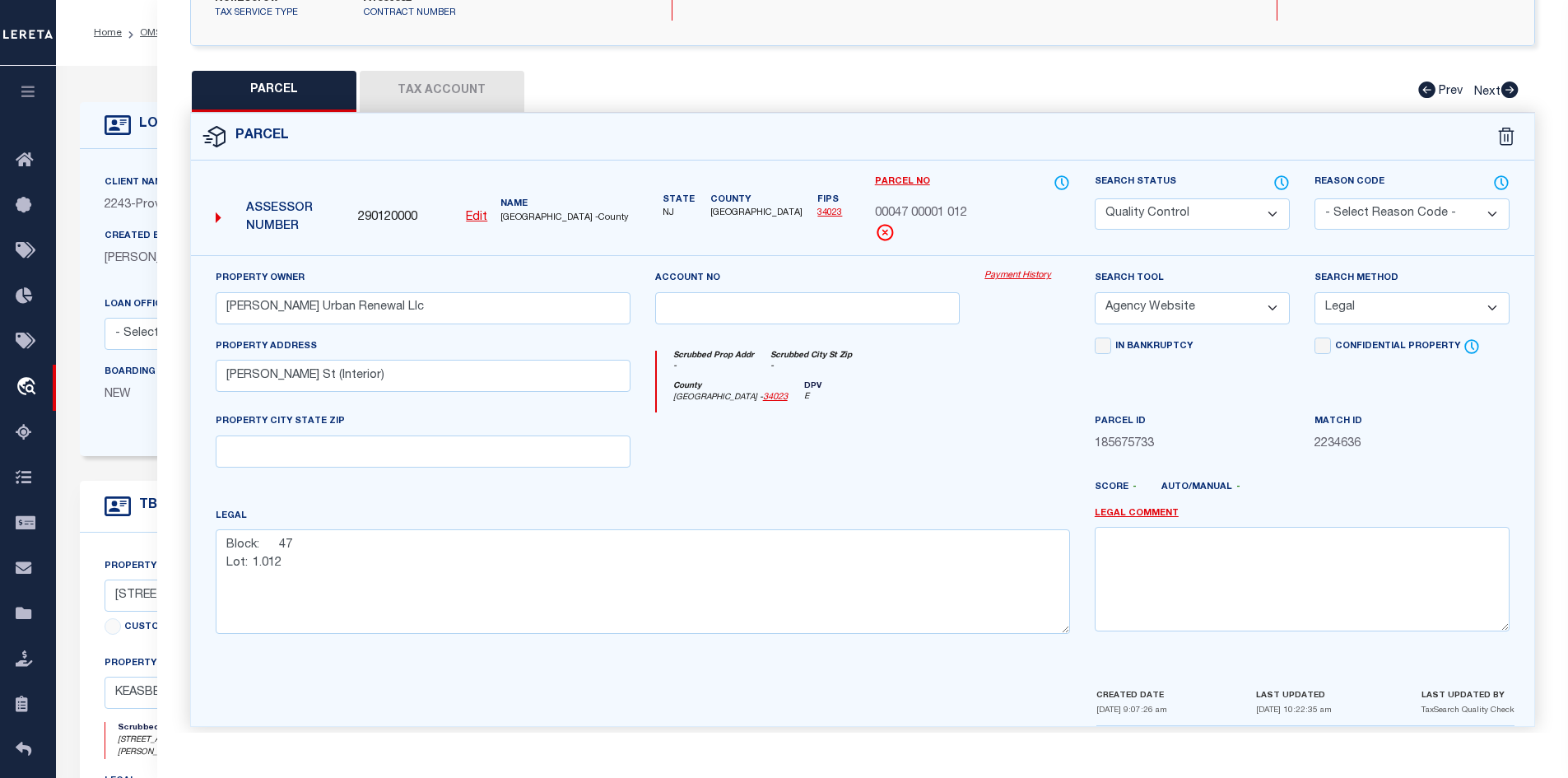
click at [1029, 451] on div at bounding box center [1027, 446] width 110 height 68
click at [1006, 558] on textarea "Block: 47 Lot: 1.012" at bounding box center [643, 581] width 855 height 104
click at [990, 458] on div at bounding box center [1027, 446] width 110 height 68
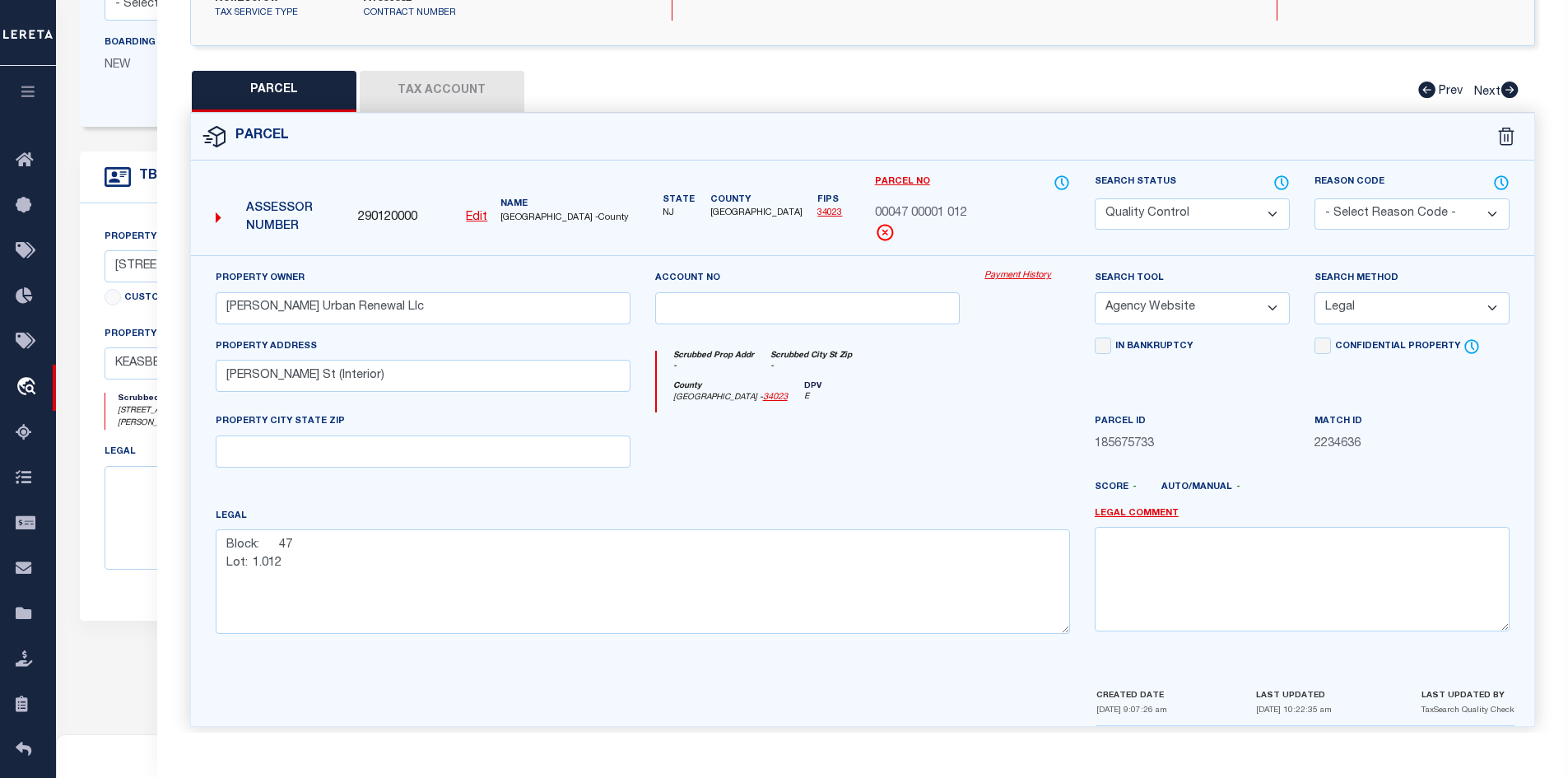
click at [1223, 198] on select "Automated Search Bad Parcel Complete Duplicate Parcel High Dollar Reporting In …" at bounding box center [1193, 214] width 195 height 33
click at [1095, 198] on select "Automated Search Bad Parcel Complete Duplicate Parcel High Dollar Reporting In …" at bounding box center [1193, 214] width 195 height 33
click at [1303, 422] on div "Match ID 2234636" at bounding box center [1412, 446] width 220 height 68
click at [1192, 199] on select "Automated Search Bad Parcel Complete Duplicate Parcel High Dollar Reporting In …" at bounding box center [1193, 214] width 195 height 33
click at [1095, 198] on select "Automated Search Bad Parcel Complete Duplicate Parcel High Dollar Reporting In …" at bounding box center [1193, 214] width 195 height 33
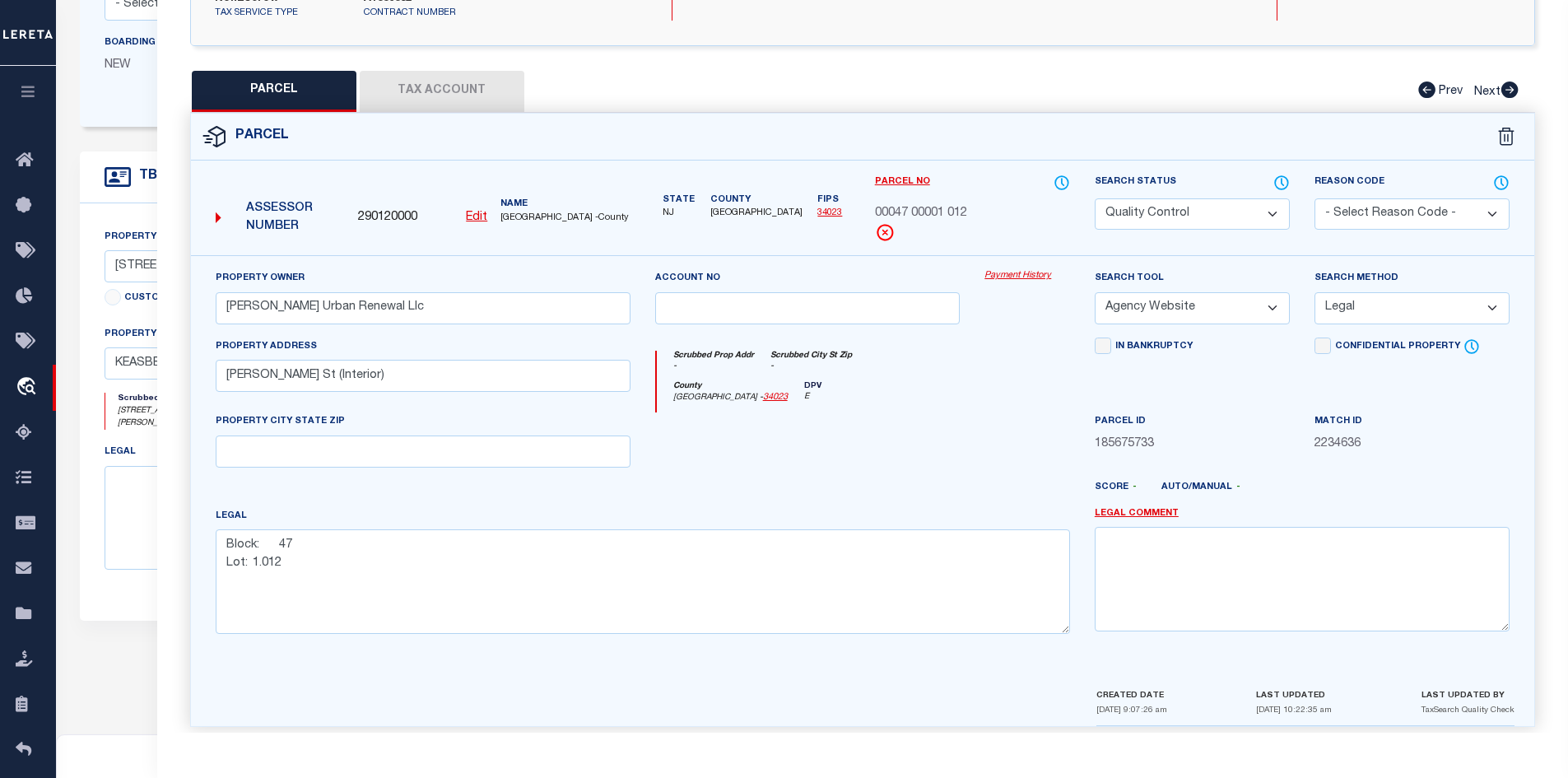
scroll to position [481, 0]
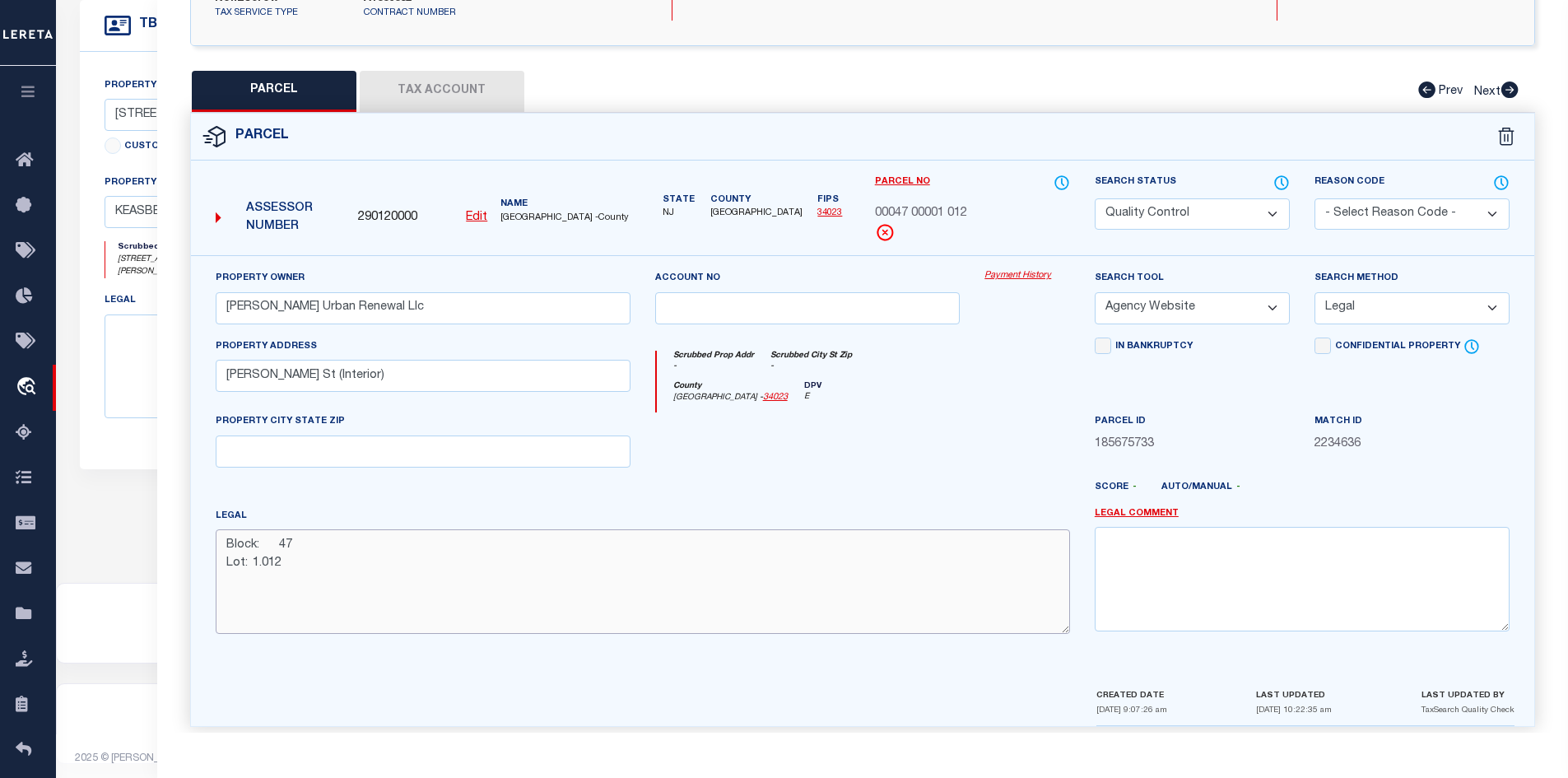
click at [632, 582] on textarea "Block: 47 Lot: 1.012" at bounding box center [643, 581] width 855 height 104
click at [699, 488] on div at bounding box center [588, 498] width 330 height 20
click at [1253, 733] on button "Save" at bounding box center [1273, 750] width 107 height 35
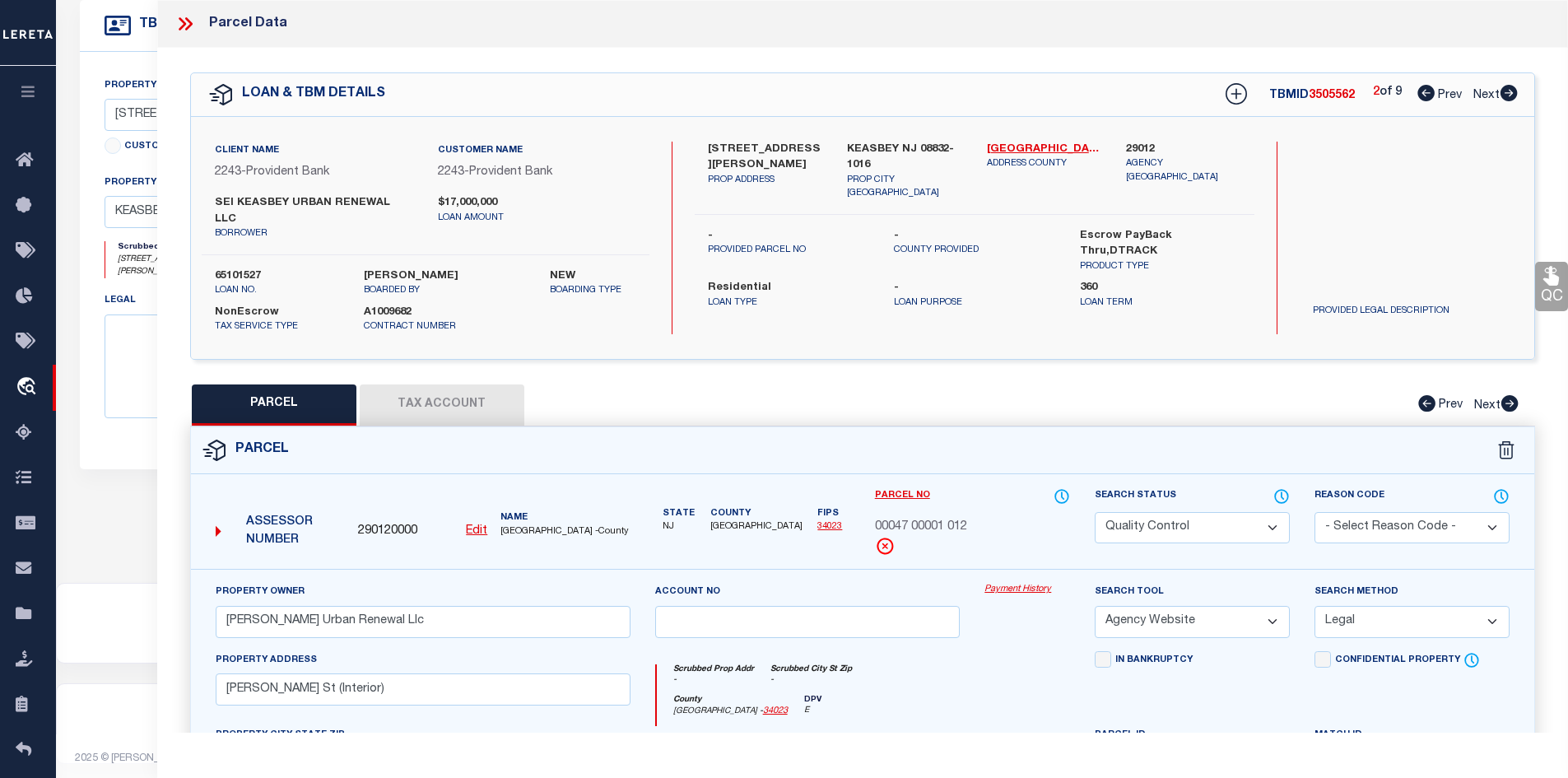
click at [1326, 90] on span "3505562" at bounding box center [1331, 95] width 46 height 12
click at [962, 519] on span "00047 00001 012" at bounding box center [921, 528] width 92 height 18
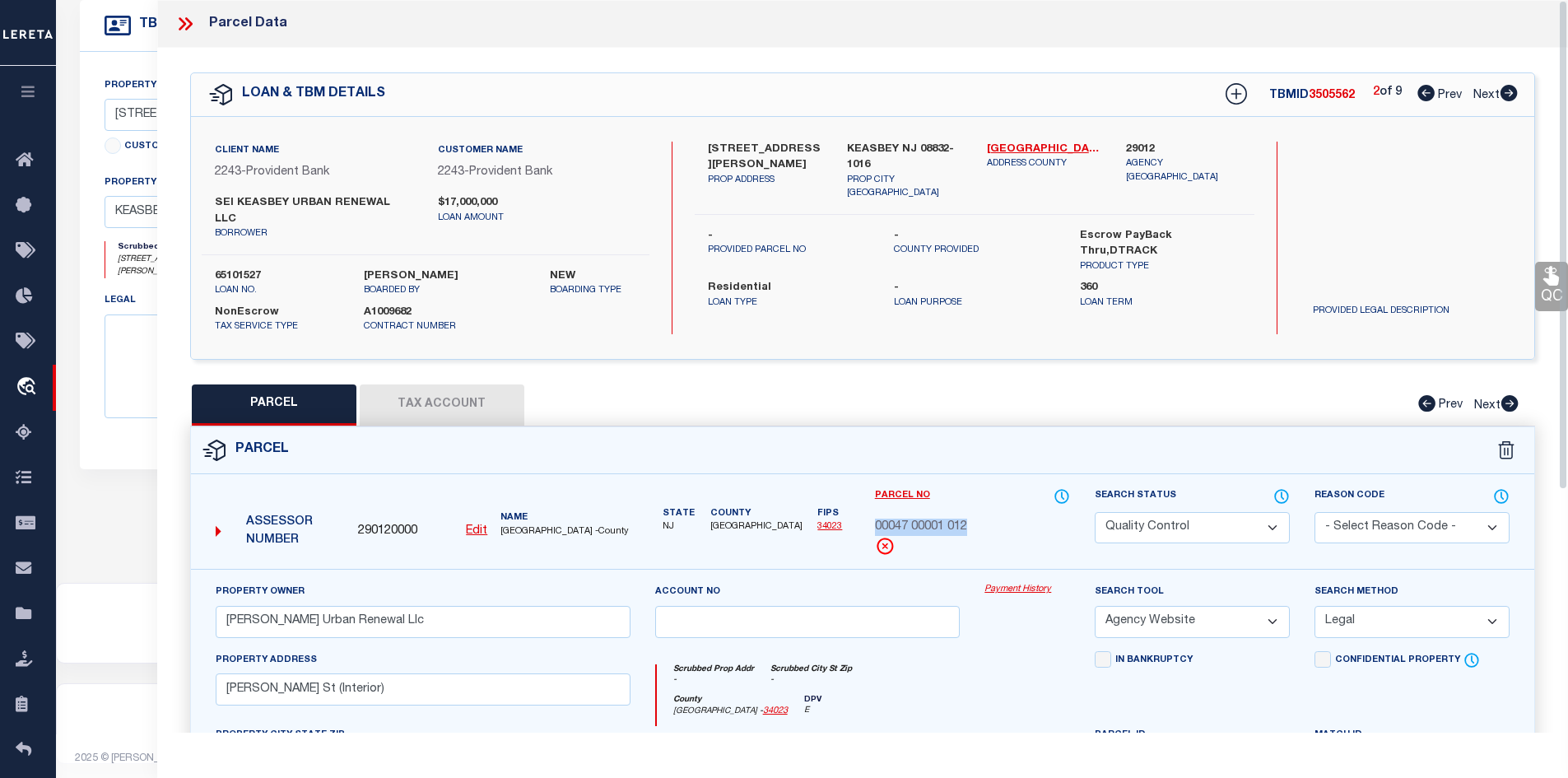
click at [1505, 93] on icon at bounding box center [1509, 93] width 17 height 16
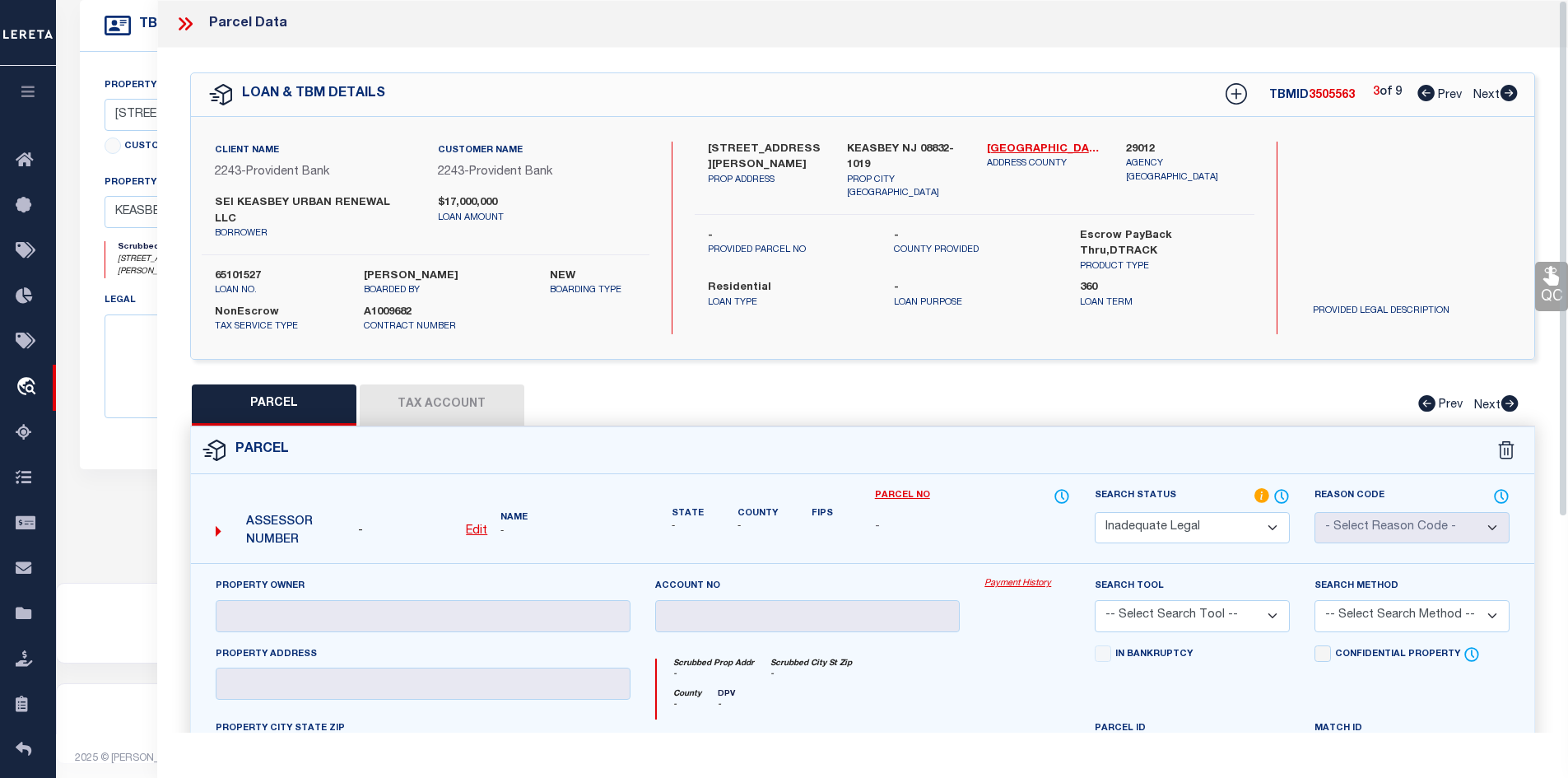
click at [1396, 200] on div "Search by Legal Customer" at bounding box center [1412, 195] width 224 height 108
click at [1326, 100] on span "3505563" at bounding box center [1331, 95] width 46 height 12
click at [1511, 94] on icon at bounding box center [1509, 93] width 18 height 16
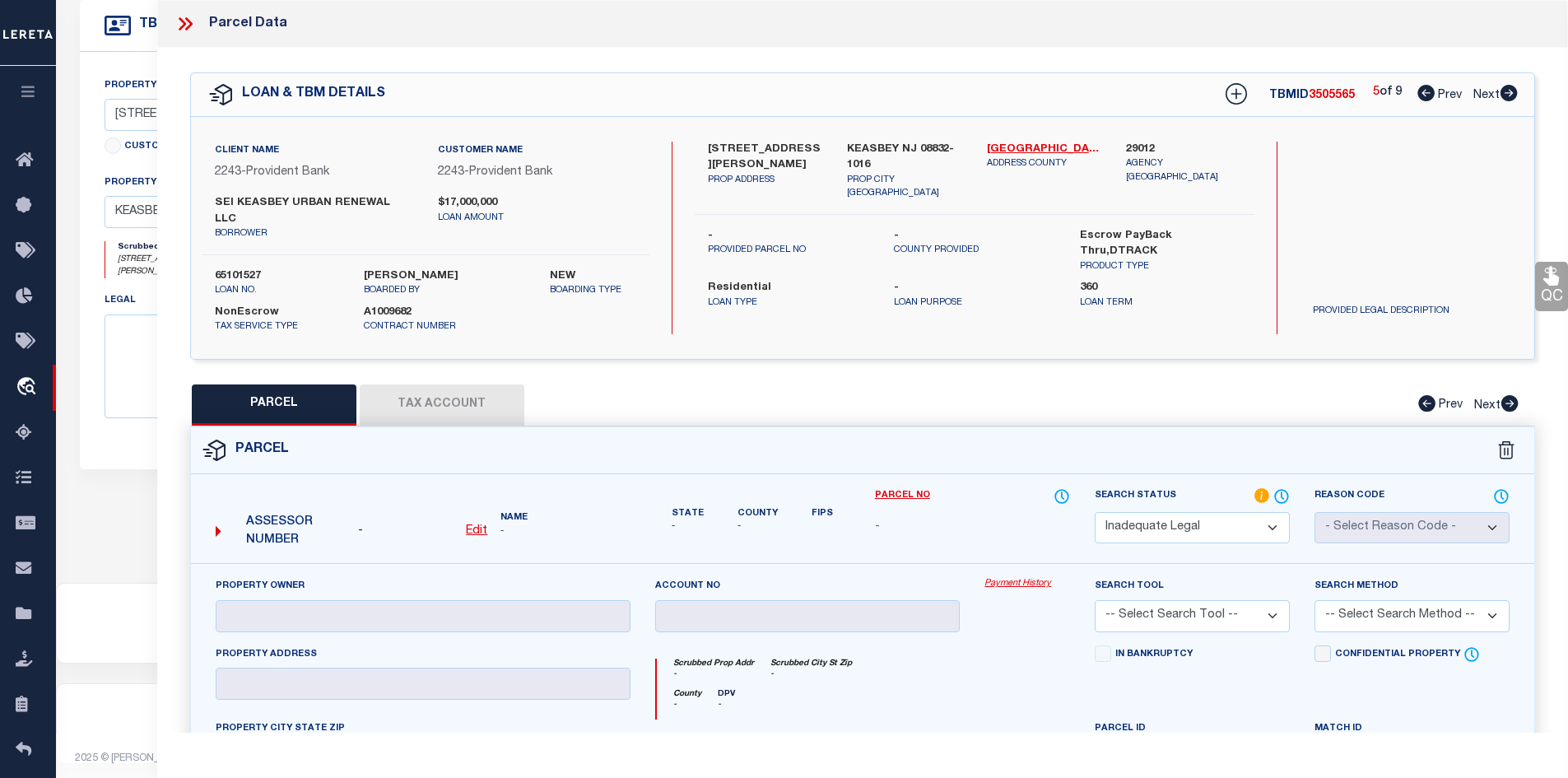
click at [1511, 94] on icon at bounding box center [1509, 93] width 18 height 16
click at [1423, 91] on icon at bounding box center [1426, 93] width 17 height 16
click at [1514, 88] on icon at bounding box center [1509, 93] width 17 height 16
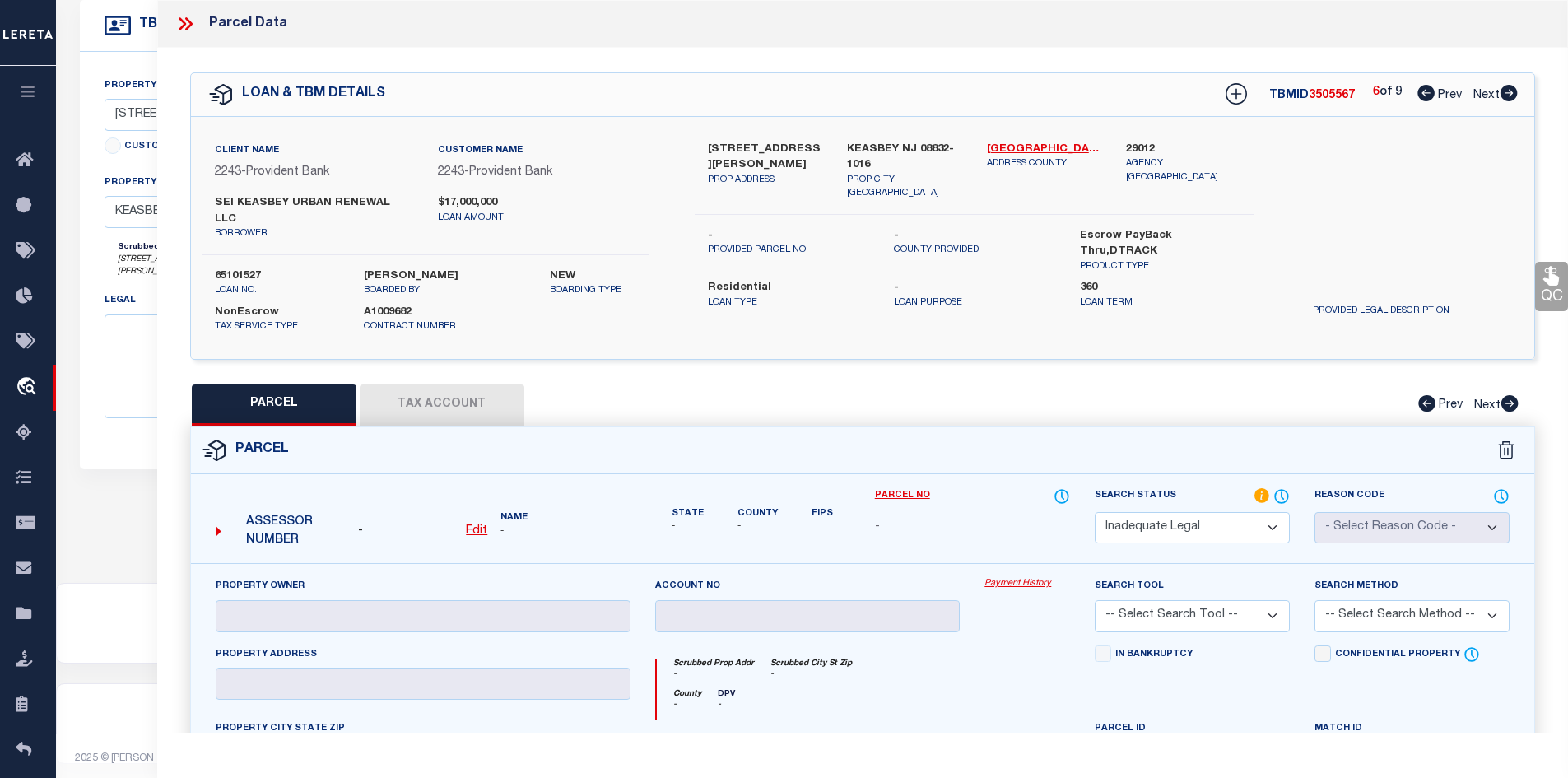
click at [1514, 88] on icon at bounding box center [1509, 93] width 17 height 16
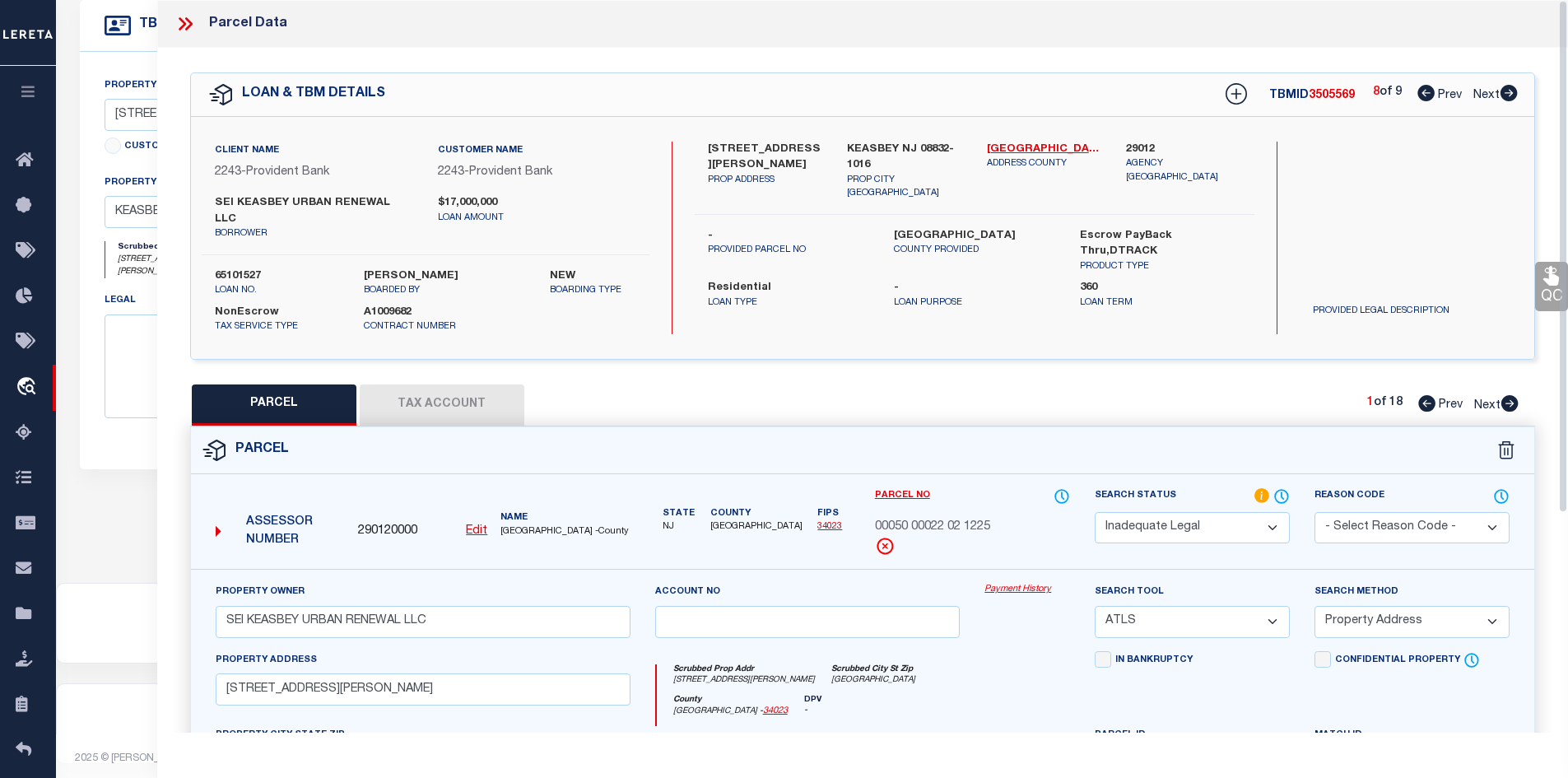
click at [1428, 88] on icon at bounding box center [1426, 93] width 17 height 16
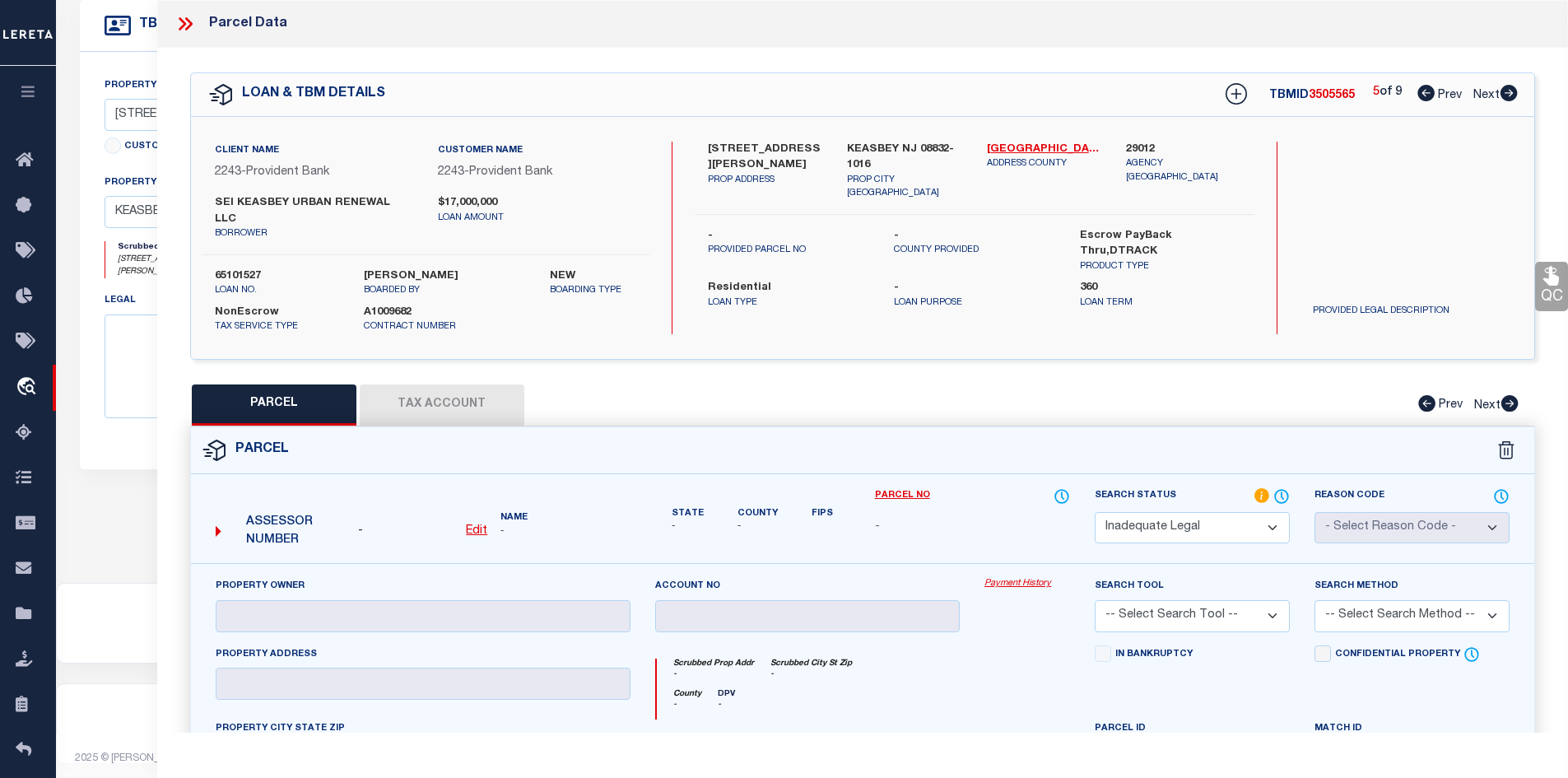
click at [1507, 89] on icon at bounding box center [1509, 93] width 17 height 16
click at [1568, 656] on html "Home OMS Detail" at bounding box center [784, 151] width 1568 height 1265
click at [185, 20] on icon at bounding box center [185, 24] width 22 height 22
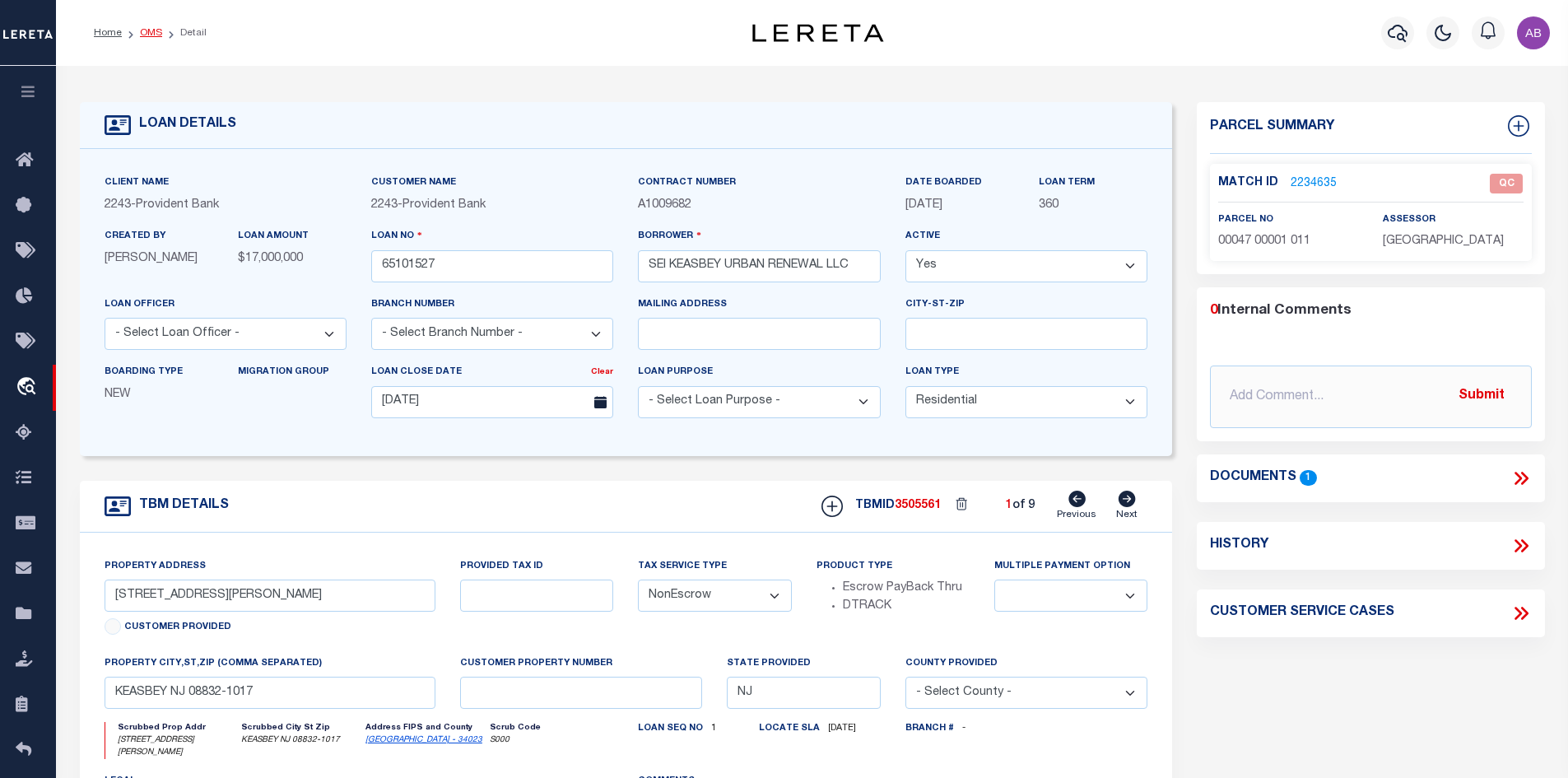
click at [156, 31] on link "OMS" at bounding box center [151, 33] width 23 height 10
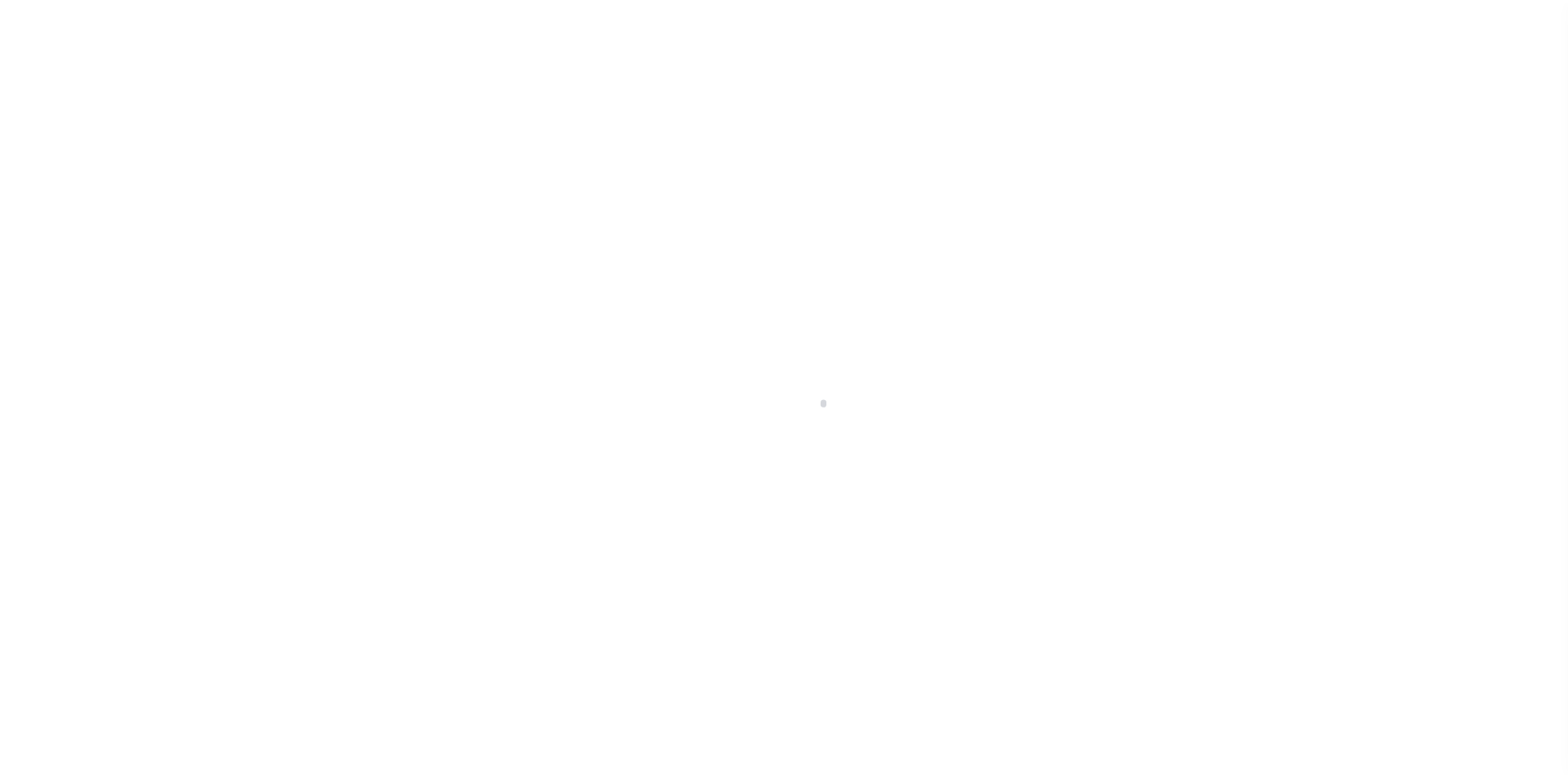
scroll to position [24, 0]
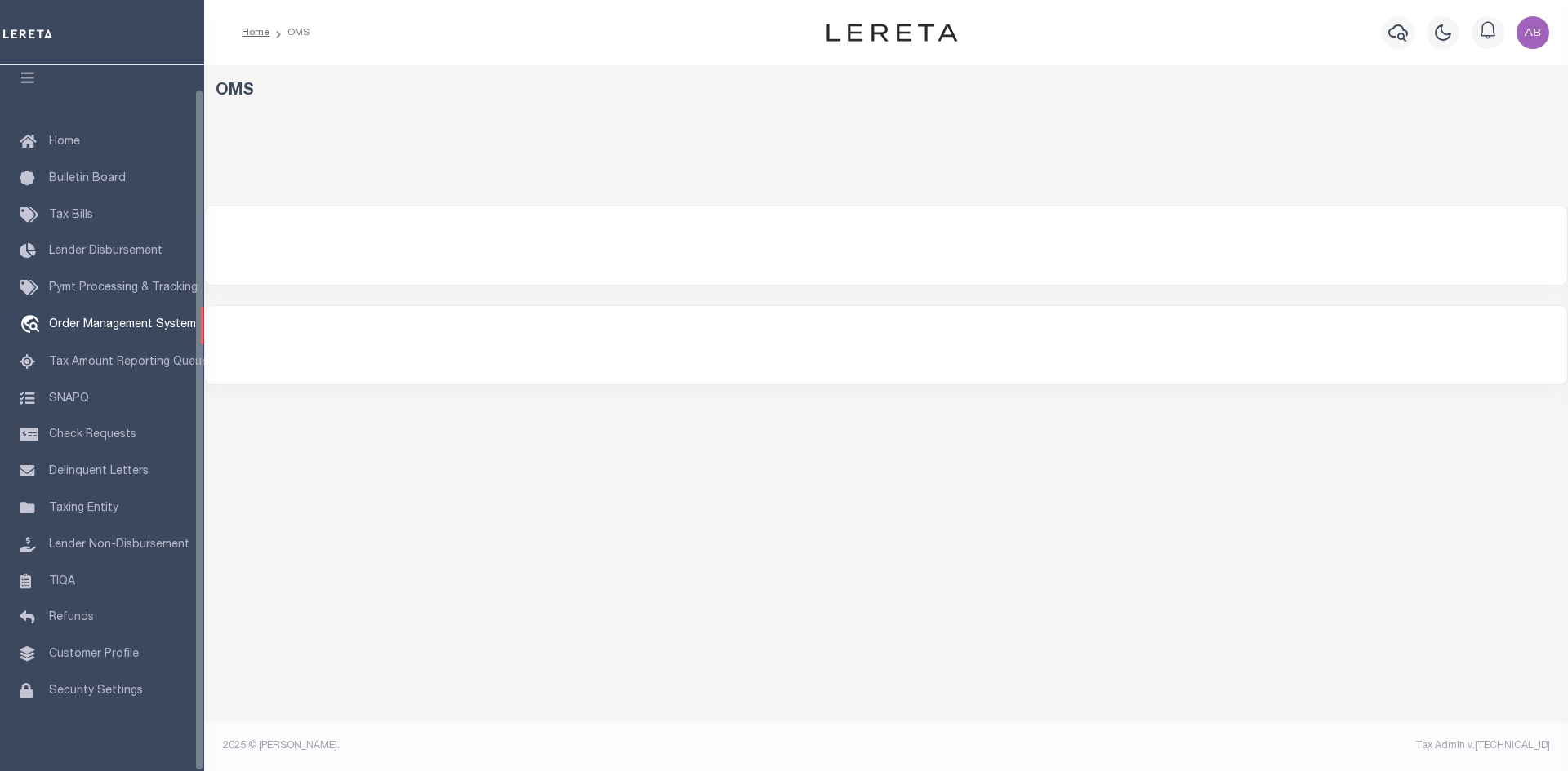
select select "200"
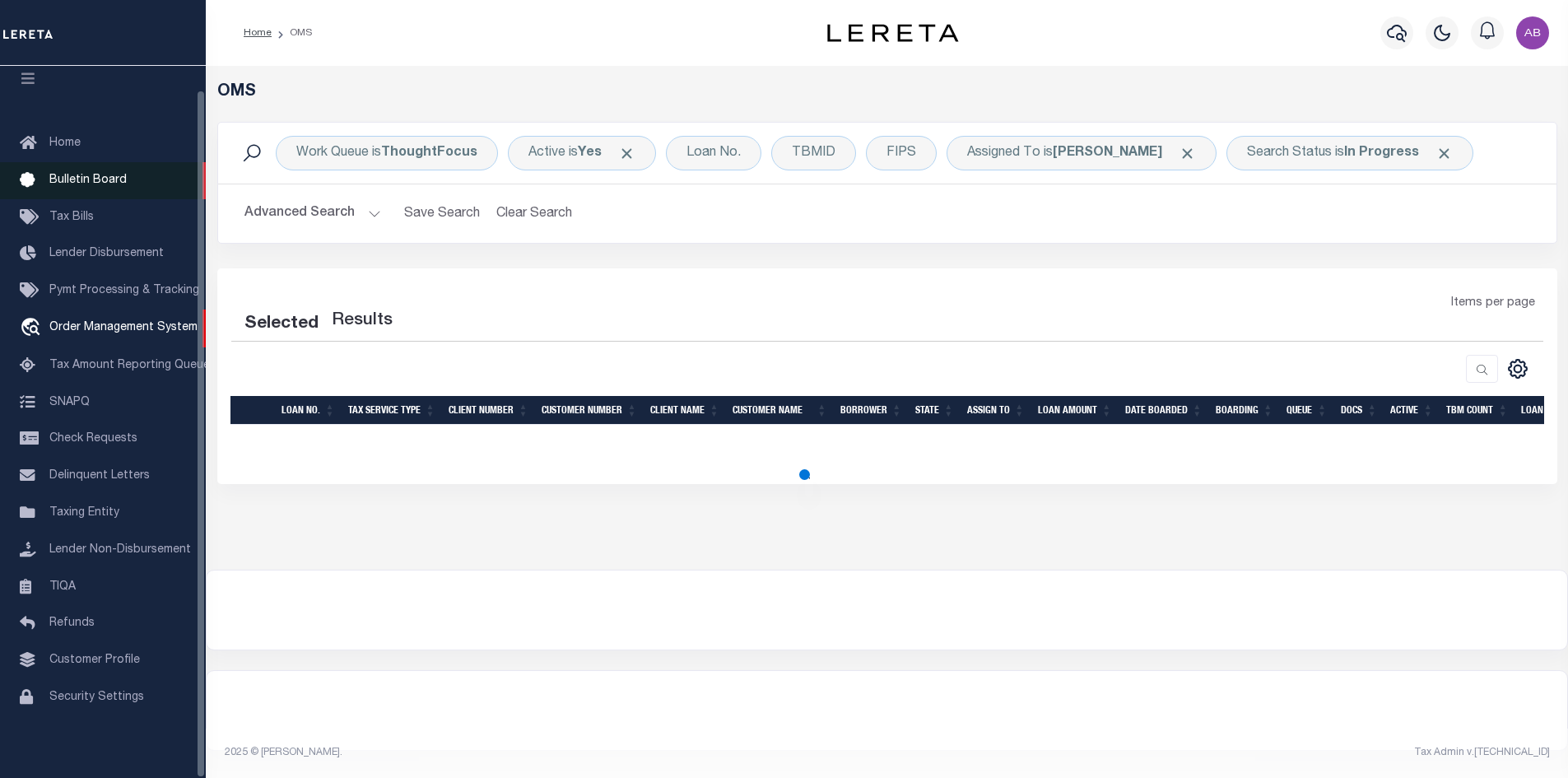
select select "200"
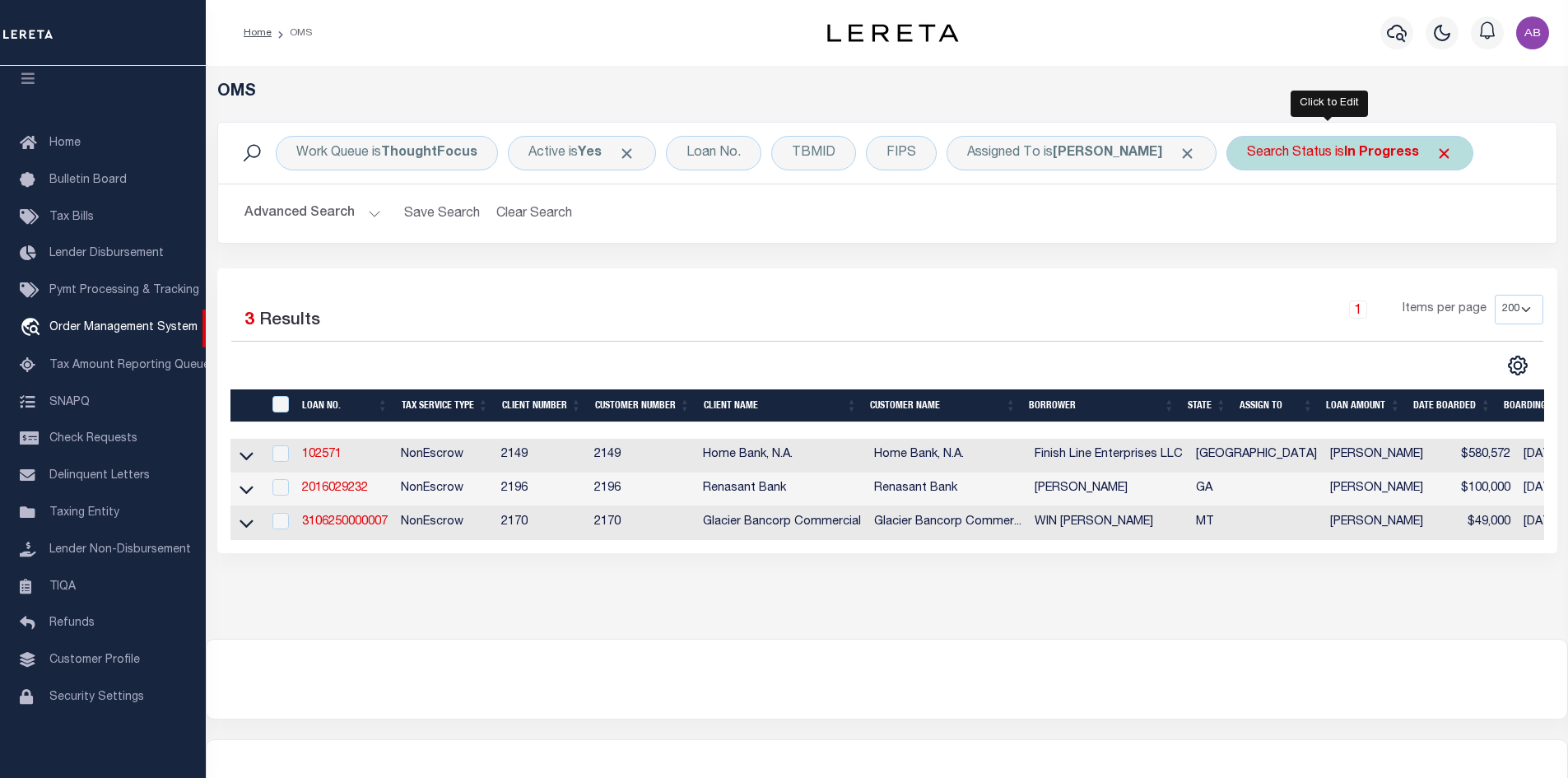
click at [1298, 157] on div "Search Status is In Progress" at bounding box center [1349, 153] width 247 height 34
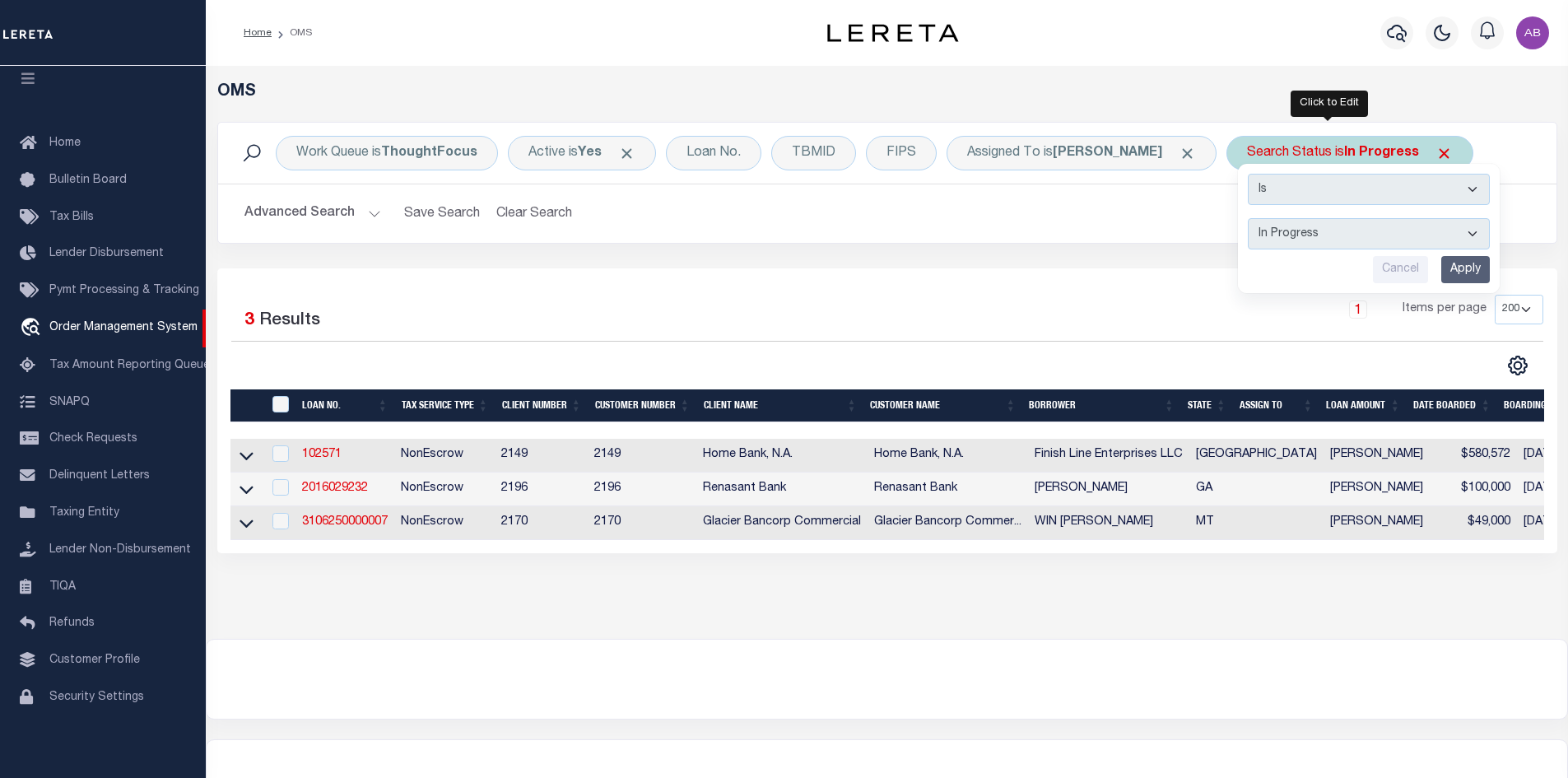
click at [1299, 232] on select "Automated Search Bad Parcel Complete Duplicate Parcel High Dollar Reporting In …" at bounding box center [1369, 233] width 242 height 32
select select "RD"
click at [1248, 218] on select "Automated Search Bad Parcel Complete Duplicate Parcel High Dollar Reporting In …" at bounding box center [1369, 233] width 242 height 32
click at [1441, 269] on input "Apply" at bounding box center [1466, 270] width 49 height 27
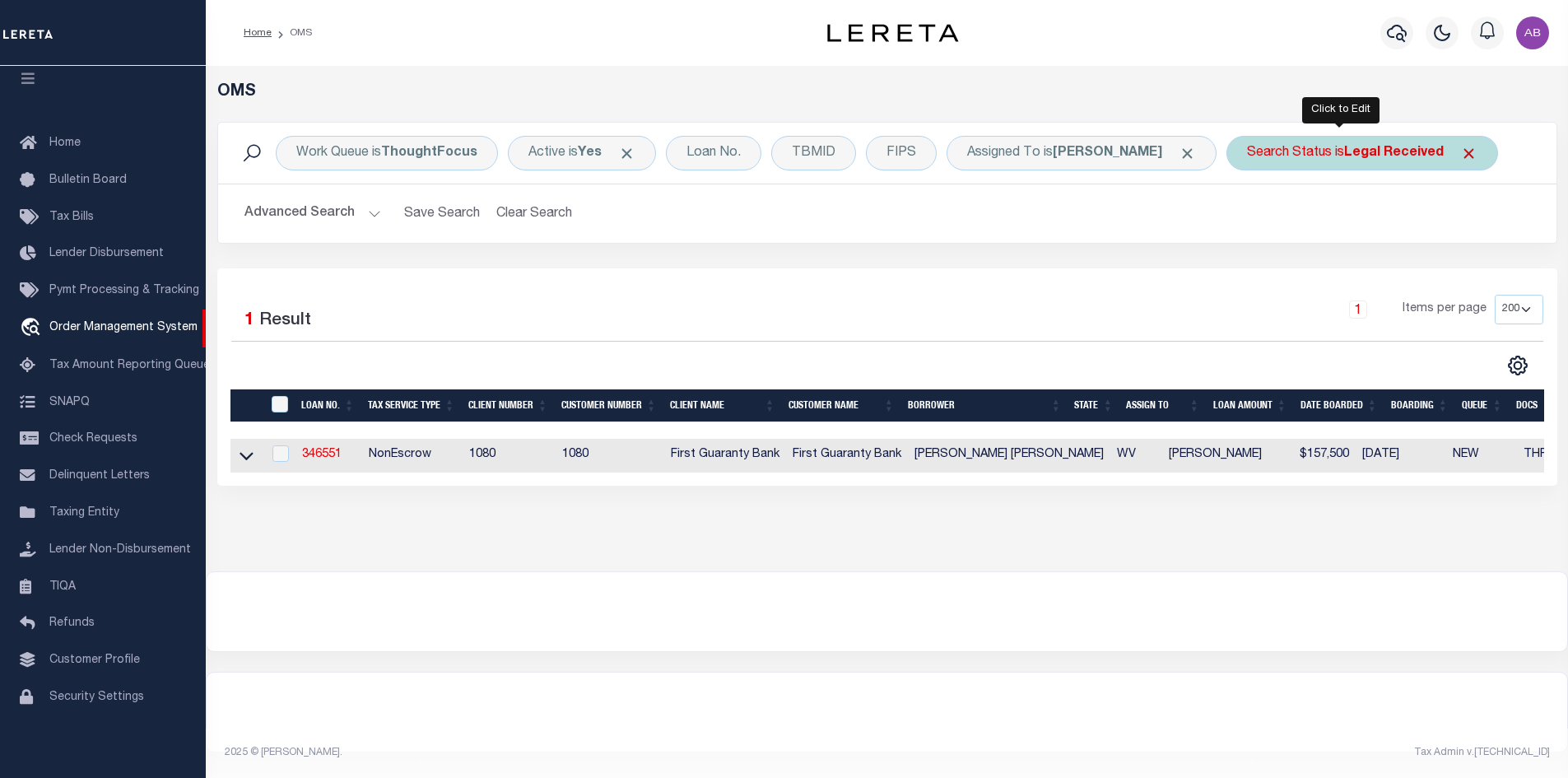
click at [1361, 157] on b "Legal Received" at bounding box center [1394, 153] width 99 height 14
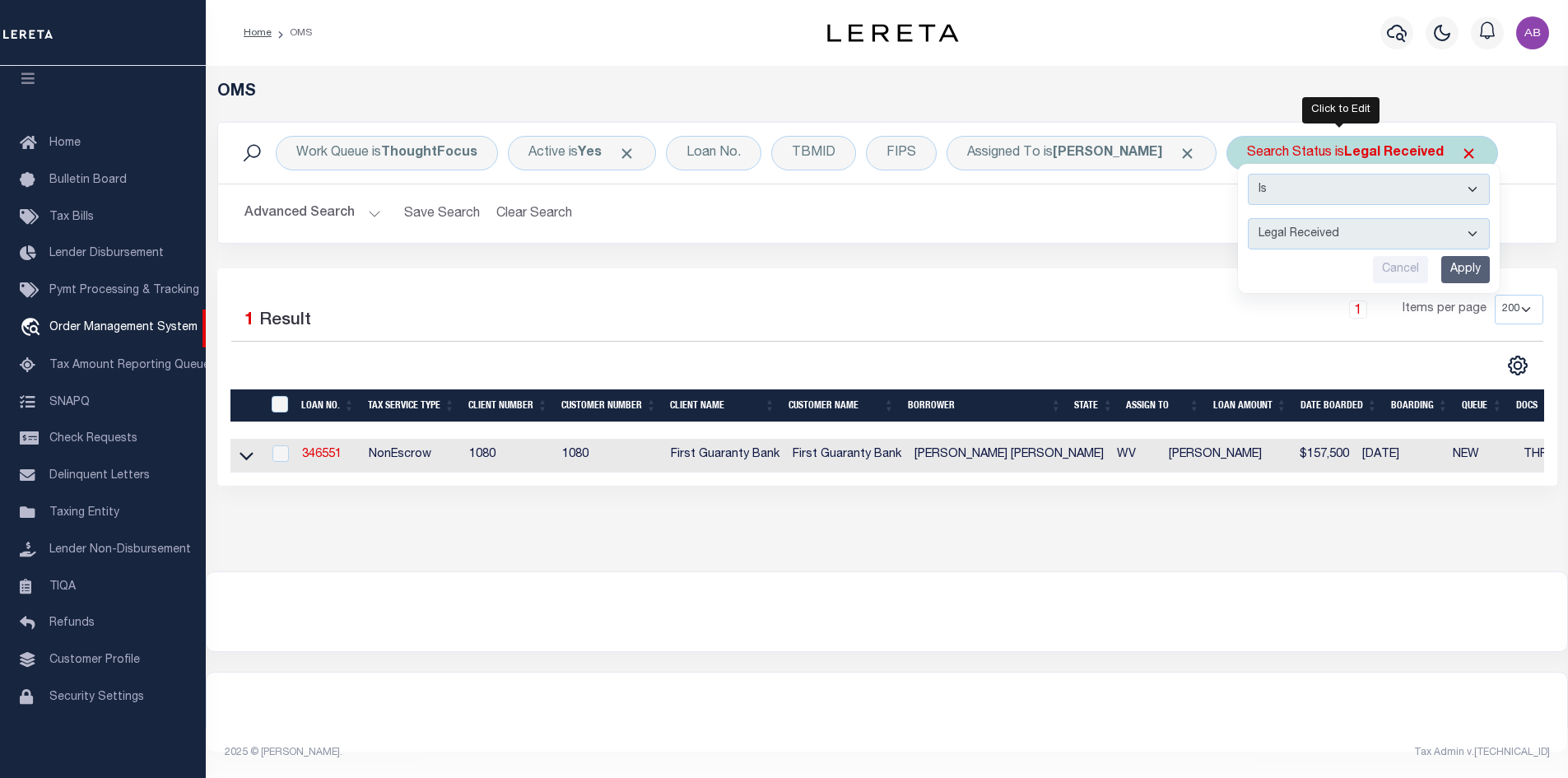
click at [1289, 234] on select "Automated Search Bad Parcel Complete Duplicate Parcel High Dollar Reporting In …" at bounding box center [1369, 233] width 242 height 32
select select "IP"
click at [1248, 218] on select "Automated Search Bad Parcel Complete Duplicate Parcel High Dollar Reporting In …" at bounding box center [1369, 233] width 242 height 32
click at [1450, 262] on input "Apply" at bounding box center [1466, 270] width 49 height 27
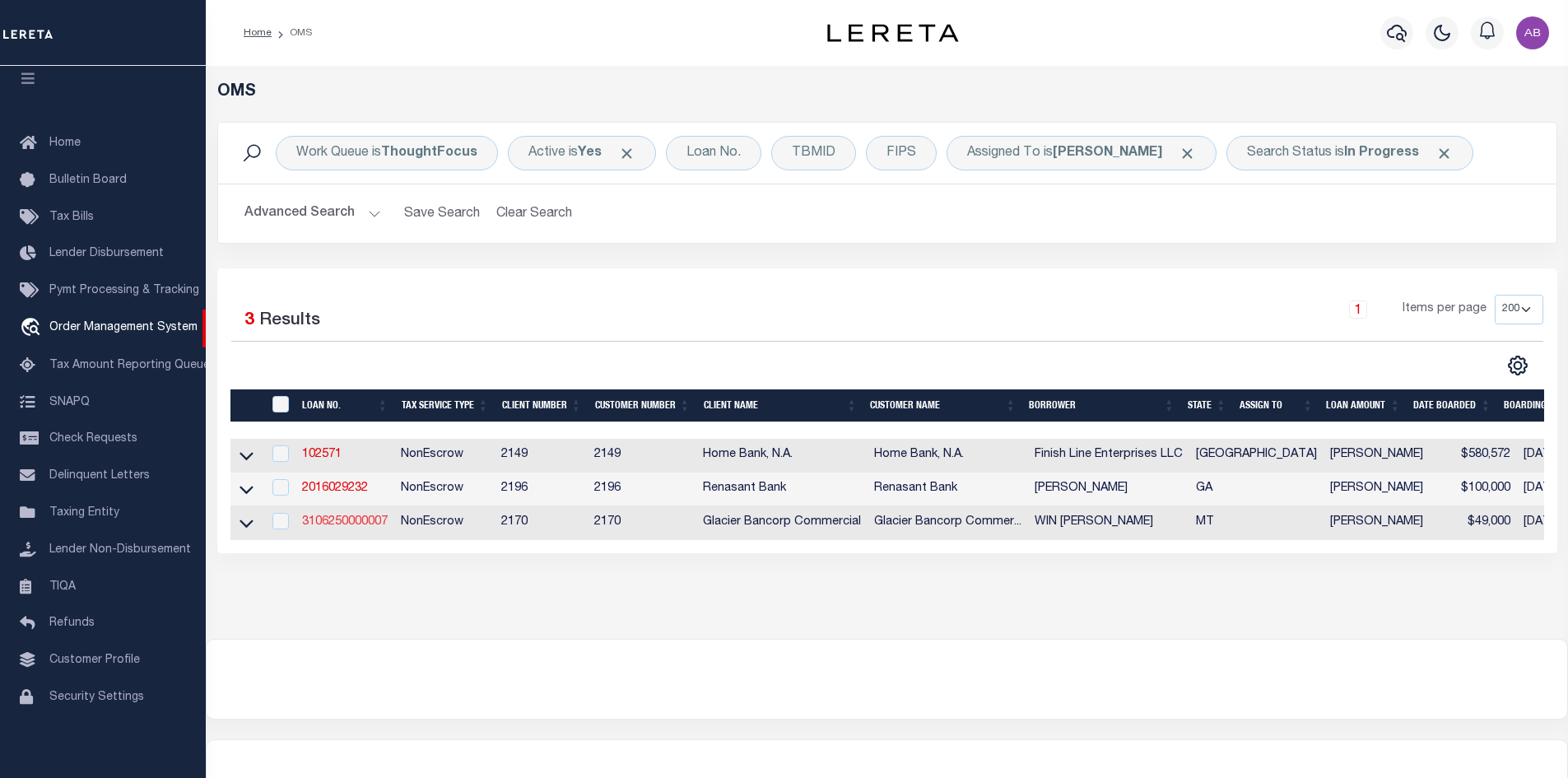
click at [345, 522] on link "3106250000007" at bounding box center [345, 522] width 86 height 12
type input "3106250000007"
type input "WIN [PERSON_NAME]"
select select
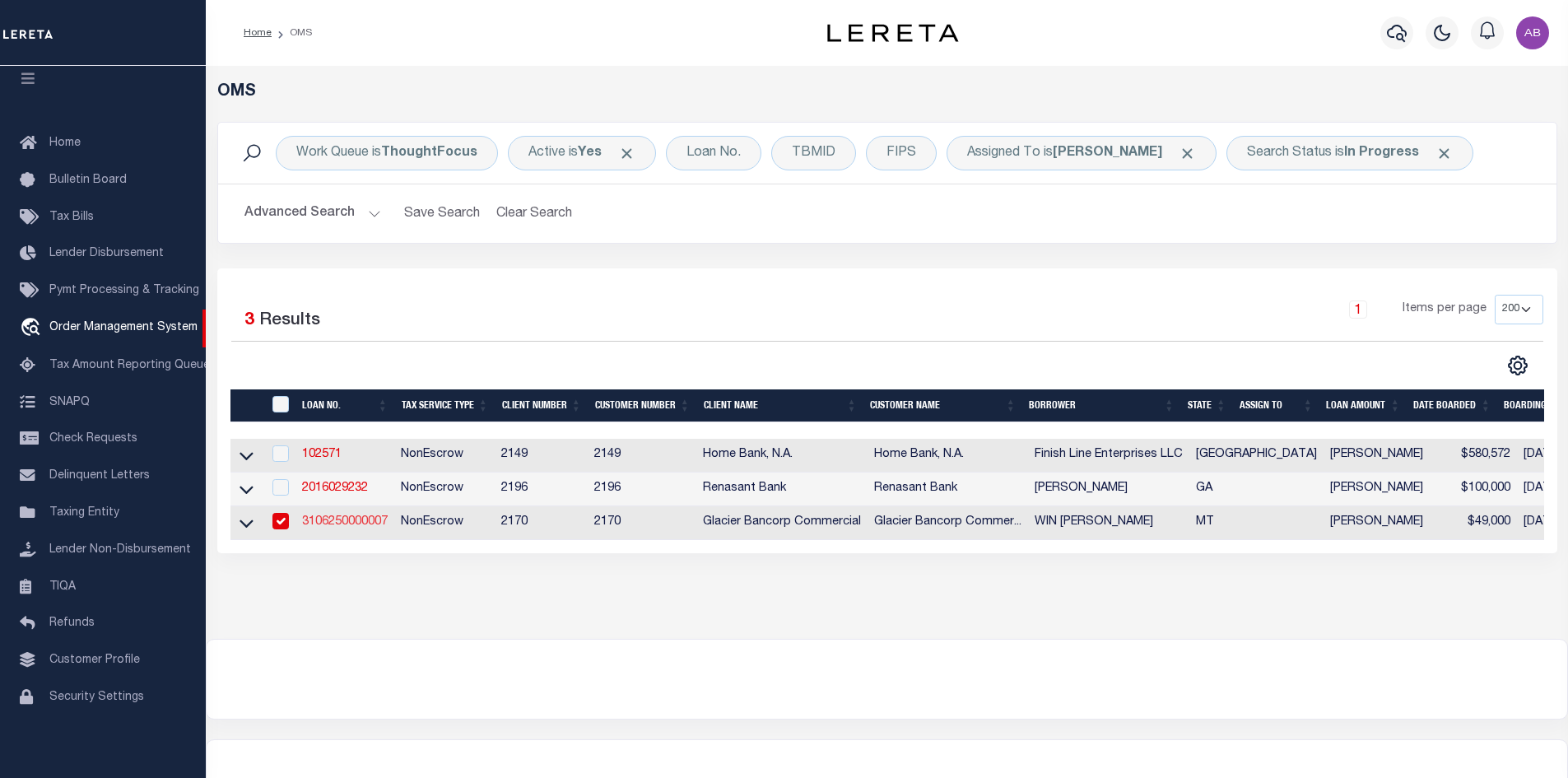
type input "PO BOX 2155"
type input "EUREKA MT 59917-2155"
type input "[DATE]"
select select "200"
select select "10"
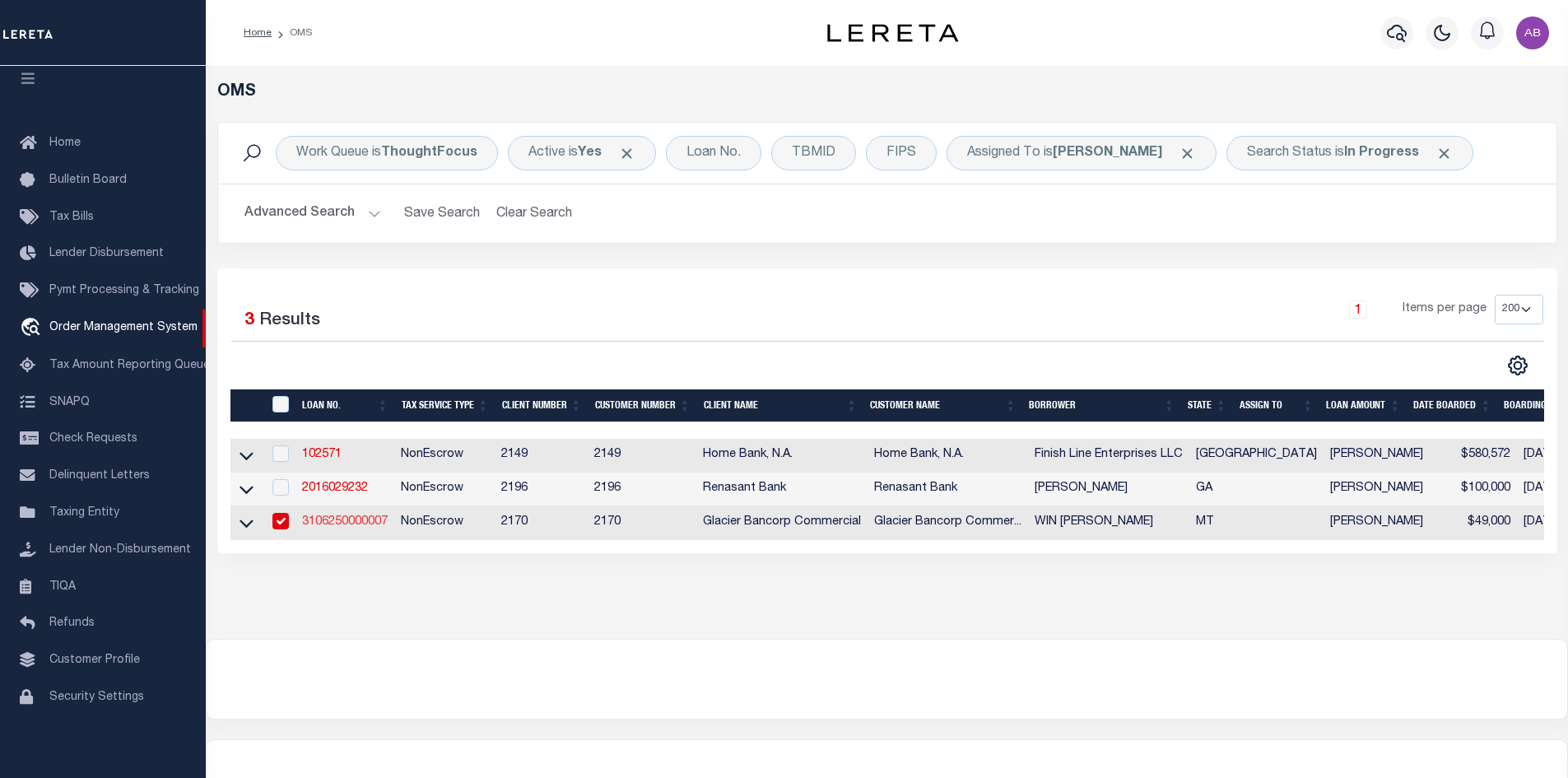
select select "NonEscrow"
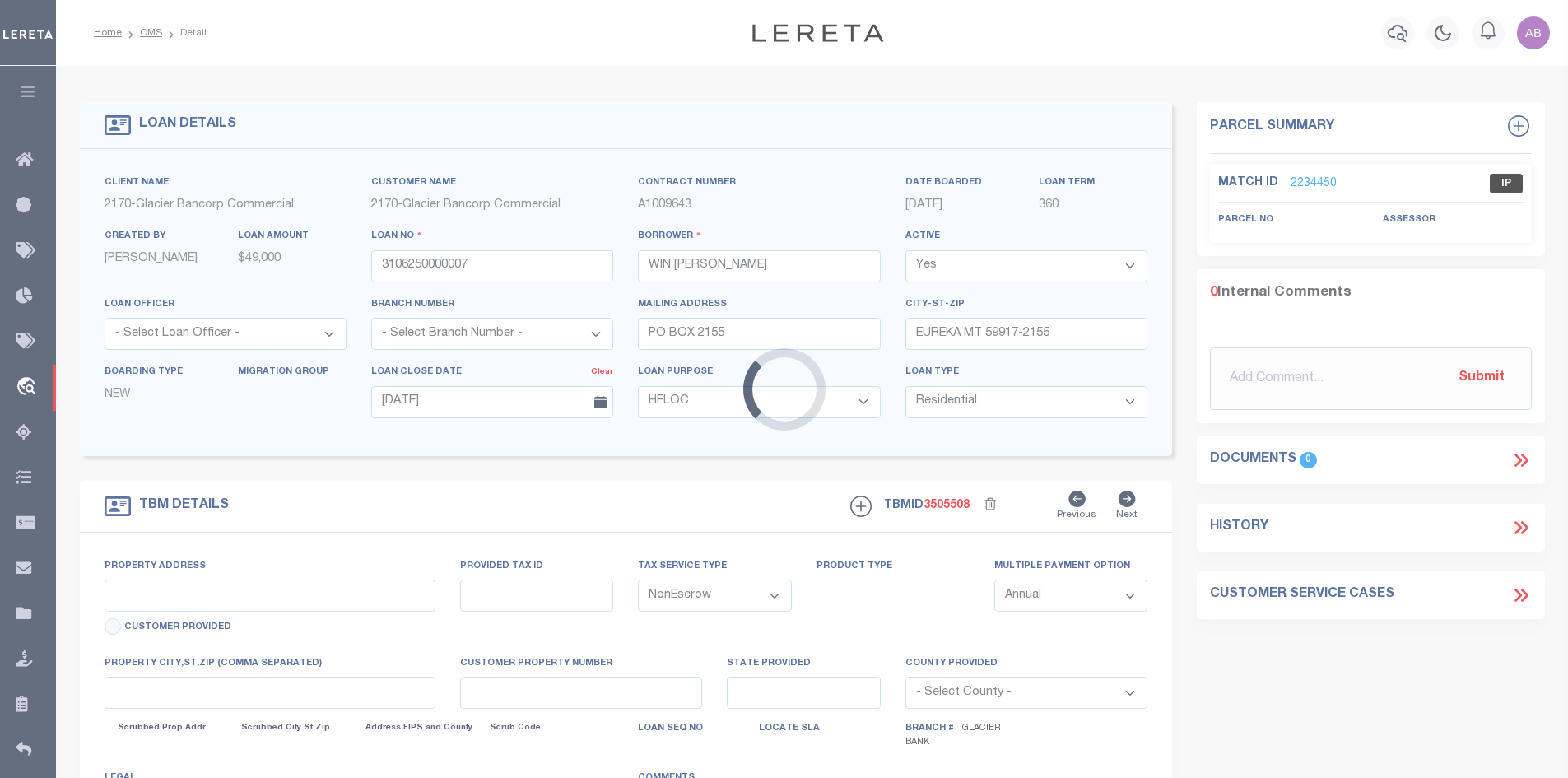
select select "4569"
type input "[STREET_ADDRESS]"
select select
type input "EUREKA MT 59917"
type input "MT"
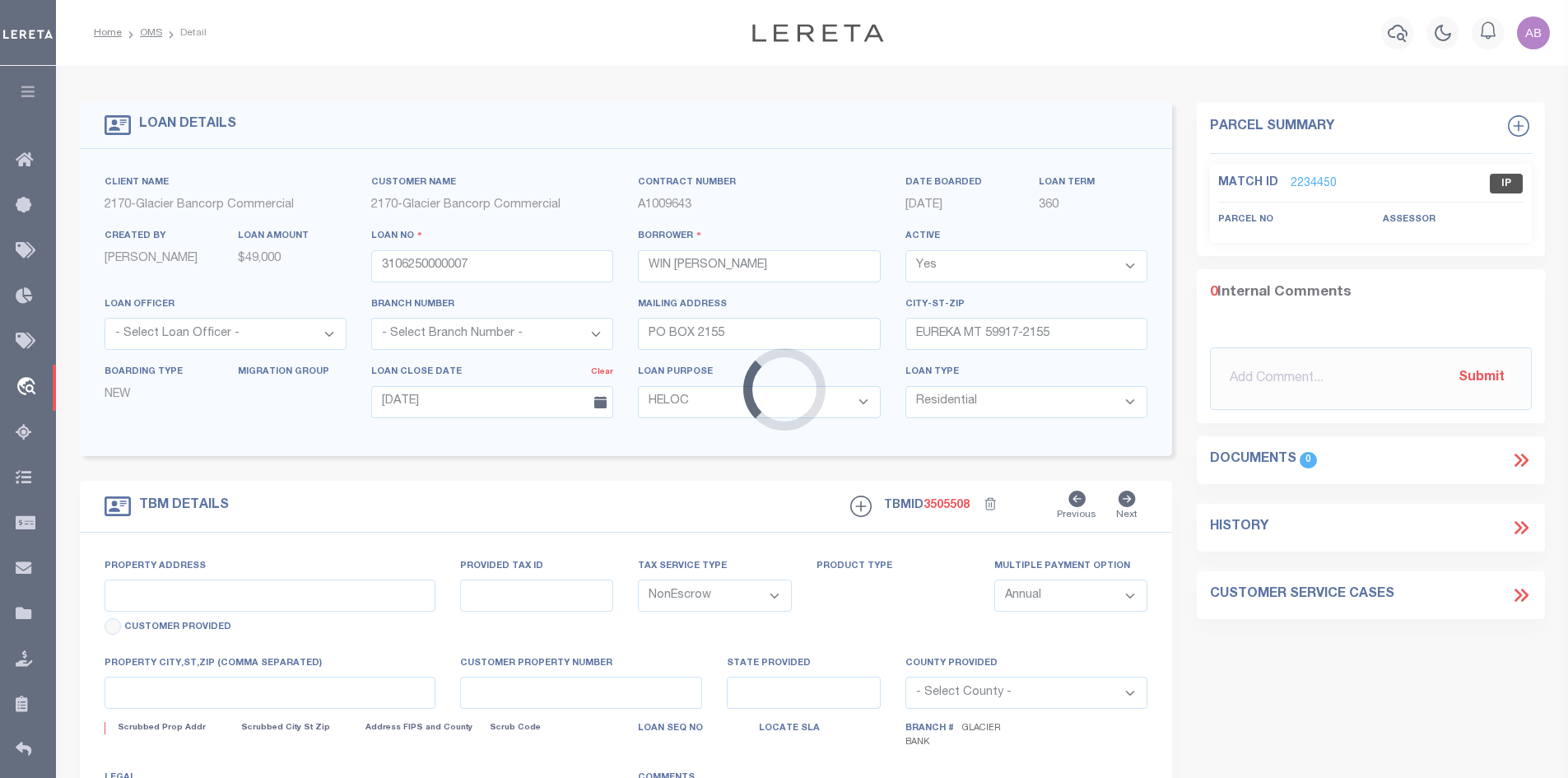
type textarea "Lots 1, 2 and 3 of Block 8, [PERSON_NAME] Second Addition to [GEOGRAPHIC_DATA],…"
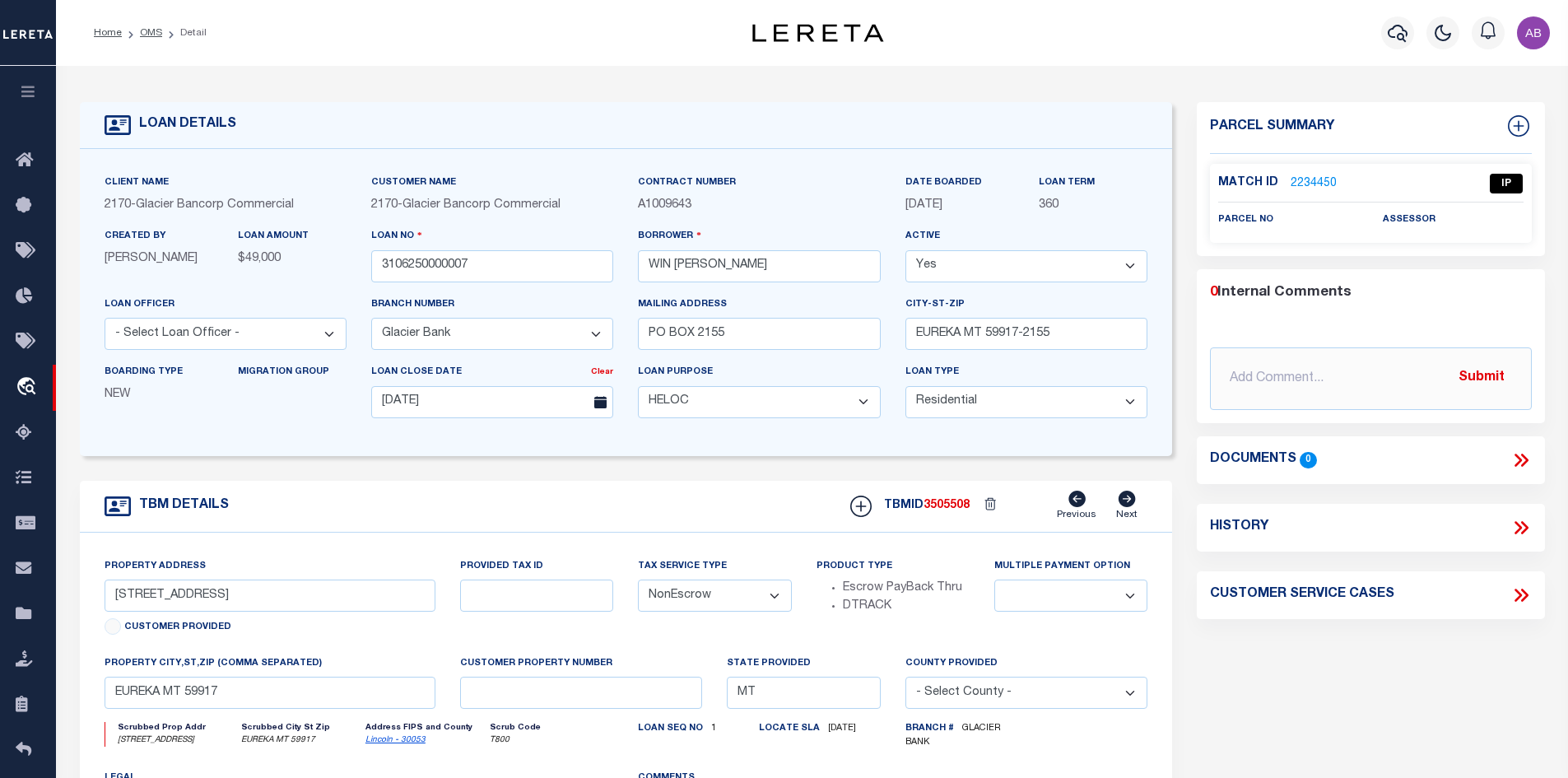
click at [1310, 175] on p "2234450" at bounding box center [1313, 184] width 46 height 18
click at [1307, 176] on link "2234450" at bounding box center [1313, 184] width 46 height 17
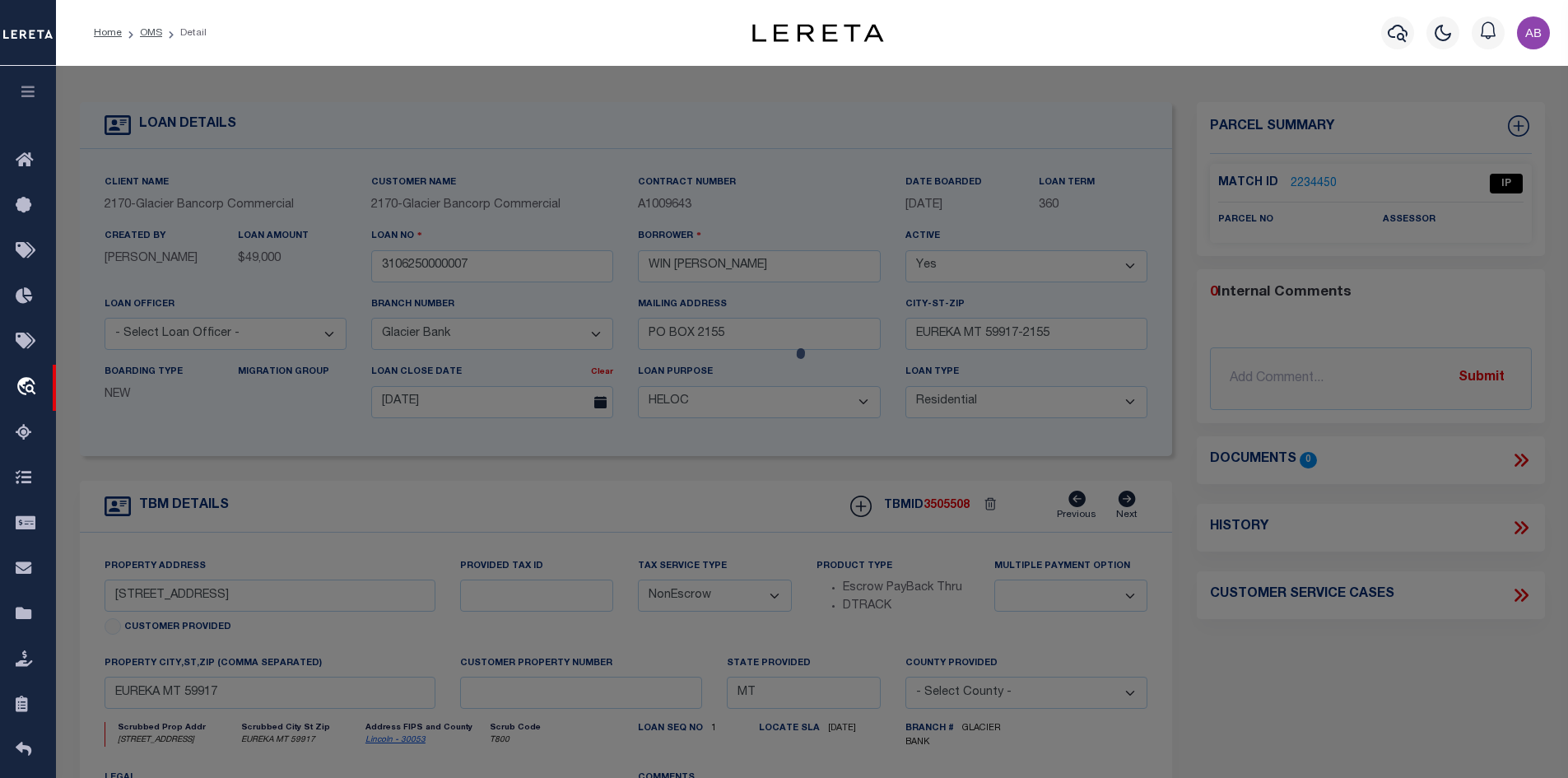
checkbox input "false"
select select "IP"
checkbox input "false"
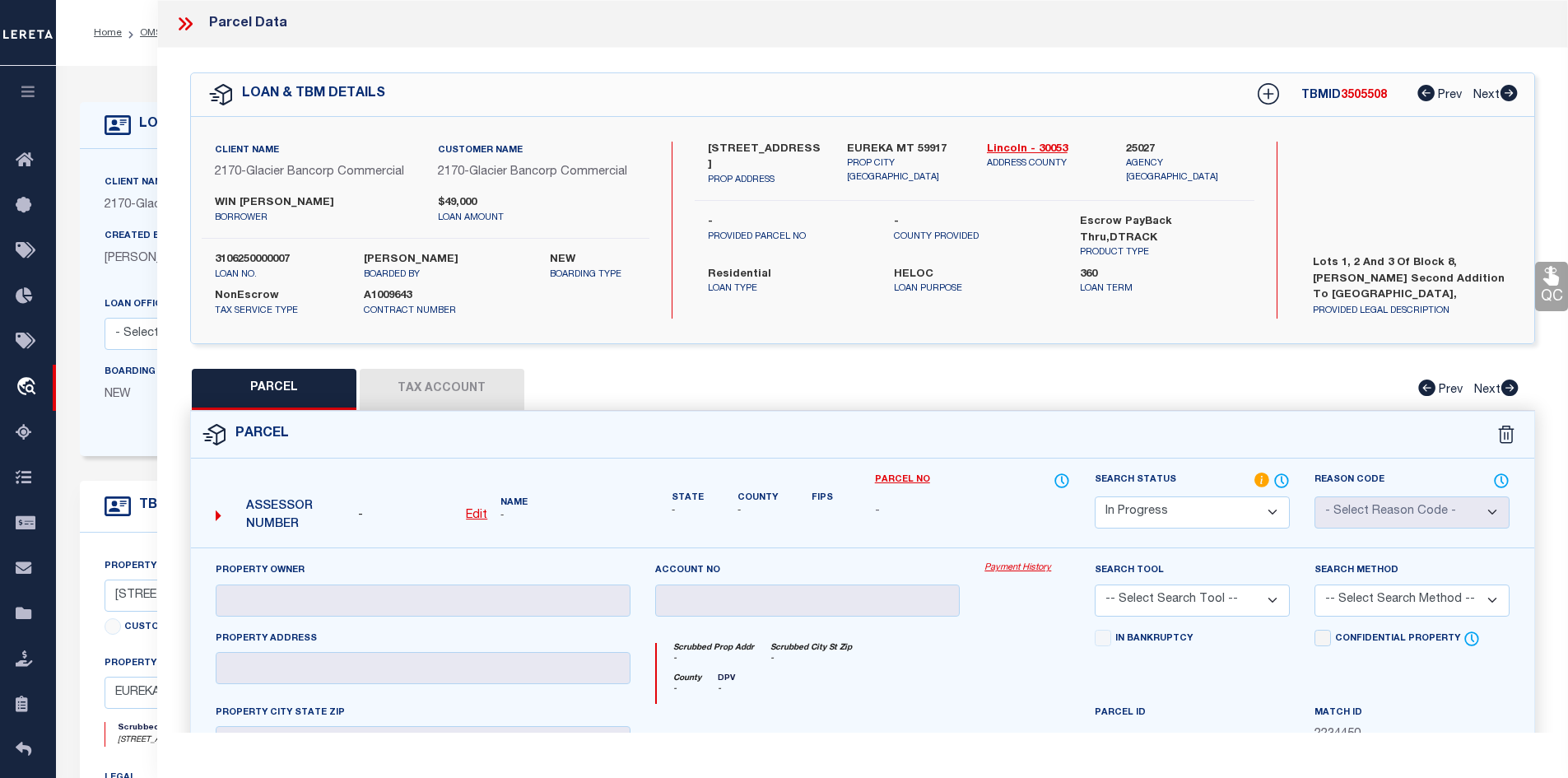
click at [1407, 458] on form "Parcel - Edit Name - - -" at bounding box center [863, 715] width 1345 height 606
click at [1159, 246] on p "PRODUCT TYPE" at bounding box center [1160, 252] width 161 height 14
click at [788, 267] on label "Residential" at bounding box center [789, 275] width 161 height 16
click at [827, 381] on div "PARCEL Tax Account Prev Next" at bounding box center [863, 390] width 1346 height 42
click at [991, 375] on div "PARCEL Tax Account Prev Next" at bounding box center [863, 390] width 1346 height 42
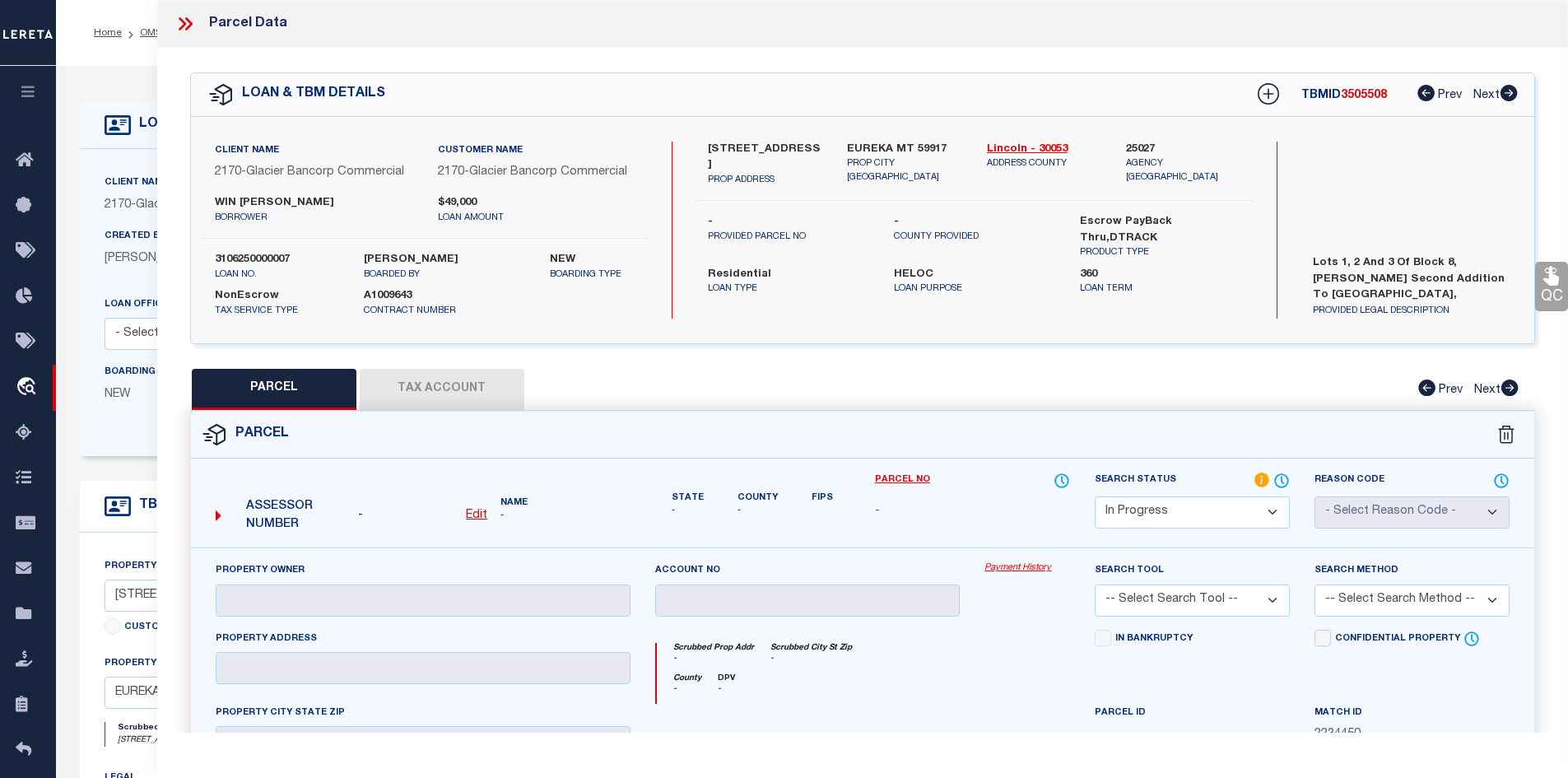
click at [832, 262] on div "620 7TH ST E PROP ADDRESS EUREKA MT 59917 PROP CITY ST ZIP Lincoln - 30053 ADDR…" at bounding box center [974, 231] width 560 height 177
click at [798, 282] on p "Loan Type" at bounding box center [789, 289] width 161 height 14
click at [859, 291] on div "620 7TH ST E PROP ADDRESS EUREKA MT 59917 PROP CITY ST ZIP Lincoln - 30053 ADDR…" at bounding box center [974, 231] width 560 height 177
click at [966, 270] on div "620 7TH ST E PROP ADDRESS EUREKA MT 59917 PROP CITY ST ZIP Lincoln - 30053 ADDR…" at bounding box center [974, 231] width 560 height 177
click at [722, 311] on div "620 7TH ST E PROP ADDRESS EUREKA MT 59917 PROP CITY ST ZIP Lincoln - 30053 ADDR…" at bounding box center [974, 231] width 560 height 177
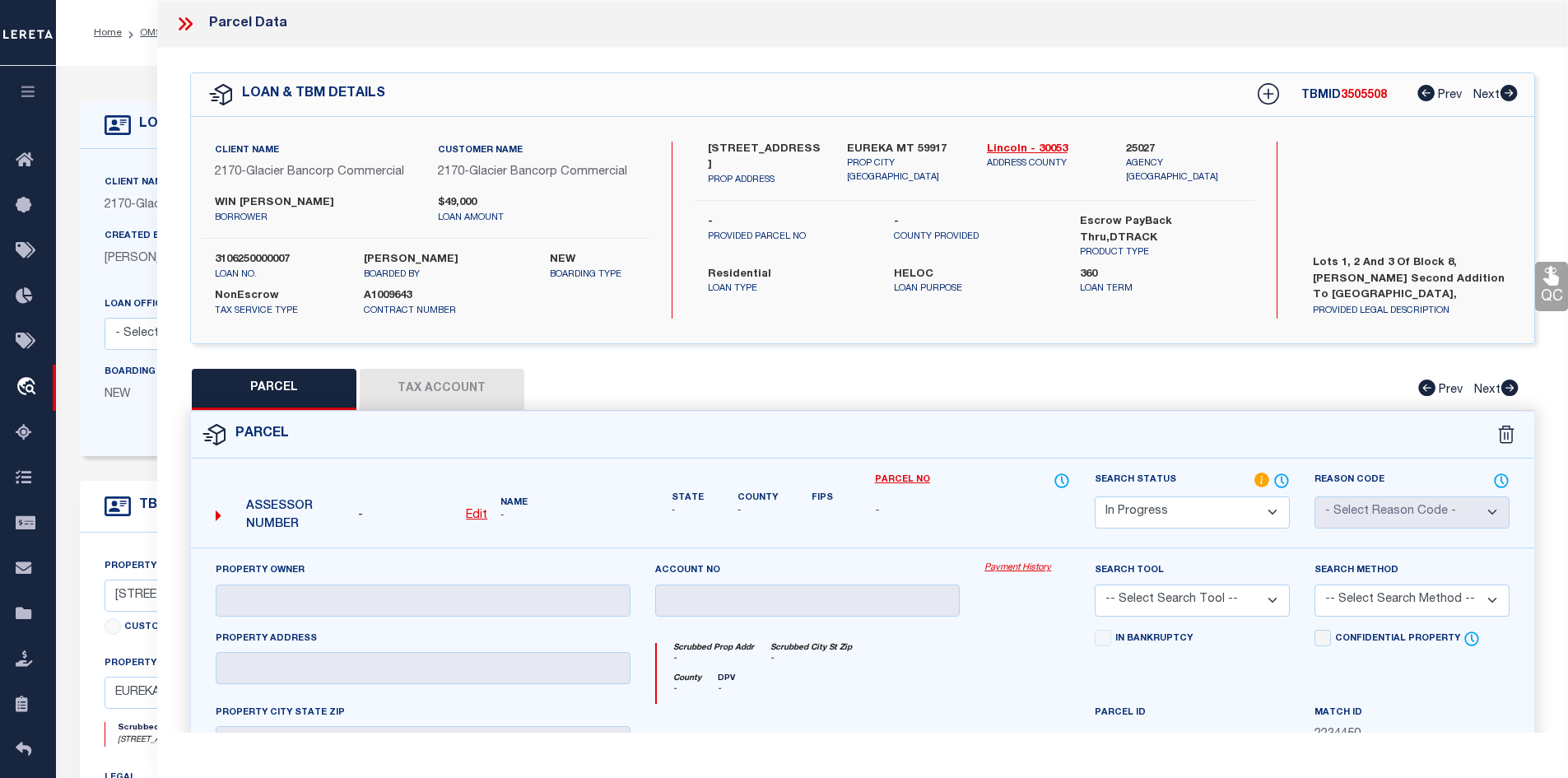
click at [808, 295] on div "620 7TH ST E PROP ADDRESS EUREKA MT 59917 PROP CITY ST ZIP Lincoln - 30053 ADDR…" at bounding box center [974, 231] width 560 height 177
click at [1290, 390] on div "PARCEL Tax Account Prev Next" at bounding box center [863, 390] width 1346 height 42
click at [821, 302] on div "620 7TH ST E PROP ADDRESS EUREKA MT 59917 PROP CITY ST ZIP Lincoln - 30053 ADDR…" at bounding box center [974, 231] width 560 height 177
click at [822, 303] on div "620 7TH ST E PROP ADDRESS EUREKA MT 59917 PROP CITY ST ZIP Lincoln - 30053 ADDR…" at bounding box center [974, 231] width 560 height 177
click at [819, 290] on div "620 7TH ST E PROP ADDRESS EUREKA MT 59917 PROP CITY ST ZIP Lincoln - 30053 ADDR…" at bounding box center [974, 231] width 560 height 177
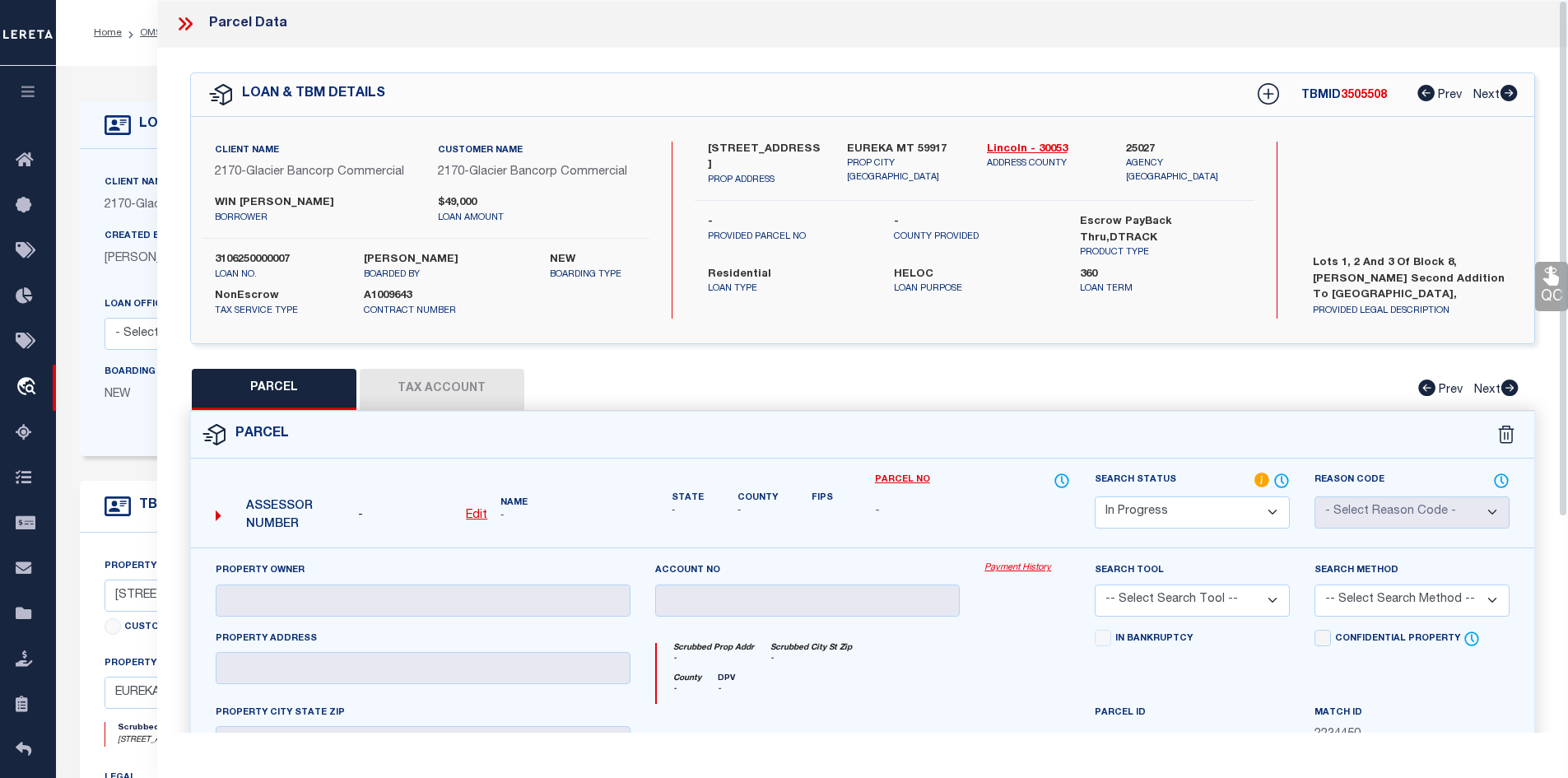
click at [190, 16] on icon at bounding box center [185, 24] width 22 height 22
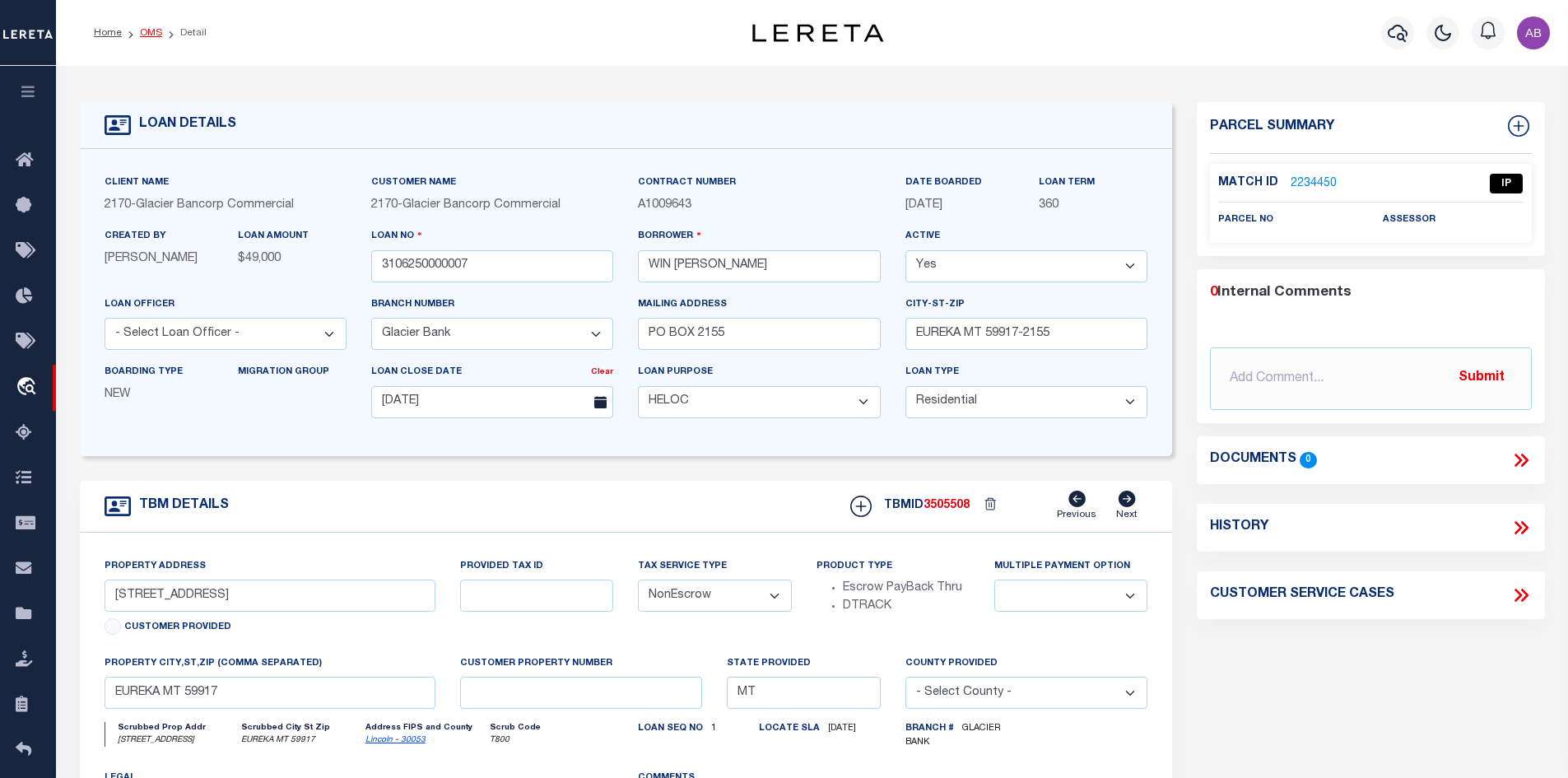
click at [152, 34] on link "OMS" at bounding box center [151, 33] width 23 height 10
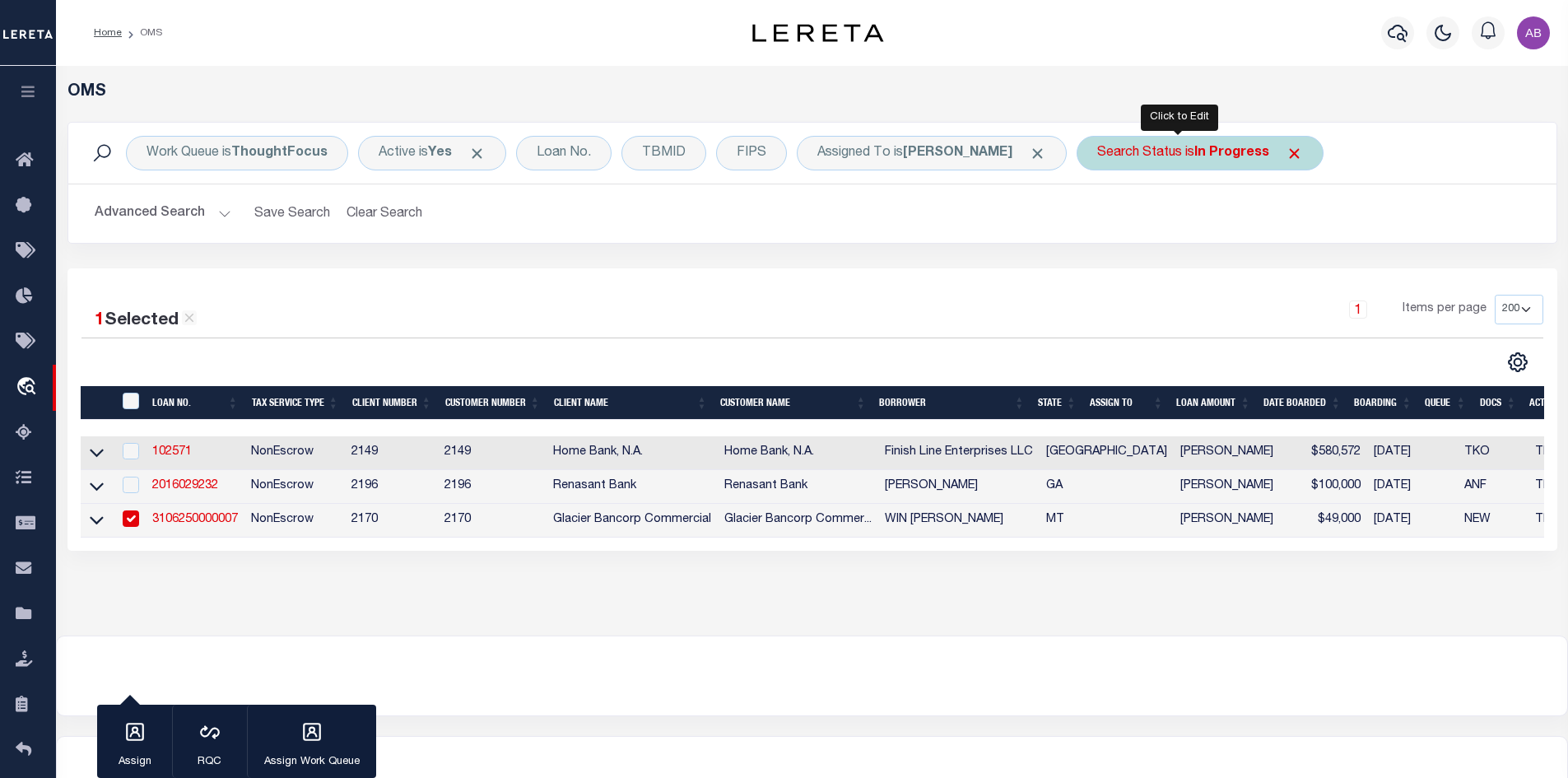
click at [1138, 165] on div "Search Status is In Progress" at bounding box center [1200, 153] width 247 height 34
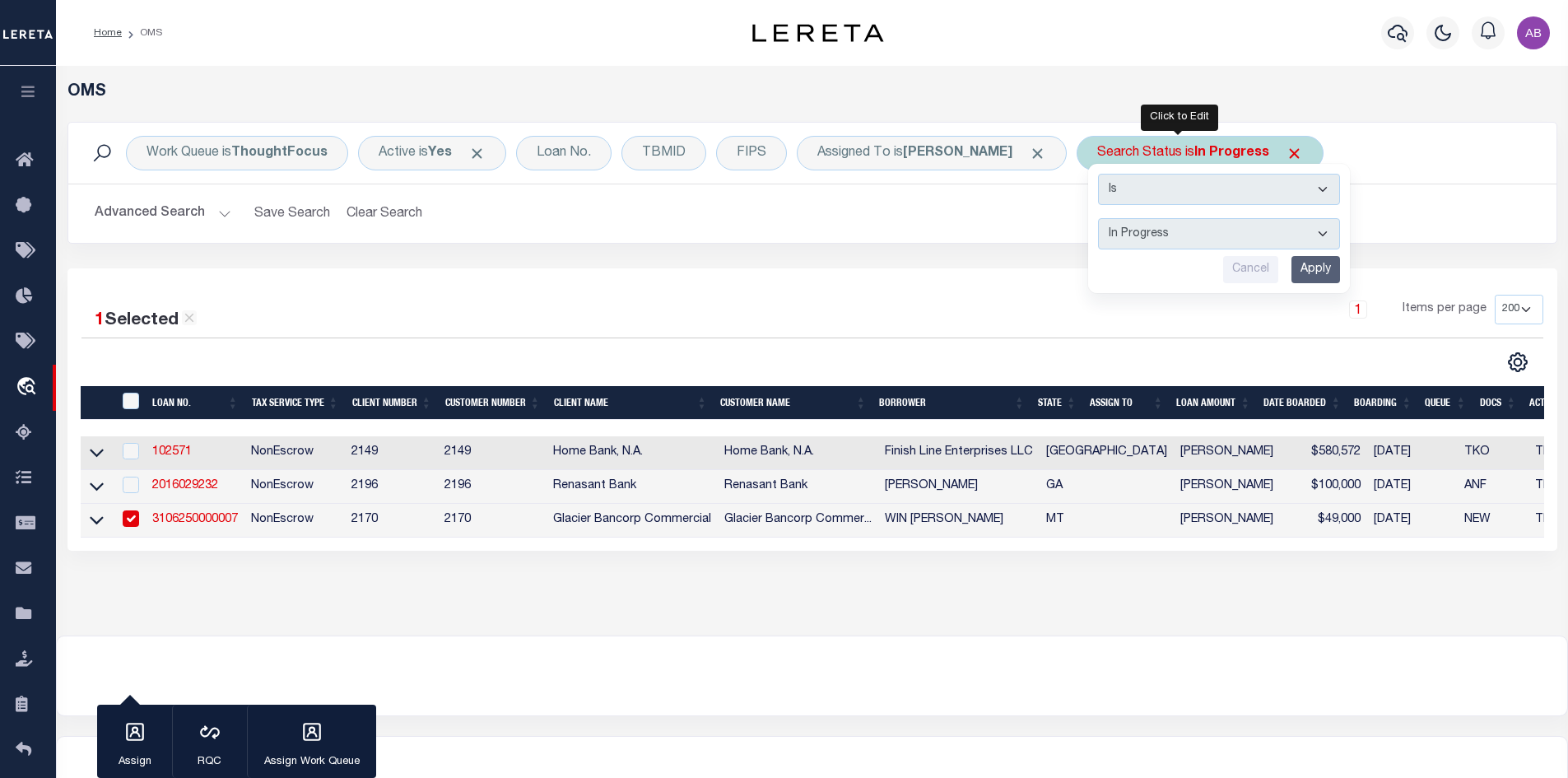
click at [1144, 233] on select "Automated Search Bad Parcel Complete Duplicate Parcel High Dollar Reporting In …" at bounding box center [1219, 233] width 242 height 32
select select "RD"
click at [1098, 218] on select "Automated Search Bad Parcel Complete Duplicate Parcel High Dollar Reporting In …" at bounding box center [1219, 233] width 242 height 32
click at [1291, 275] on input "Apply" at bounding box center [1316, 270] width 49 height 27
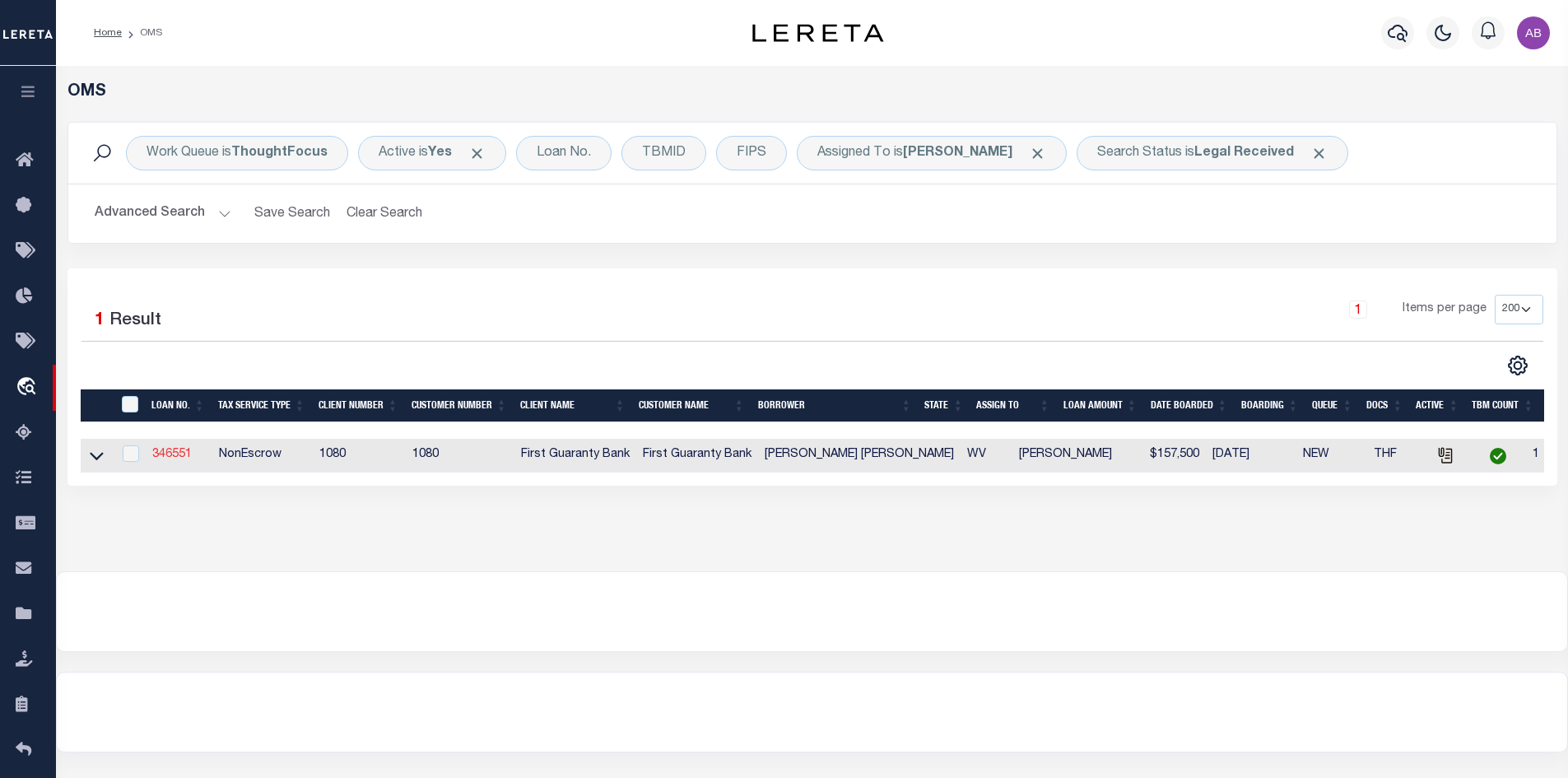
click at [170, 457] on link "346551" at bounding box center [172, 454] width 40 height 12
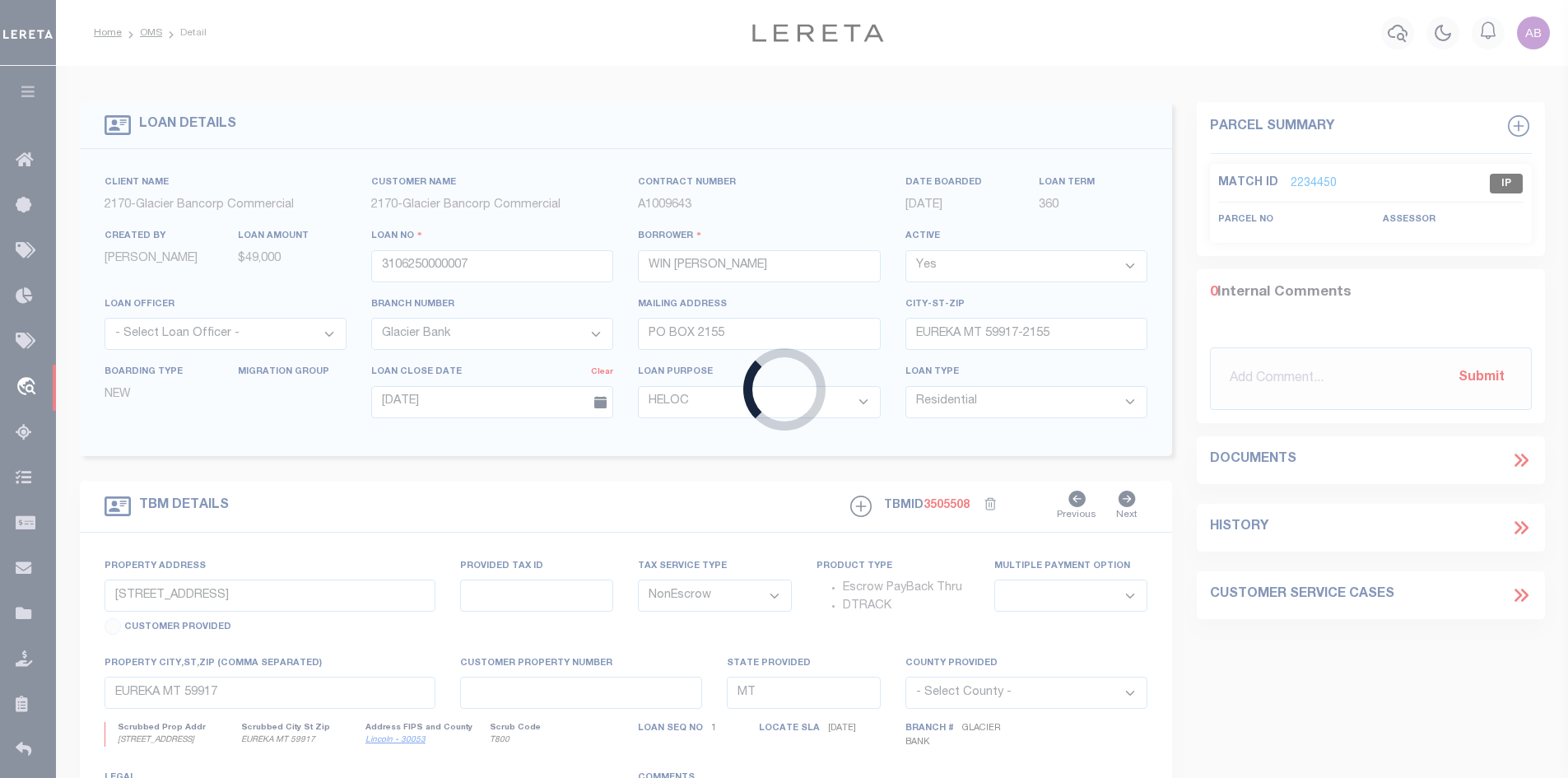
type input "346551"
type input "CHANDLER ROSS KENDALL"
select select
select select "400"
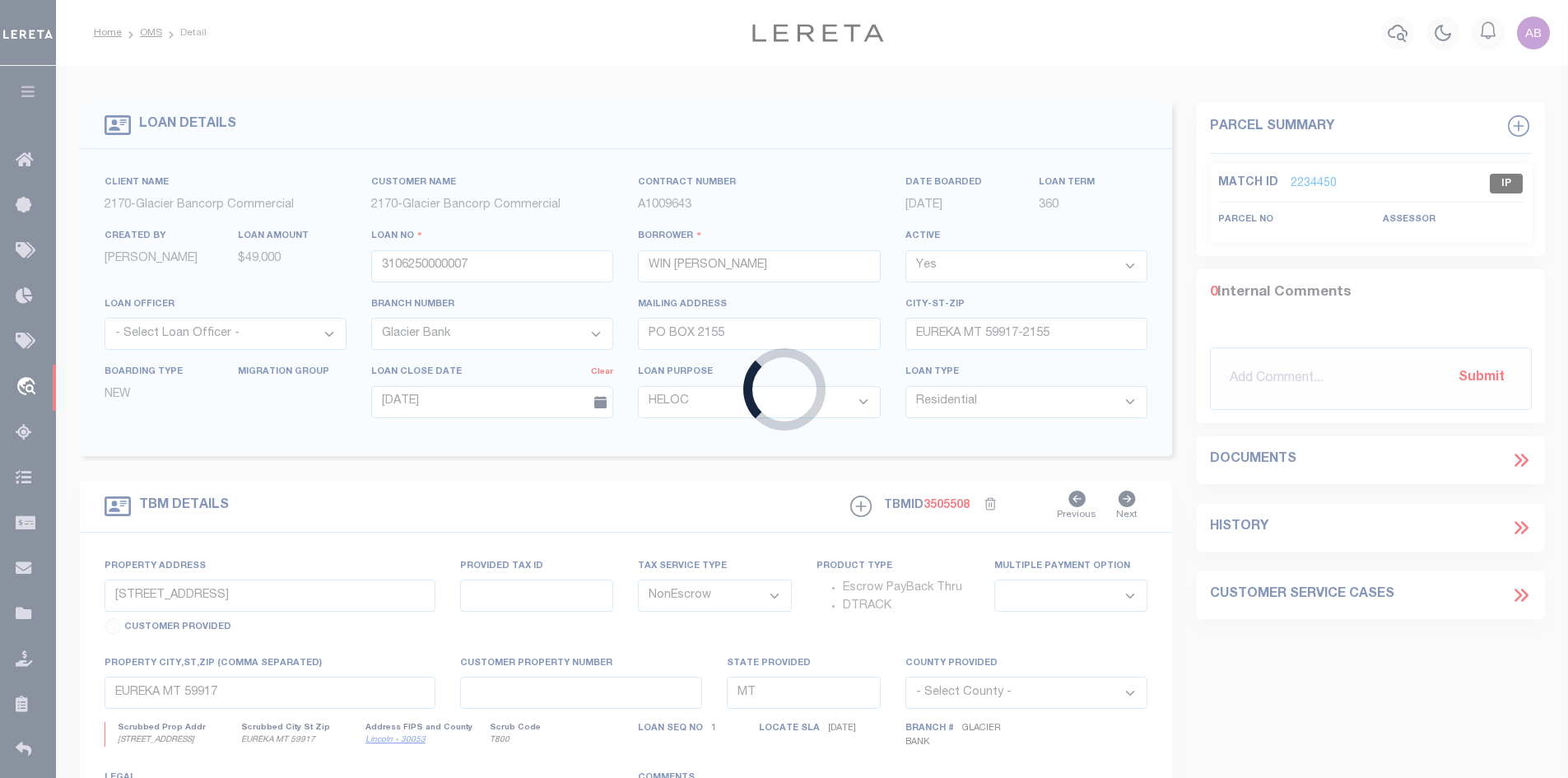
select select
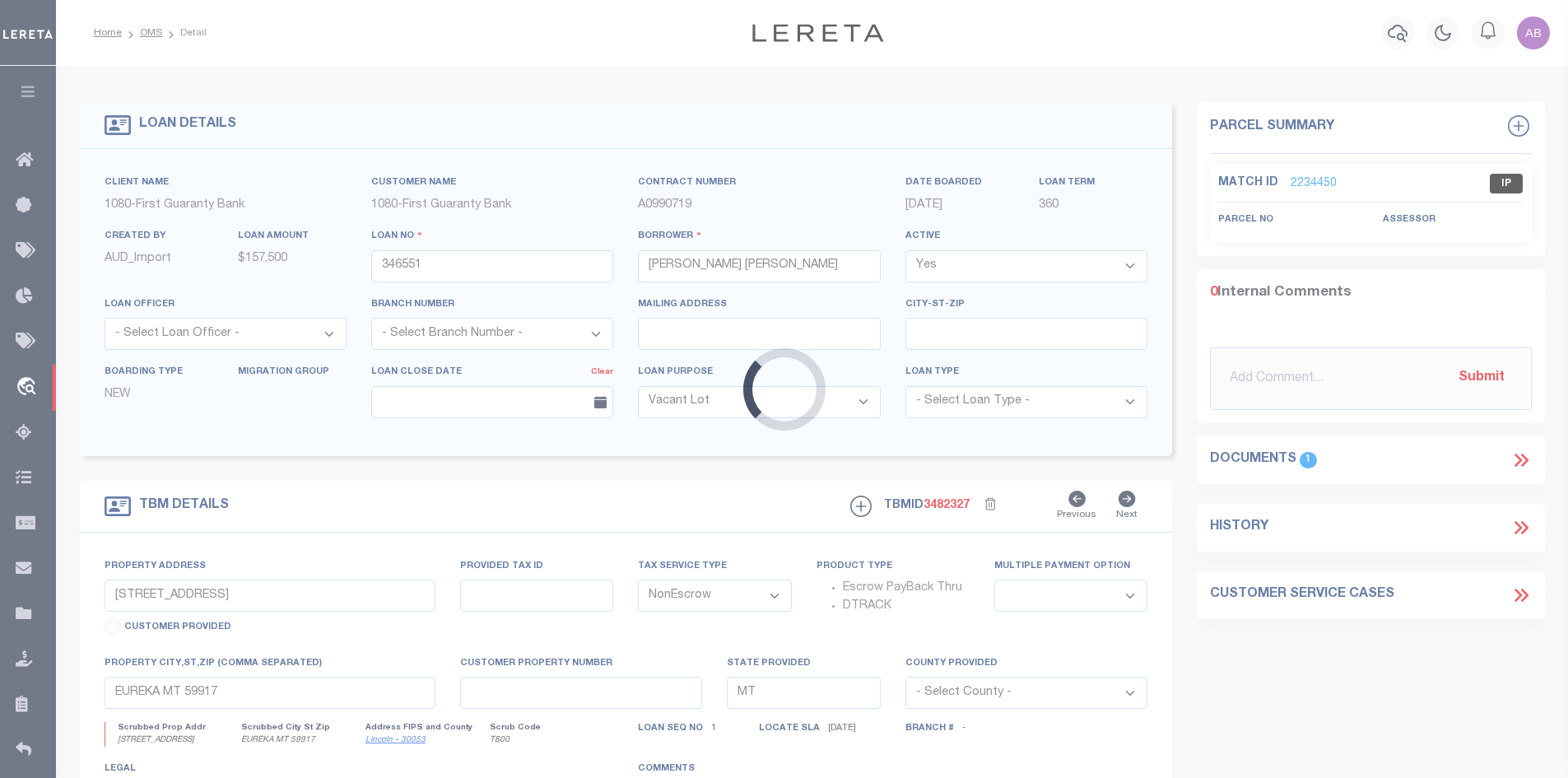
select select "3751"
type input "22.36 ACRES N MORGAN RIDGE ROAD"
type input "4.1"
type input "FAIRMONT WV 26554"
type input "260680366"
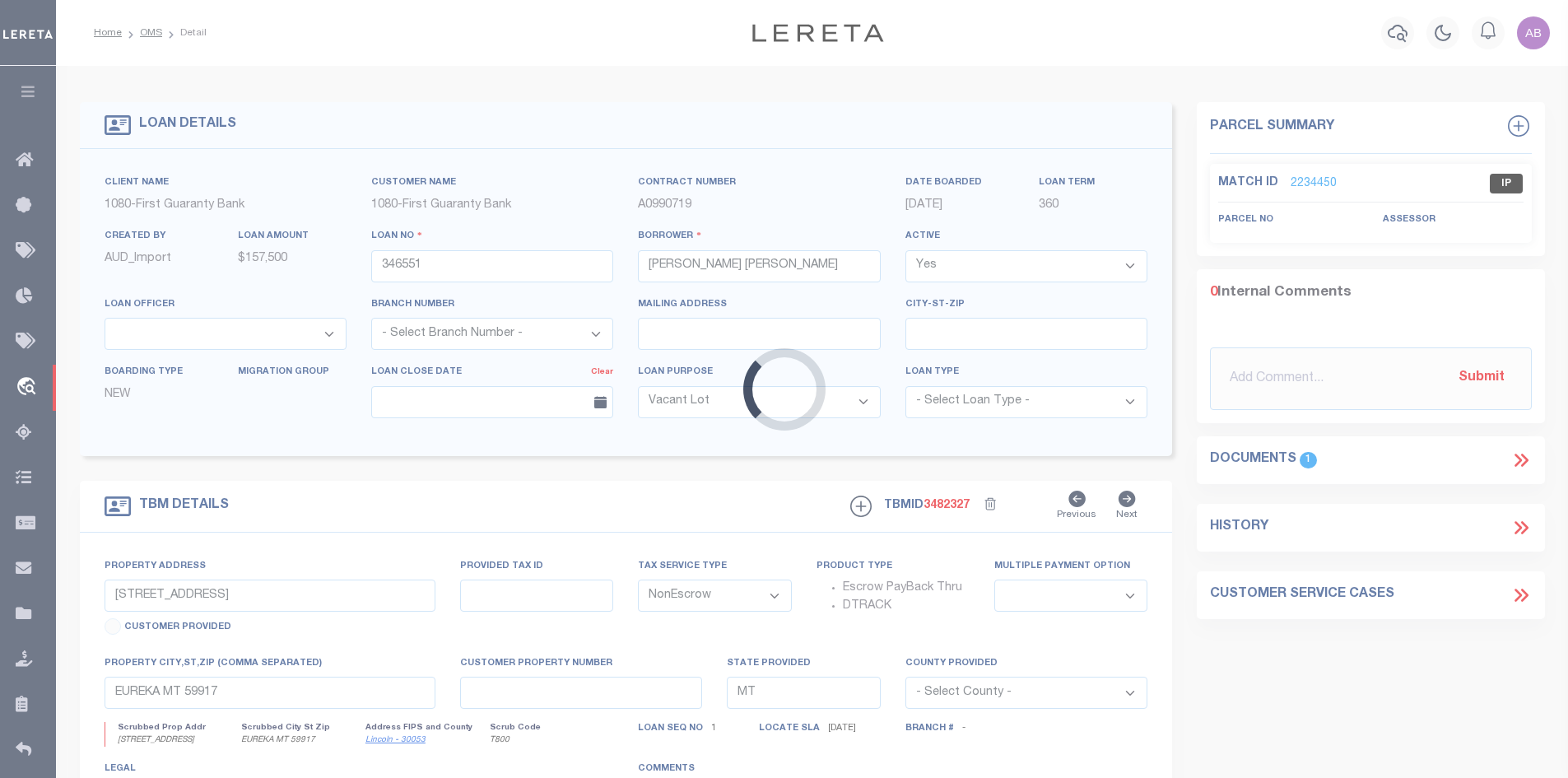
type input "WV"
select select
select select "1570"
select select "2"
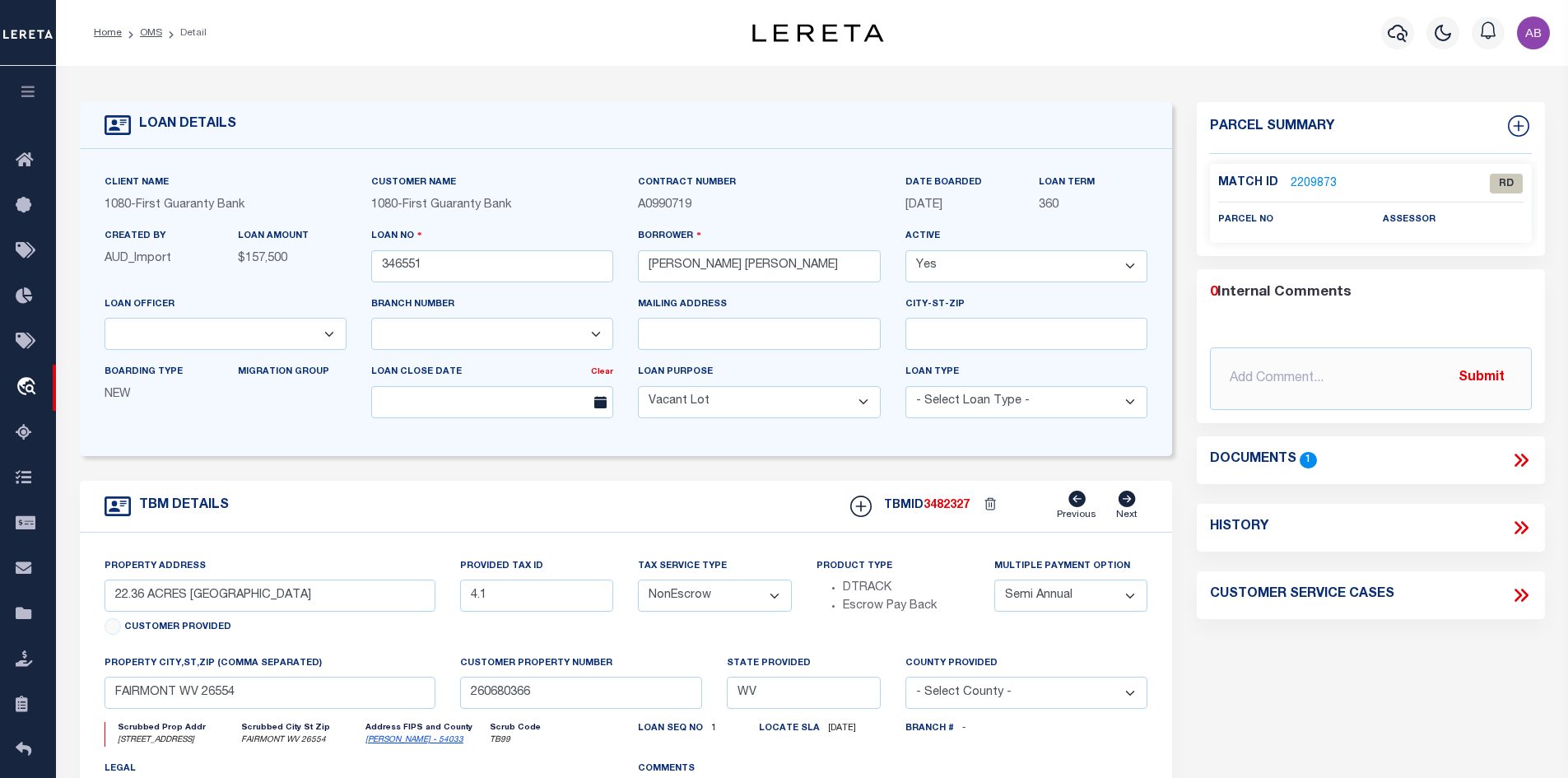
click at [1301, 179] on link "2209873" at bounding box center [1313, 184] width 46 height 17
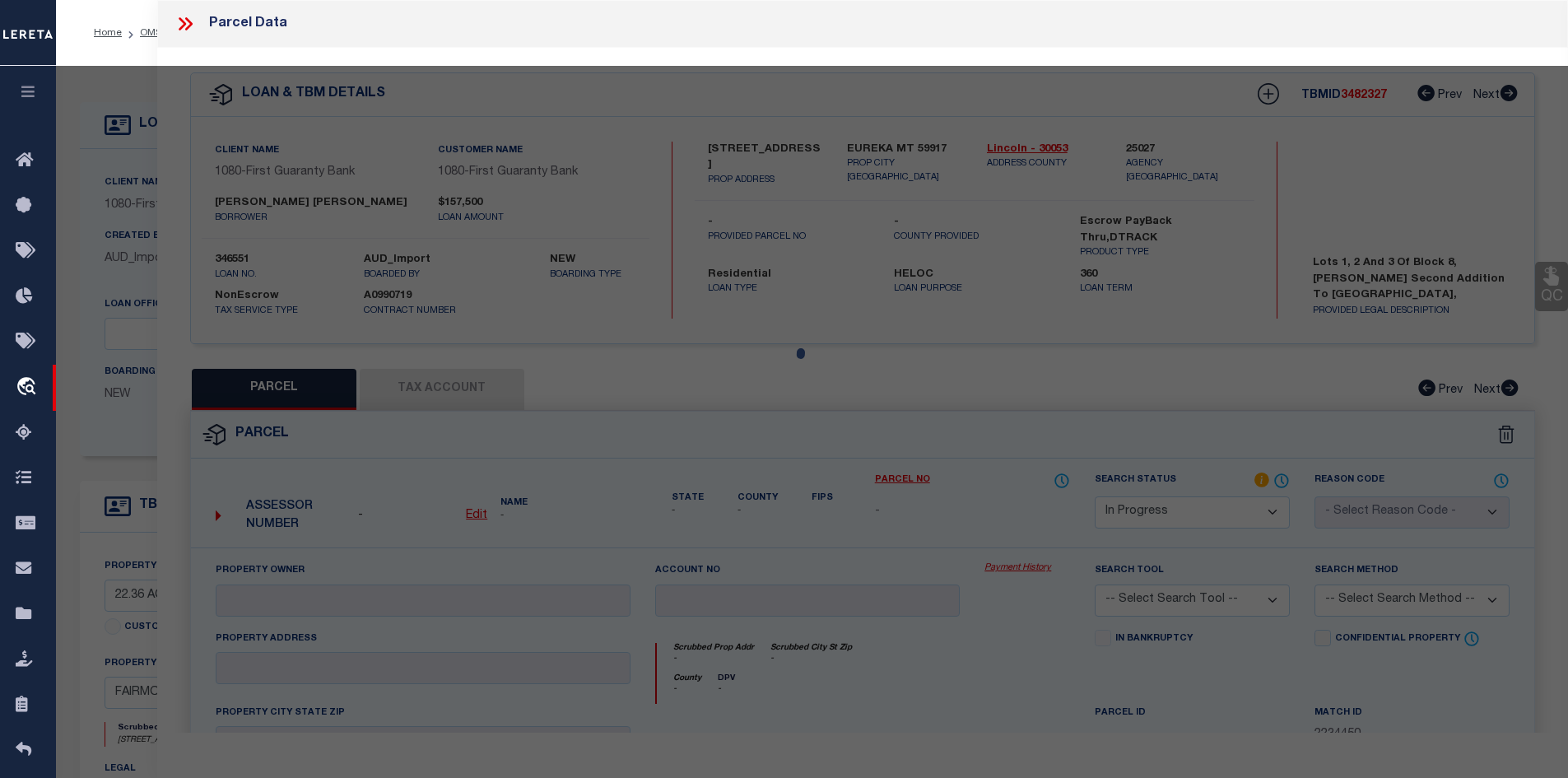
select select "AS"
checkbox input "false"
select select "RD"
checkbox input "false"
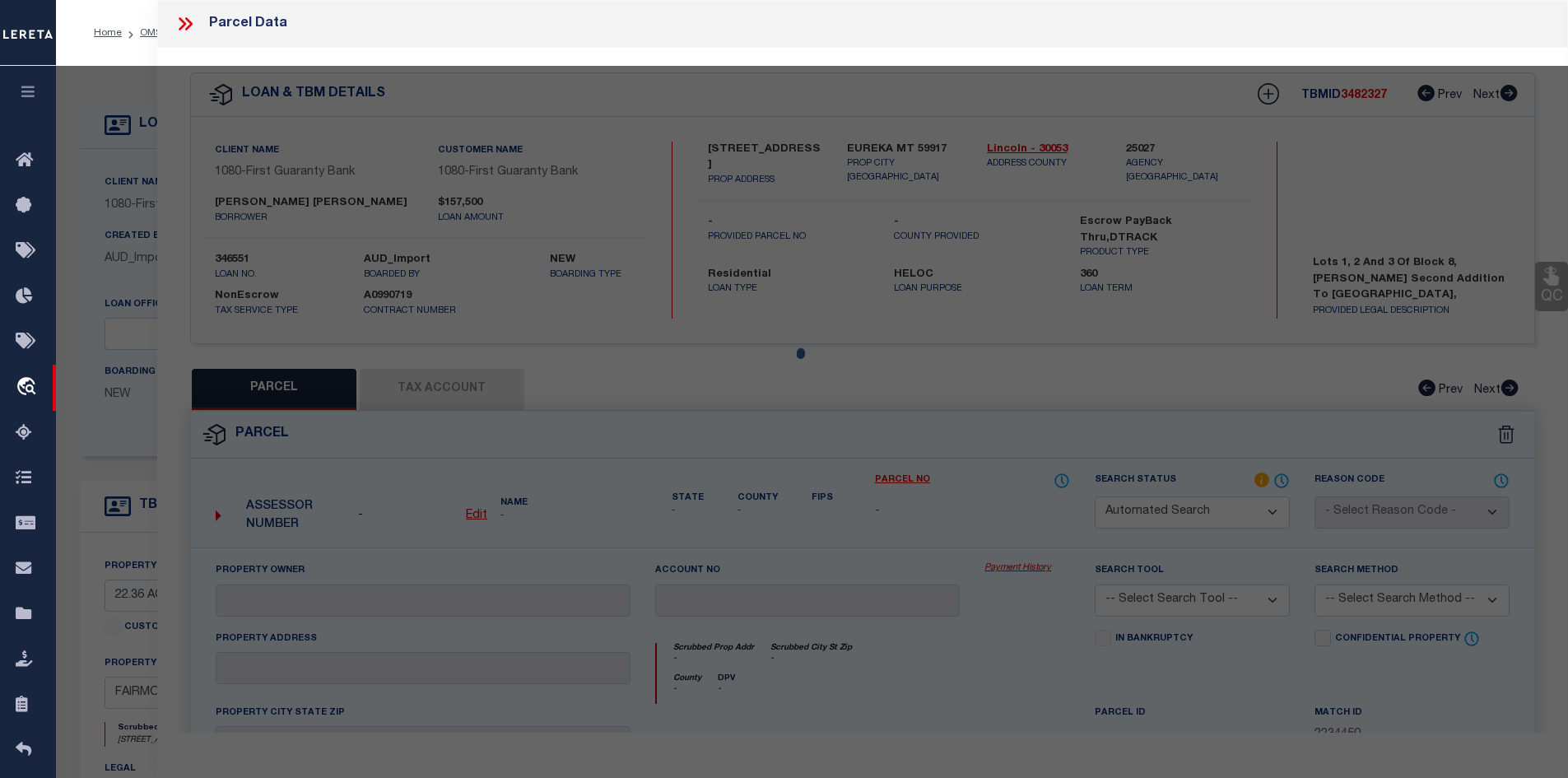
type textarea "Document uploaded that satisfies a legal requirement, changing from ND to RD"
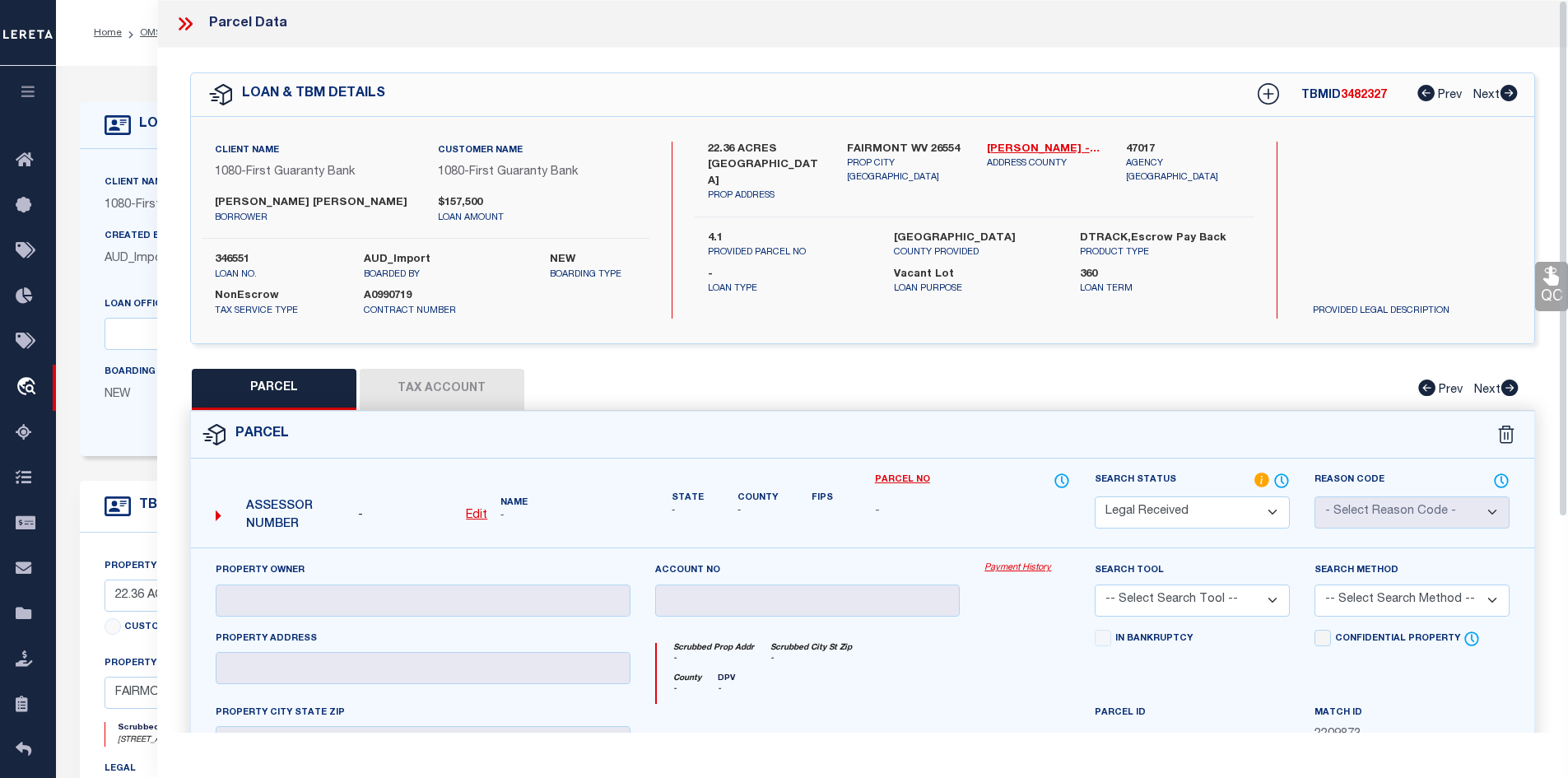
click at [1301, 179] on div "Search by Legal Customer" at bounding box center [1412, 195] width 224 height 108
click at [1186, 508] on select "Automated Search Bad Parcel Complete Duplicate Parcel High Dollar Reporting In …" at bounding box center [1193, 513] width 195 height 33
select select "NP"
click at [1095, 497] on select "Automated Search Bad Parcel Complete Duplicate Parcel High Dollar Reporting In …" at bounding box center [1193, 513] width 195 height 33
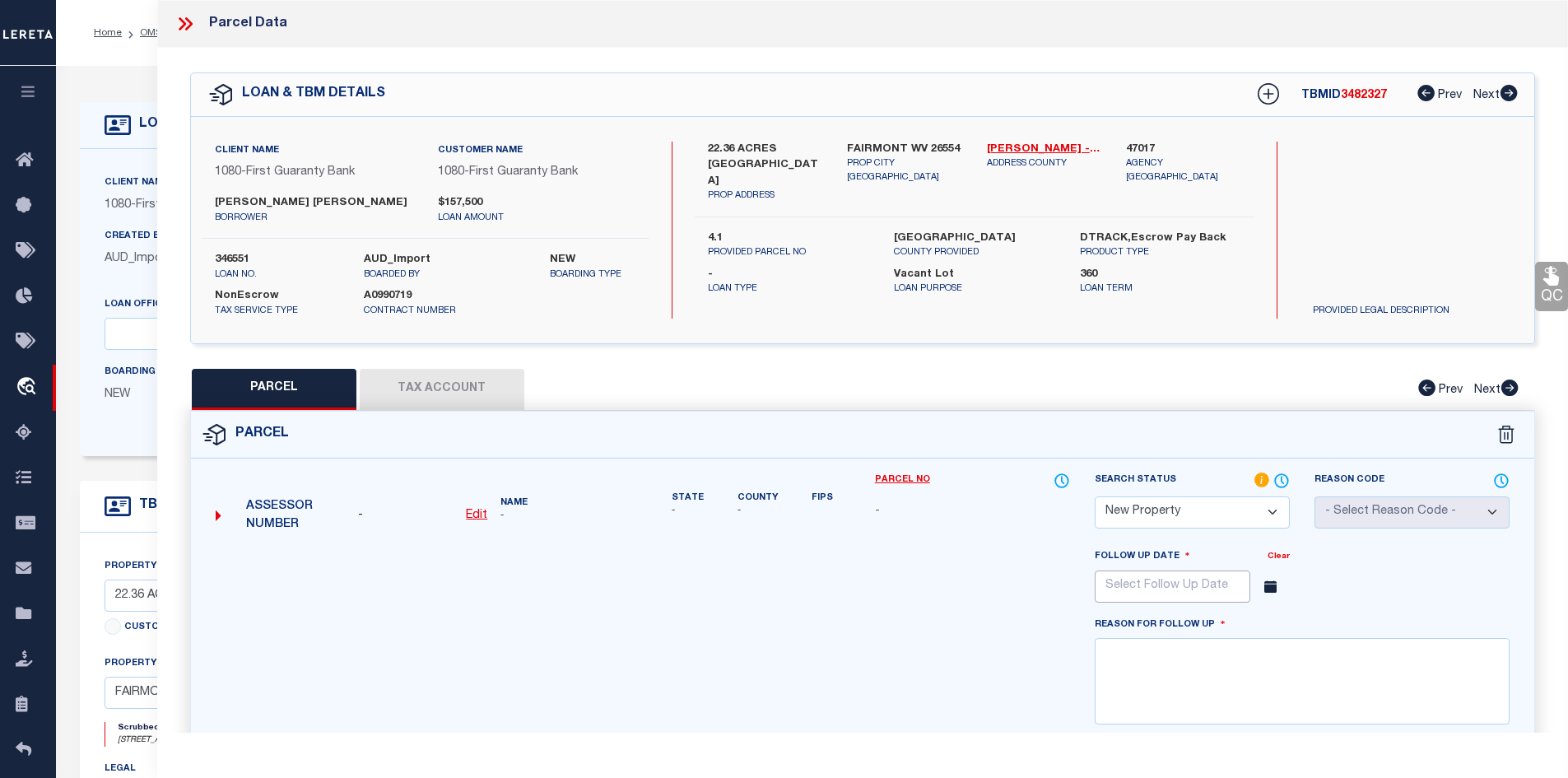
click at [1173, 584] on input "text" at bounding box center [1173, 587] width 156 height 33
click at [1328, 619] on icon at bounding box center [1334, 623] width 12 height 12
click at [1329, 619] on icon at bounding box center [1334, 623] width 12 height 12
click at [1332, 618] on icon at bounding box center [1334, 623] width 12 height 12
select select "10"
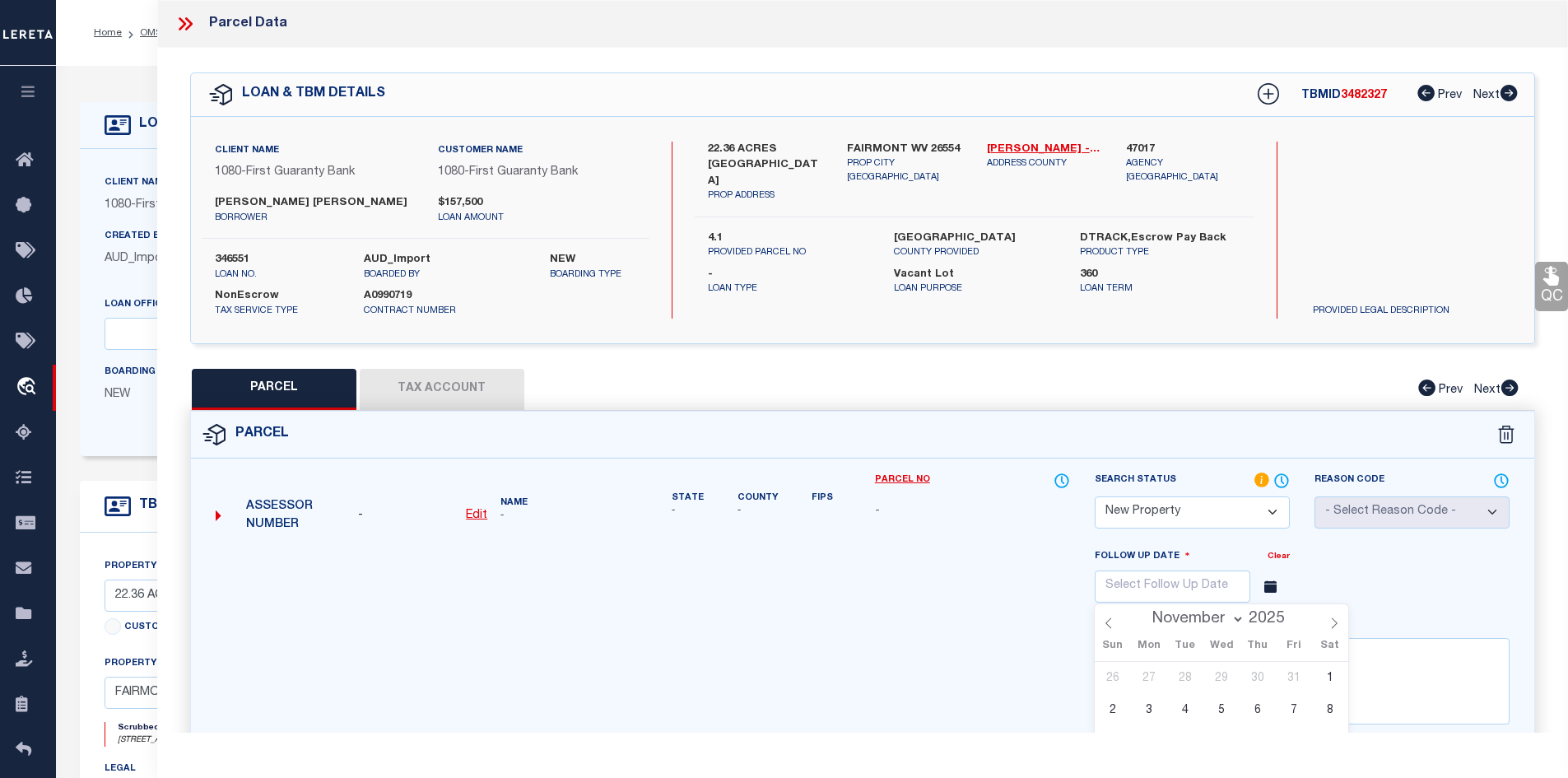
scroll to position [165, 0]
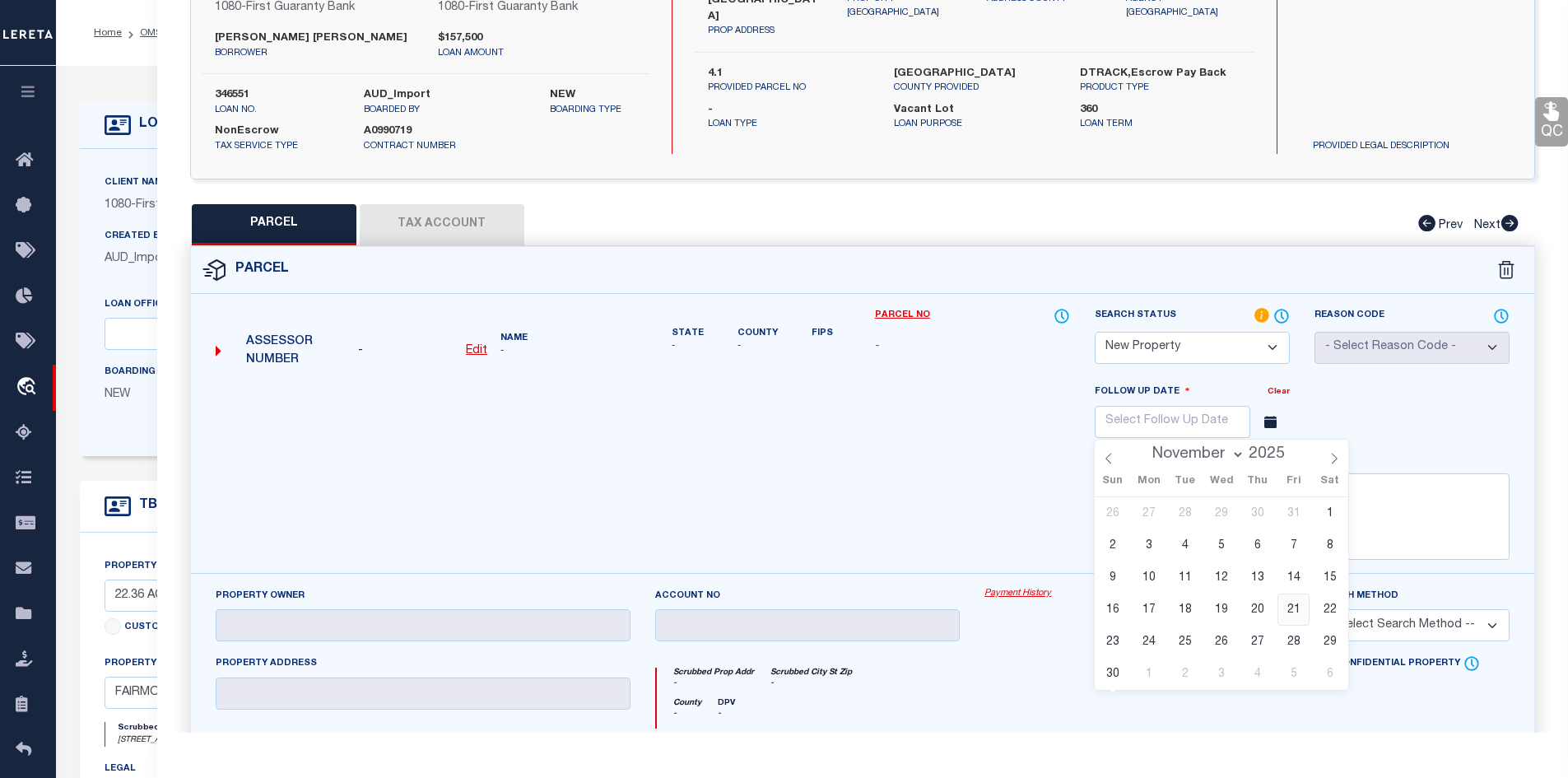
click at [1289, 611] on span "21" at bounding box center [1294, 610] width 33 height 33
type input "11/21/2025"
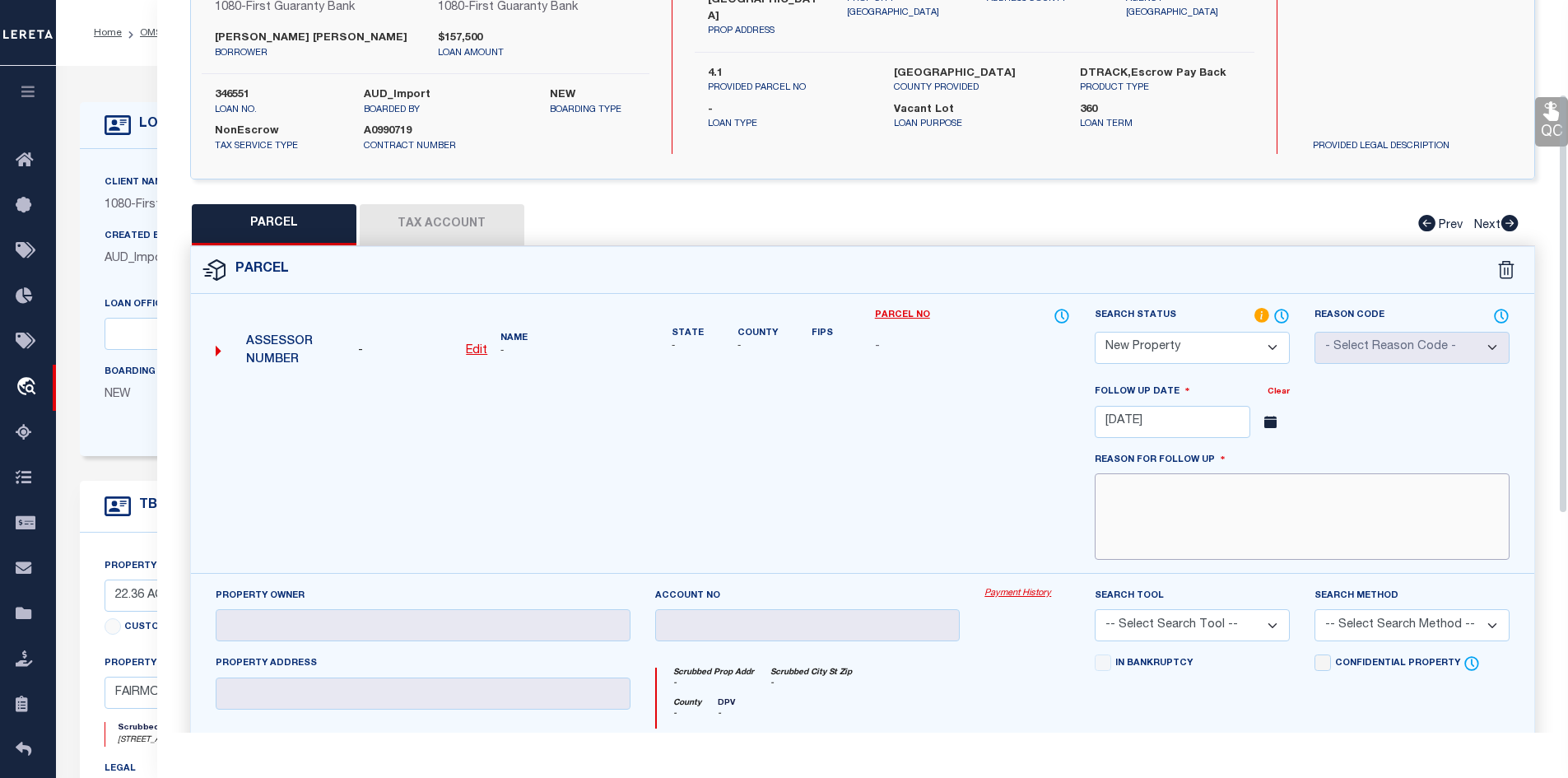
click at [1168, 532] on textarea at bounding box center [1302, 517] width 415 height 87
click at [1246, 486] on textarea "This is the new" at bounding box center [1302, 517] width 415 height 87
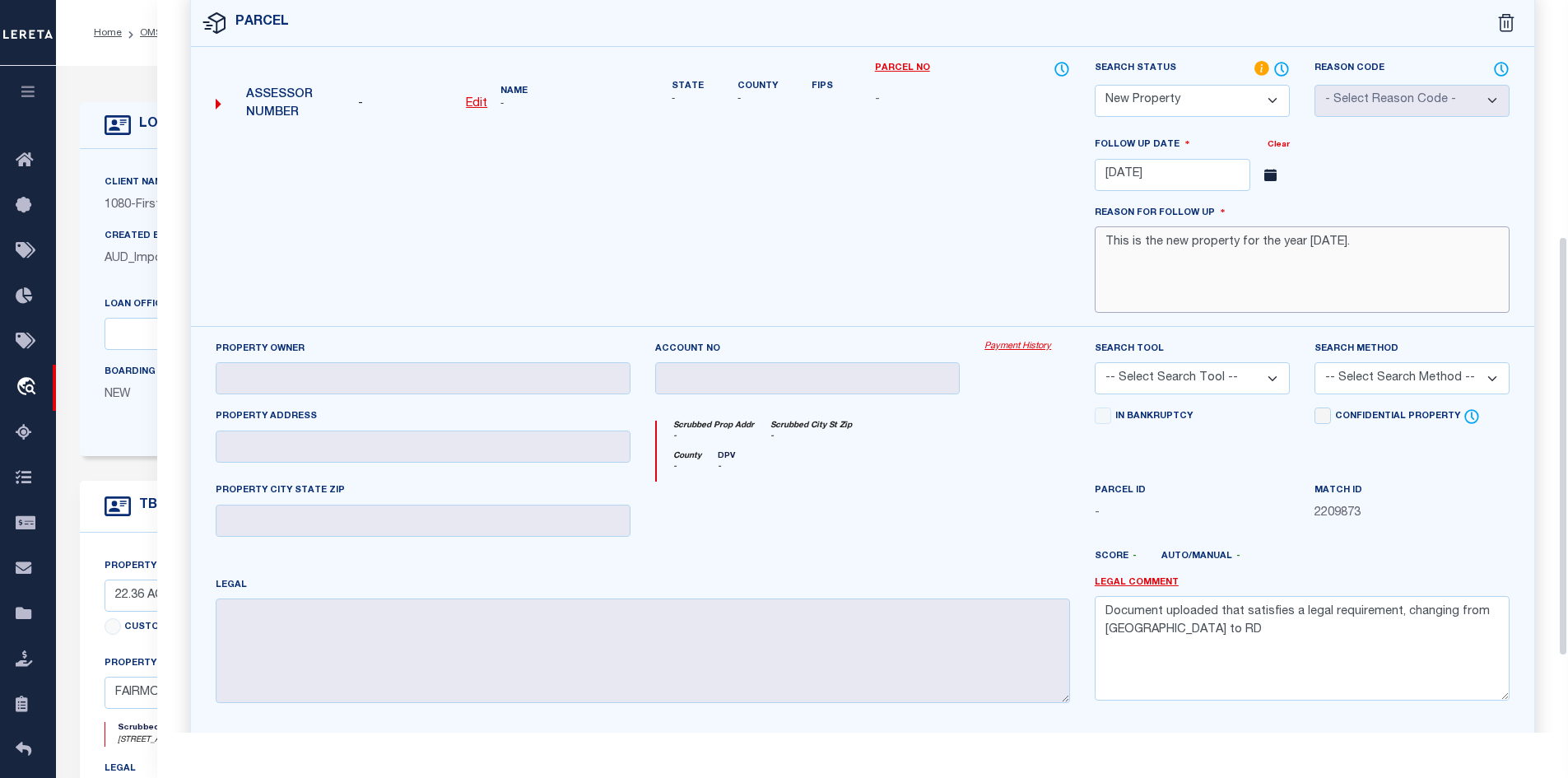
scroll to position [546, 0]
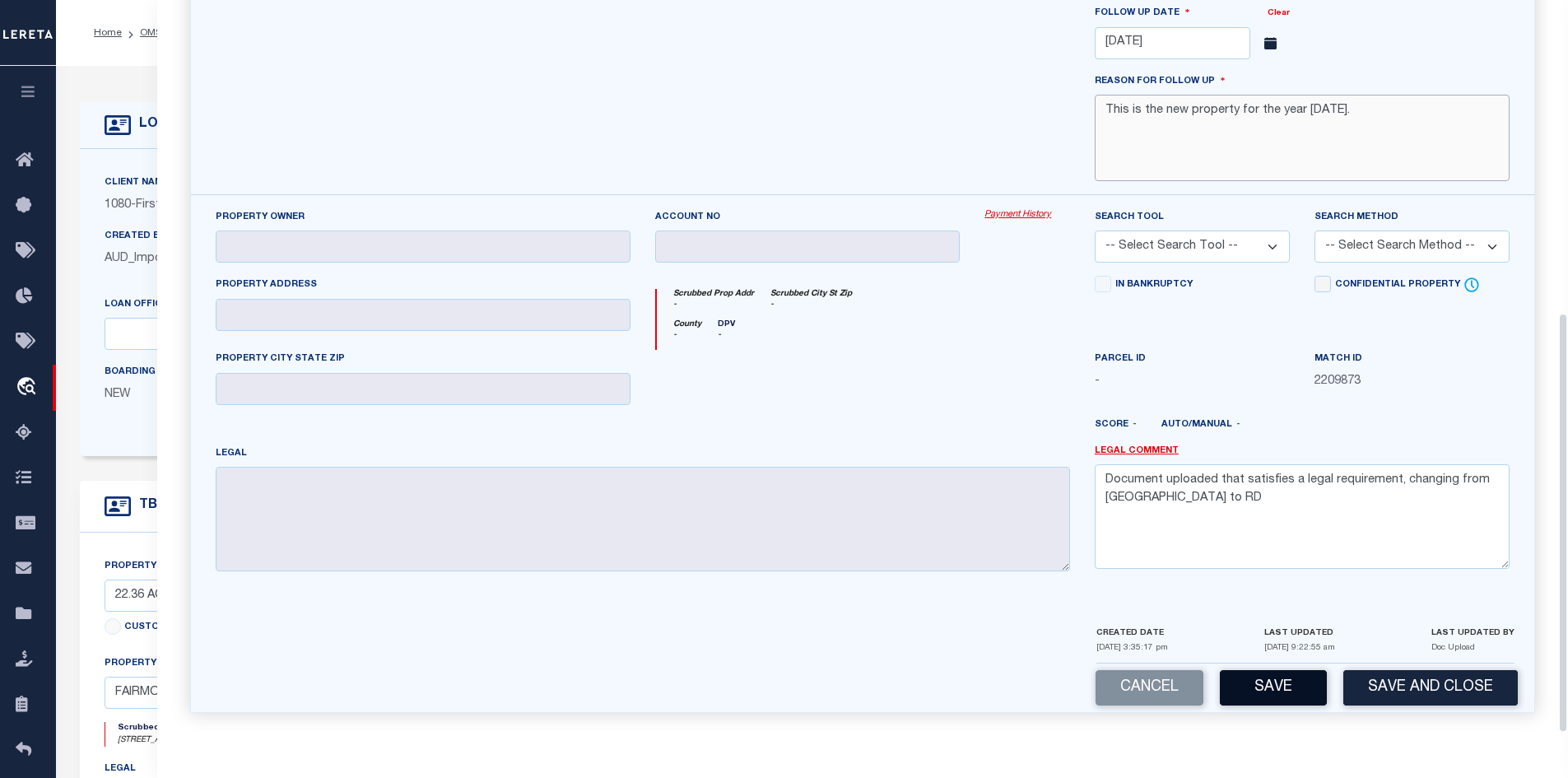
type textarea "This is the new property for the year 2025."
click at [1292, 671] on button "Save" at bounding box center [1273, 688] width 107 height 35
select select "AS"
checkbox input "false"
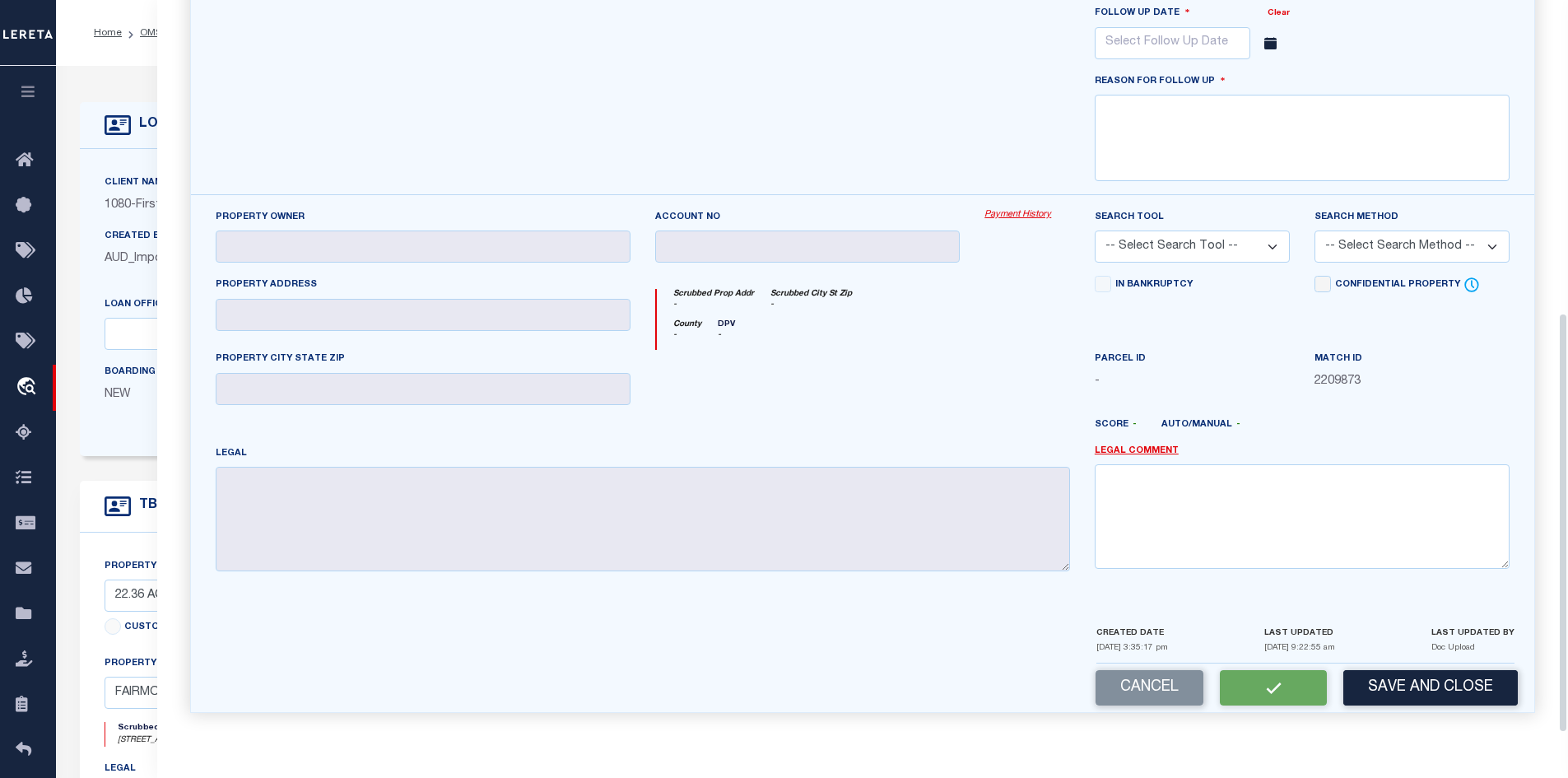
select select "NP"
type input "11/21/2025"
type textarea "This is the new property for the year 2025."
checkbox input "false"
type textarea "Document uploaded that satisfies a legal requirement, changing from ND to RD"
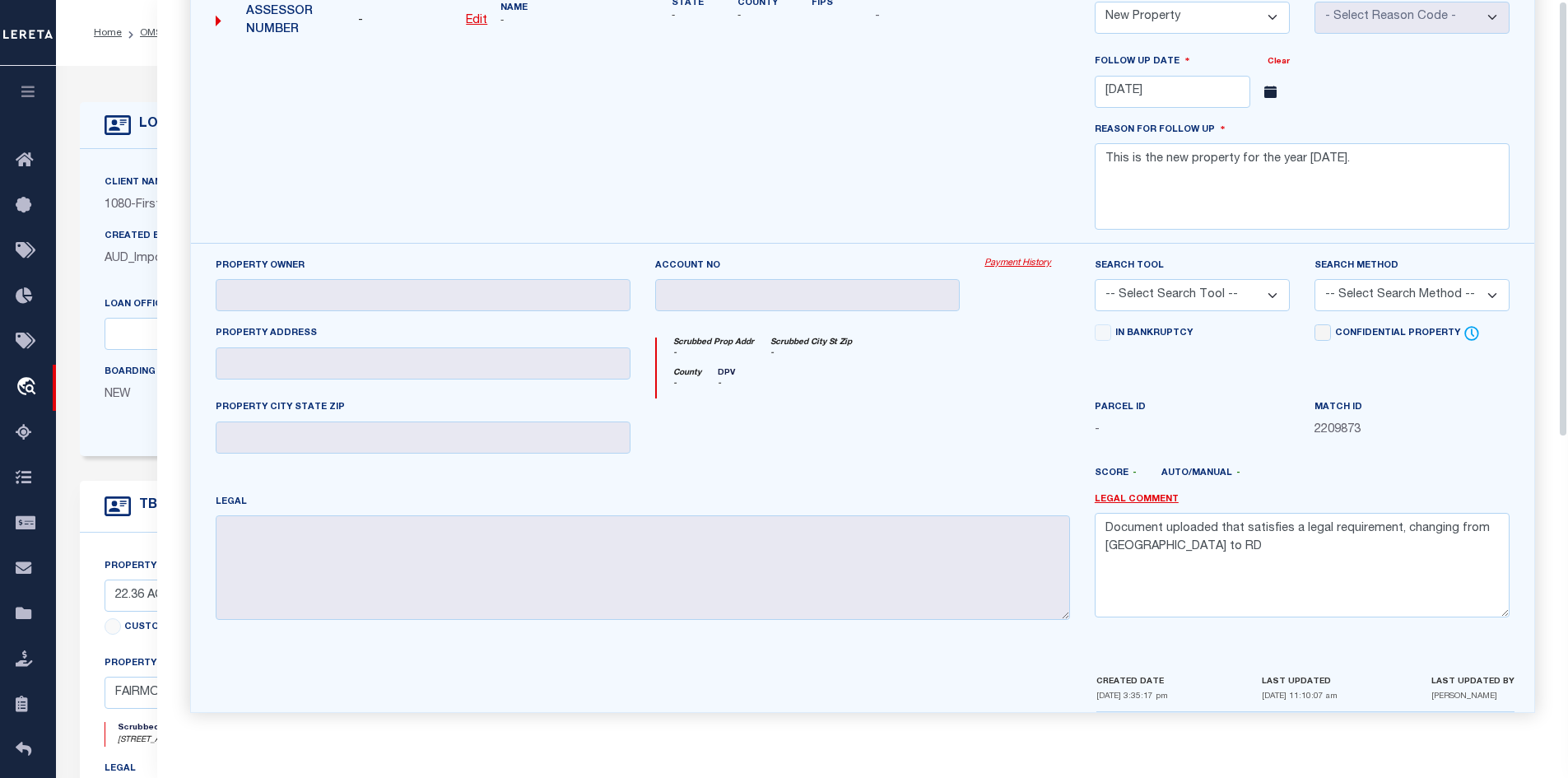
scroll to position [3, 0]
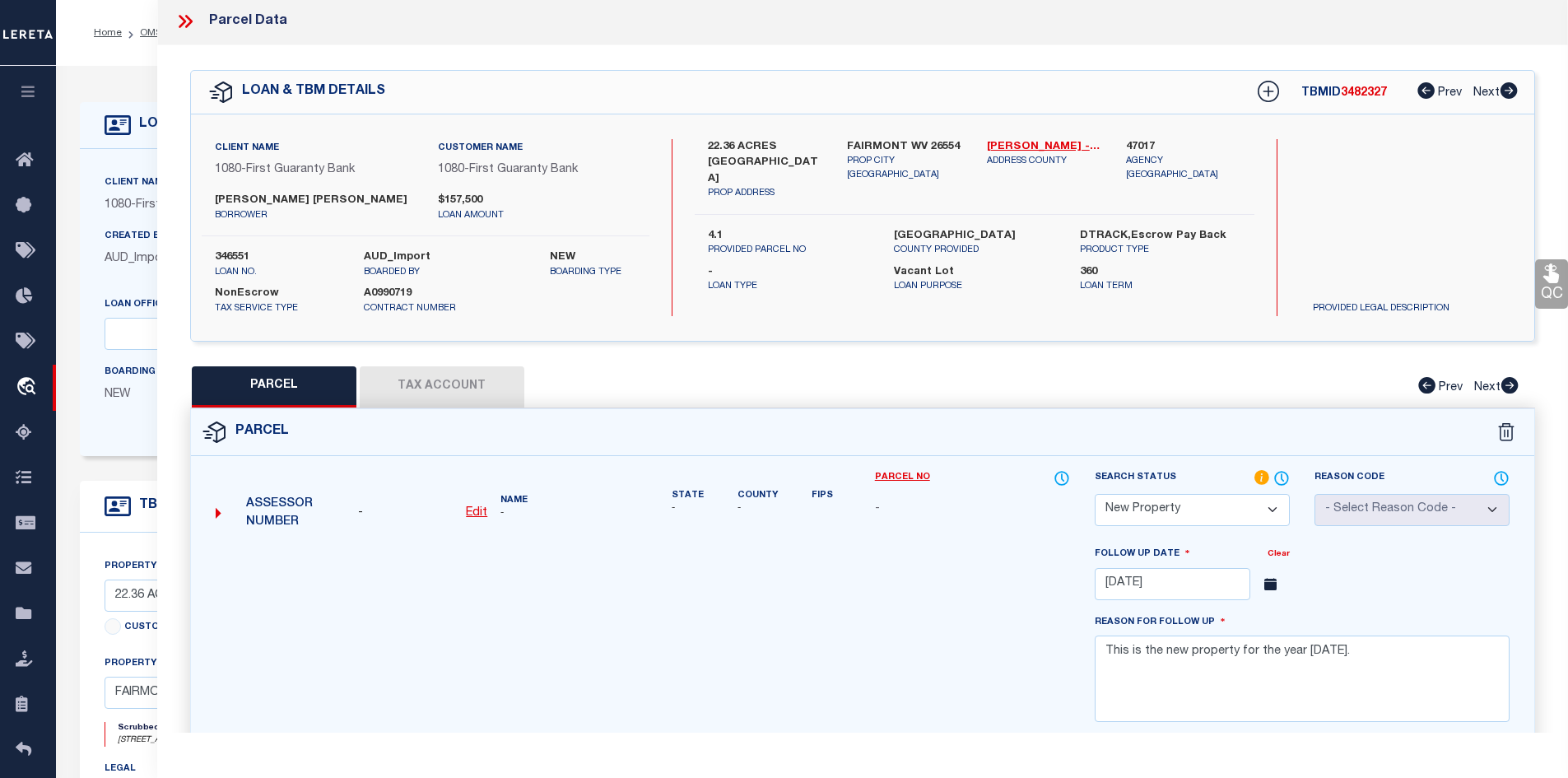
click at [1363, 89] on span "3482327" at bounding box center [1364, 92] width 46 height 12
copy span "3482327"
click at [234, 252] on label "346551" at bounding box center [277, 258] width 124 height 16
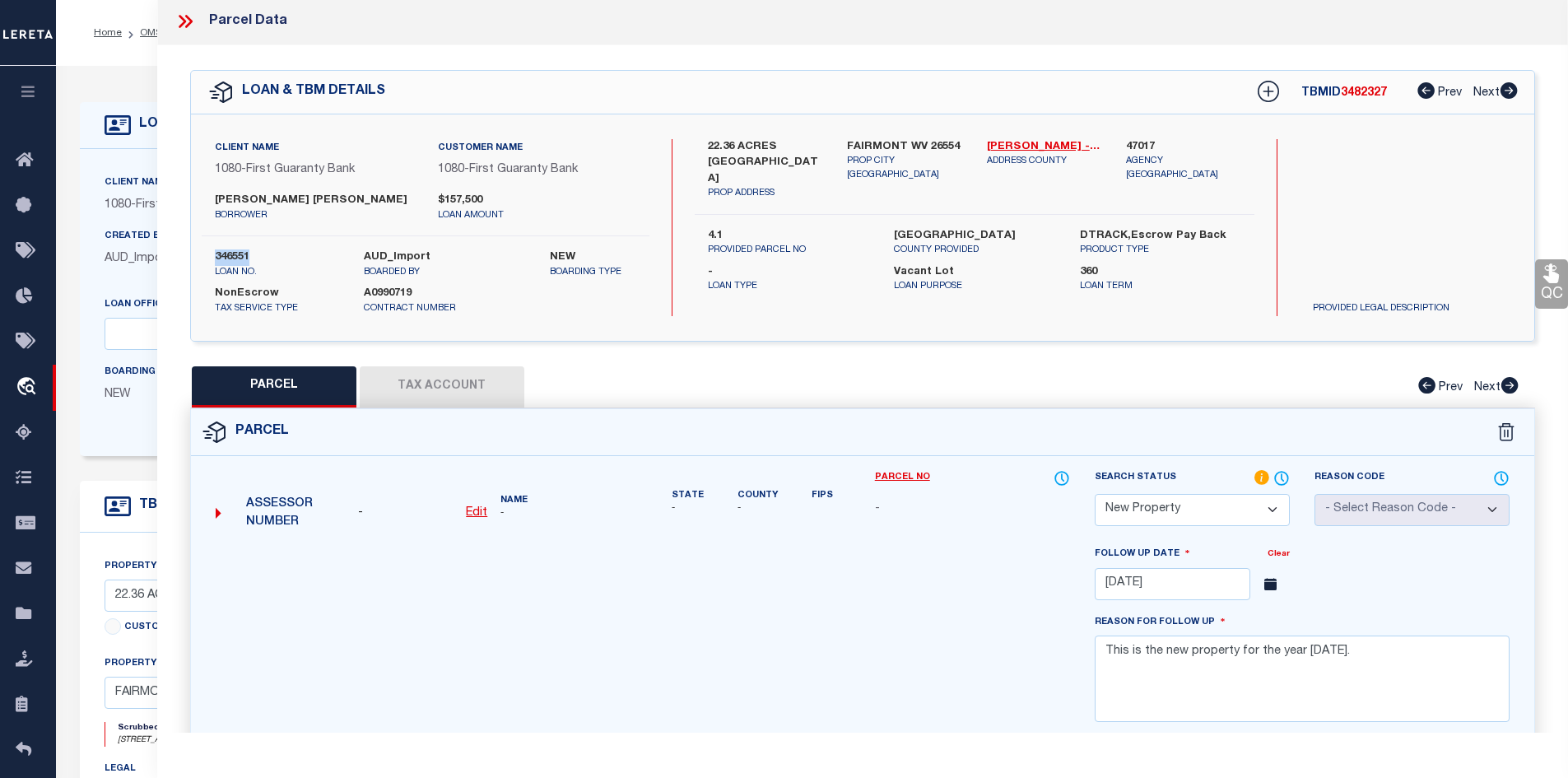
copy label "346551"
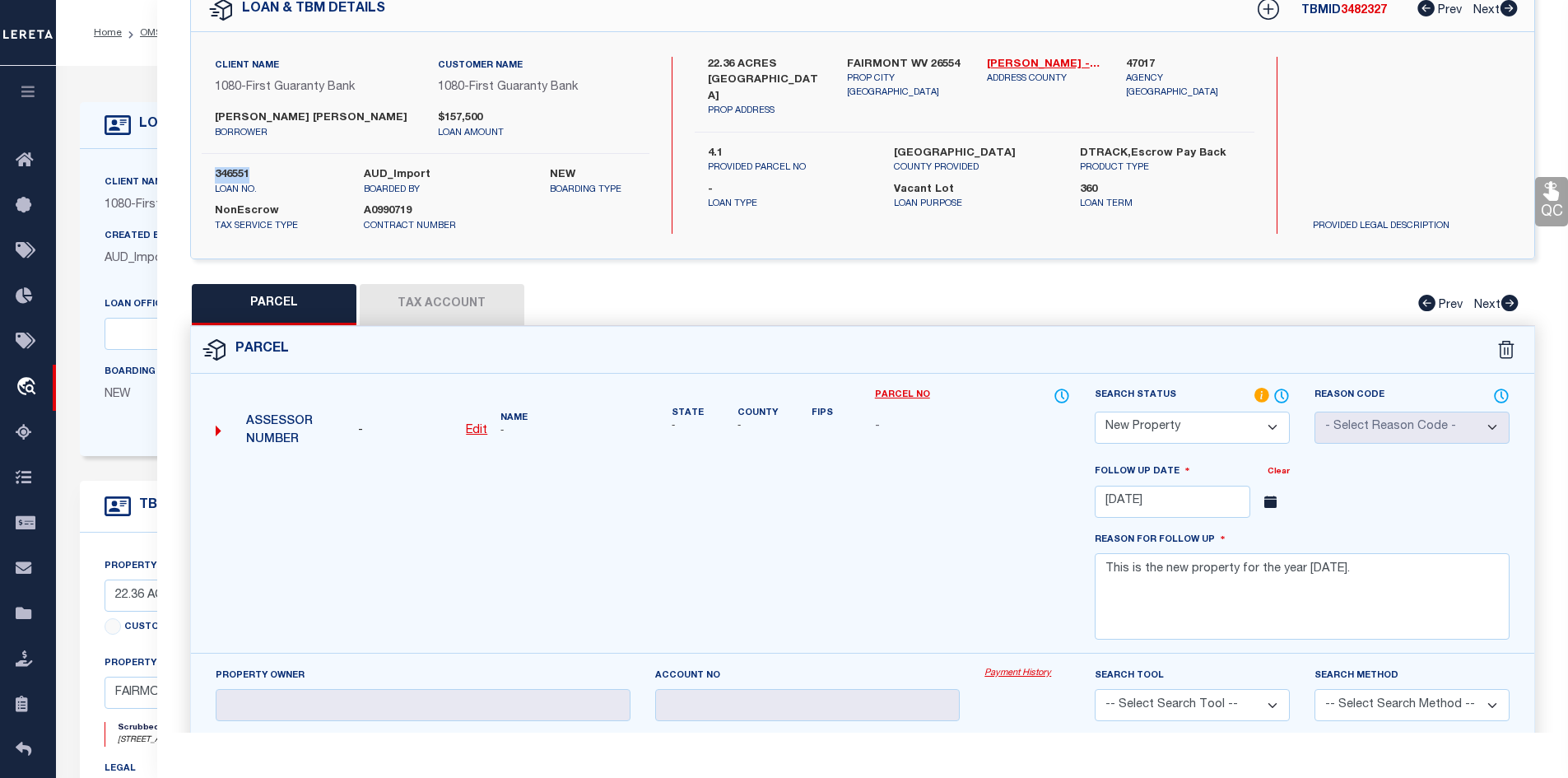
scroll to position [0, 0]
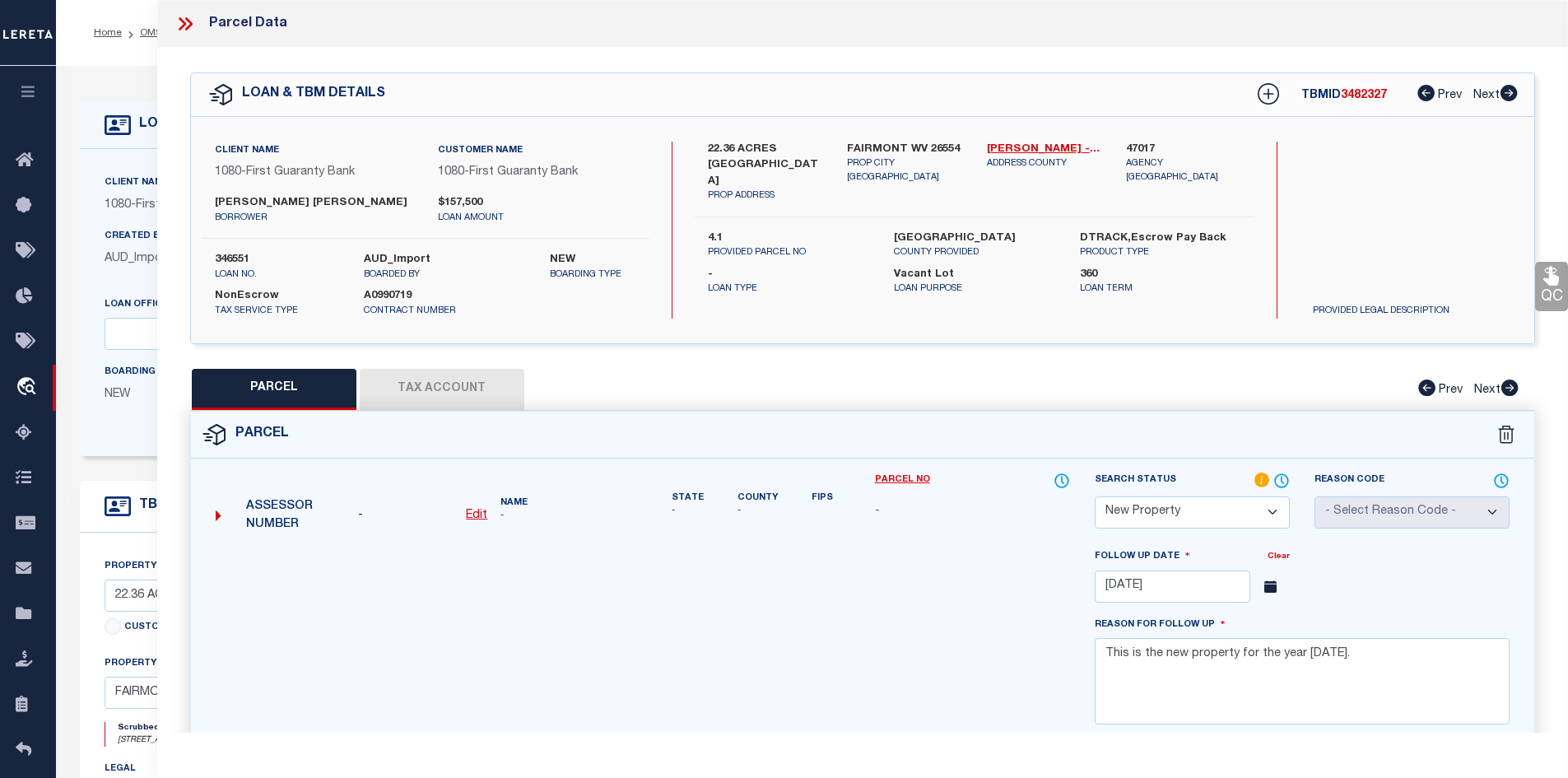
click at [931, 236] on label "HARRISON COUNTY" at bounding box center [975, 239] width 161 height 16
copy label "HARRISON"
click at [182, 22] on icon at bounding box center [183, 24] width 7 height 14
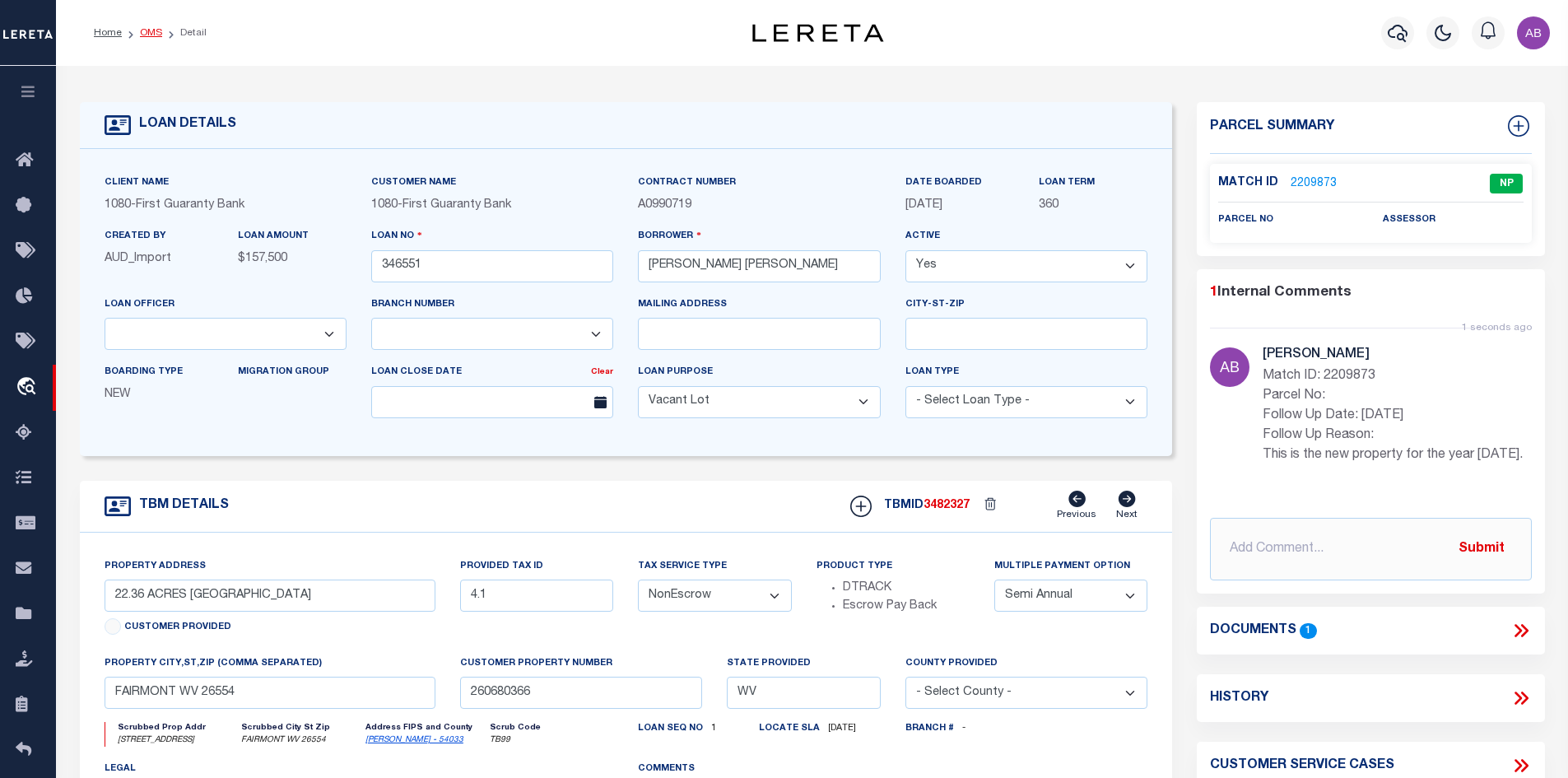
click at [145, 30] on link "OMS" at bounding box center [151, 33] width 23 height 10
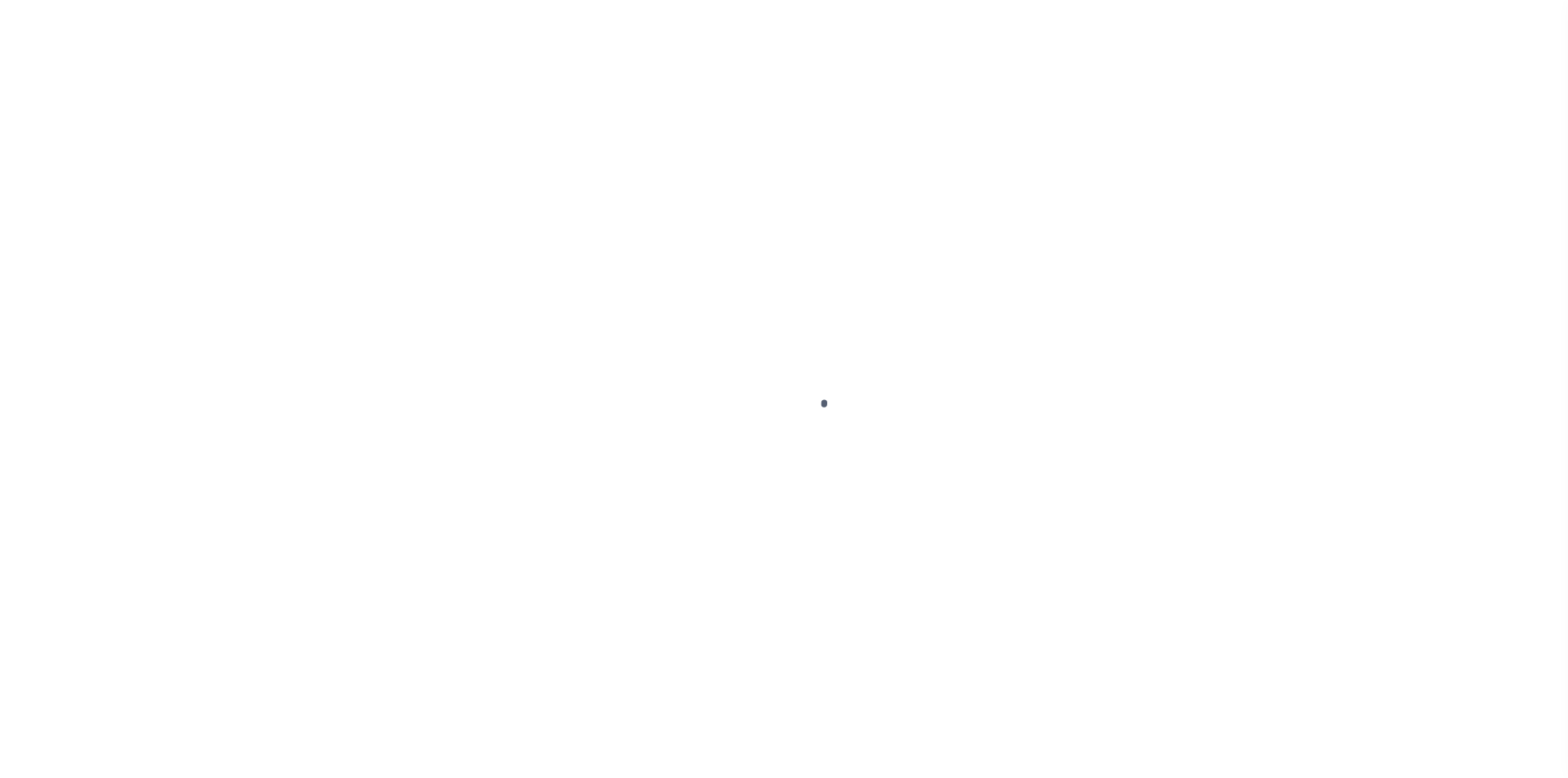
select select "3751"
select select "1570"
select select "400"
select select "NonEscrow"
select select "2"
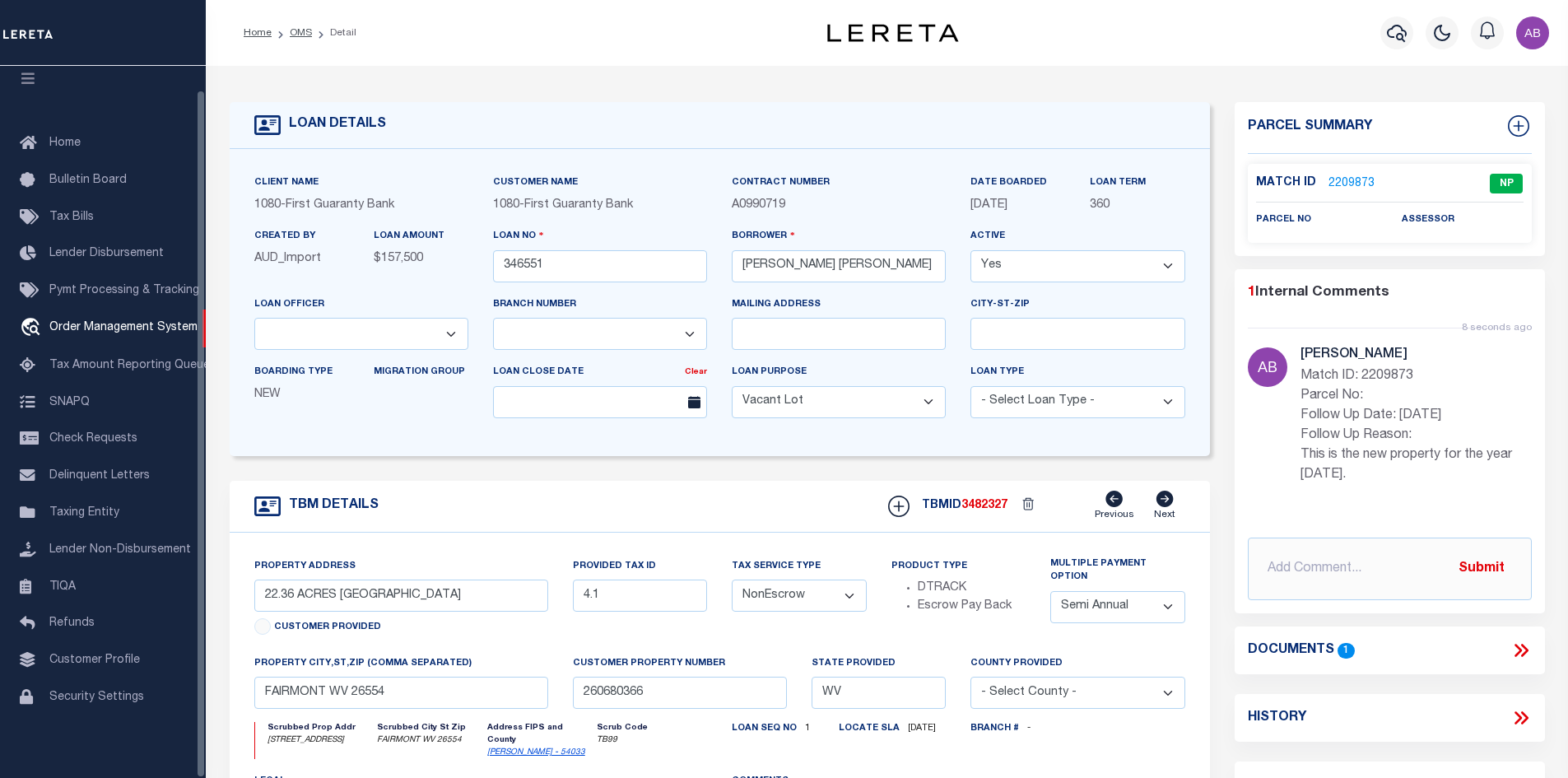
scroll to position [24, 0]
click at [294, 33] on link "OMS" at bounding box center [300, 33] width 23 height 10
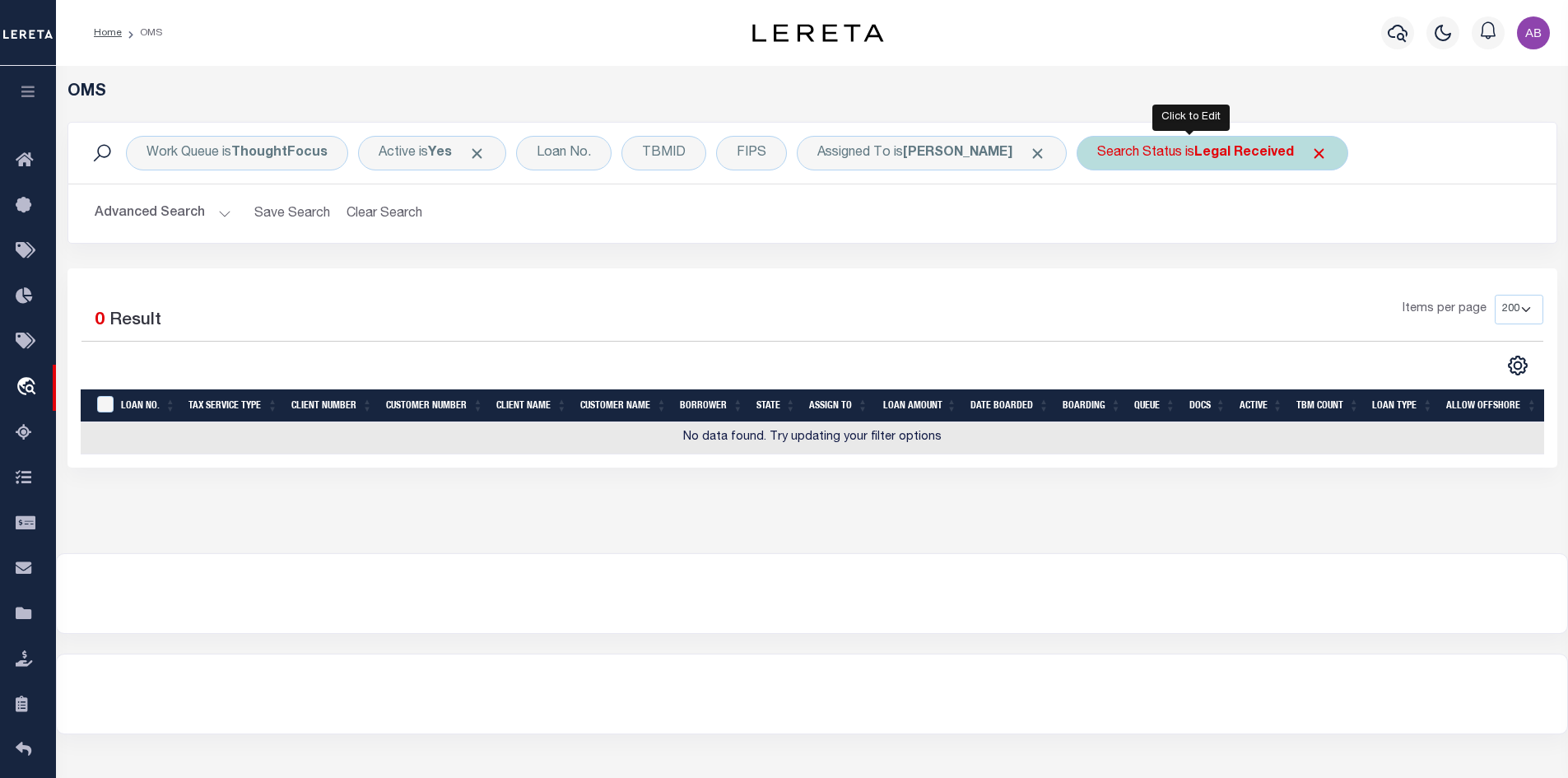
click at [1151, 151] on div "Search Status is Legal Received" at bounding box center [1213, 153] width 271 height 34
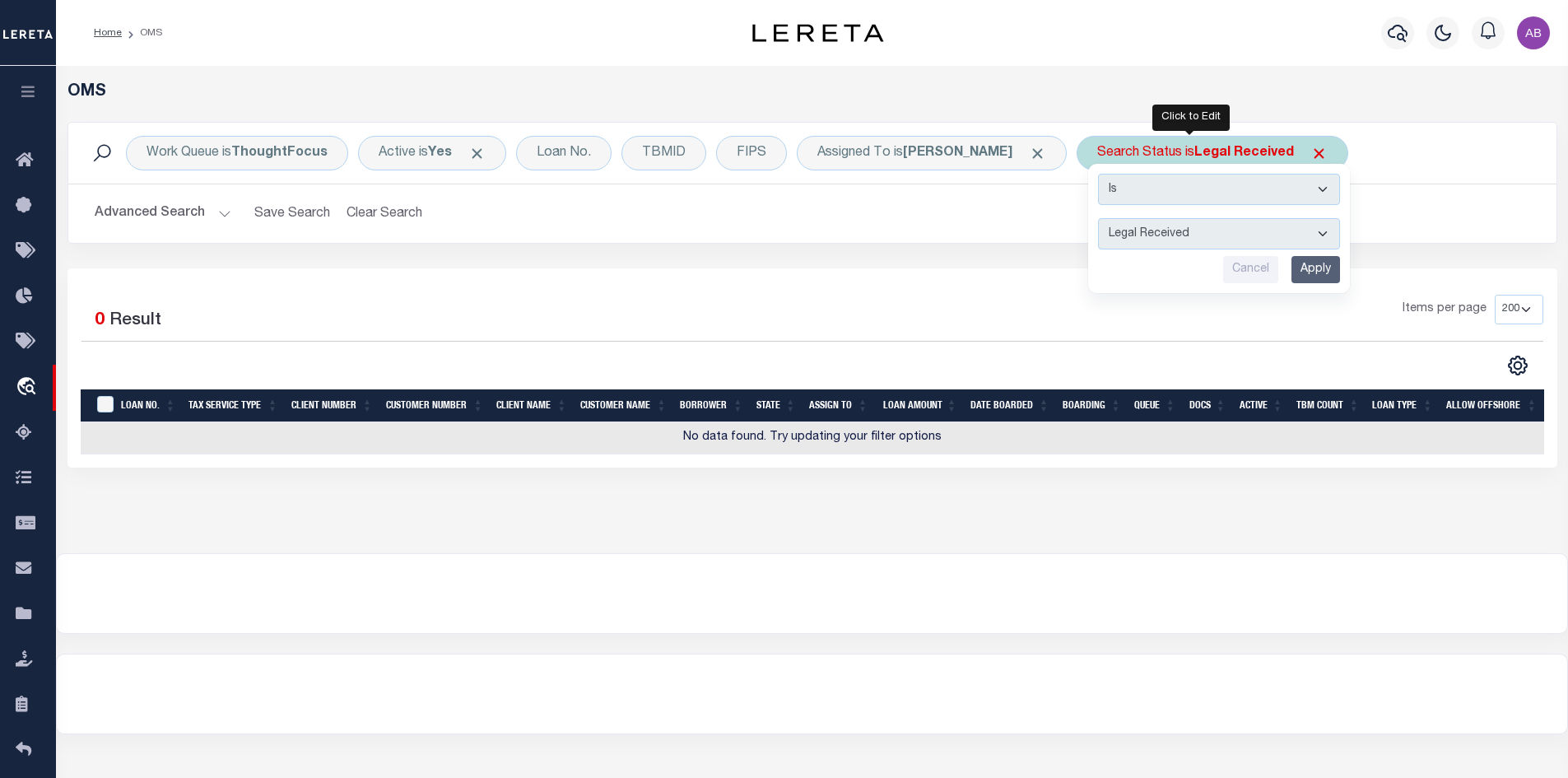
click at [1144, 239] on select "Automated Search Bad Parcel Complete Duplicate Parcel High Dollar Reporting In …" at bounding box center [1219, 233] width 242 height 32
select select "IP"
click at [1098, 218] on select "Automated Search Bad Parcel Complete Duplicate Parcel High Dollar Reporting In …" at bounding box center [1219, 233] width 242 height 32
click at [1291, 272] on input "Apply" at bounding box center [1316, 270] width 49 height 27
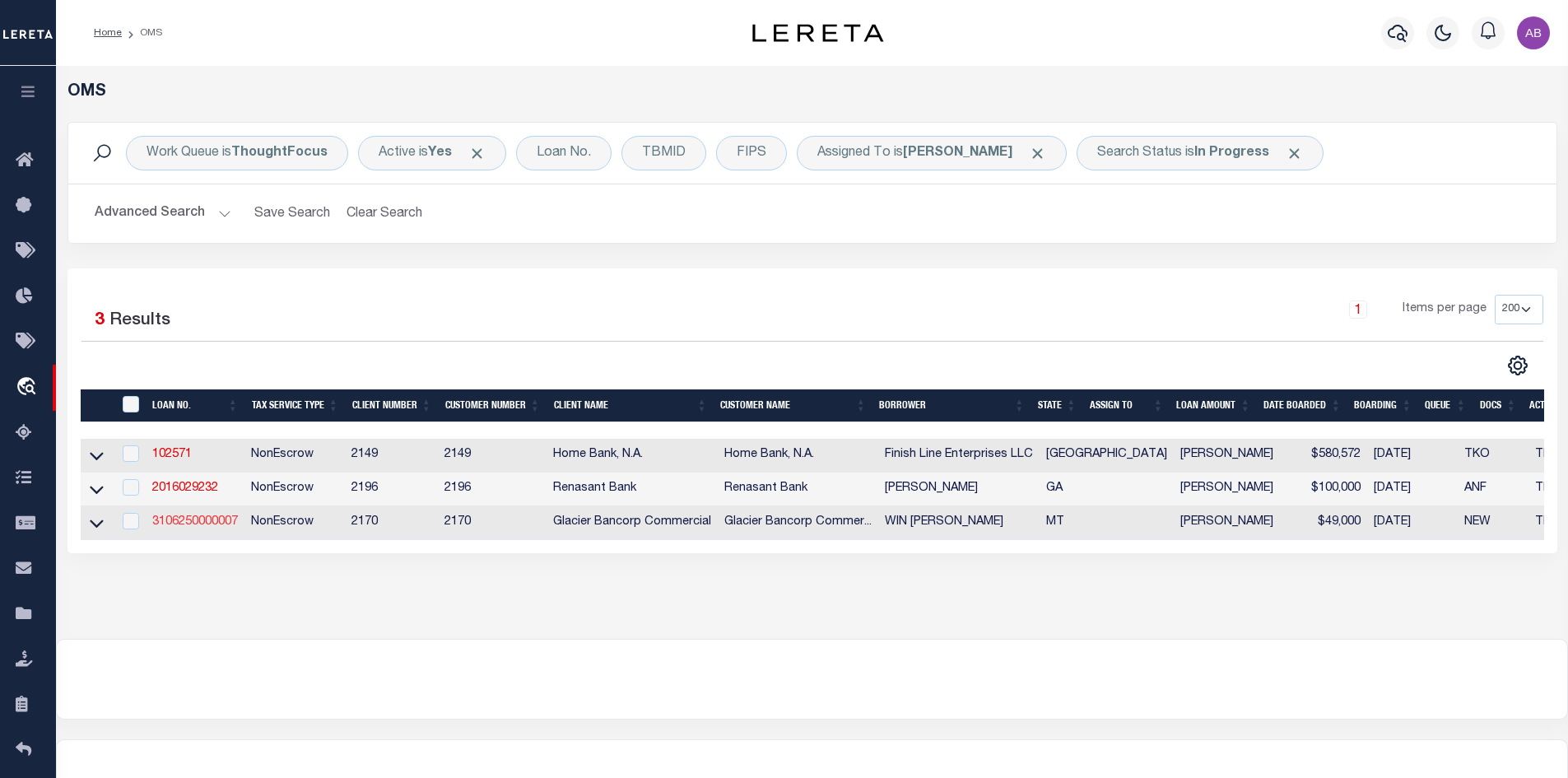
click at [204, 526] on link "3106250000007" at bounding box center [194, 522] width 86 height 12
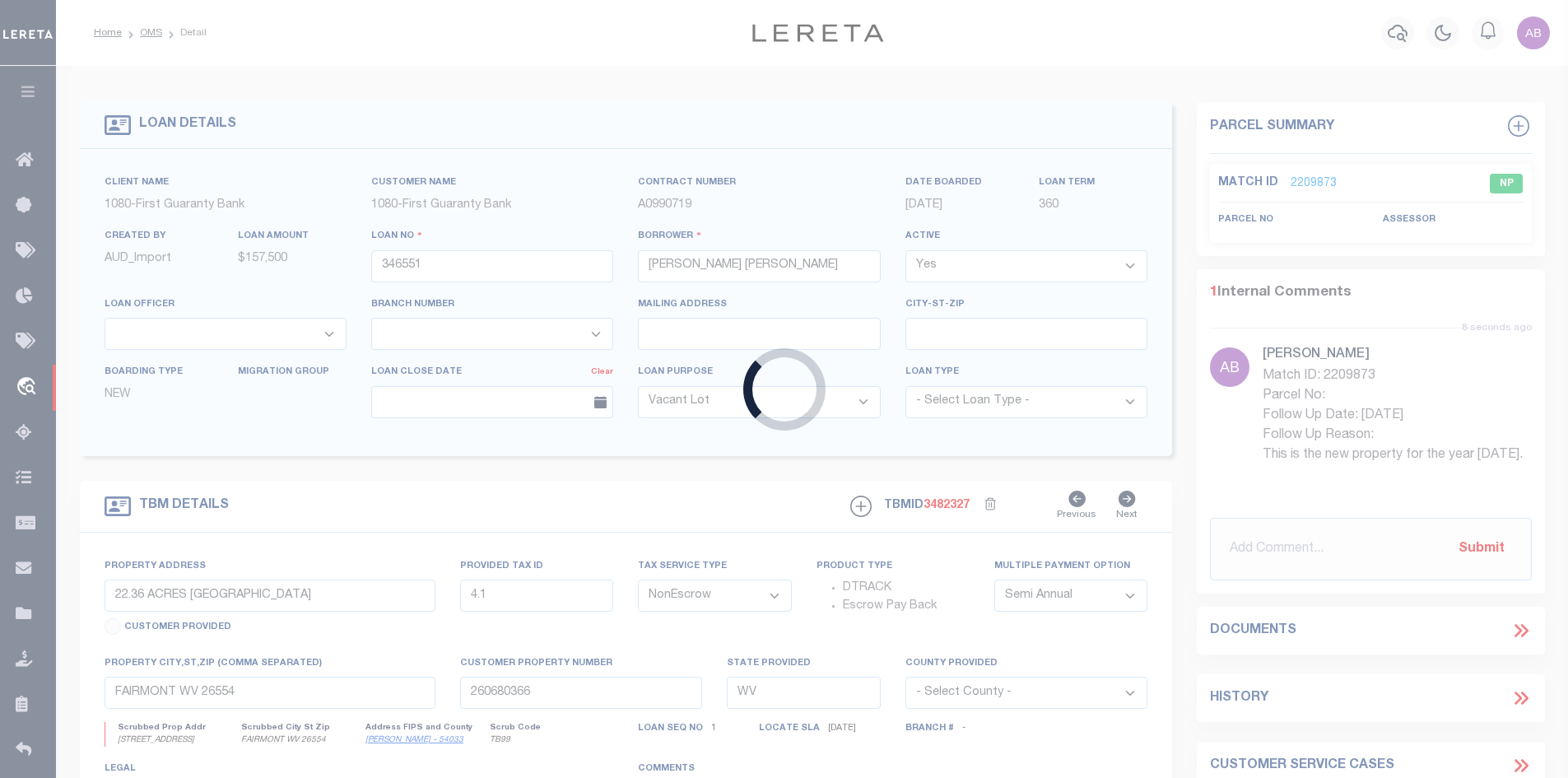
type input "3106250000007"
type input "WIN [PERSON_NAME]"
select select
type input "PO BOX 2155"
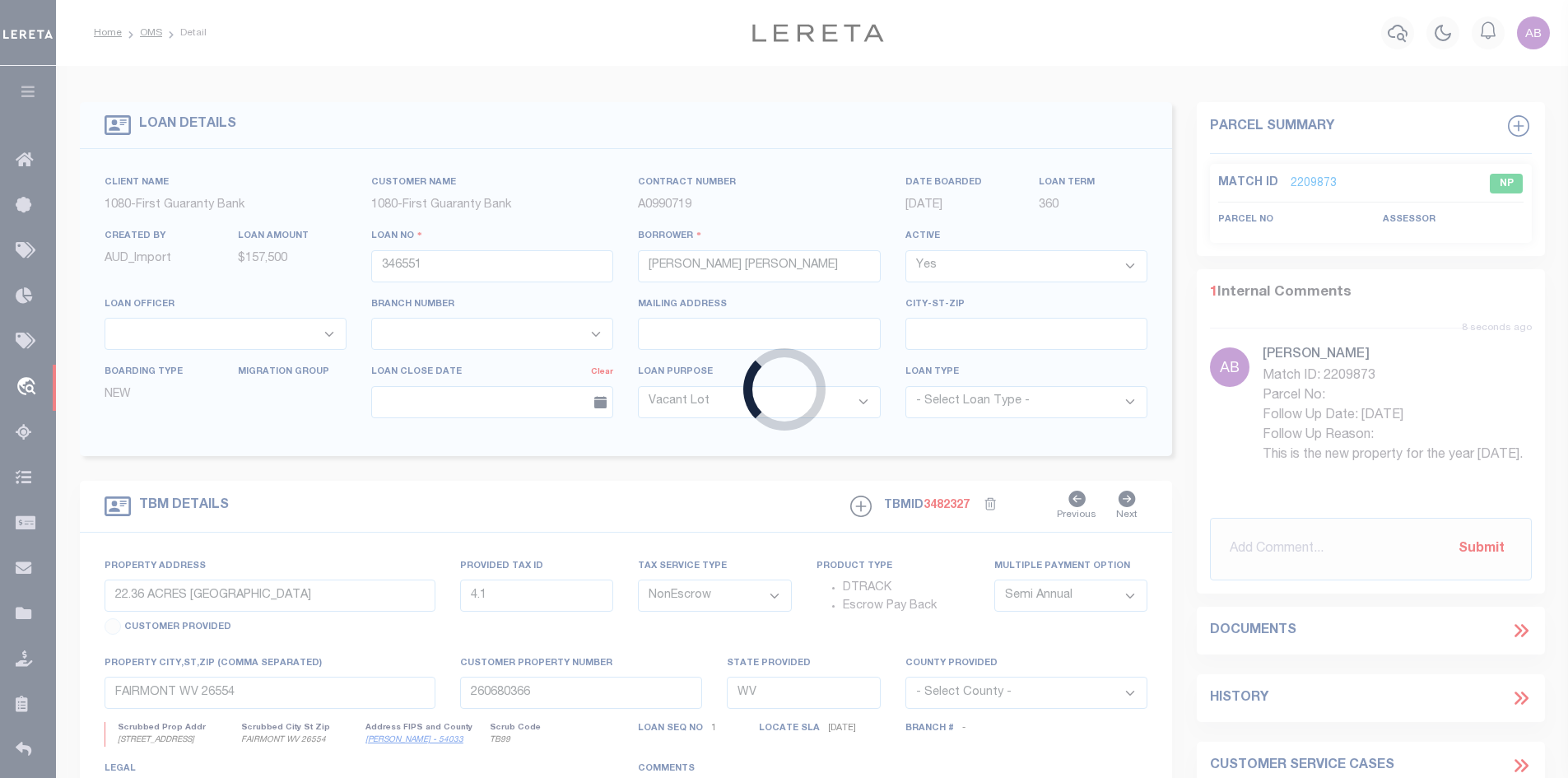
type input "EUREKA MT 59917-2155"
type input "[DATE]"
select select "200"
select select "10"
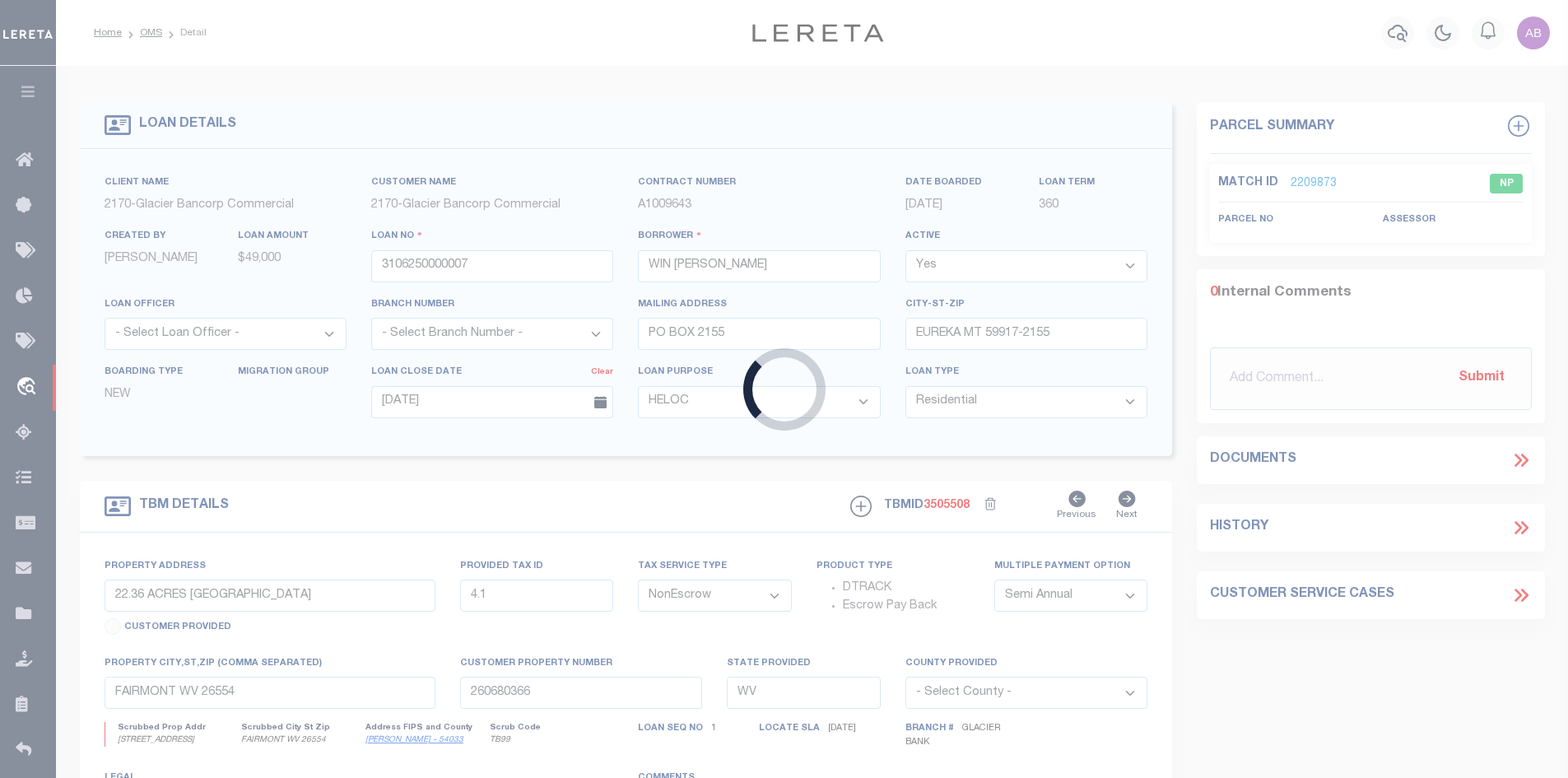
select select "4569"
type input "[STREET_ADDRESS]"
select select
type input "EUREKA MT 59917"
type input "MT"
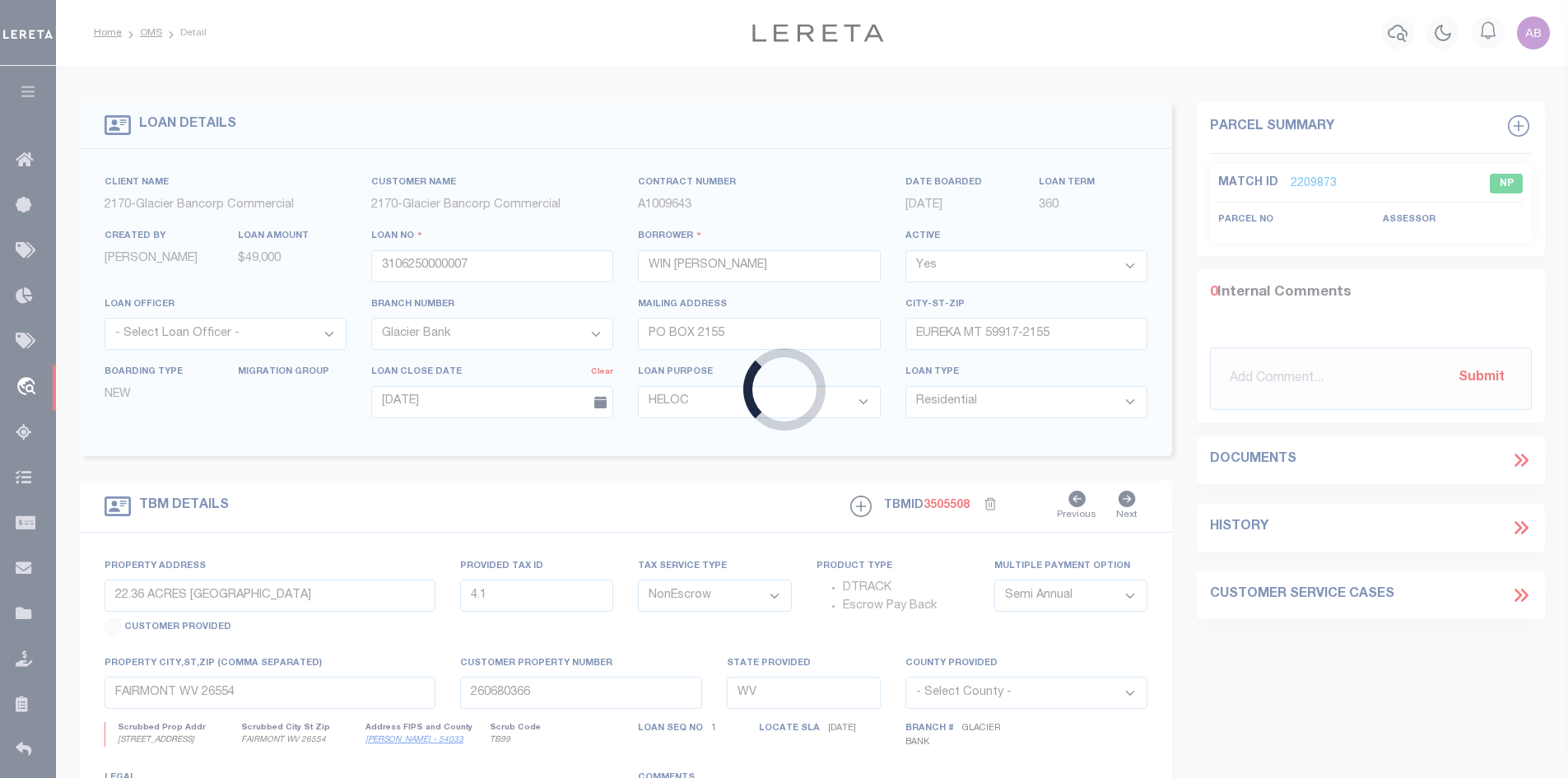
type textarea "Lots 1, 2 and 3 of Block 8, [PERSON_NAME] Second Addition to [GEOGRAPHIC_DATA],…"
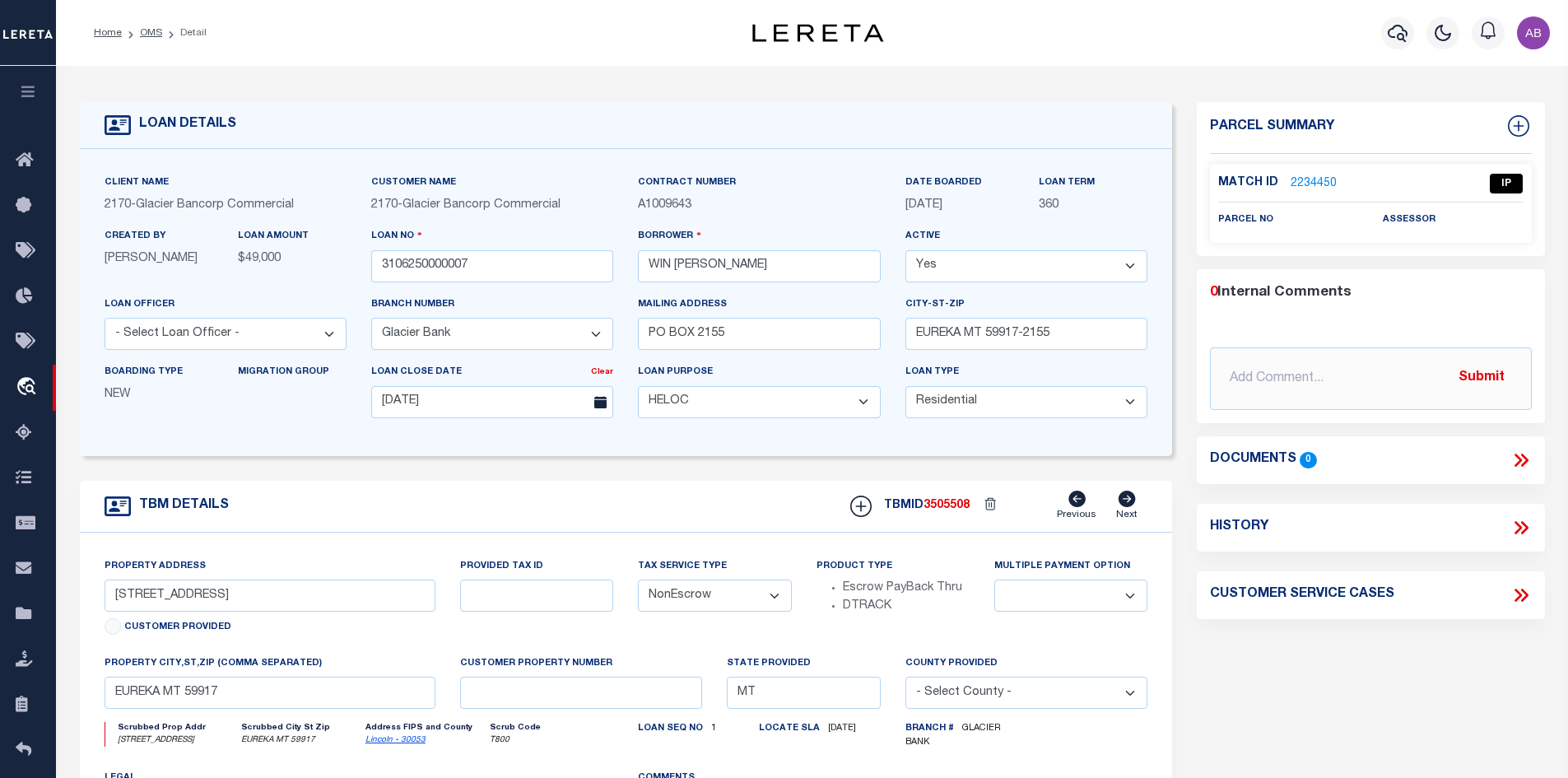
click at [1316, 182] on link "2234450" at bounding box center [1313, 184] width 46 height 17
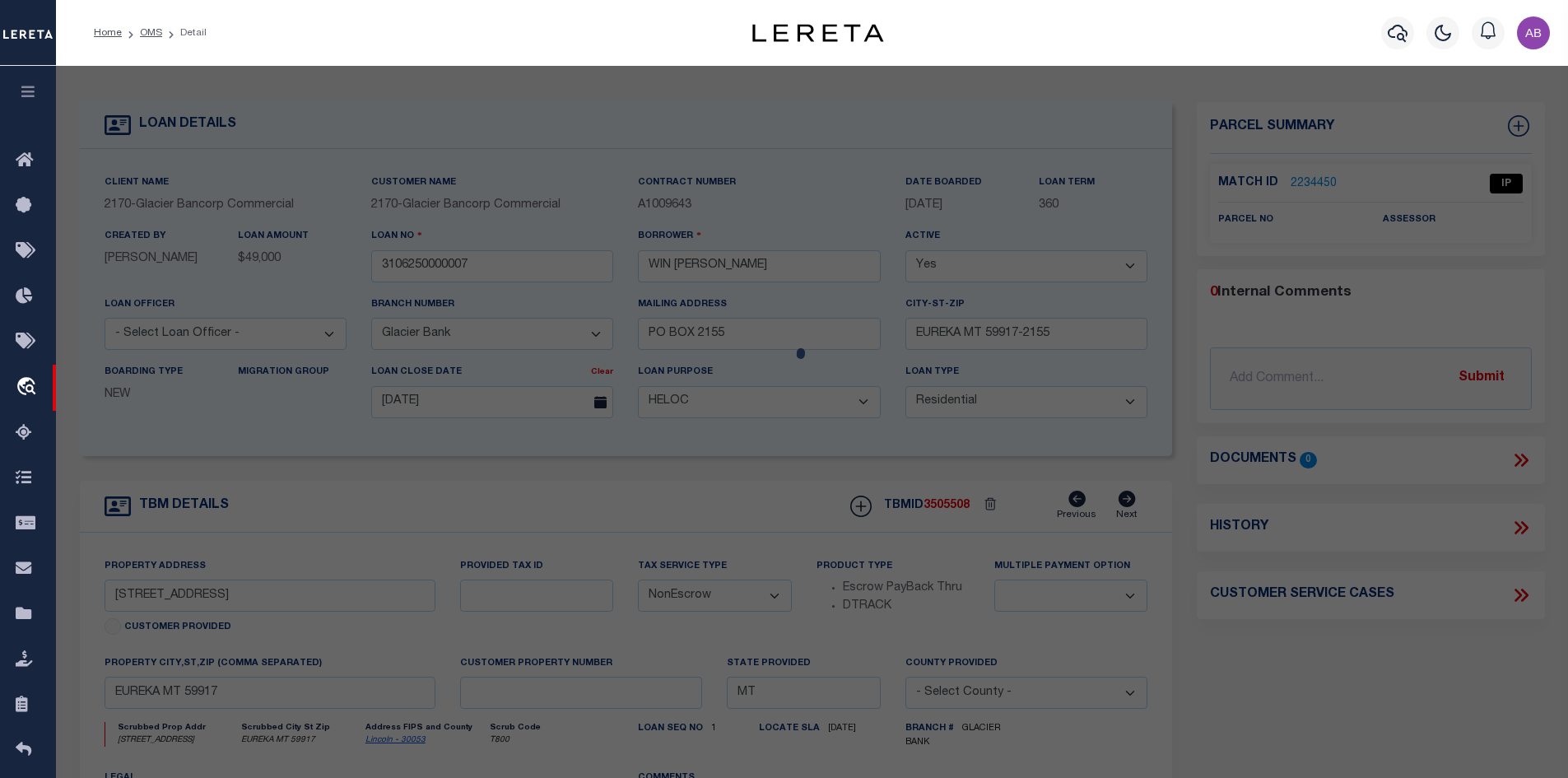
select select "AS"
checkbox input "false"
select select "IP"
checkbox input "false"
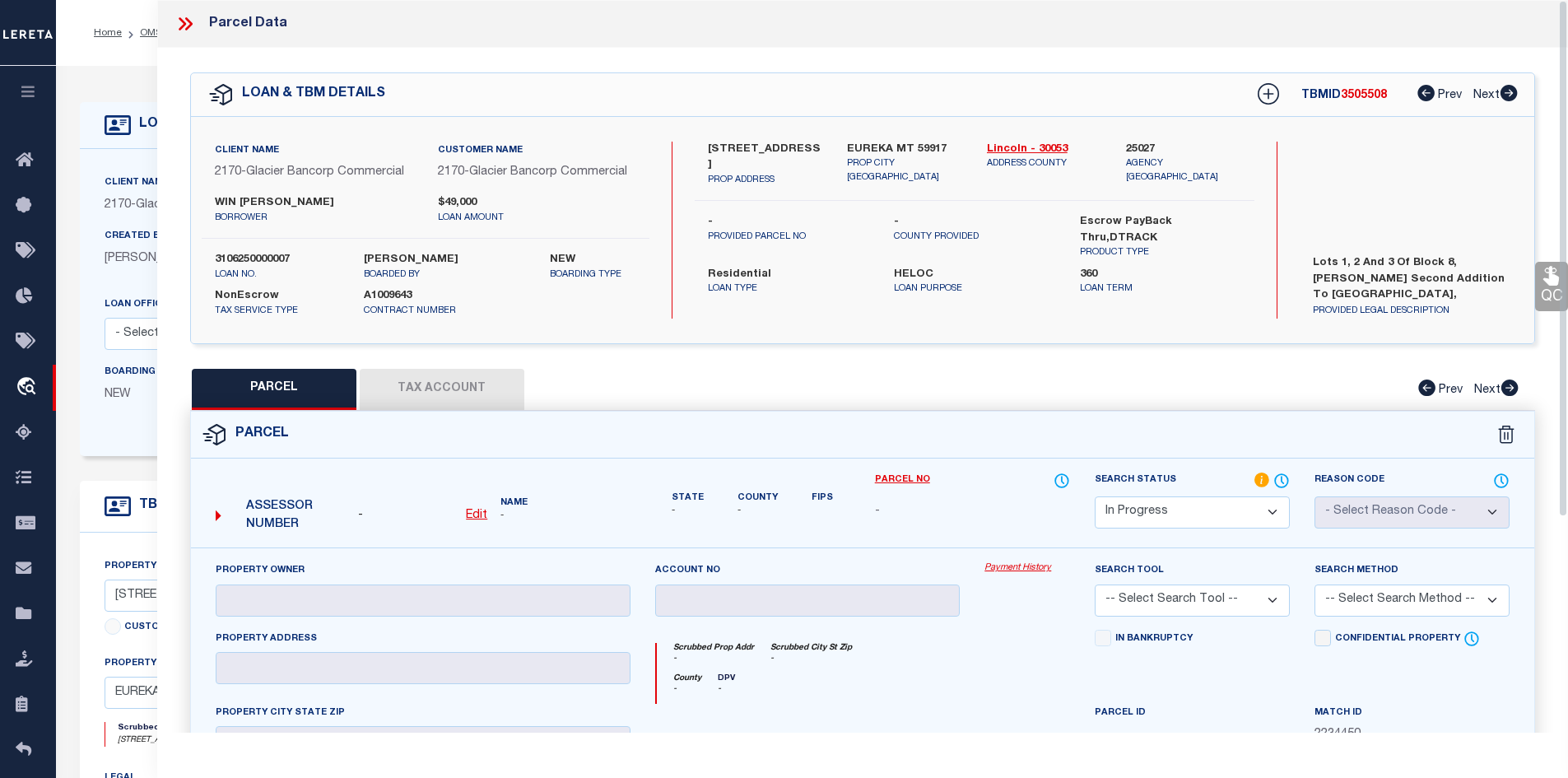
click at [1185, 506] on select "Automated Search Bad Parcel Complete Duplicate Parcel High Dollar Reporting In …" at bounding box center [1193, 513] width 195 height 33
select select "NP"
click at [1095, 497] on select "Automated Search Bad Parcel Complete Duplicate Parcel High Dollar Reporting In …" at bounding box center [1193, 513] width 195 height 33
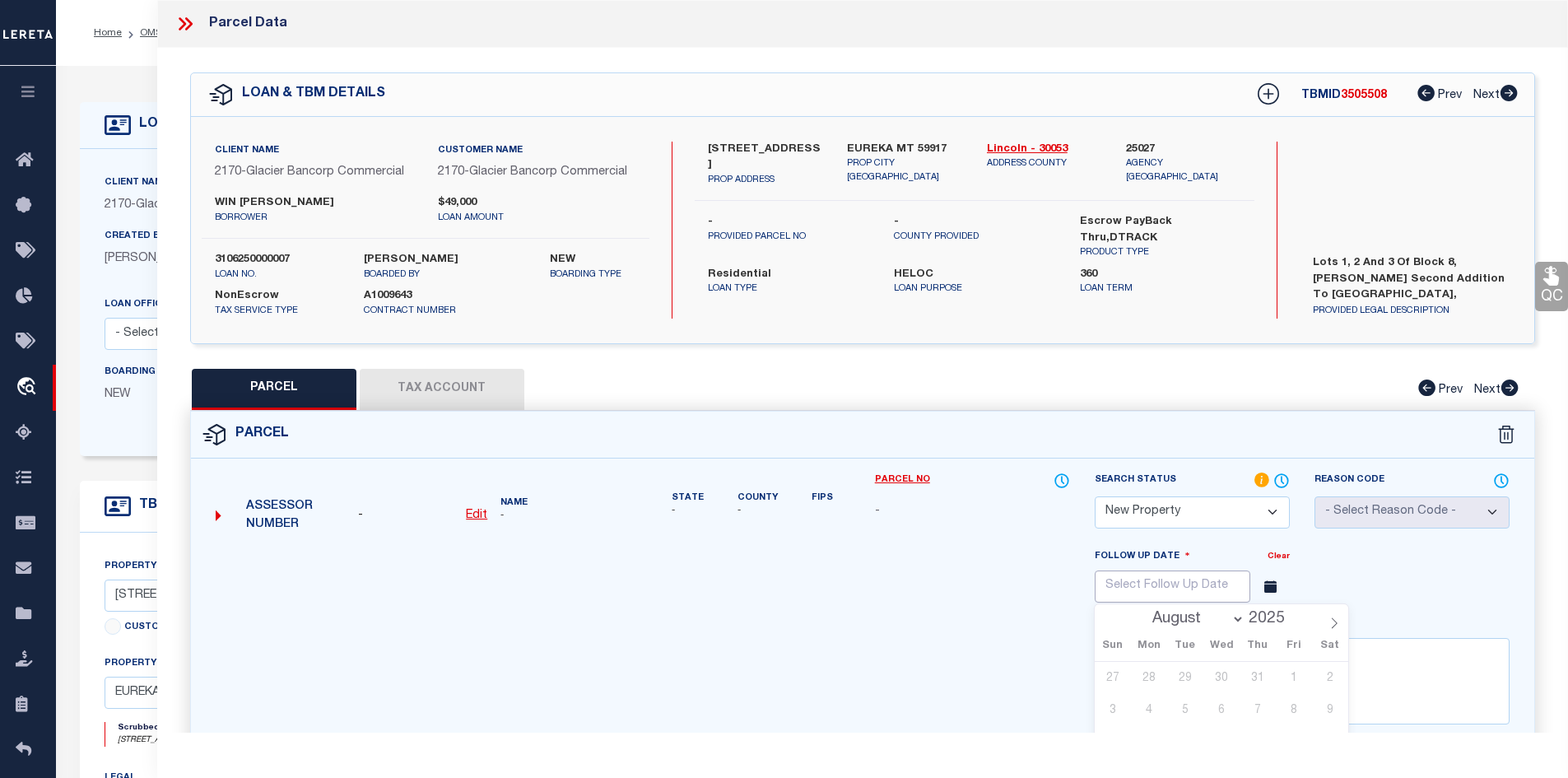
click at [1157, 571] on input "text" at bounding box center [1173, 587] width 156 height 33
click at [1329, 619] on icon at bounding box center [1334, 623] width 12 height 12
select select "10"
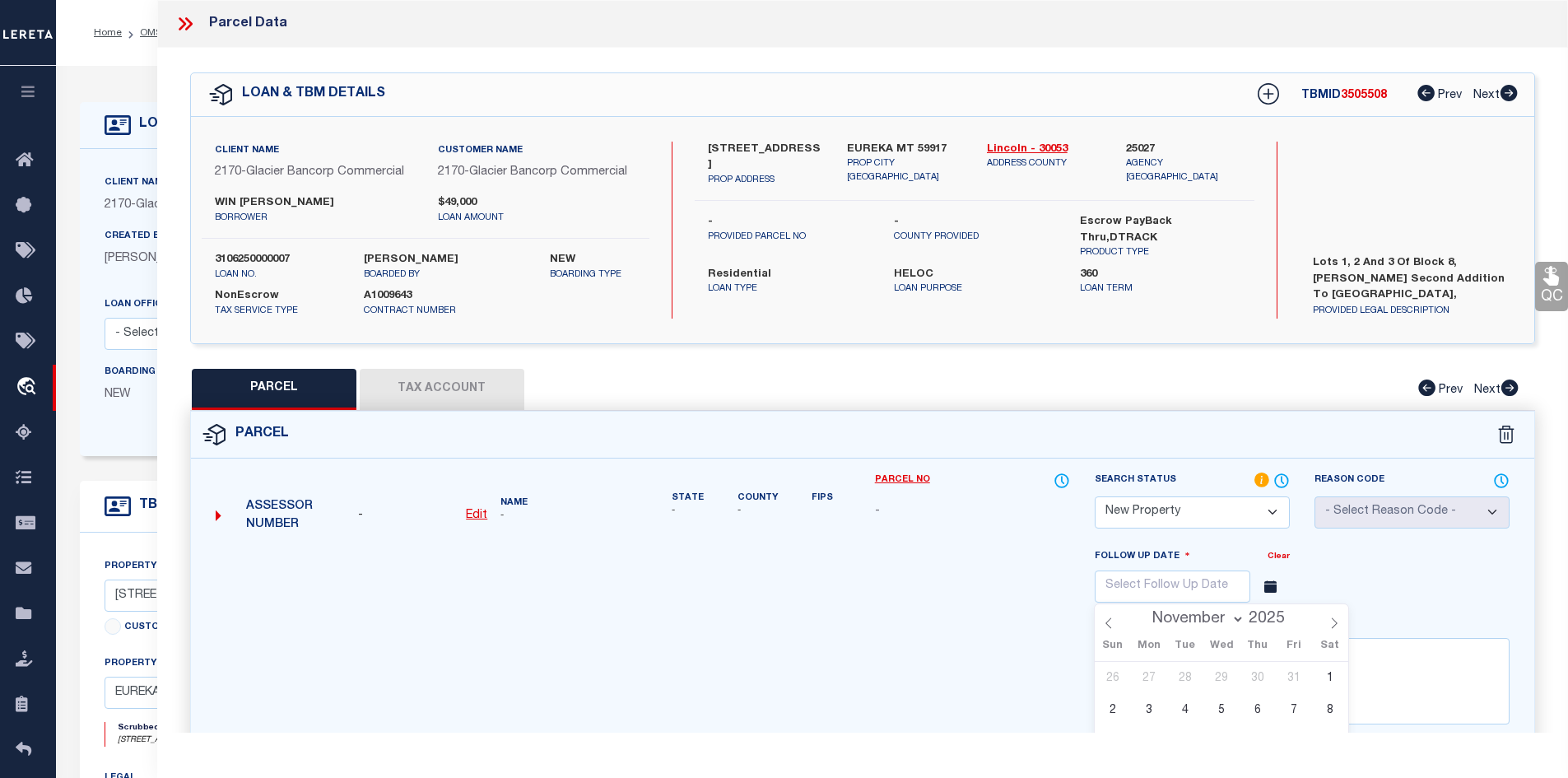
scroll to position [82, 0]
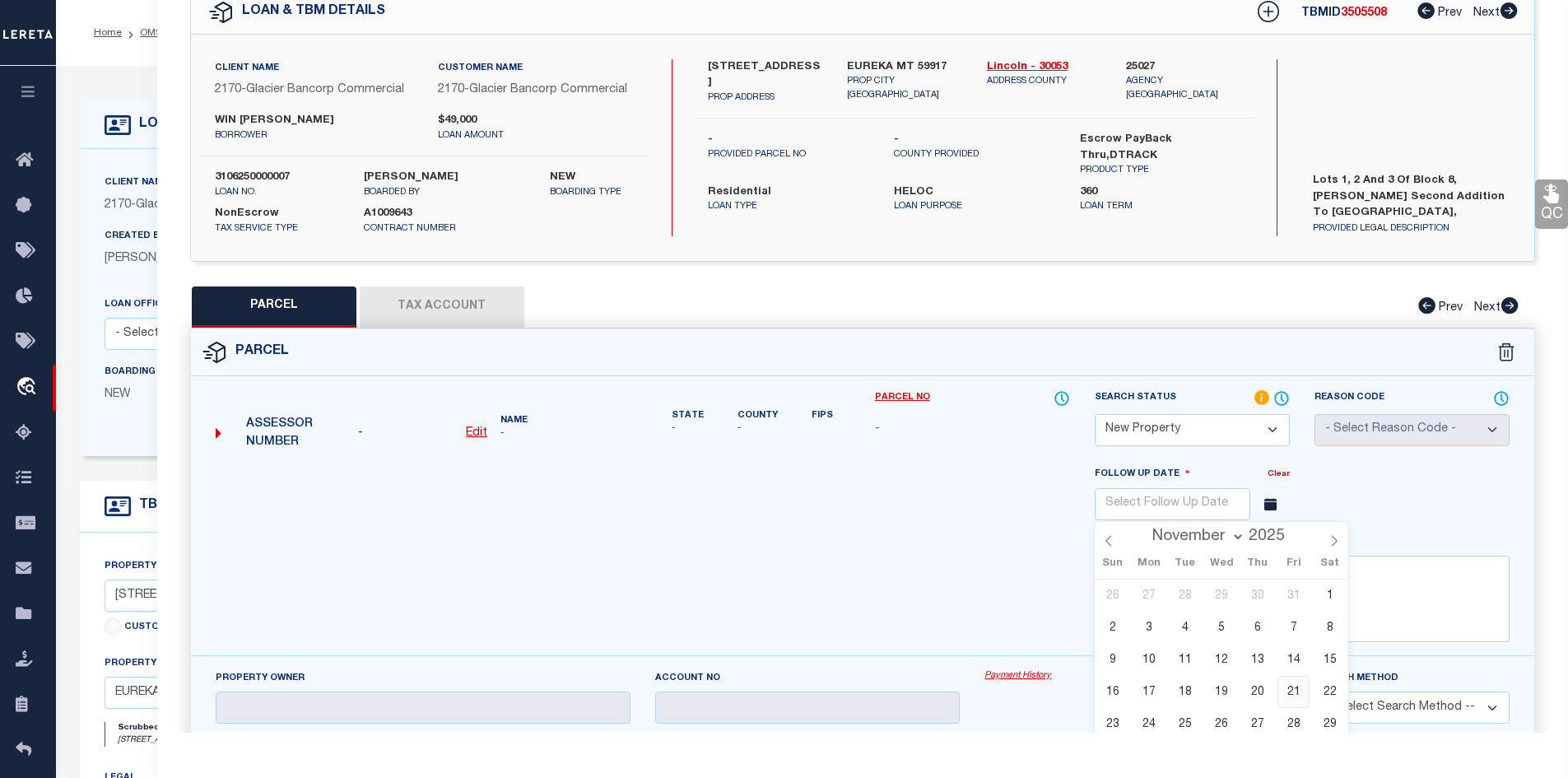
click at [1306, 692] on span "21" at bounding box center [1294, 692] width 33 height 33
type input "11/21/2025"
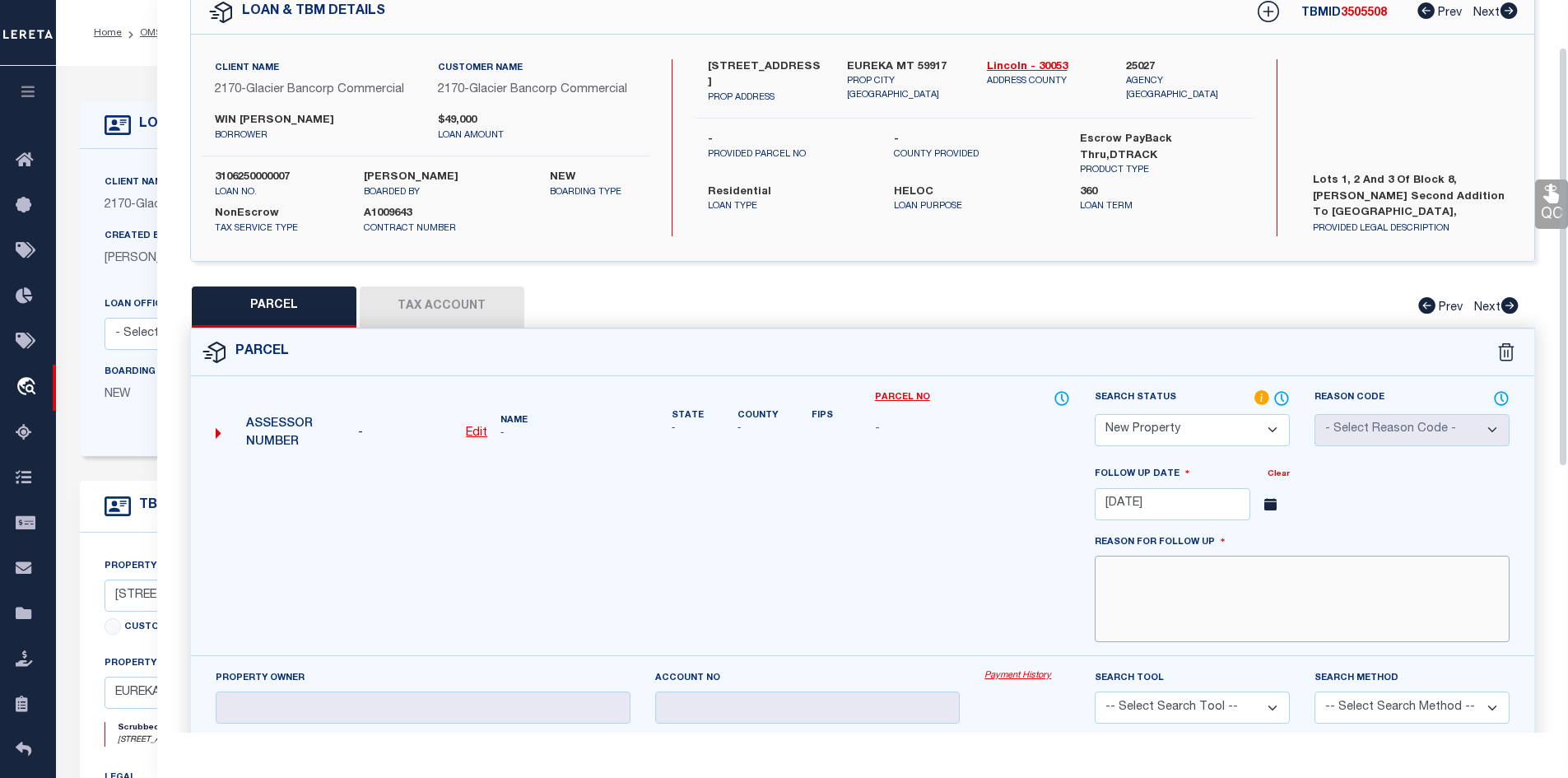
click at [1365, 631] on textarea at bounding box center [1302, 599] width 415 height 87
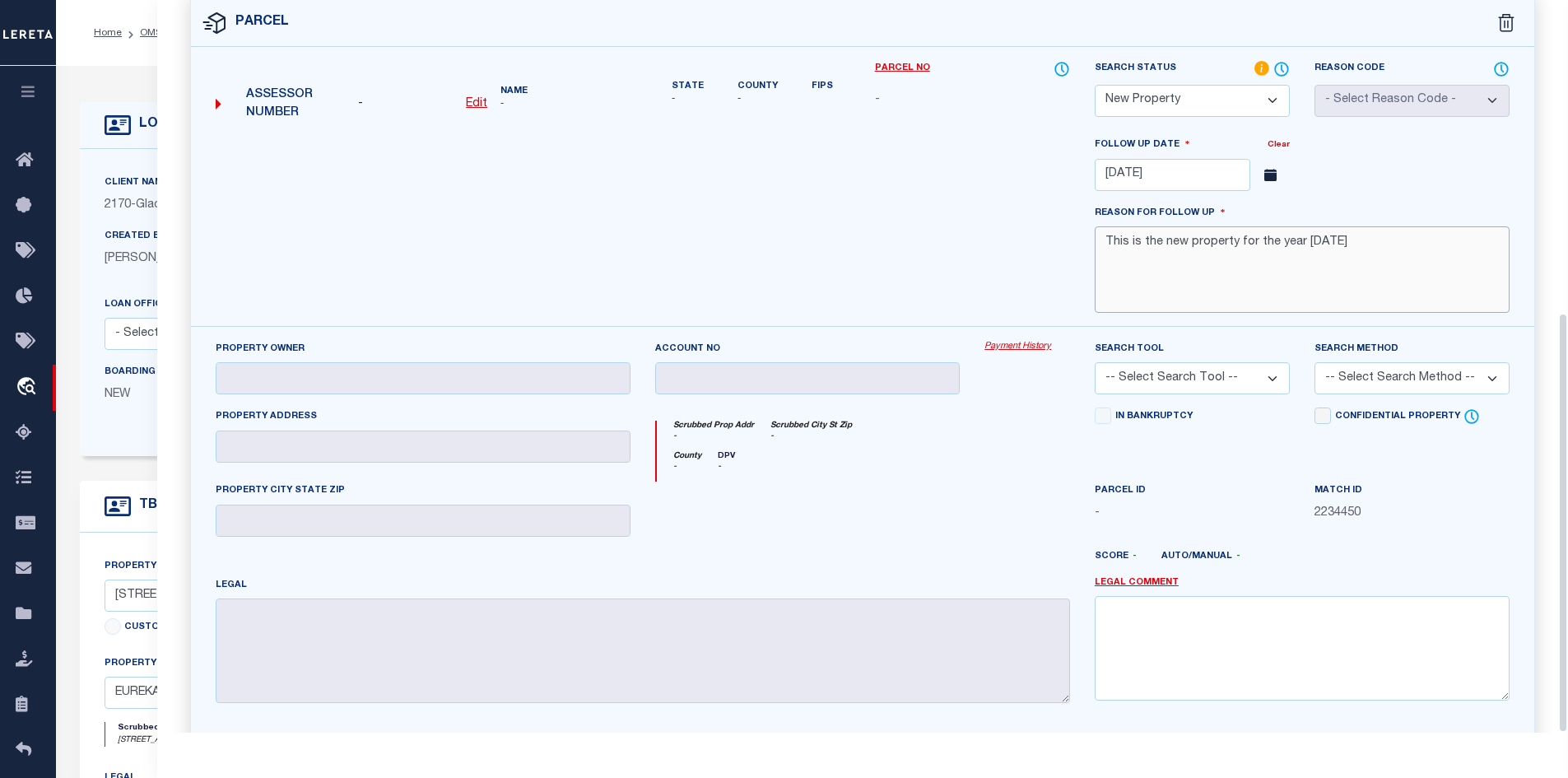
scroll to position [546, 0]
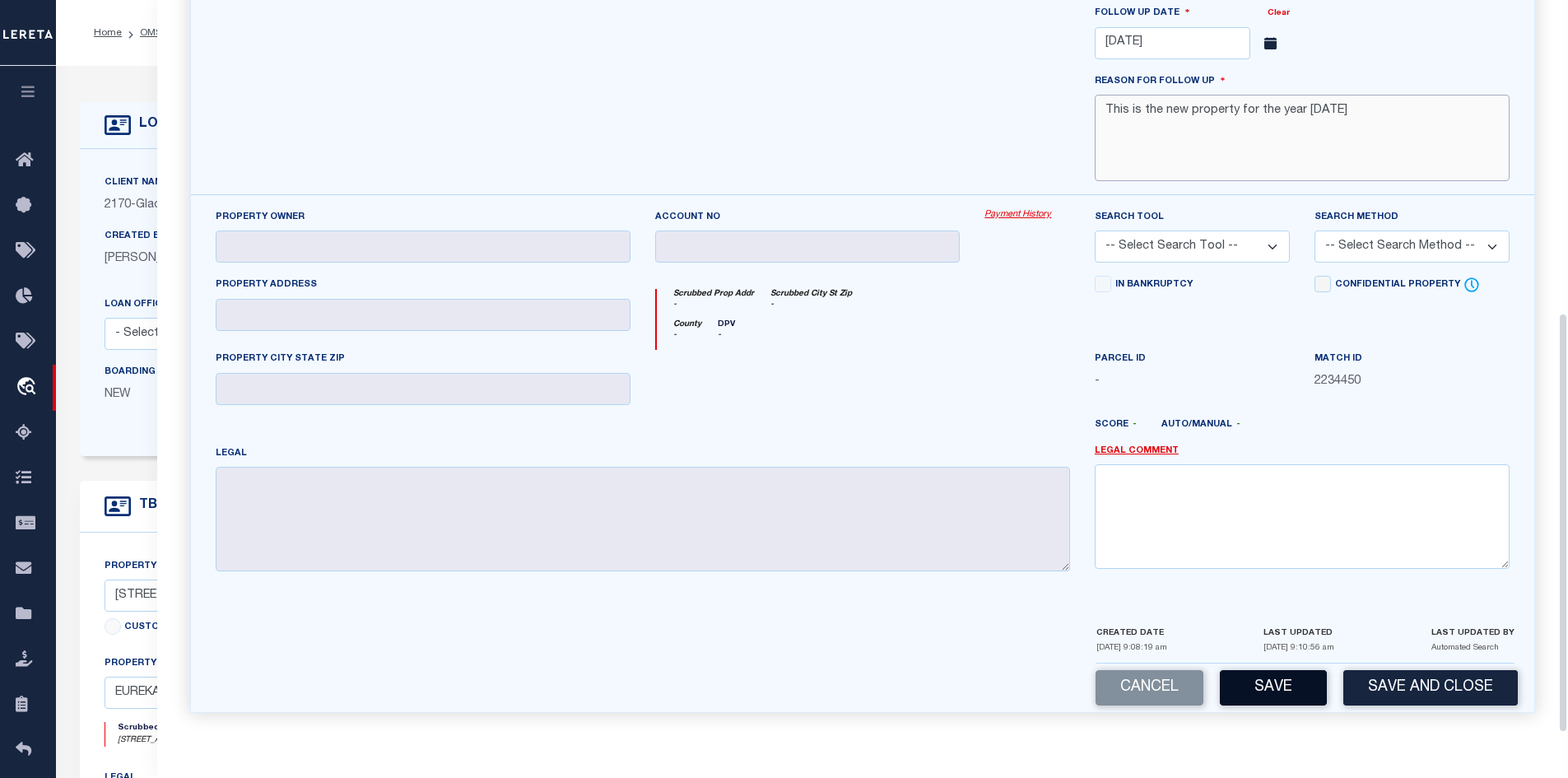
type textarea "This is the new property for the year 2025"
click at [1297, 694] on button "Save" at bounding box center [1273, 688] width 107 height 35
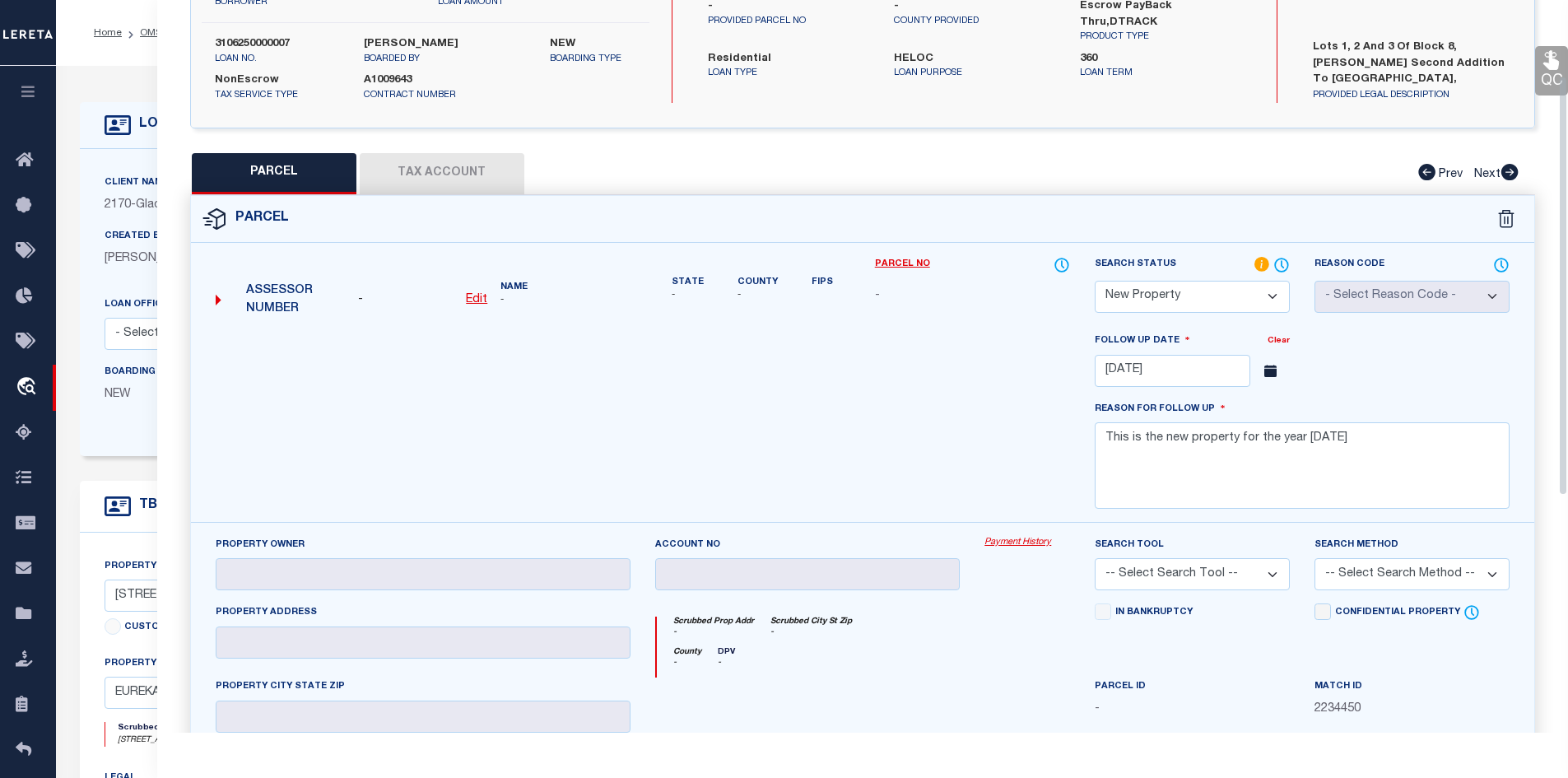
scroll to position [133, 0]
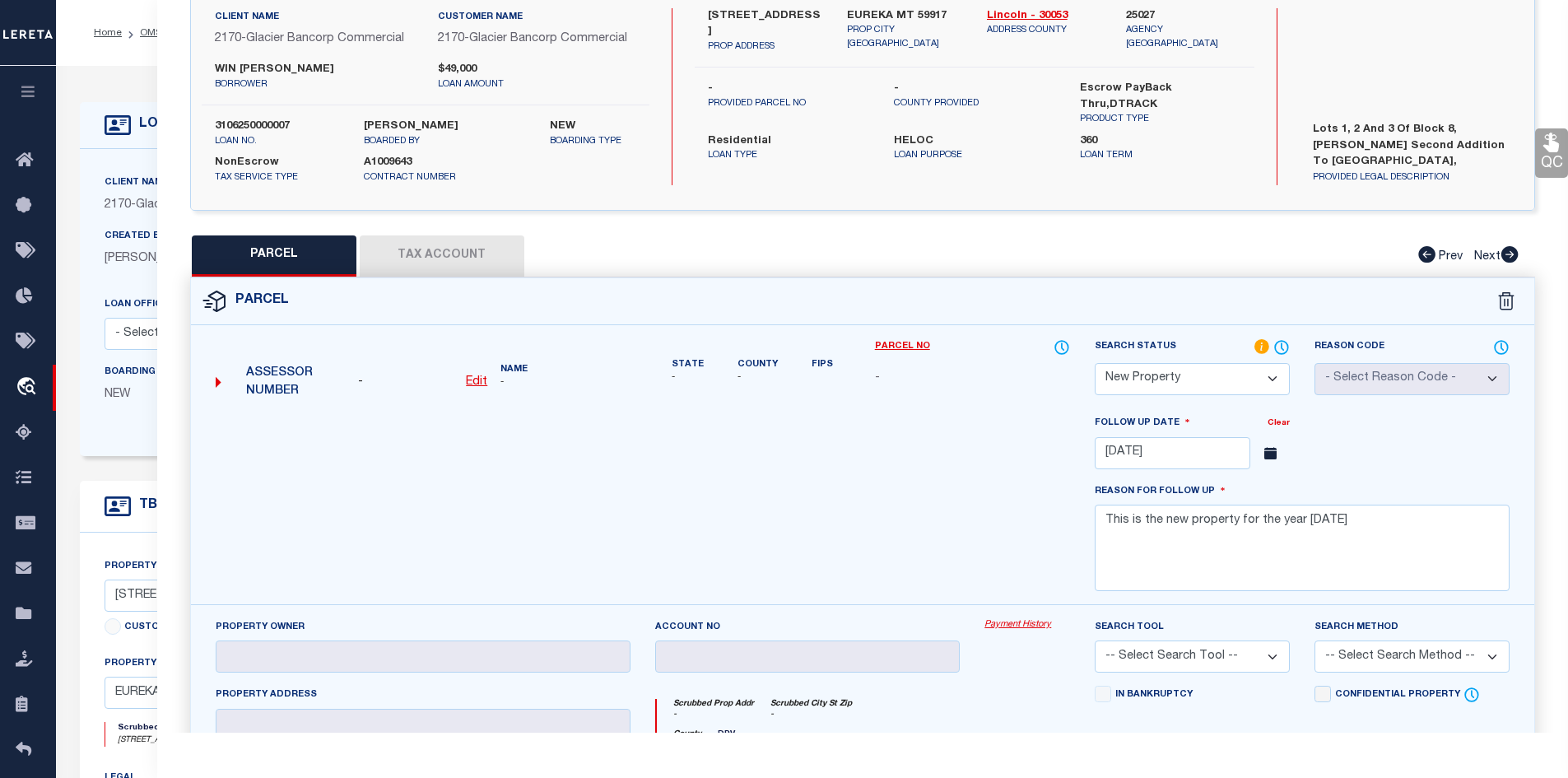
select select "AS"
checkbox input "false"
select select "NP"
type input "11/21/2025"
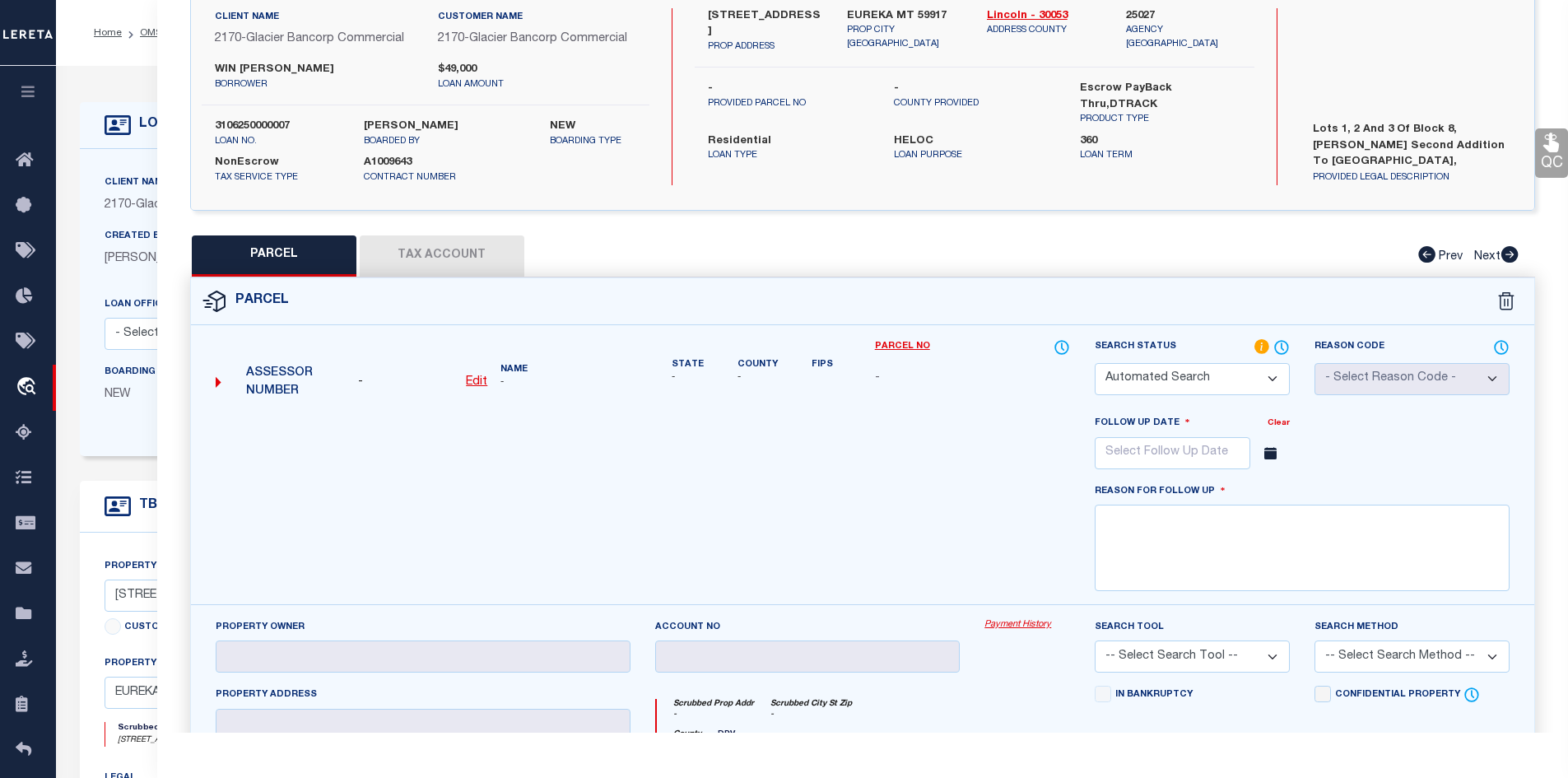
type textarea "This is the new property for the year 2025"
checkbox input "false"
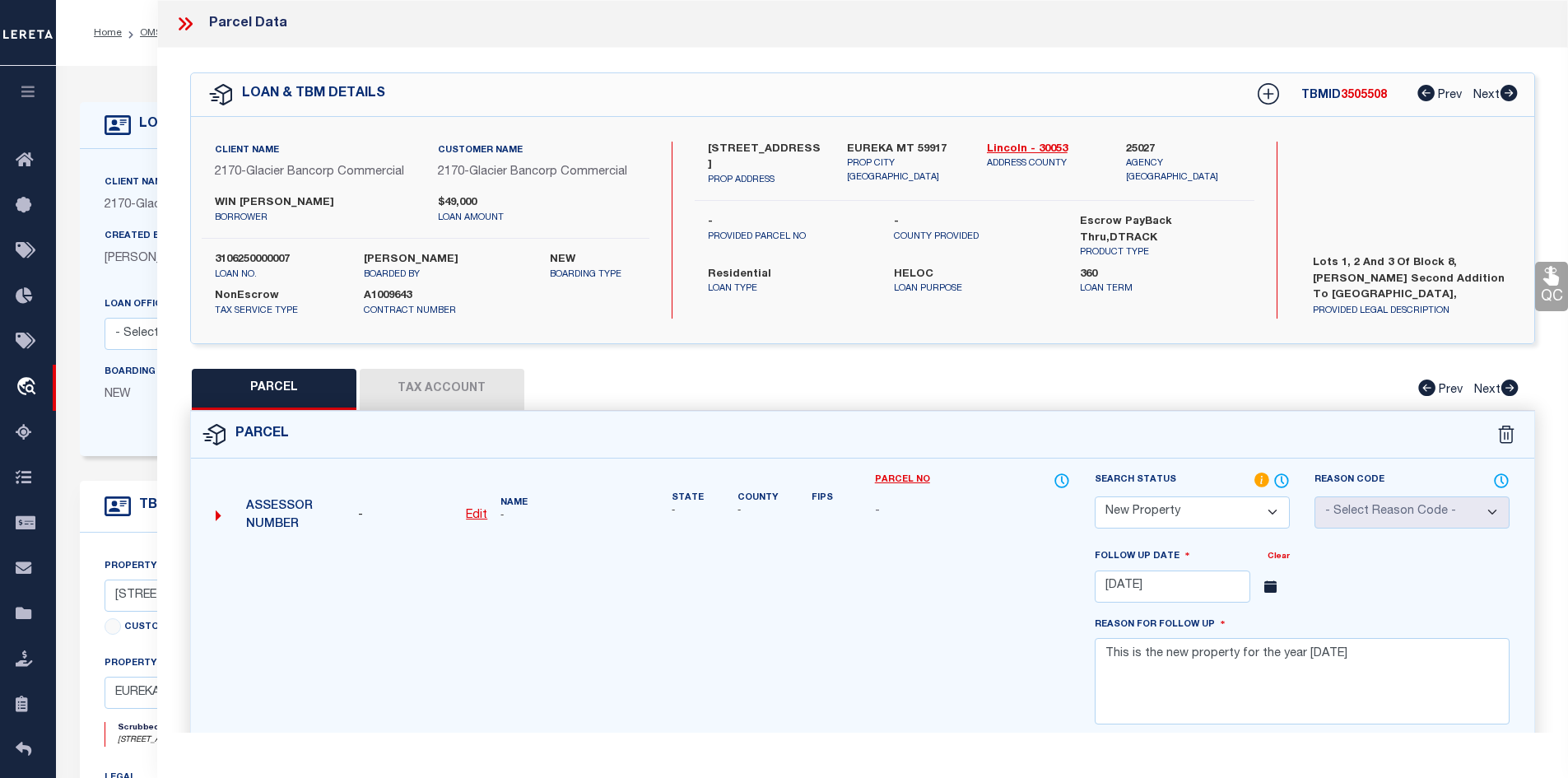
click at [1364, 94] on span "3505508" at bounding box center [1364, 95] width 46 height 12
copy span "3505508"
click at [188, 17] on icon at bounding box center [185, 24] width 22 height 22
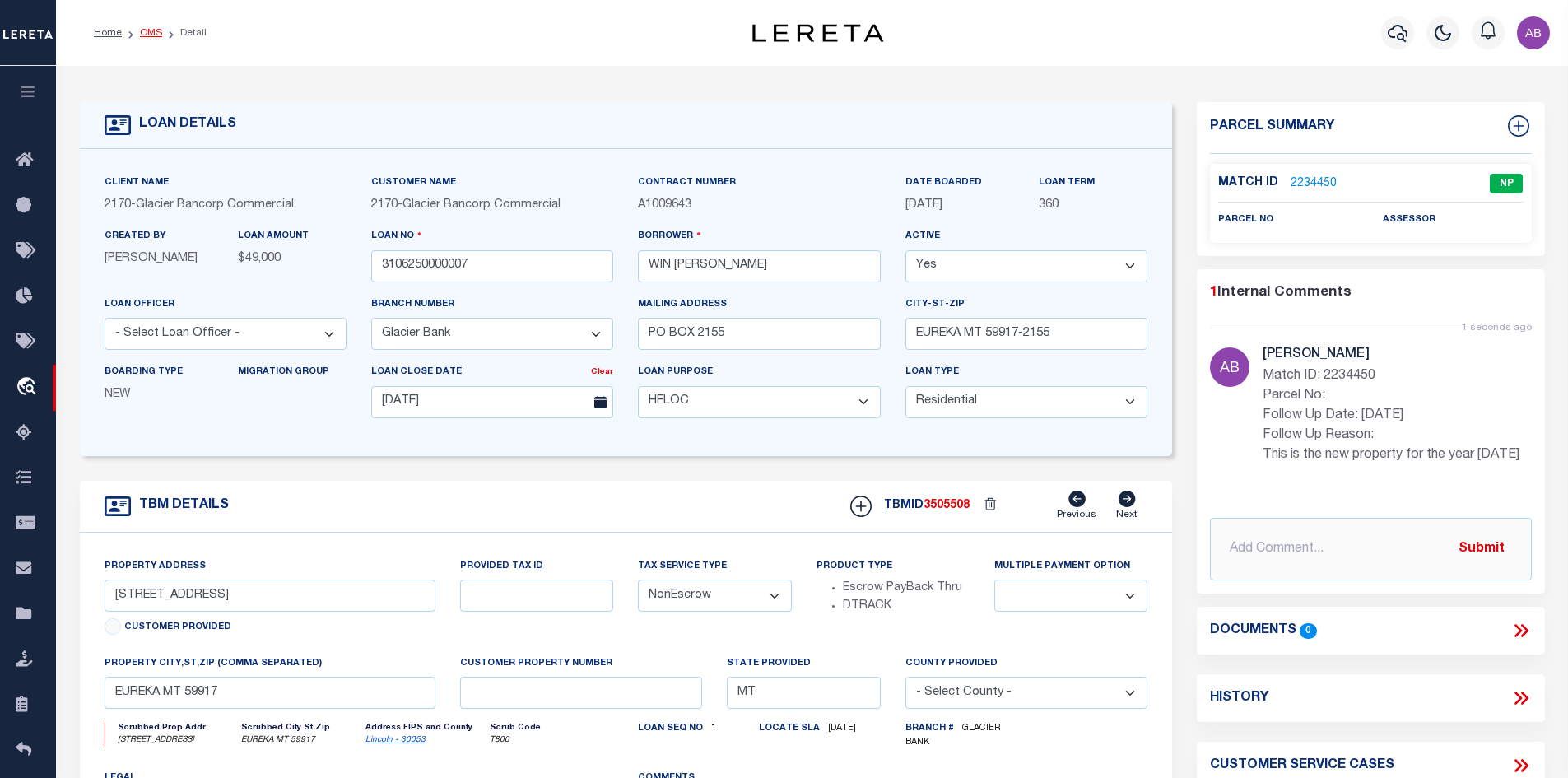
click at [142, 33] on link "OMS" at bounding box center [151, 33] width 23 height 10
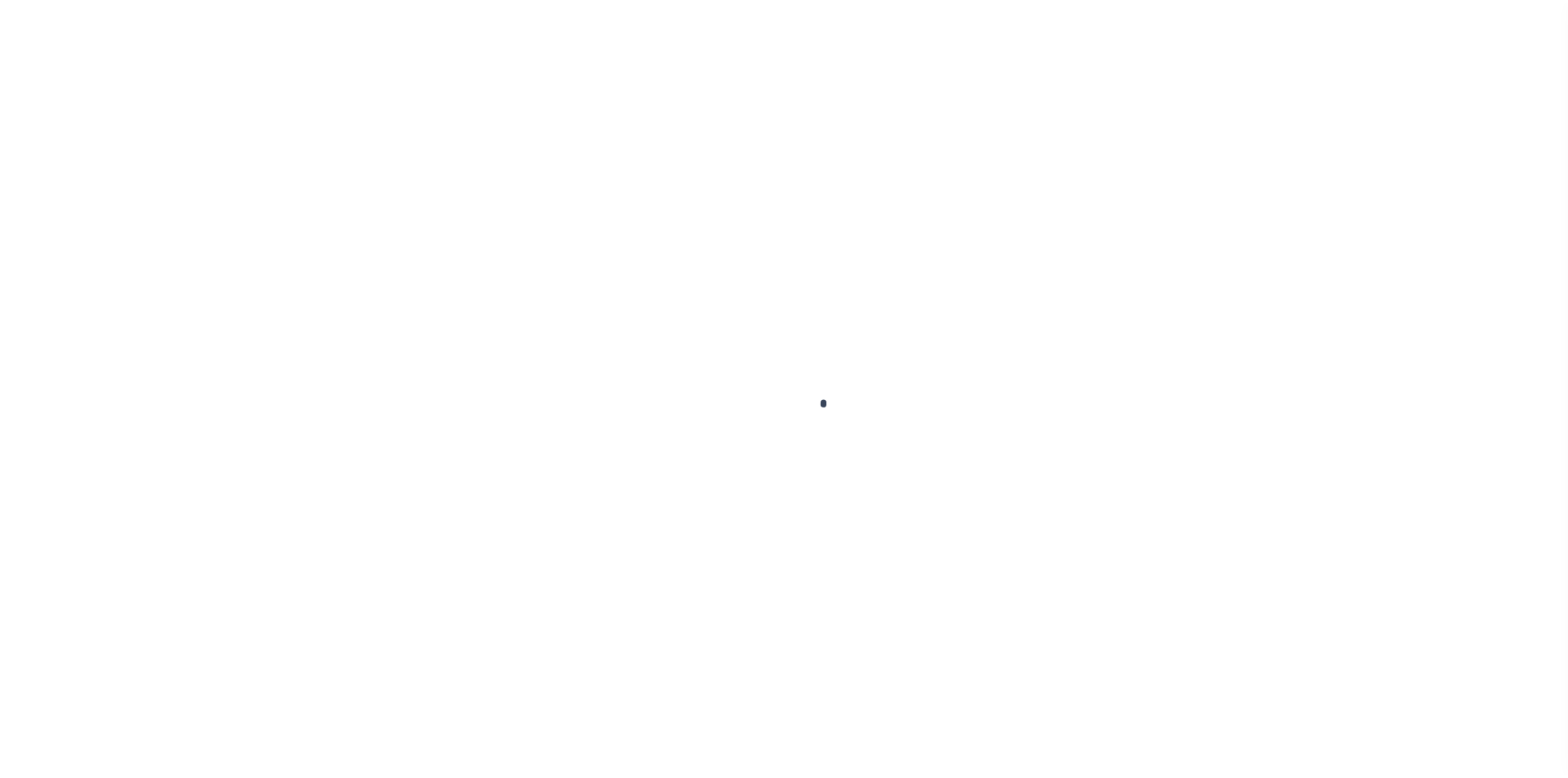
scroll to position [24, 0]
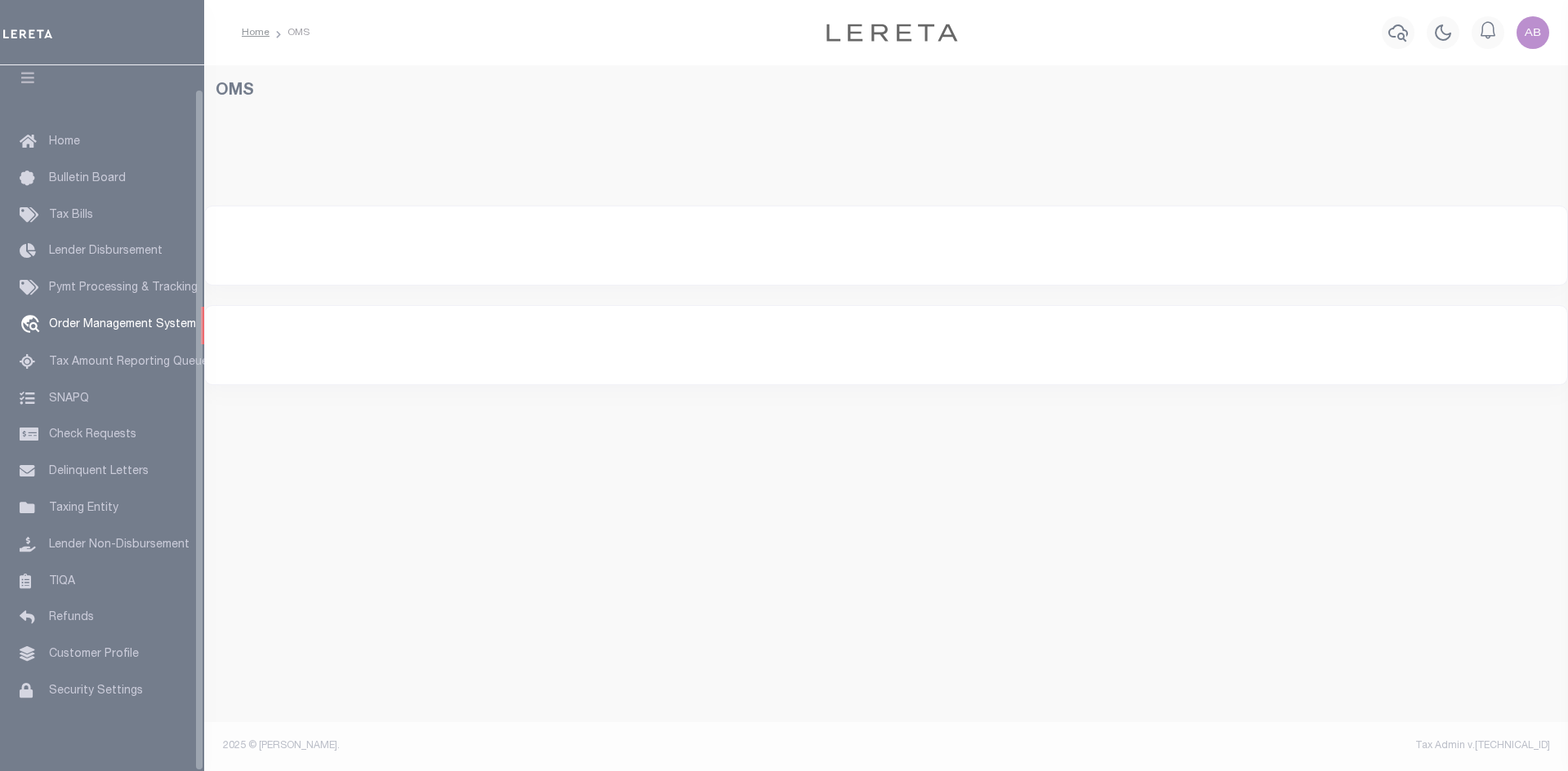
select select "200"
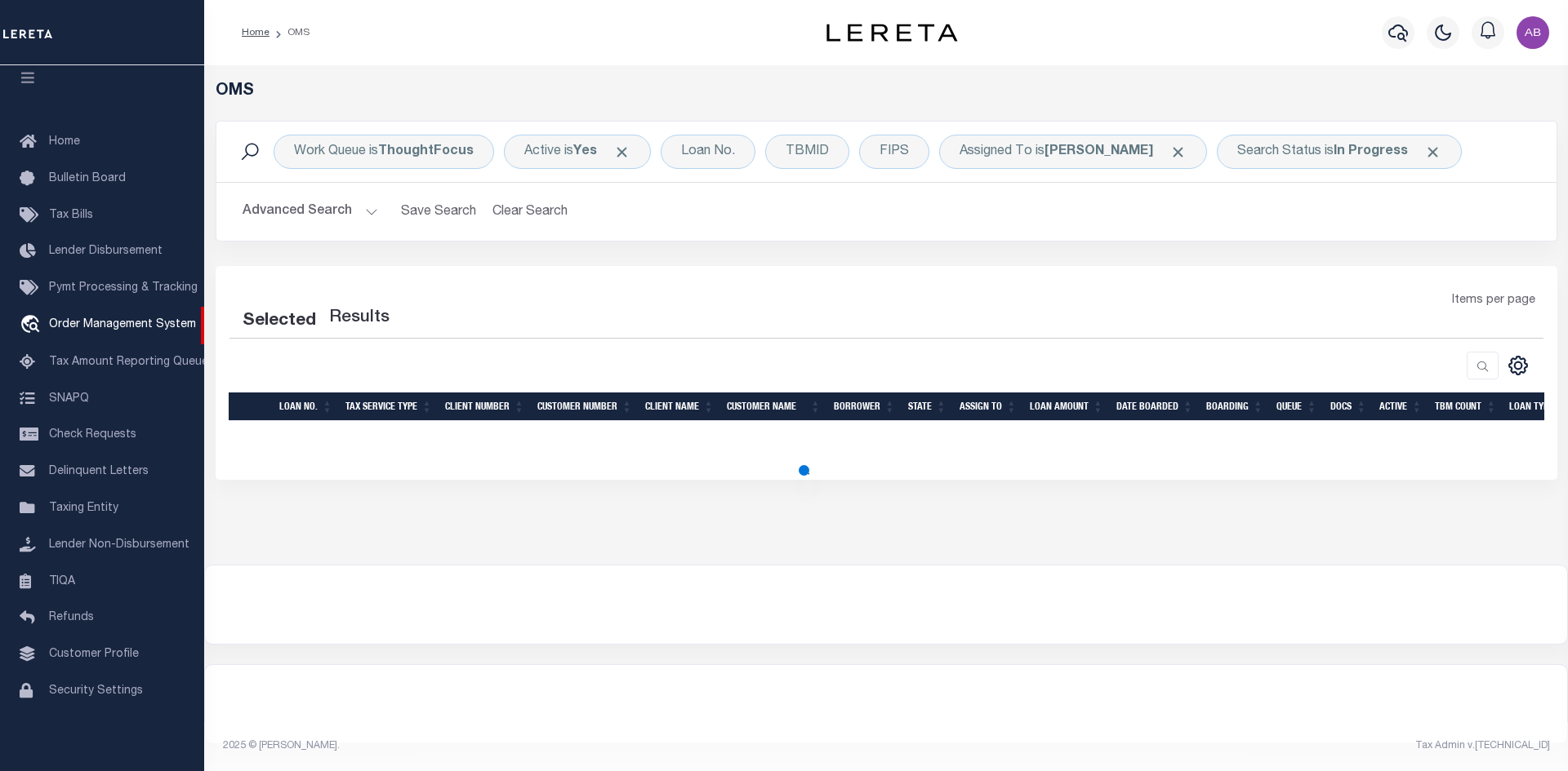
select select "200"
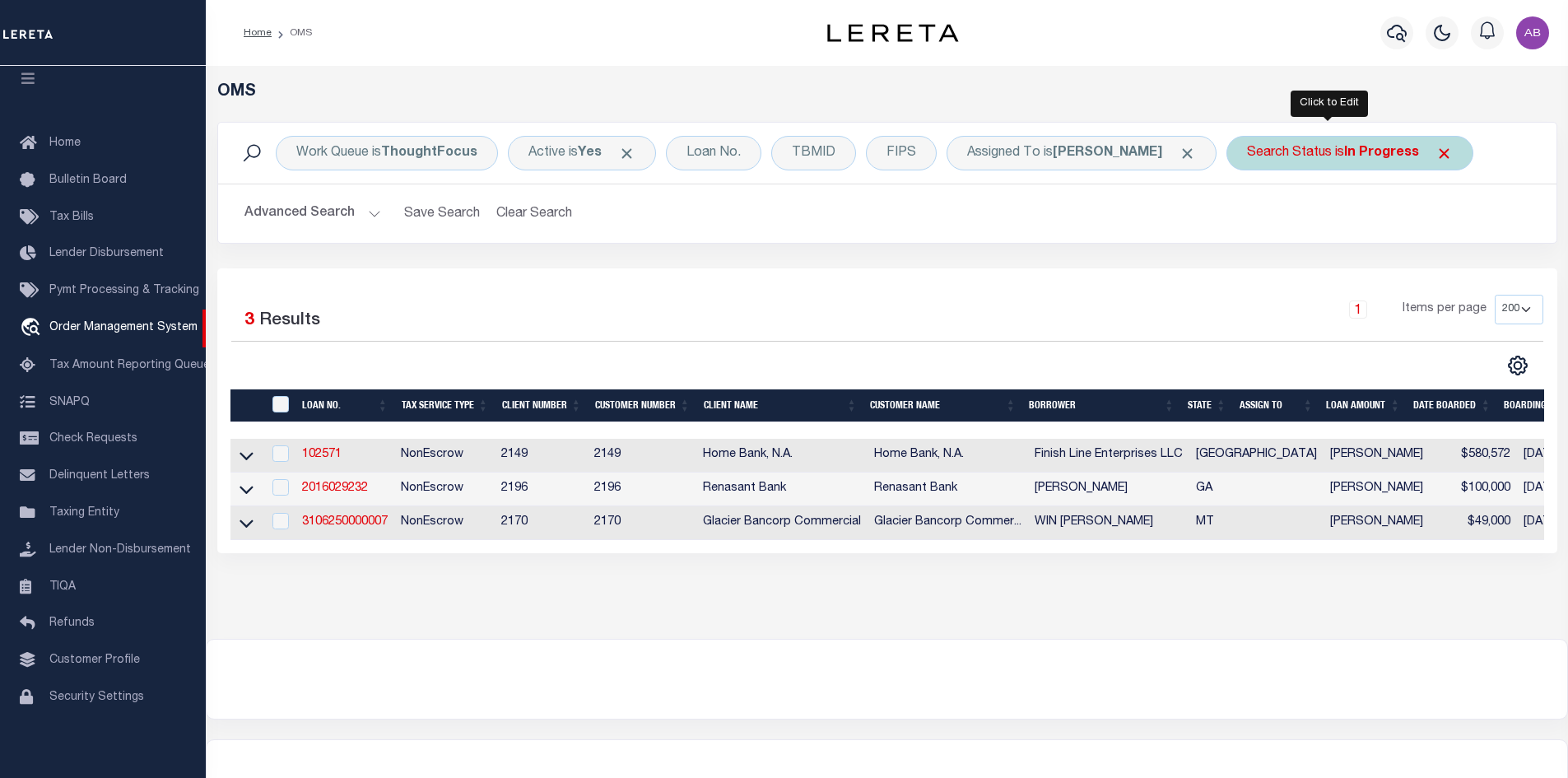
click at [1299, 156] on div "Search Status is In Progress" at bounding box center [1349, 153] width 247 height 34
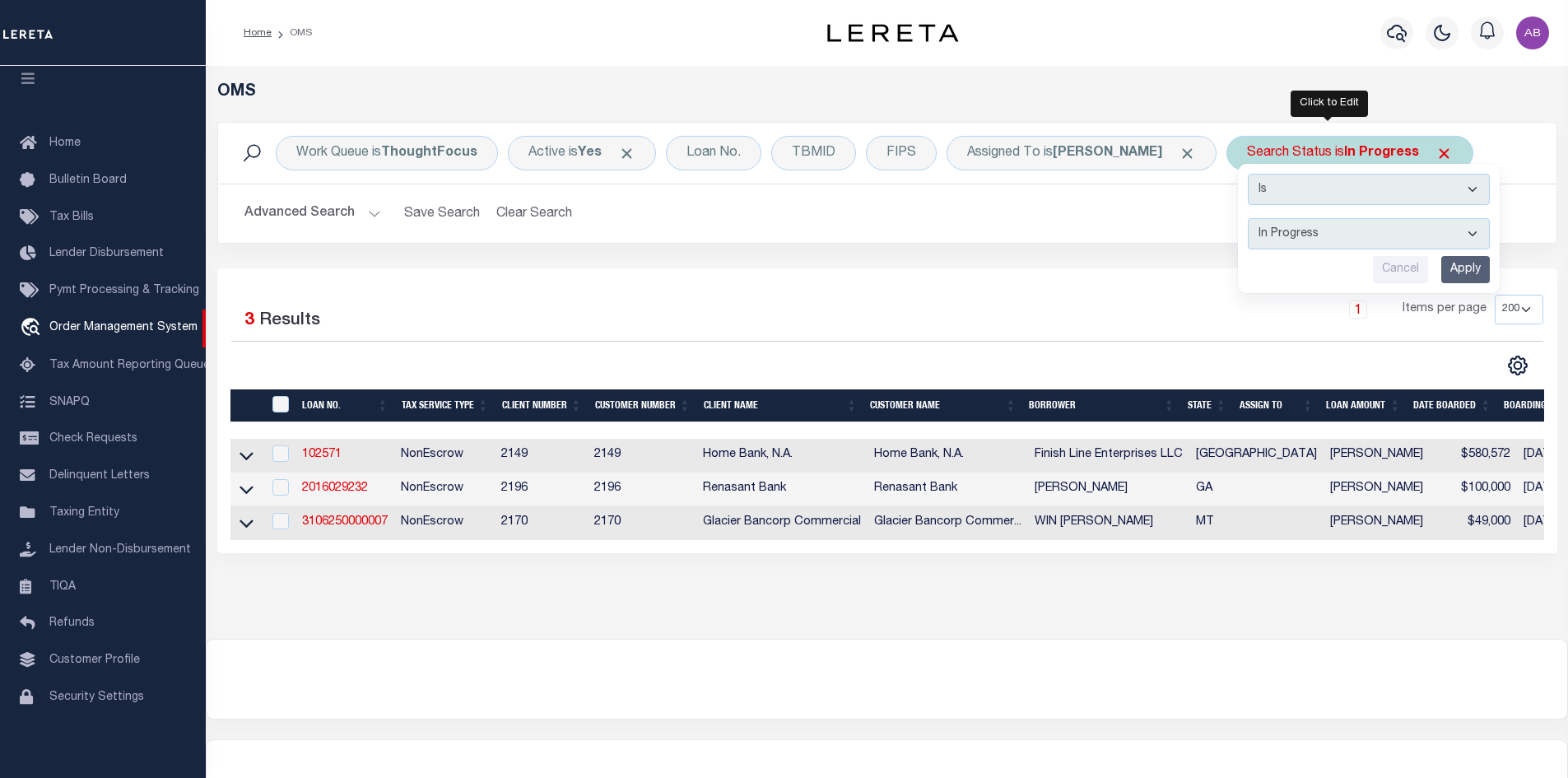
click at [1291, 232] on select "Automated Search Bad Parcel Complete Duplicate Parcel High Dollar Reporting In …" at bounding box center [1369, 233] width 242 height 32
select select "RD"
click at [1248, 218] on select "Automated Search Bad Parcel Complete Duplicate Parcel High Dollar Reporting In …" at bounding box center [1369, 233] width 242 height 32
click at [1445, 270] on input "Apply" at bounding box center [1466, 270] width 49 height 27
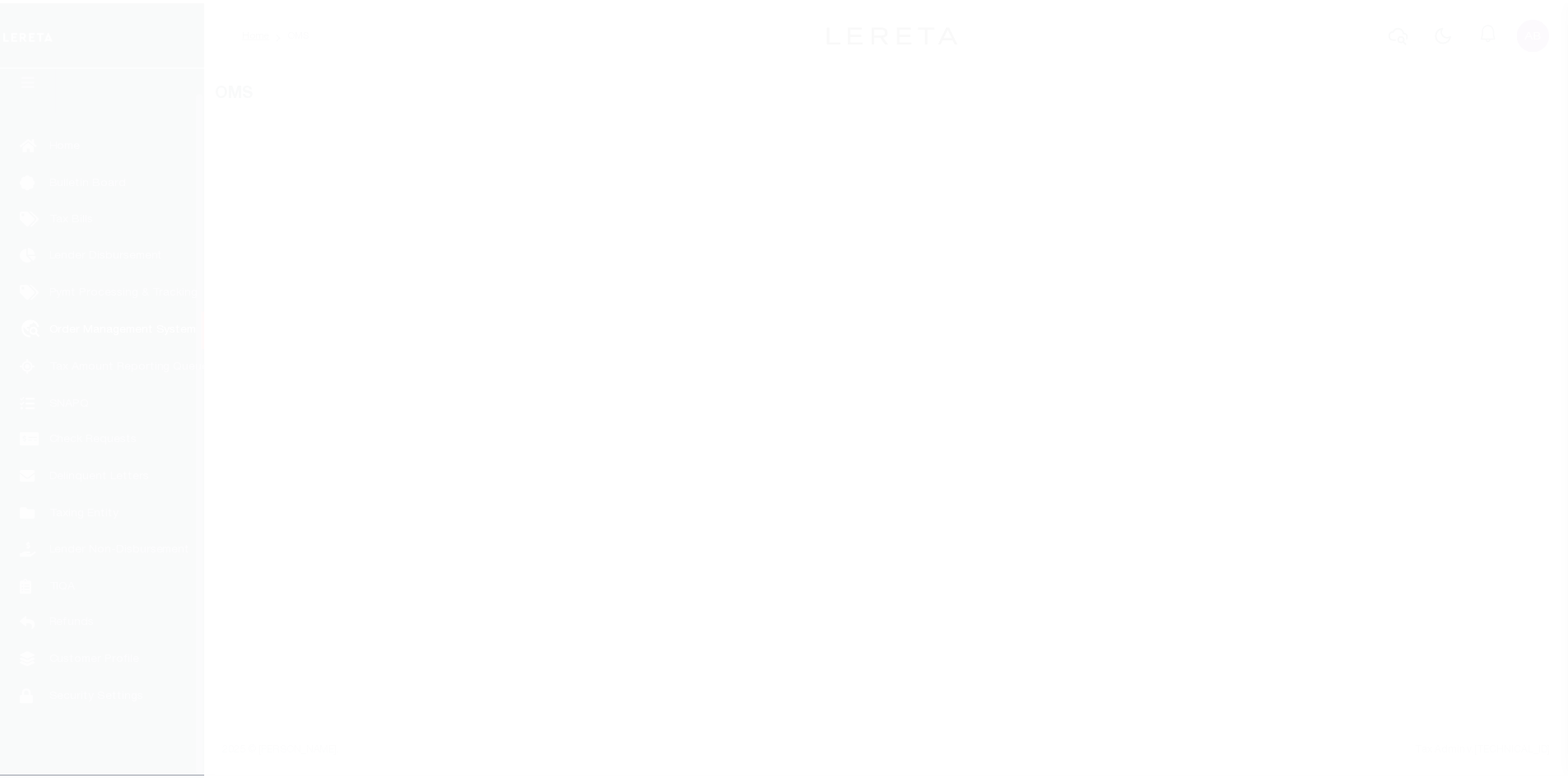
scroll to position [24, 0]
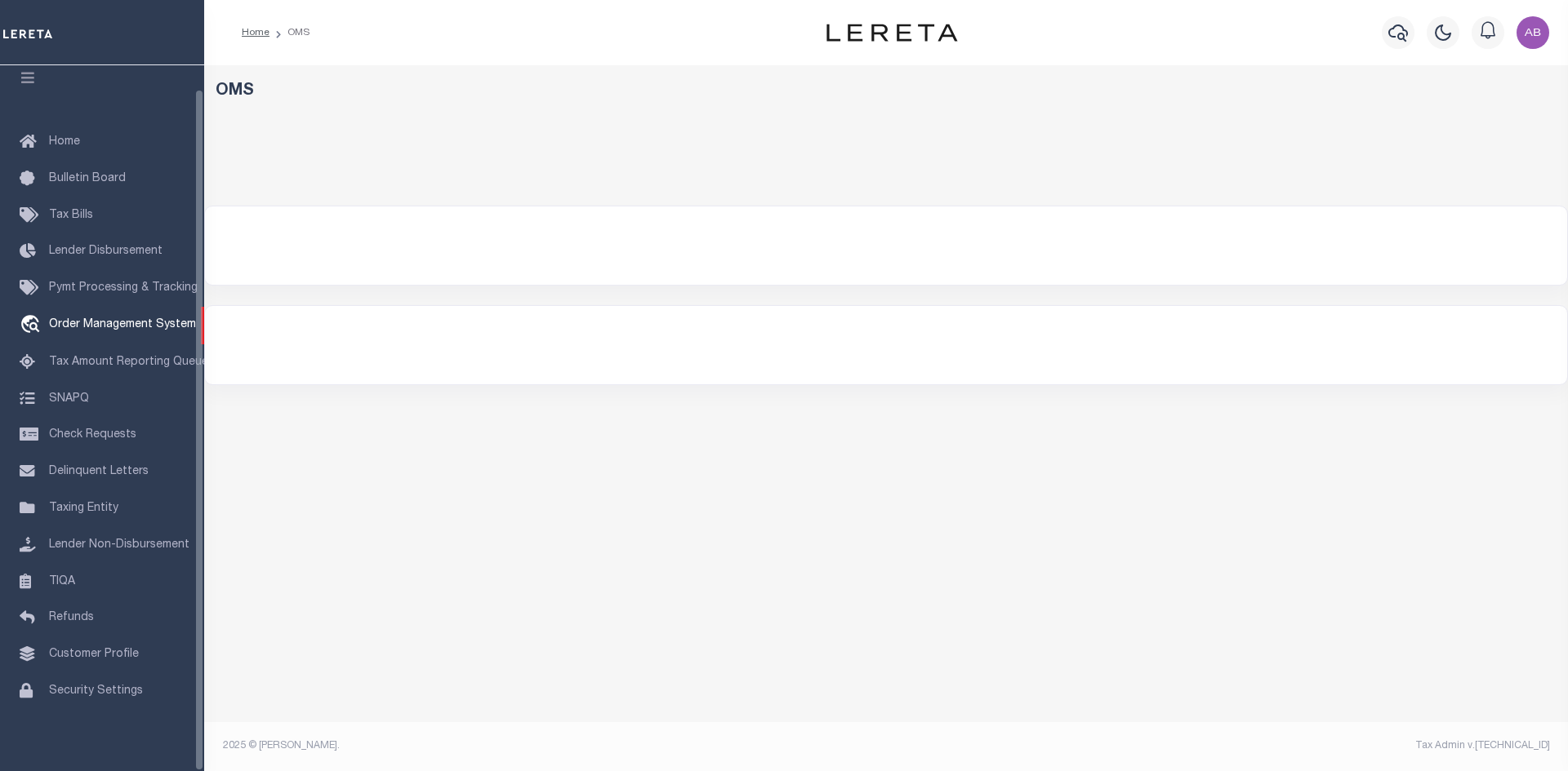
select select "200"
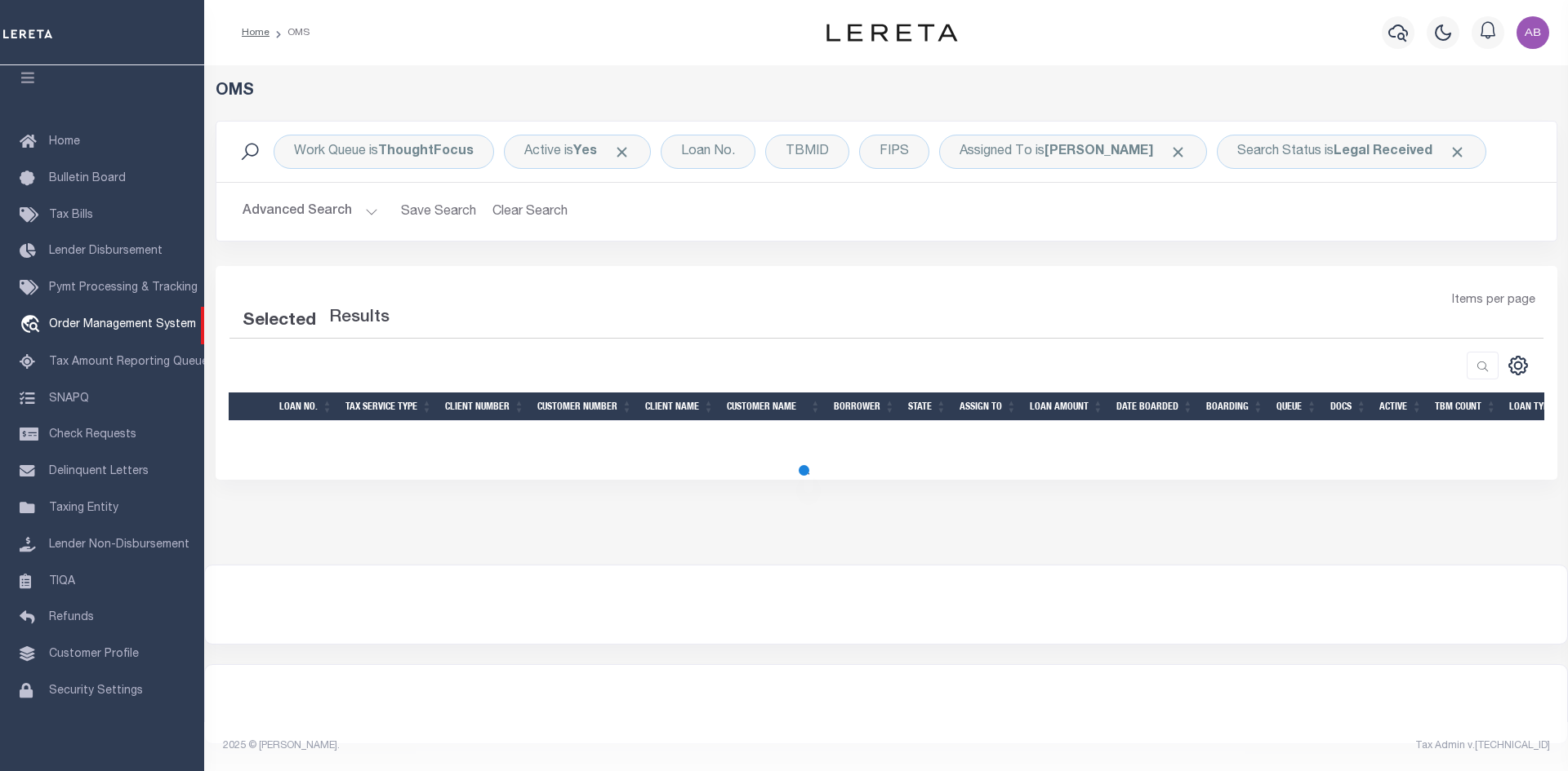
select select "200"
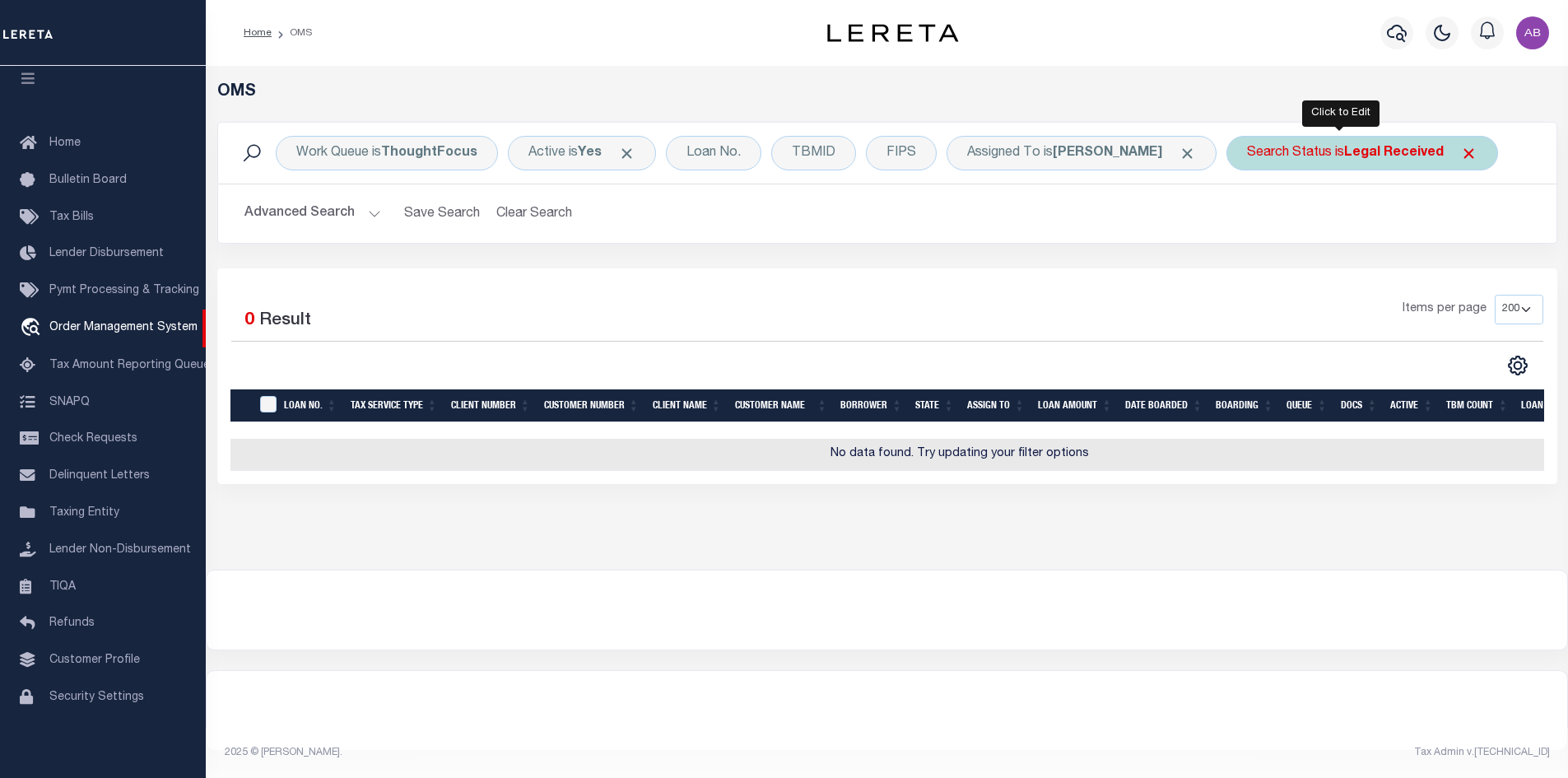
click at [1381, 168] on div "Search Status is Legal Received" at bounding box center [1362, 153] width 271 height 34
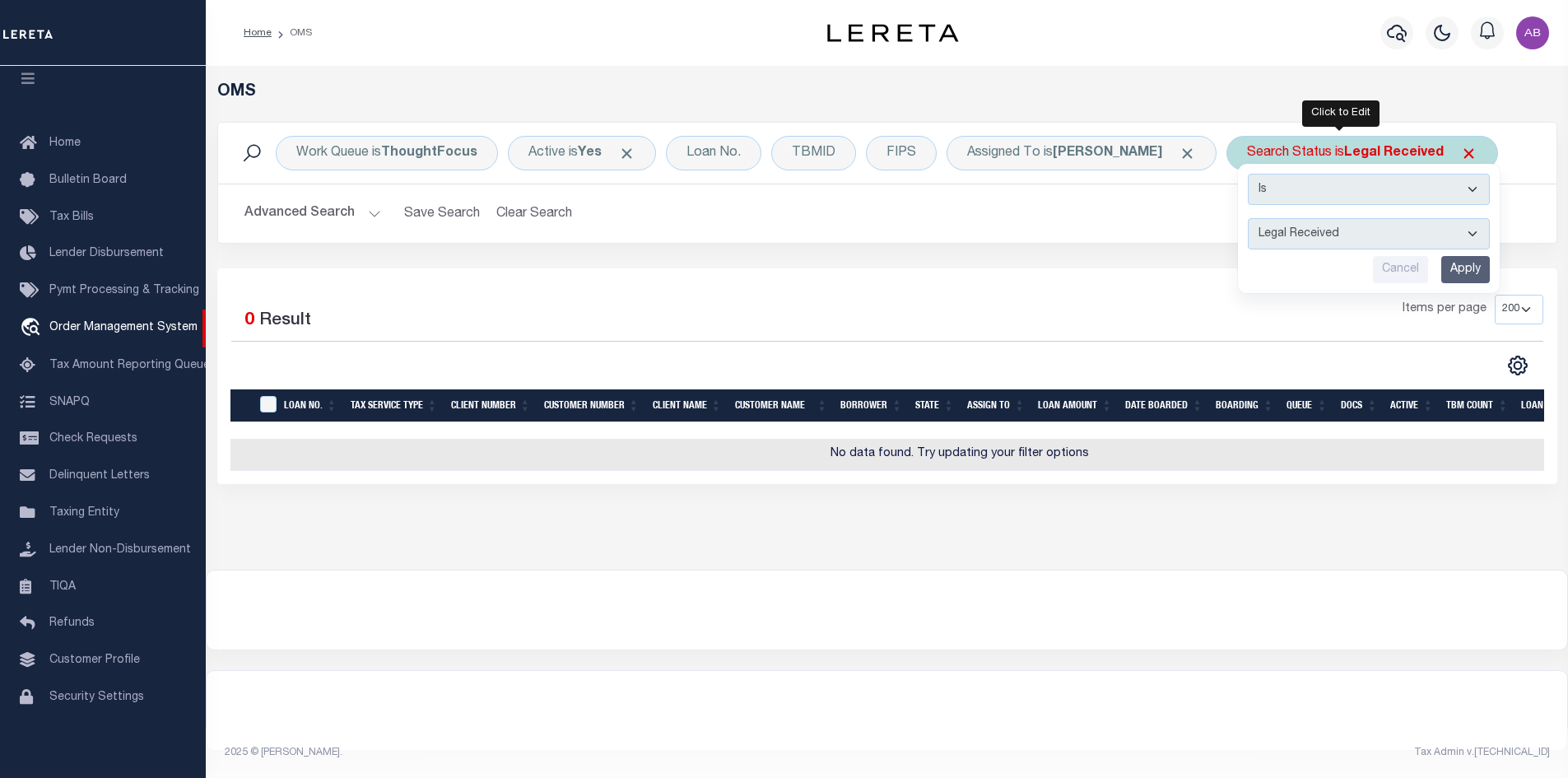
click at [1319, 238] on select "Automated Search Bad Parcel Complete Duplicate Parcel High Dollar Reporting In …" at bounding box center [1369, 233] width 242 height 32
select select "IP"
click at [1248, 218] on select "Automated Search Bad Parcel Complete Duplicate Parcel High Dollar Reporting In …" at bounding box center [1369, 233] width 242 height 32
click at [1441, 261] on input "Apply" at bounding box center [1466, 270] width 49 height 27
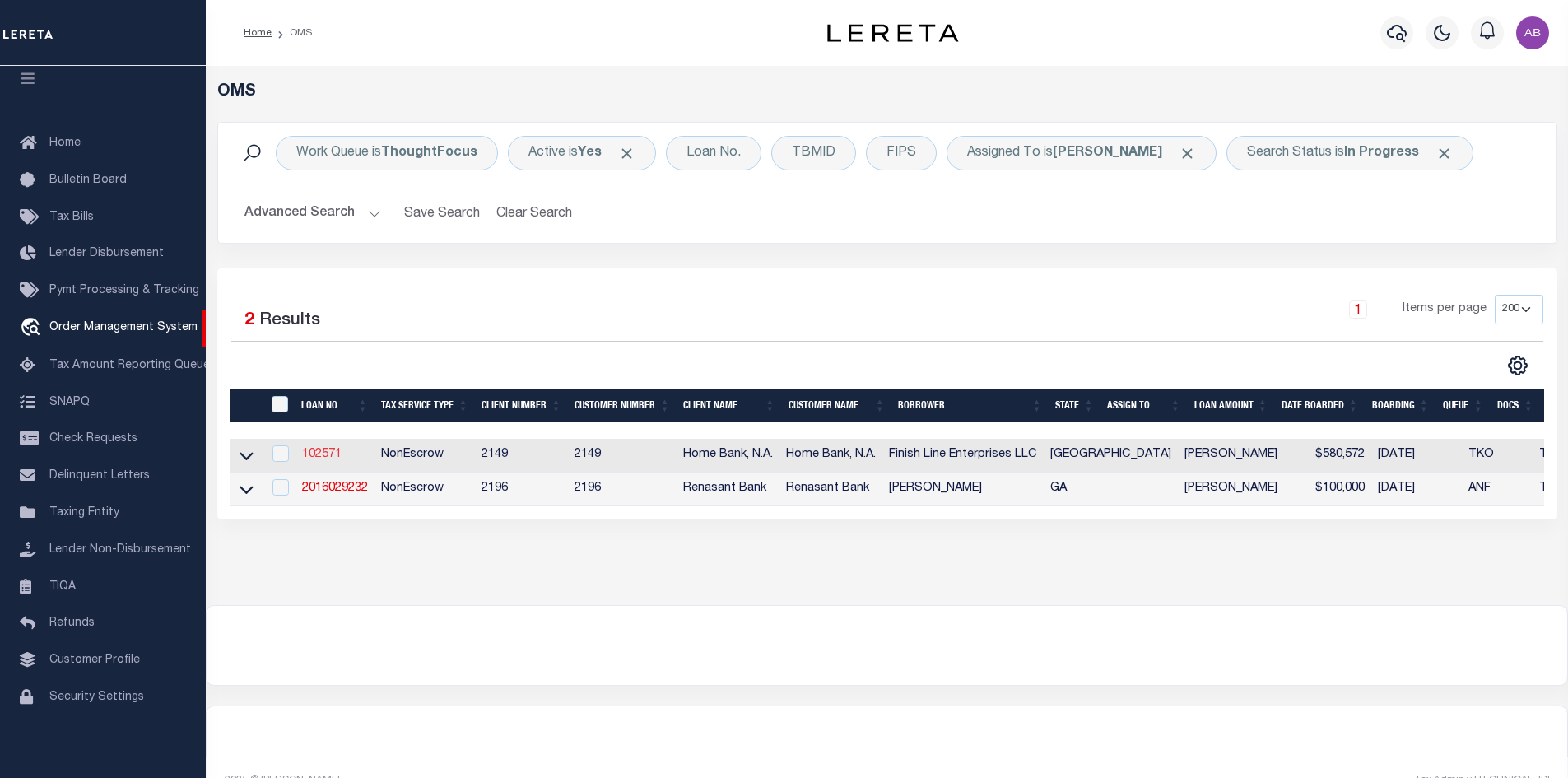
click at [331, 455] on link "102571" at bounding box center [322, 454] width 40 height 12
type input "102571"
type input "Finish Line Enterprises LLC"
select select
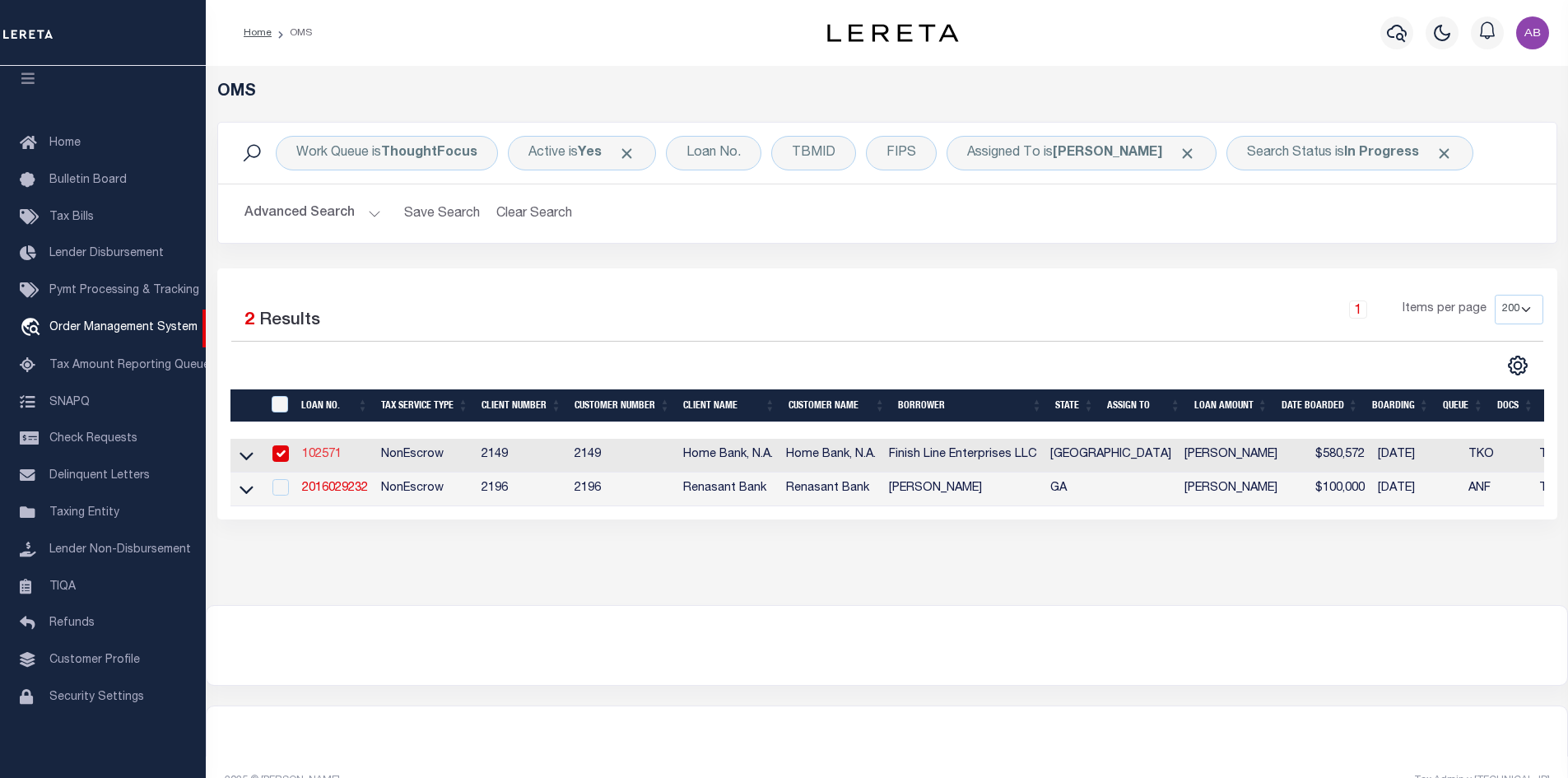
select select "NonEscrow"
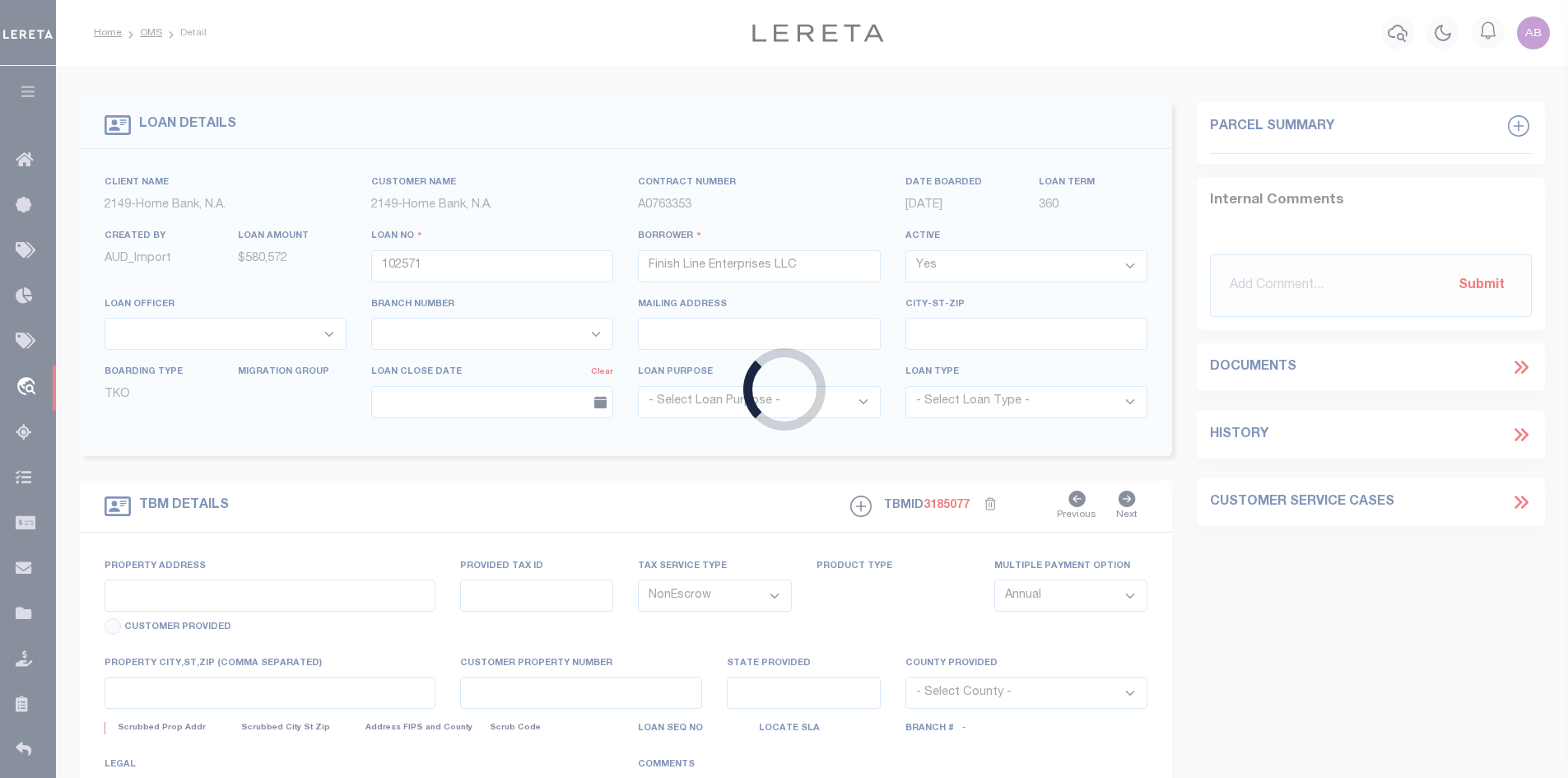
select select "8216"
select select "3295"
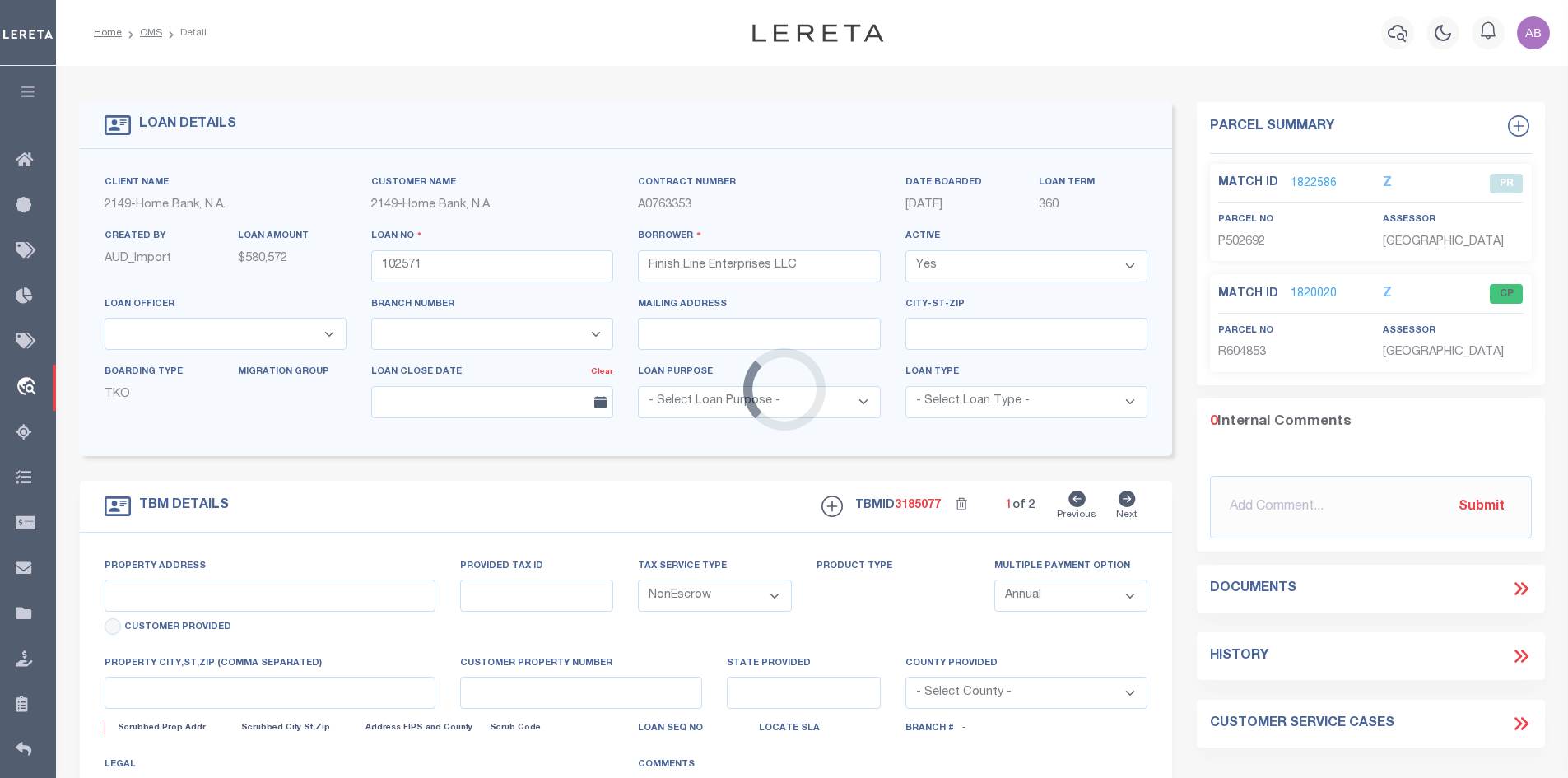
type input "[STREET_ADDRESS]"
type input "604853"
select select
type input "[GEOGRAPHIC_DATA], [GEOGRAPHIC_DATA] 77539"
type input "[GEOGRAPHIC_DATA]"
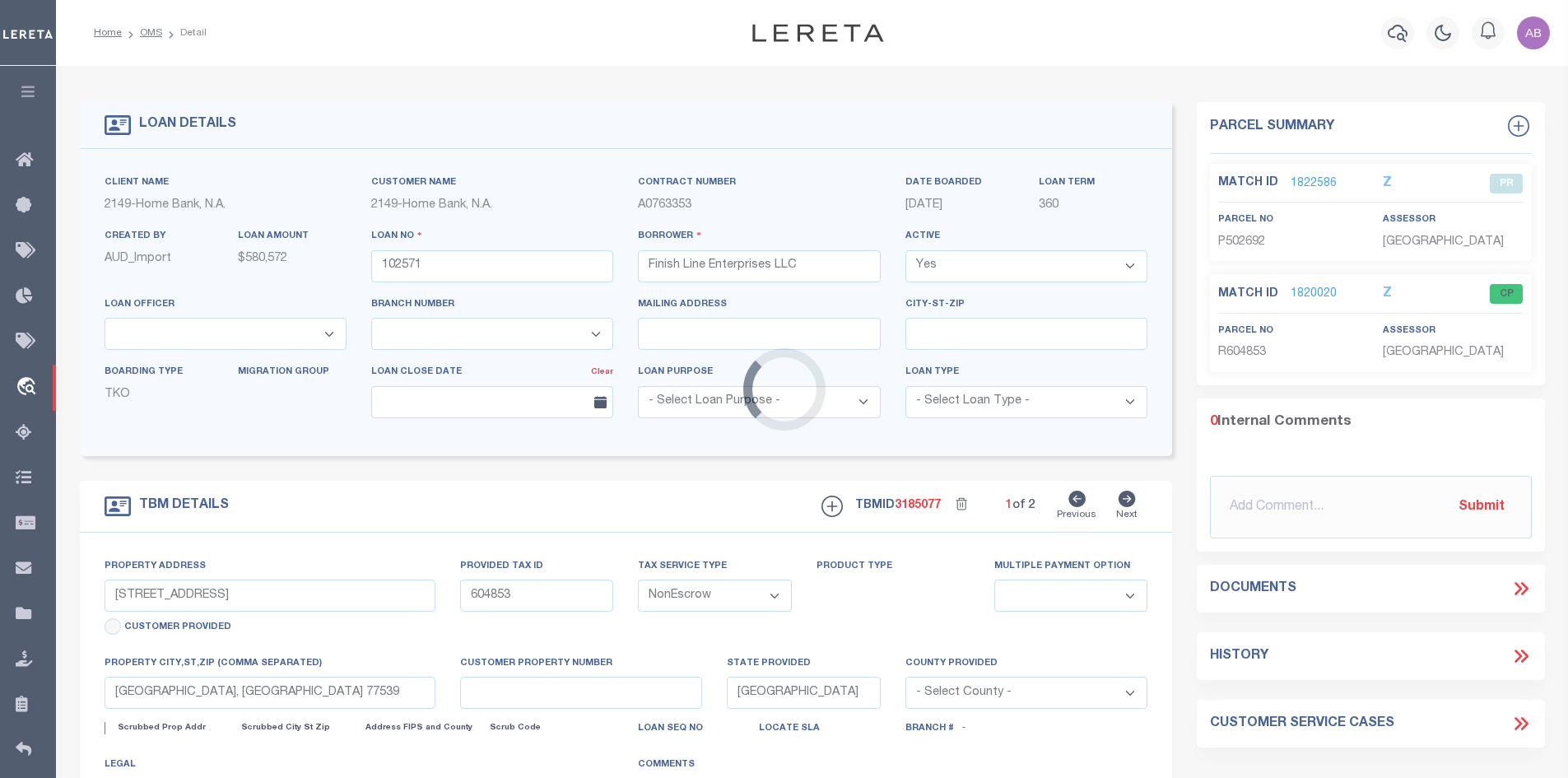
select select
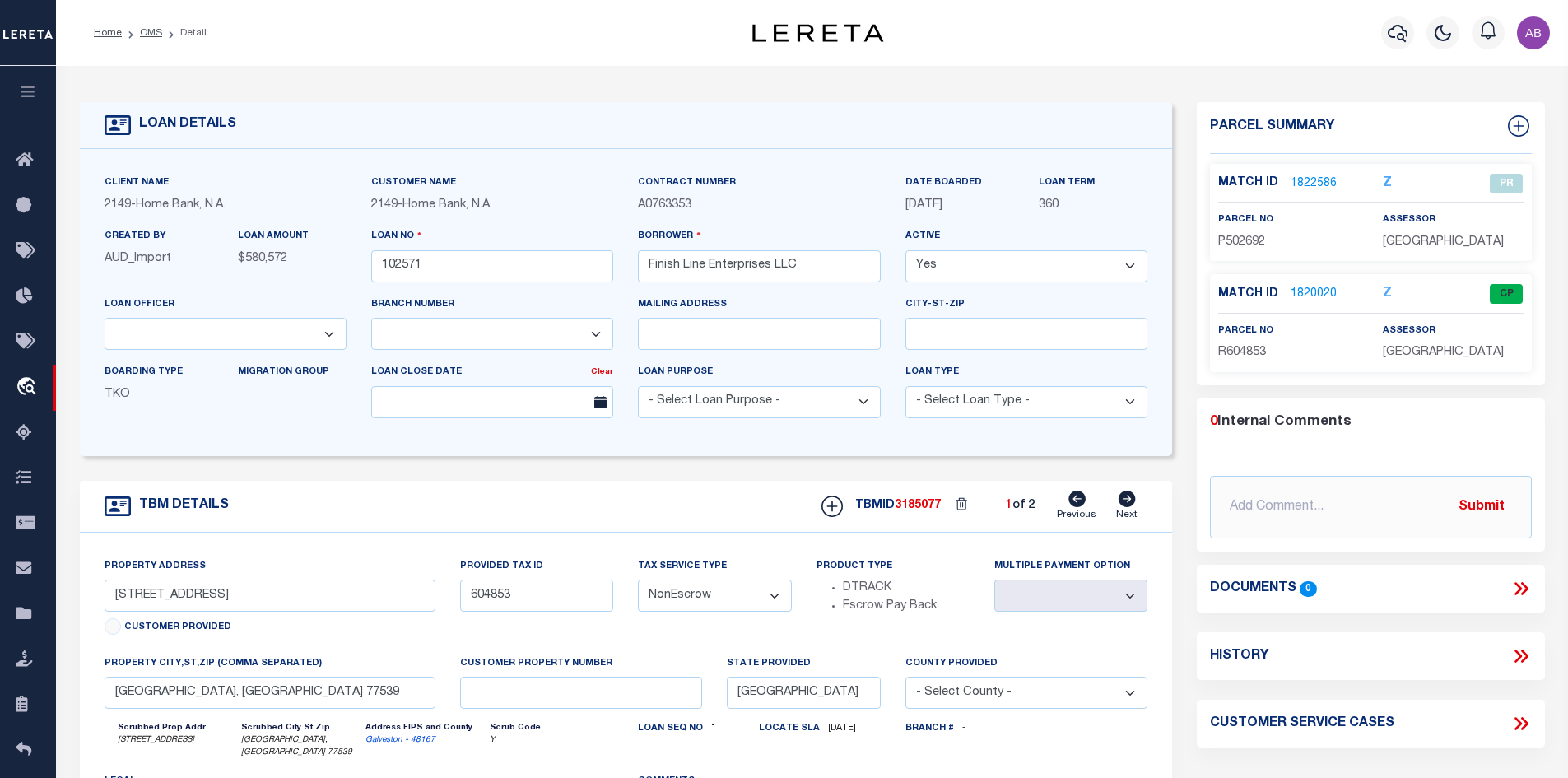
click at [1117, 510] on link "Next" at bounding box center [1127, 507] width 22 height 32
type input "[STREET_ADDRESS]"
select select
type input "DICKINSON TX 77539-2806"
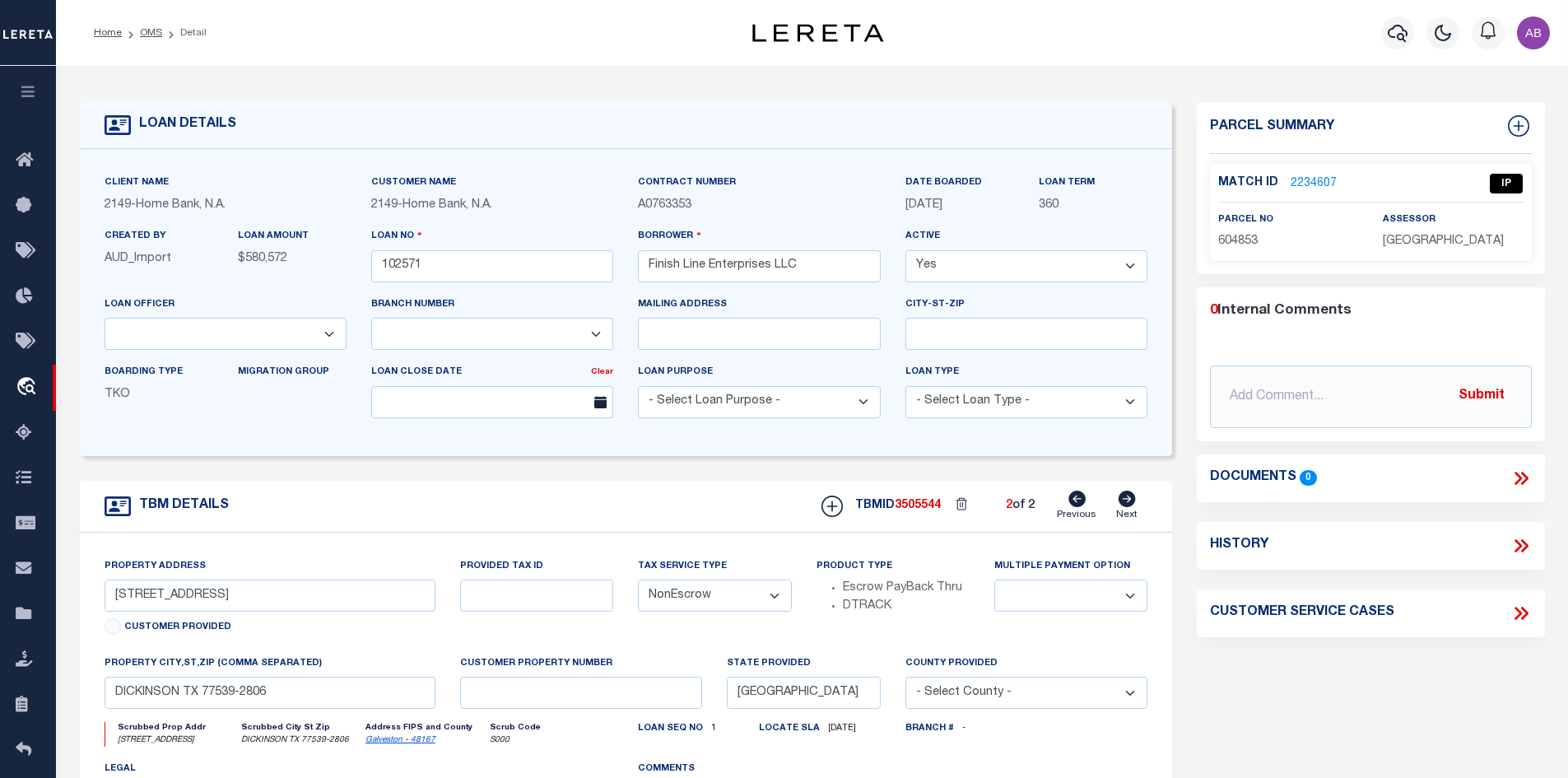
click at [1290, 177] on link "2234607" at bounding box center [1313, 184] width 46 height 17
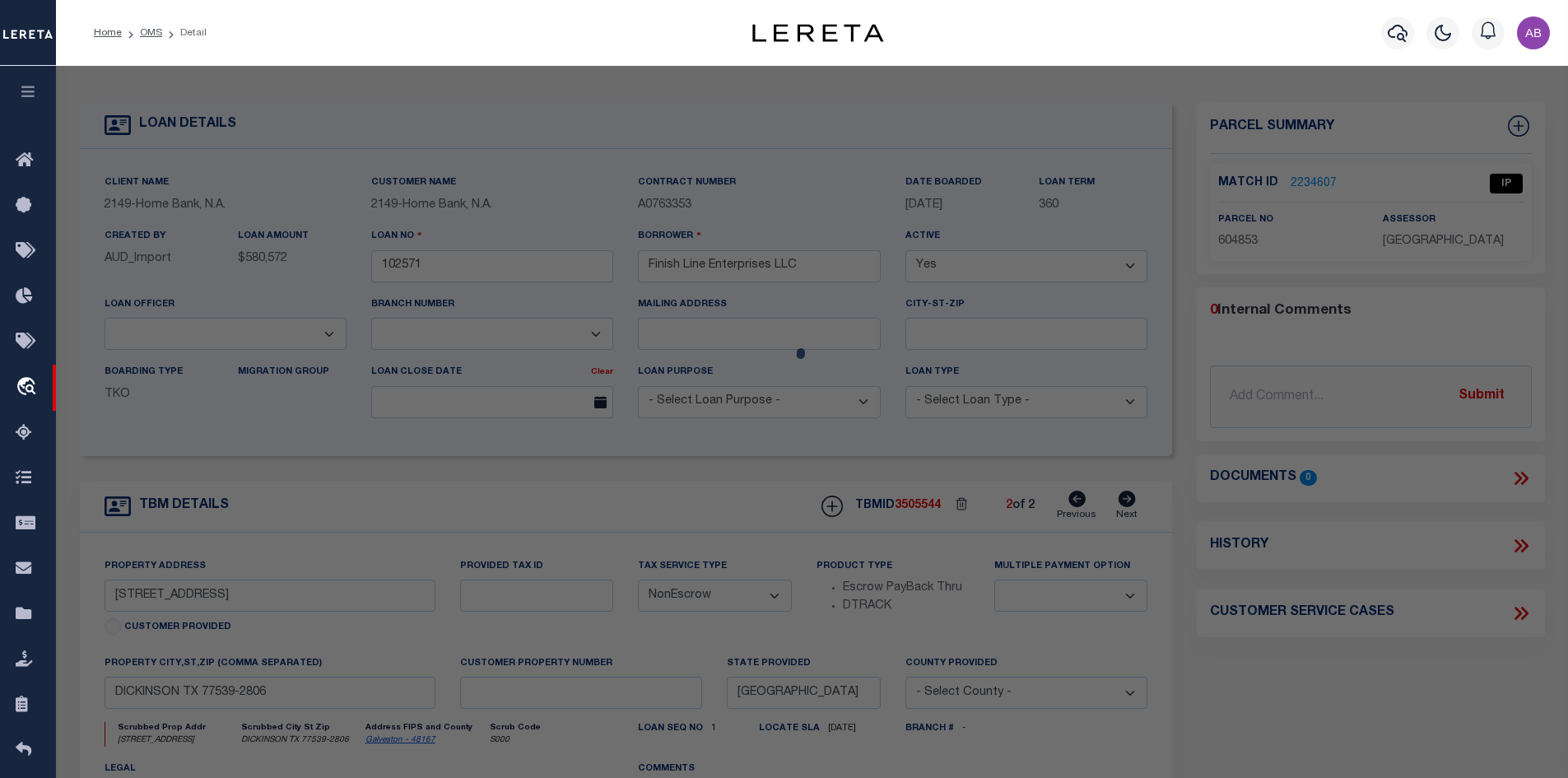
checkbox input "false"
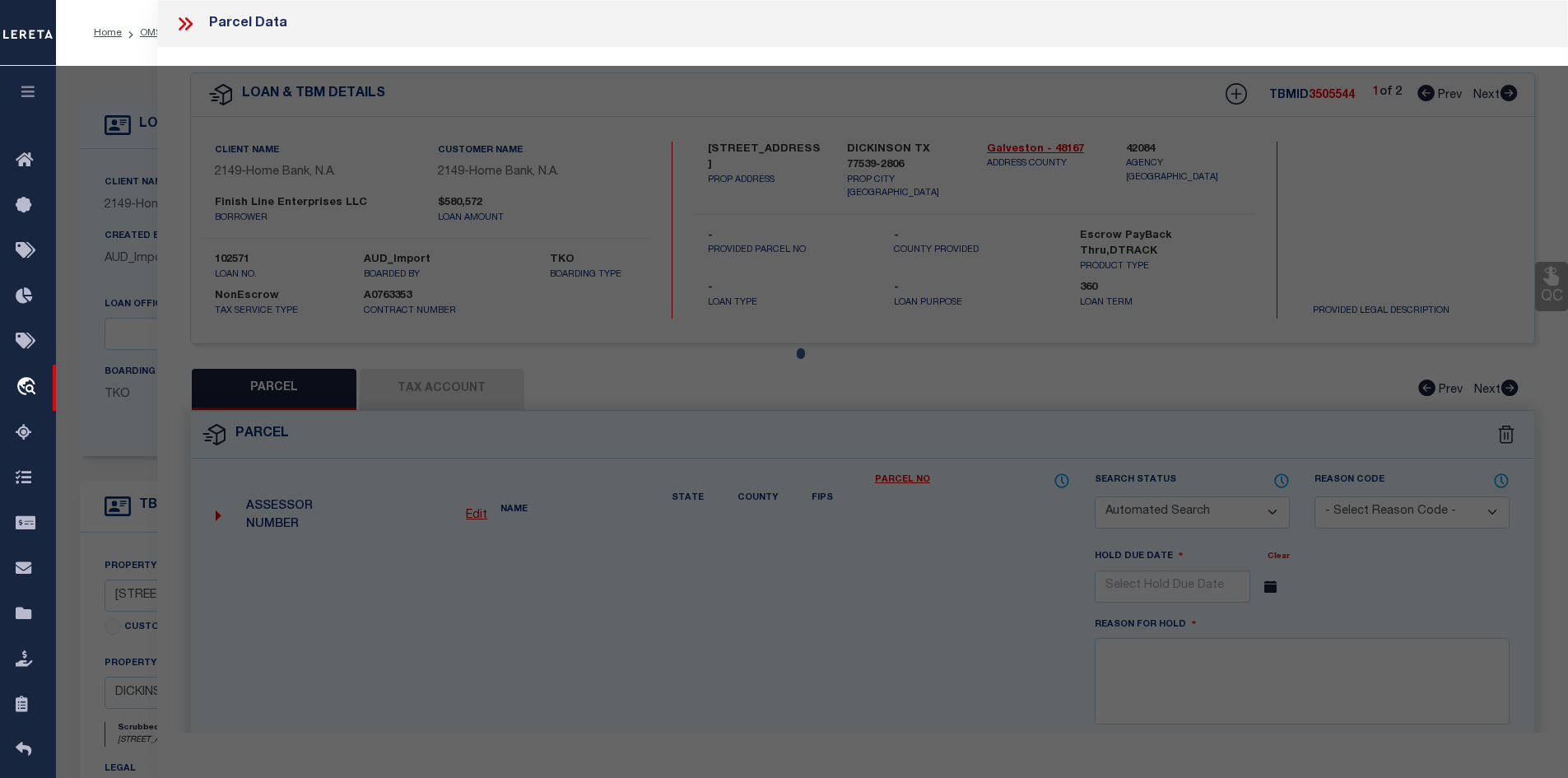
select select "IP"
type input "FINISH LINE ENTERPRISES LLC"
type input "5311 FM [GEOGRAPHIC_DATA][US_STATE],"
type input "TX 77539"
type textarea "FINISH LINE ENTERPRISES LLC SUB (2014) ABST 164, VICTORY MARINE TRACT, ACRES 5.…"
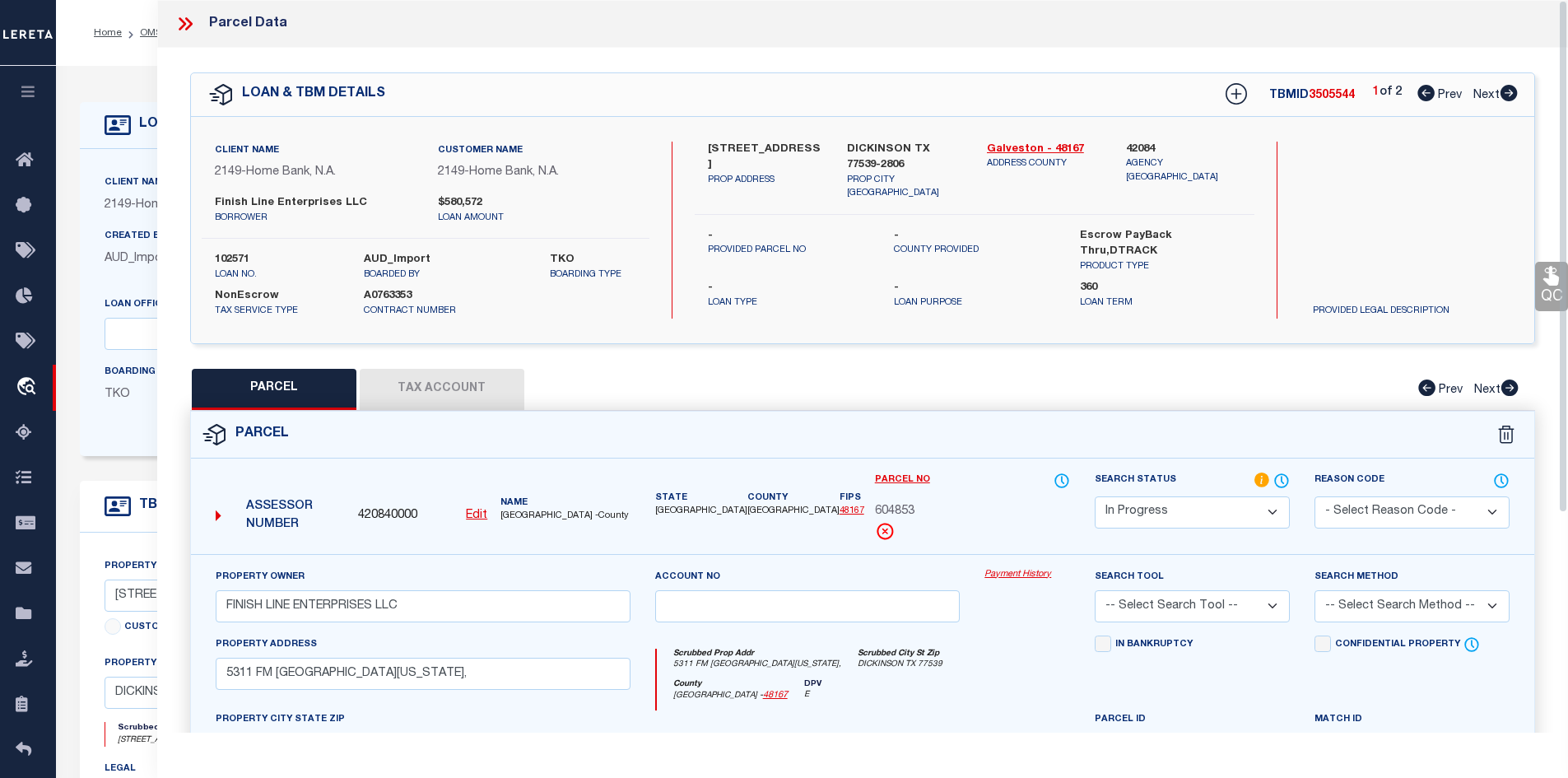
click at [424, 392] on button "Tax Account" at bounding box center [442, 390] width 165 height 42
select select "100"
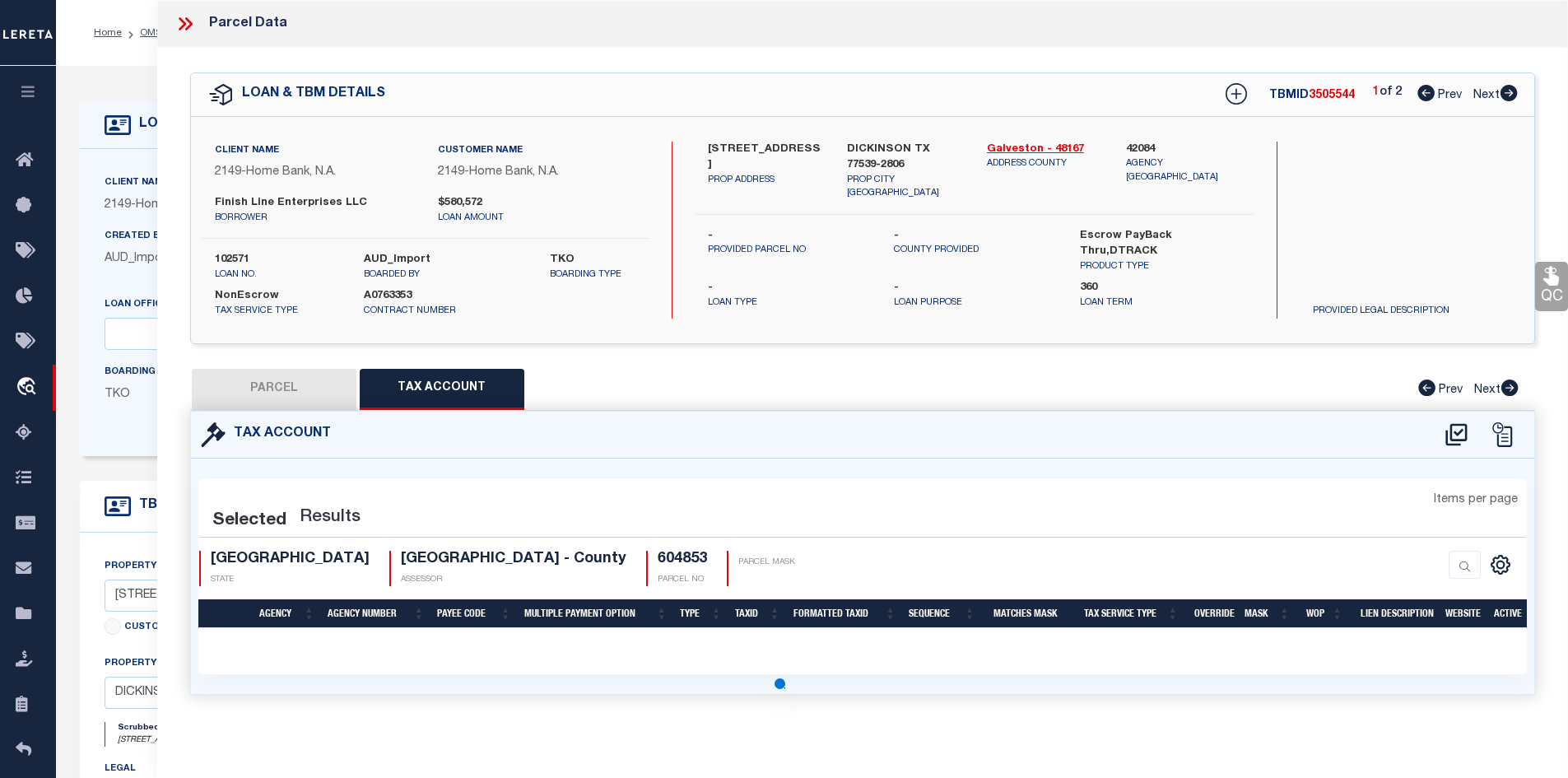
select select "100"
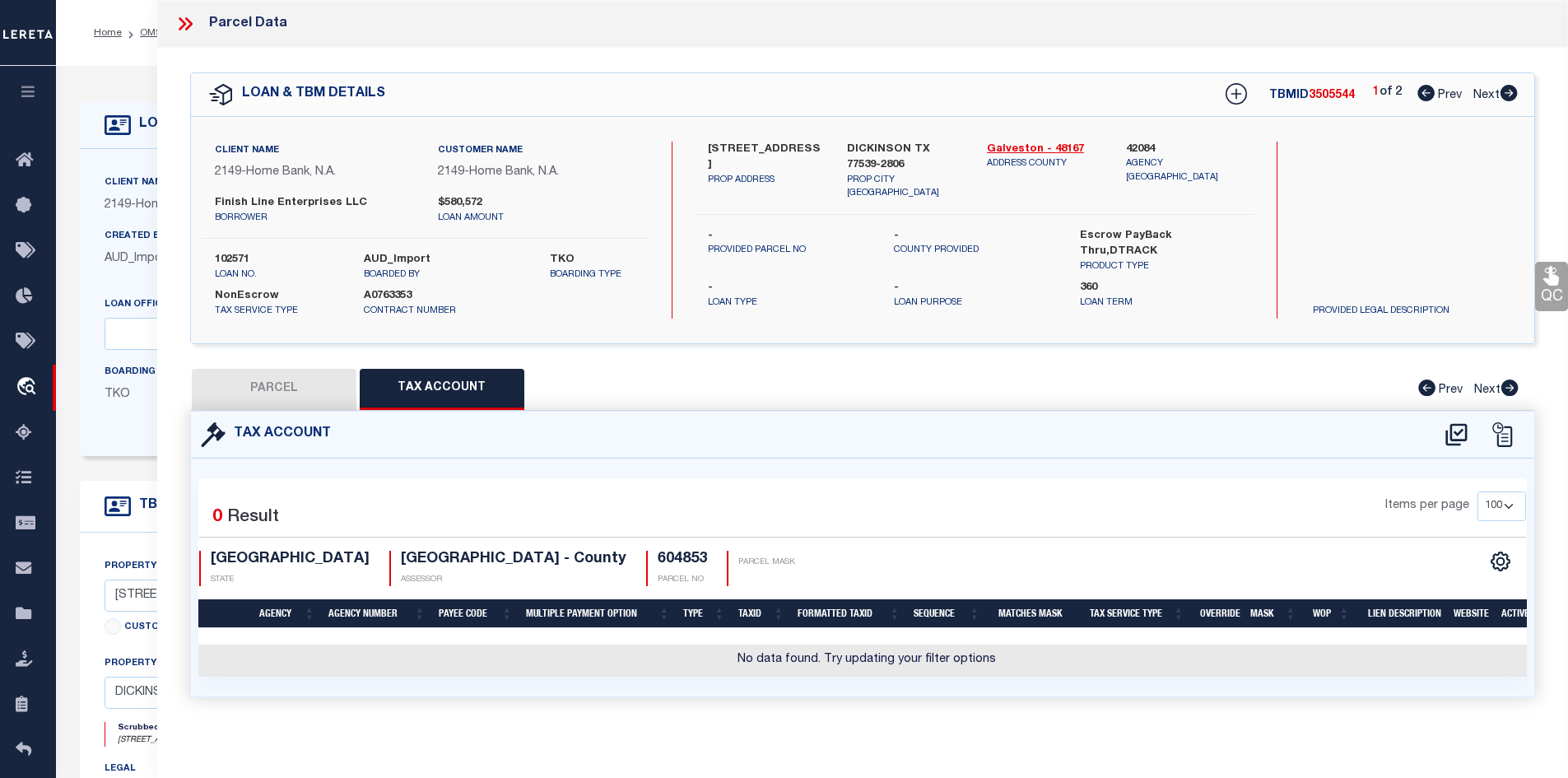
click at [280, 394] on button "PARCEL" at bounding box center [274, 390] width 165 height 42
select select "AS"
checkbox input "false"
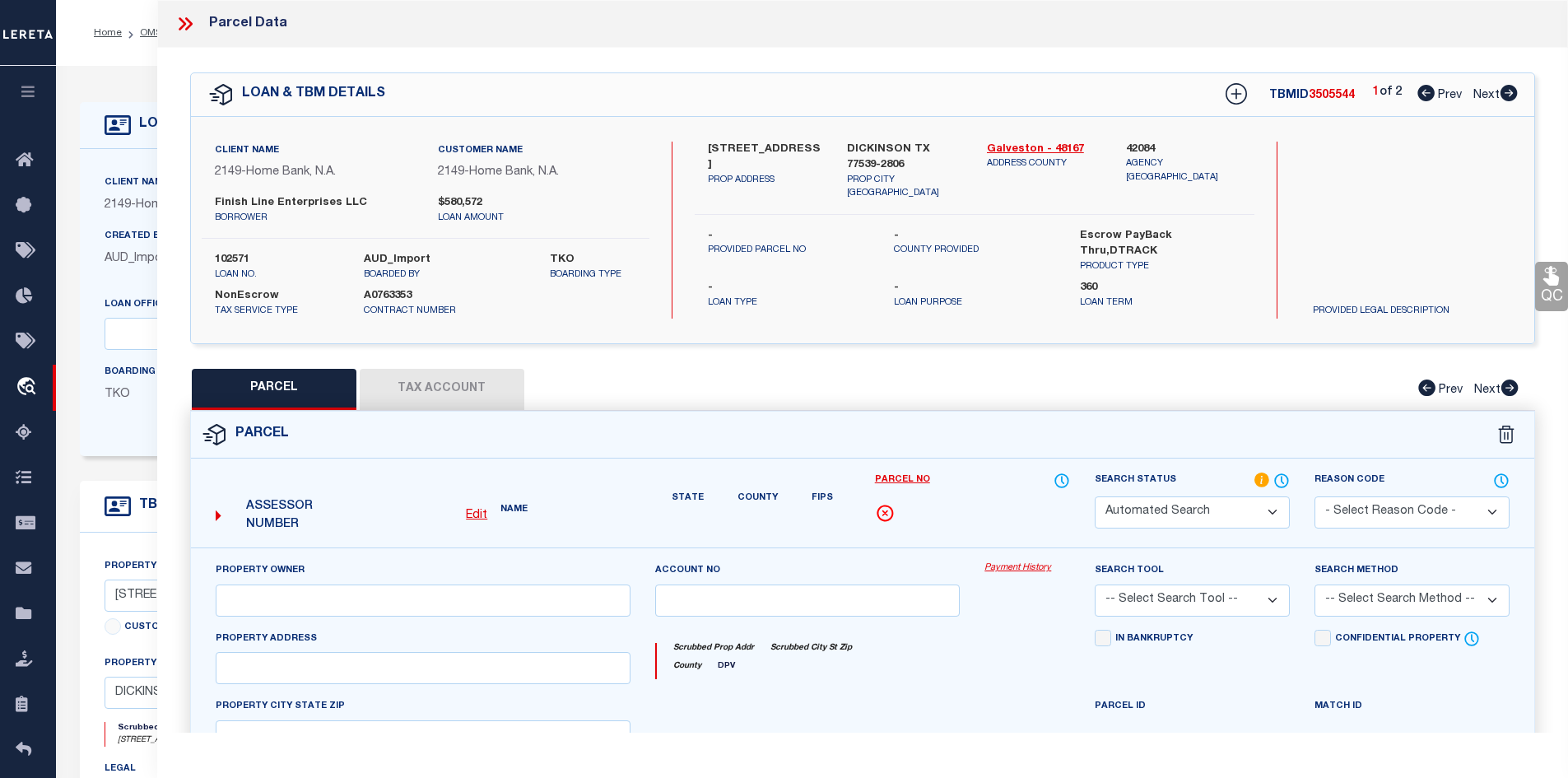
select select "IP"
type input "FINISH LINE ENTERPRISES LLC"
type input "5311 FM [GEOGRAPHIC_DATA][US_STATE],"
type input "TX 77539"
type textarea "FINISH LINE ENTERPRISES LLC SUB (2014) ABST 164, VICTORY MARINE TRACT, ACRES 5.…"
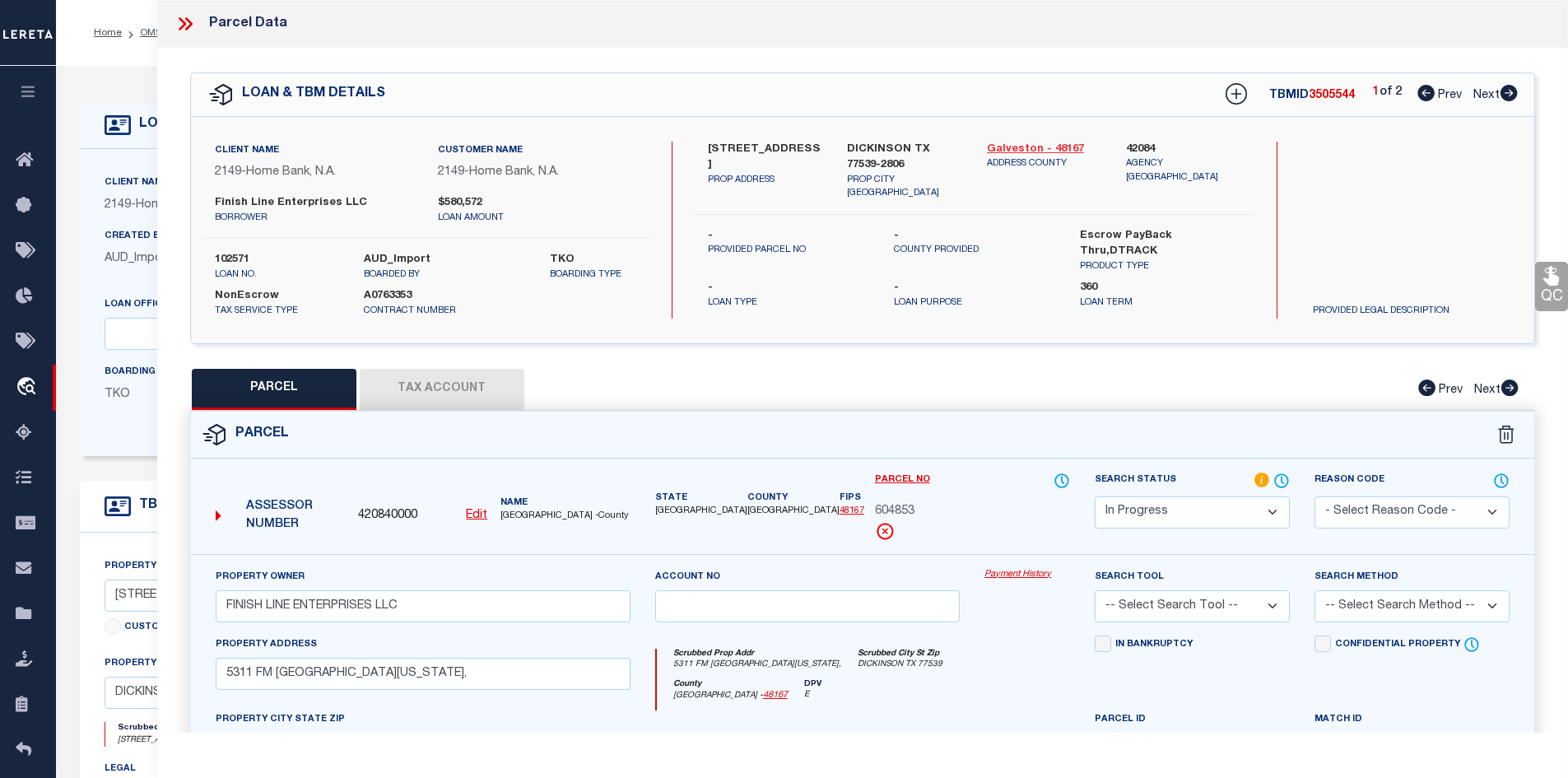
click at [1007, 147] on link "Galveston - 48167" at bounding box center [1044, 150] width 115 height 16
click at [911, 518] on span "604853" at bounding box center [895, 512] width 40 height 18
click at [912, 516] on span "604853" at bounding box center [895, 512] width 40 height 18
click at [912, 515] on span "604853" at bounding box center [895, 512] width 40 height 18
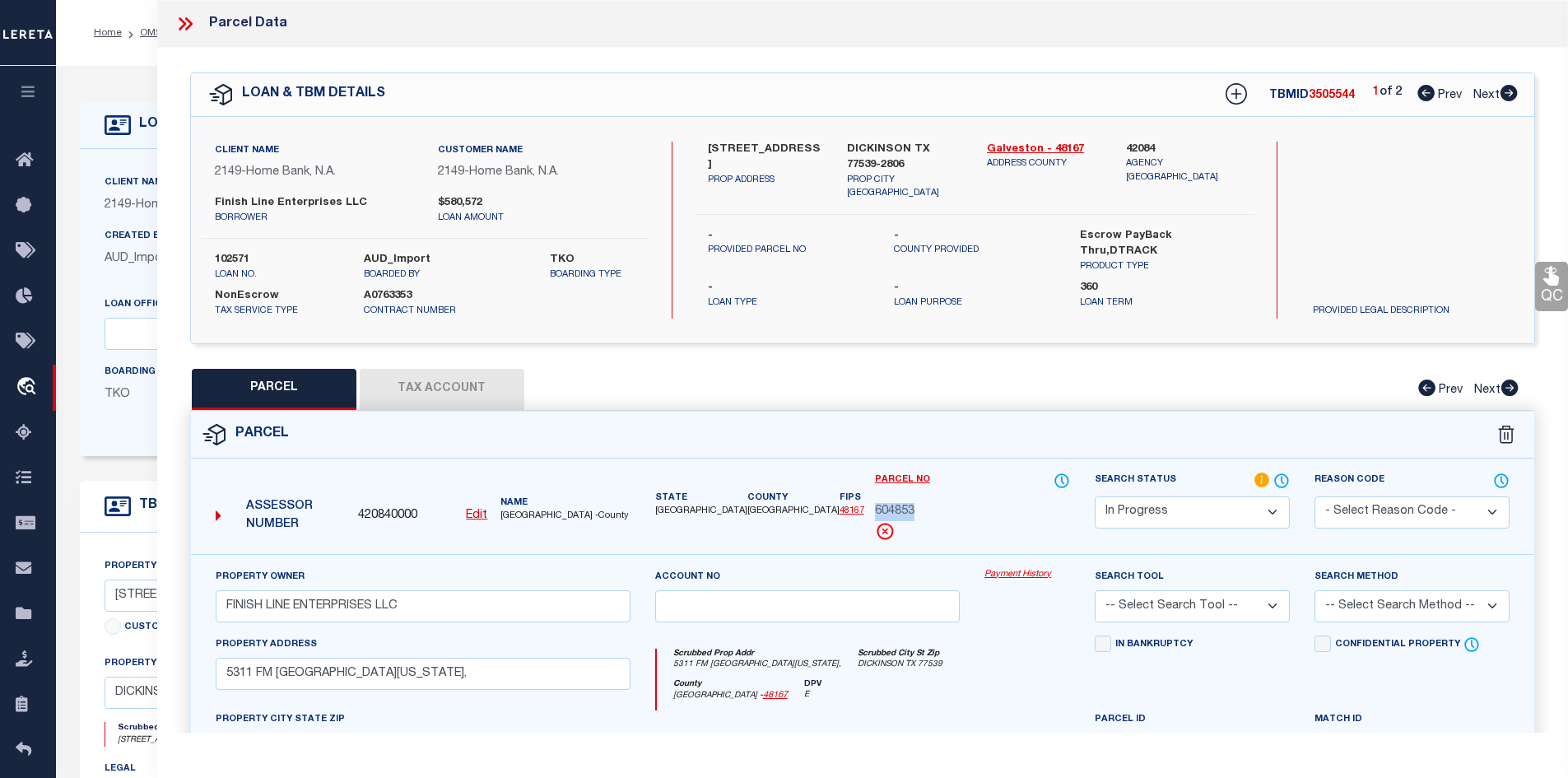
copy div "604853"
click at [190, 24] on icon at bounding box center [188, 24] width 7 height 14
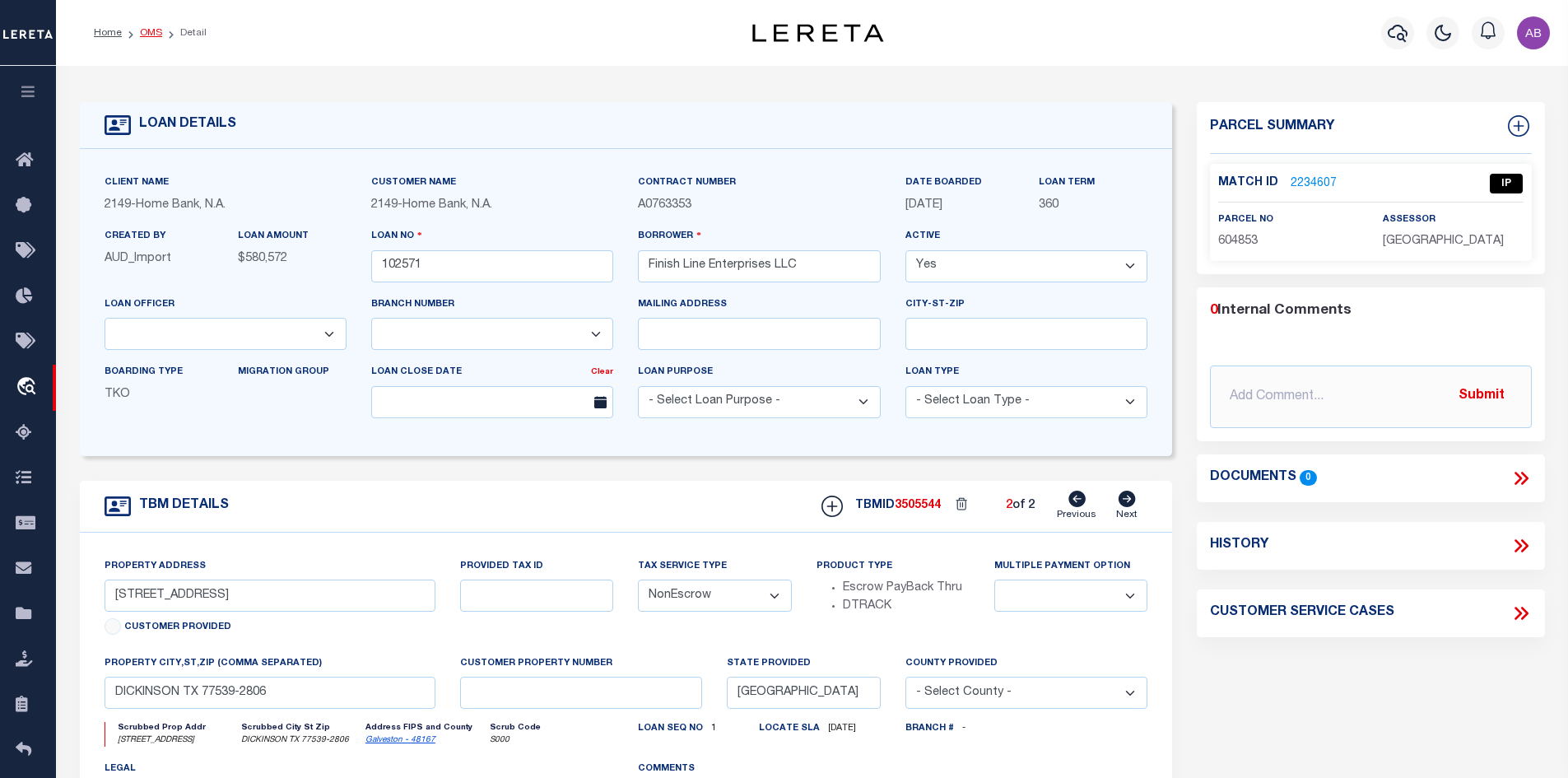
click at [151, 33] on link "OMS" at bounding box center [151, 33] width 23 height 10
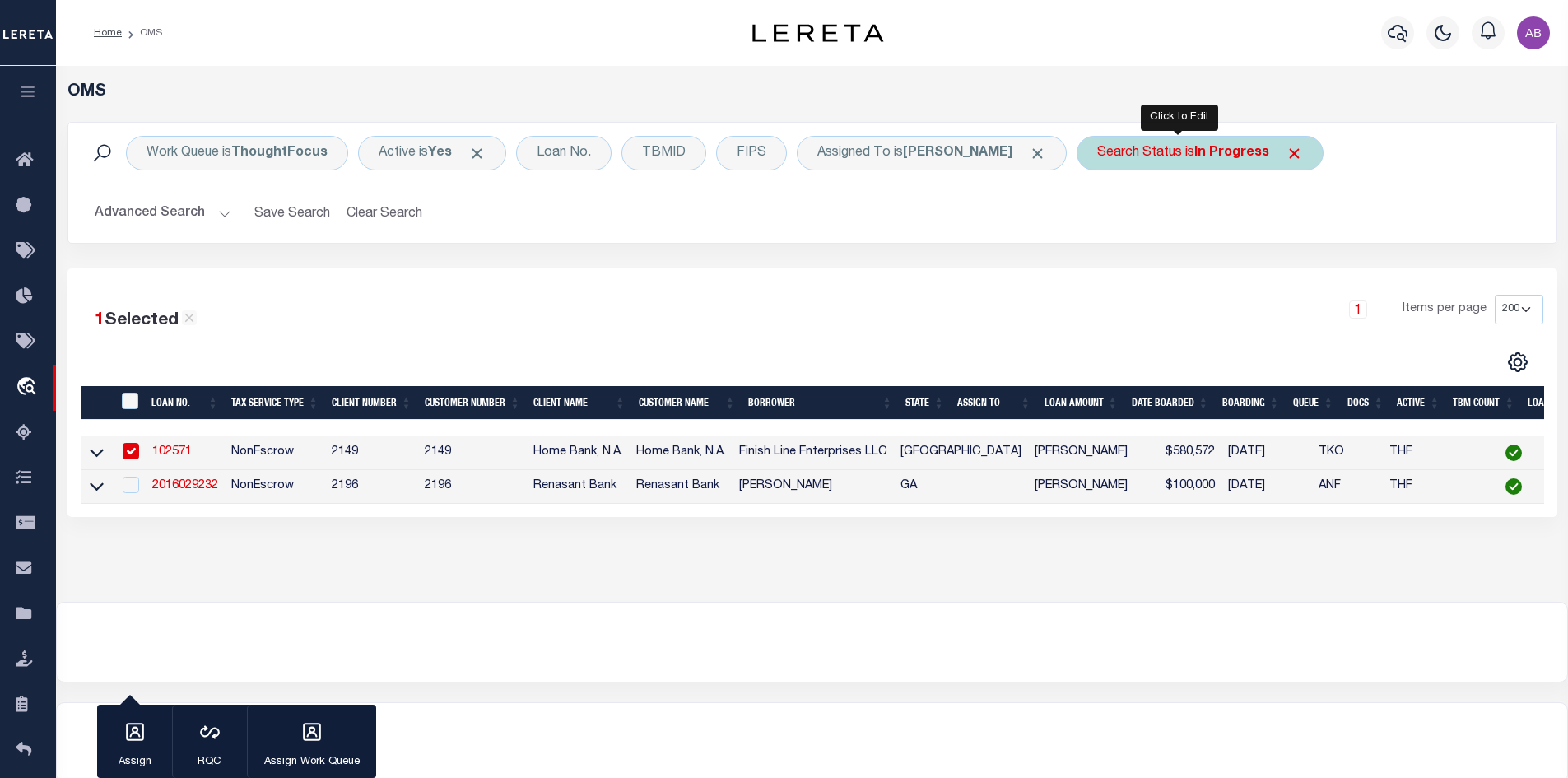
drag, startPoint x: 1148, startPoint y: 155, endPoint x: 1208, endPoint y: 170, distance: 61.8
click at [1153, 152] on div "Search Status is In Progress" at bounding box center [1200, 153] width 247 height 34
select select "IP"
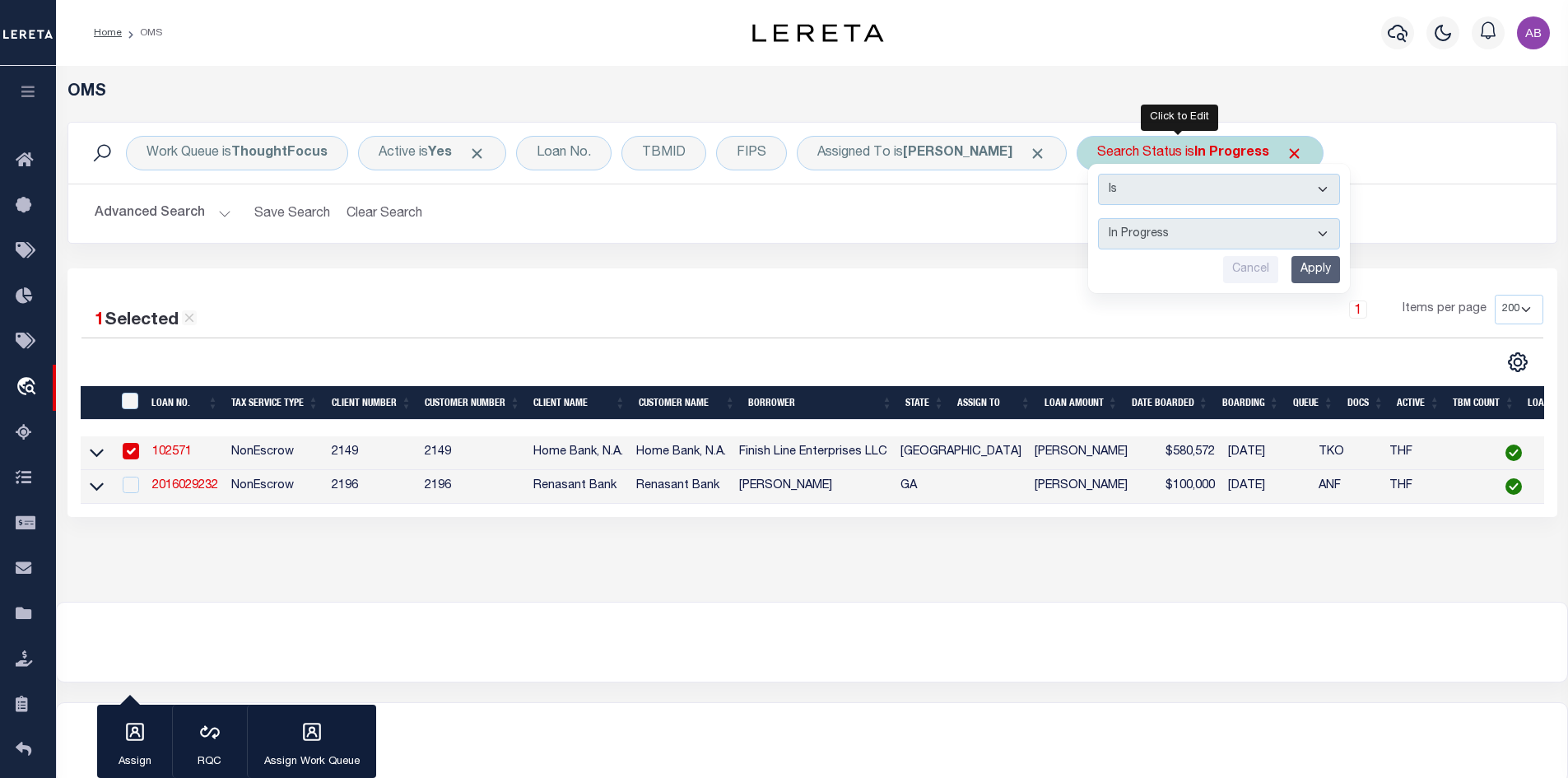
click at [1145, 222] on select "Automated Search Bad Parcel Complete Duplicate Parcel High Dollar Reporting In …" at bounding box center [1219, 233] width 242 height 32
click at [1286, 150] on span "Click to Remove" at bounding box center [1294, 153] width 17 height 17
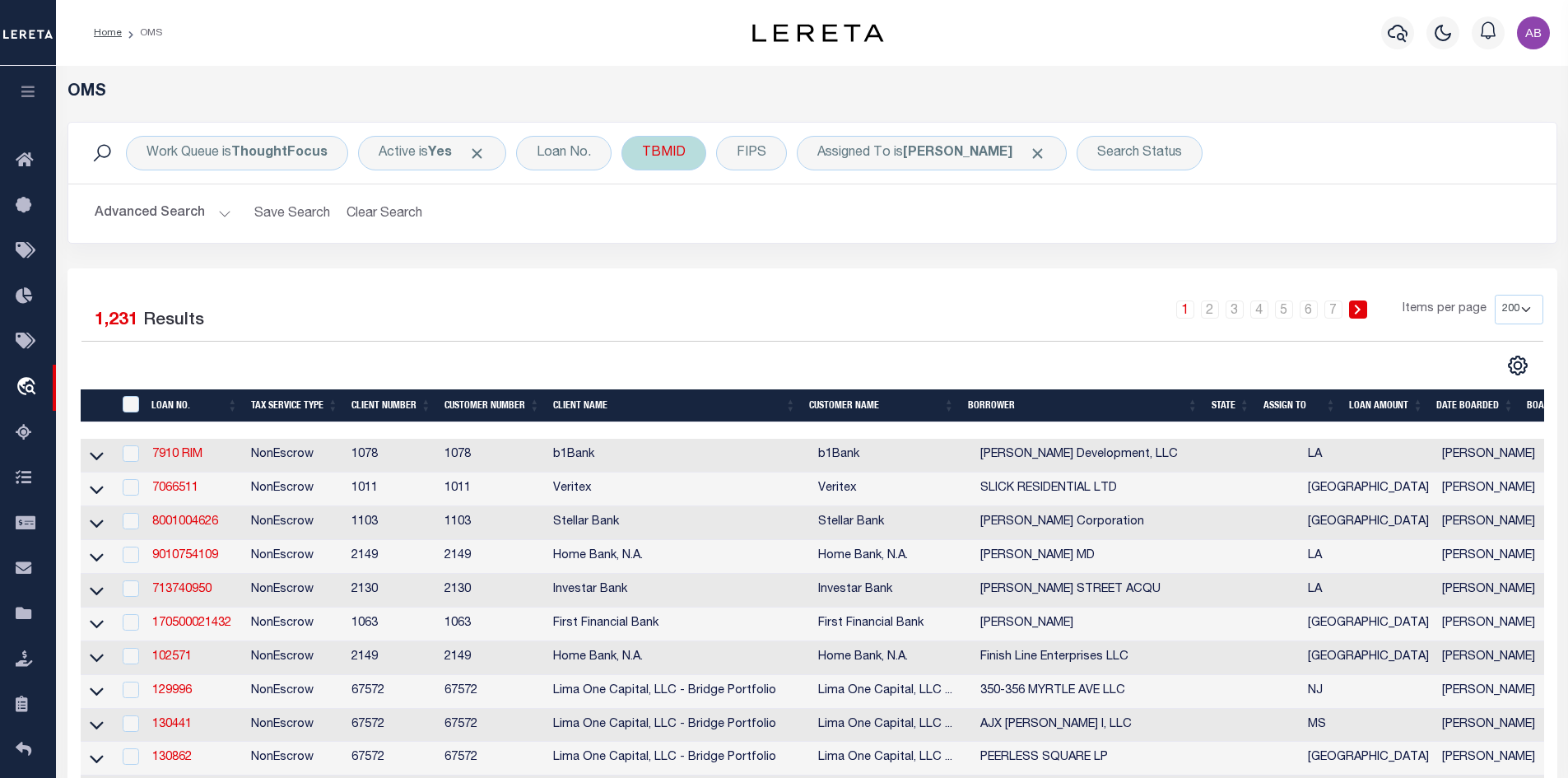
click at [651, 161] on div "TBMID" at bounding box center [664, 153] width 85 height 34
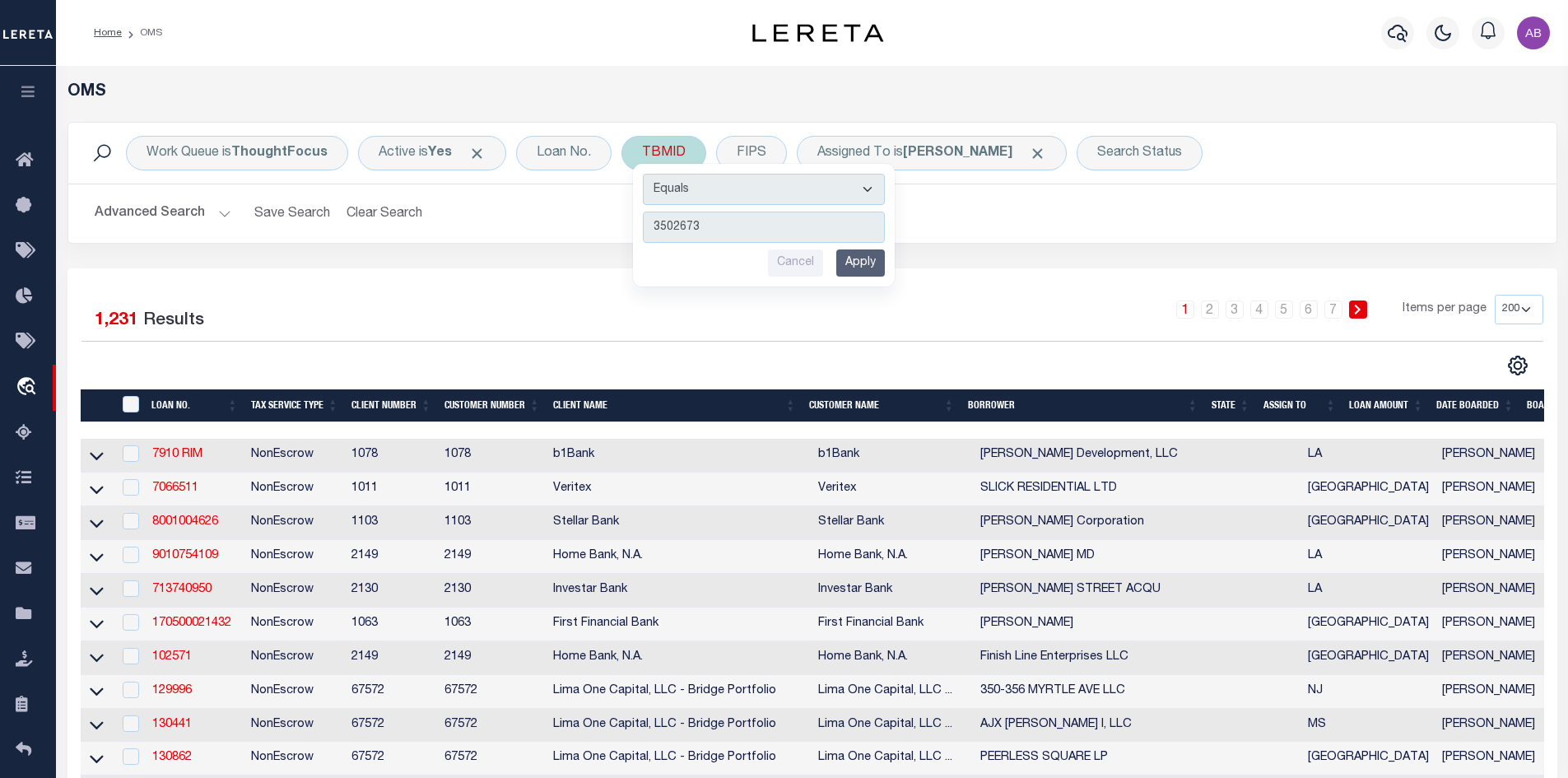
type input "3502673"
click at [879, 263] on input "Apply" at bounding box center [861, 263] width 49 height 27
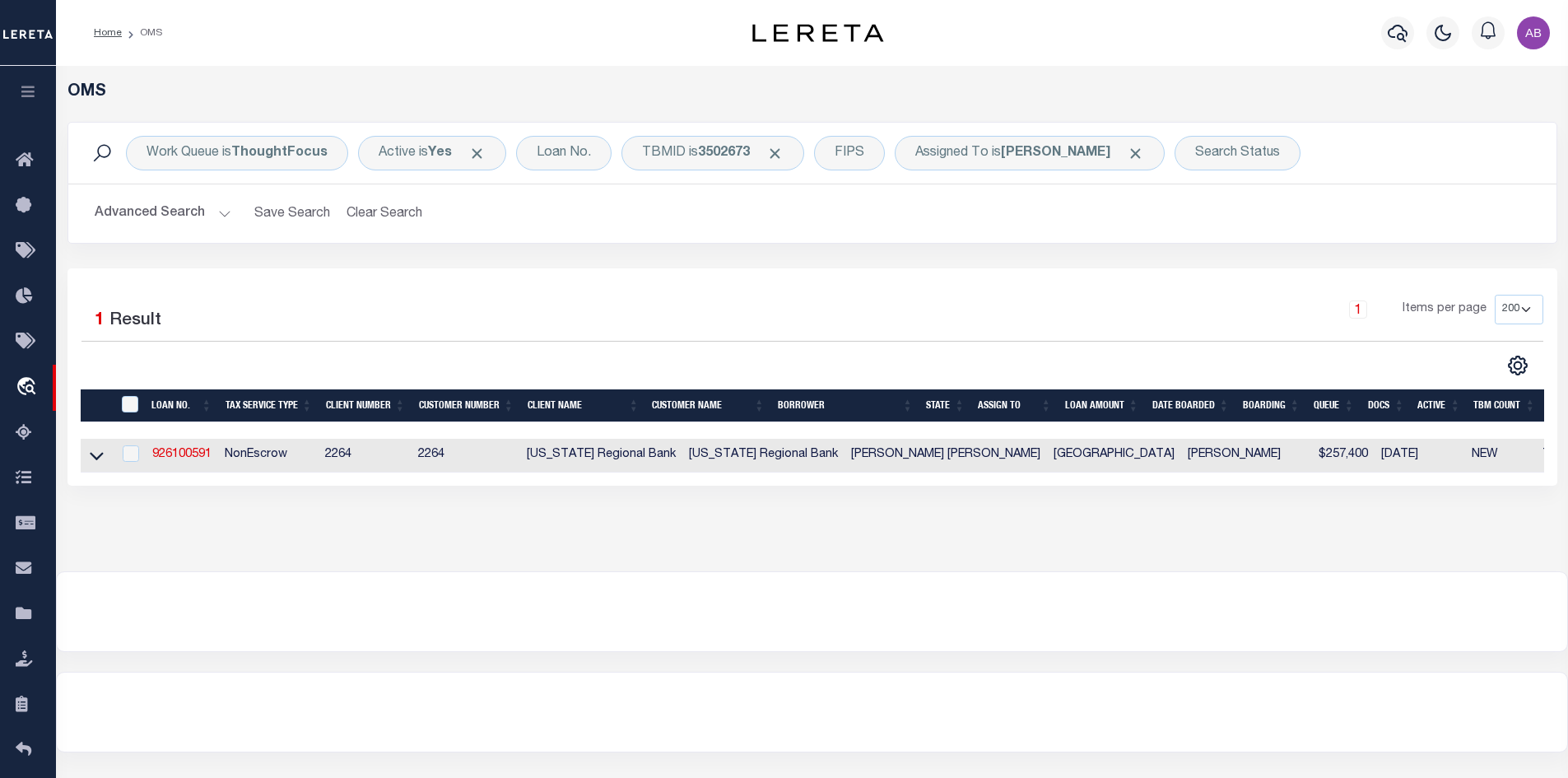
click at [199, 464] on td "926100591" at bounding box center [182, 455] width 72 height 33
checkbox input "true"
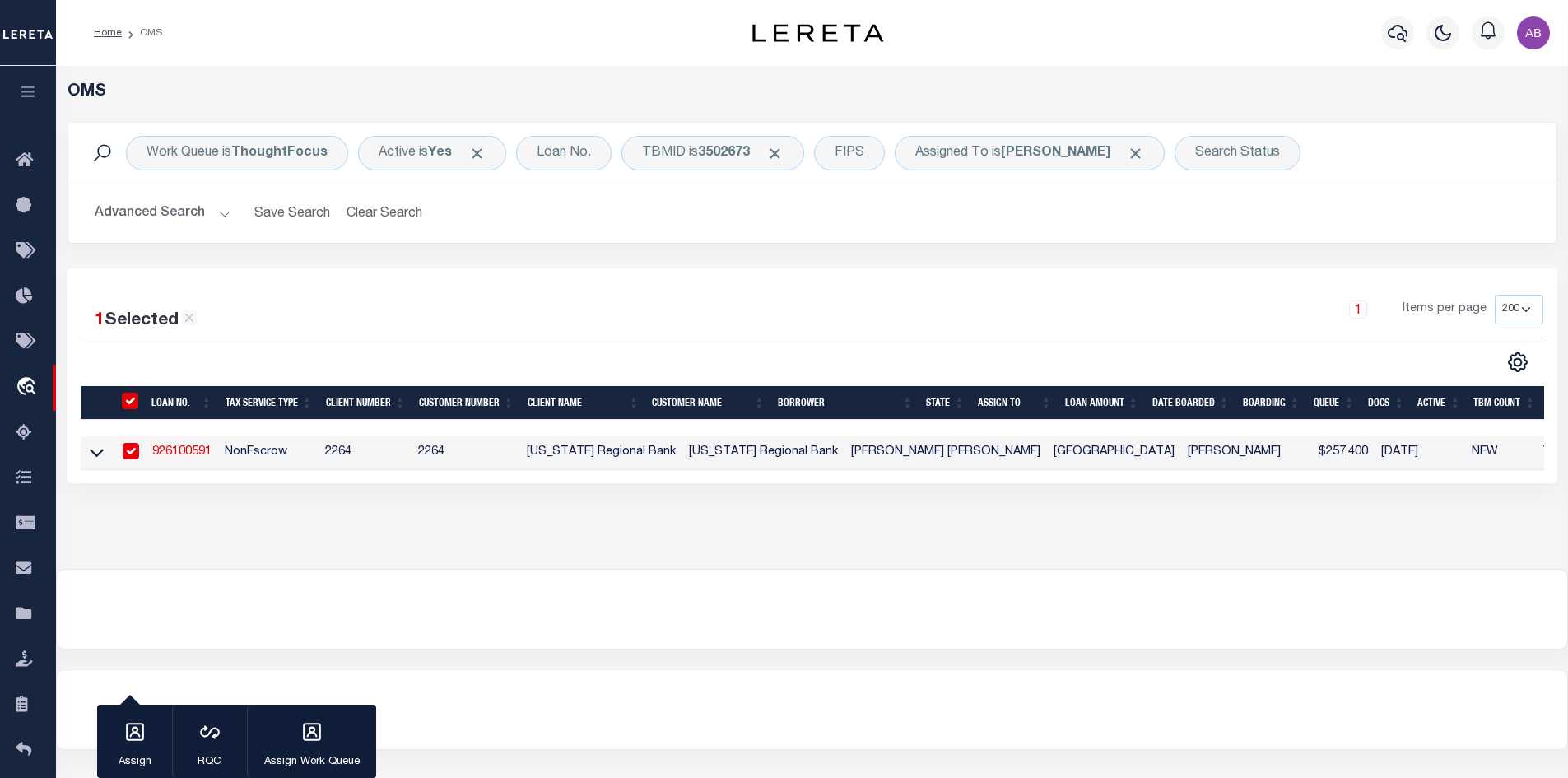
click at [197, 454] on link "926100591" at bounding box center [182, 451] width 60 height 12
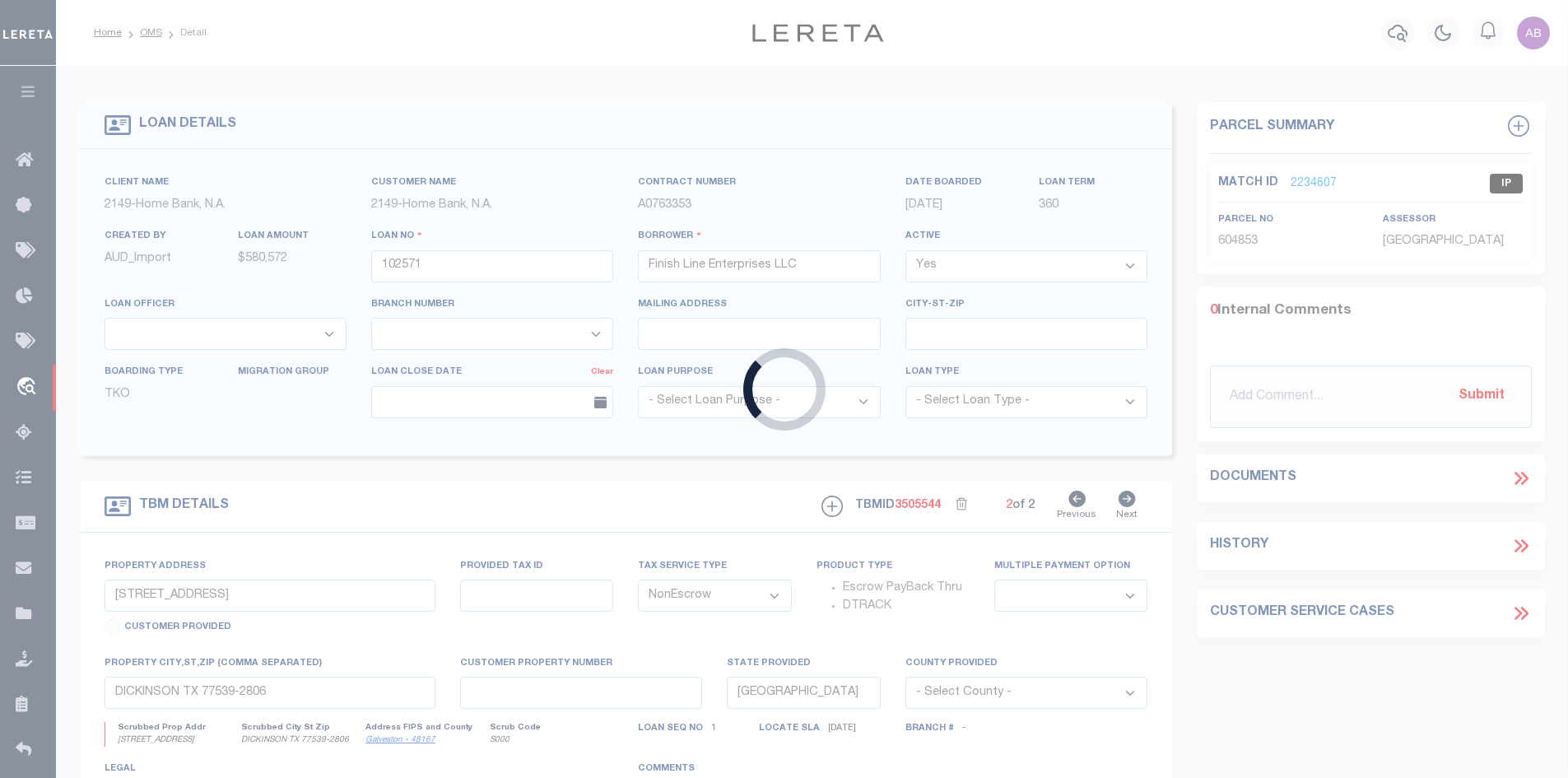
type input "926100591"
type input "[PERSON_NAME] [PERSON_NAME]"
select select
type input "[STREET_ADDRESS]"
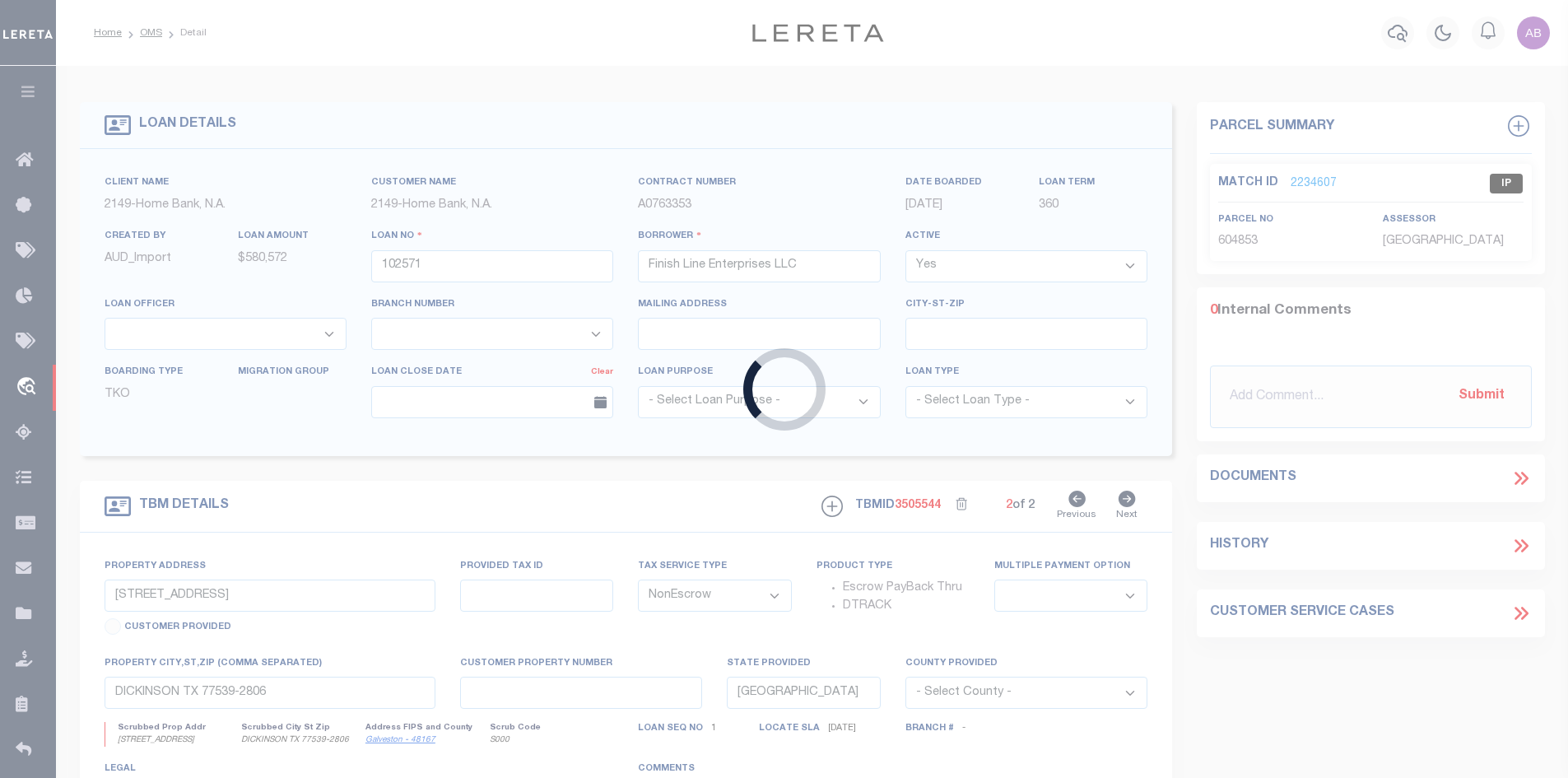
type input "SAGINAW TX 76179"
select select
select select "152279"
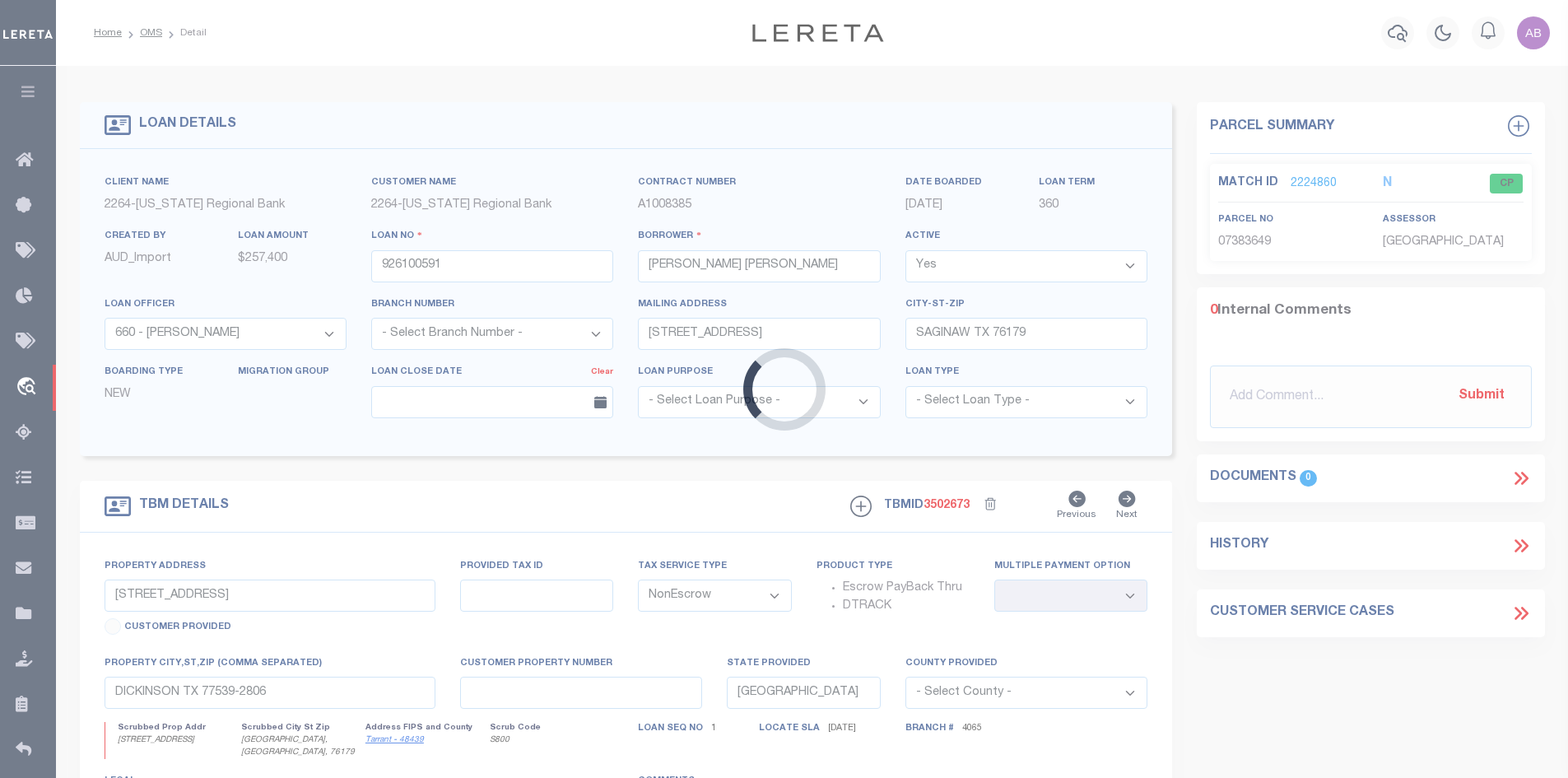
type input "[STREET_ADDRESS]"
type input "07383649"
select select
type input "[GEOGRAPHIC_DATA], [GEOGRAPHIC_DATA], 76179"
type input "126"
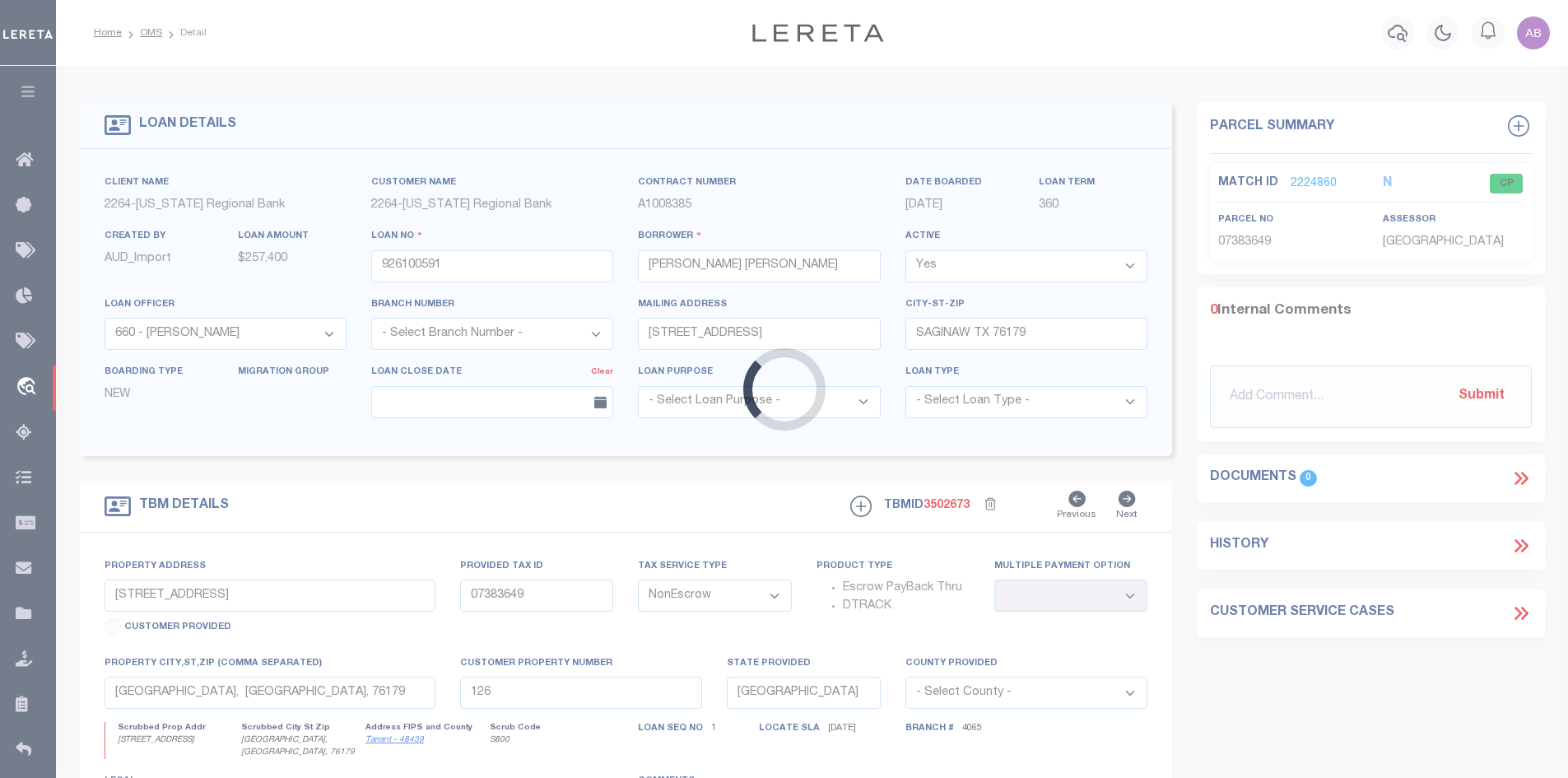
select select
type textarea "LOT 1 BLOCK 20 DOMINION ADDT"
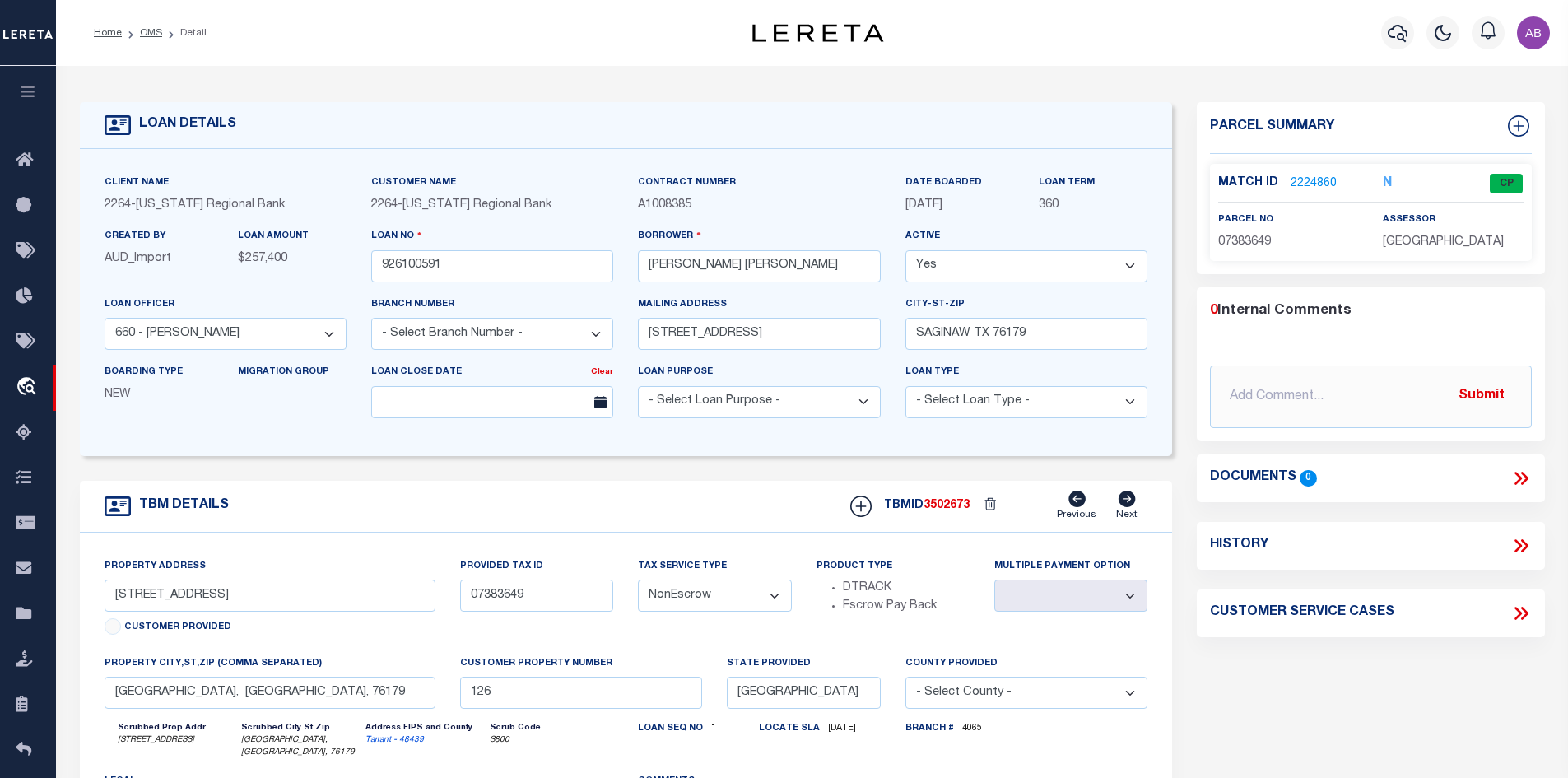
click at [1315, 175] on p "2224860" at bounding box center [1313, 184] width 46 height 18
click at [1314, 187] on link "2224860" at bounding box center [1313, 184] width 46 height 17
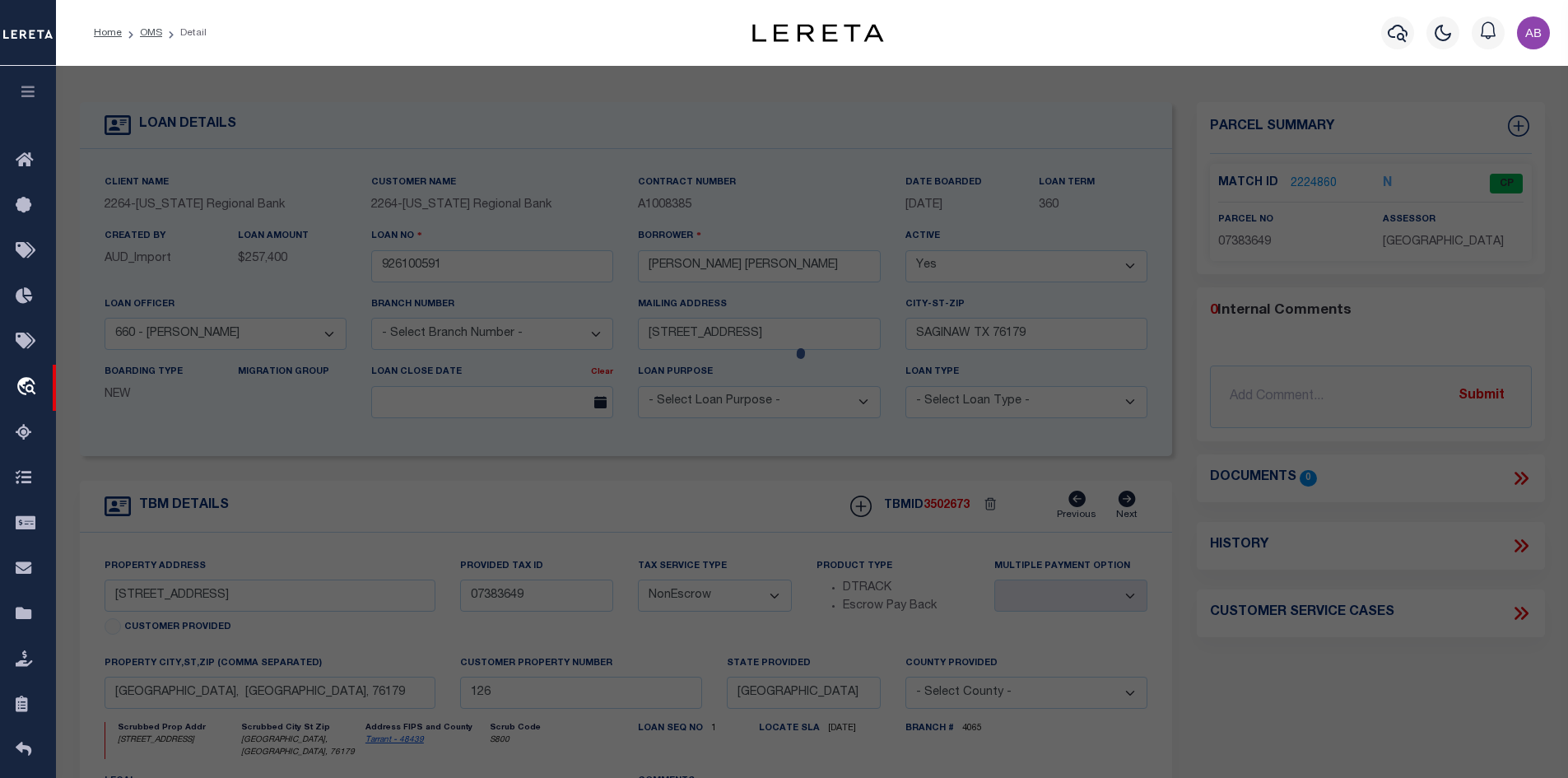
select select "AS"
checkbox input "false"
select select "CP"
type input "PANOZO [PERSON_NAME] [PERSON_NAME] MAR [PERSON_NAME]"
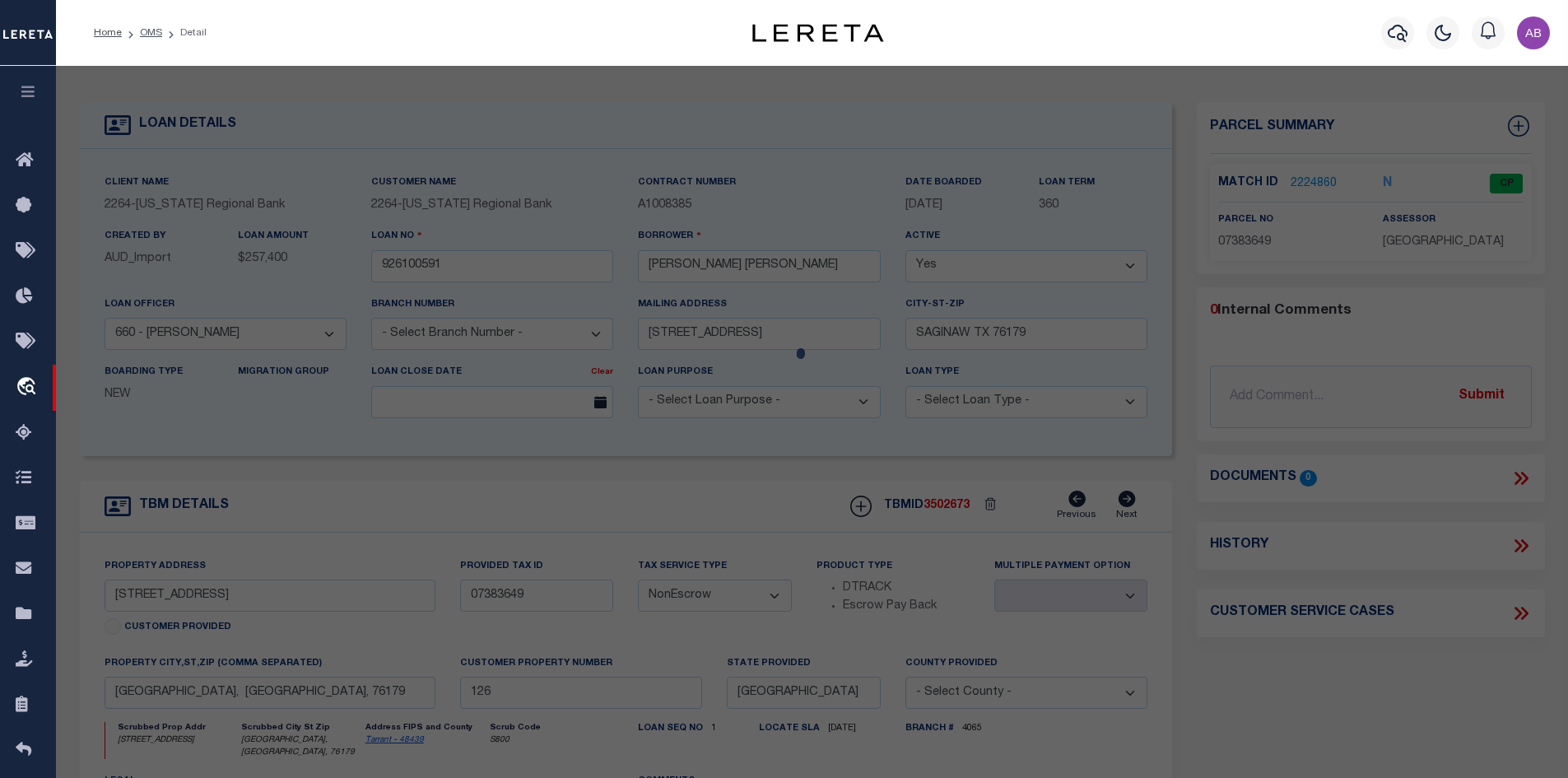
select select "AGW"
select select
type input "[STREET_ADDRESS]"
type input "SAGINAW"
type textarea "DOMINION ADDITION, THE Block 20 Lot 1"
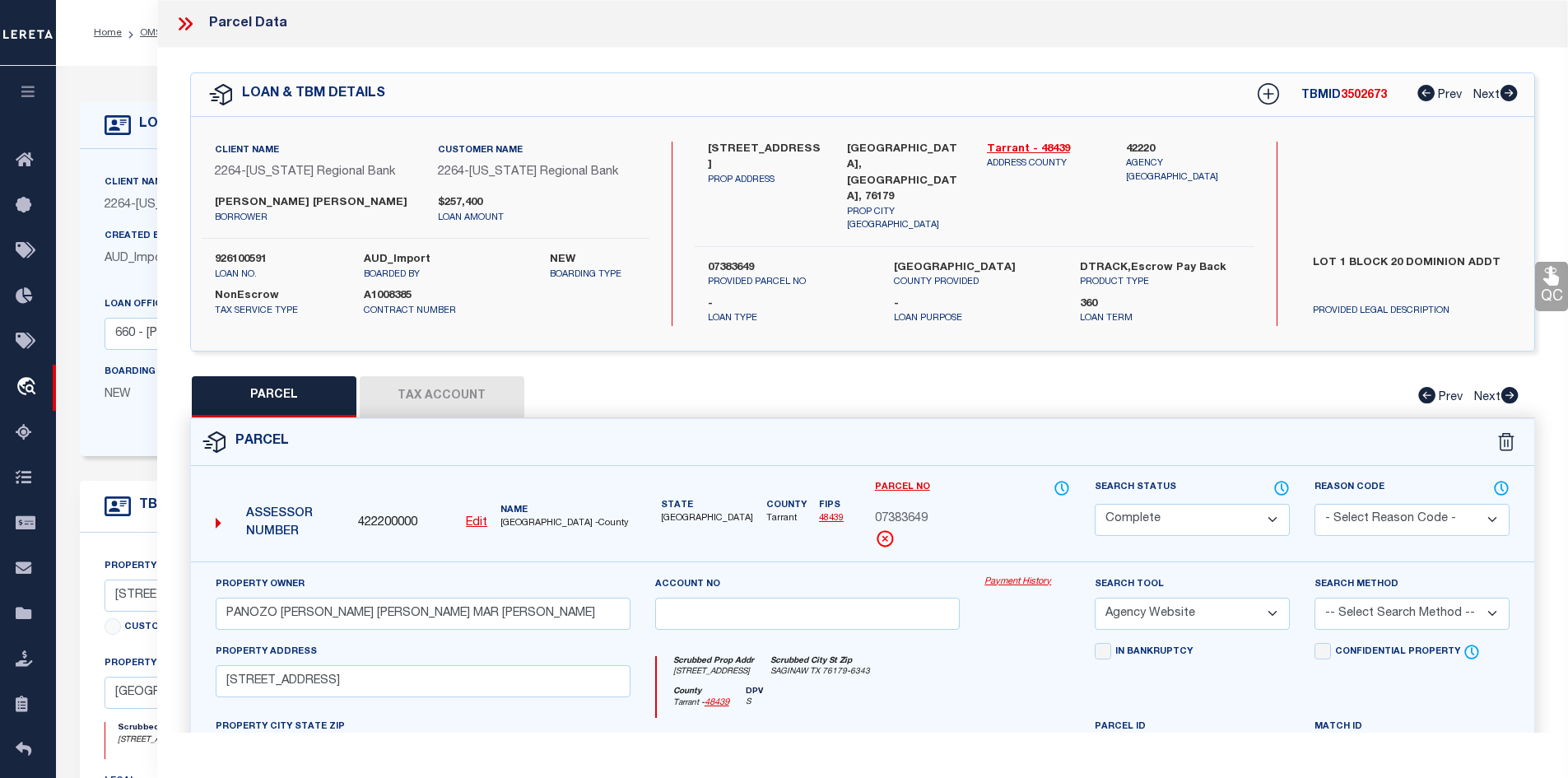
click at [484, 388] on button "Tax Account" at bounding box center [442, 397] width 165 height 42
select select "100"
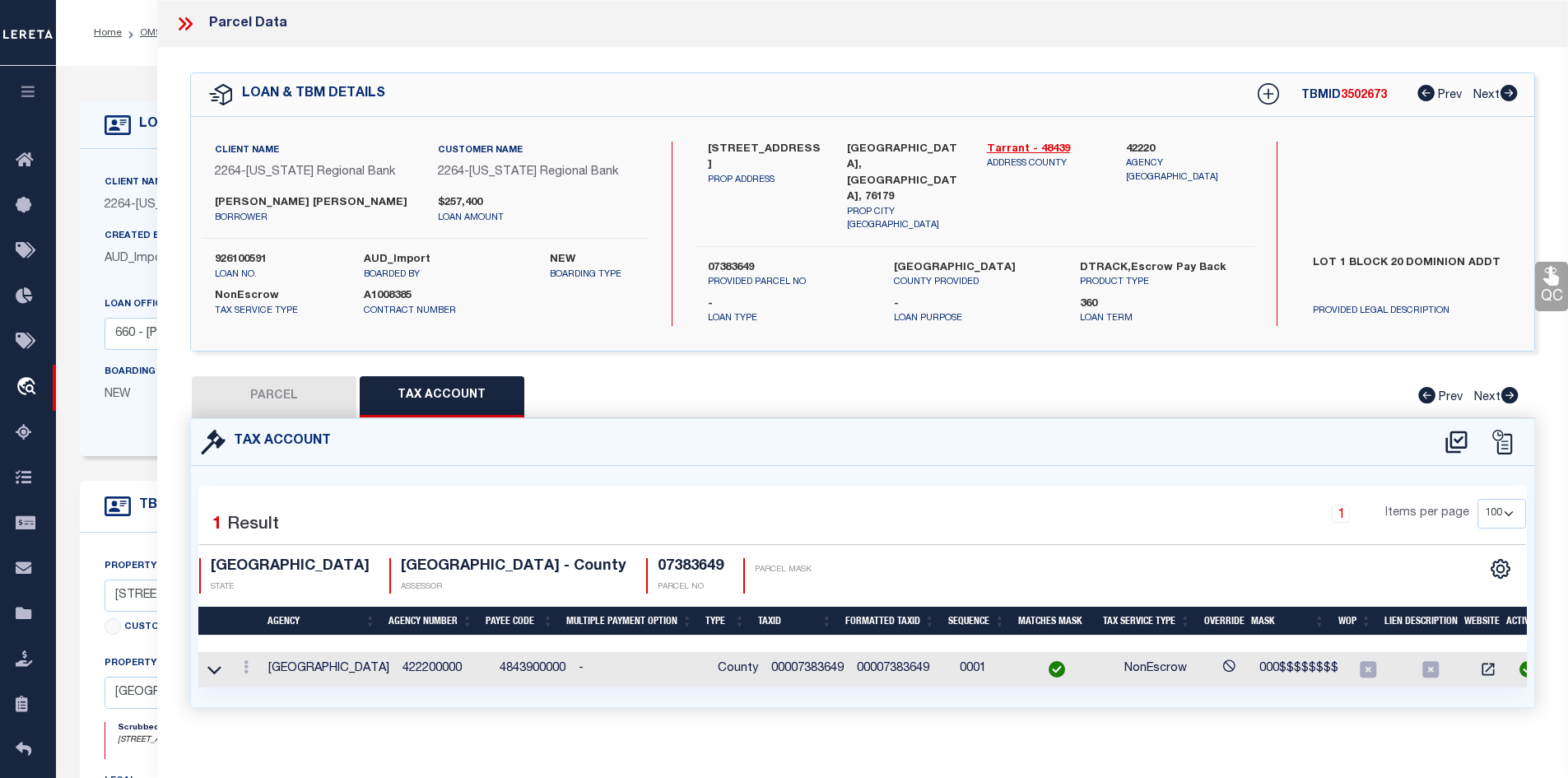
click at [302, 381] on button "PARCEL" at bounding box center [274, 397] width 165 height 42
select select "AS"
select select
checkbox input "false"
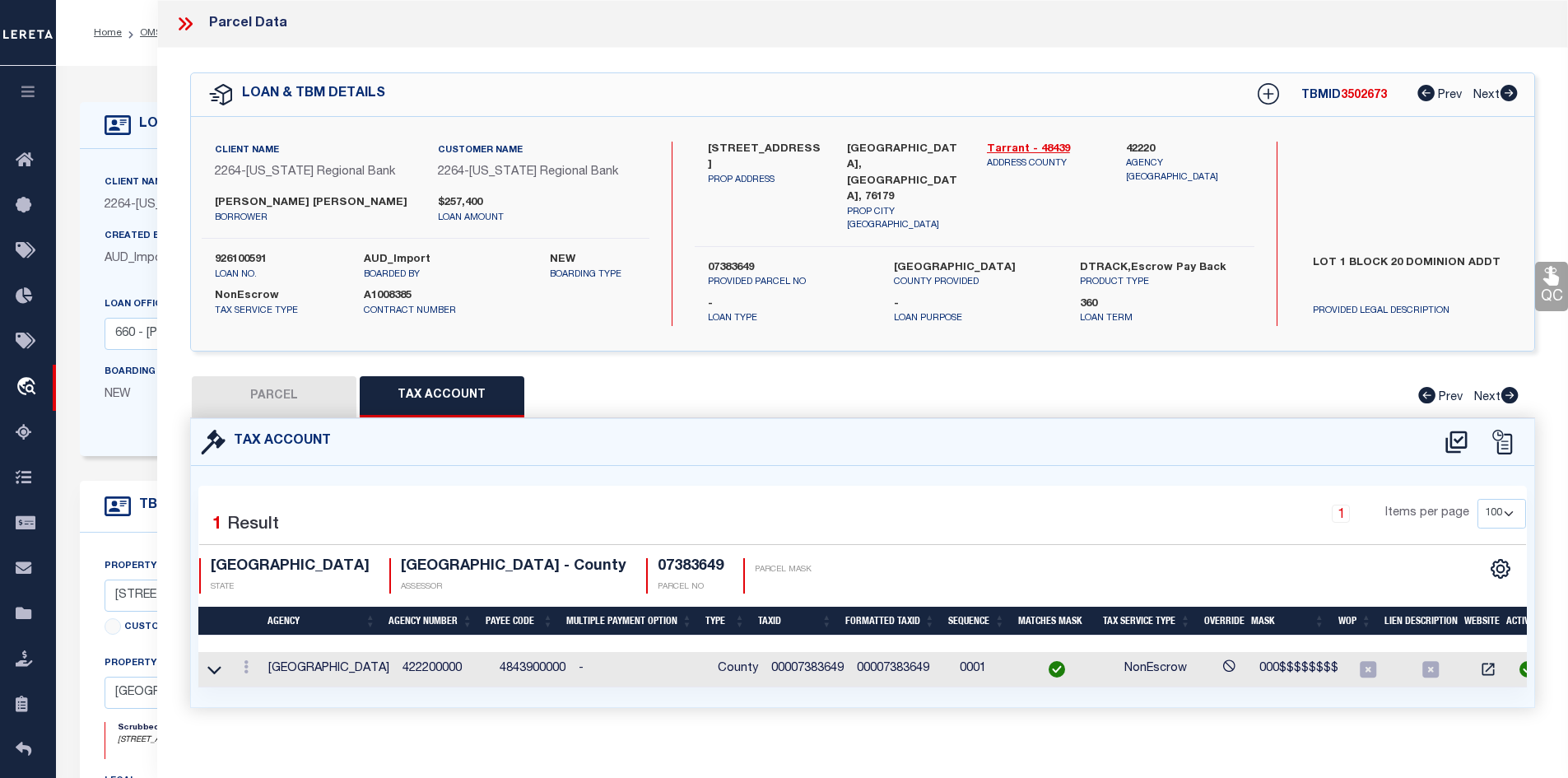
select select "CP"
type input "PANOZO [PERSON_NAME] [PERSON_NAME] MAR [PERSON_NAME]"
select select "AGW"
select select
type input "[STREET_ADDRESS]"
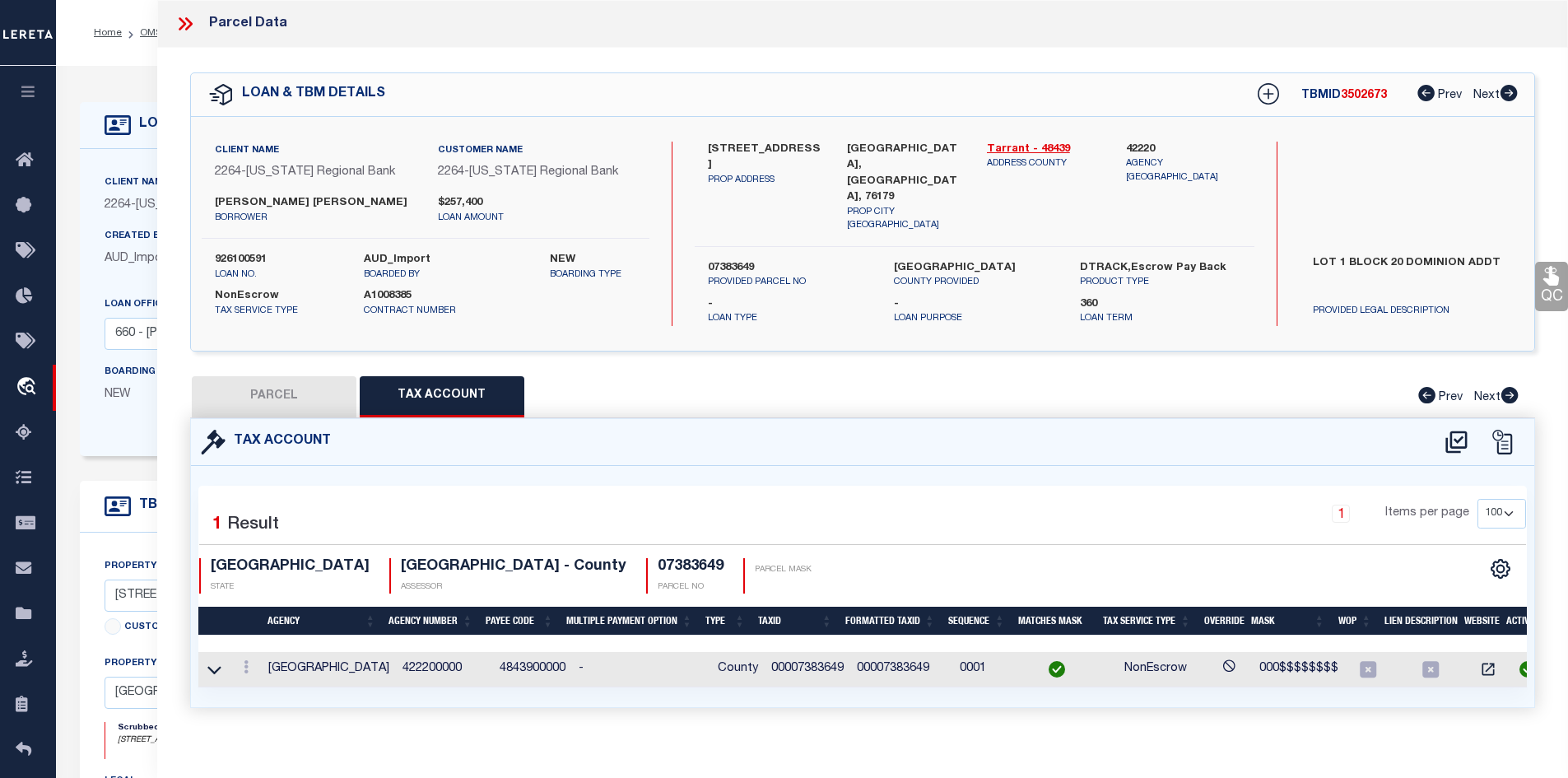
type input "SAGINAW"
type textarea "DOMINION ADDITION, THE Block 20 Lot 1"
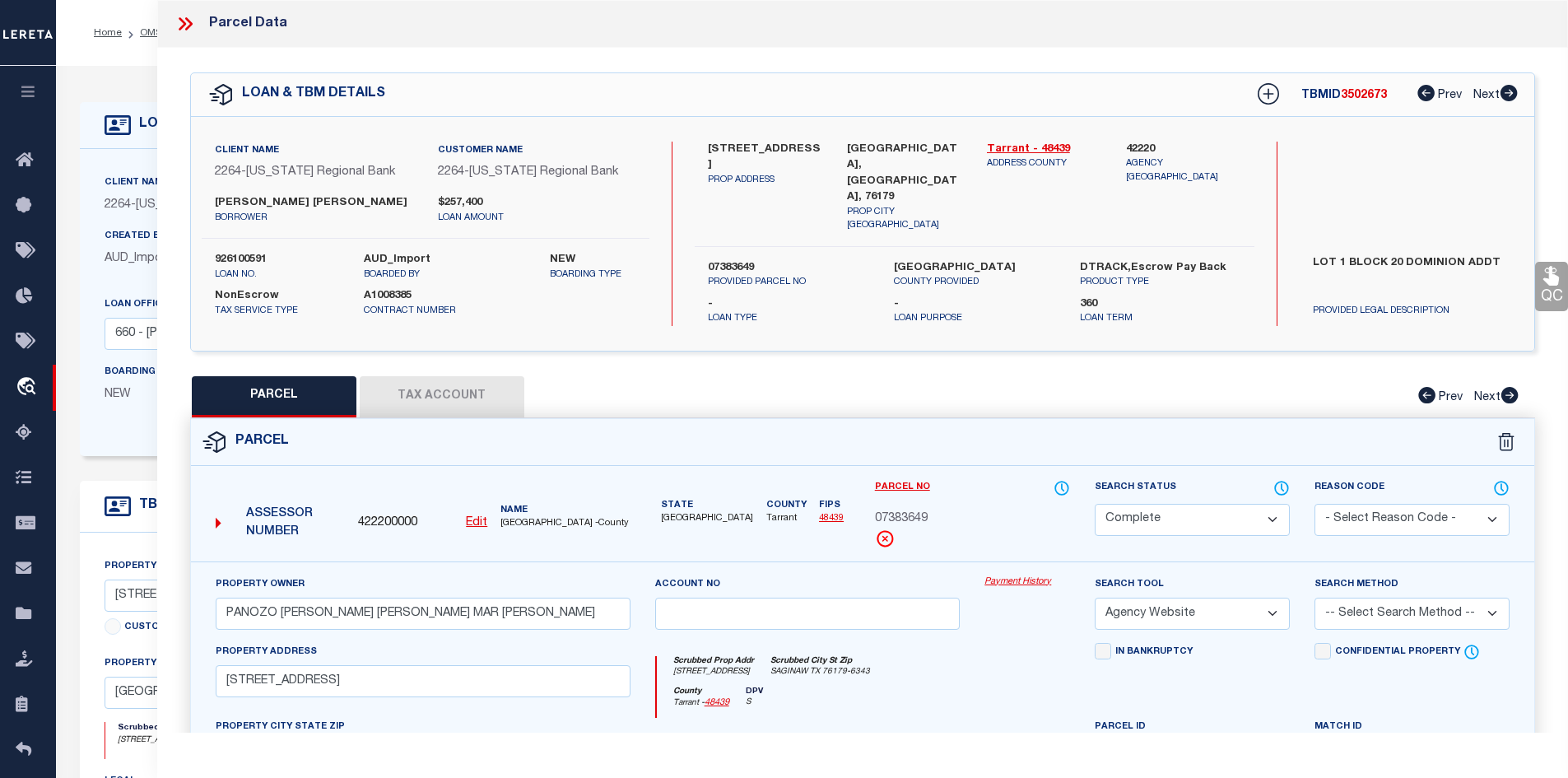
click at [197, 22] on div at bounding box center [192, 24] width 34 height 22
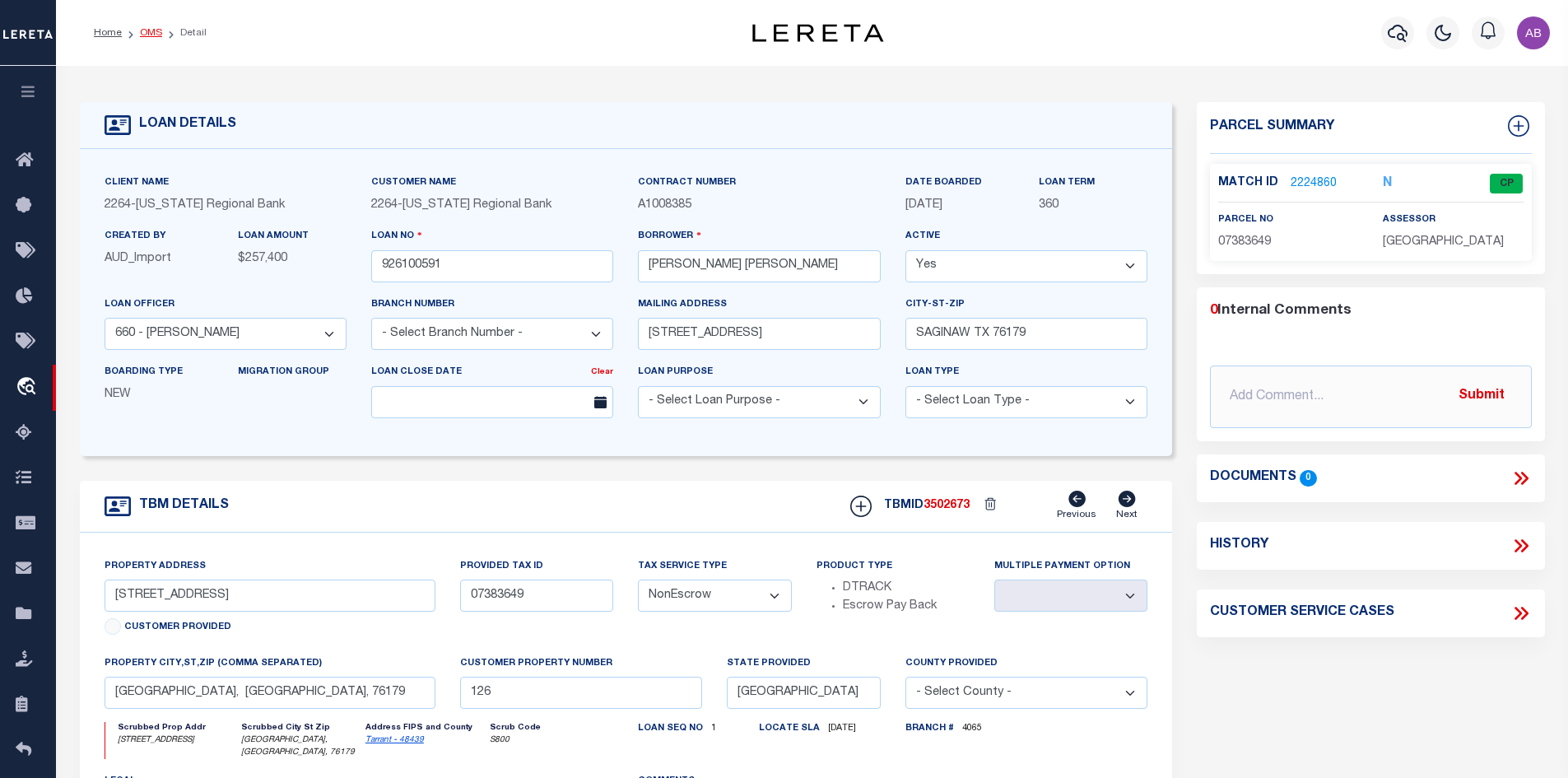
click at [153, 36] on link "OMS" at bounding box center [151, 33] width 23 height 10
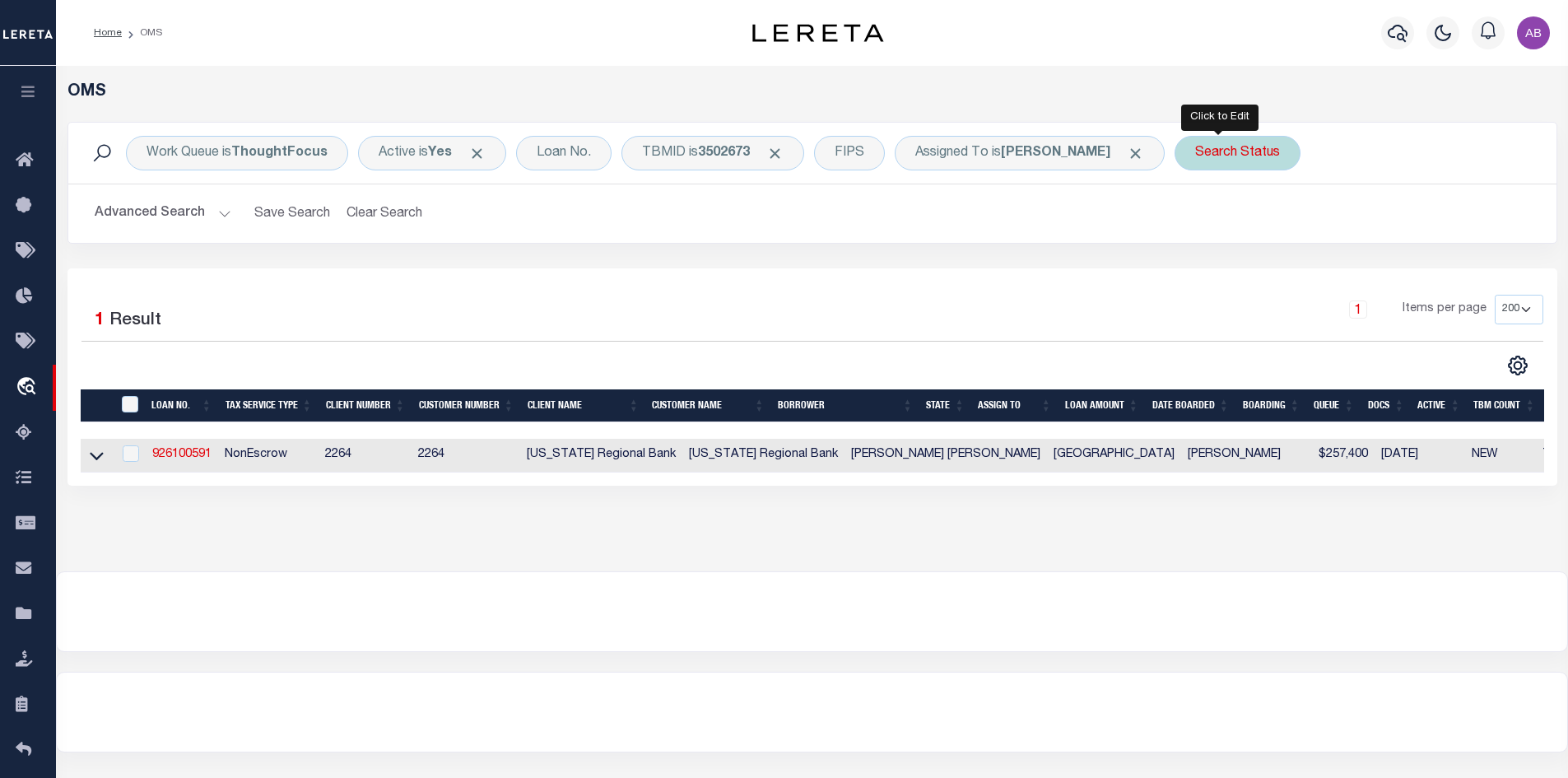
click at [1246, 149] on div "Search Status" at bounding box center [1237, 153] width 126 height 34
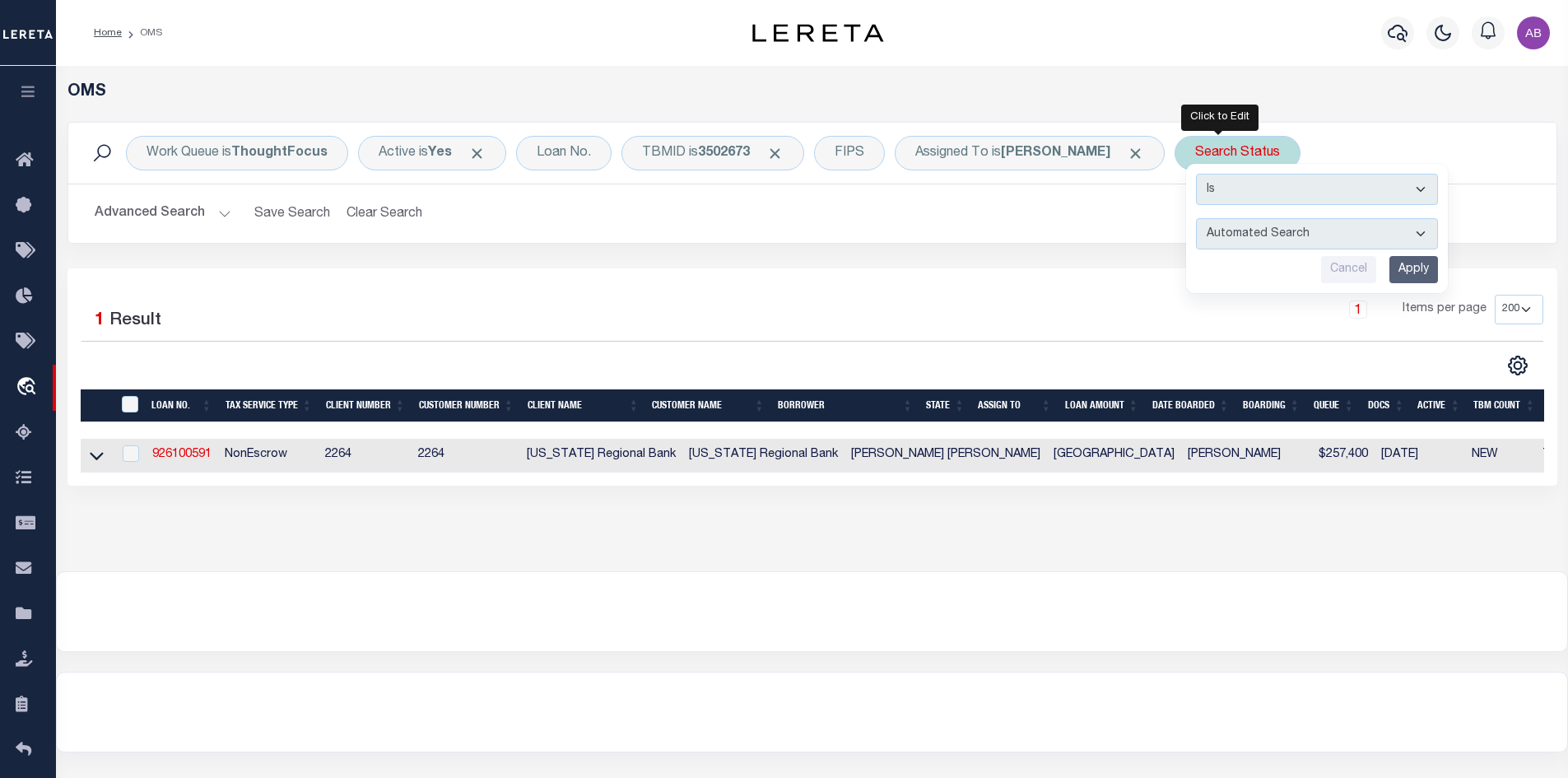
click at [1217, 248] on select "Automated Search Bad Parcel Complete Duplicate Parcel High Dollar Reporting In …" at bounding box center [1318, 233] width 242 height 32
click at [1221, 234] on select "Automated Search Bad Parcel Complete Duplicate Parcel High Dollar Reporting In …" at bounding box center [1318, 233] width 242 height 32
click at [1223, 239] on select "Automated Search Bad Parcel Complete Duplicate Parcel High Dollar Reporting In …" at bounding box center [1318, 233] width 242 height 32
select select "DP"
click at [1196, 218] on select "Automated Search Bad Parcel Complete Duplicate Parcel High Dollar Reporting In …" at bounding box center [1318, 233] width 242 height 32
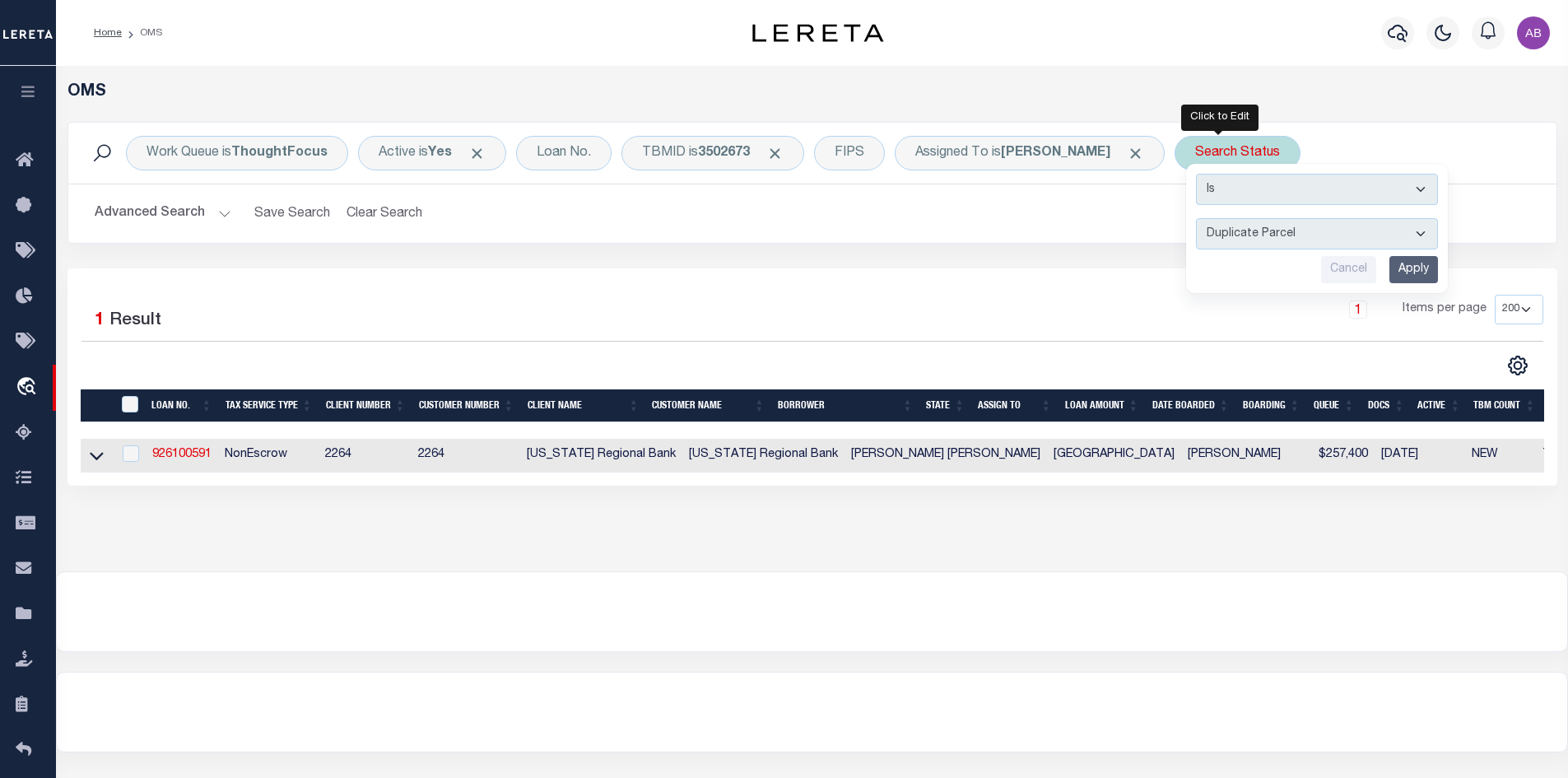
click at [1396, 264] on input "Apply" at bounding box center [1414, 270] width 49 height 27
